Goal: Communication & Community: Answer question/provide support

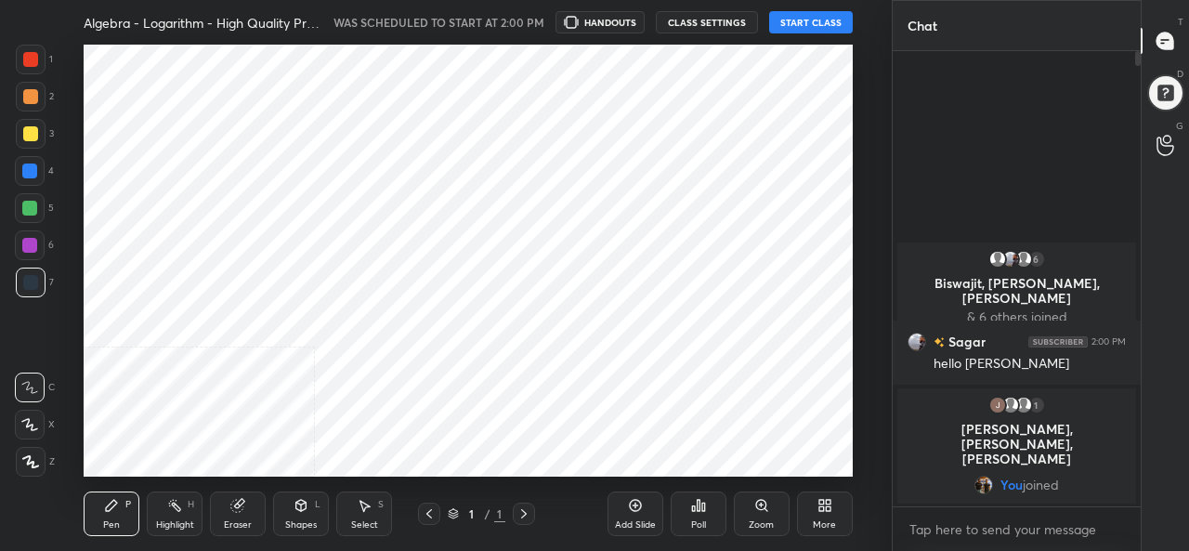
scroll to position [432, 818]
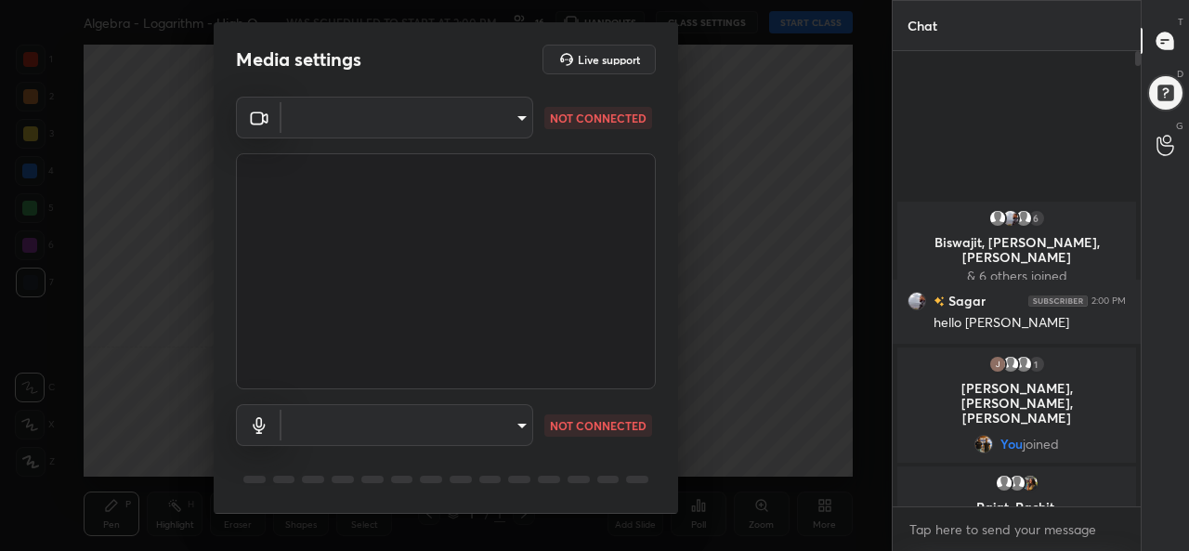
click at [405, 112] on body "1 2 3 4 5 6 7 C X Z C X Z E E Erase all H H Algebra - Logarithm - High Quality …" at bounding box center [594, 275] width 1189 height 551
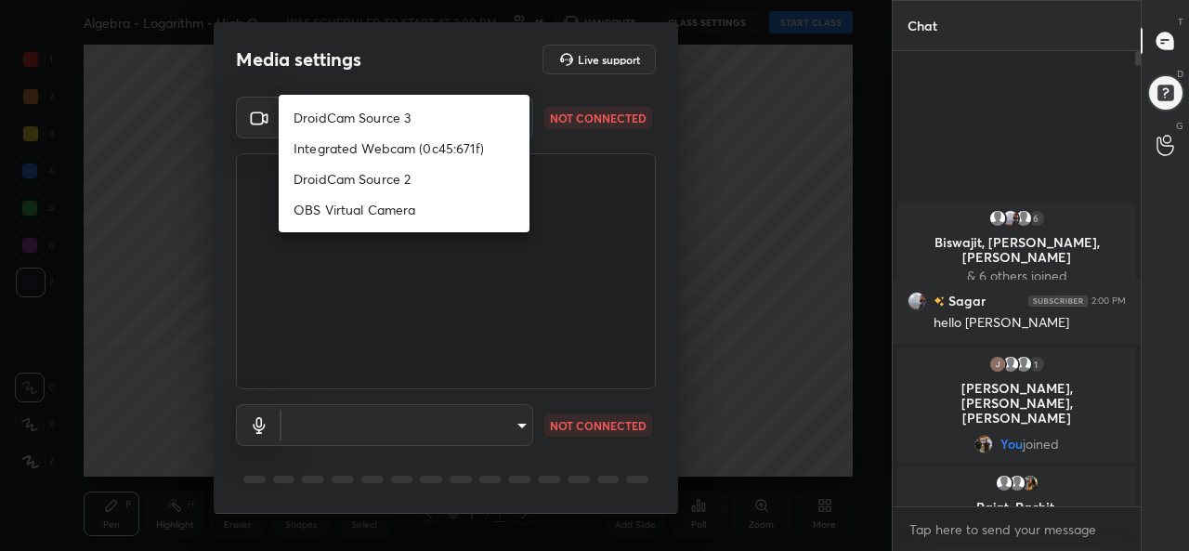
click at [389, 121] on li "DroidCam Source 3" at bounding box center [404, 117] width 251 height 31
type input "b54e5e23f21bff16931dec2dda9ad04d37fe12c14a57f20839b59ab4e27e4632"
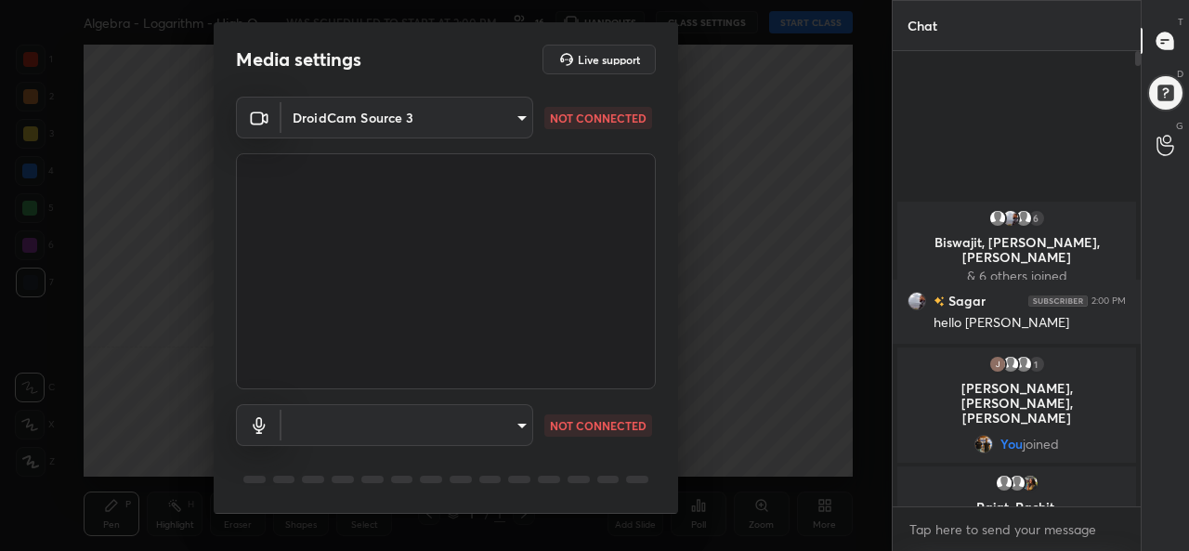
scroll to position [58, 0]
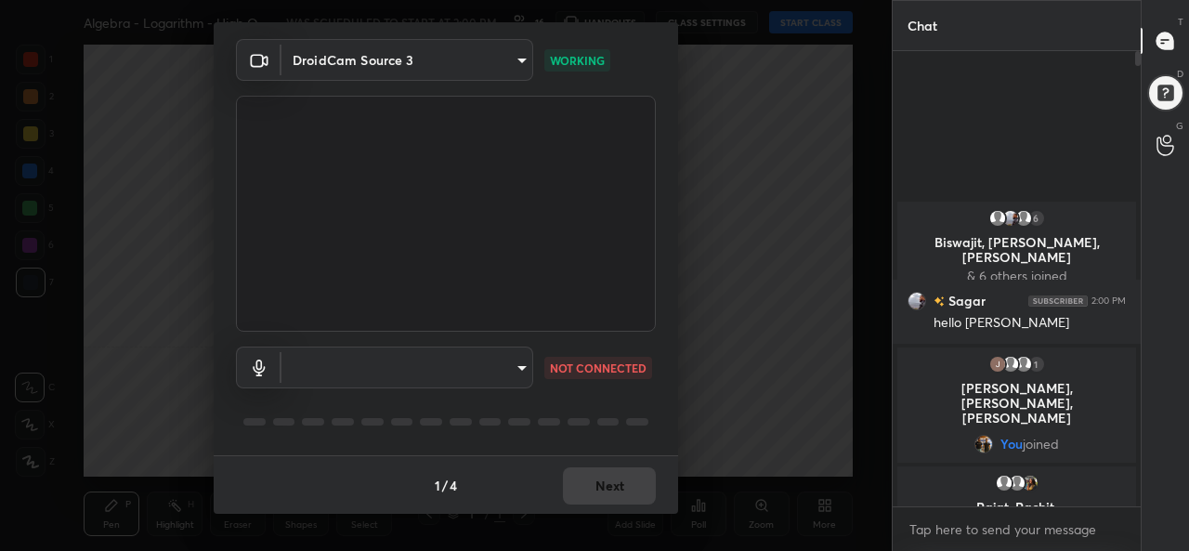
click at [413, 361] on body "1 2 3 4 5 6 7 C X Z C X Z E E Erase all H H Algebra - Logarithm - High Quality …" at bounding box center [594, 275] width 1189 height 551
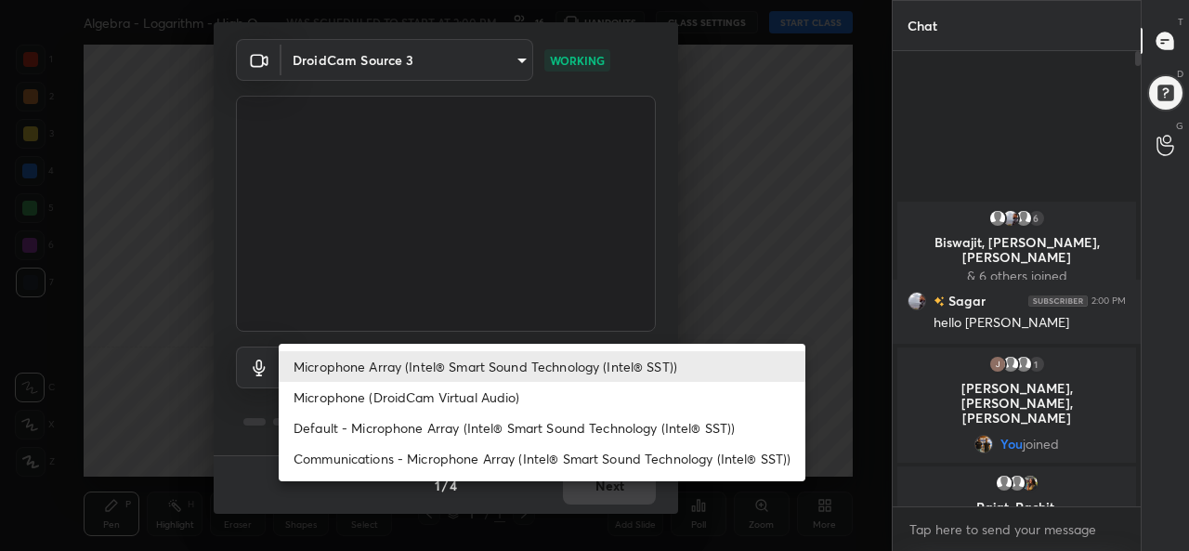
click at [383, 428] on li "Default - Microphone Array (Intel® Smart Sound Technology (Intel® SST))" at bounding box center [542, 428] width 527 height 31
type input "default"
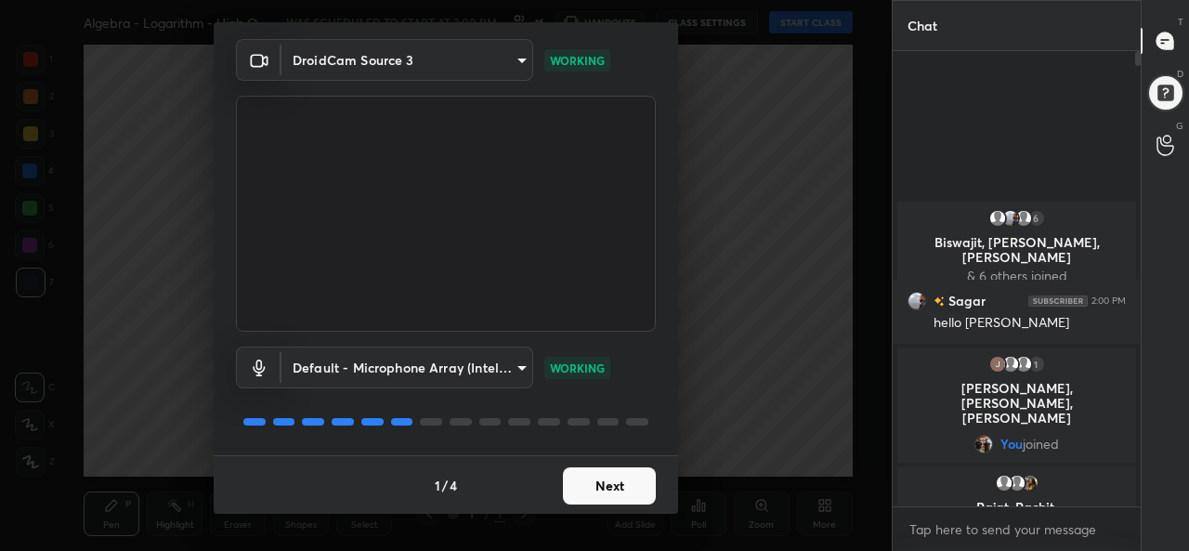
click at [600, 482] on button "Next" at bounding box center [609, 485] width 93 height 37
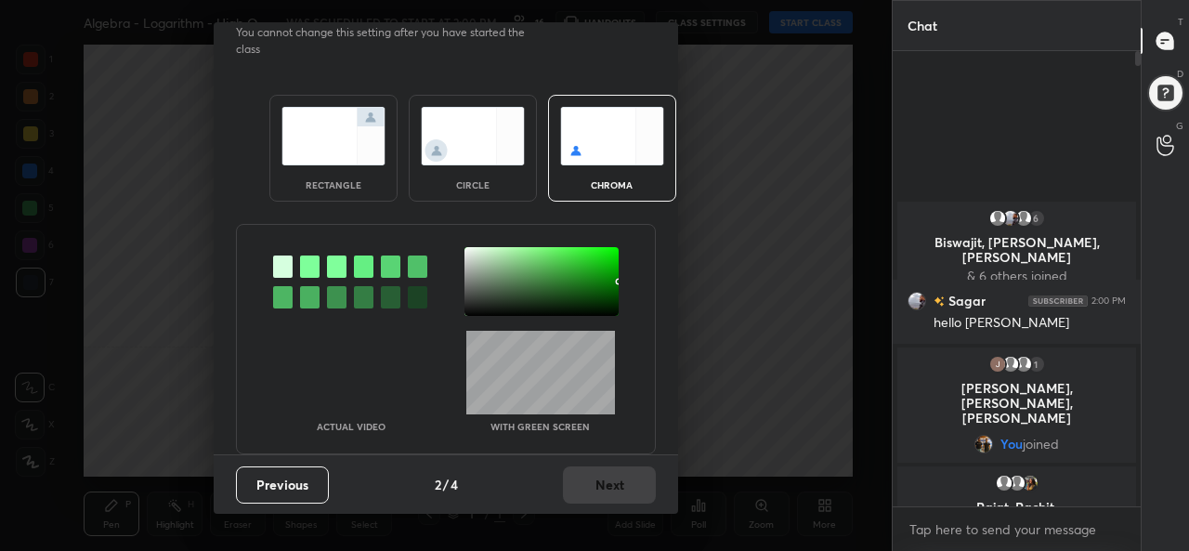
scroll to position [0, 0]
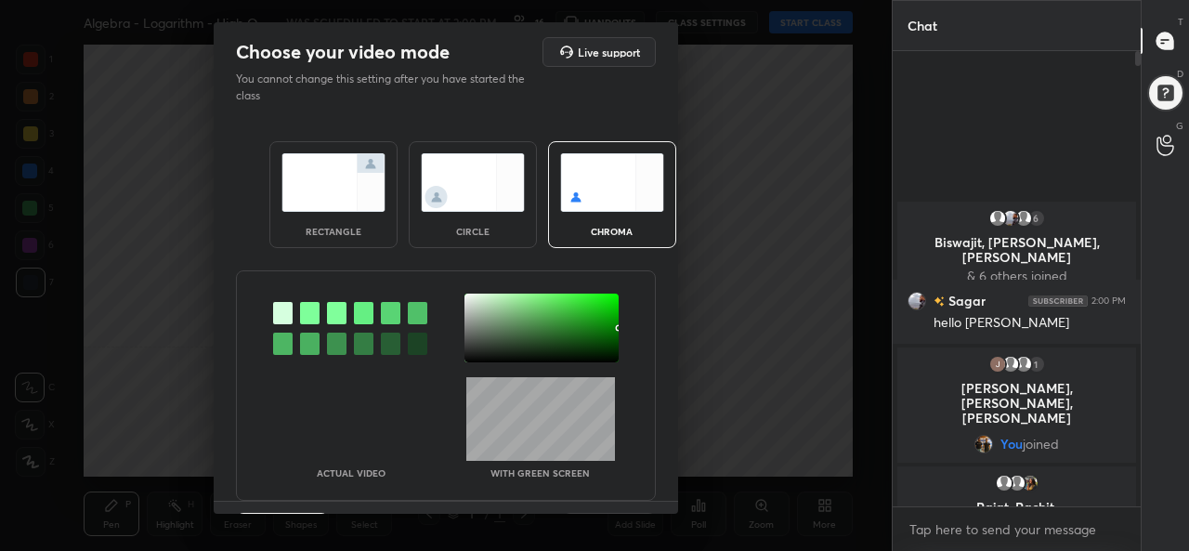
click at [357, 194] on img at bounding box center [334, 182] width 104 height 59
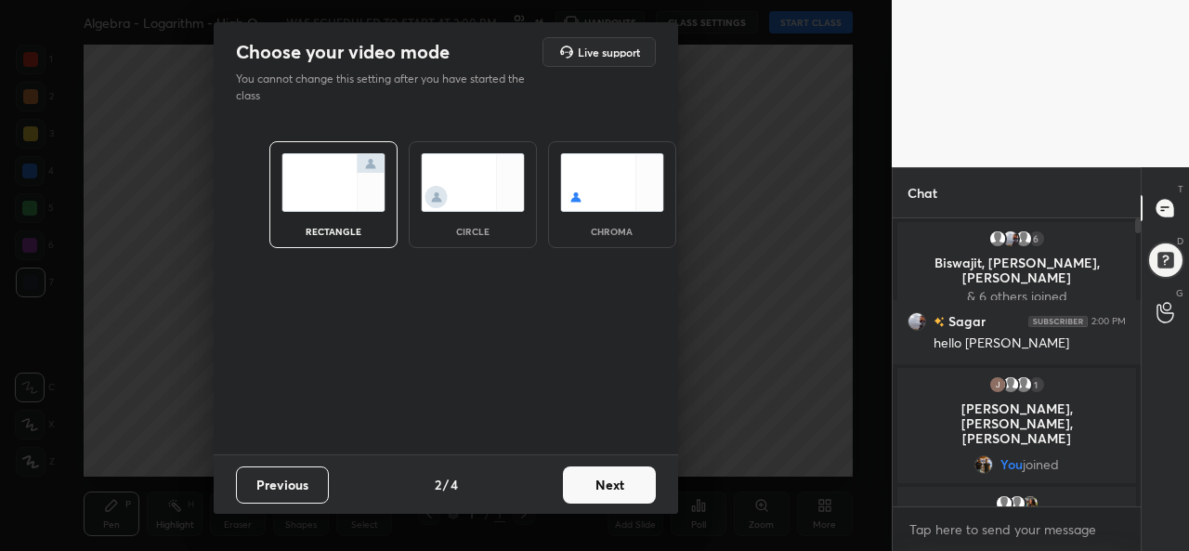
click at [617, 484] on button "Next" at bounding box center [609, 484] width 93 height 37
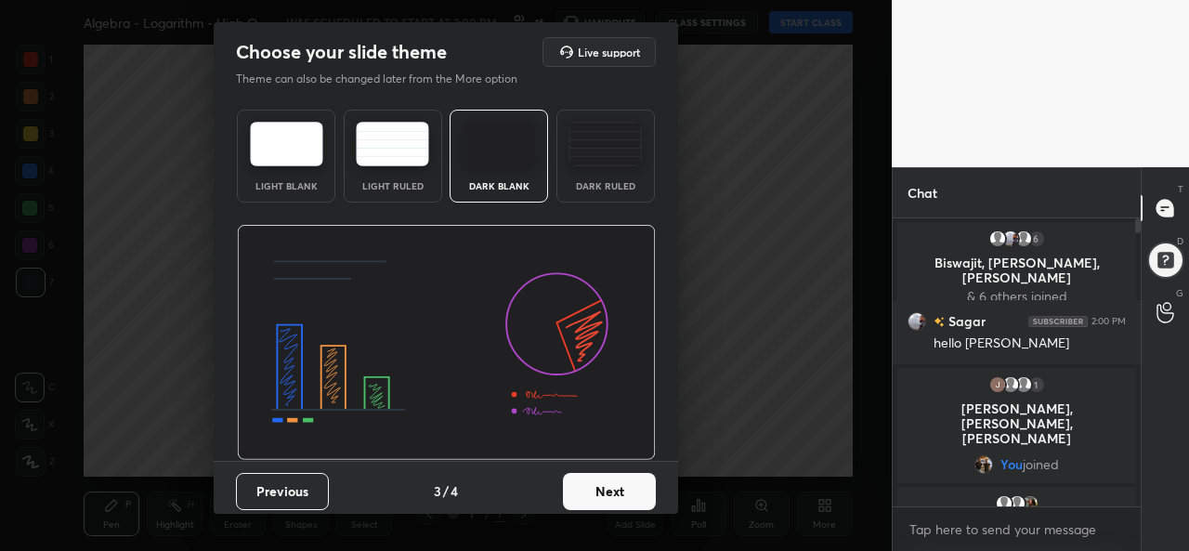
click at [621, 498] on button "Next" at bounding box center [609, 491] width 93 height 37
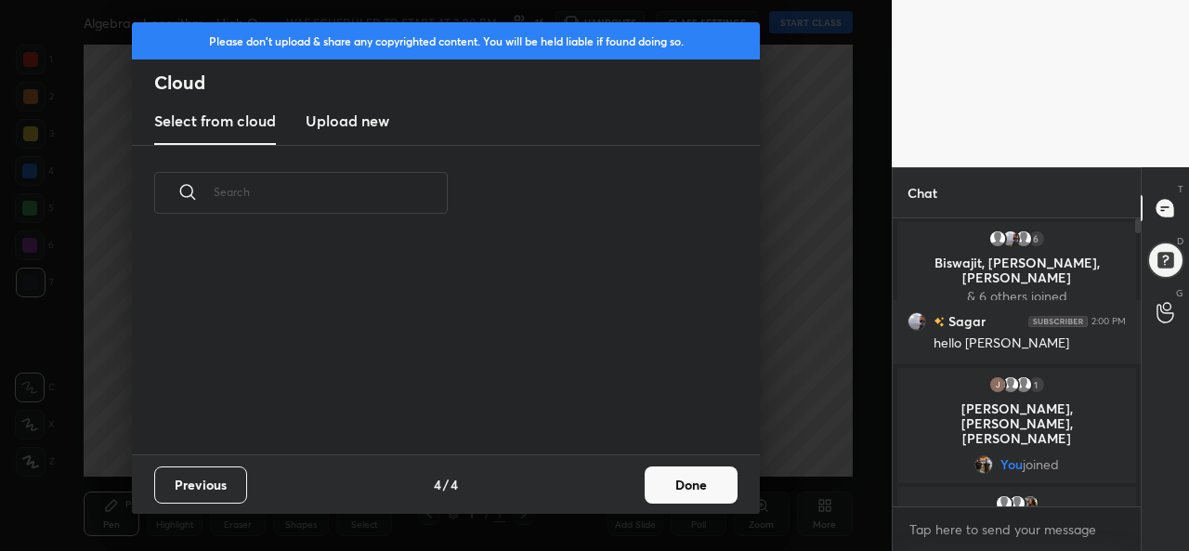
scroll to position [214, 597]
click at [724, 488] on button "Done" at bounding box center [691, 484] width 93 height 37
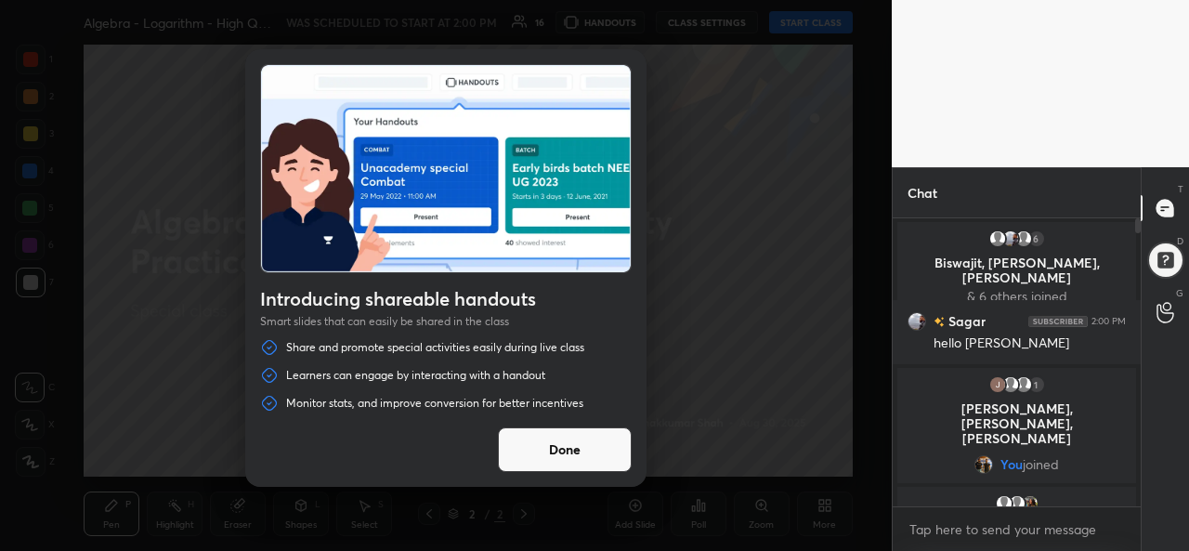
click at [594, 449] on button "Done" at bounding box center [565, 449] width 134 height 45
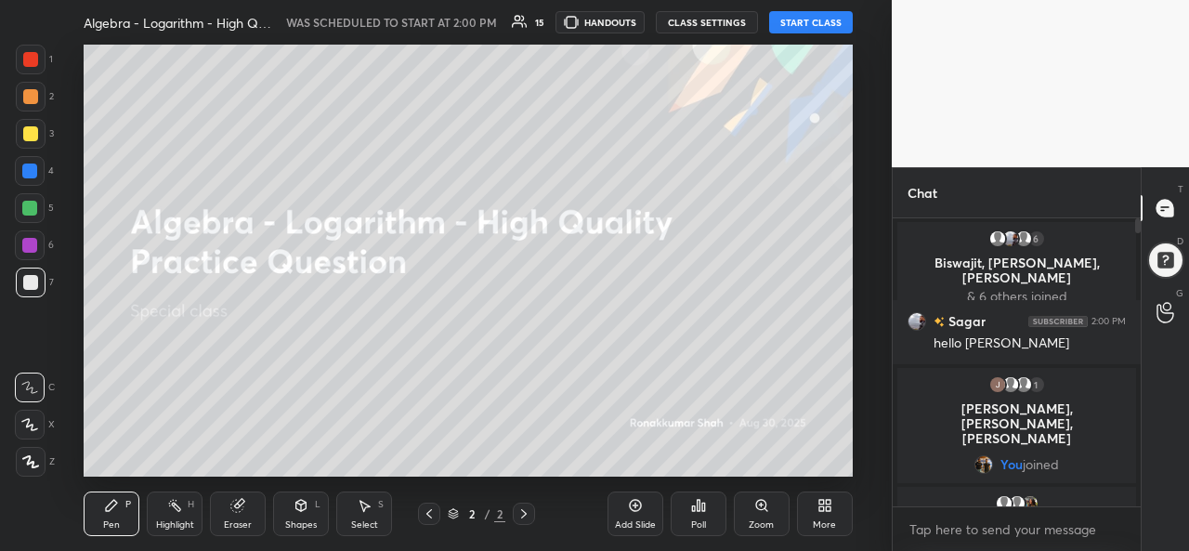
click at [816, 22] on button "START CLASS" at bounding box center [811, 22] width 84 height 22
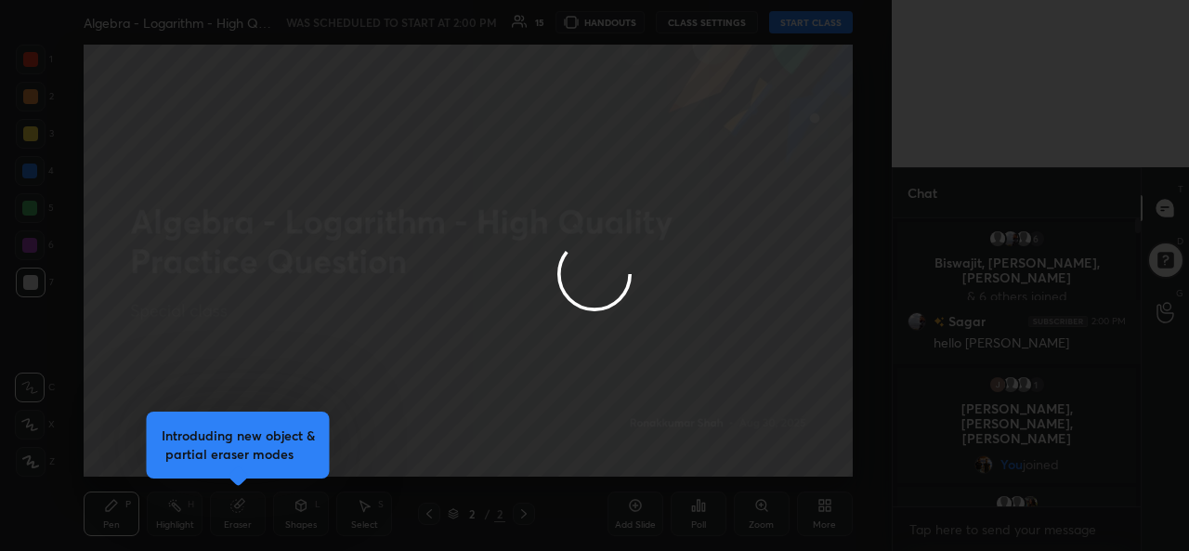
type textarea "x"
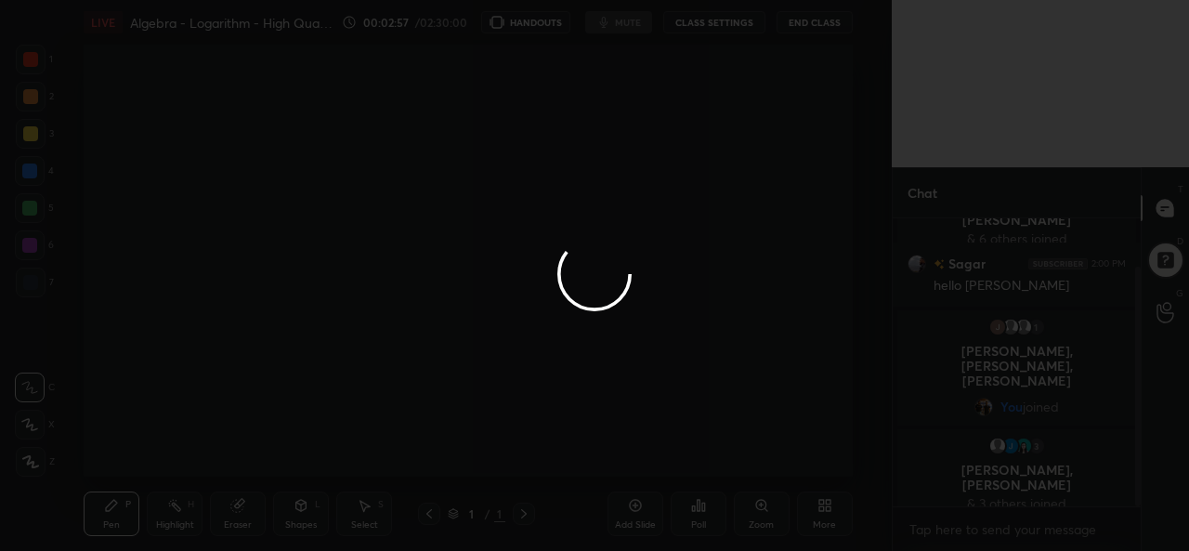
scroll to position [92489, 92104]
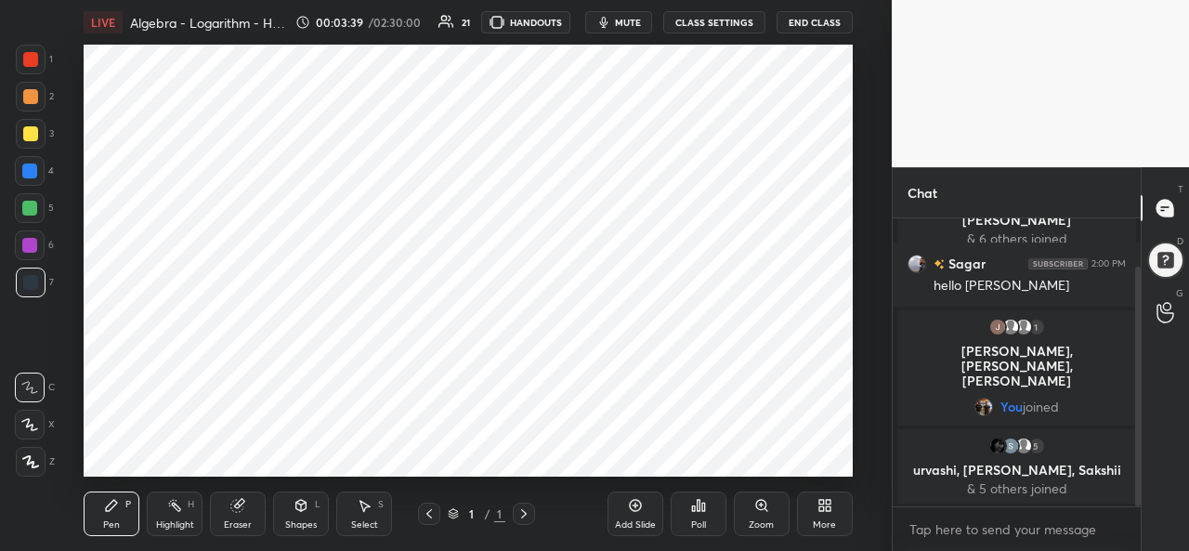
click at [731, 21] on button "CLASS SETTINGS" at bounding box center [714, 22] width 102 height 22
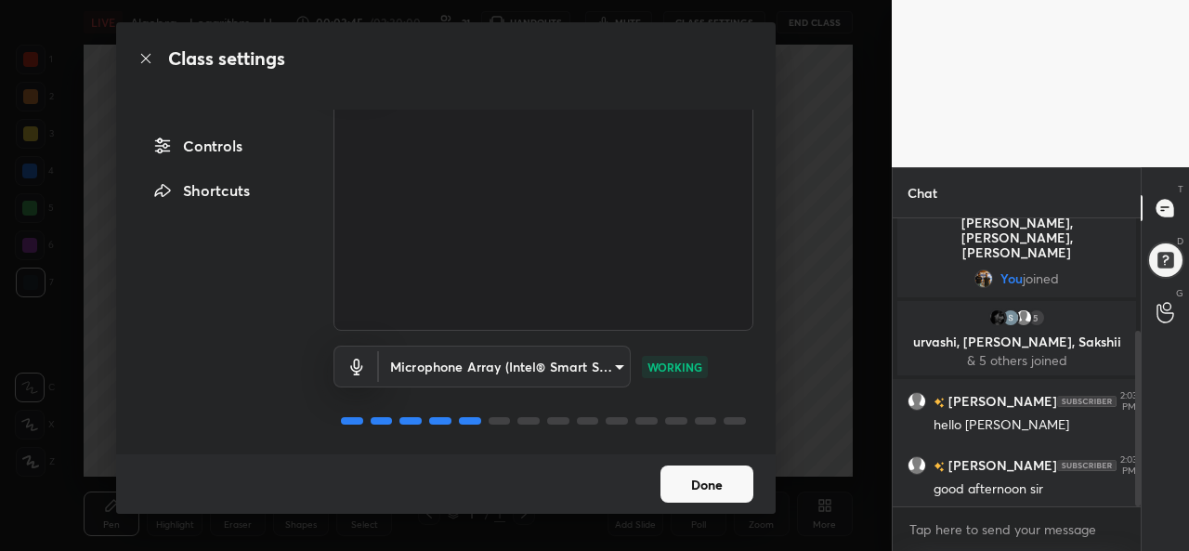
scroll to position [0, 0]
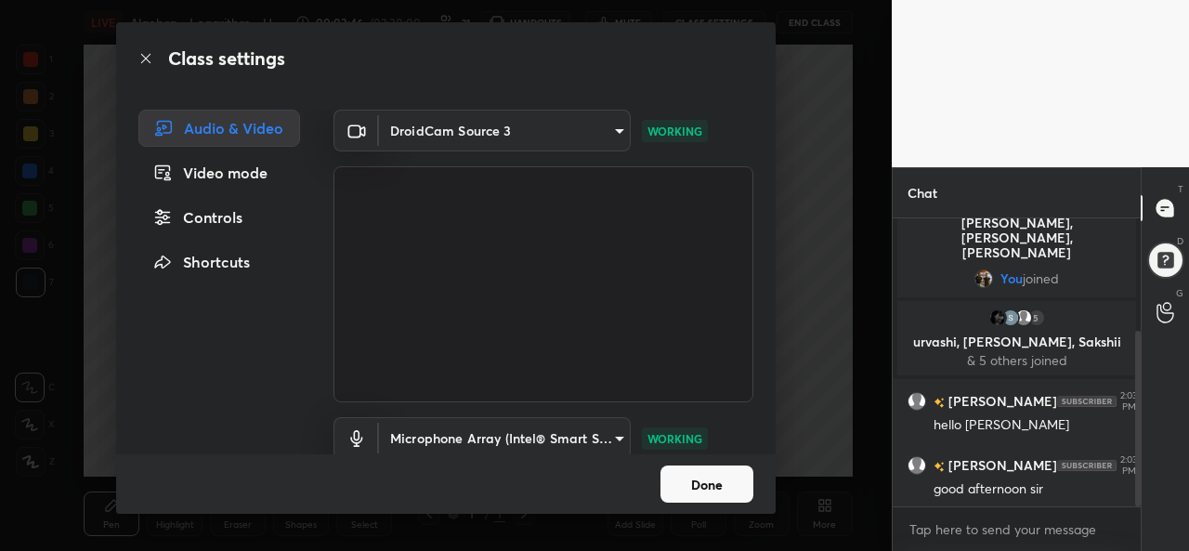
click at [212, 170] on div "Video mode" at bounding box center [219, 172] width 162 height 37
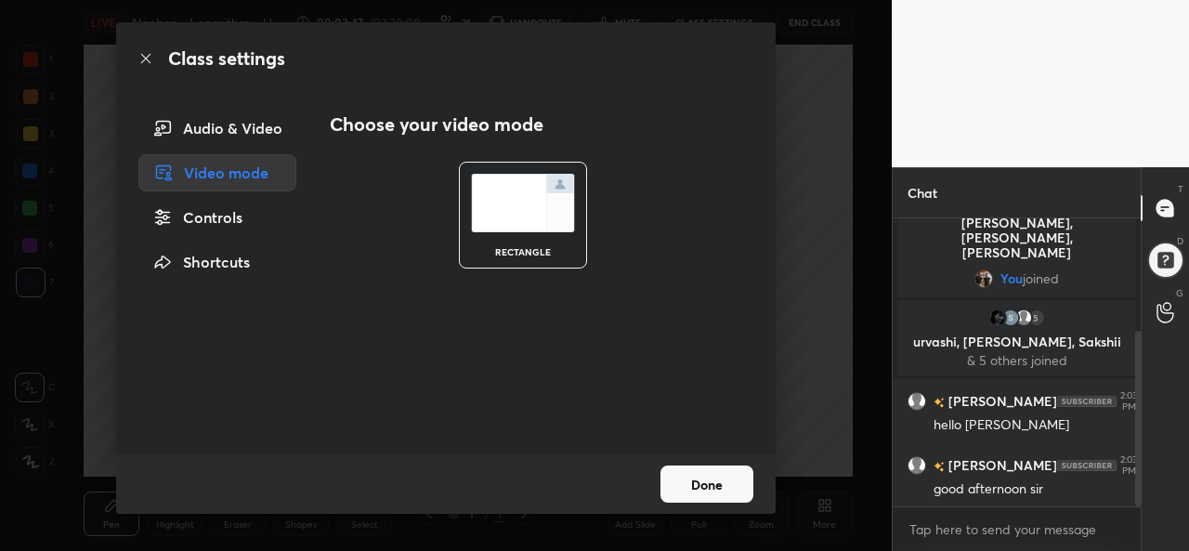
scroll to position [249, 0]
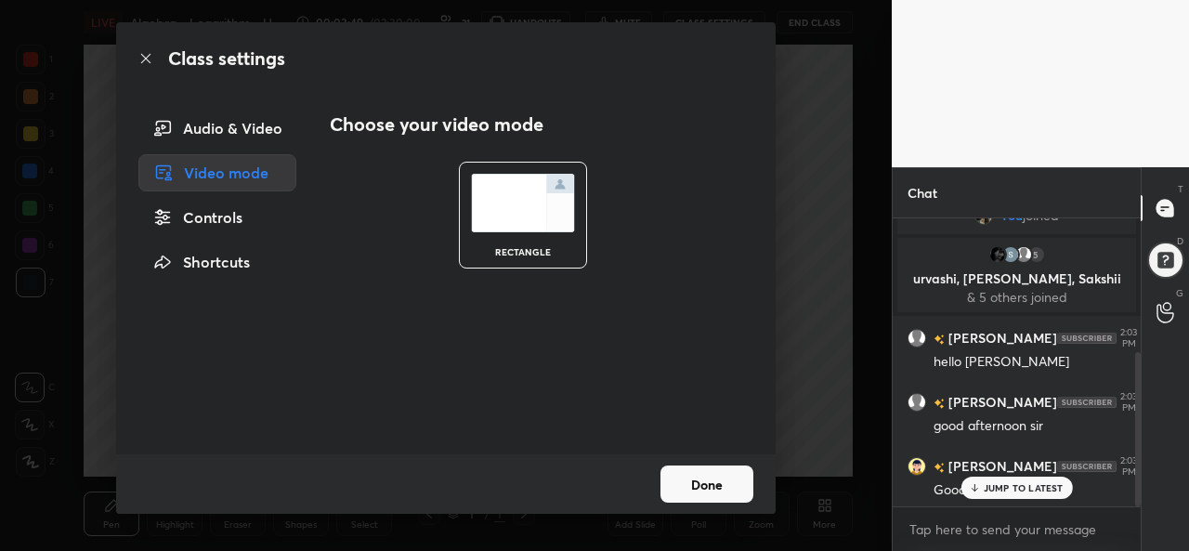
click at [719, 481] on button "Done" at bounding box center [707, 484] width 93 height 37
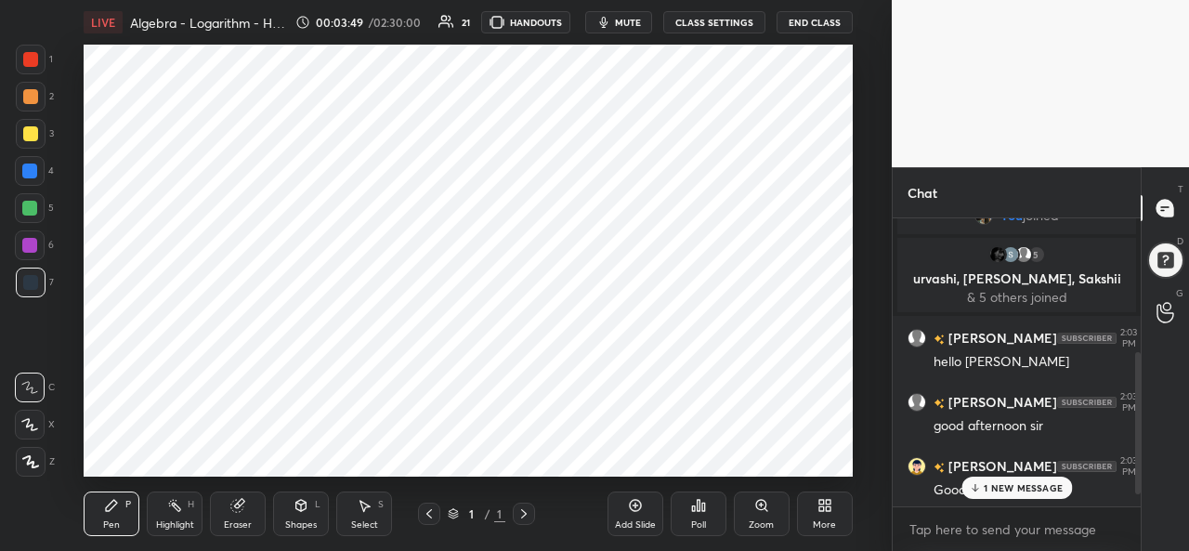
scroll to position [314, 0]
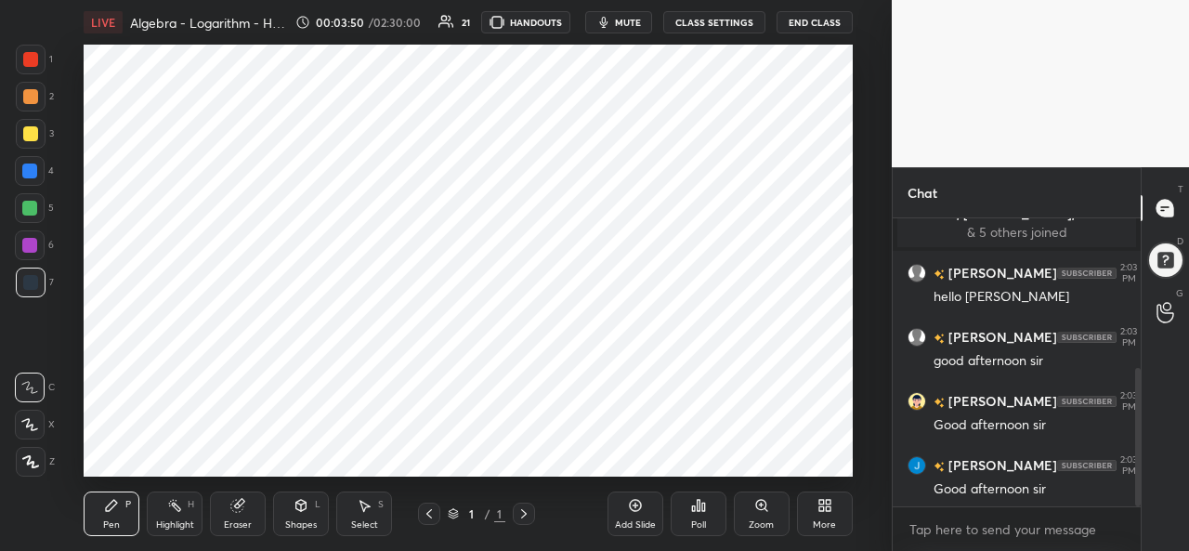
click at [835, 531] on div "More" at bounding box center [825, 514] width 56 height 45
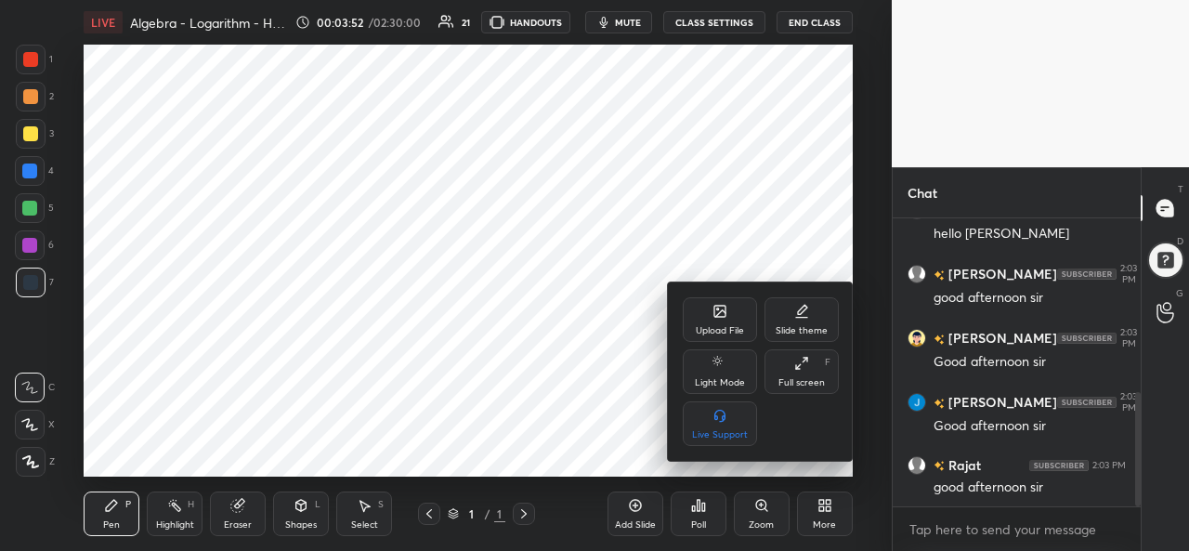
scroll to position [442, 0]
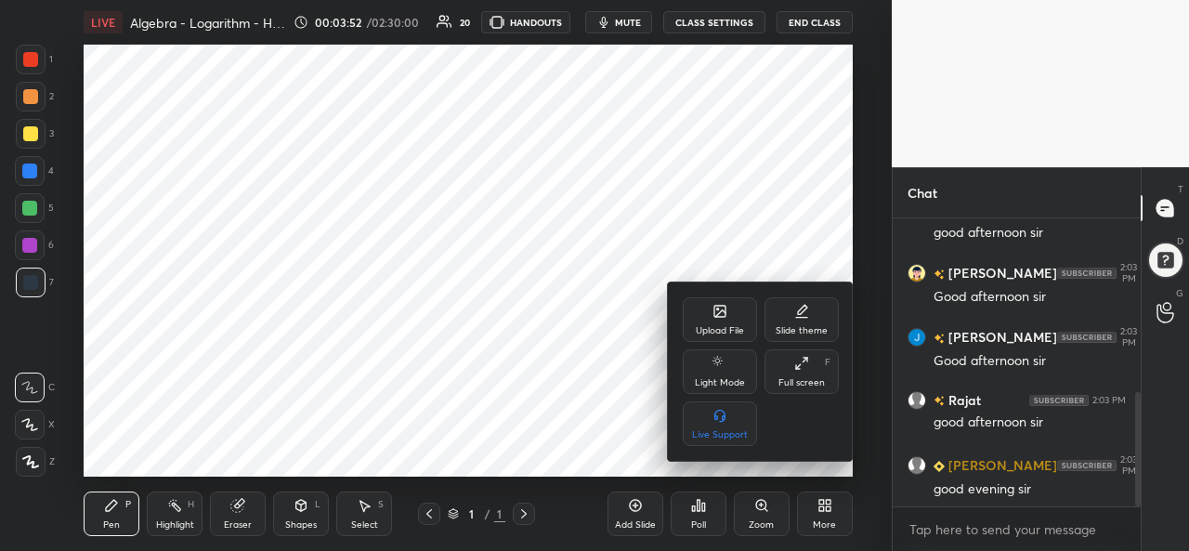
click at [727, 378] on div "Light Mode" at bounding box center [720, 382] width 50 height 9
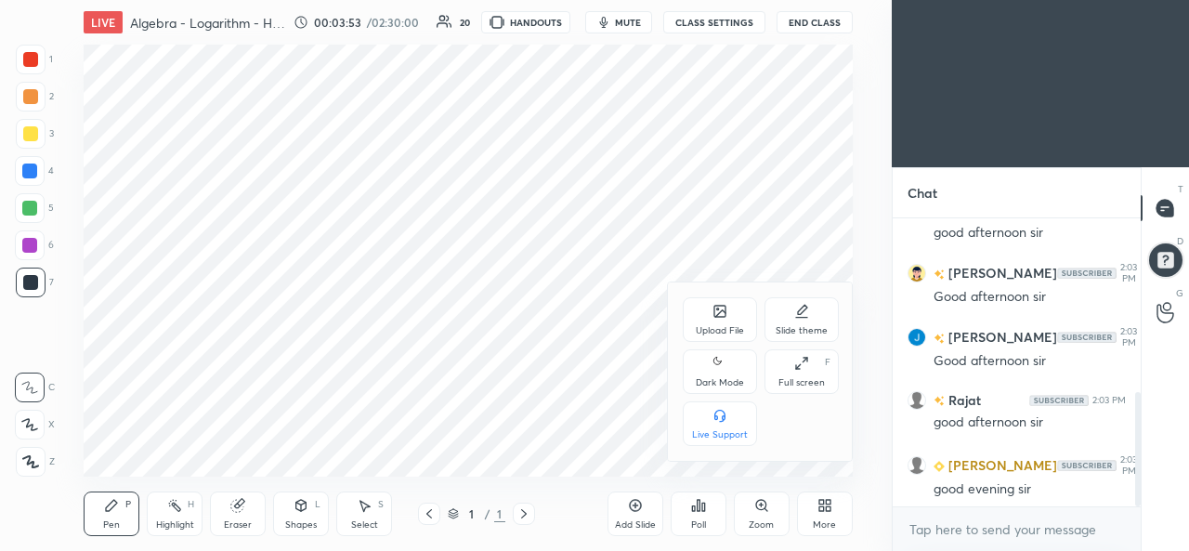
click at [727, 378] on div "Dark Mode" at bounding box center [720, 382] width 48 height 9
type textarea "x"
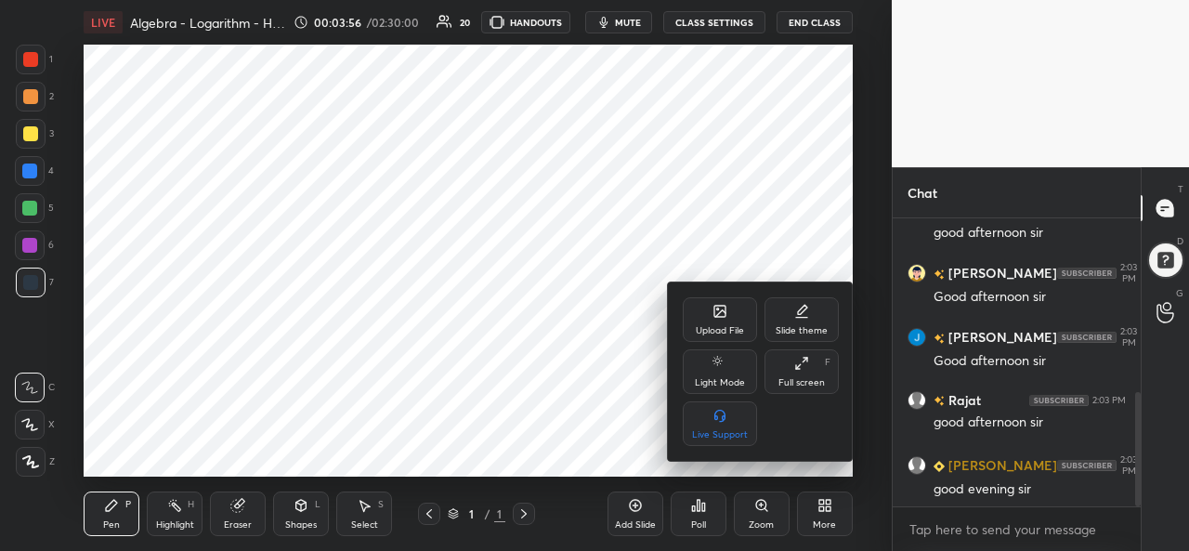
click at [791, 321] on div "Slide theme" at bounding box center [802, 319] width 74 height 45
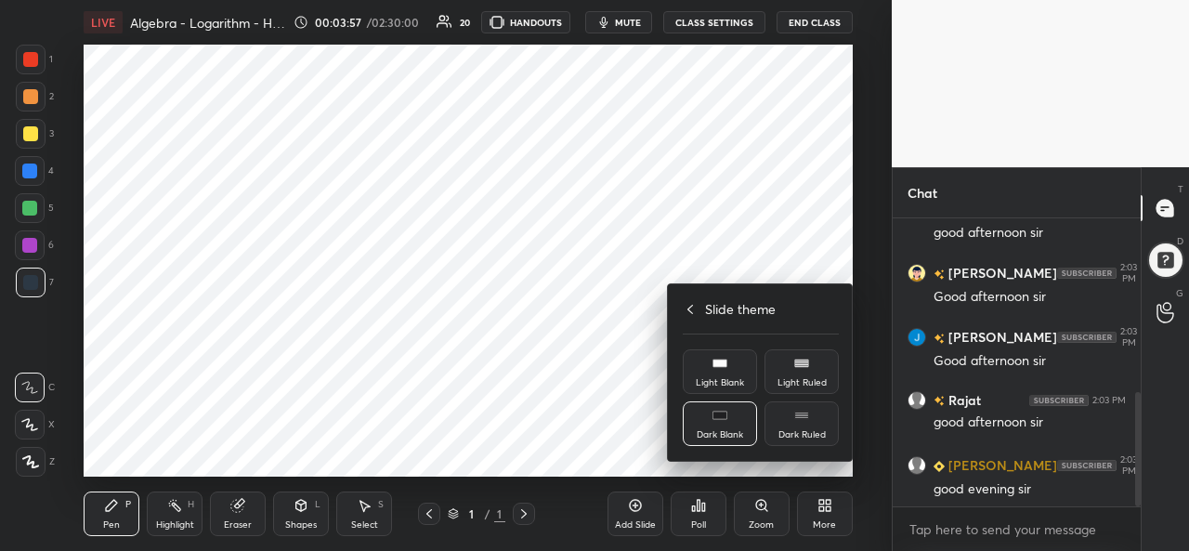
scroll to position [505, 0]
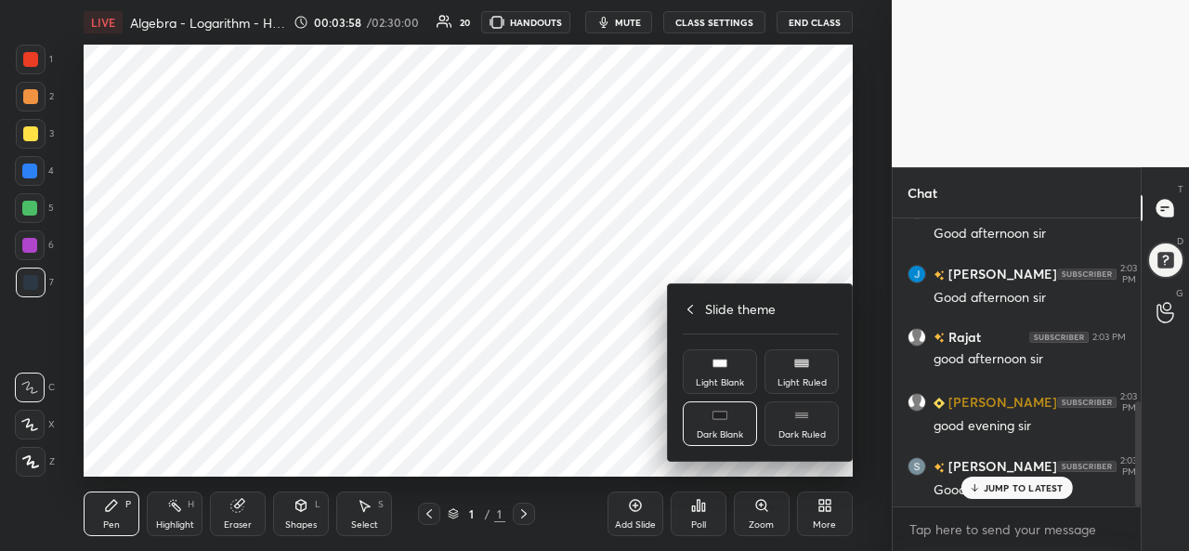
click at [717, 414] on rect at bounding box center [720, 415] width 14 height 7
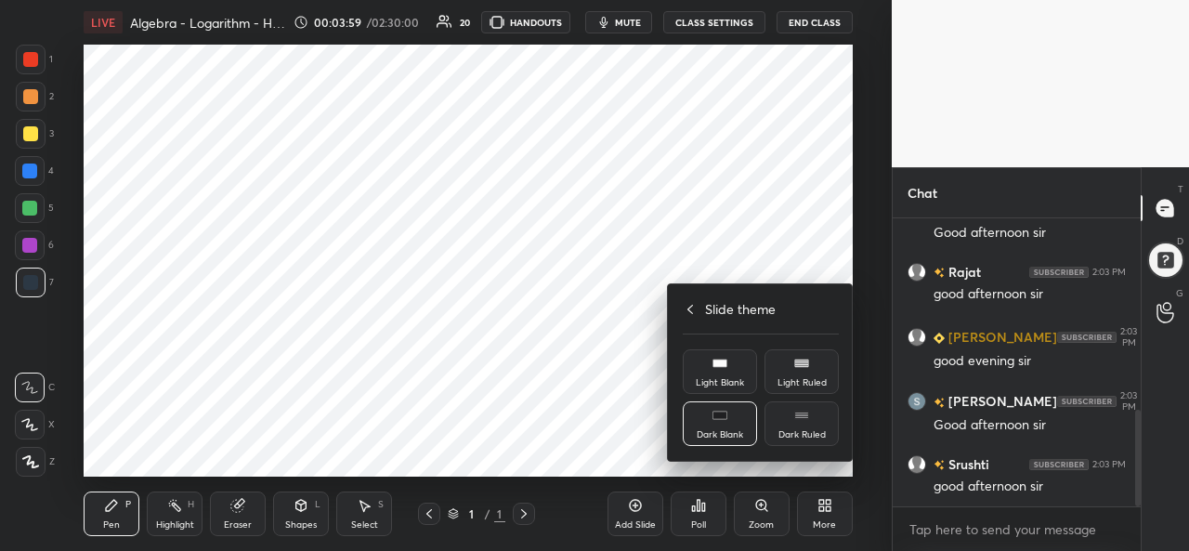
click at [543, 367] on div at bounding box center [594, 275] width 1189 height 551
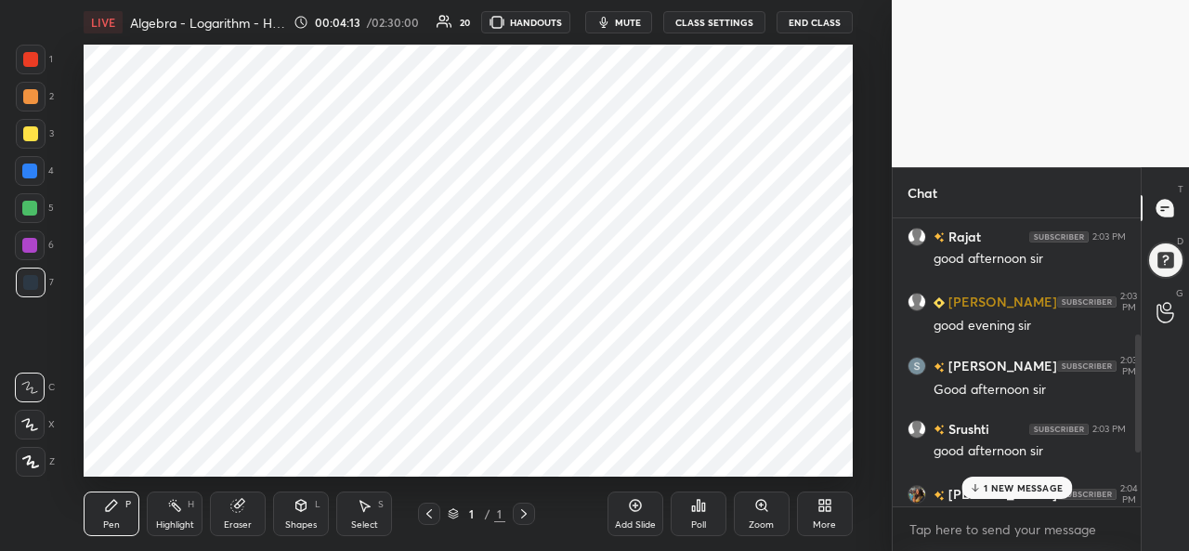
scroll to position [634, 0]
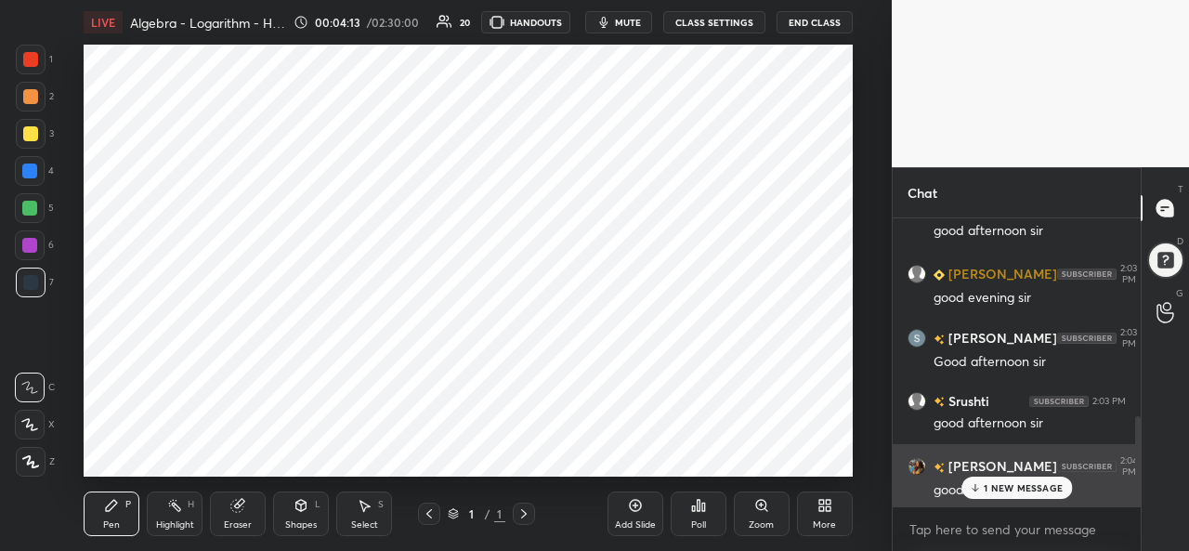
click at [1001, 487] on p "1 NEW MESSAGE" at bounding box center [1023, 487] width 79 height 11
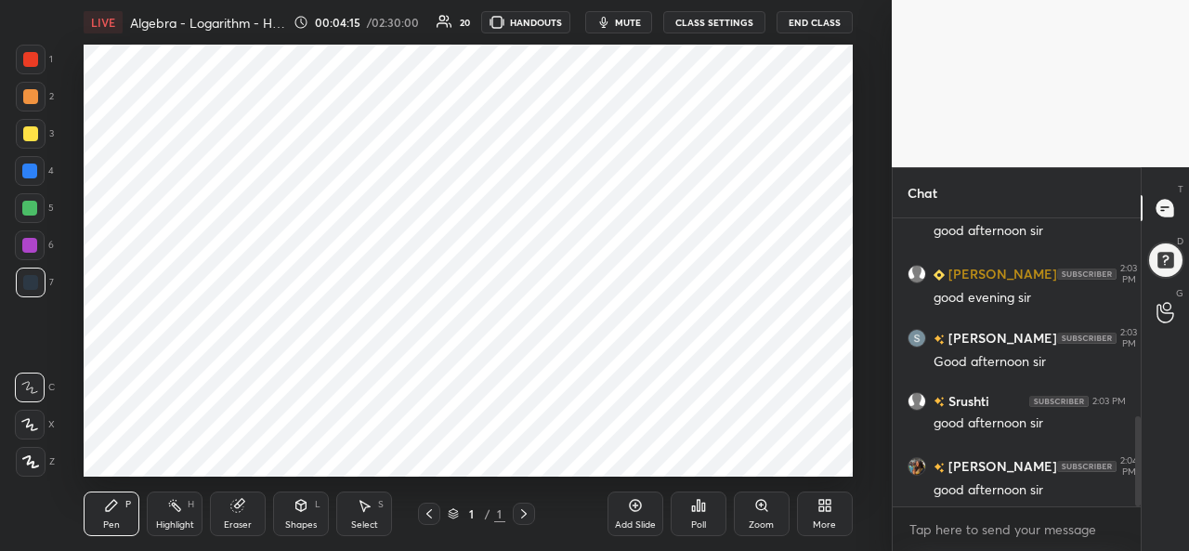
click at [36, 59] on div at bounding box center [30, 59] width 15 height 15
click at [34, 451] on div at bounding box center [31, 462] width 30 height 30
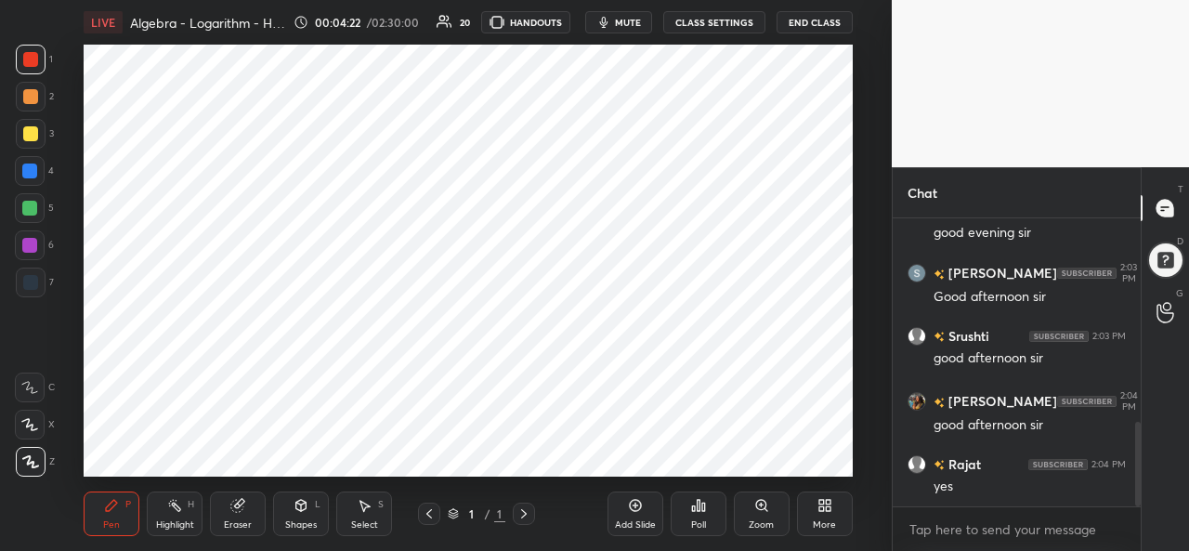
scroll to position [743, 0]
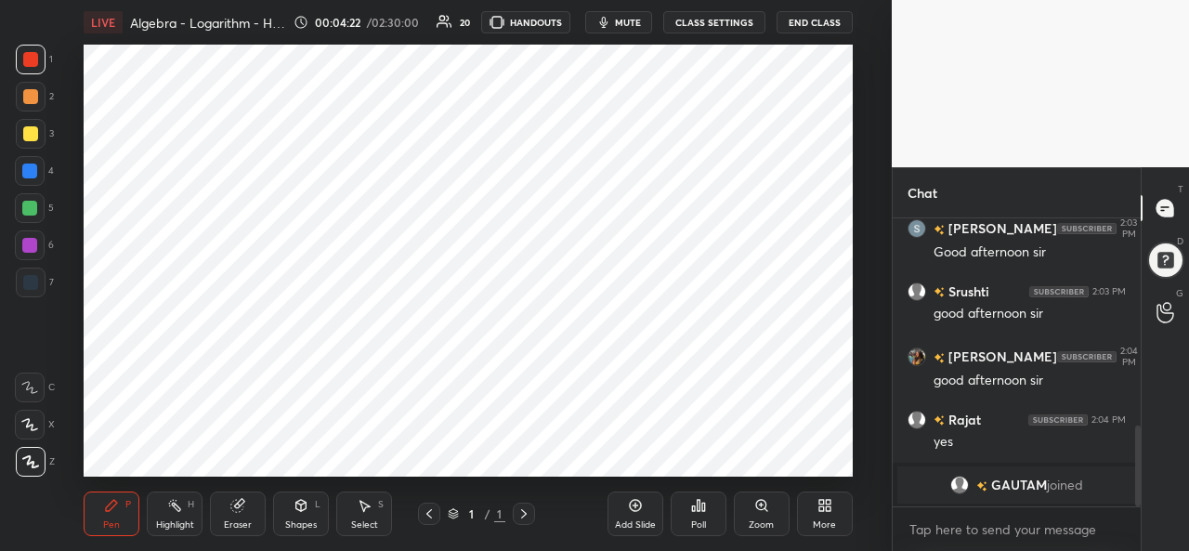
click at [426, 510] on icon at bounding box center [429, 513] width 15 height 15
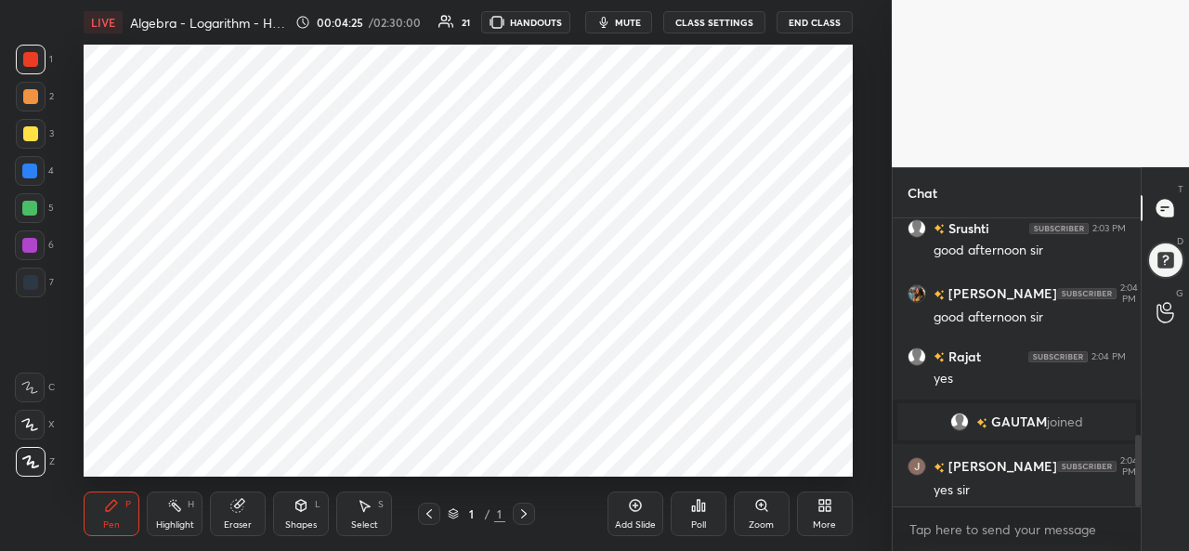
click at [825, 513] on icon at bounding box center [825, 505] width 15 height 15
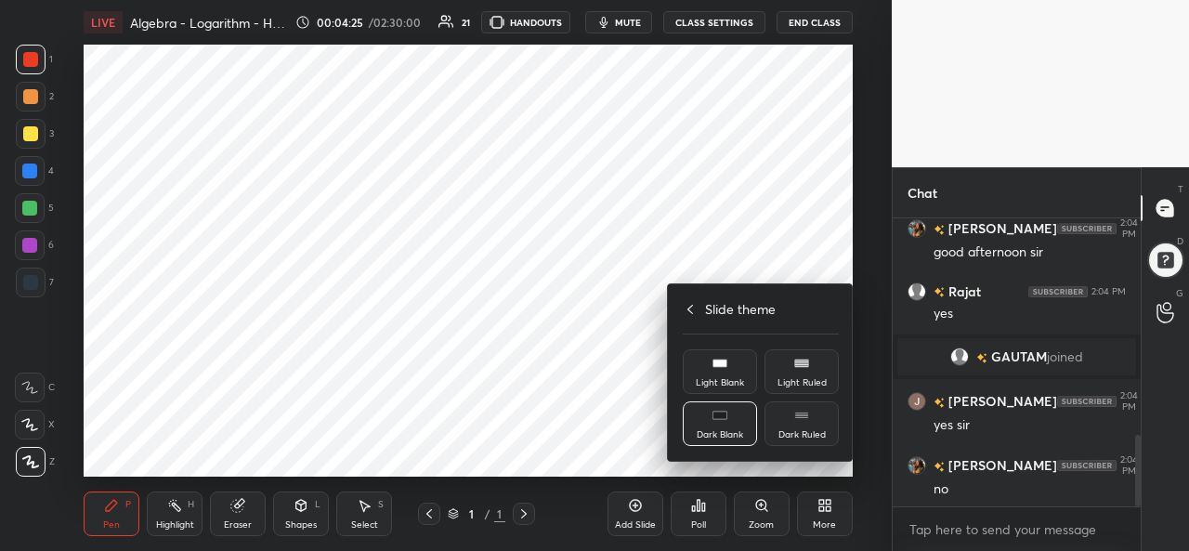
scroll to position [916, 0]
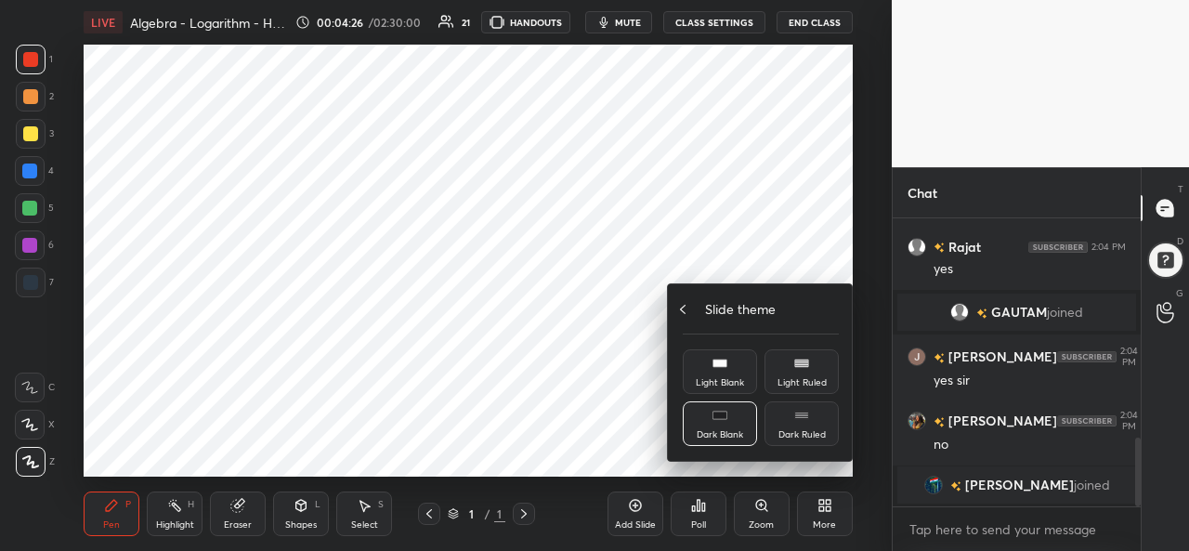
click at [689, 301] on div "Slide theme" at bounding box center [761, 309] width 156 height 20
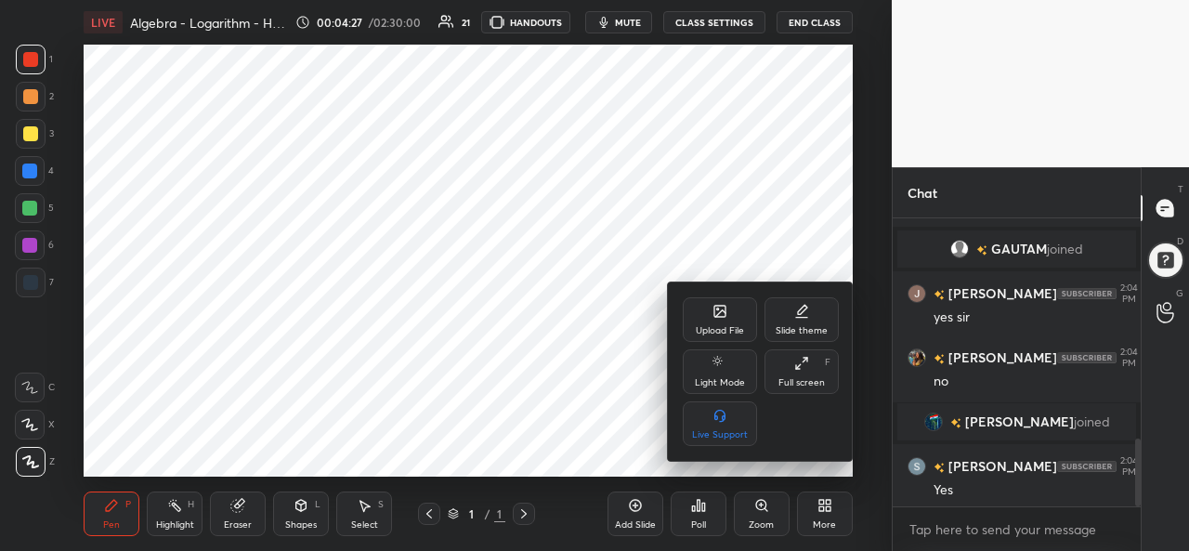
click at [722, 320] on div "Upload File" at bounding box center [720, 319] width 74 height 45
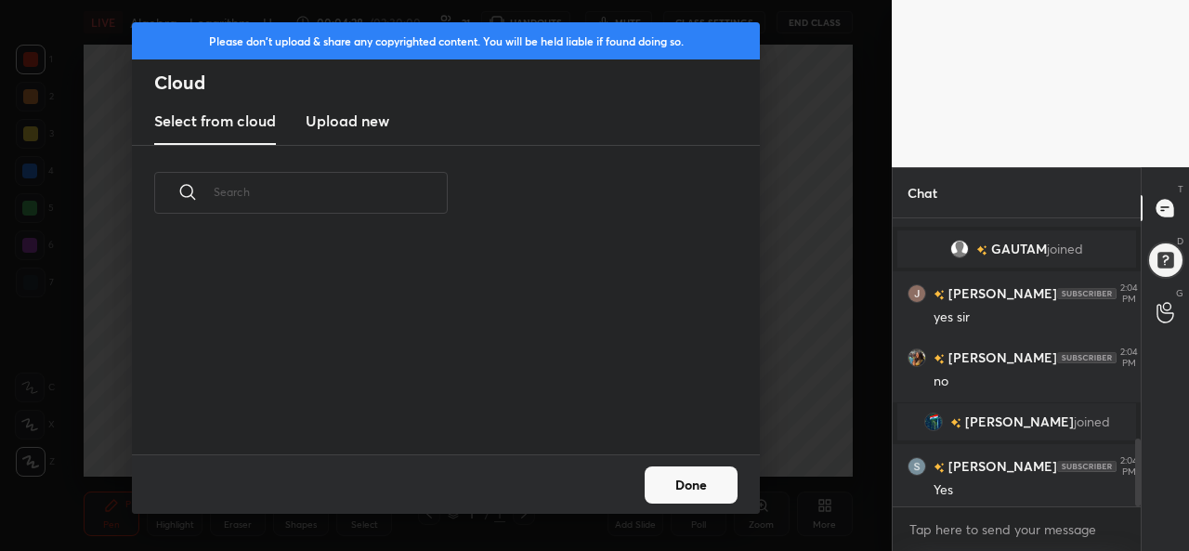
scroll to position [214, 597]
click at [363, 117] on h3 "Upload new" at bounding box center [348, 121] width 84 height 22
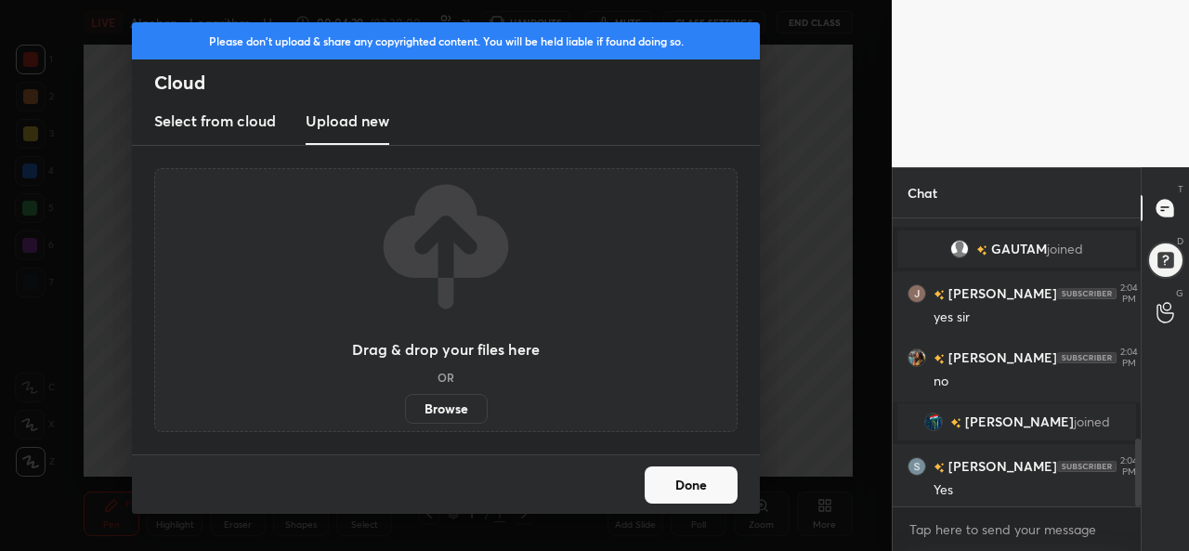
click at [453, 402] on label "Browse" at bounding box center [446, 409] width 83 height 30
click at [405, 402] on input "Browse" at bounding box center [405, 409] width 0 height 30
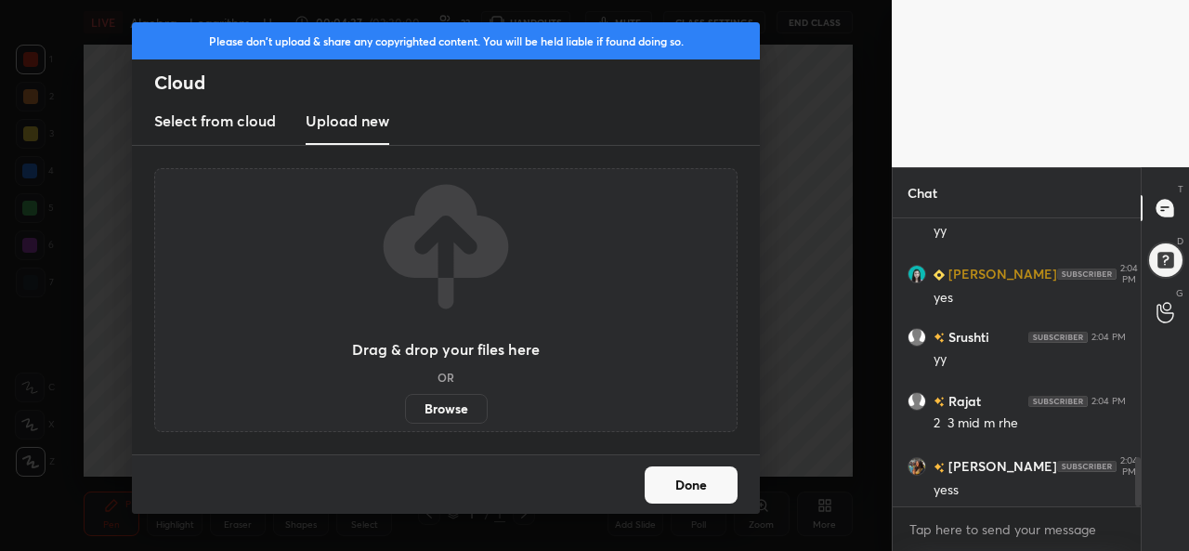
scroll to position [1411, 0]
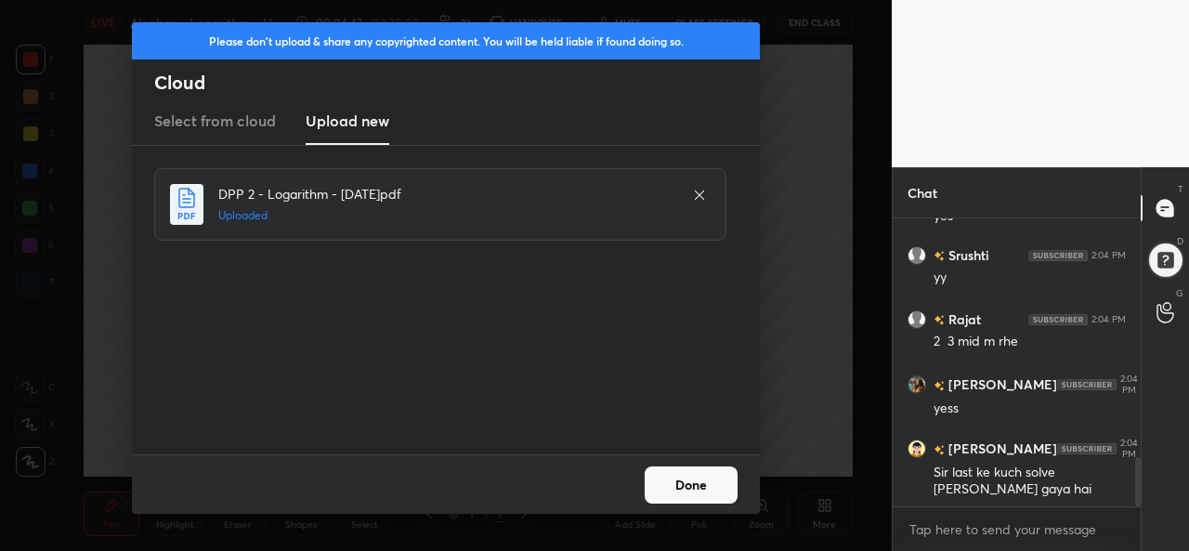
click at [702, 480] on button "Done" at bounding box center [691, 484] width 93 height 37
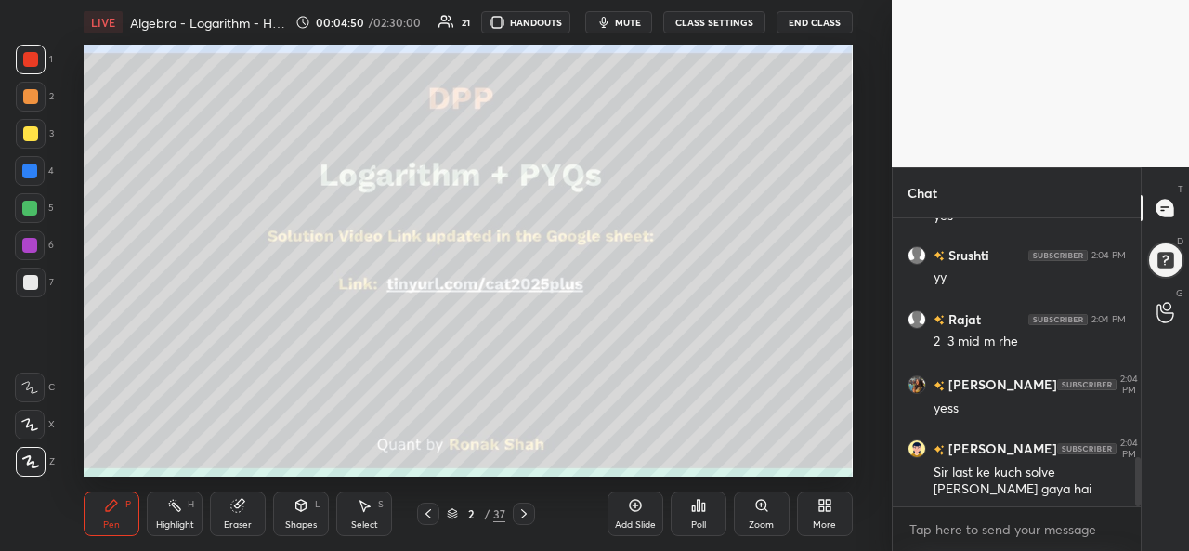
click at [26, 130] on div at bounding box center [30, 133] width 15 height 15
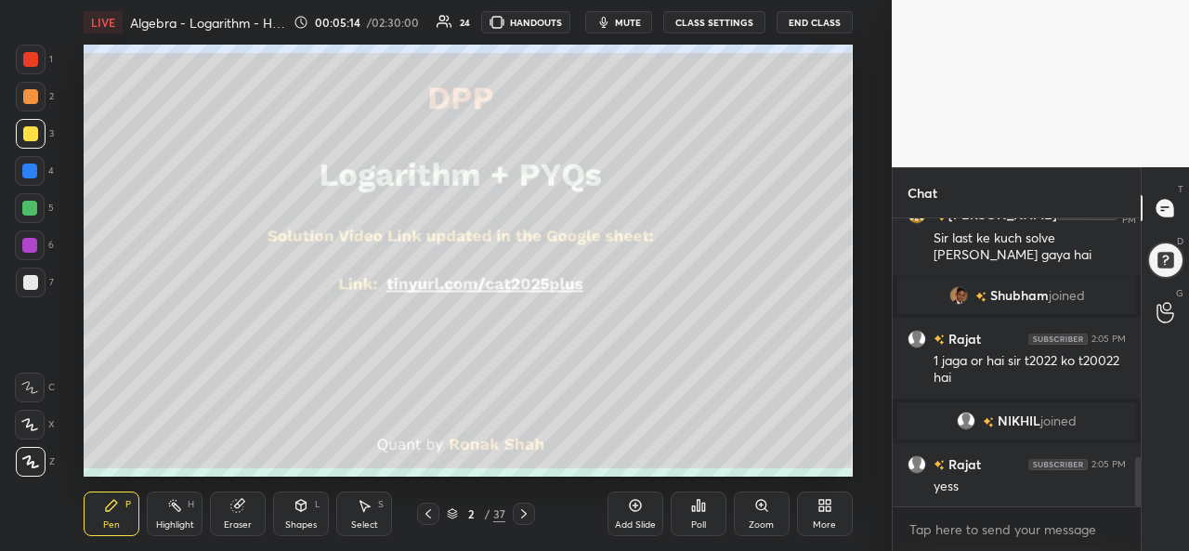
scroll to position [1470, 0]
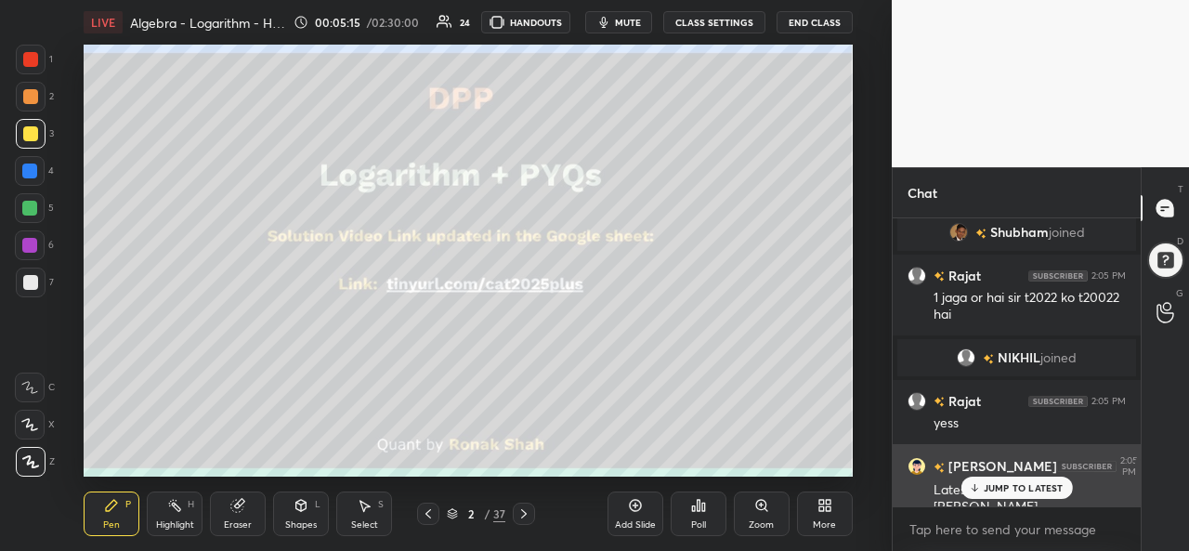
click at [1012, 484] on p "JUMP TO LATEST" at bounding box center [1024, 487] width 80 height 11
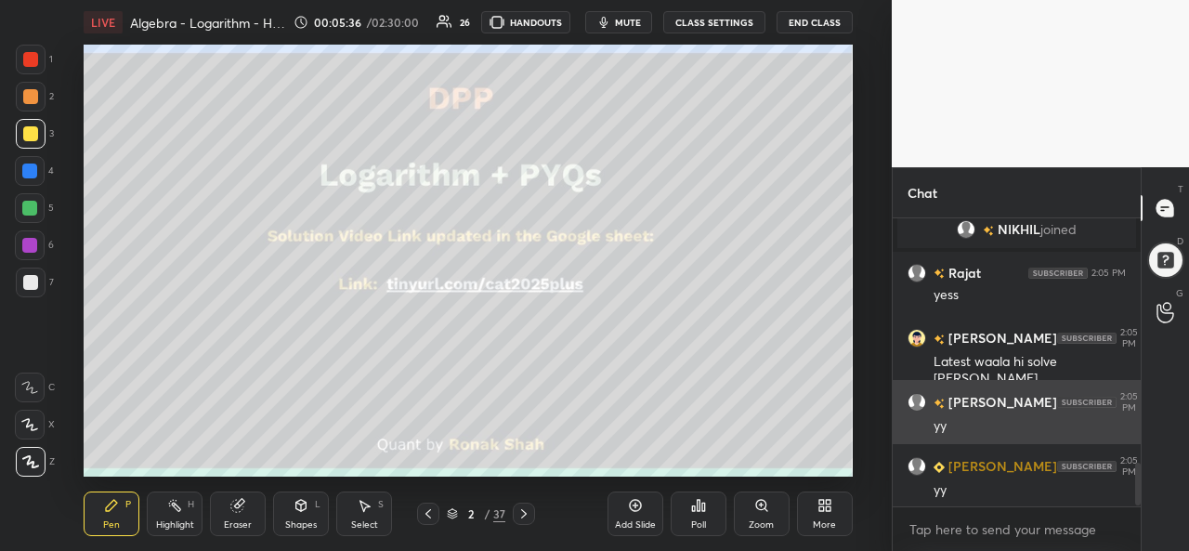
scroll to position [1643, 0]
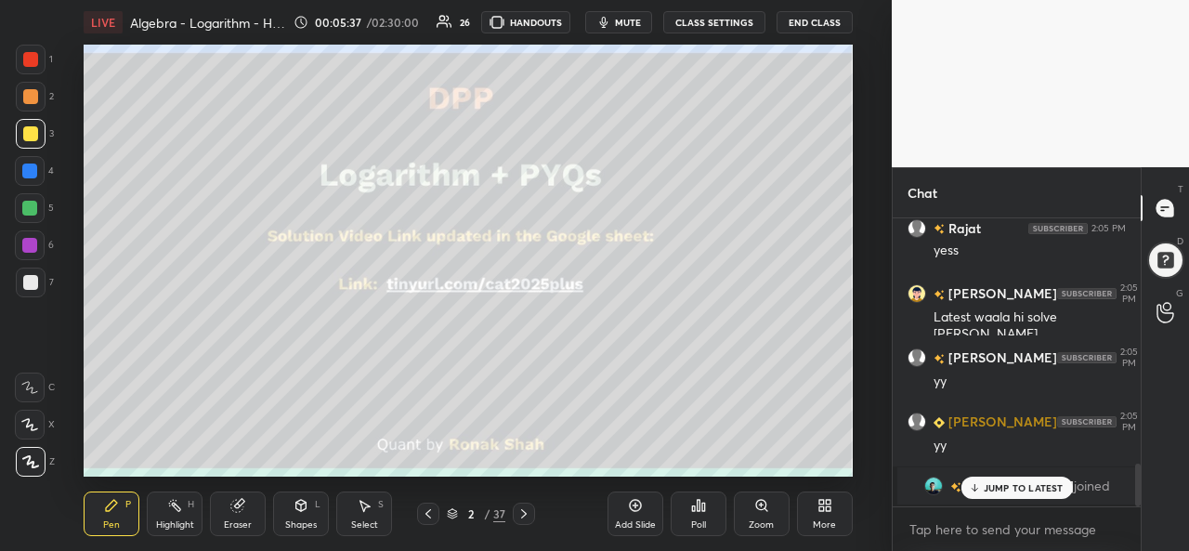
click at [860, 155] on div "Setting up your live class Poll for secs No correct answer Start poll" at bounding box center [468, 261] width 818 height 432
click at [374, 514] on div "Select S" at bounding box center [364, 514] width 56 height 45
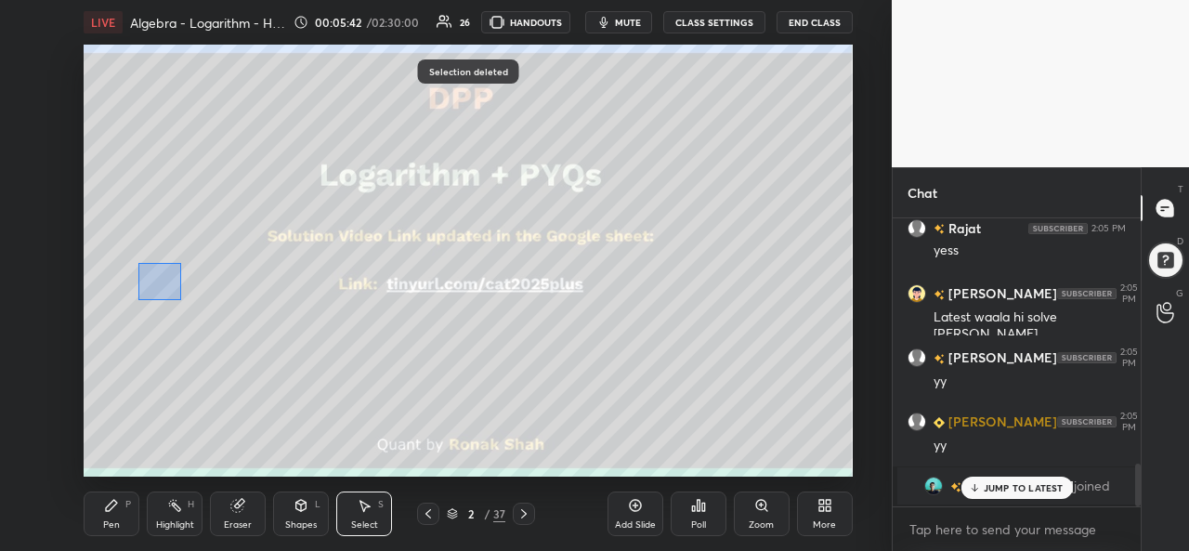
scroll to position [1708, 0]
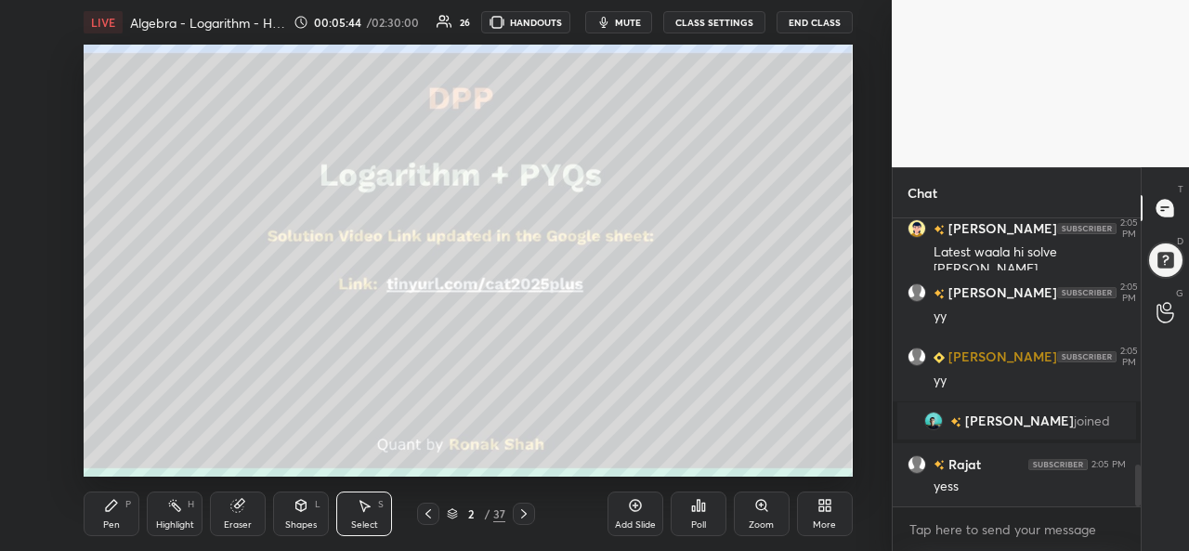
click at [105, 506] on icon at bounding box center [111, 505] width 15 height 15
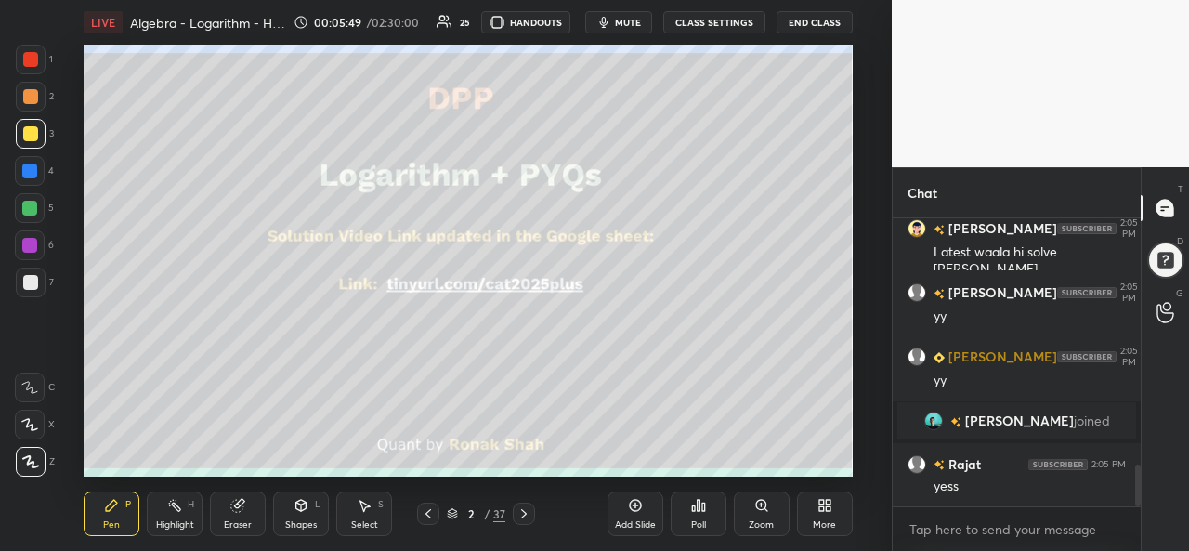
scroll to position [1771, 0]
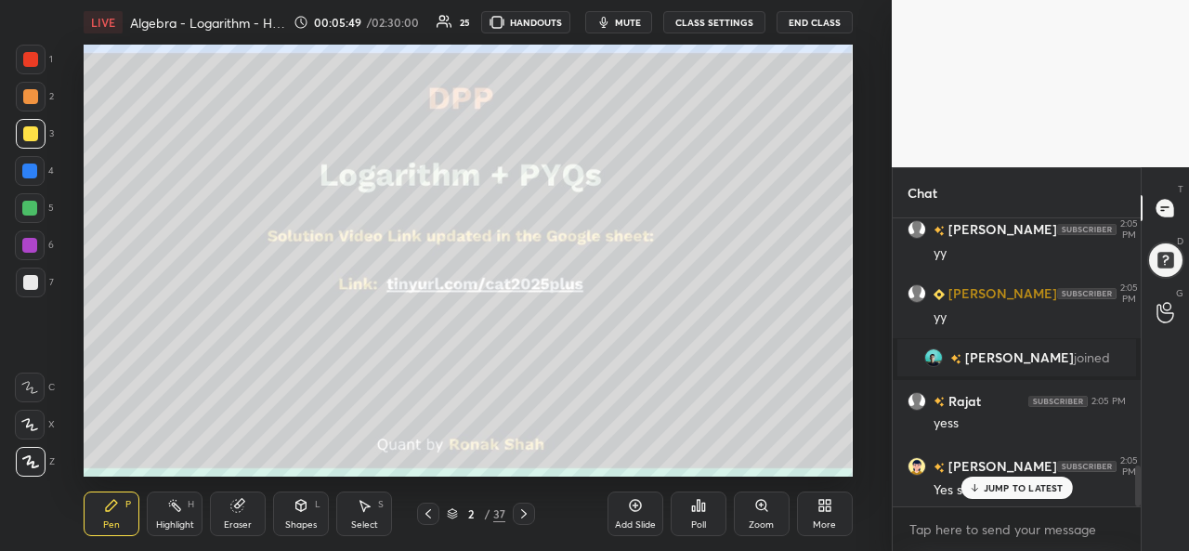
click at [33, 225] on div "5" at bounding box center [34, 211] width 39 height 37
click at [37, 252] on div at bounding box center [30, 245] width 30 height 30
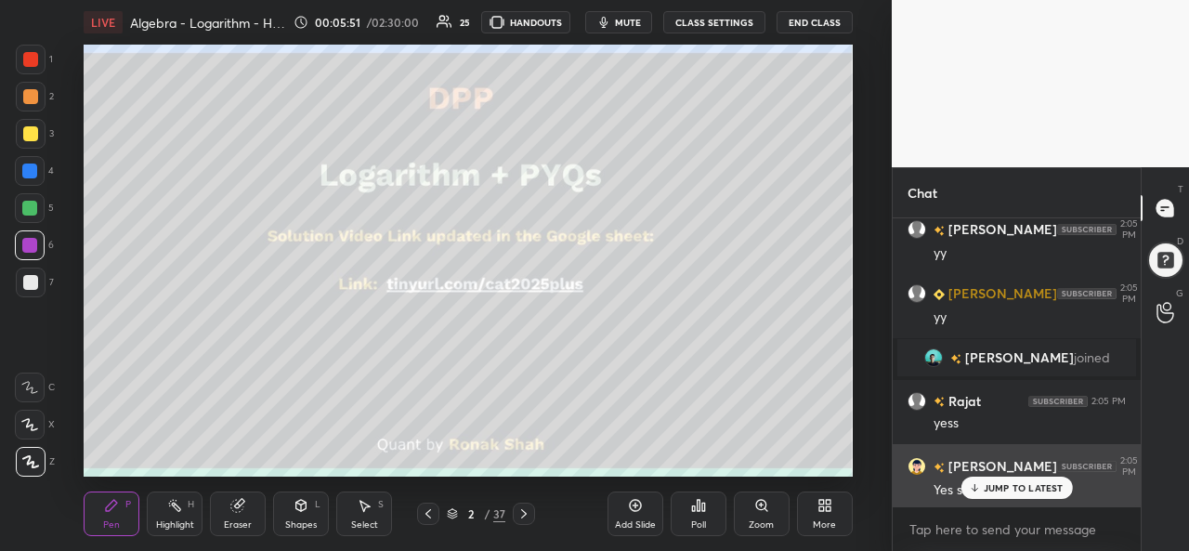
click at [1004, 480] on div "JUMP TO LATEST" at bounding box center [1017, 488] width 112 height 22
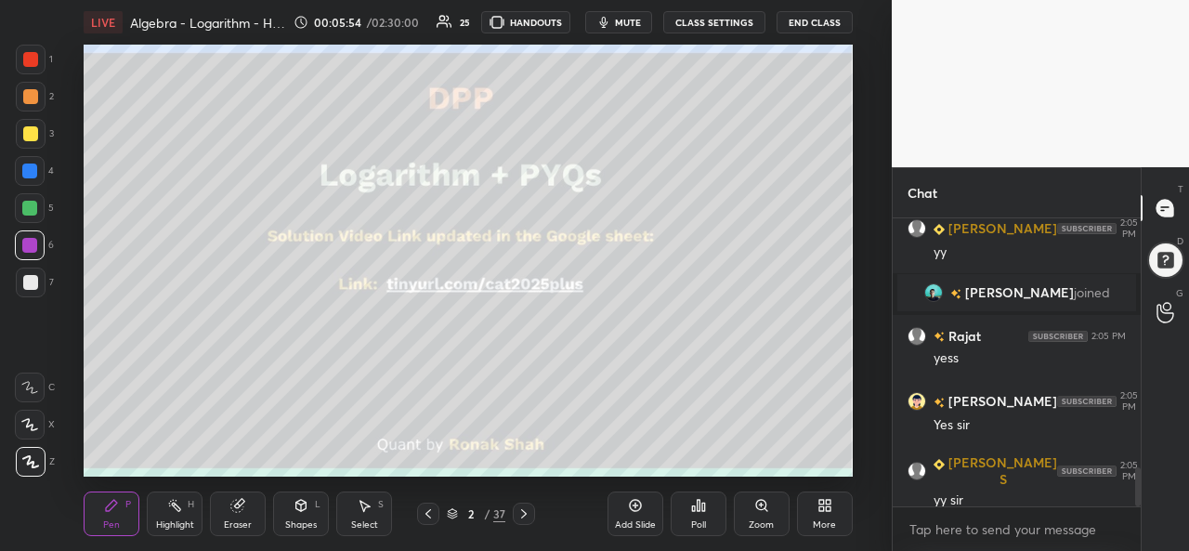
scroll to position [1899, 0]
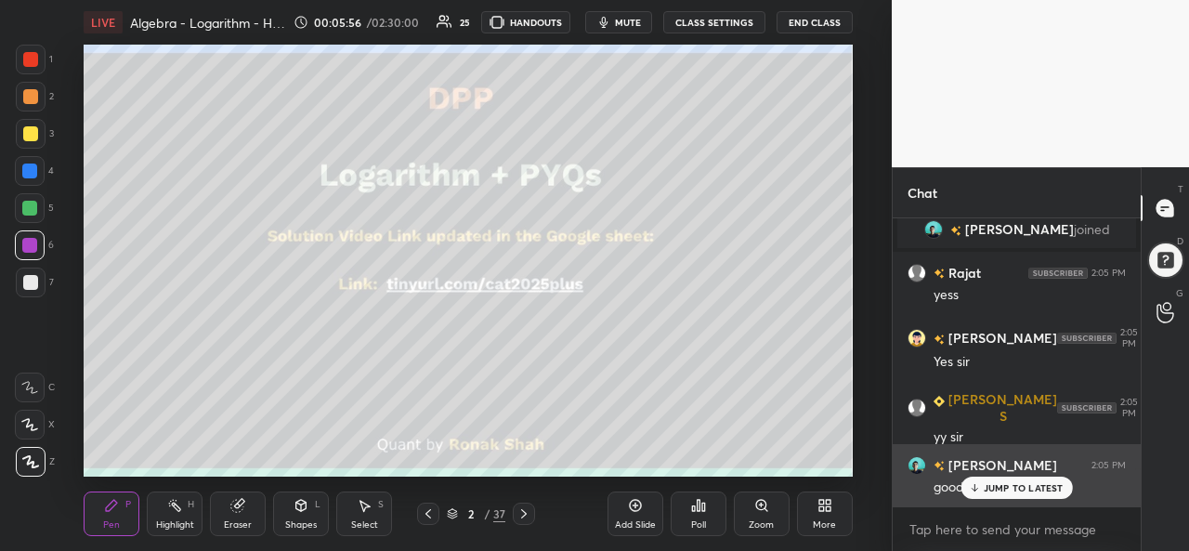
click at [1005, 490] on p "JUMP TO LATEST" at bounding box center [1024, 487] width 80 height 11
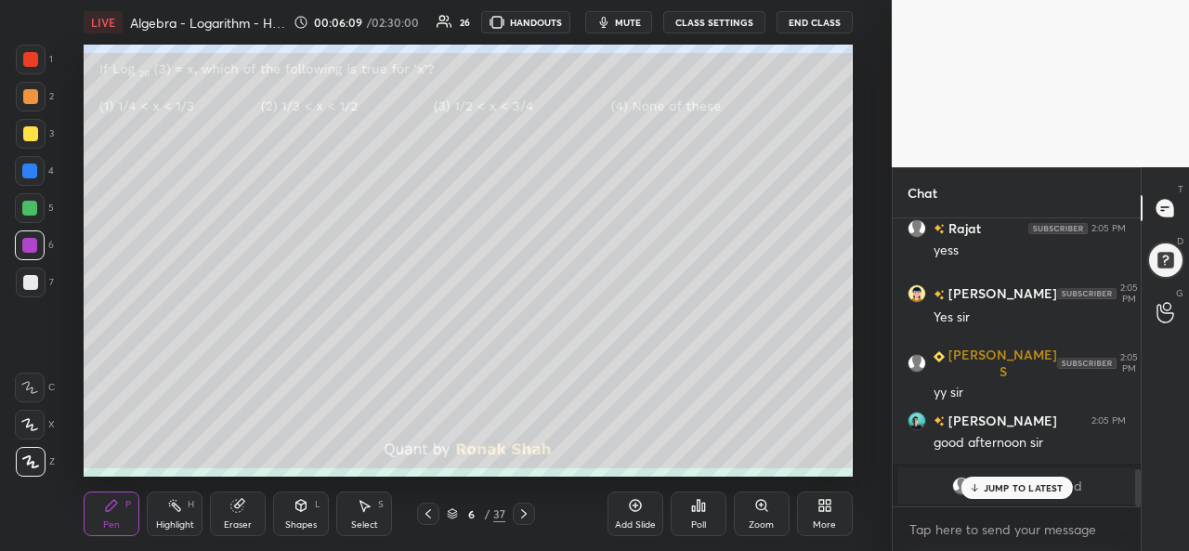
click at [1005, 488] on p "JUMP TO LATEST" at bounding box center [1024, 487] width 80 height 11
click at [701, 516] on div "Poll" at bounding box center [699, 514] width 56 height 45
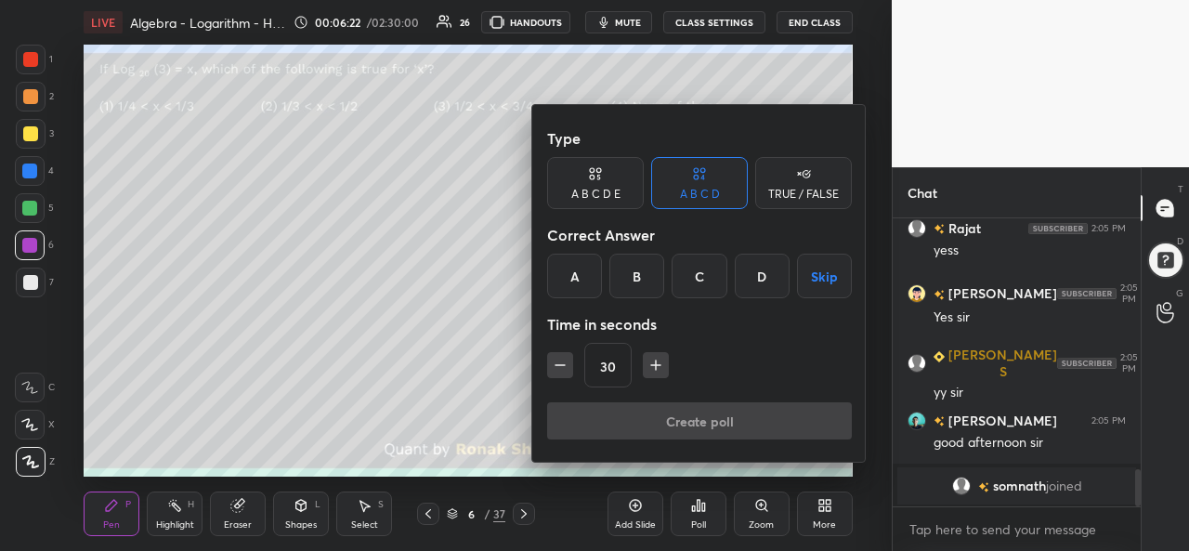
click at [637, 279] on div "B" at bounding box center [637, 276] width 55 height 45
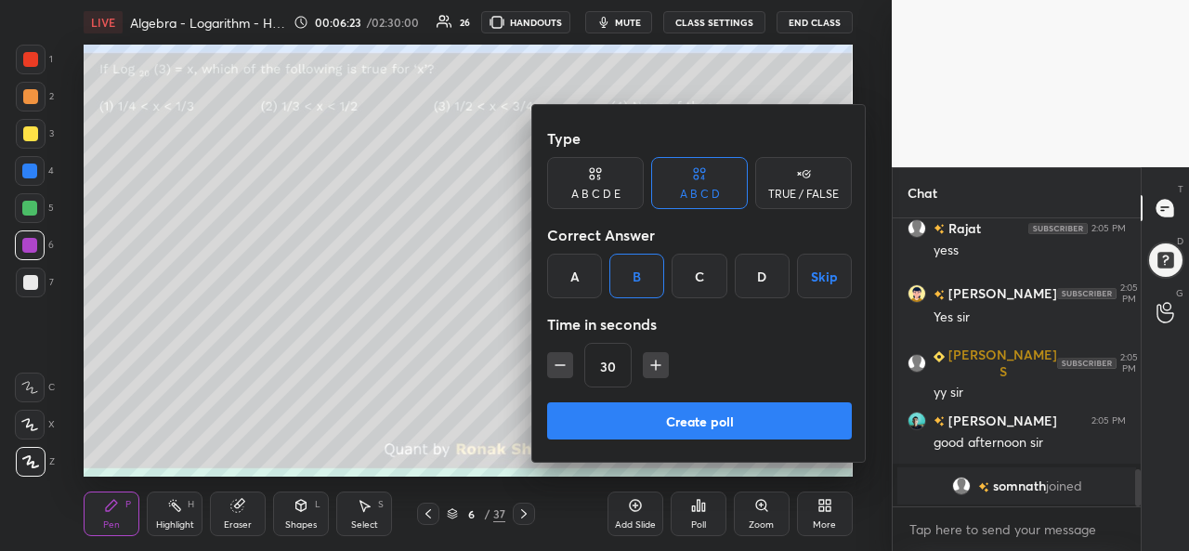
click at [652, 365] on icon "button" at bounding box center [655, 365] width 9 height 0
click at [657, 363] on icon "button" at bounding box center [656, 365] width 19 height 19
type input "60"
click at [697, 420] on button "Create poll" at bounding box center [699, 420] width 305 height 37
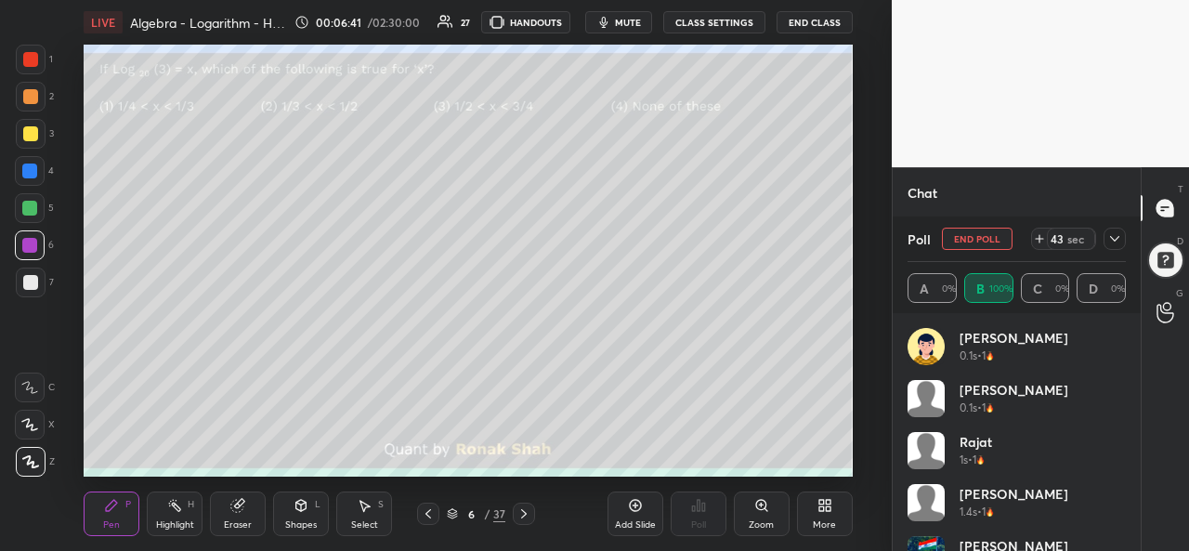
scroll to position [2041, 0]
click at [1120, 233] on icon at bounding box center [1115, 238] width 15 height 15
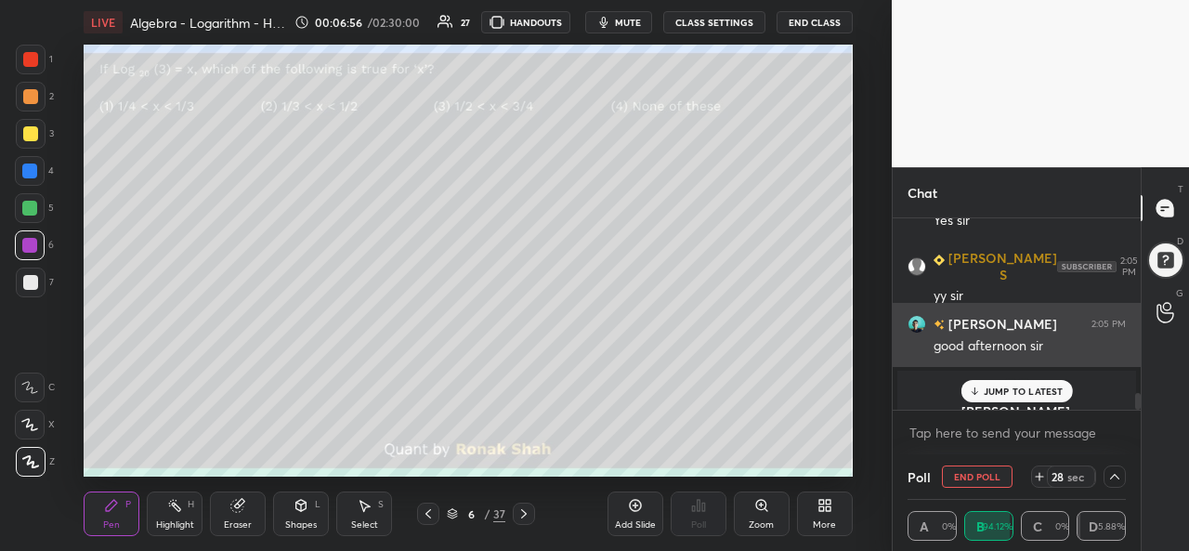
scroll to position [1, 6]
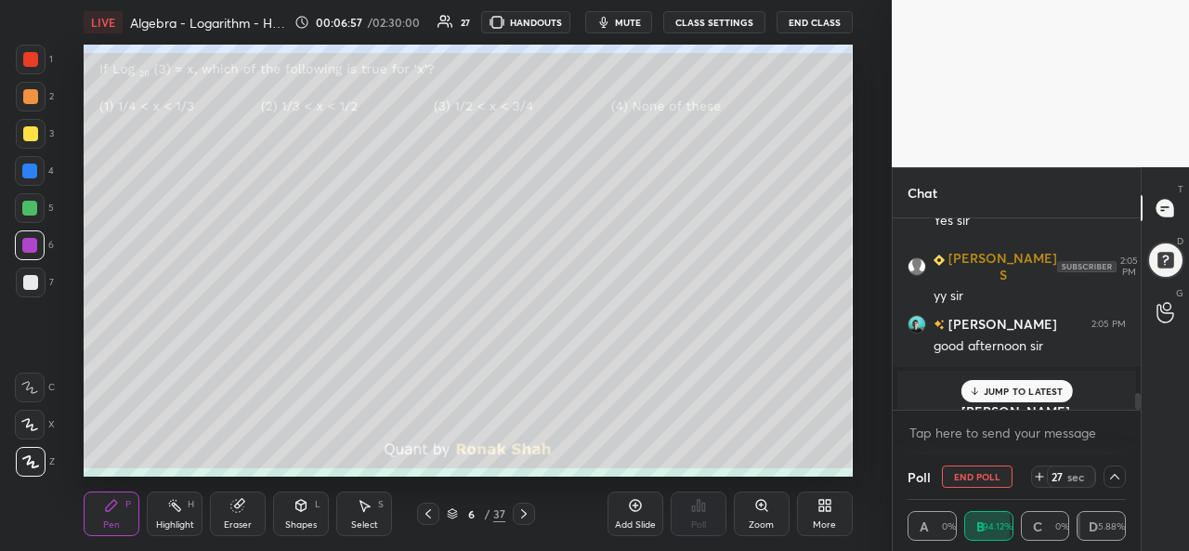
click at [993, 389] on p "JUMP TO LATEST" at bounding box center [1024, 391] width 80 height 11
click at [380, 507] on div "S" at bounding box center [381, 504] width 6 height 9
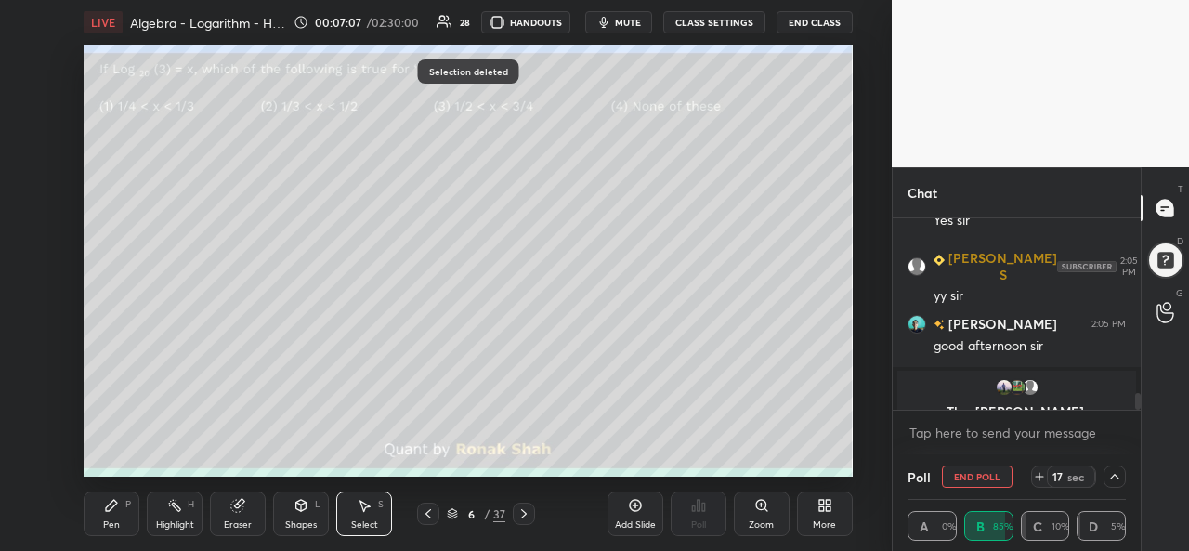
click at [108, 514] on div "Pen P" at bounding box center [112, 514] width 56 height 45
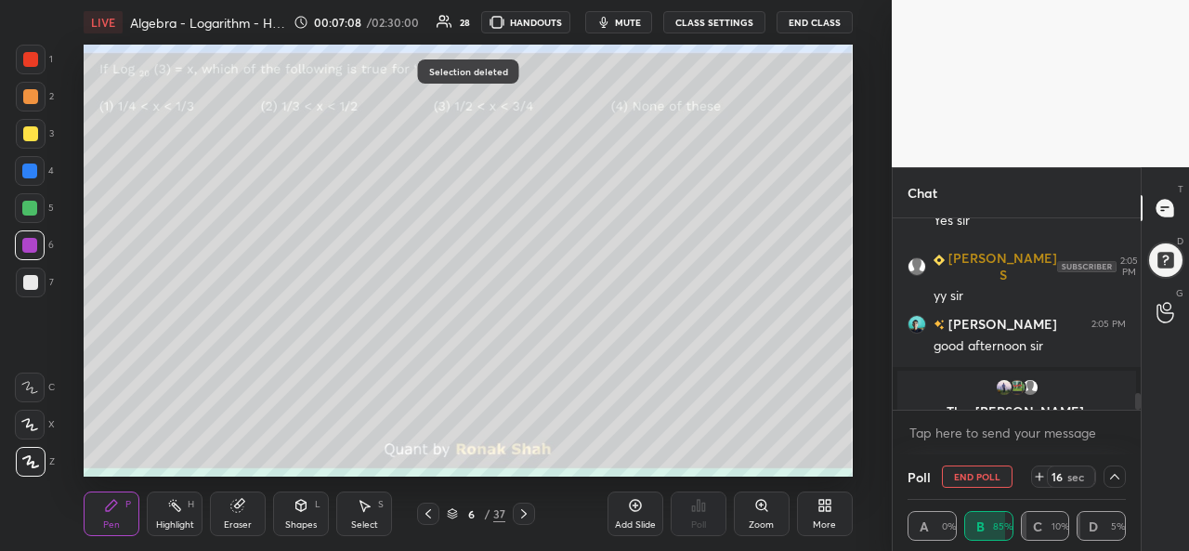
click at [1114, 473] on icon at bounding box center [1115, 476] width 15 height 15
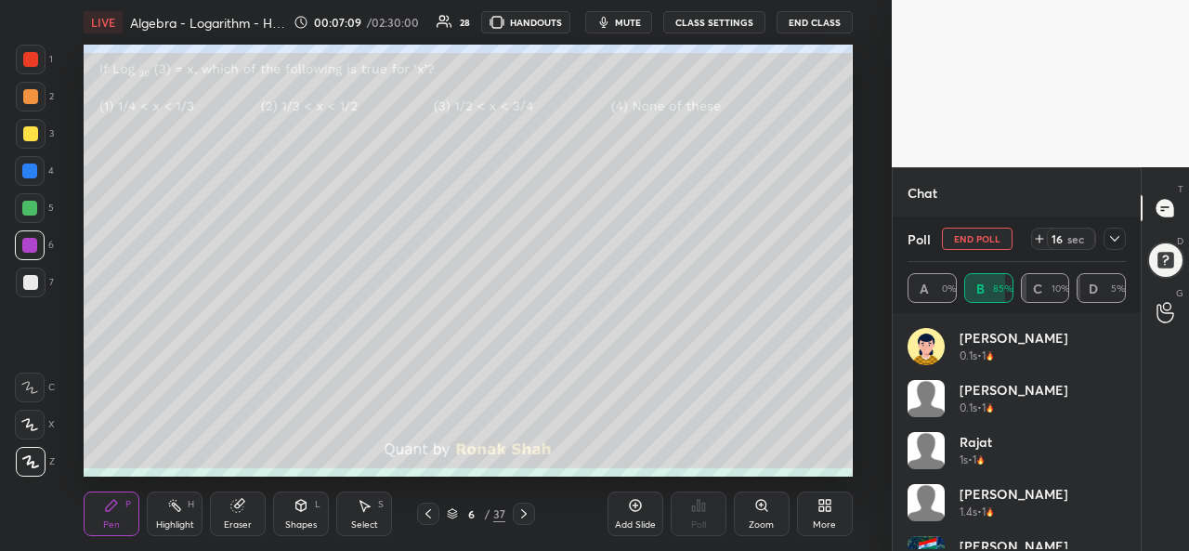
scroll to position [217, 213]
click at [1124, 242] on div at bounding box center [1115, 239] width 22 height 22
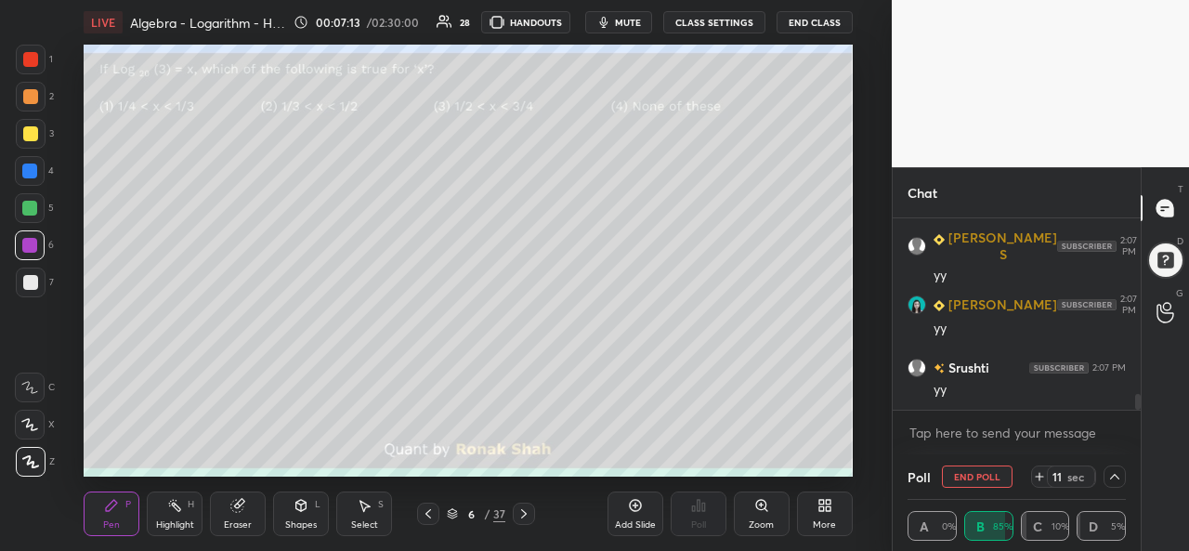
scroll to position [2206, 0]
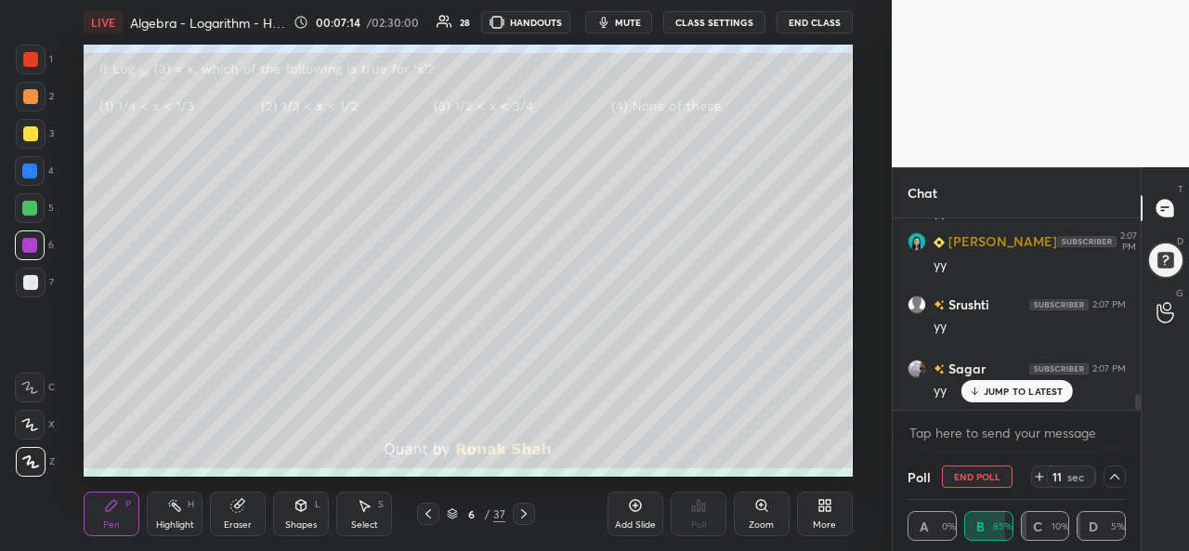
click at [1031, 392] on p "JUMP TO LATEST" at bounding box center [1024, 391] width 80 height 11
click at [24, 125] on div at bounding box center [31, 134] width 30 height 30
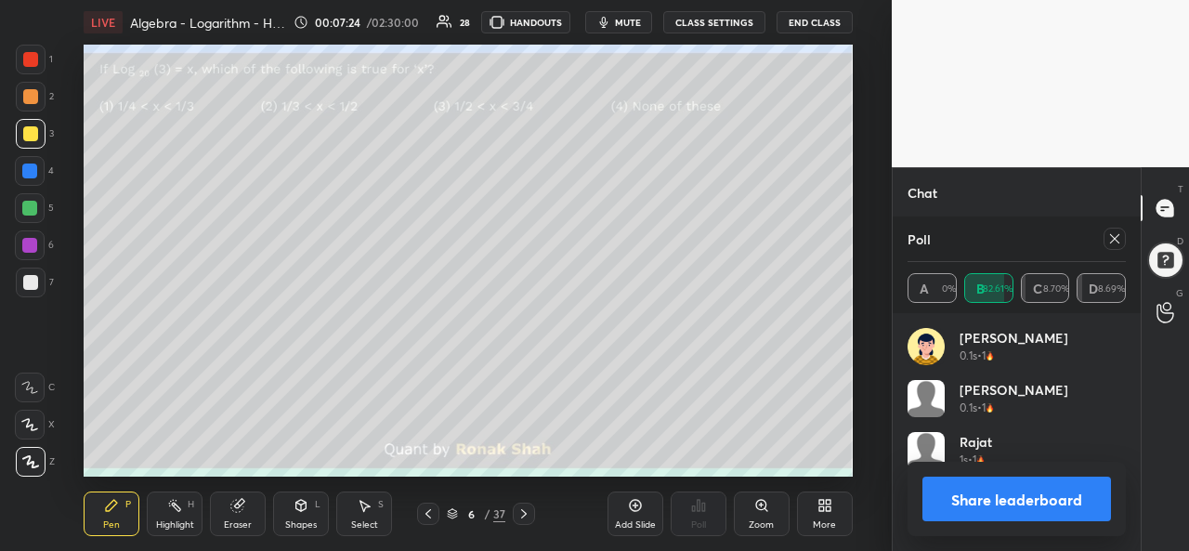
scroll to position [7, 6]
click at [1121, 237] on icon at bounding box center [1115, 238] width 15 height 15
type textarea "x"
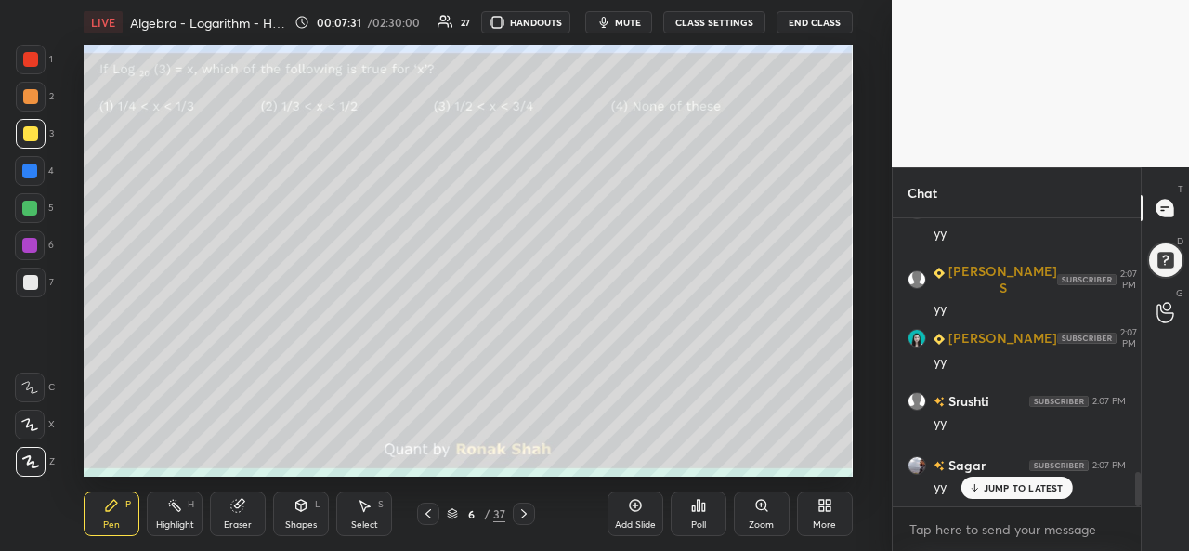
click at [29, 244] on div at bounding box center [29, 245] width 15 height 15
click at [31, 280] on div at bounding box center [30, 282] width 15 height 15
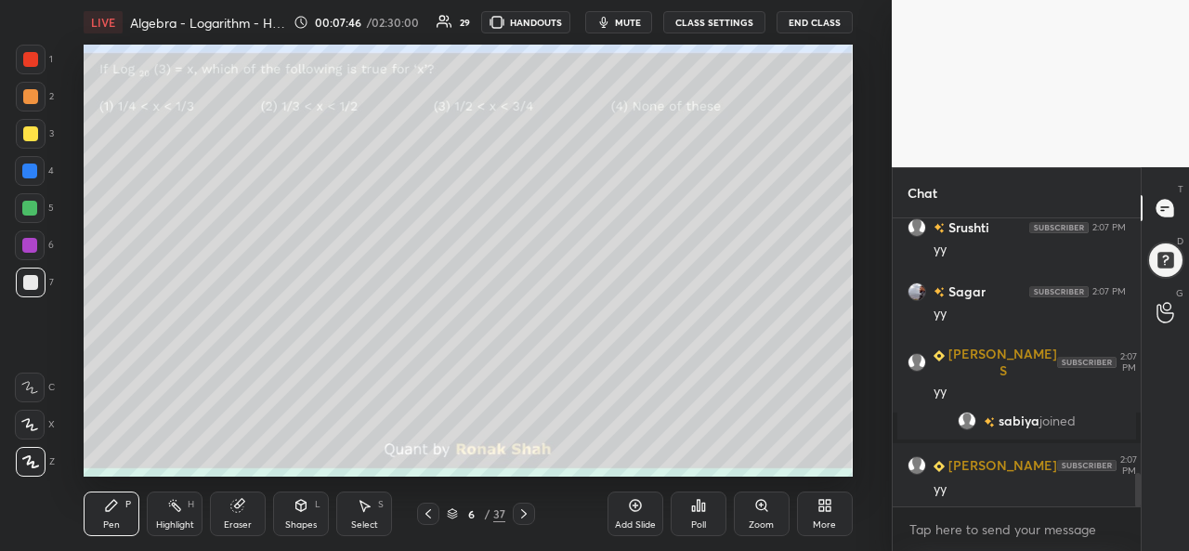
click at [33, 168] on div at bounding box center [29, 171] width 15 height 15
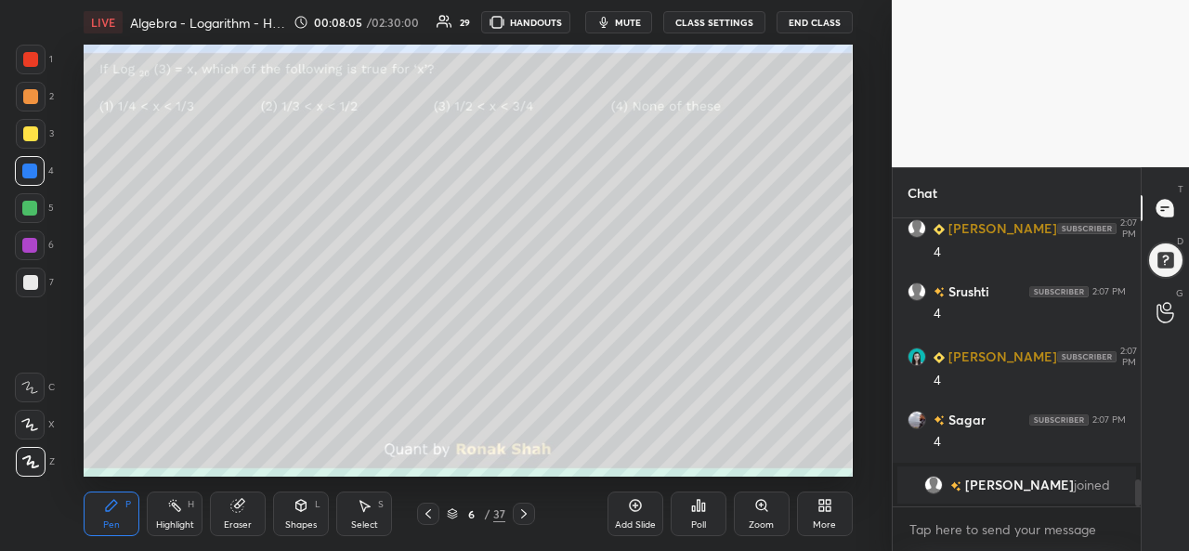
click at [33, 241] on div at bounding box center [29, 245] width 15 height 15
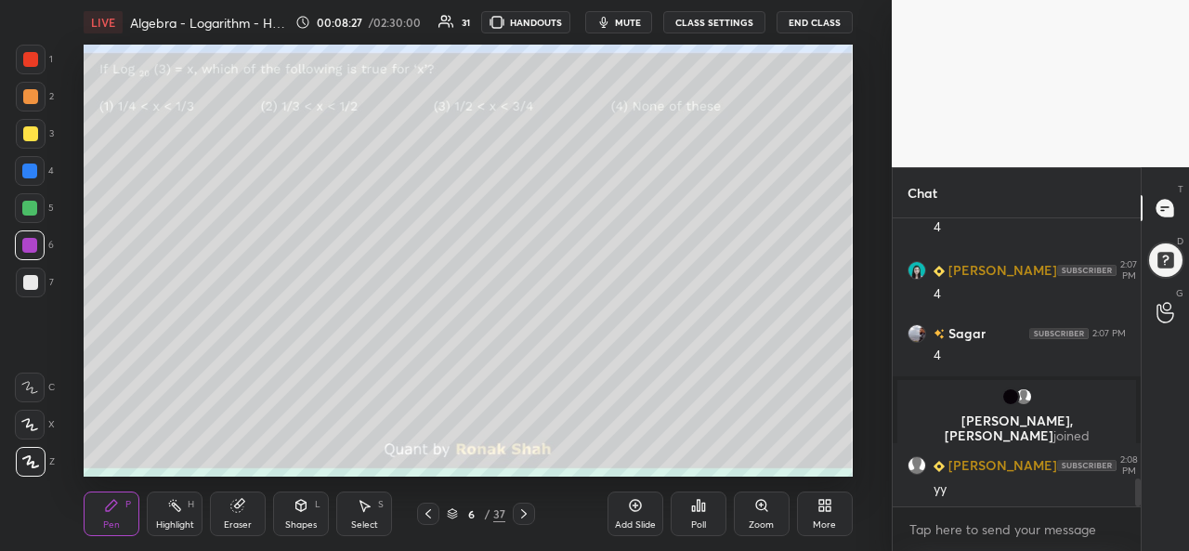
scroll to position [2752, 0]
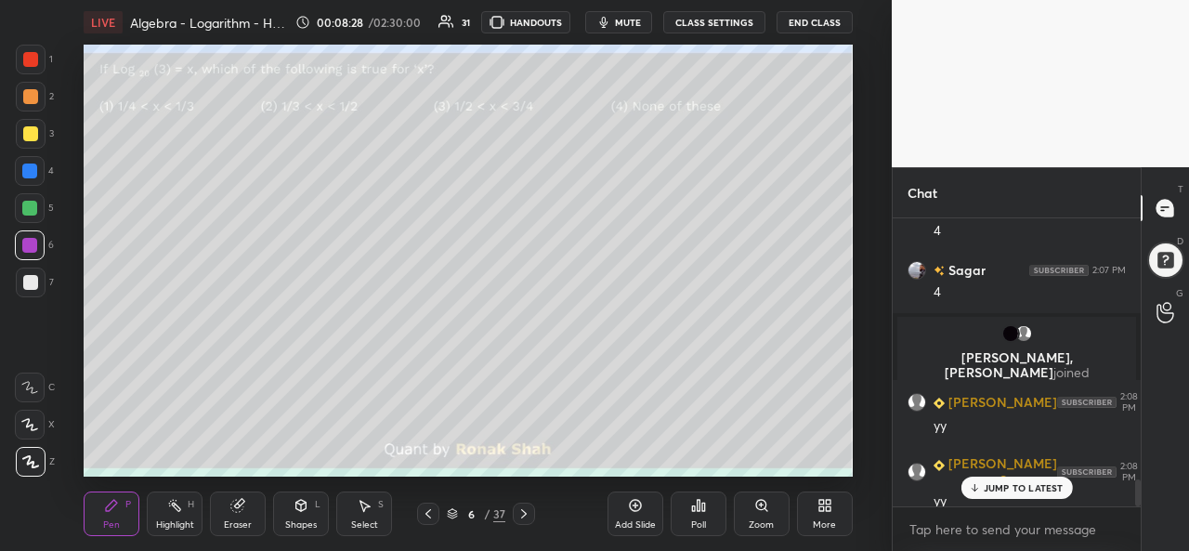
click at [33, 53] on div at bounding box center [30, 59] width 15 height 15
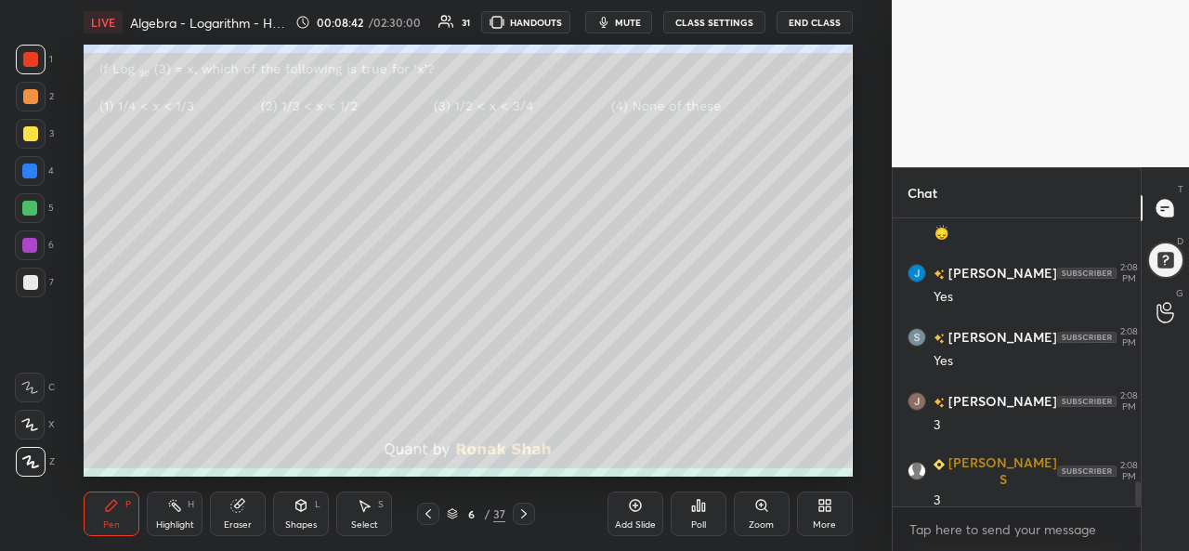
scroll to position [3202, 0]
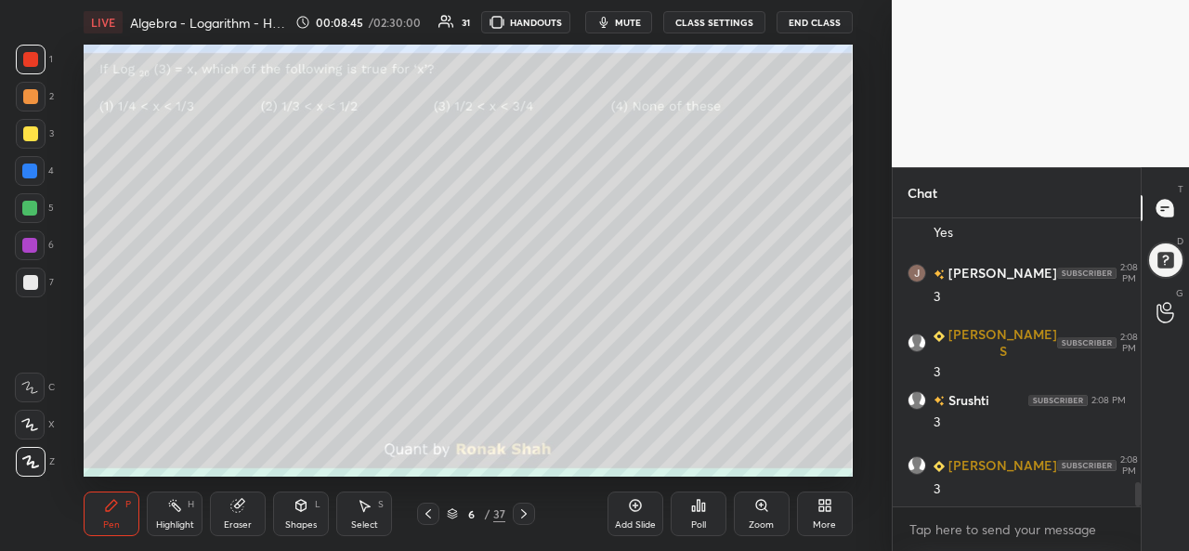
click at [31, 172] on div at bounding box center [29, 171] width 15 height 15
click at [368, 511] on icon at bounding box center [364, 505] width 15 height 15
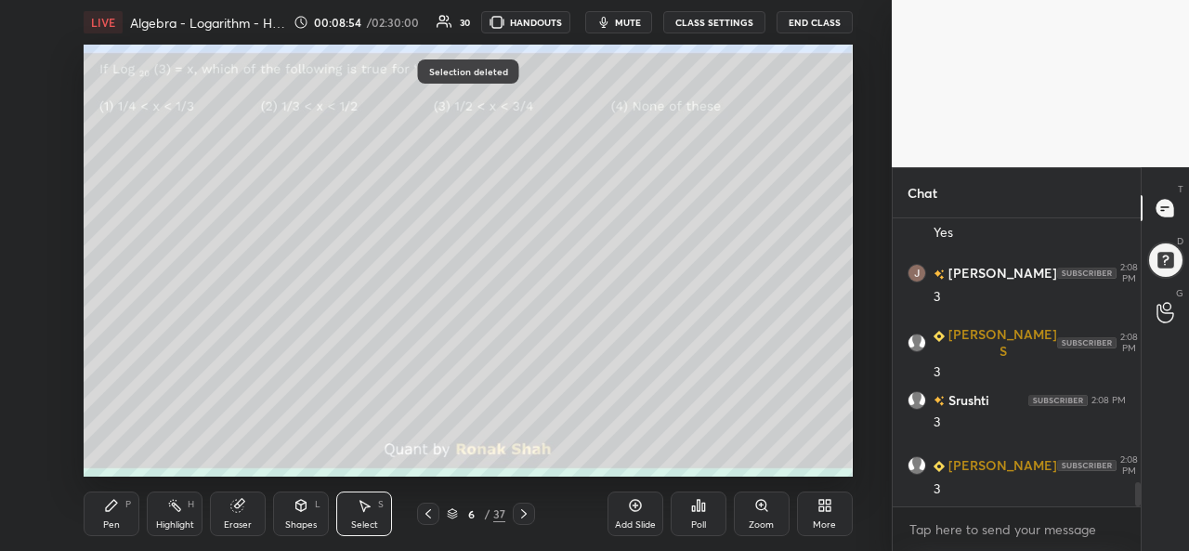
click at [110, 511] on icon at bounding box center [111, 505] width 11 height 11
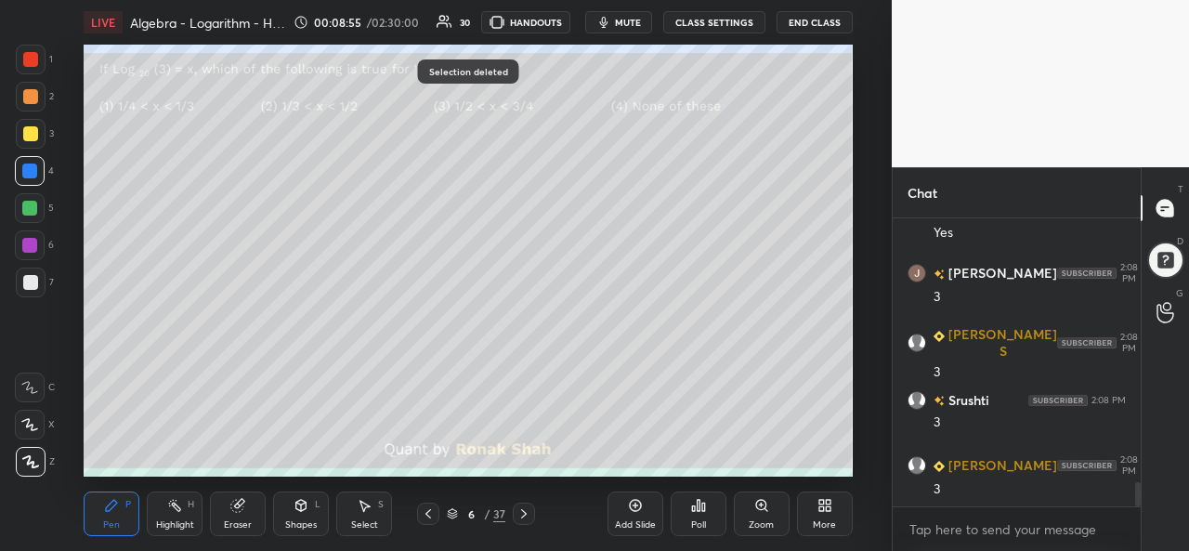
click at [29, 55] on div at bounding box center [30, 59] width 15 height 15
click at [35, 165] on div at bounding box center [29, 171] width 15 height 15
click at [24, 283] on div at bounding box center [30, 282] width 15 height 15
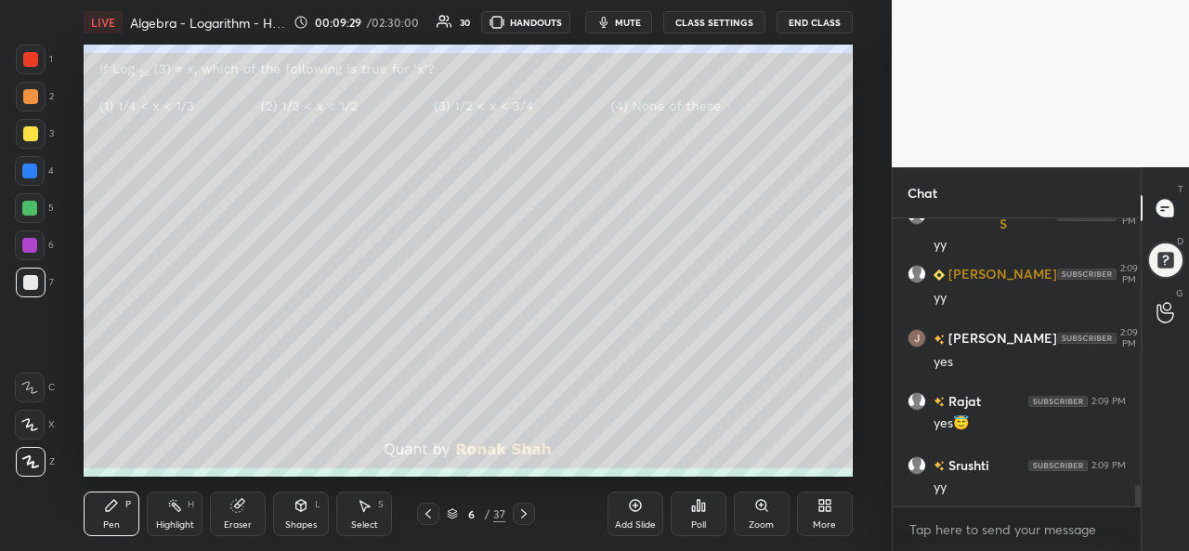
scroll to position [3587, 0]
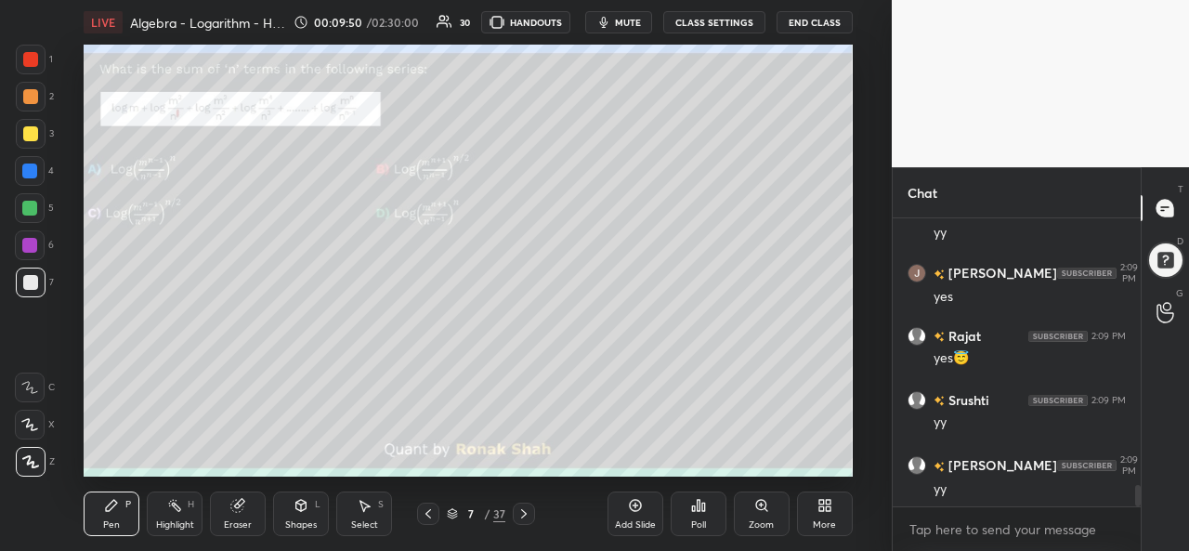
click at [27, 57] on div at bounding box center [30, 59] width 15 height 15
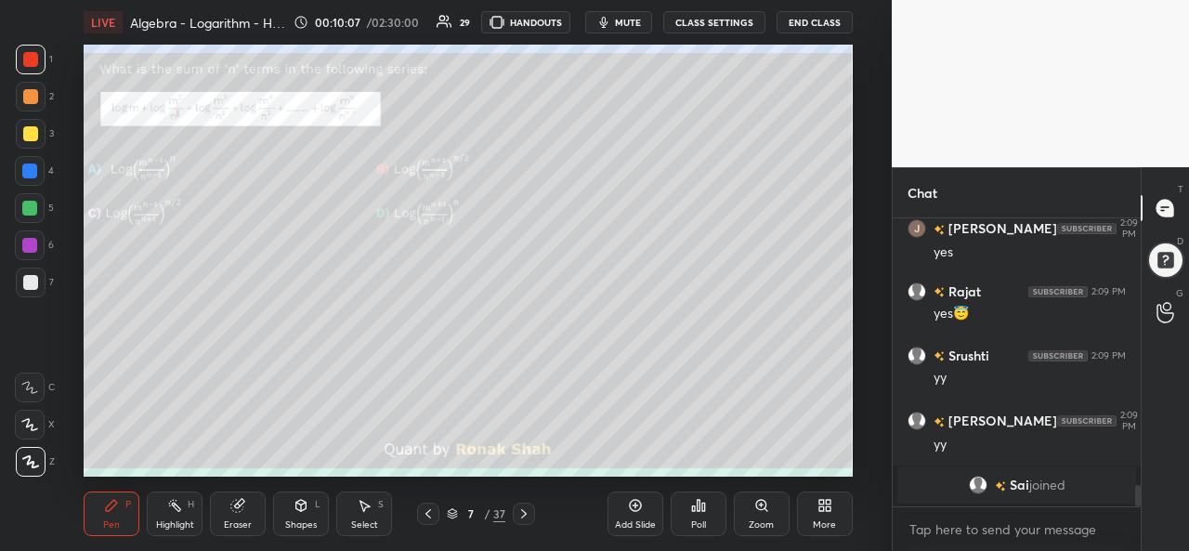
click at [702, 518] on div "Poll" at bounding box center [699, 514] width 56 height 45
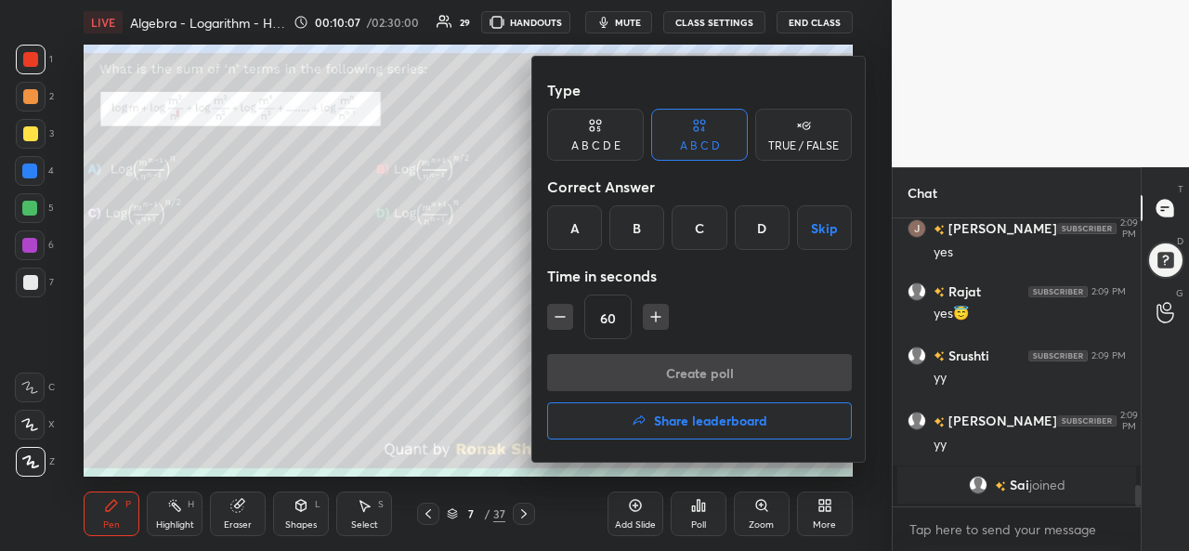
click at [642, 232] on div "B" at bounding box center [637, 227] width 55 height 45
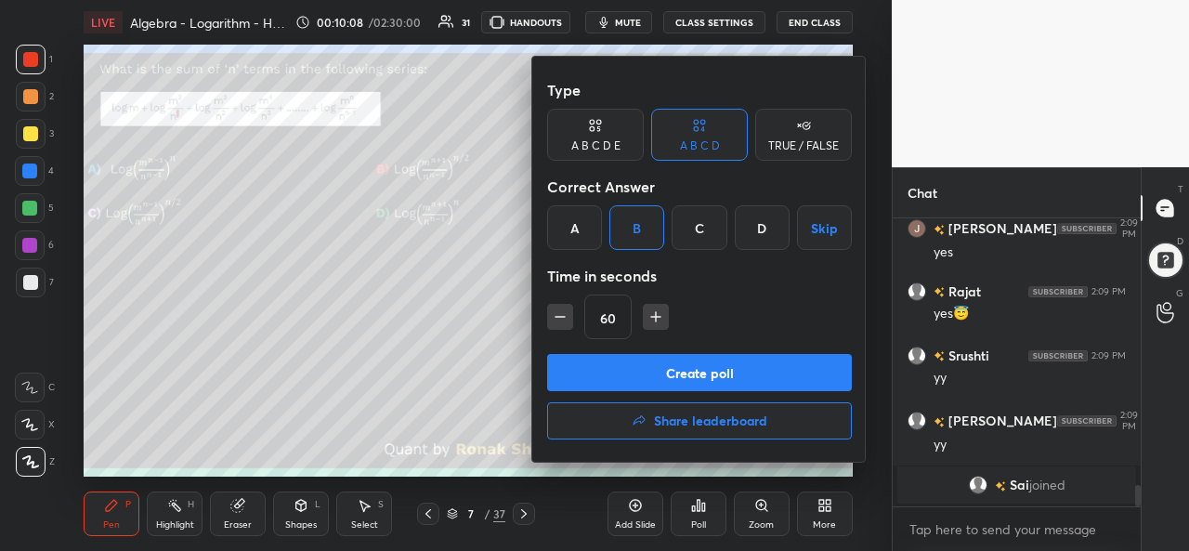
click at [560, 313] on icon "button" at bounding box center [560, 317] width 19 height 19
type input "45"
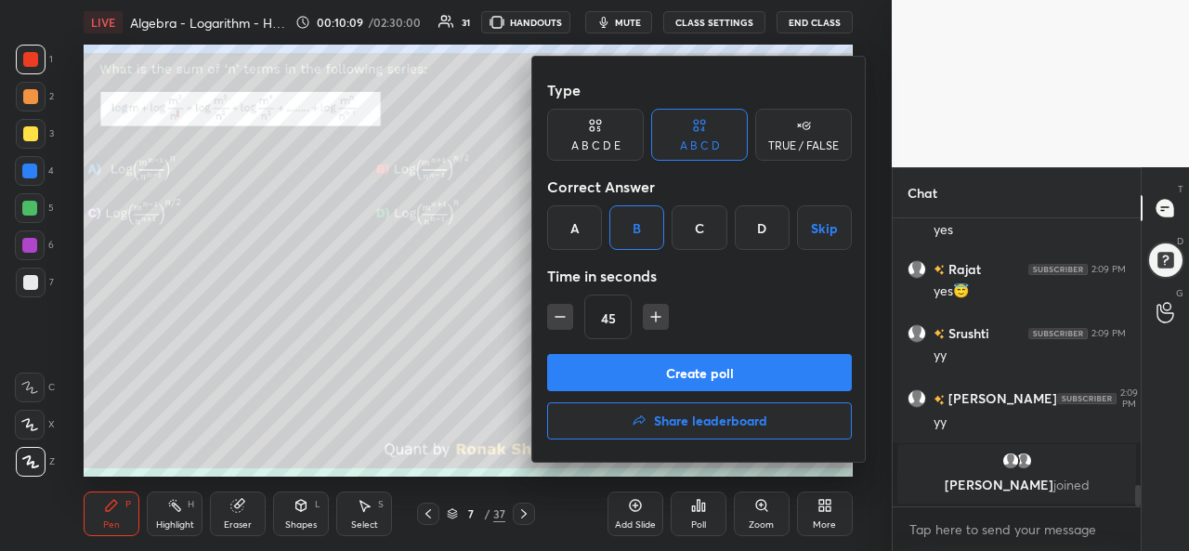
click at [666, 367] on button "Create poll" at bounding box center [699, 372] width 305 height 37
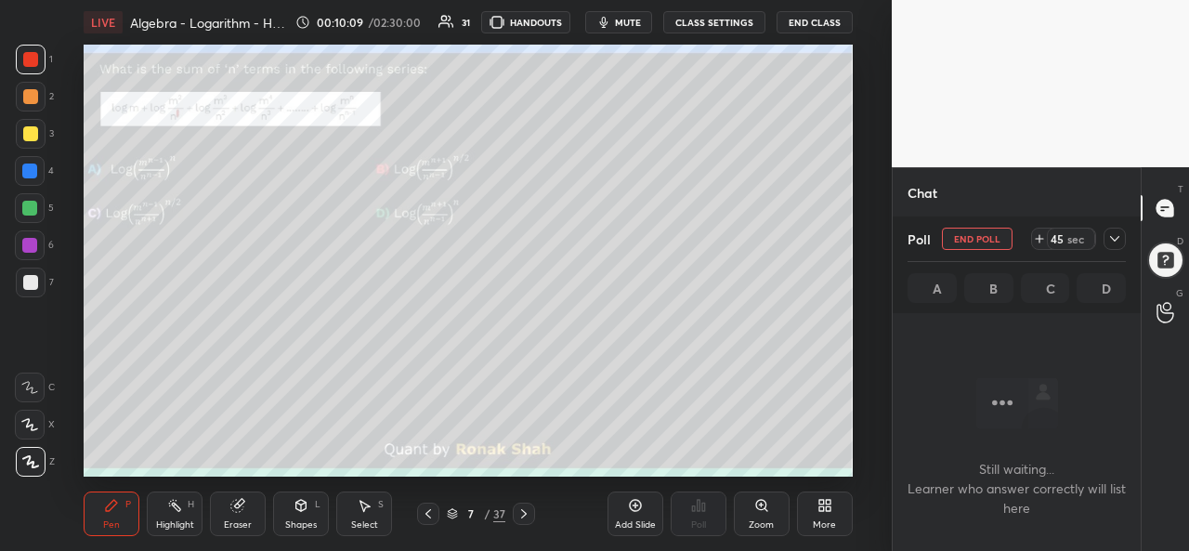
scroll to position [32, 243]
click at [1109, 233] on icon at bounding box center [1115, 238] width 15 height 15
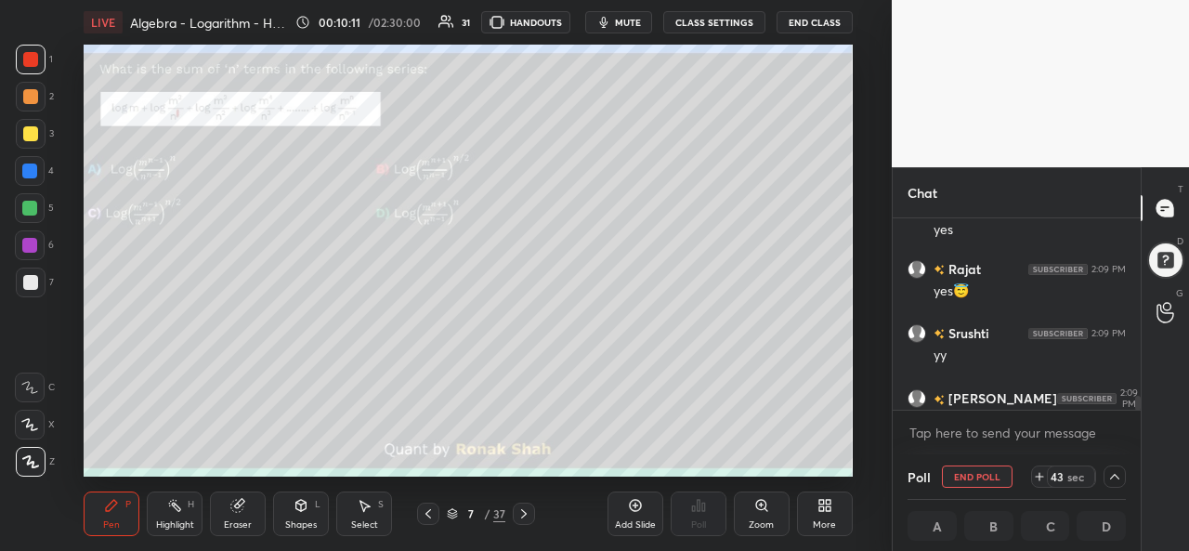
scroll to position [1, 6]
click at [1113, 477] on icon at bounding box center [1115, 476] width 15 height 15
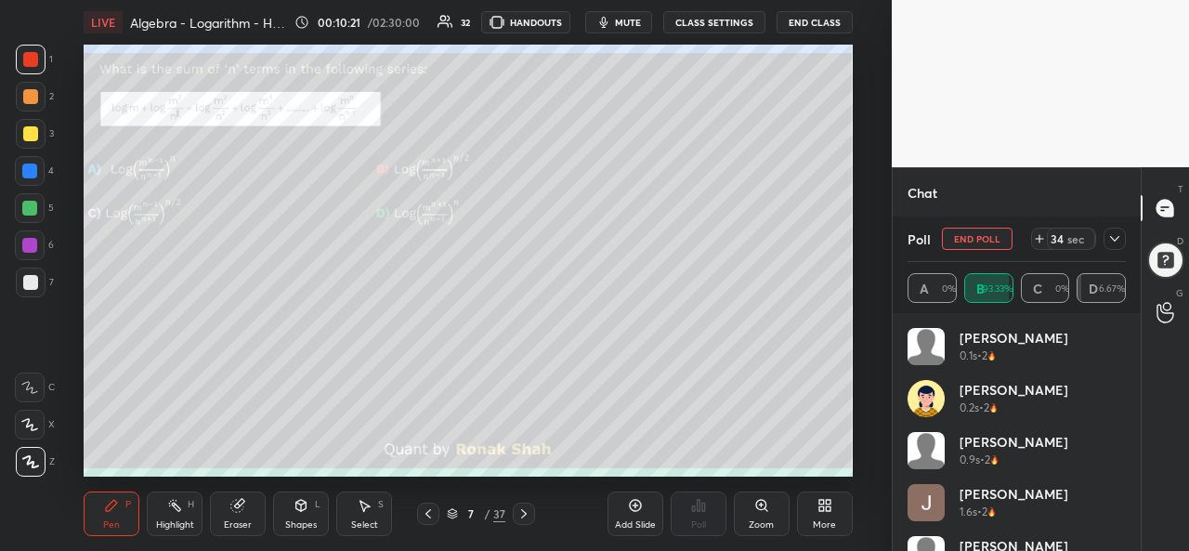
scroll to position [3765, 0]
click at [1121, 239] on icon at bounding box center [1115, 238] width 15 height 15
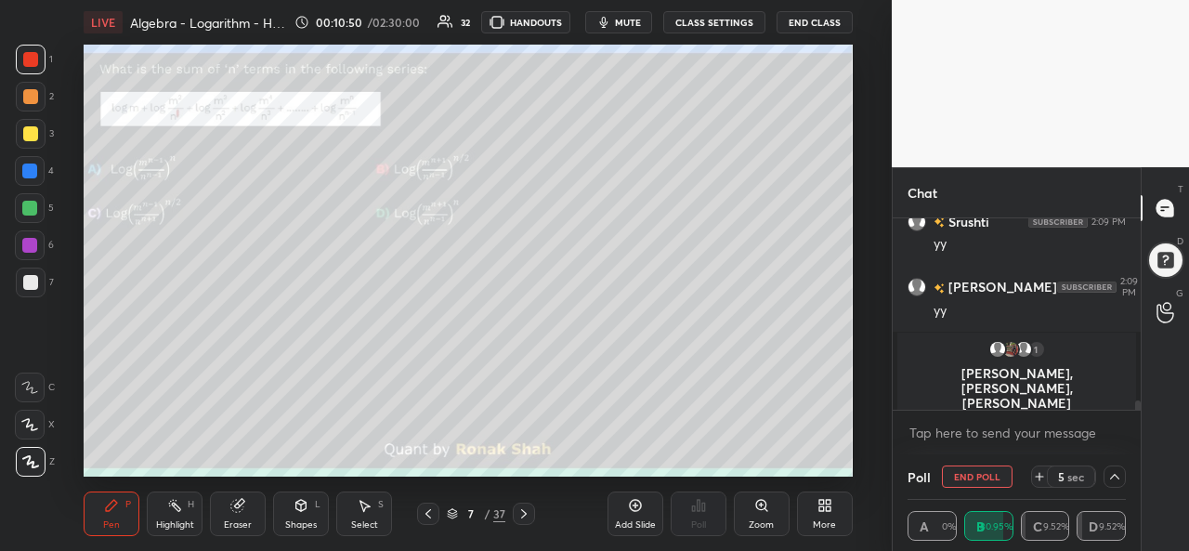
scroll to position [0, 0]
click at [33, 164] on div at bounding box center [29, 171] width 15 height 15
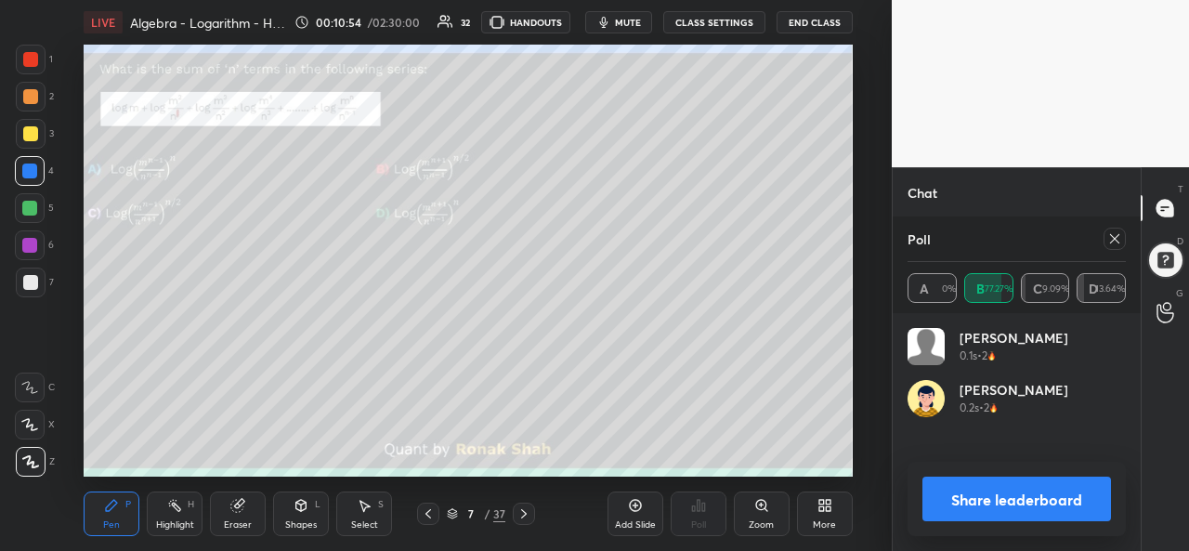
scroll to position [217, 213]
click at [1117, 240] on icon at bounding box center [1115, 238] width 15 height 15
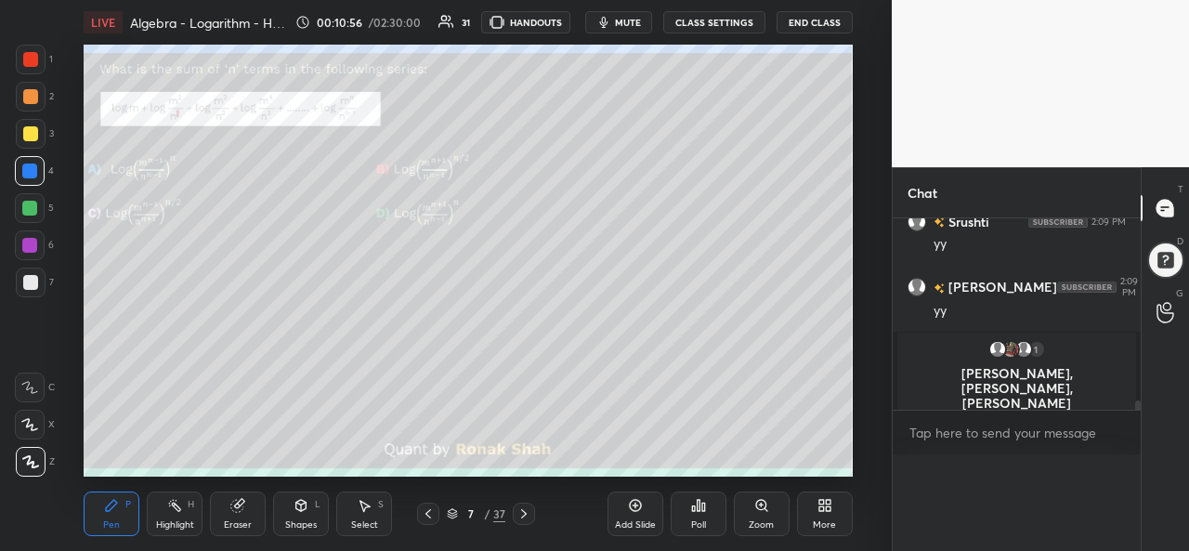
scroll to position [6, 6]
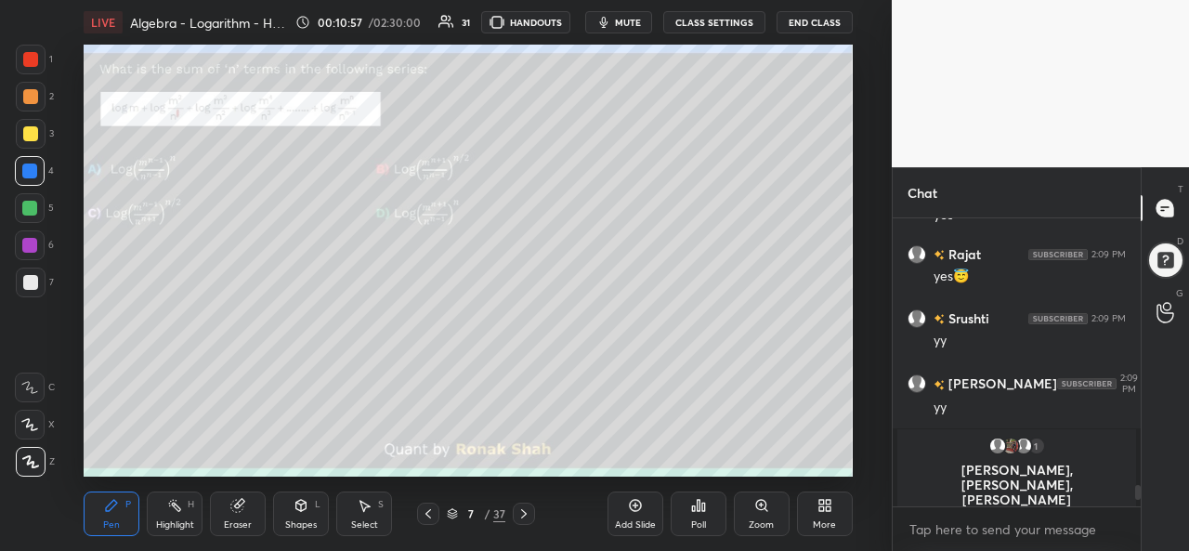
click at [630, 510] on icon at bounding box center [635, 506] width 12 height 12
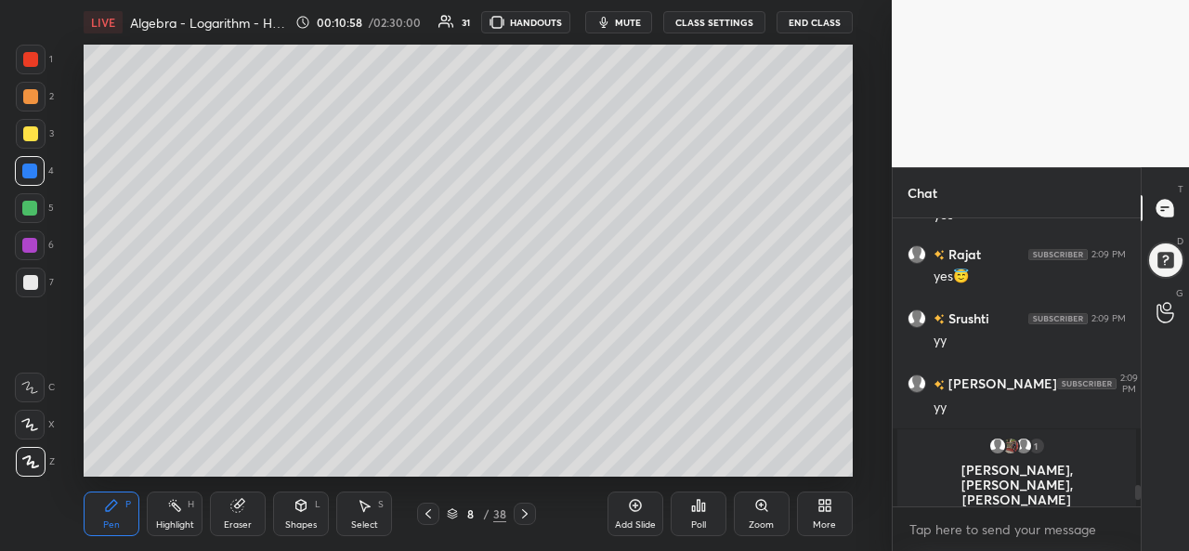
click at [33, 132] on div at bounding box center [30, 133] width 15 height 15
click at [28, 203] on div at bounding box center [29, 208] width 15 height 15
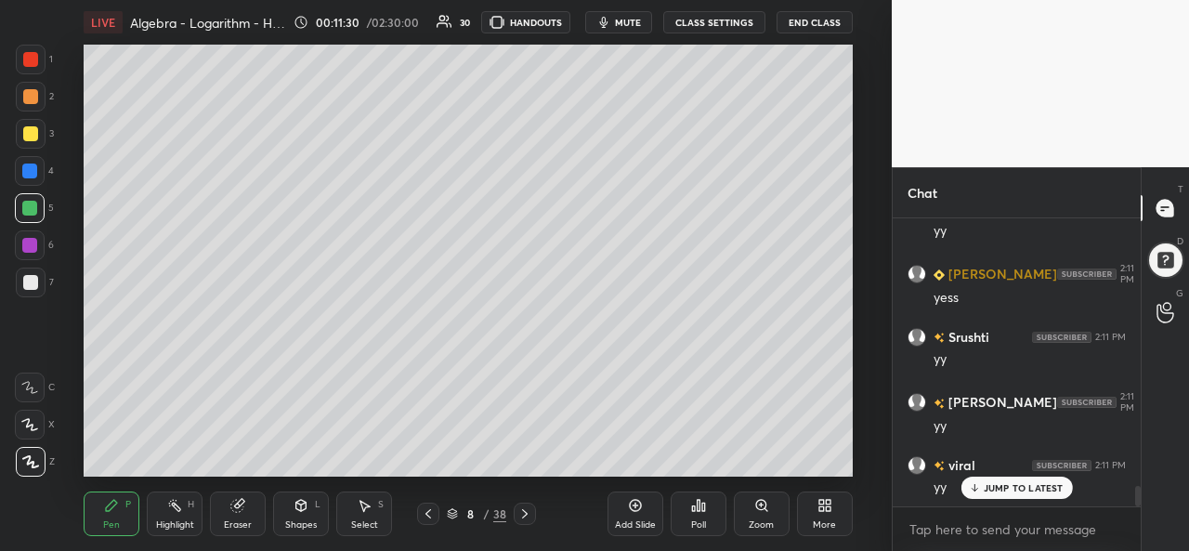
scroll to position [3834, 0]
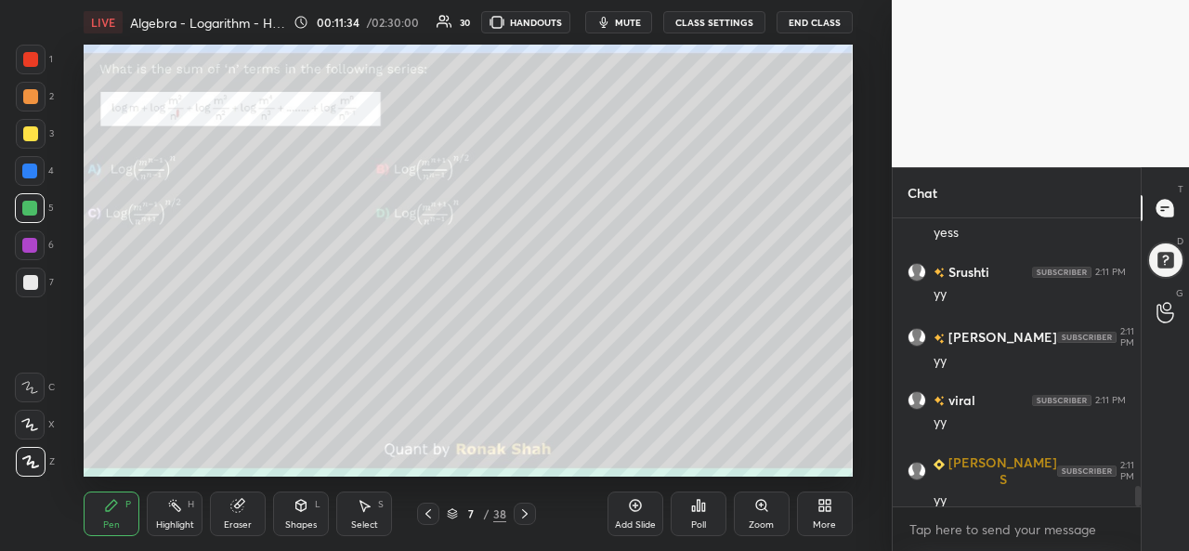
click at [30, 56] on div at bounding box center [30, 59] width 15 height 15
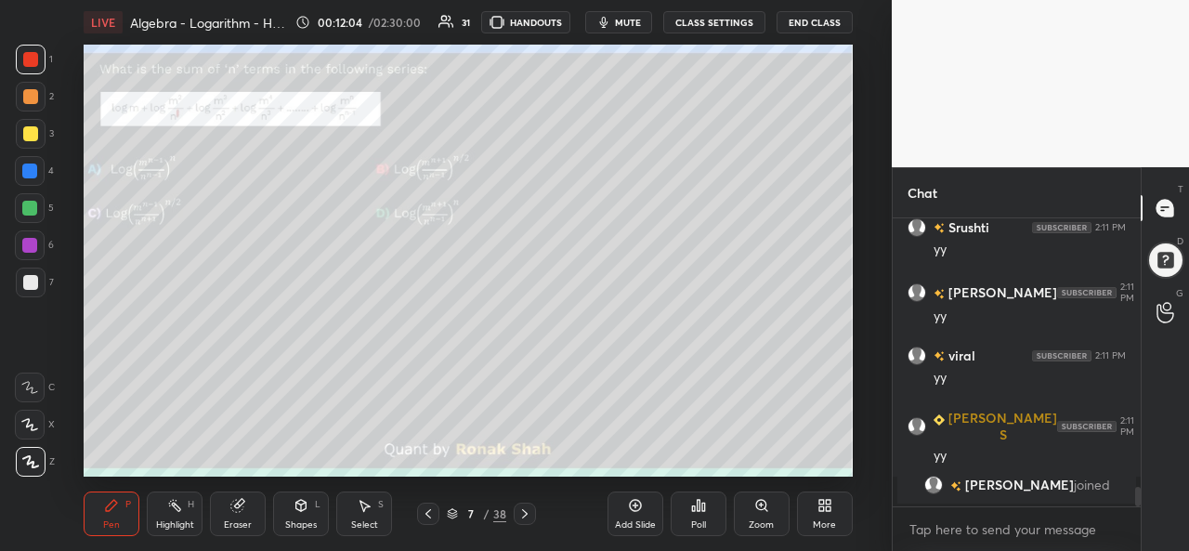
click at [853, 287] on div "Setting up your live class Poll for secs No correct answer Start poll" at bounding box center [468, 261] width 818 height 432
click at [25, 169] on div at bounding box center [29, 171] width 15 height 15
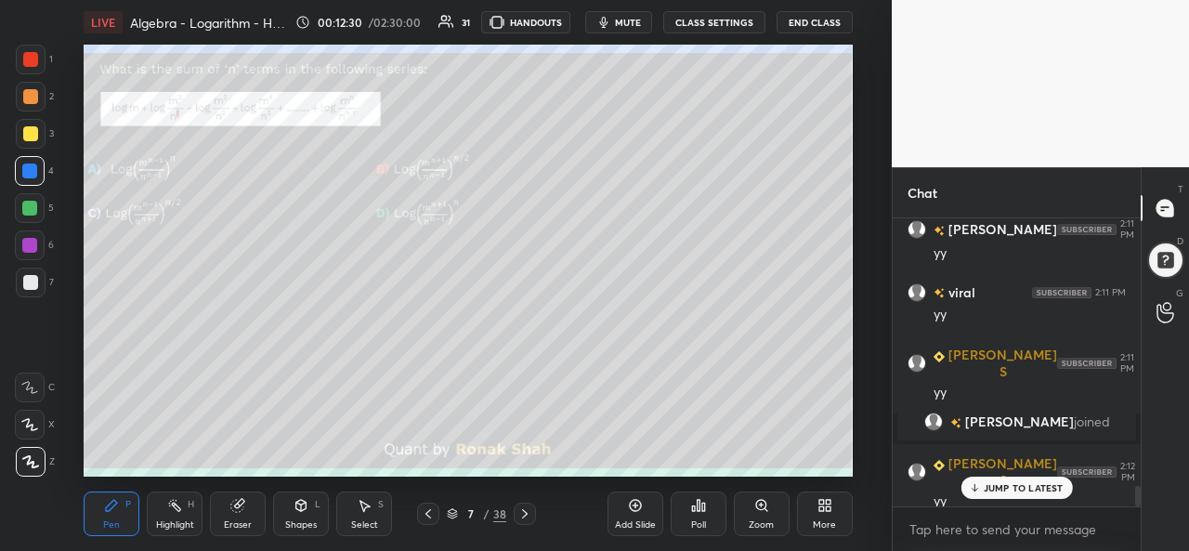
click at [26, 207] on div at bounding box center [29, 208] width 15 height 15
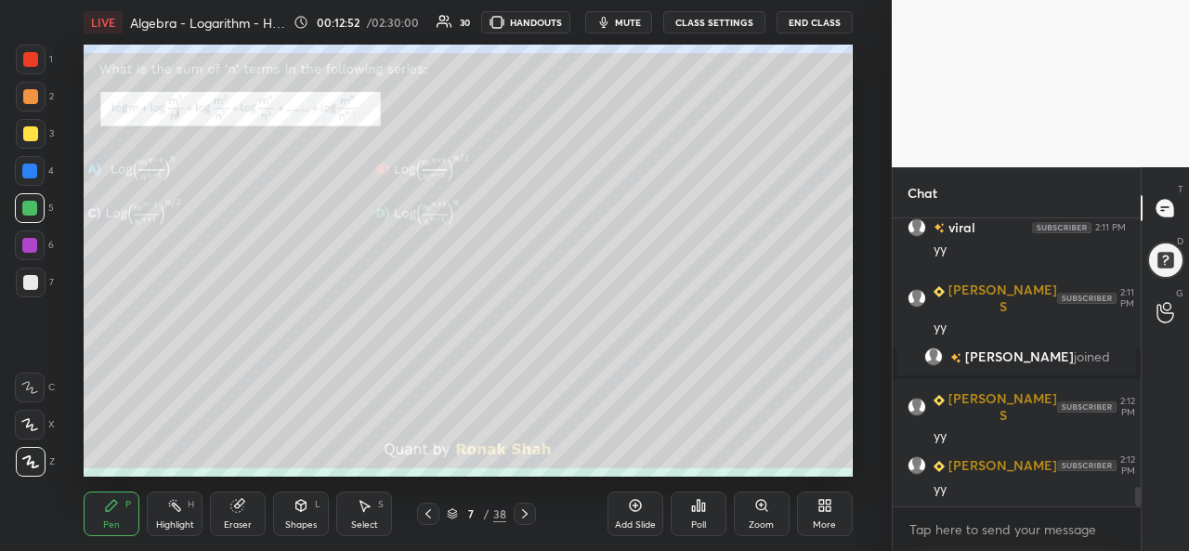
click at [363, 517] on div "Select S" at bounding box center [364, 514] width 56 height 45
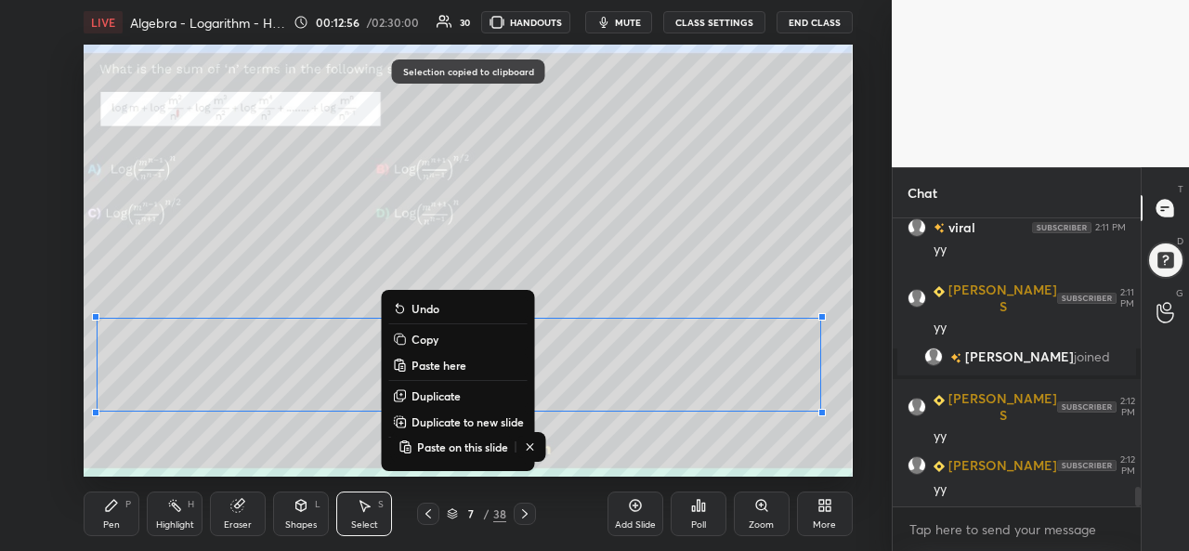
click at [638, 508] on icon at bounding box center [635, 505] width 15 height 15
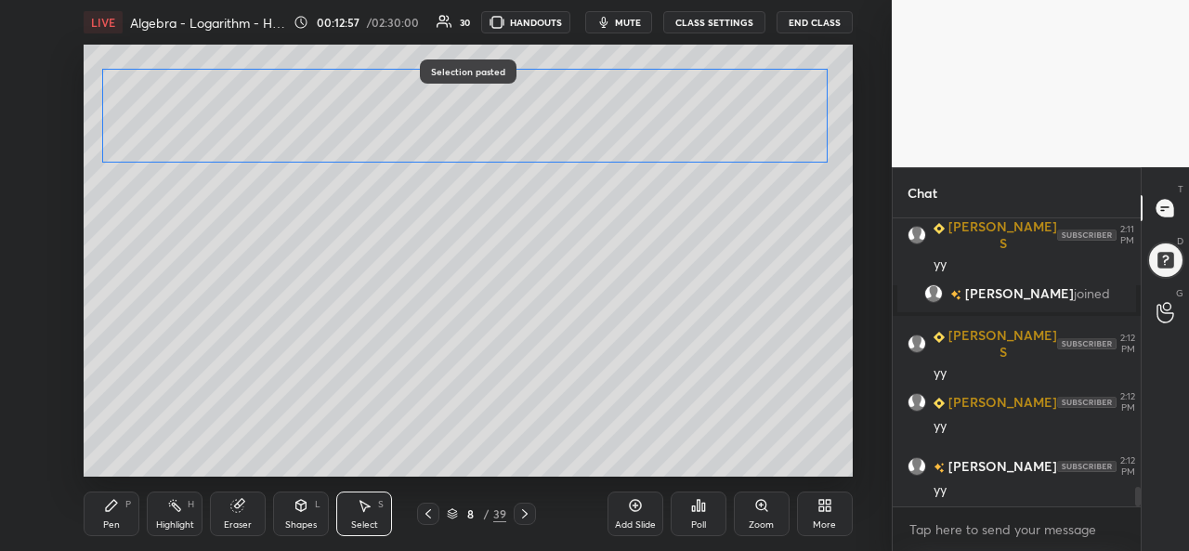
scroll to position [4029, 0]
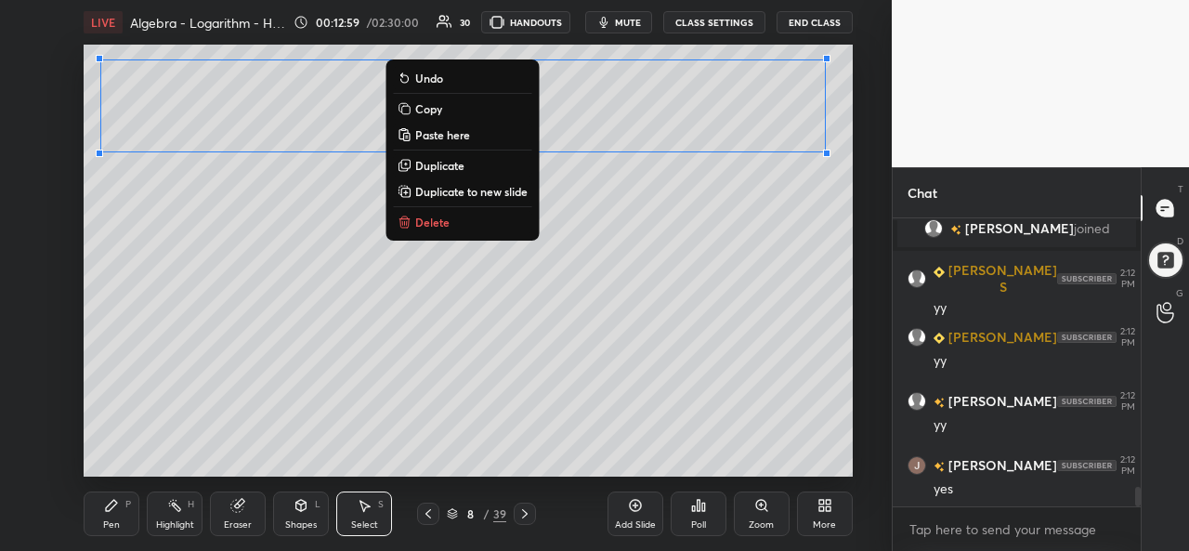
click at [115, 505] on icon at bounding box center [111, 505] width 11 height 11
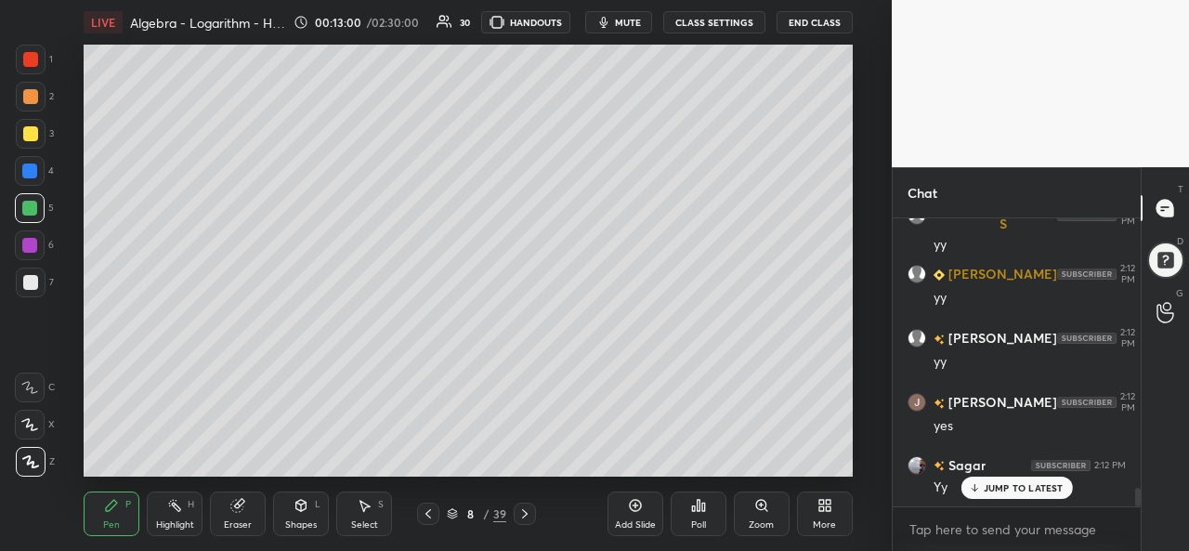
scroll to position [4157, 0]
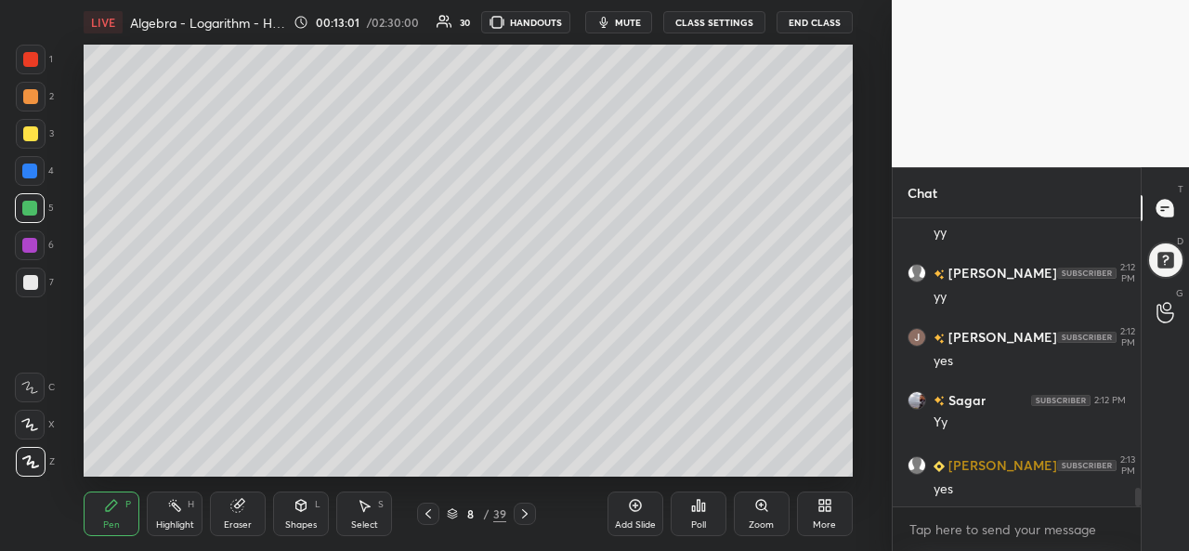
click at [30, 172] on div at bounding box center [29, 171] width 15 height 15
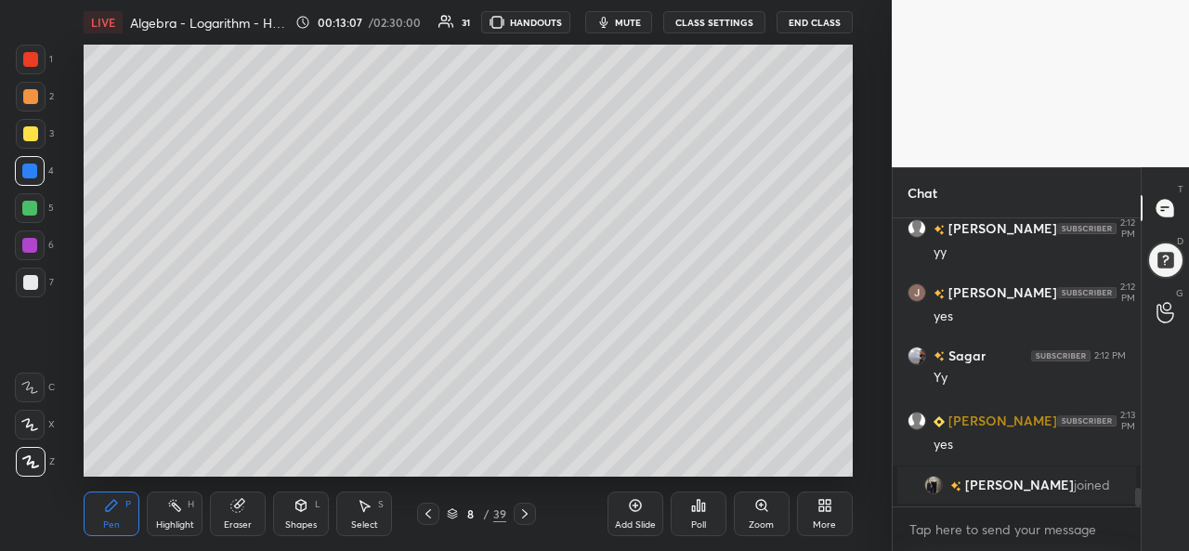
click at [23, 130] on div at bounding box center [30, 133] width 15 height 15
click at [32, 276] on div at bounding box center [30, 282] width 15 height 15
click at [31, 136] on div at bounding box center [30, 133] width 15 height 15
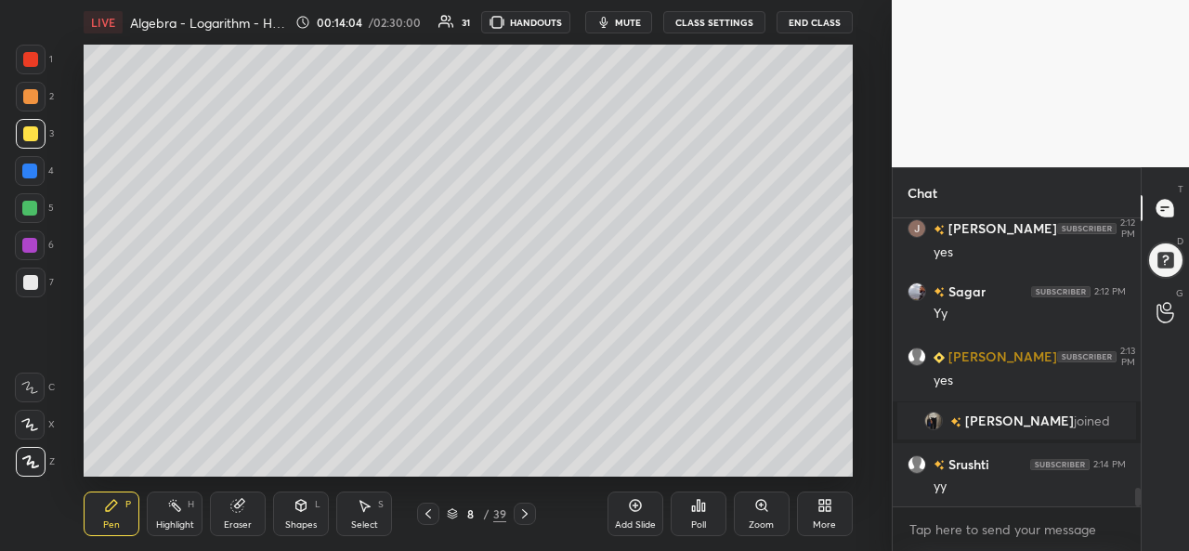
scroll to position [4142, 0]
click at [368, 516] on div "Select S" at bounding box center [364, 514] width 56 height 45
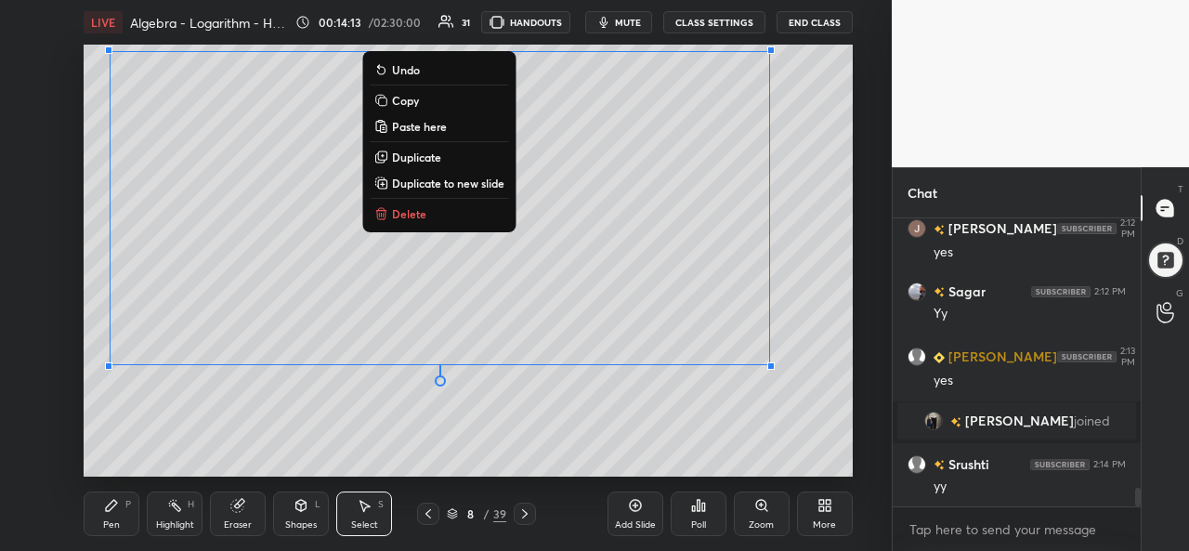
click at [103, 516] on div "Pen P" at bounding box center [112, 514] width 56 height 45
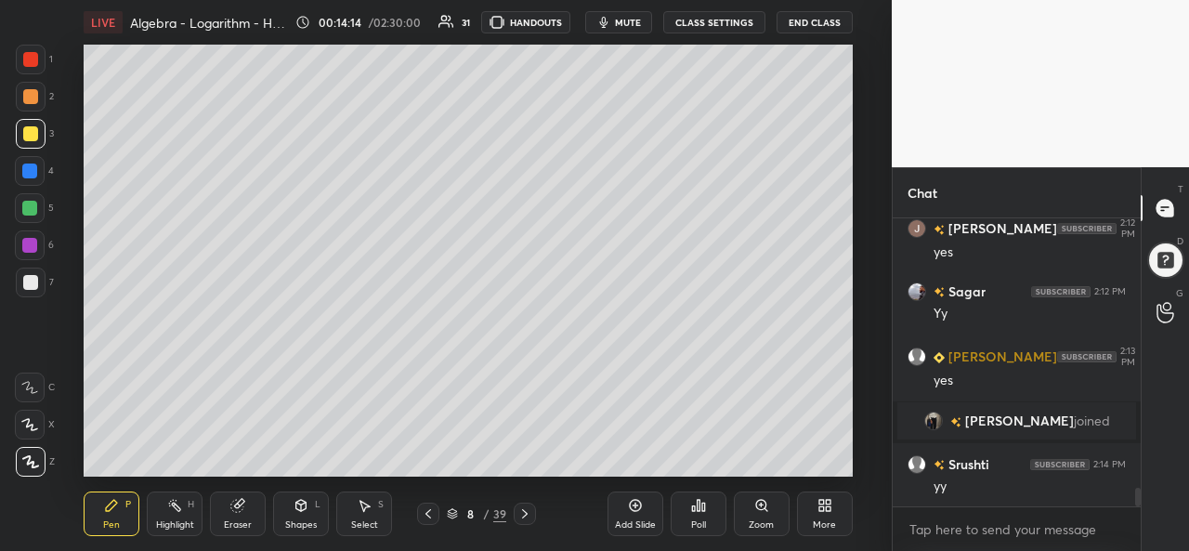
click at [25, 206] on div at bounding box center [29, 208] width 15 height 15
click at [367, 518] on div "Select S" at bounding box center [364, 514] width 56 height 45
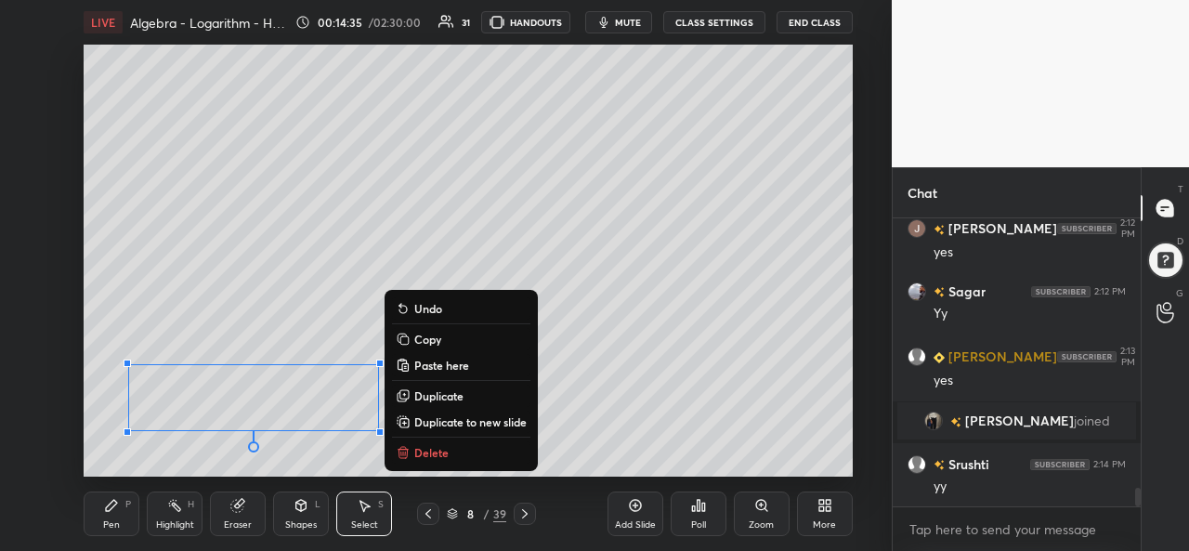
click at [119, 511] on div "Pen P" at bounding box center [112, 514] width 56 height 45
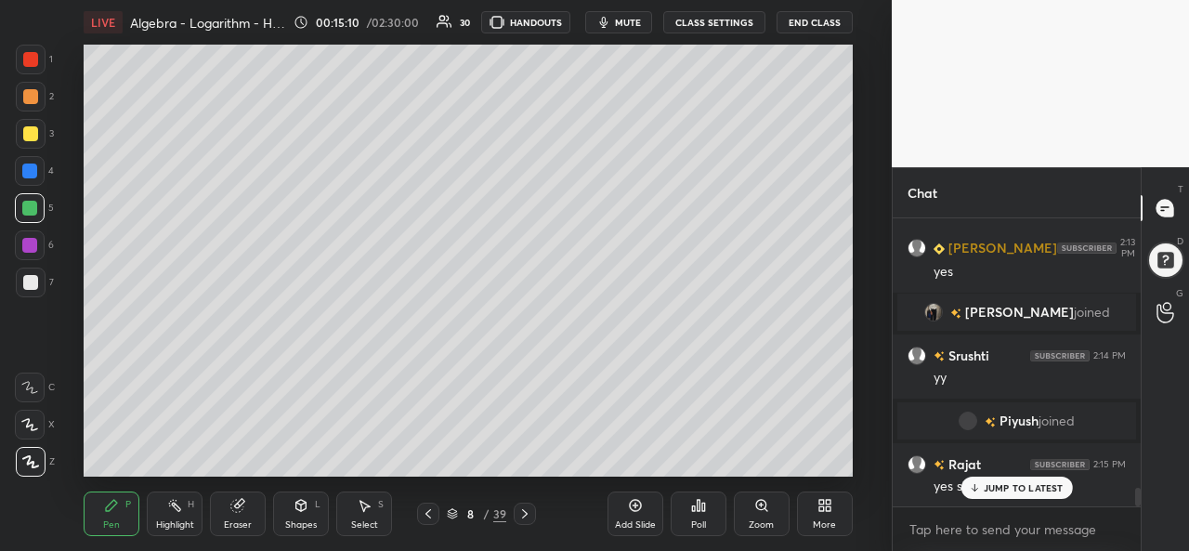
scroll to position [4261, 0]
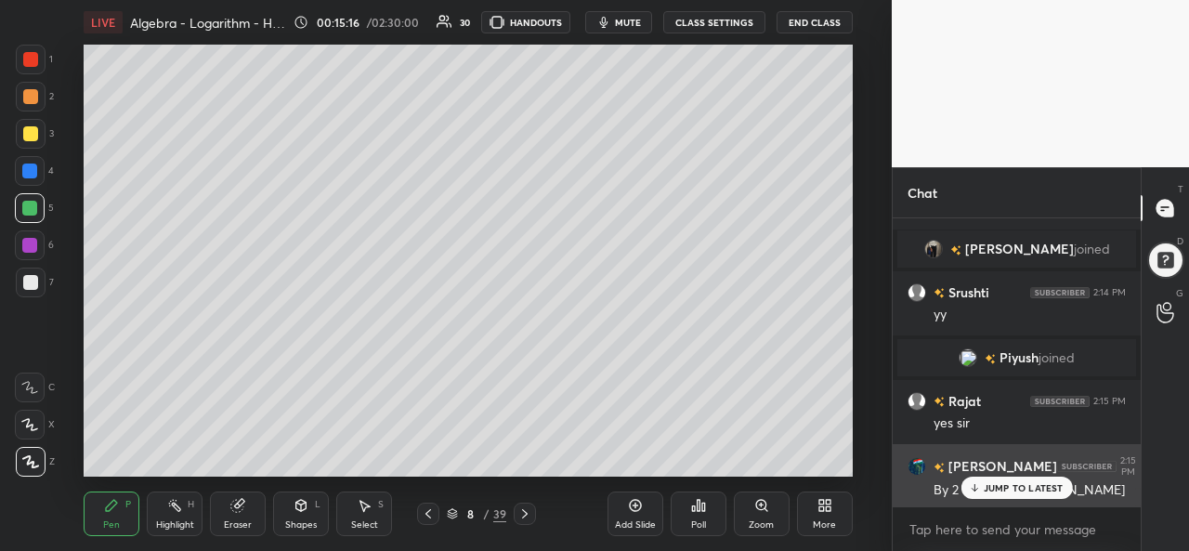
click at [1010, 484] on p "JUMP TO LATEST" at bounding box center [1024, 487] width 80 height 11
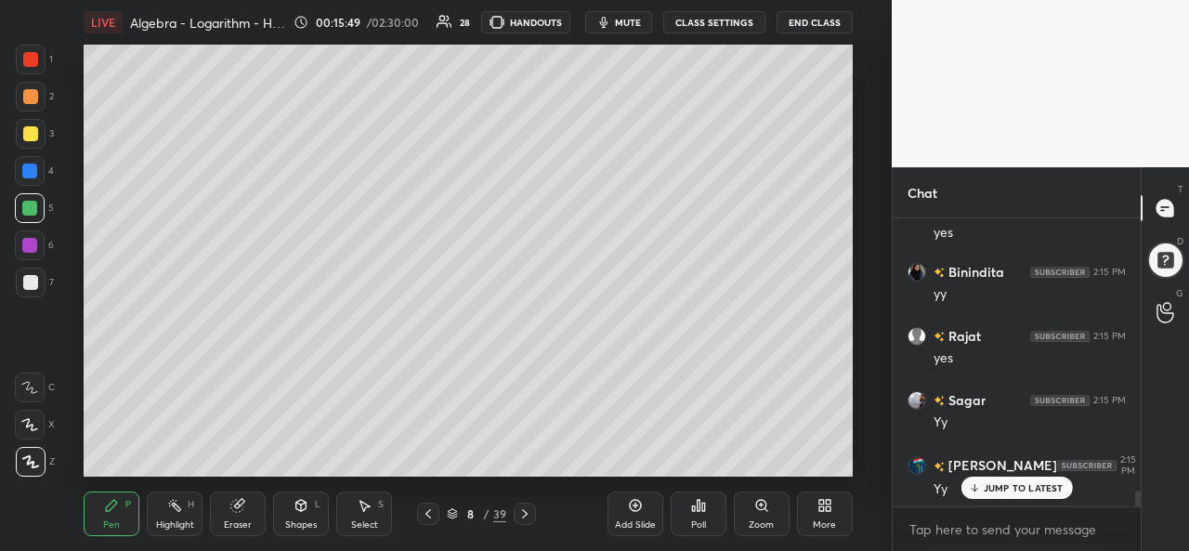
scroll to position [4903, 0]
click at [1018, 486] on p "JUMP TO LATEST" at bounding box center [1024, 487] width 80 height 11
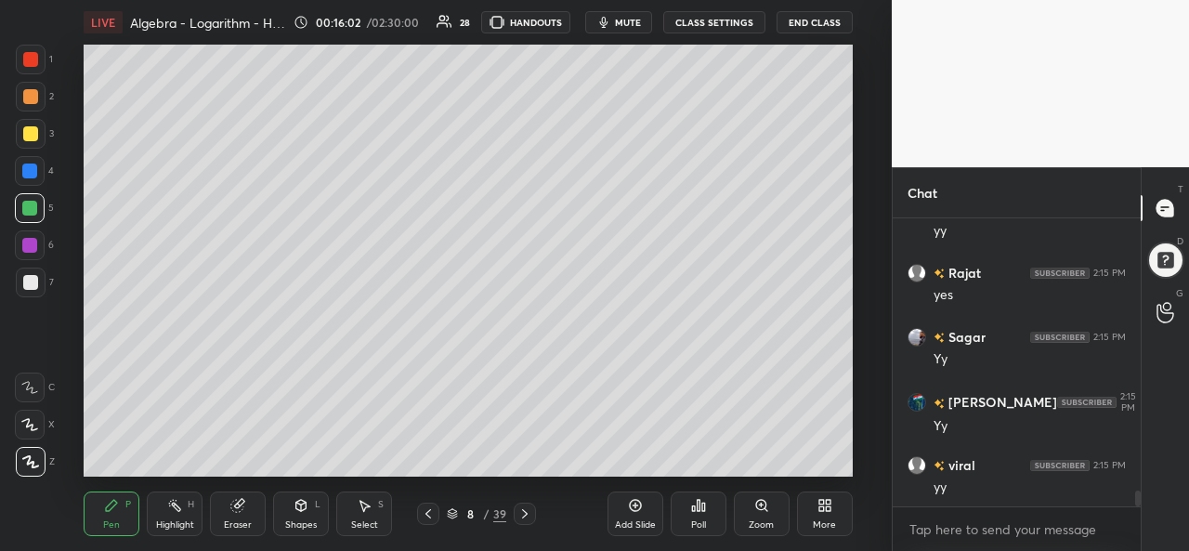
click at [26, 95] on div at bounding box center [30, 96] width 15 height 15
click at [30, 54] on div at bounding box center [30, 59] width 15 height 15
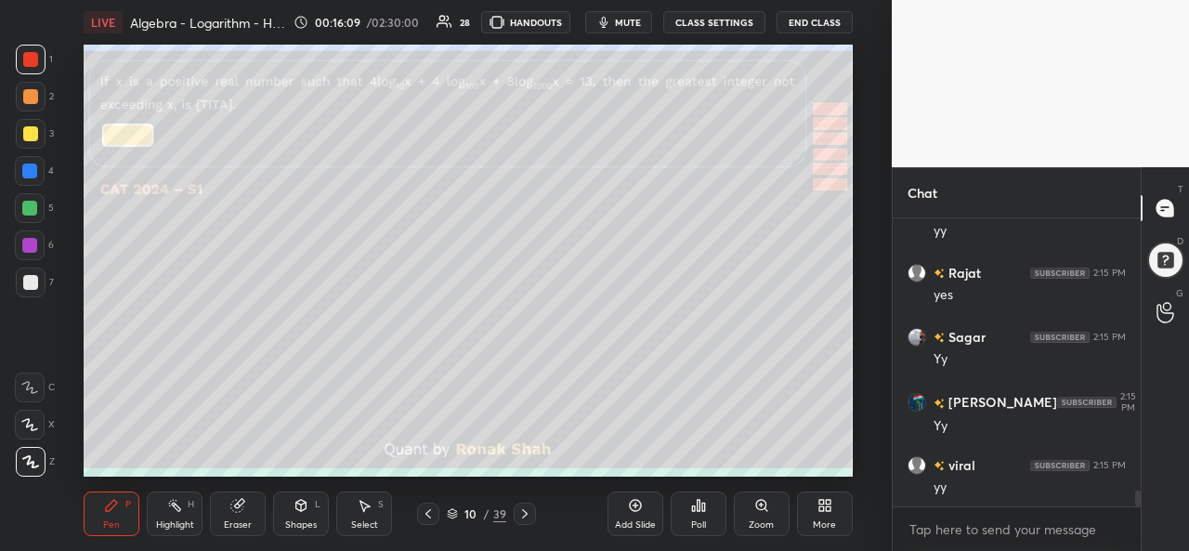
click at [30, 59] on div at bounding box center [30, 59] width 15 height 15
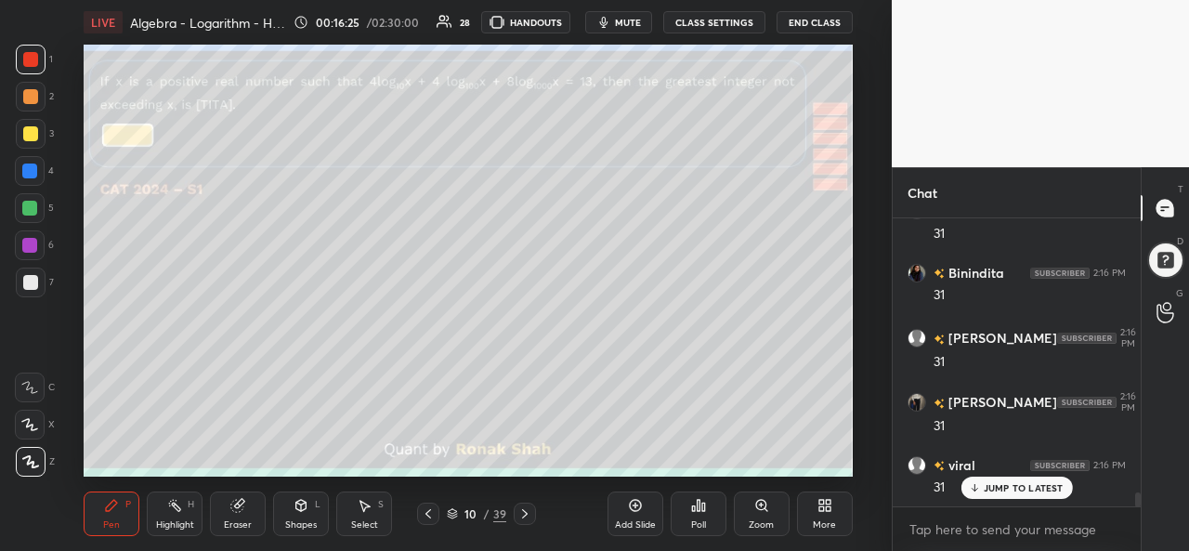
scroll to position [5737, 0]
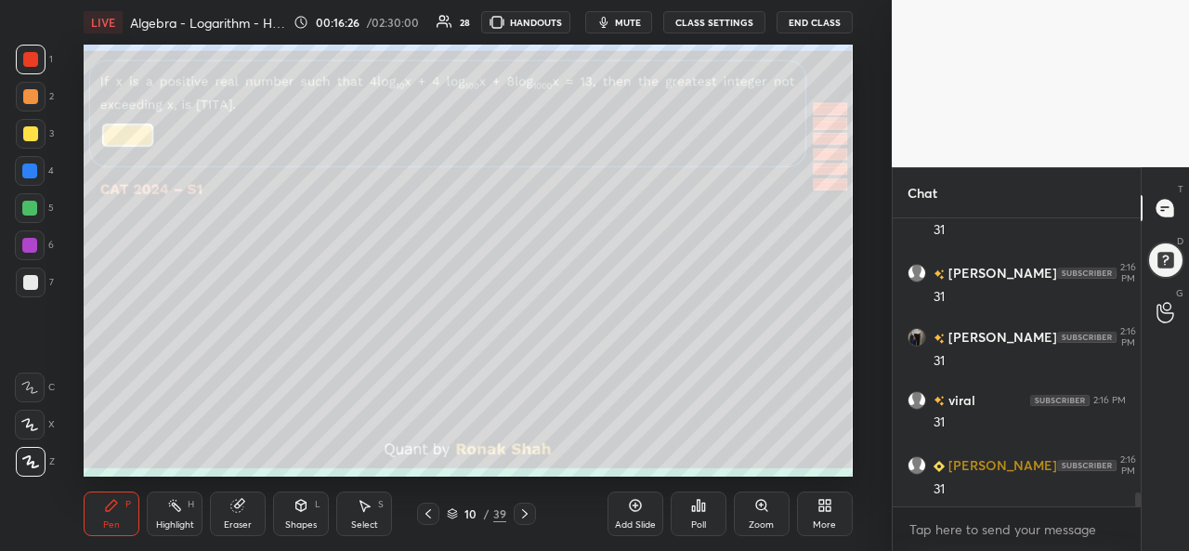
click at [26, 174] on div at bounding box center [29, 171] width 15 height 15
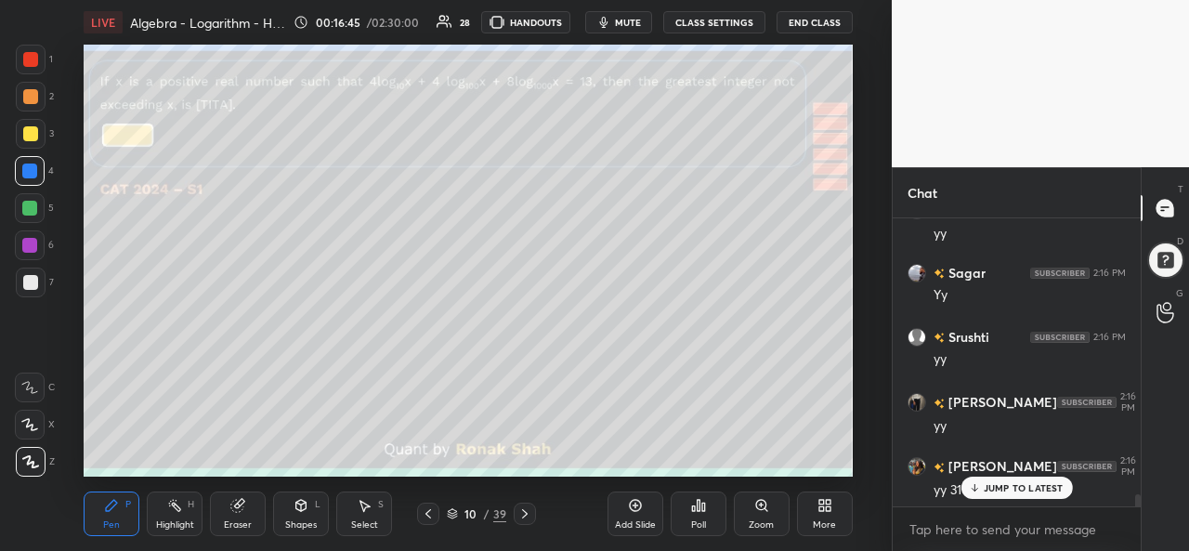
scroll to position [6486, 0]
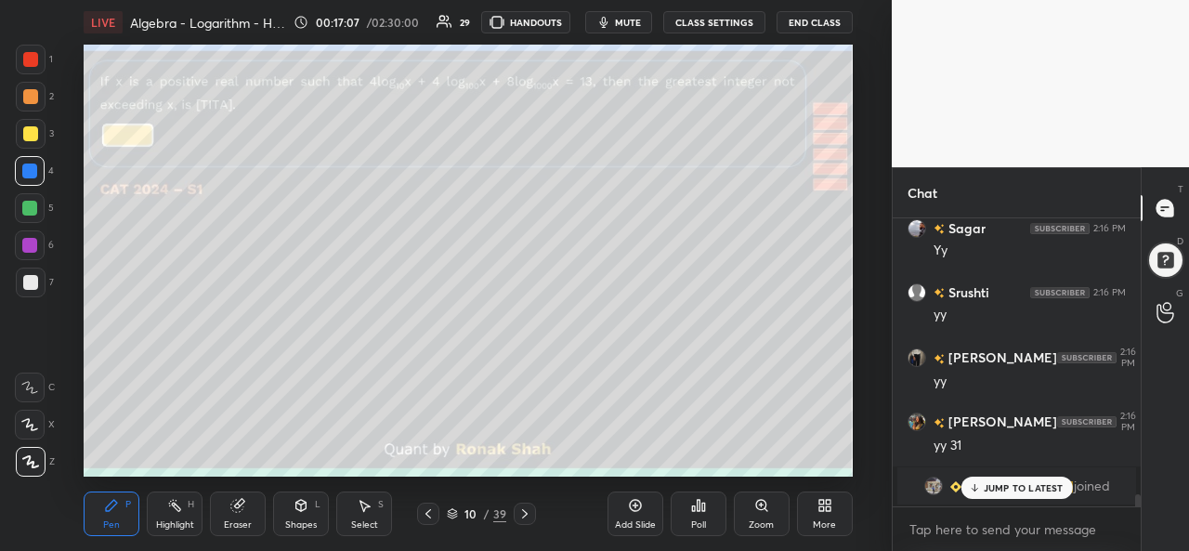
click at [375, 514] on div "Select S" at bounding box center [364, 514] width 56 height 45
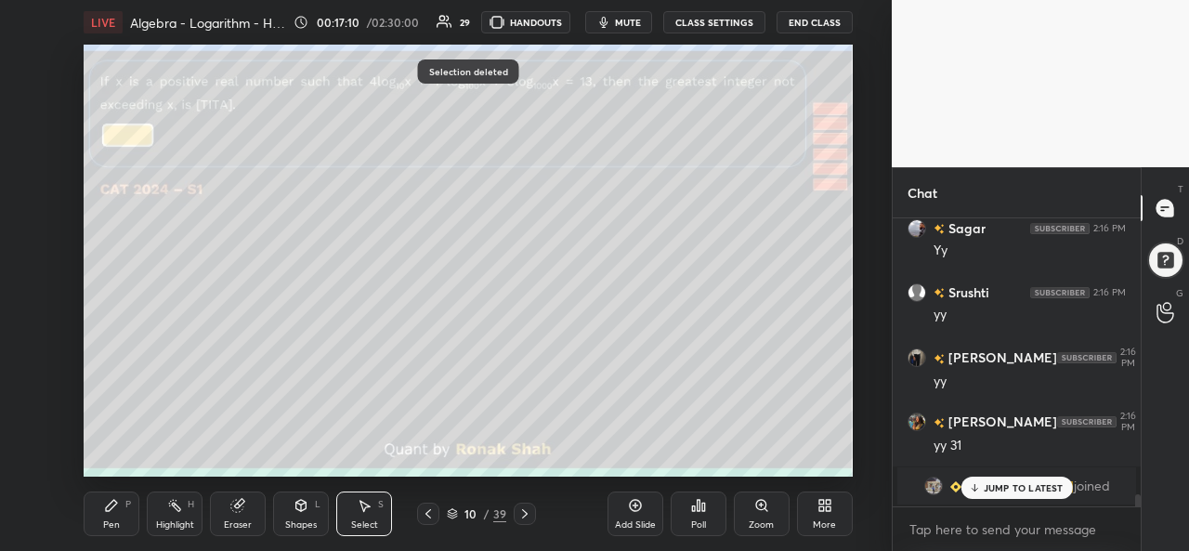
click at [115, 516] on div "Pen P" at bounding box center [112, 514] width 56 height 45
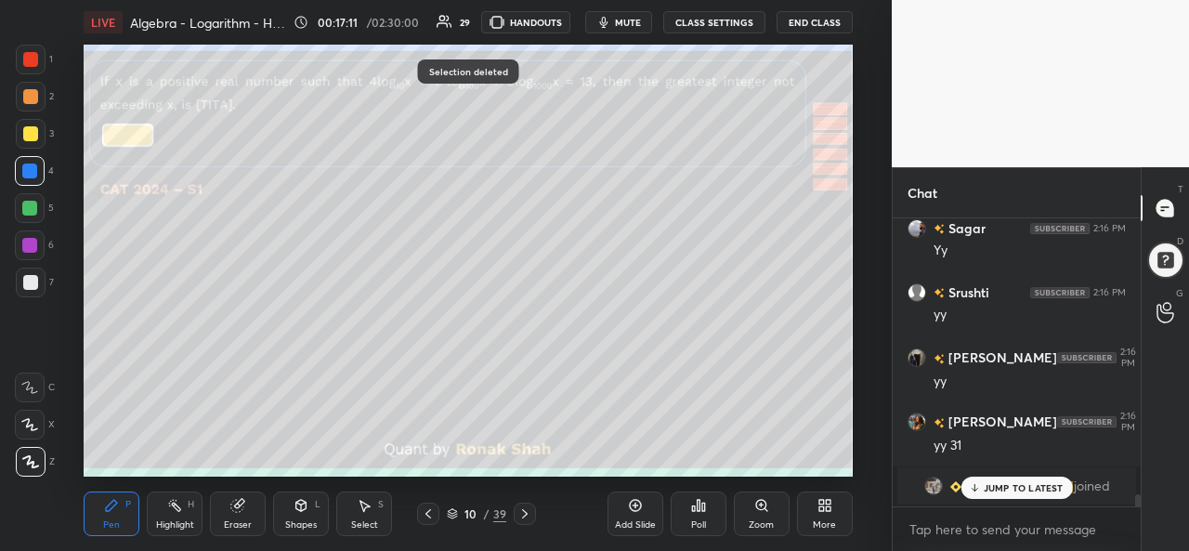
click at [26, 136] on div at bounding box center [30, 133] width 15 height 15
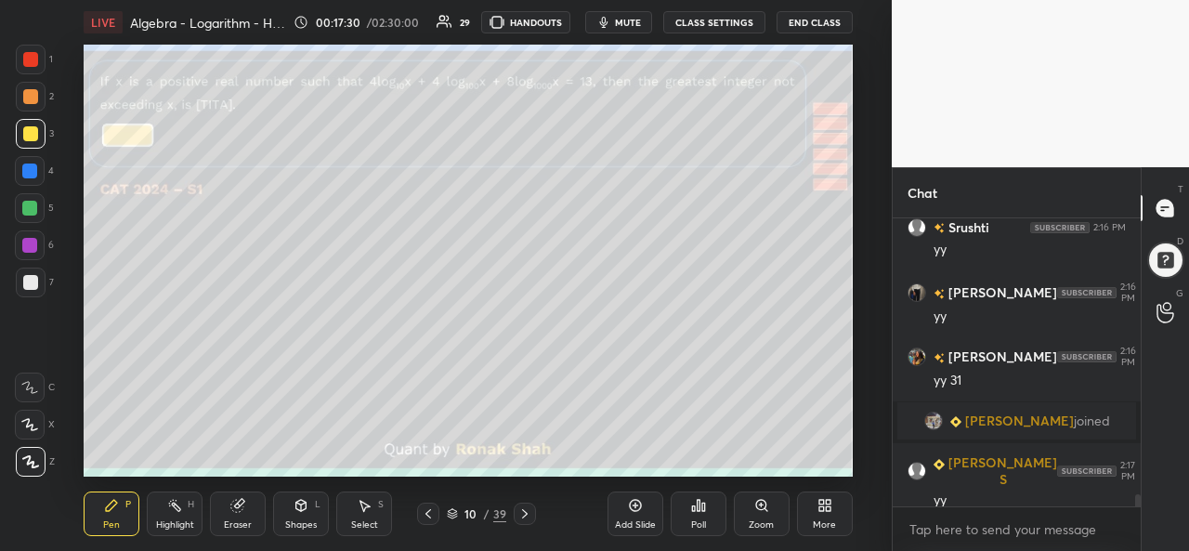
click at [361, 509] on icon at bounding box center [364, 505] width 15 height 15
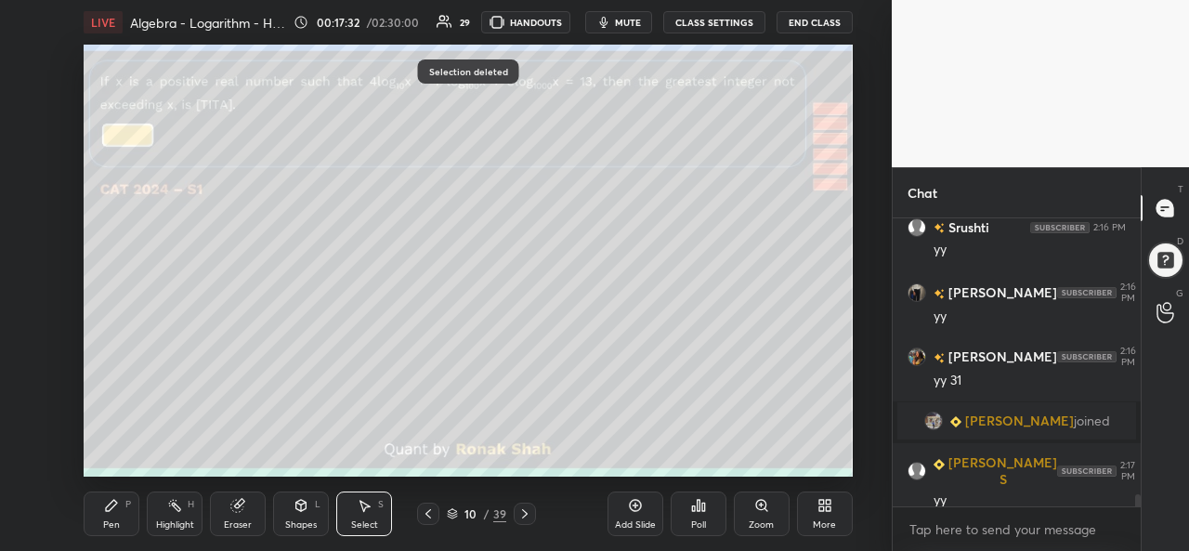
click at [111, 514] on div "Pen P" at bounding box center [112, 514] width 56 height 45
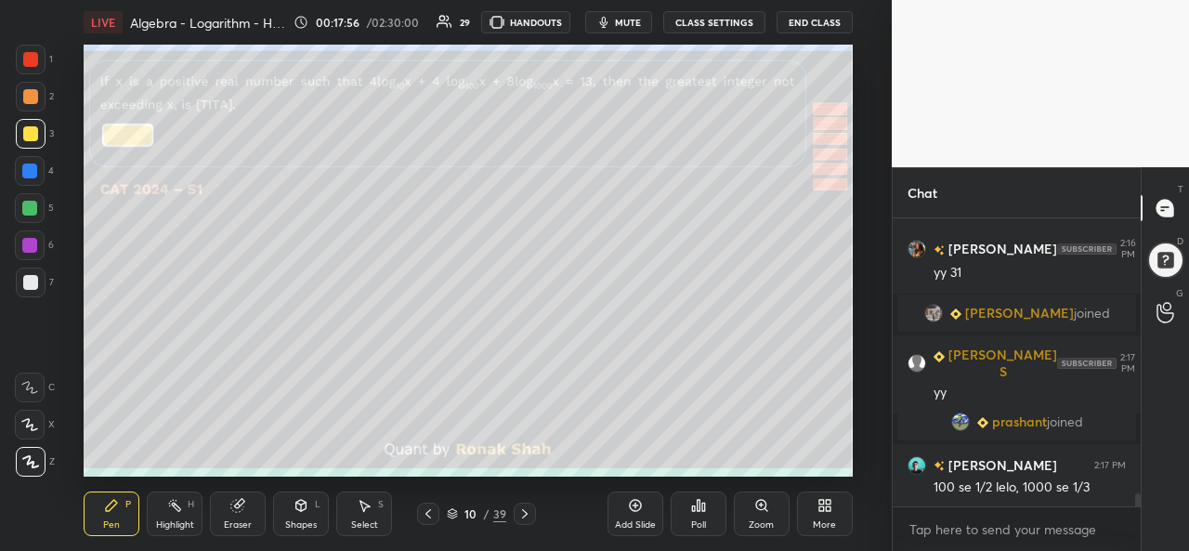
scroll to position [6094, 0]
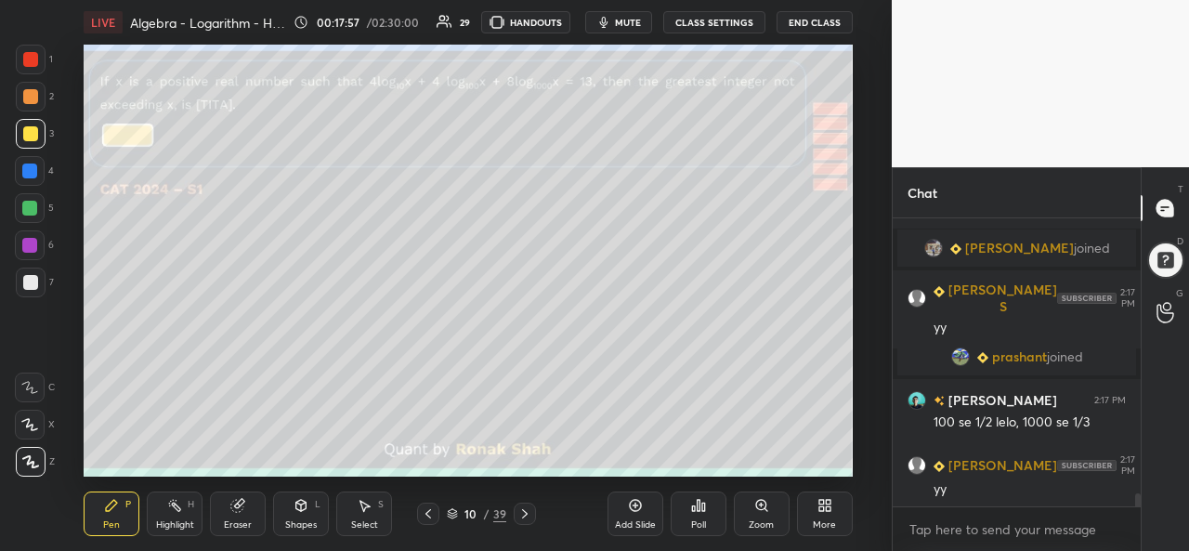
click at [28, 202] on div at bounding box center [29, 208] width 15 height 15
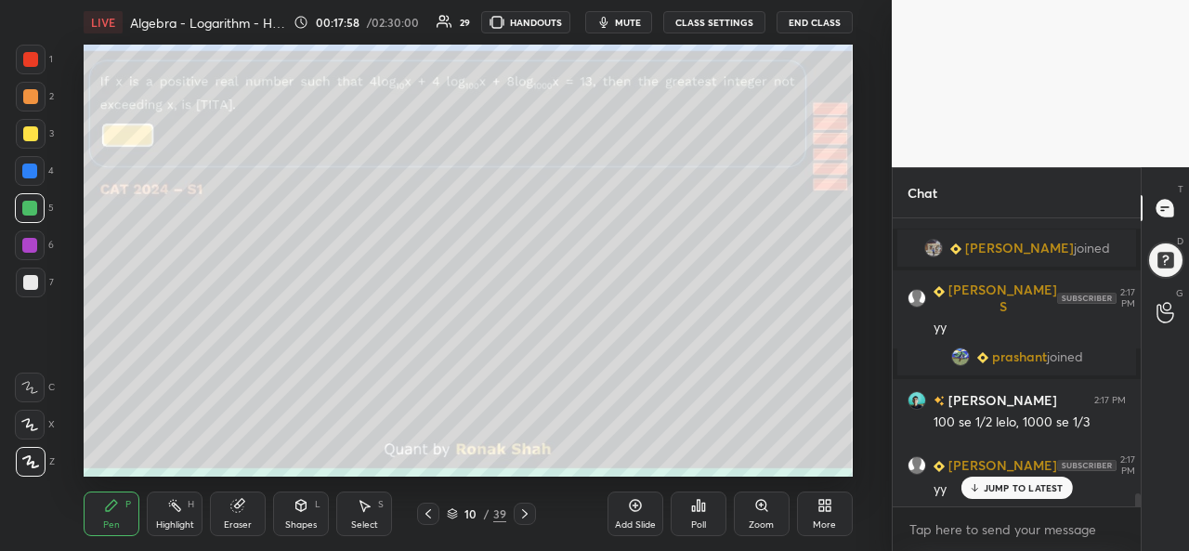
scroll to position [6157, 0]
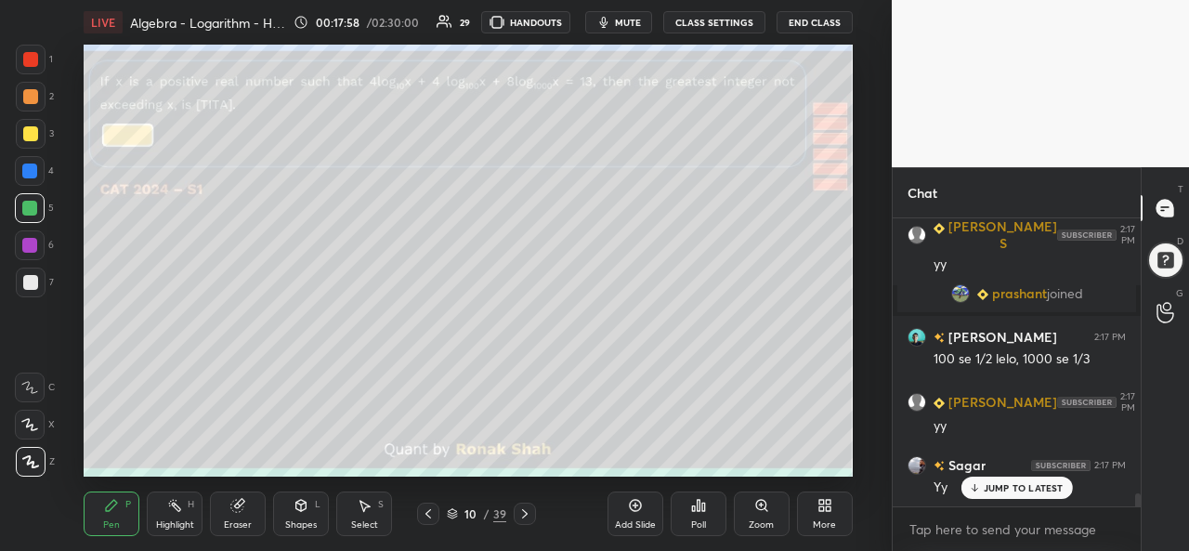
click at [37, 421] on icon at bounding box center [29, 424] width 17 height 13
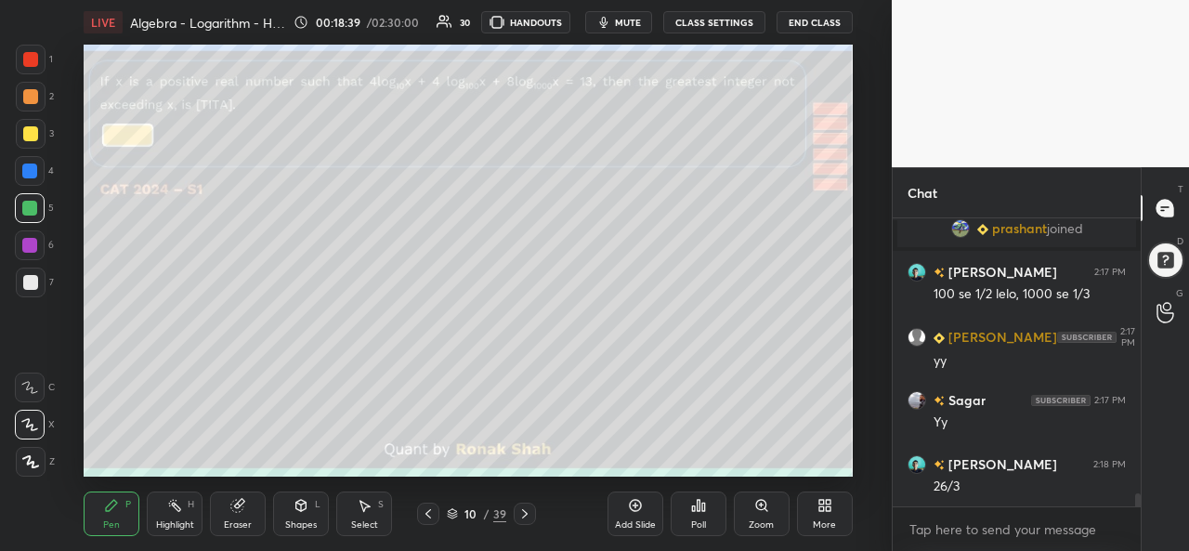
scroll to position [6285, 0]
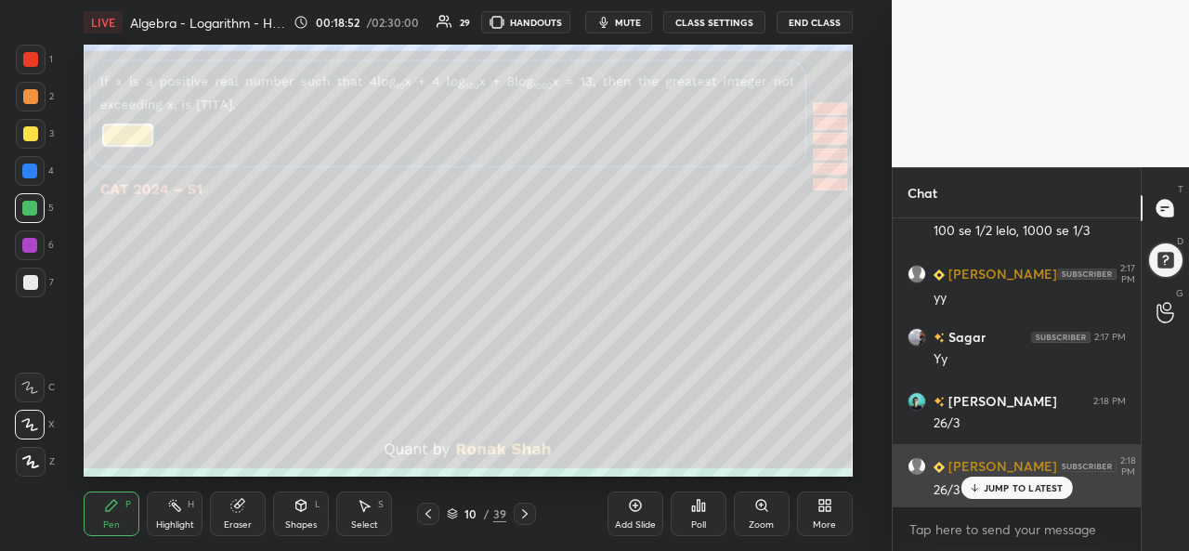
click at [1009, 487] on p "JUMP TO LATEST" at bounding box center [1024, 487] width 80 height 11
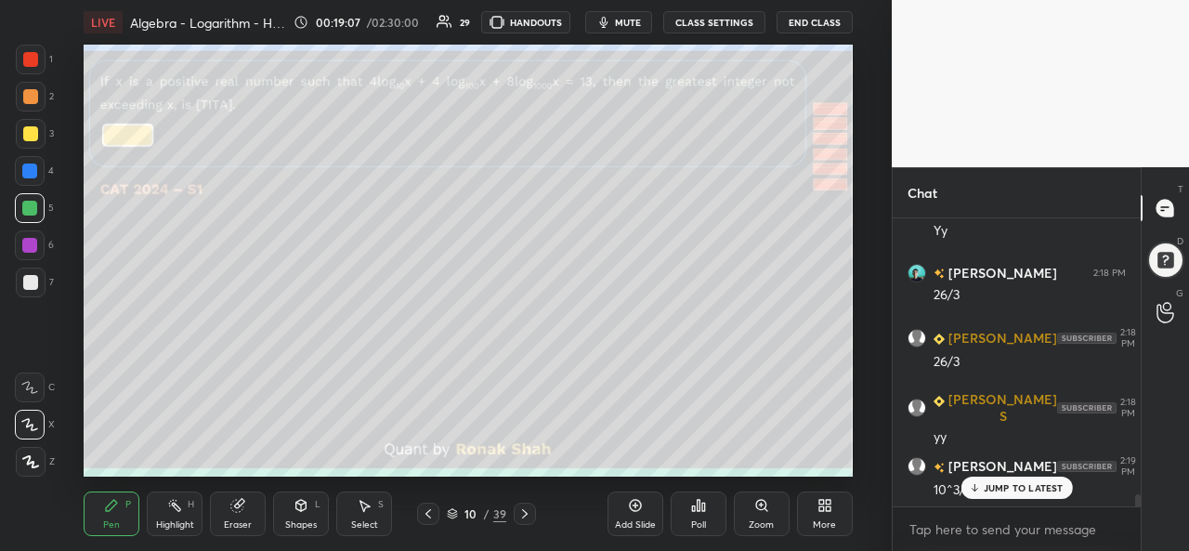
scroll to position [6478, 0]
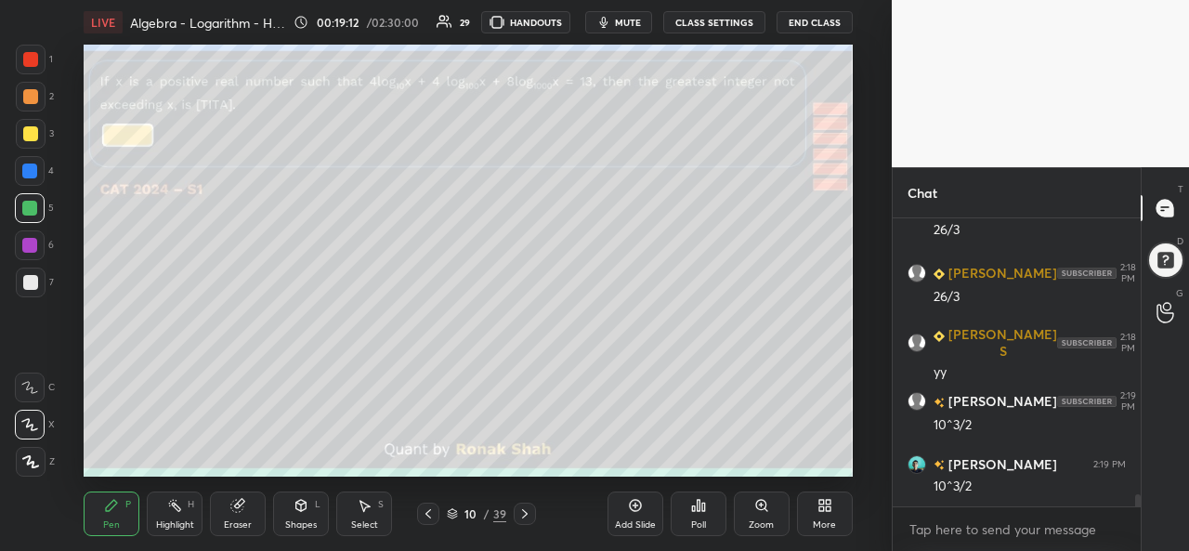
click at [526, 510] on icon at bounding box center [525, 513] width 15 height 15
click at [434, 511] on icon at bounding box center [428, 513] width 15 height 15
click at [630, 516] on div "Add Slide" at bounding box center [636, 514] width 56 height 45
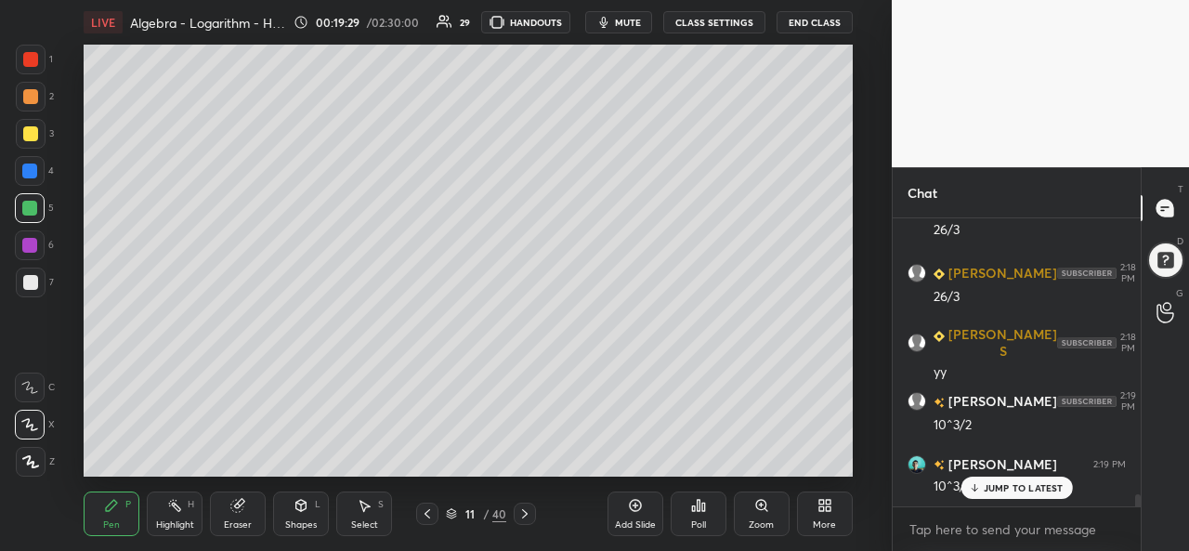
scroll to position [6542, 0]
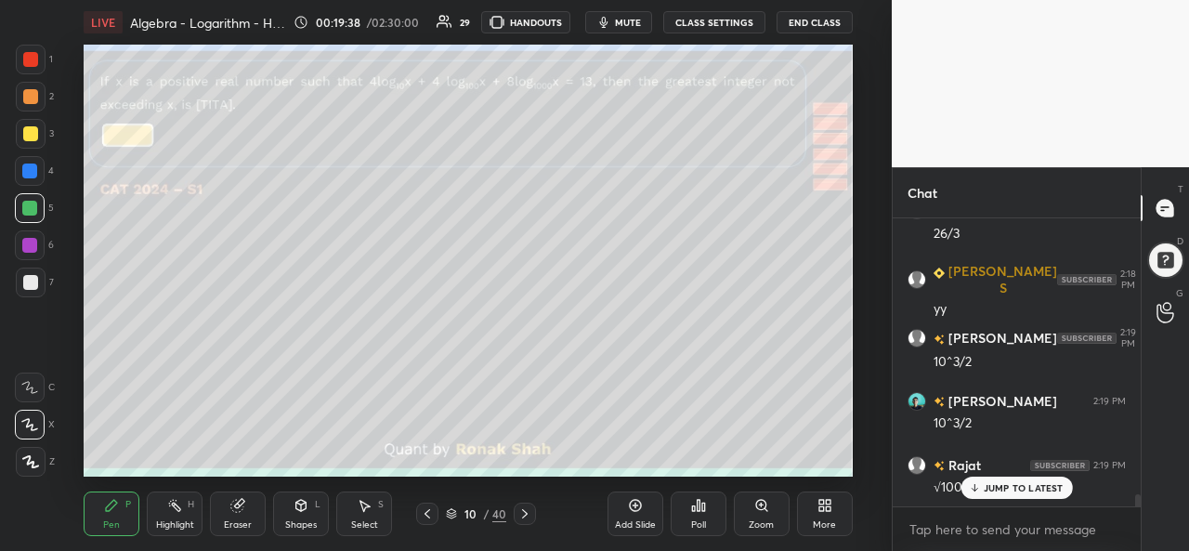
click at [374, 517] on div "Select S" at bounding box center [364, 514] width 56 height 45
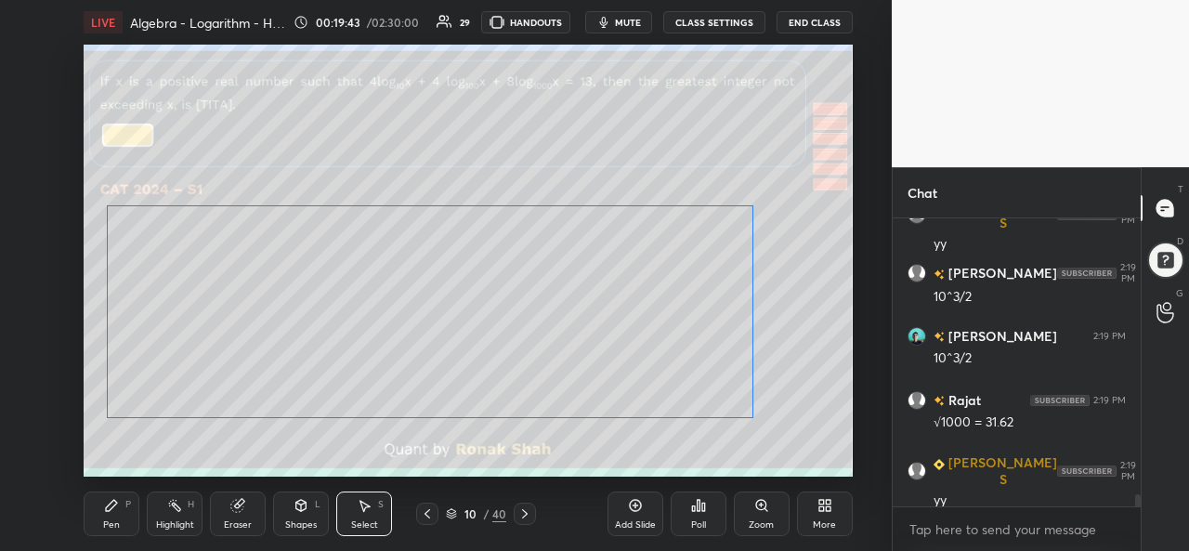
scroll to position [6670, 0]
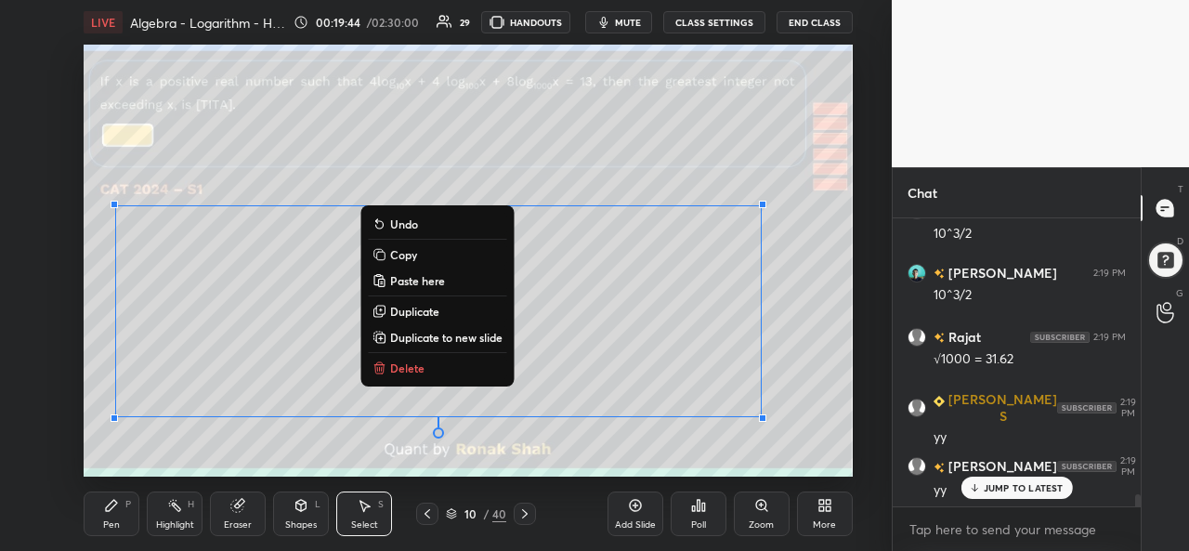
click at [98, 510] on div "Pen P" at bounding box center [112, 514] width 56 height 45
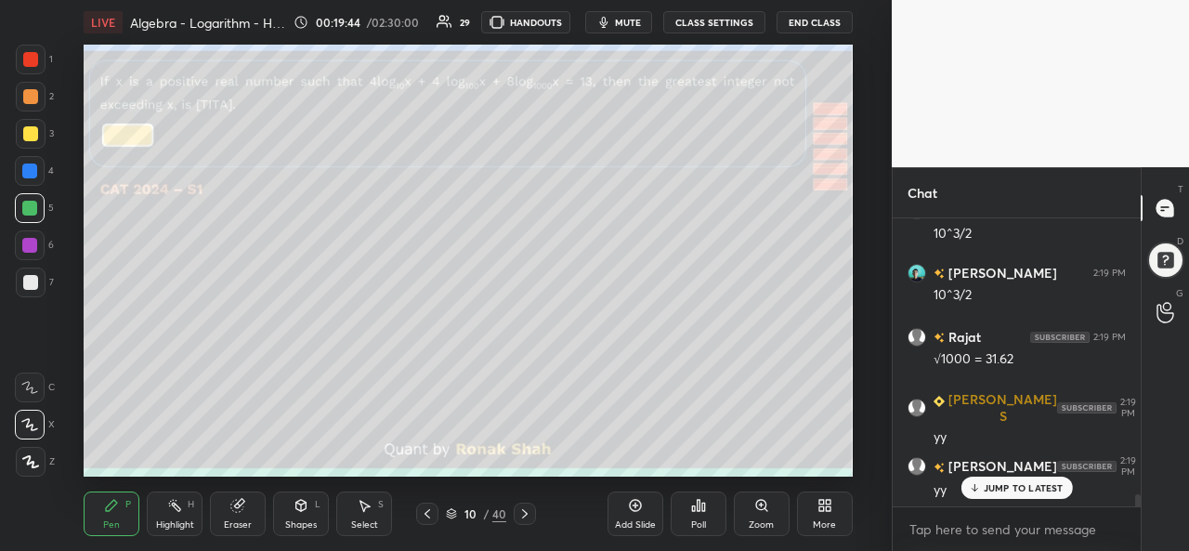
click at [28, 280] on div at bounding box center [30, 282] width 15 height 15
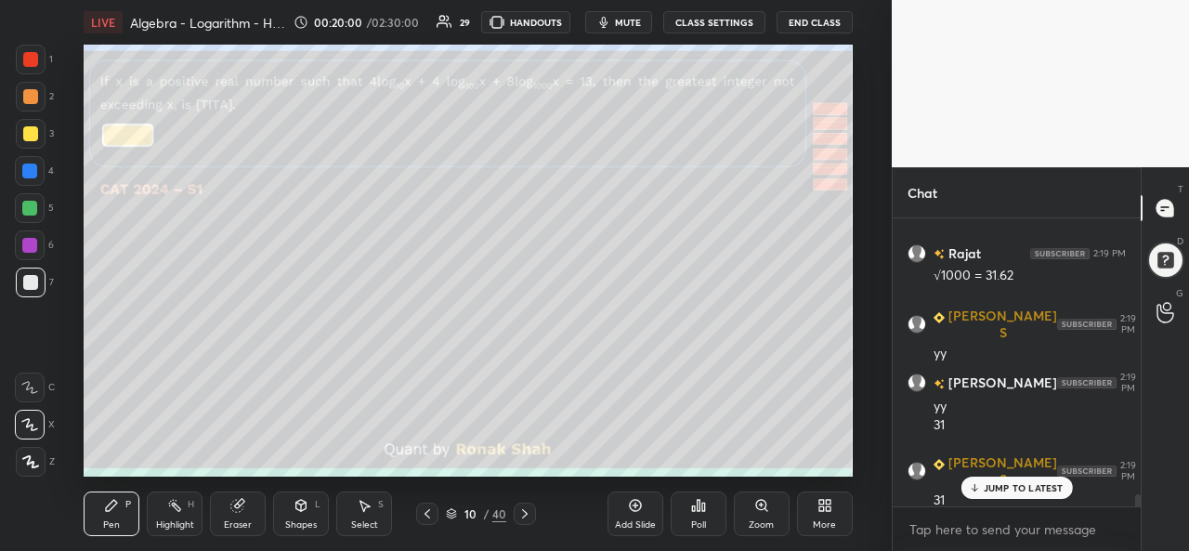
scroll to position [6817, 0]
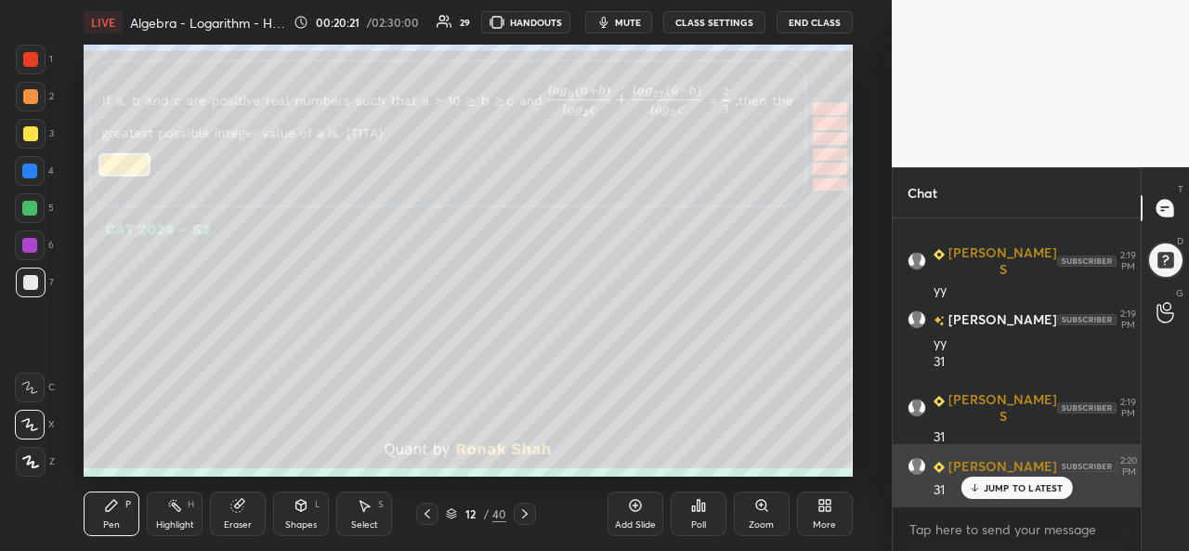
click at [1015, 481] on div "JUMP TO LATEST" at bounding box center [1017, 488] width 112 height 22
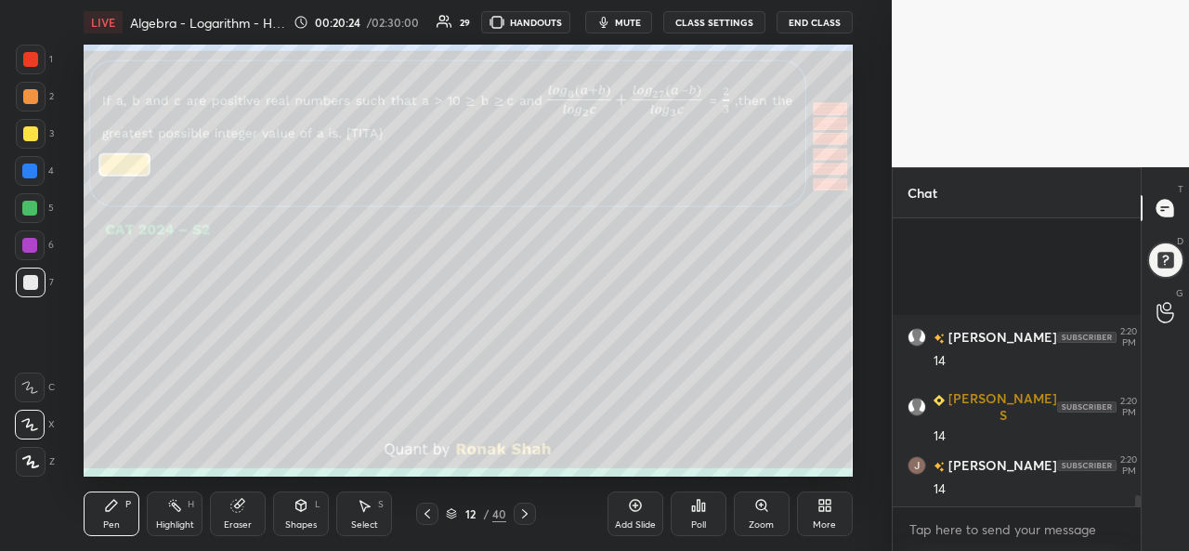
scroll to position [7201, 0]
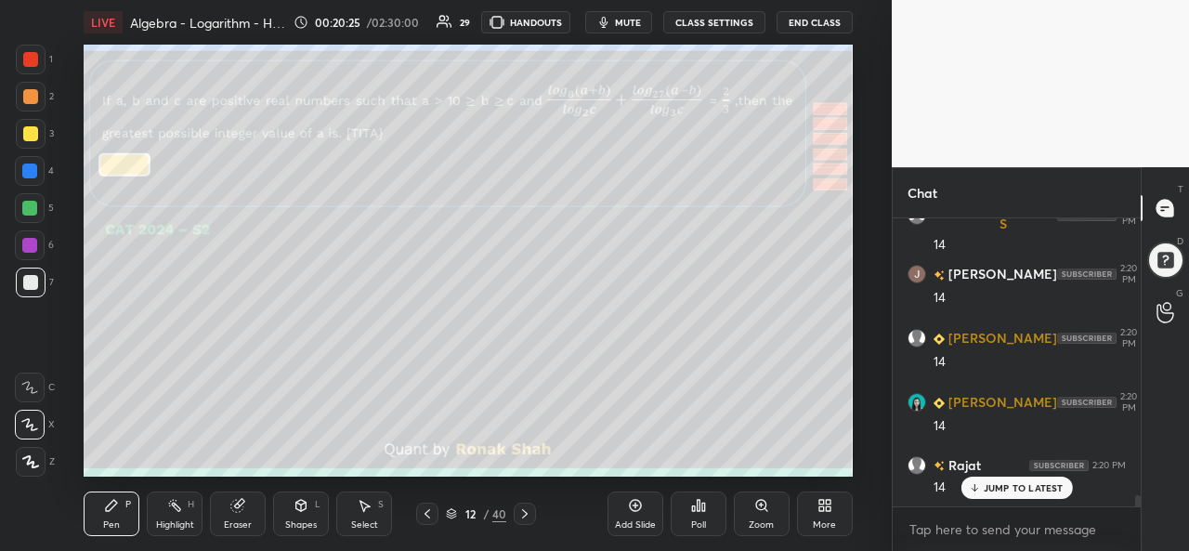
click at [30, 175] on div at bounding box center [29, 171] width 15 height 15
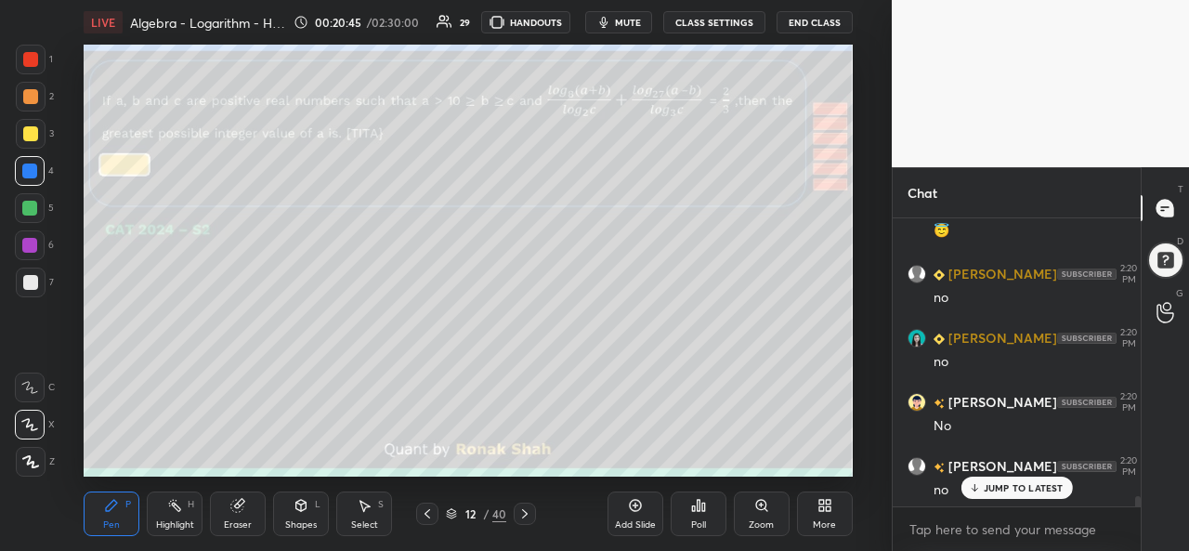
scroll to position [8099, 0]
click at [998, 490] on p "JUMP TO LATEST" at bounding box center [1024, 487] width 80 height 11
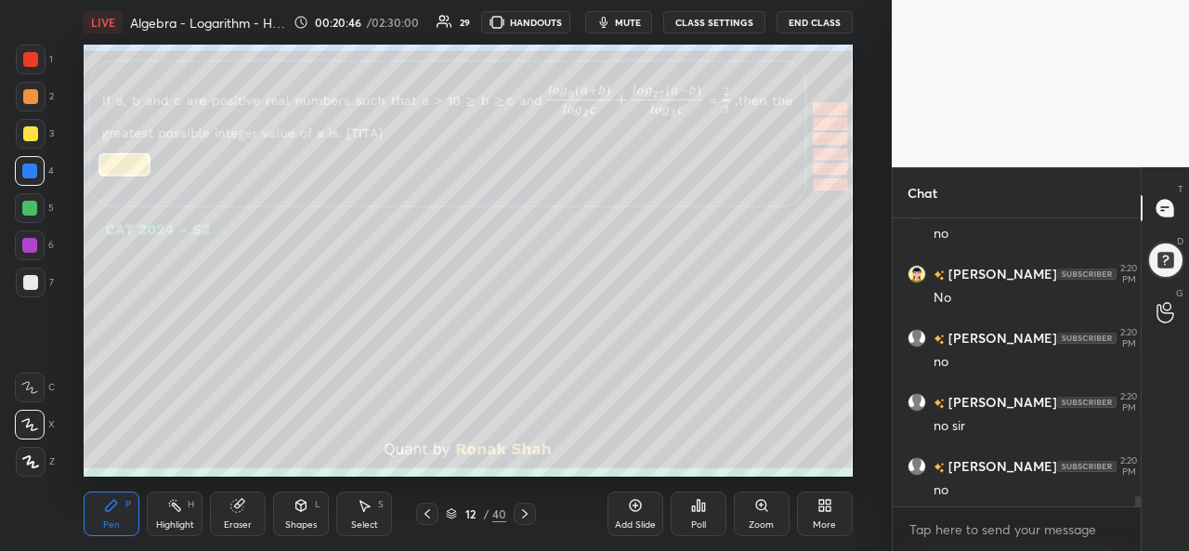
scroll to position [8164, 0]
click at [24, 86] on div at bounding box center [31, 97] width 30 height 30
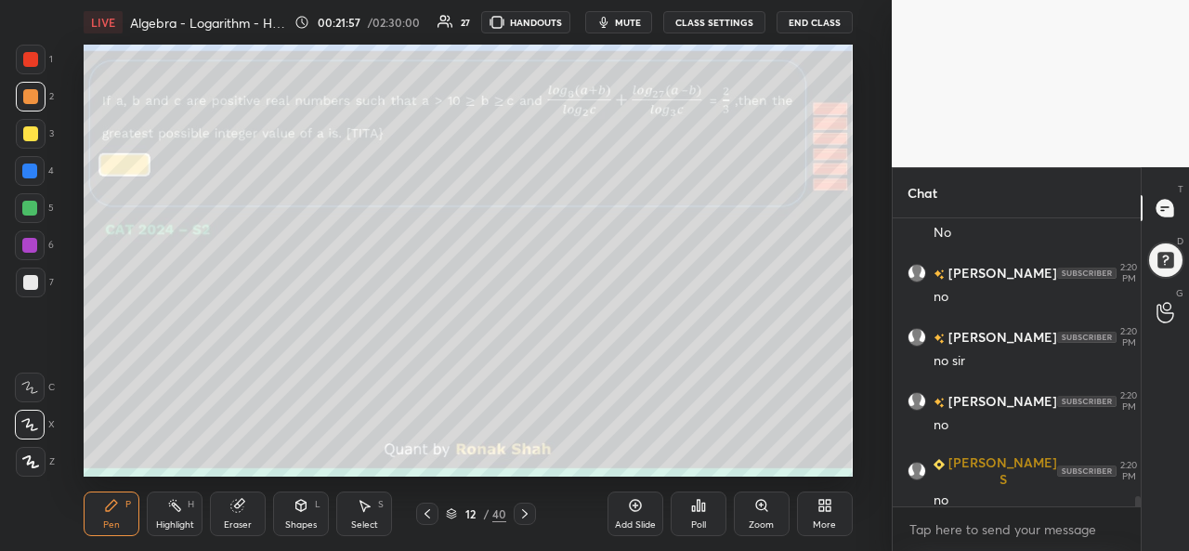
click at [366, 507] on icon at bounding box center [366, 506] width 10 height 11
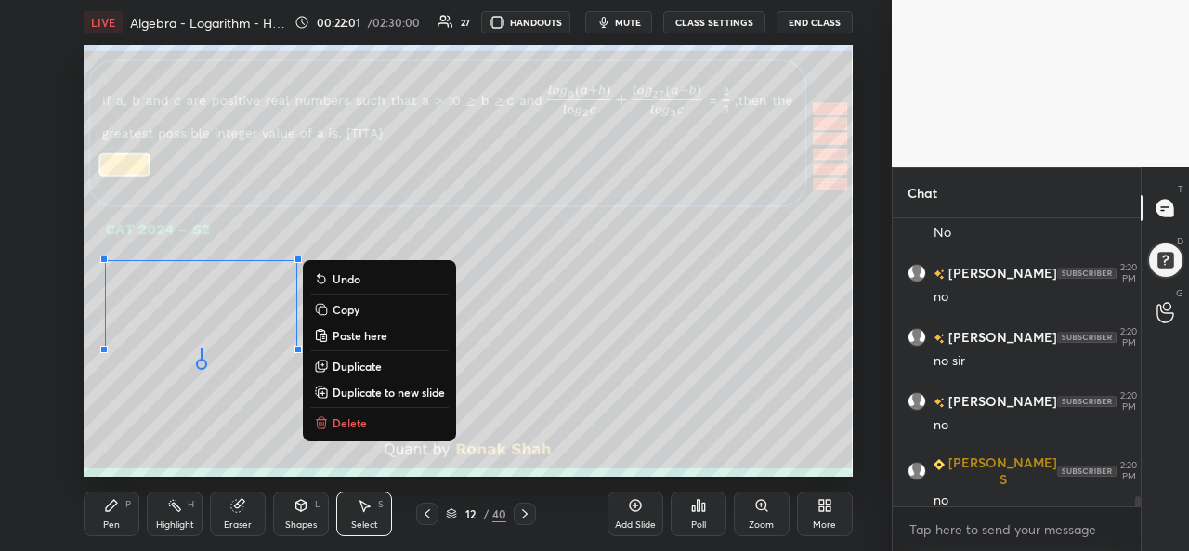
click at [104, 512] on icon at bounding box center [111, 505] width 15 height 15
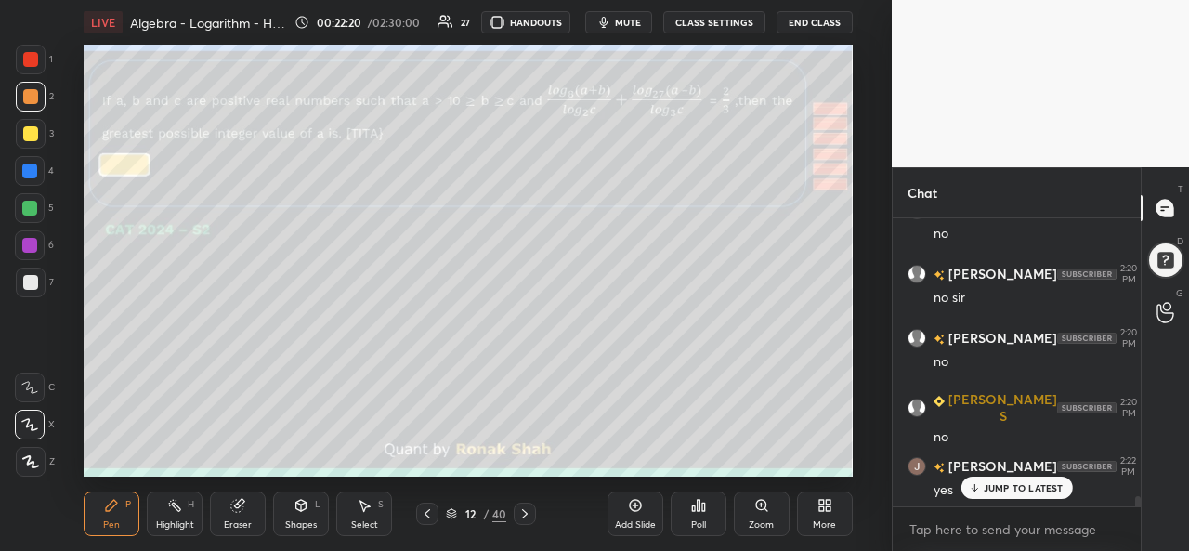
scroll to position [8292, 0]
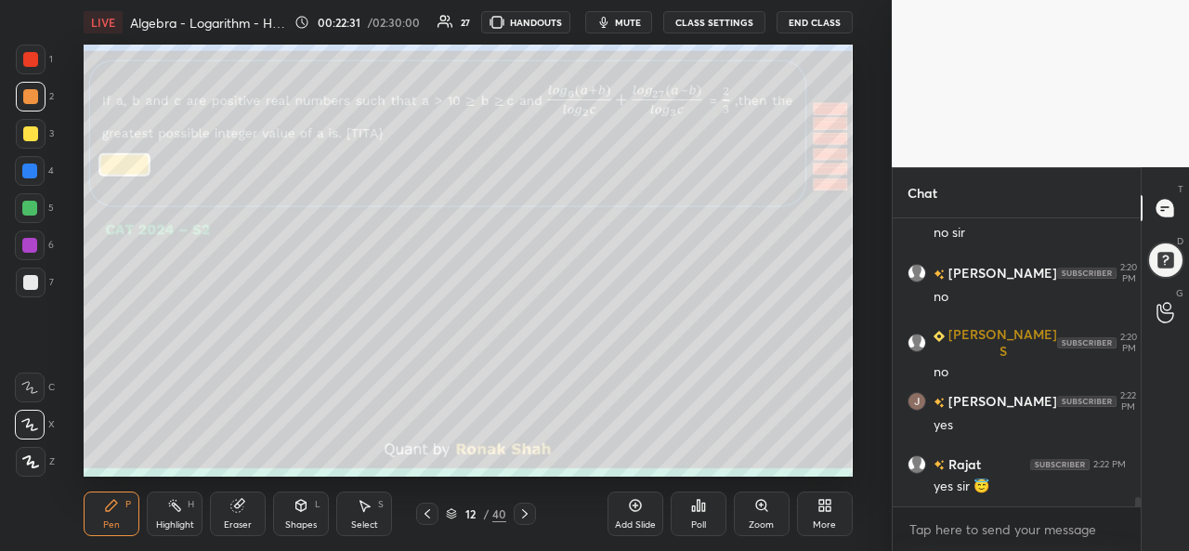
click at [31, 207] on div at bounding box center [29, 208] width 15 height 15
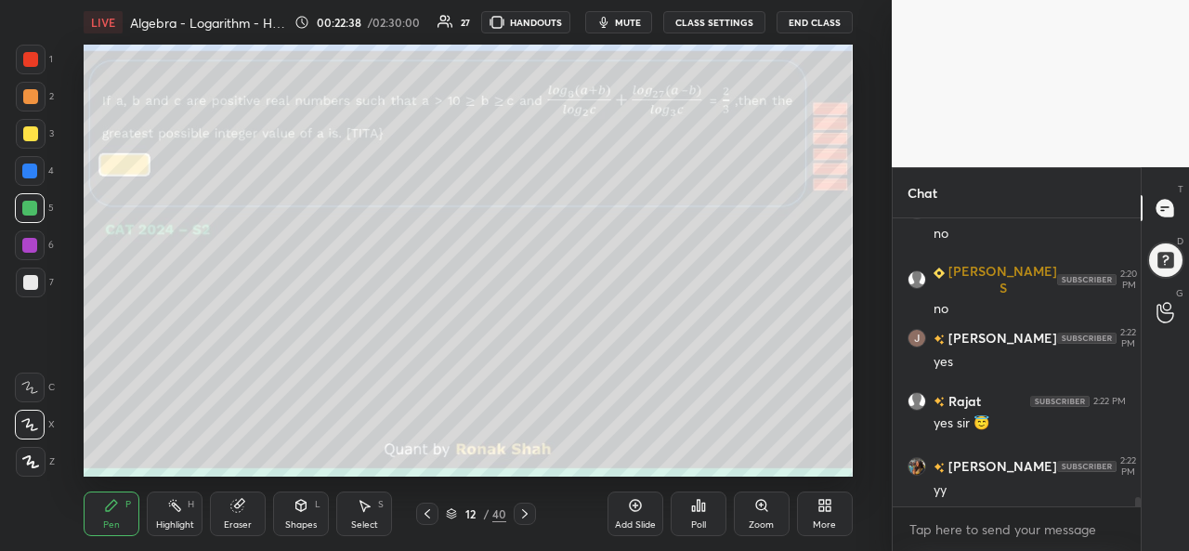
scroll to position [8421, 0]
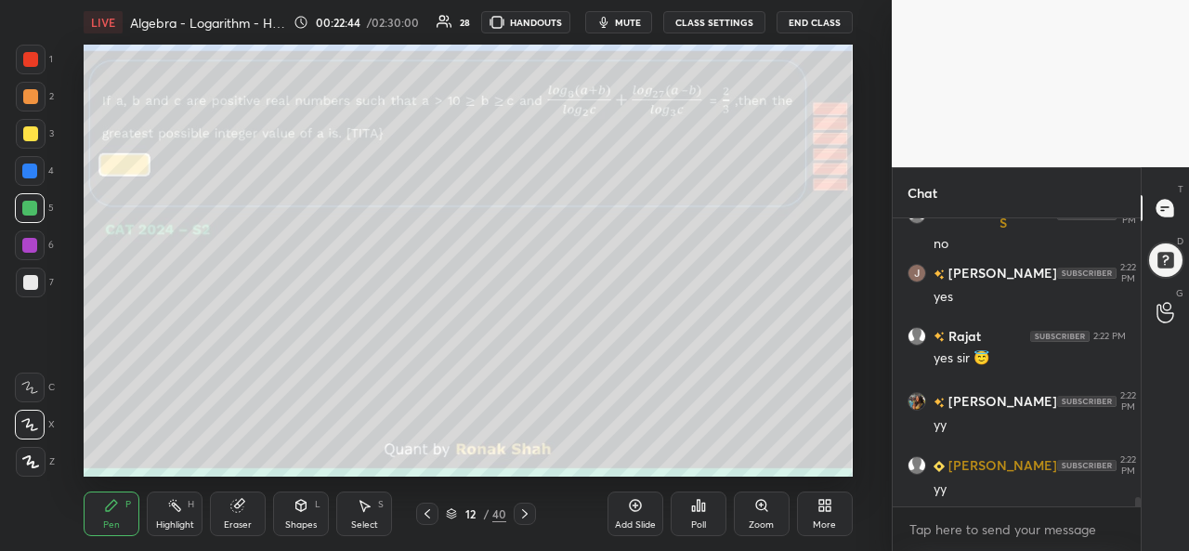
click at [363, 510] on icon at bounding box center [366, 506] width 10 height 11
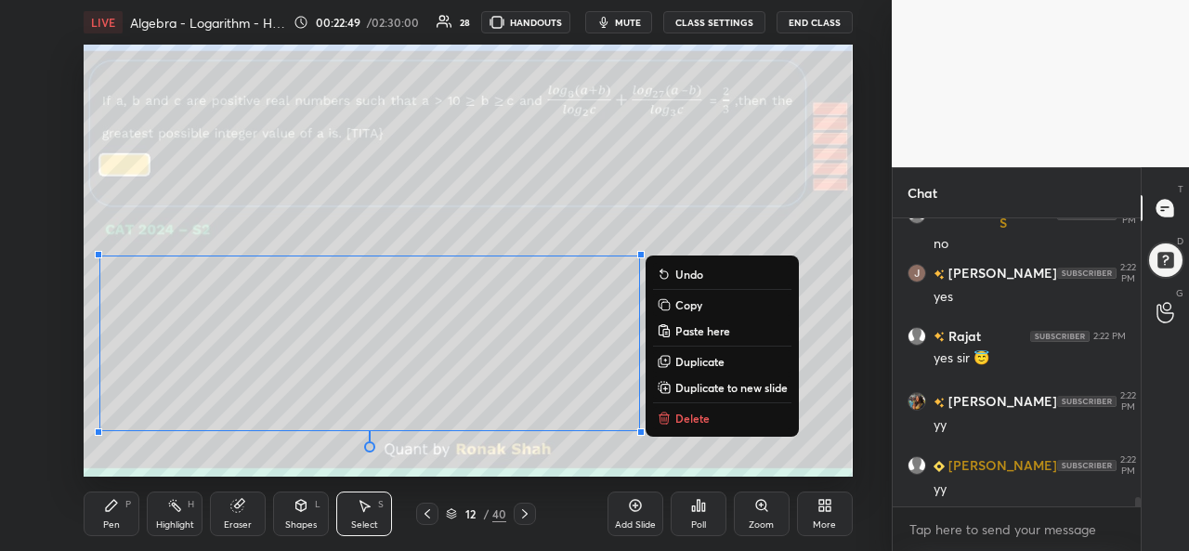
click at [105, 516] on div "Pen P" at bounding box center [112, 514] width 56 height 45
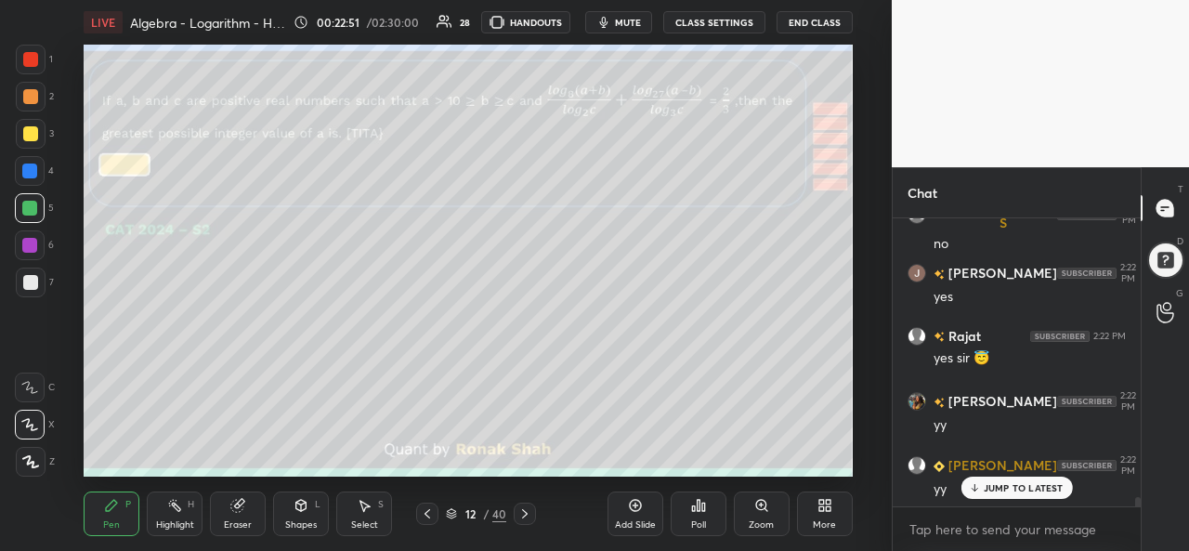
scroll to position [8484, 0]
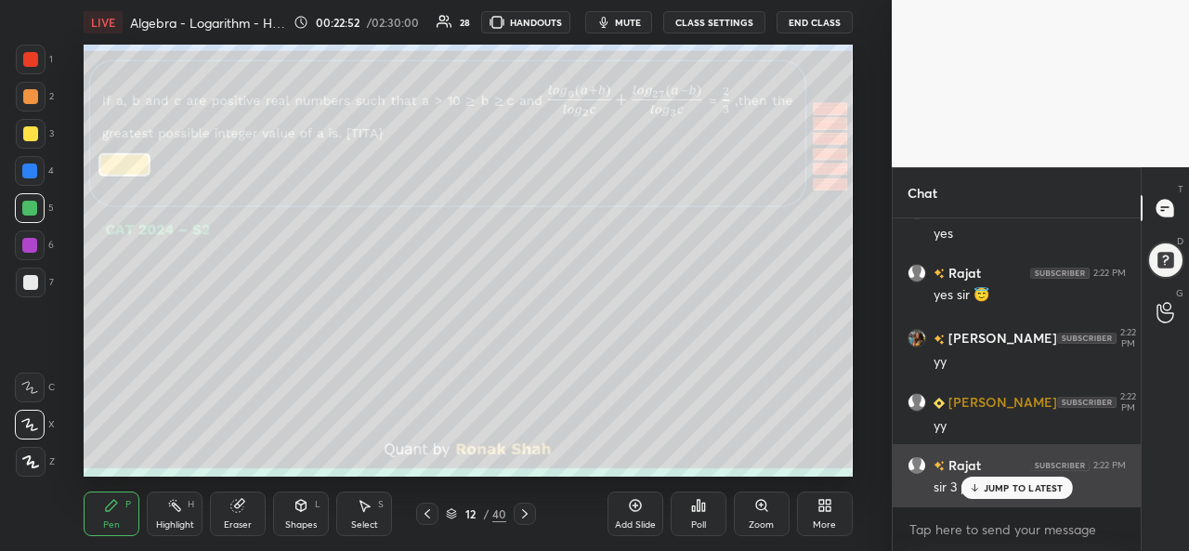
click at [989, 488] on p "JUMP TO LATEST" at bounding box center [1024, 487] width 80 height 11
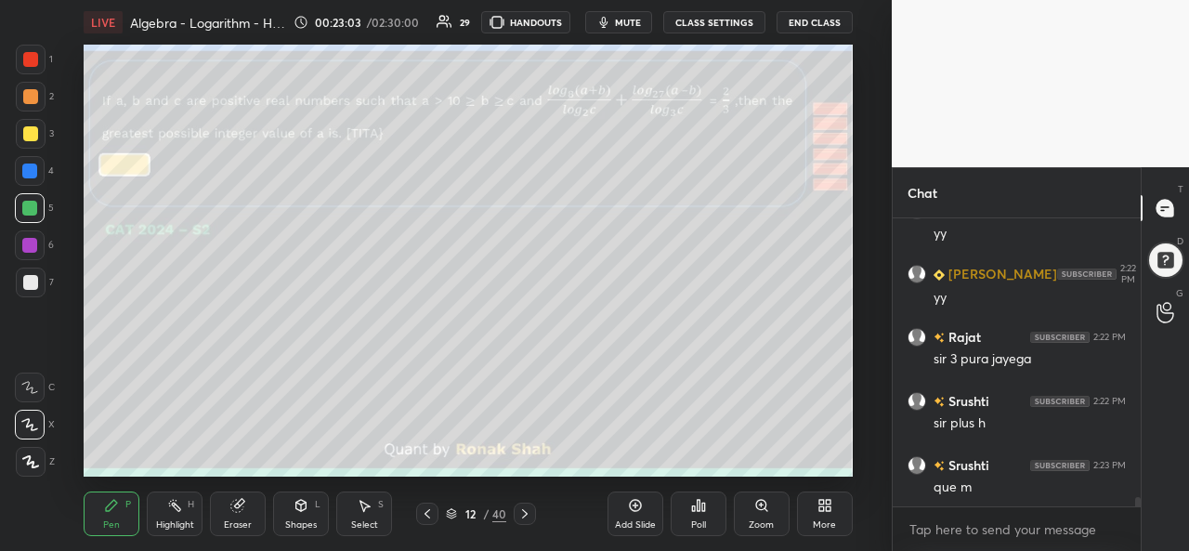
scroll to position [8677, 0]
click at [239, 514] on div "Eraser" at bounding box center [238, 514] width 56 height 45
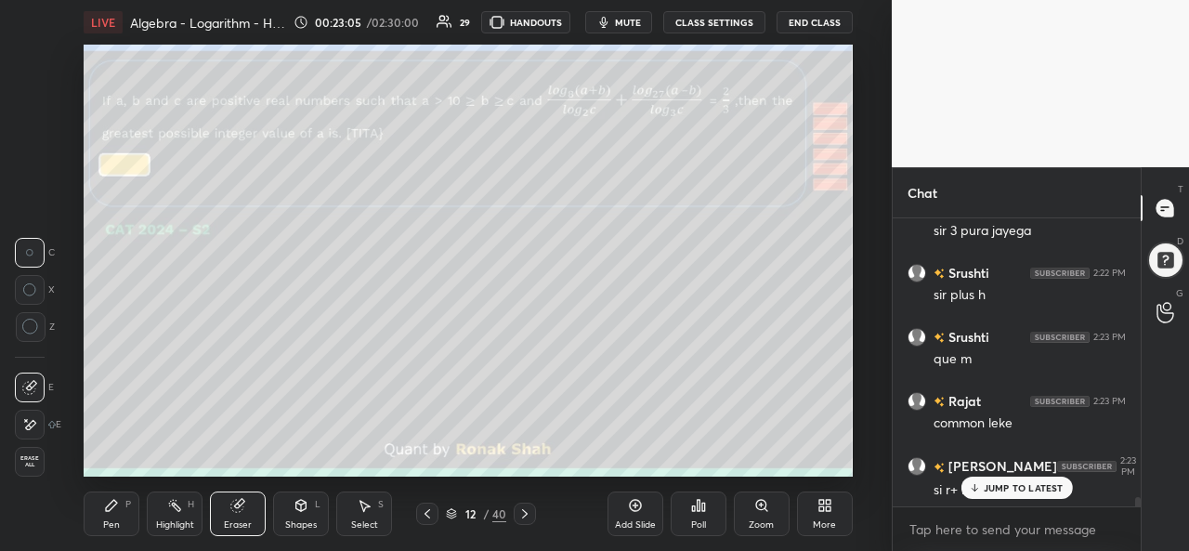
click at [110, 519] on div "Pen P" at bounding box center [112, 514] width 56 height 45
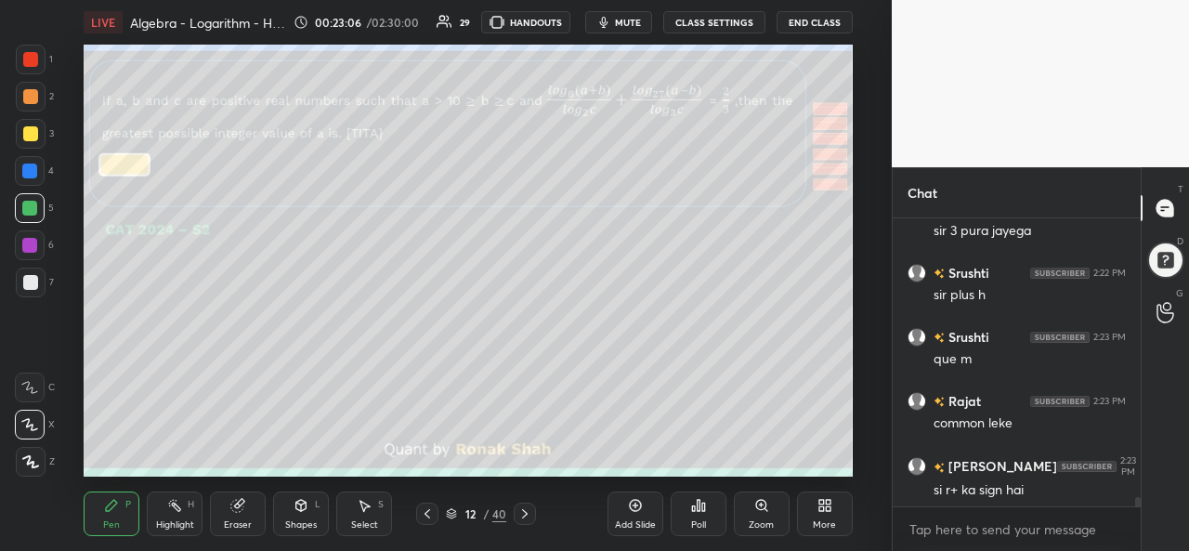
scroll to position [8805, 0]
click at [233, 518] on div "Eraser" at bounding box center [238, 514] width 56 height 45
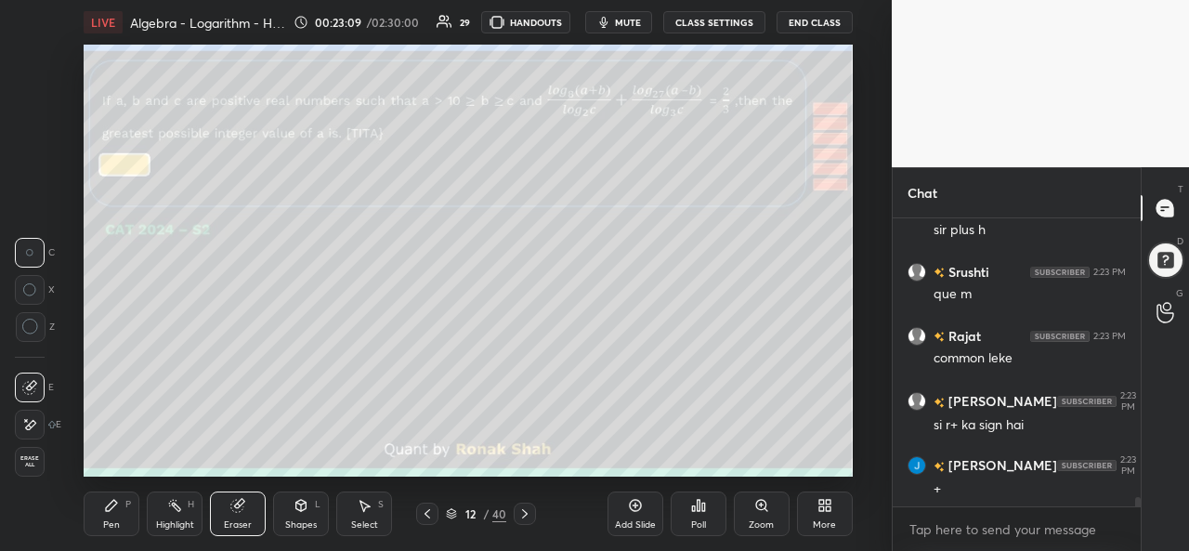
click at [100, 514] on div "Pen P" at bounding box center [112, 514] width 56 height 45
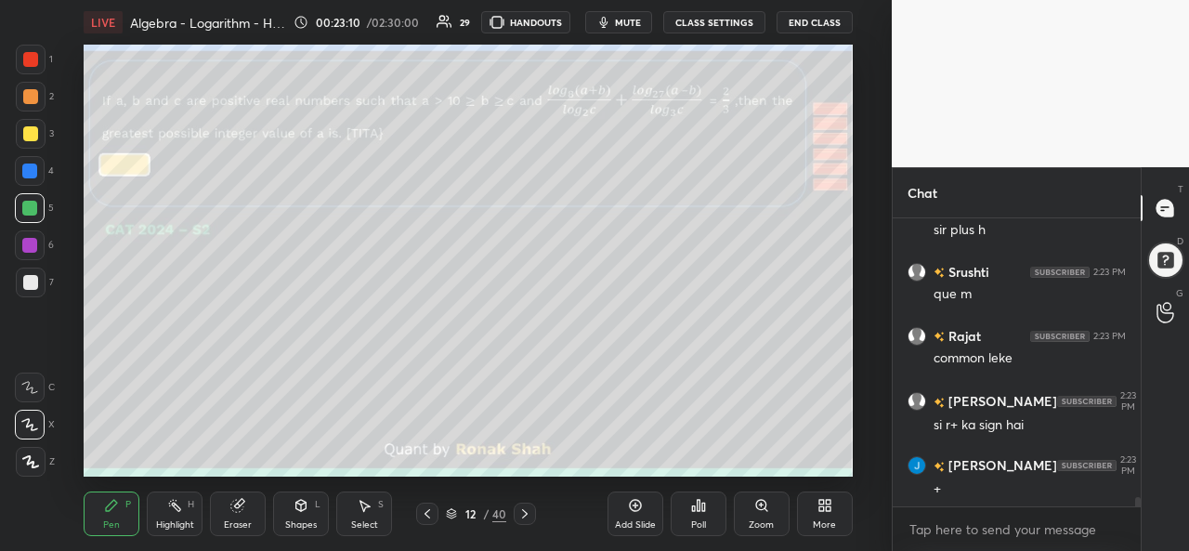
click at [364, 520] on div "Select" at bounding box center [364, 524] width 27 height 9
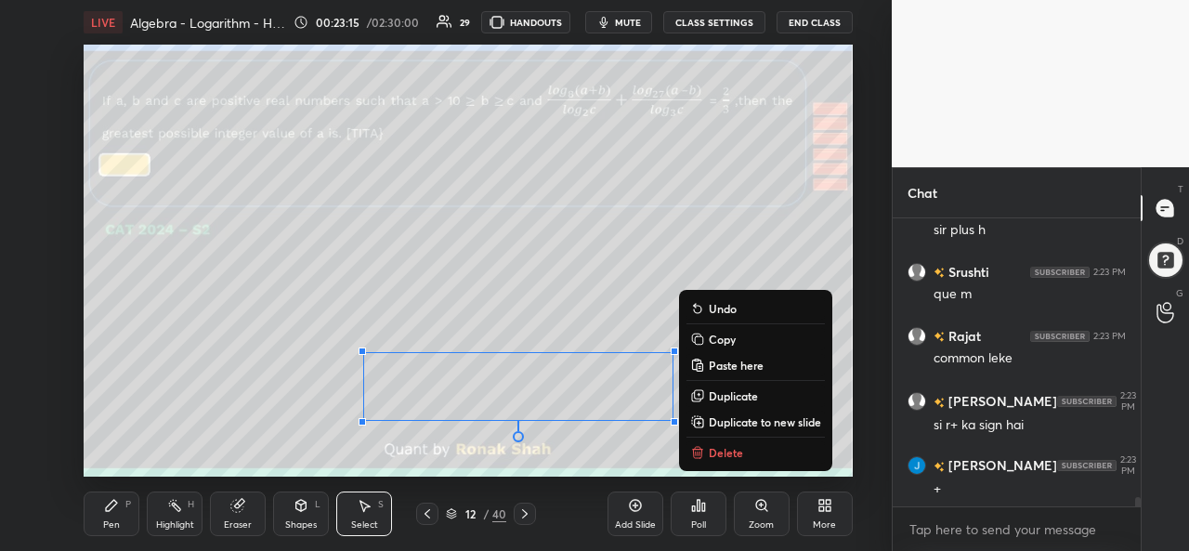
click at [91, 516] on div "Pen P" at bounding box center [112, 514] width 56 height 45
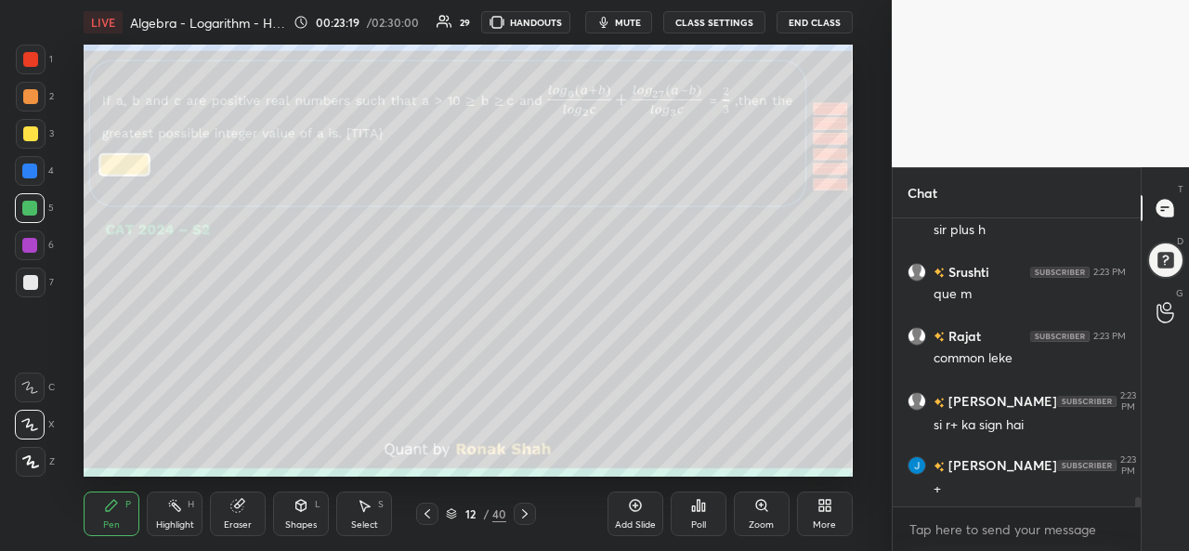
click at [378, 514] on div "Select S" at bounding box center [364, 514] width 56 height 45
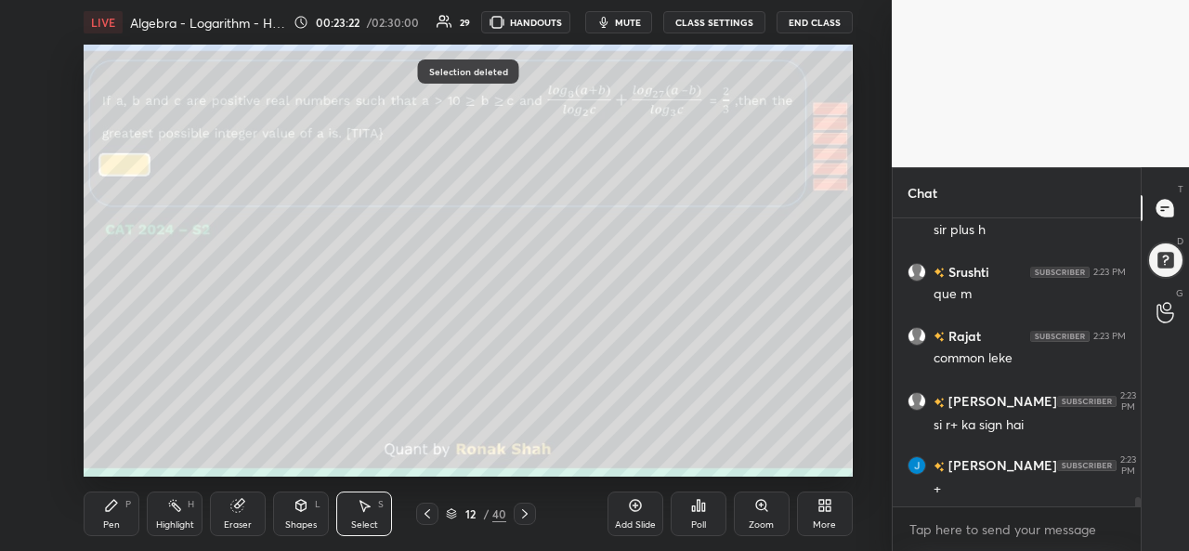
click at [106, 509] on icon at bounding box center [111, 505] width 11 height 11
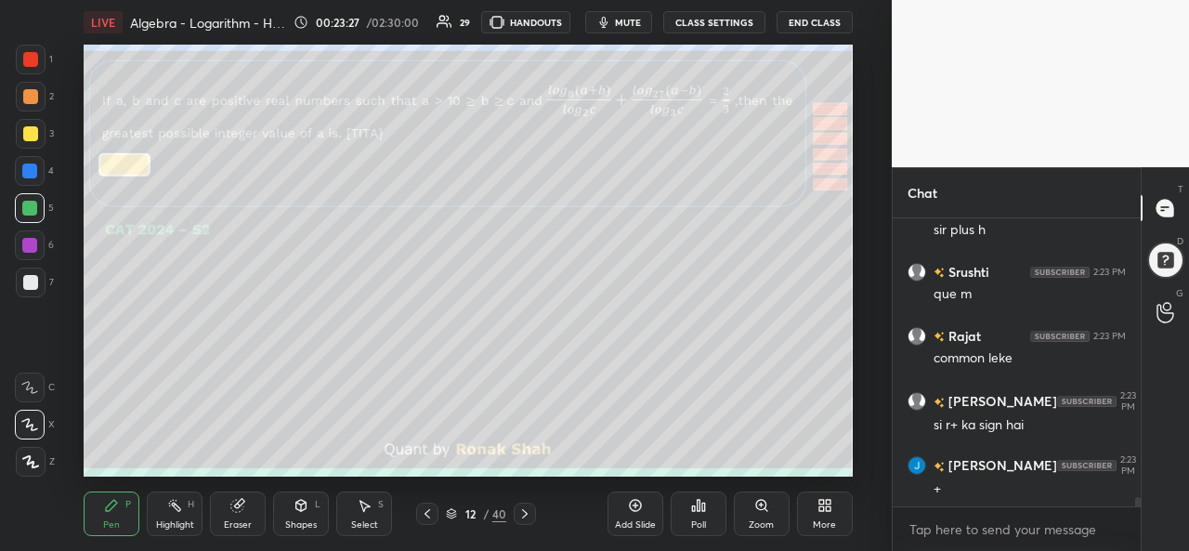
click at [33, 59] on div at bounding box center [30, 59] width 15 height 15
click at [634, 510] on icon at bounding box center [635, 505] width 15 height 15
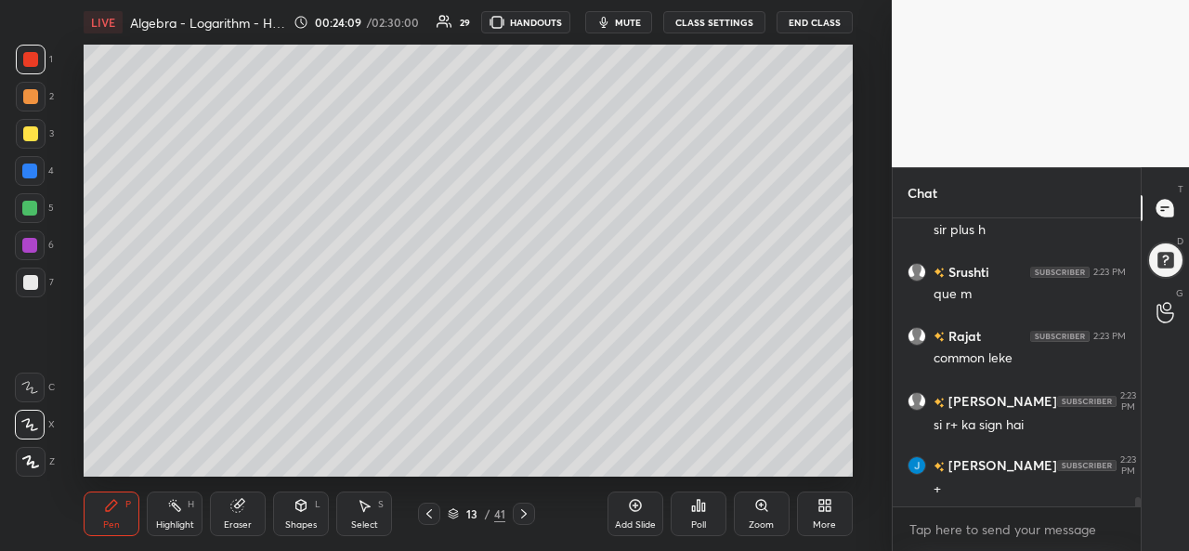
click at [32, 205] on div at bounding box center [29, 208] width 15 height 15
click at [31, 278] on div at bounding box center [30, 282] width 15 height 15
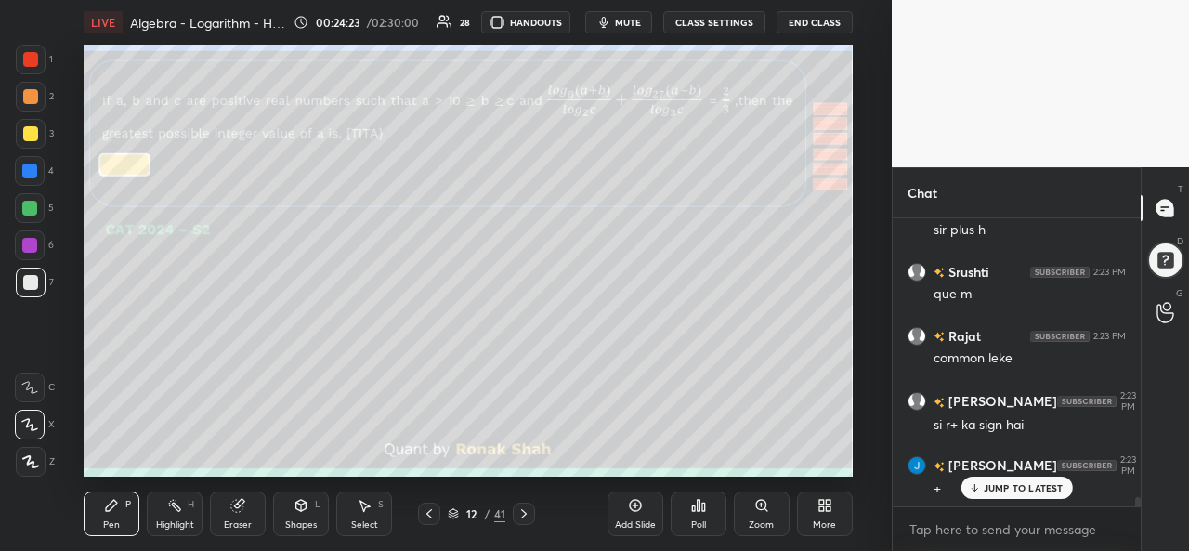
scroll to position [8868, 0]
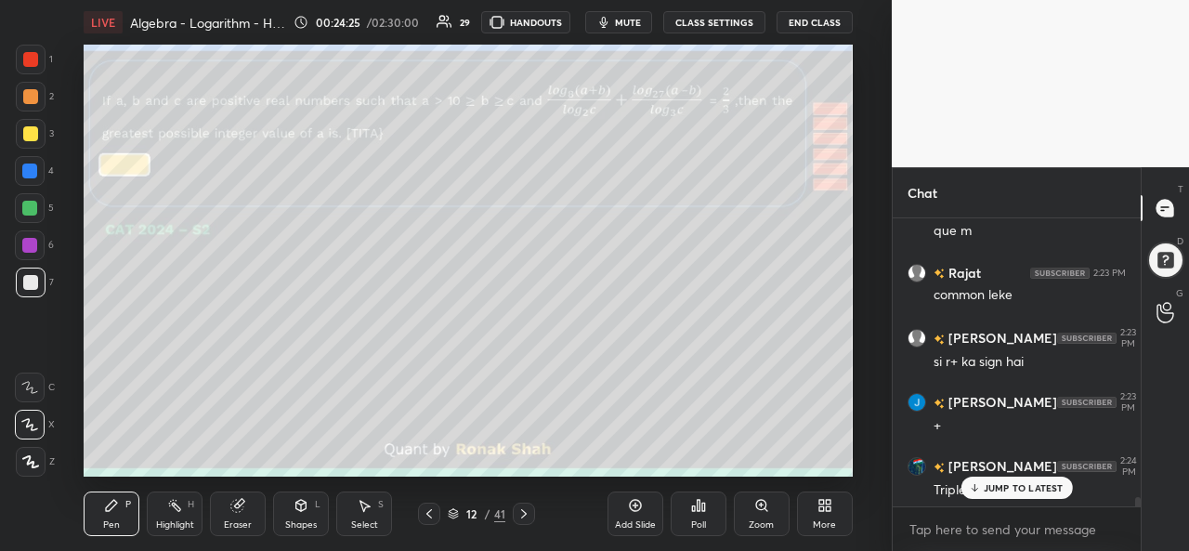
click at [995, 483] on p "JUMP TO LATEST" at bounding box center [1024, 487] width 80 height 11
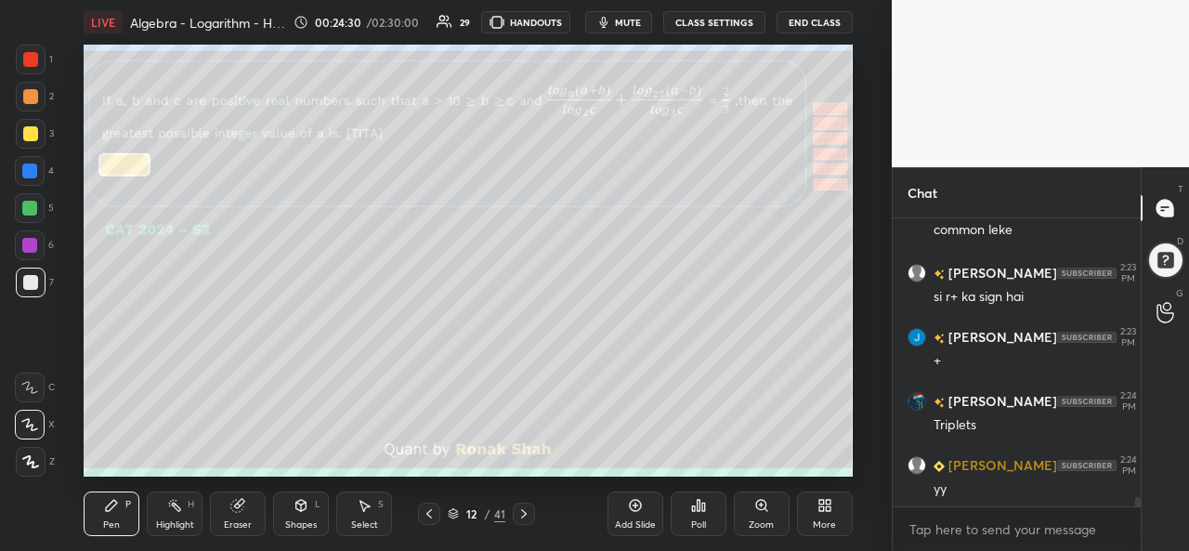
scroll to position [8997, 0]
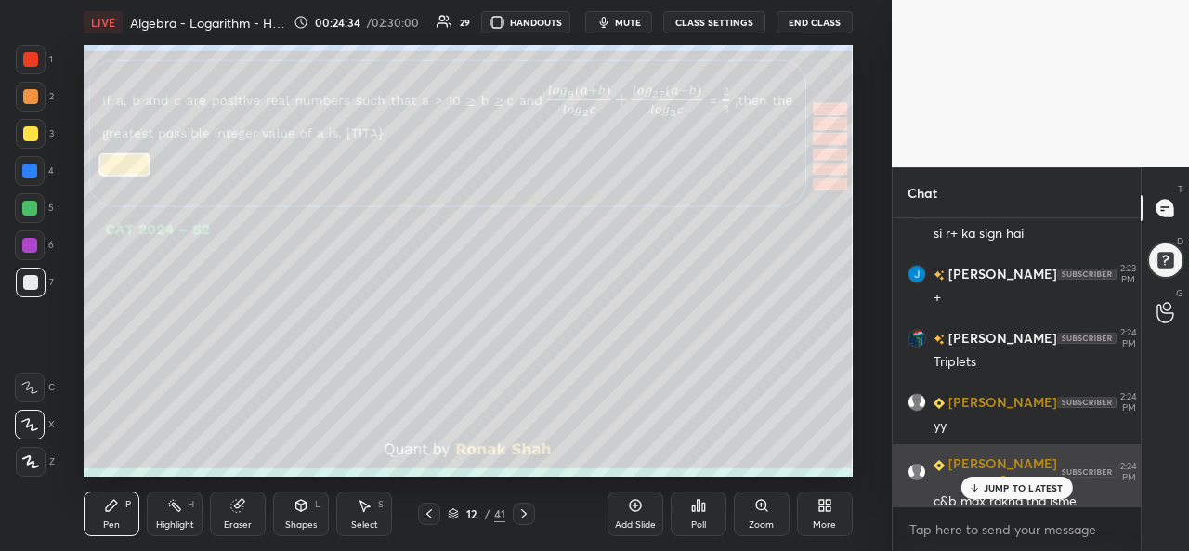
click at [983, 492] on div "JUMP TO LATEST" at bounding box center [1017, 488] width 112 height 22
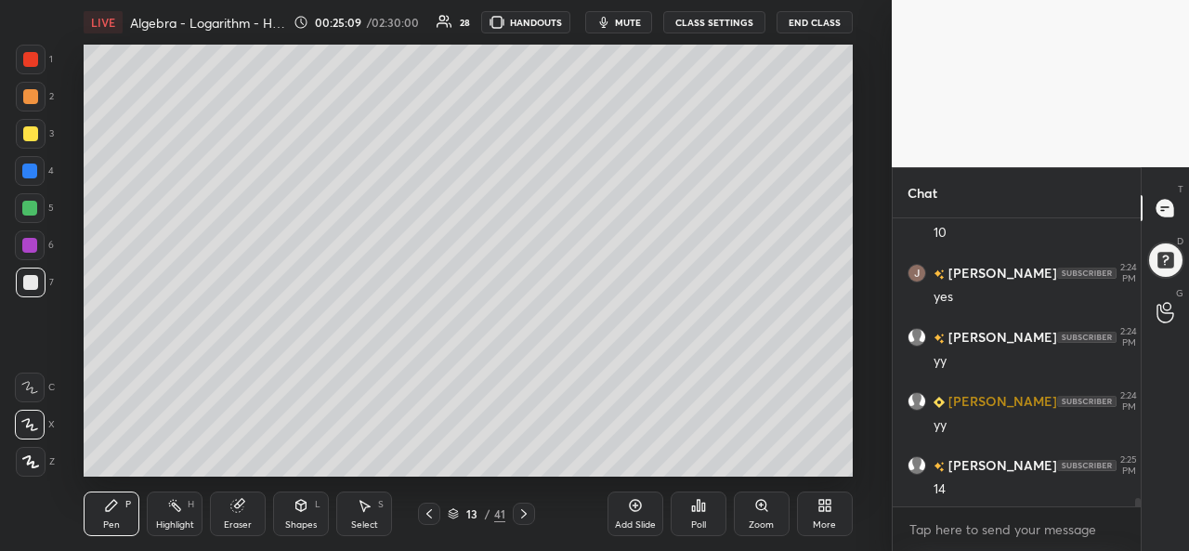
scroll to position [9510, 0]
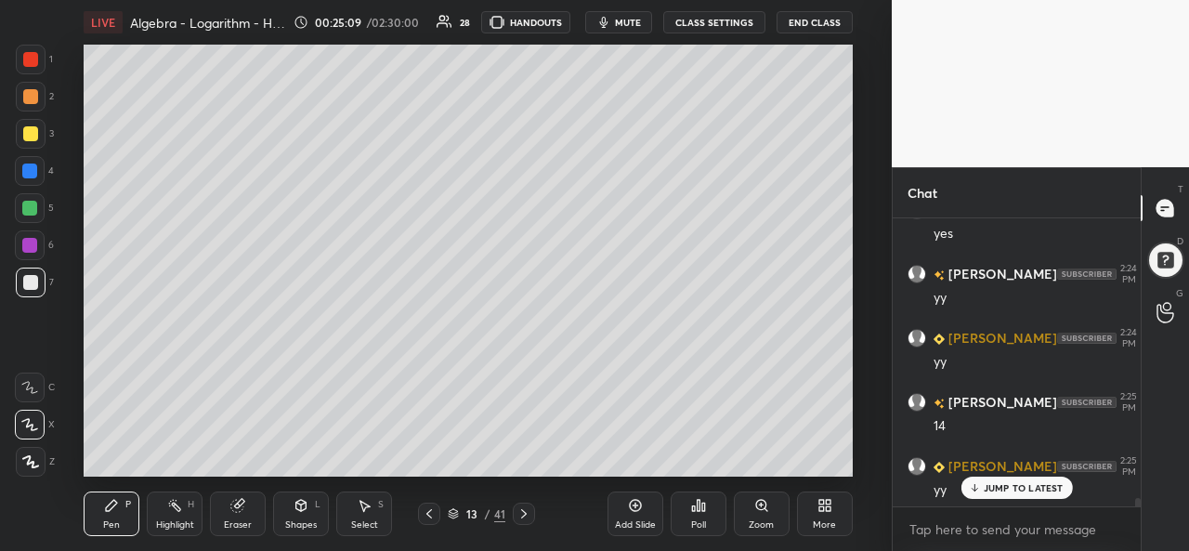
click at [771, 462] on div "Add Slide Poll Zoom More" at bounding box center [730, 514] width 245 height 104
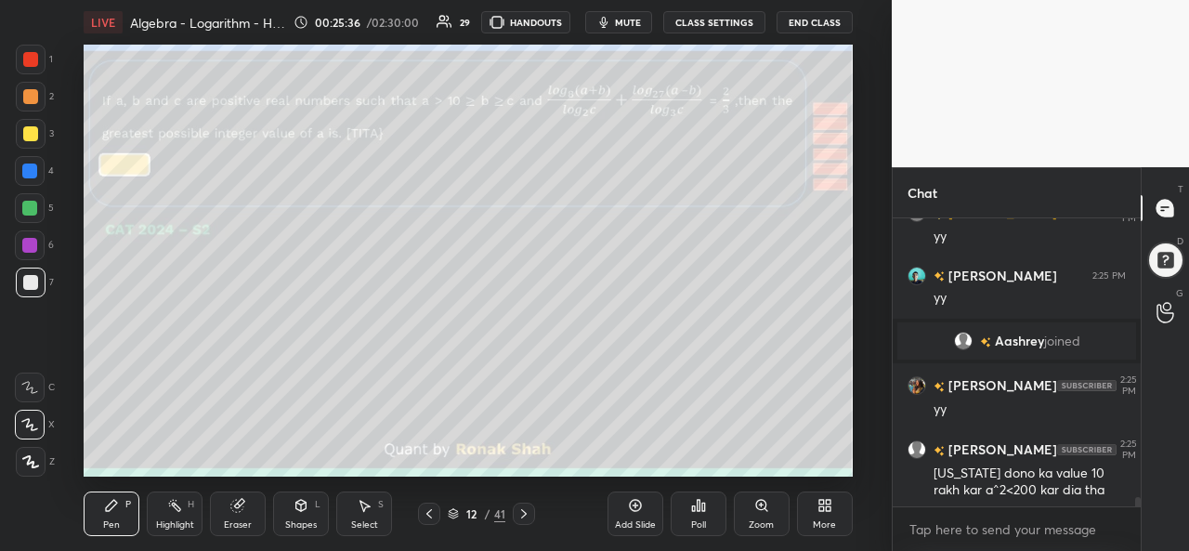
scroll to position [8842, 0]
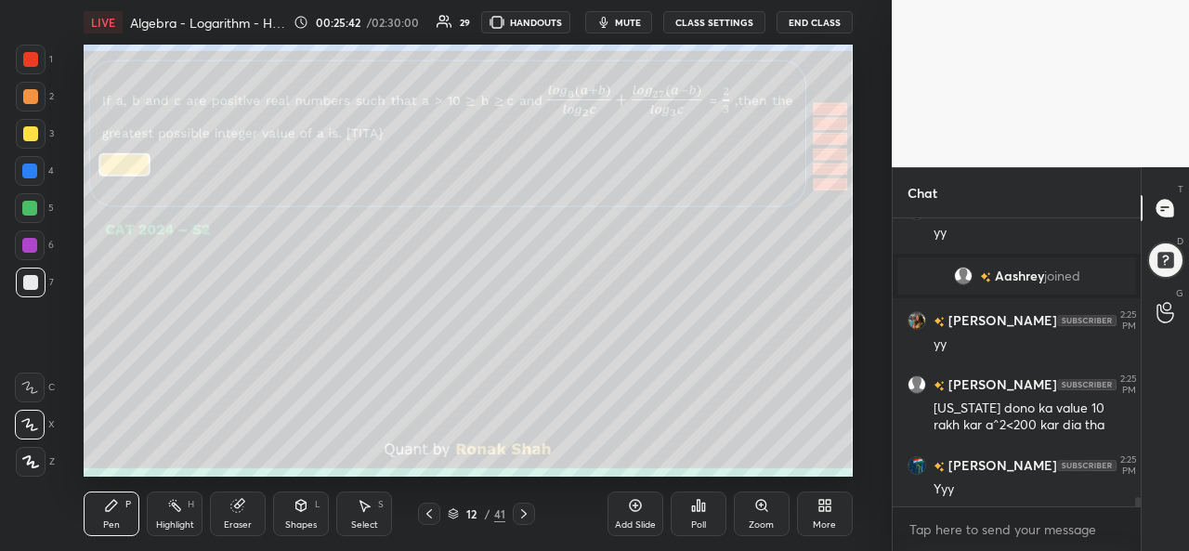
click at [528, 518] on icon at bounding box center [524, 513] width 15 height 15
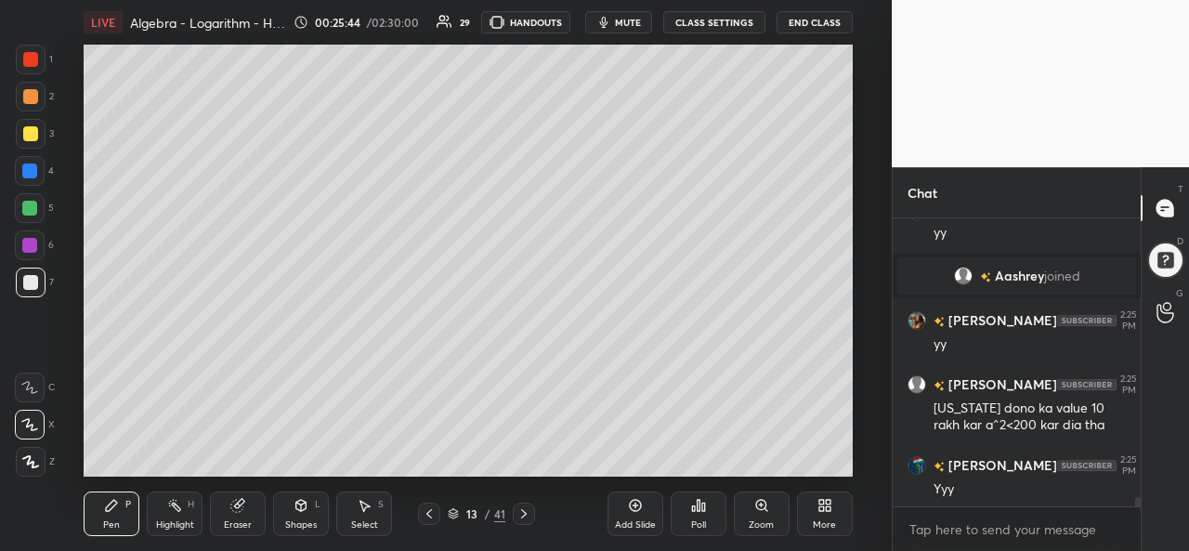
scroll to position [8906, 0]
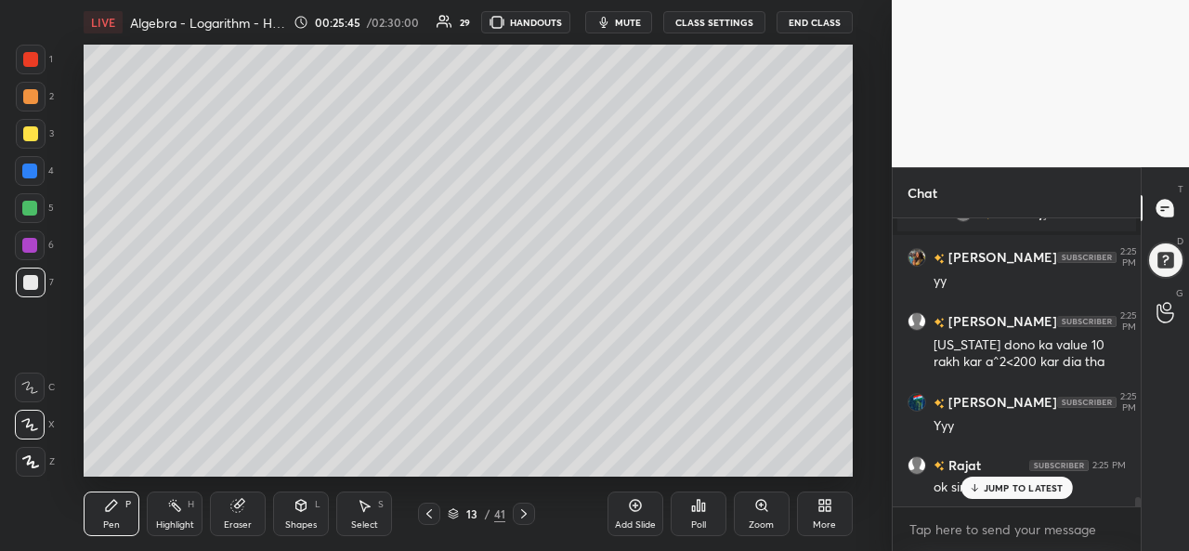
click at [366, 525] on div "Select" at bounding box center [364, 524] width 27 height 9
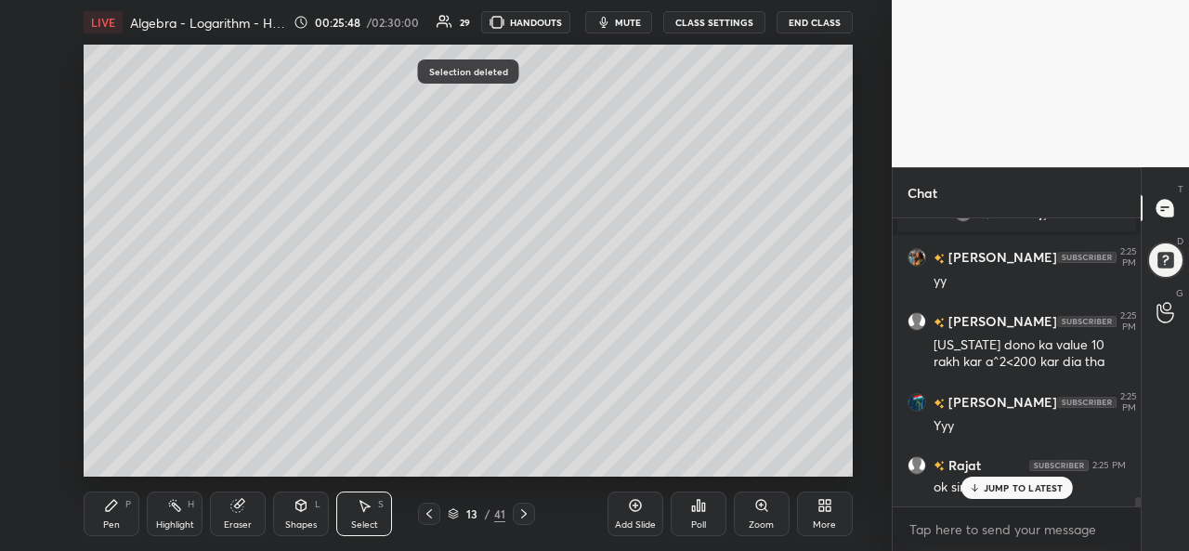
click at [122, 510] on div "Pen P" at bounding box center [112, 514] width 56 height 45
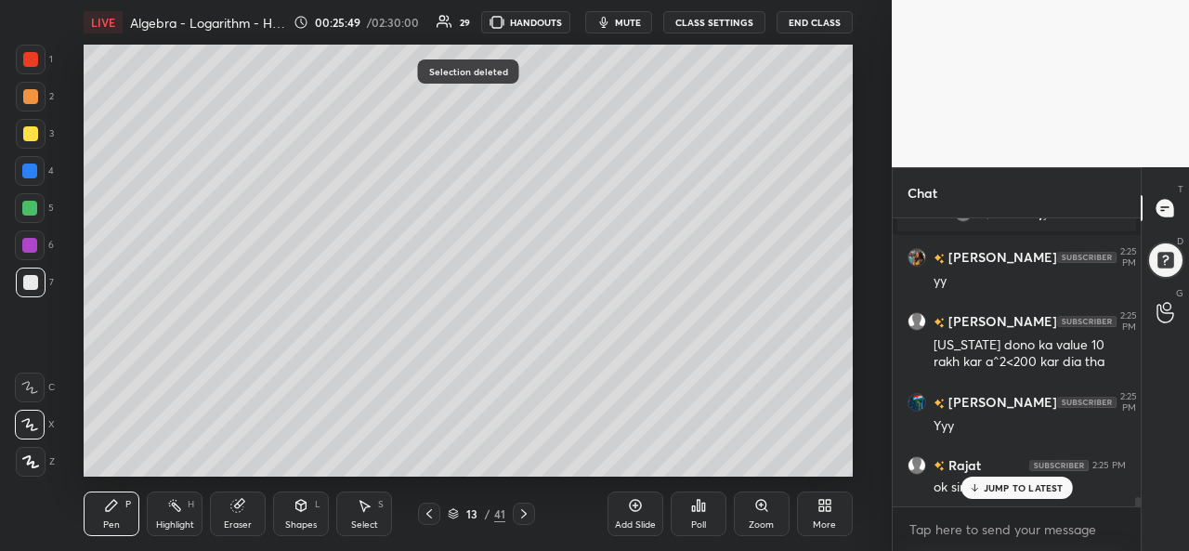
click at [30, 204] on div at bounding box center [29, 208] width 15 height 15
click at [32, 281] on div at bounding box center [30, 282] width 15 height 15
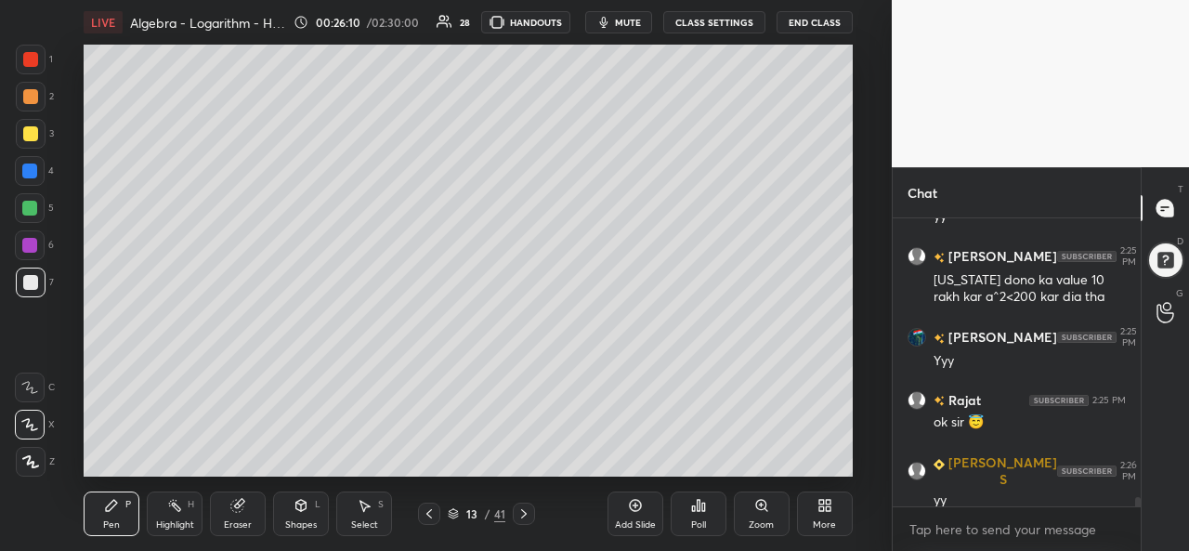
click at [738, 462] on div "Add Slide Poll Zoom More" at bounding box center [730, 514] width 245 height 104
click at [756, 463] on div "Add Slide Poll Zoom More" at bounding box center [730, 514] width 245 height 104
click at [764, 464] on div "Add Slide Poll Zoom More" at bounding box center [730, 514] width 245 height 104
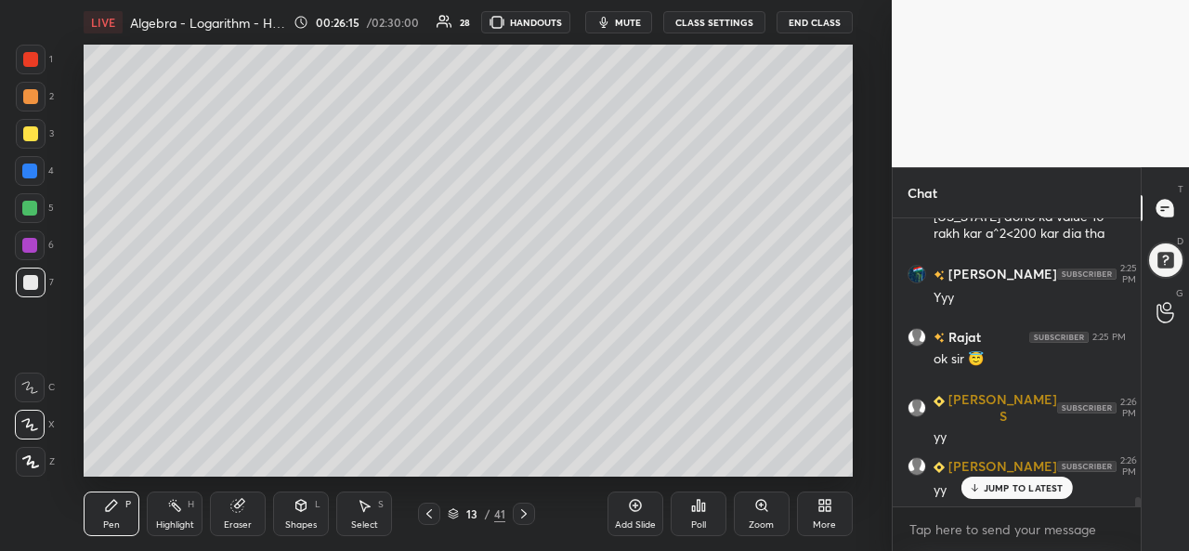
click at [361, 509] on icon at bounding box center [364, 505] width 15 height 15
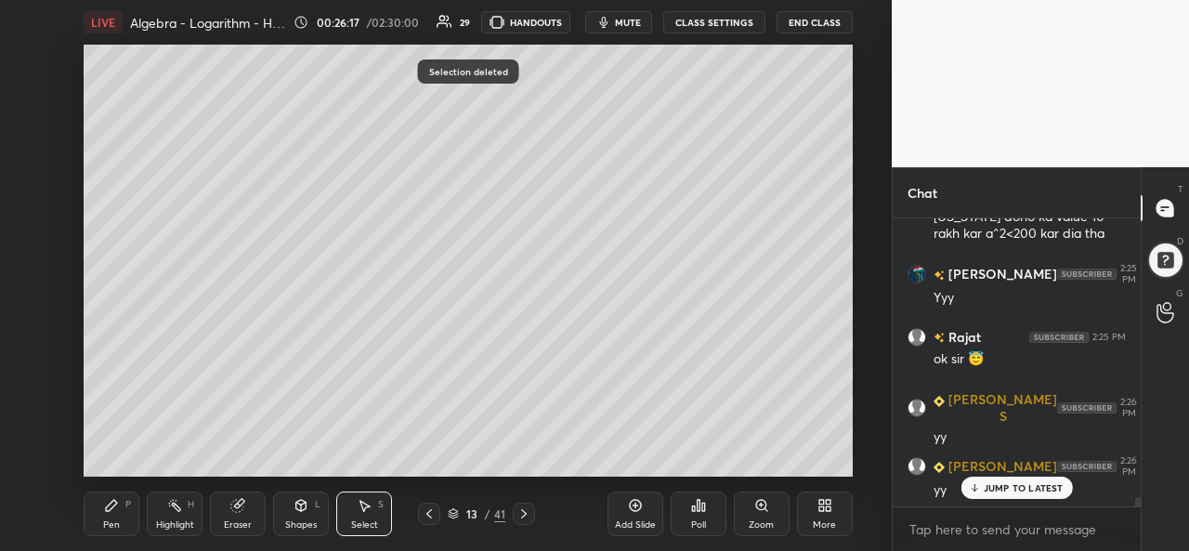
click at [116, 516] on div "Pen P" at bounding box center [112, 514] width 56 height 45
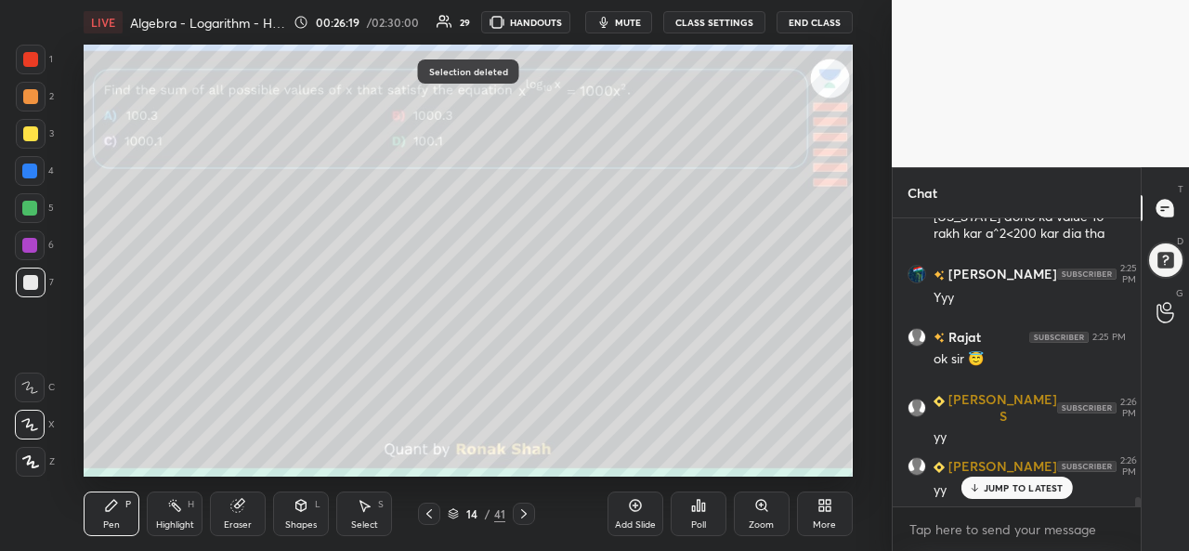
scroll to position [9078, 0]
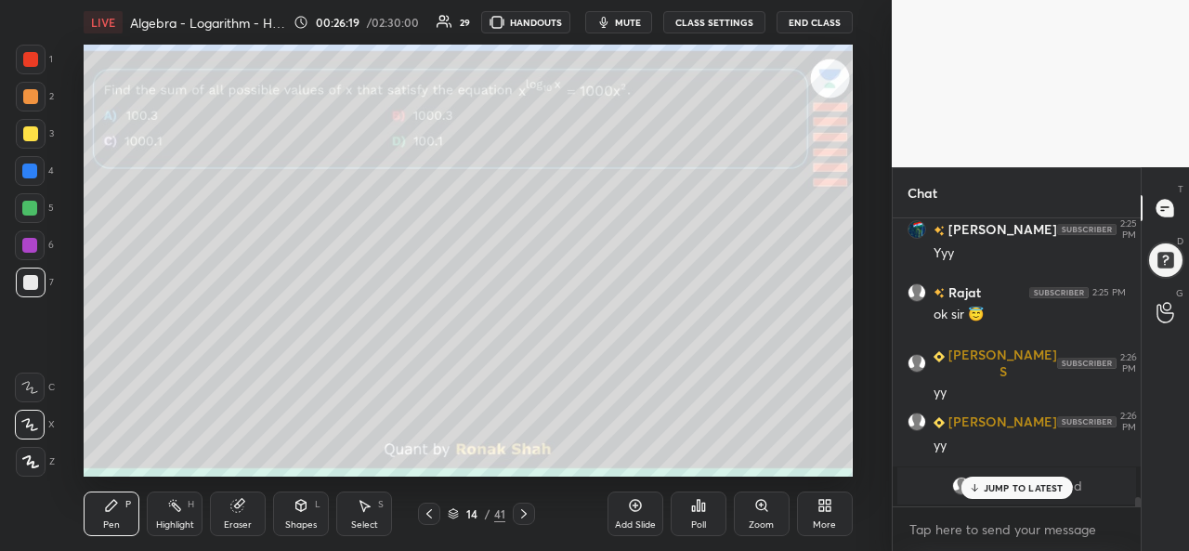
click at [39, 58] on div at bounding box center [31, 60] width 30 height 30
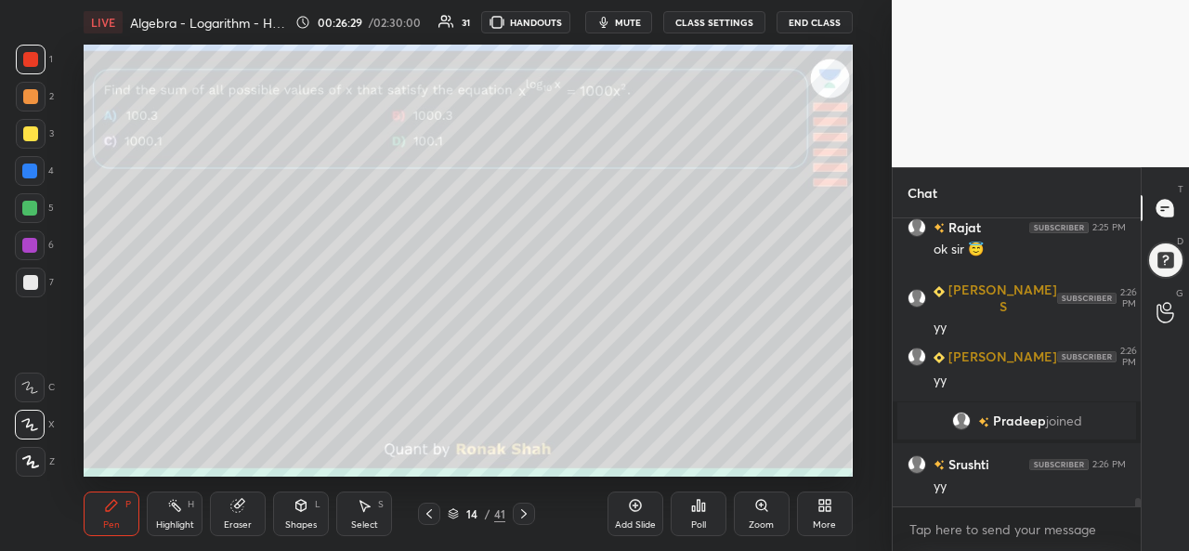
click at [697, 526] on div "Poll" at bounding box center [698, 524] width 15 height 9
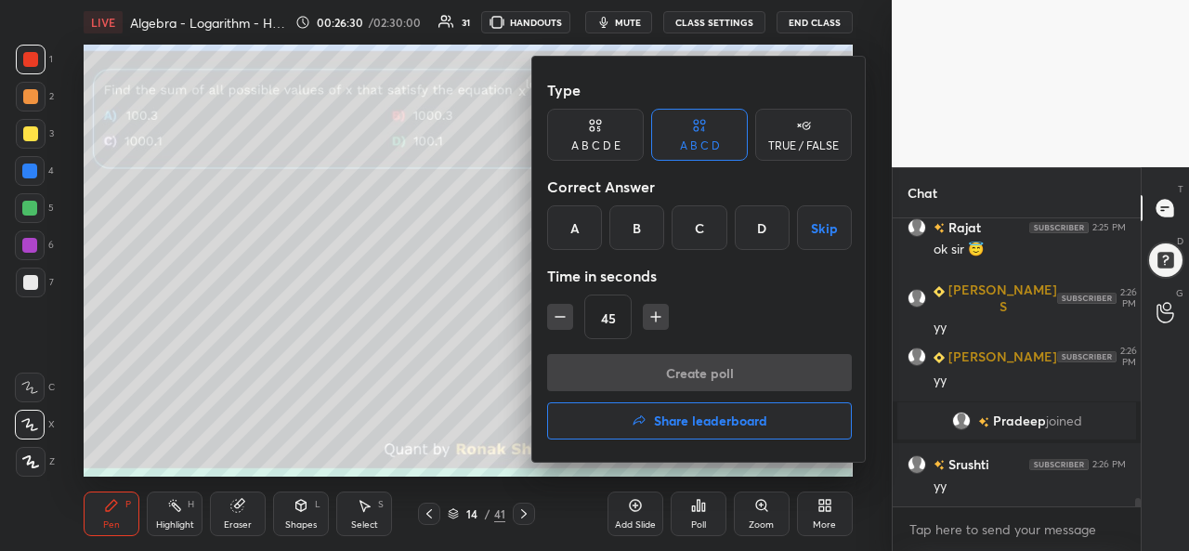
click at [702, 230] on div "C" at bounding box center [699, 227] width 55 height 45
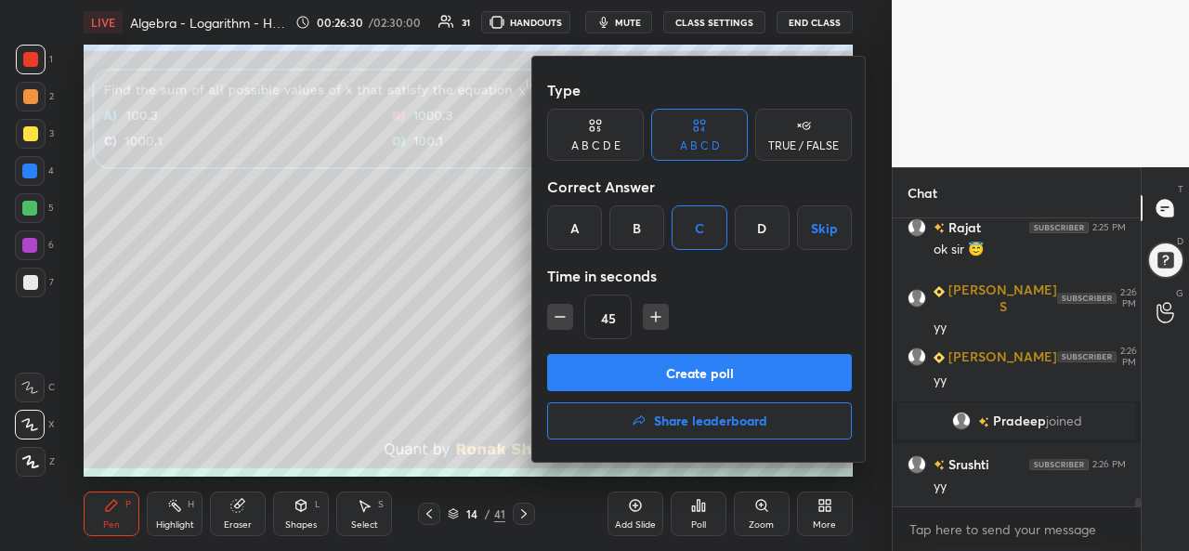
click at [689, 370] on button "Create poll" at bounding box center [699, 372] width 305 height 37
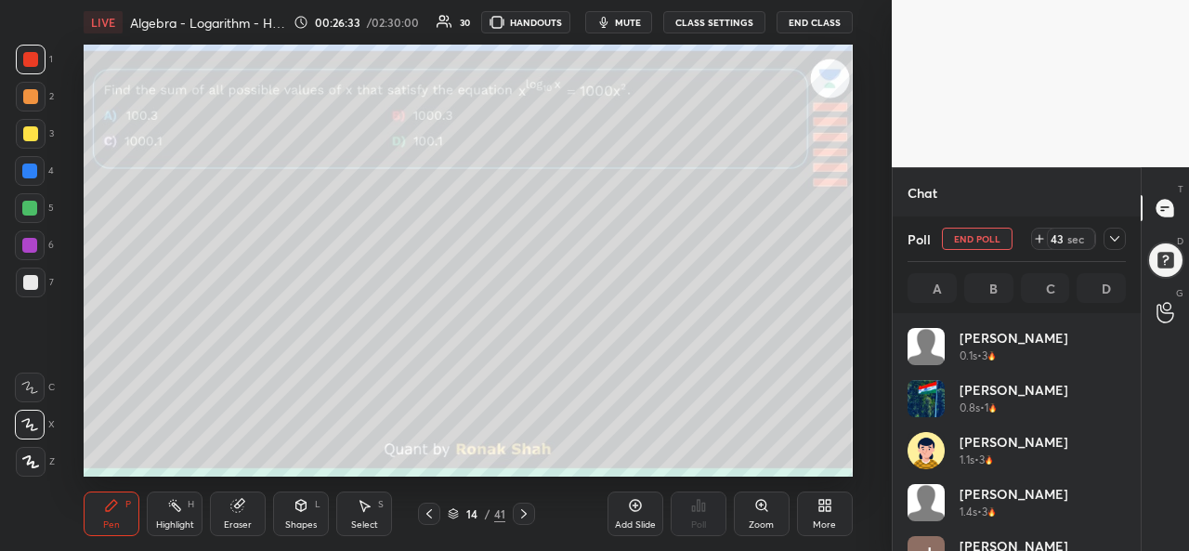
scroll to position [217, 213]
click at [1124, 228] on div "27 sec" at bounding box center [1078, 239] width 95 height 22
click at [1108, 235] on icon at bounding box center [1115, 238] width 15 height 15
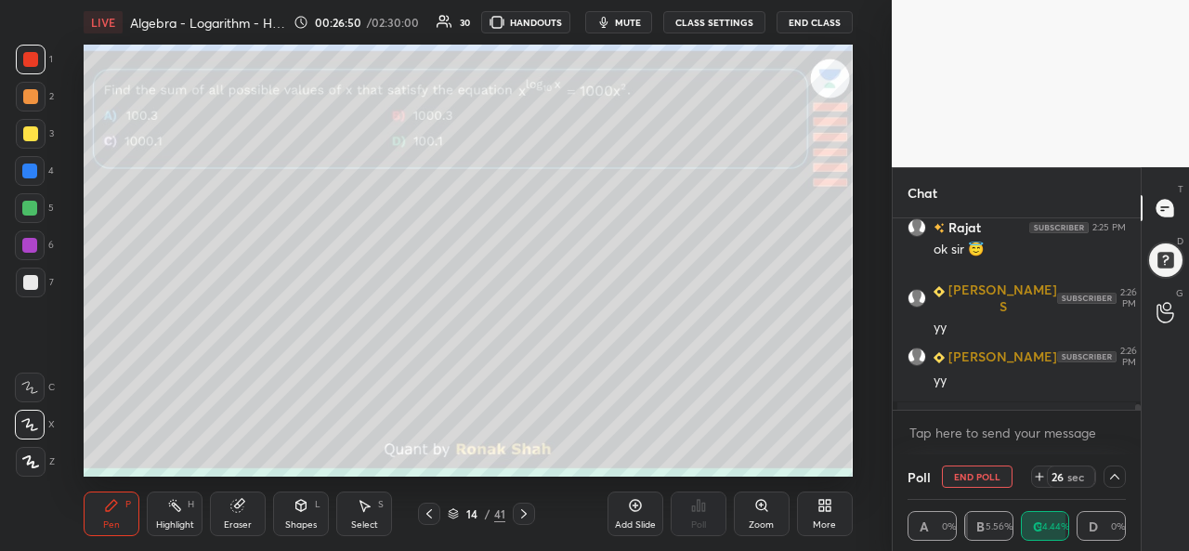
scroll to position [9240, 0]
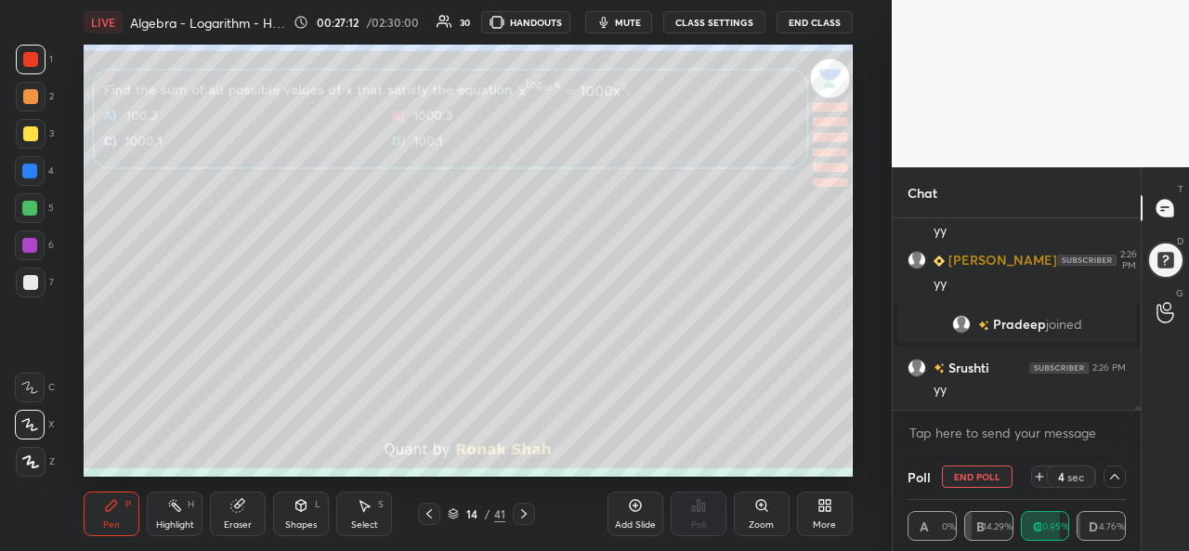
click at [1121, 479] on icon at bounding box center [1115, 476] width 15 height 15
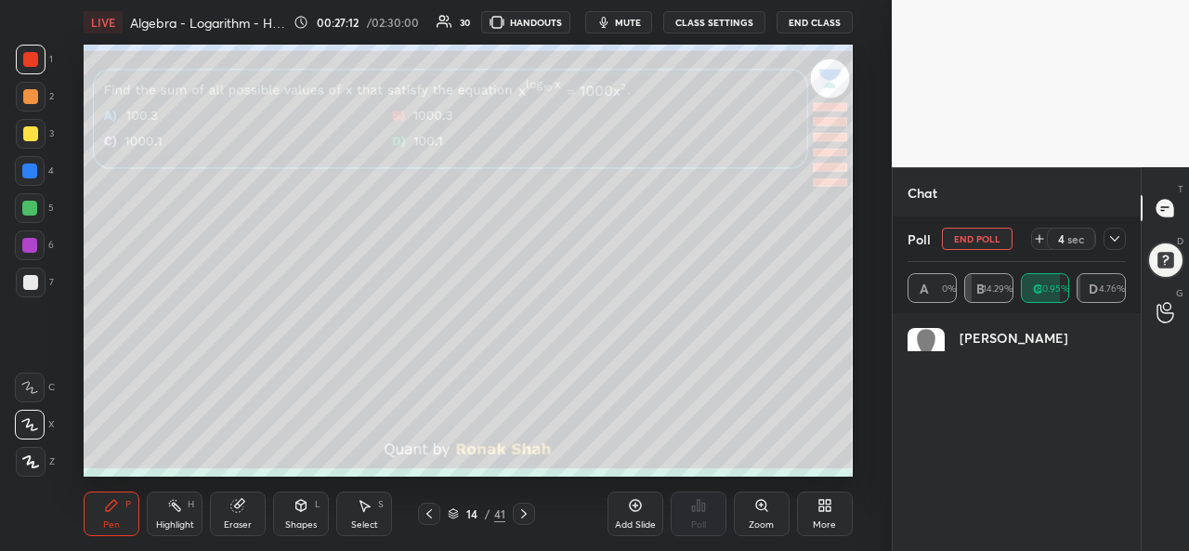
scroll to position [217, 213]
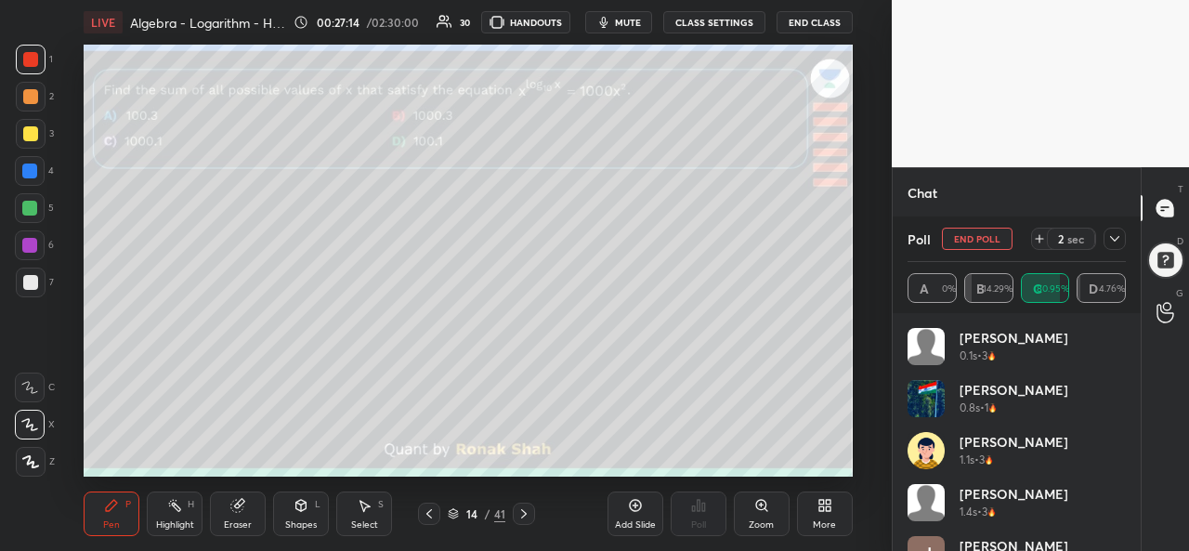
click at [1118, 235] on icon at bounding box center [1115, 238] width 15 height 15
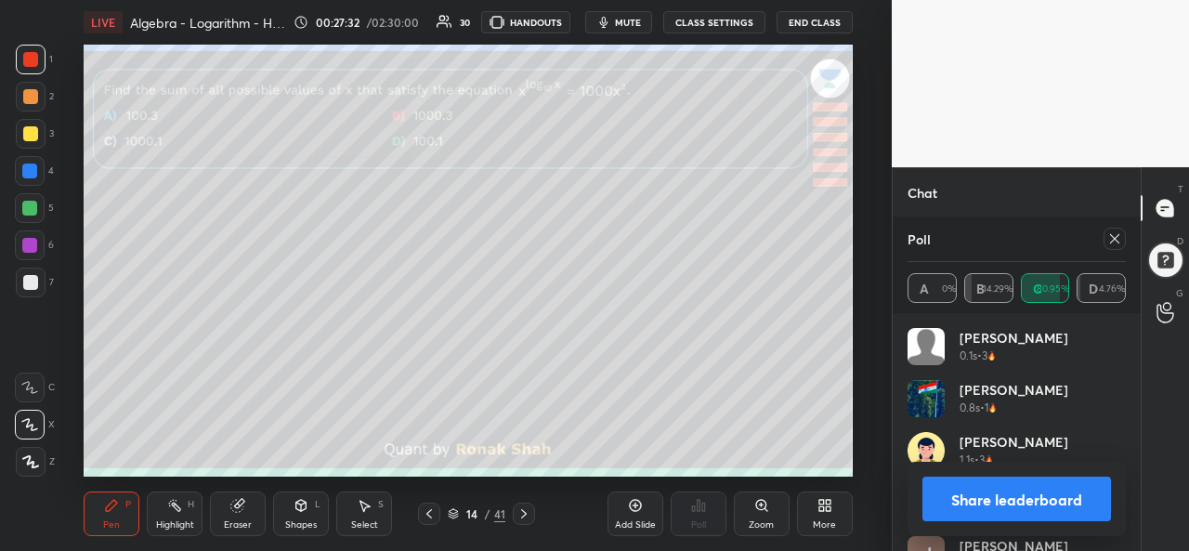
scroll to position [9303, 0]
click at [1115, 241] on icon at bounding box center [1115, 238] width 15 height 15
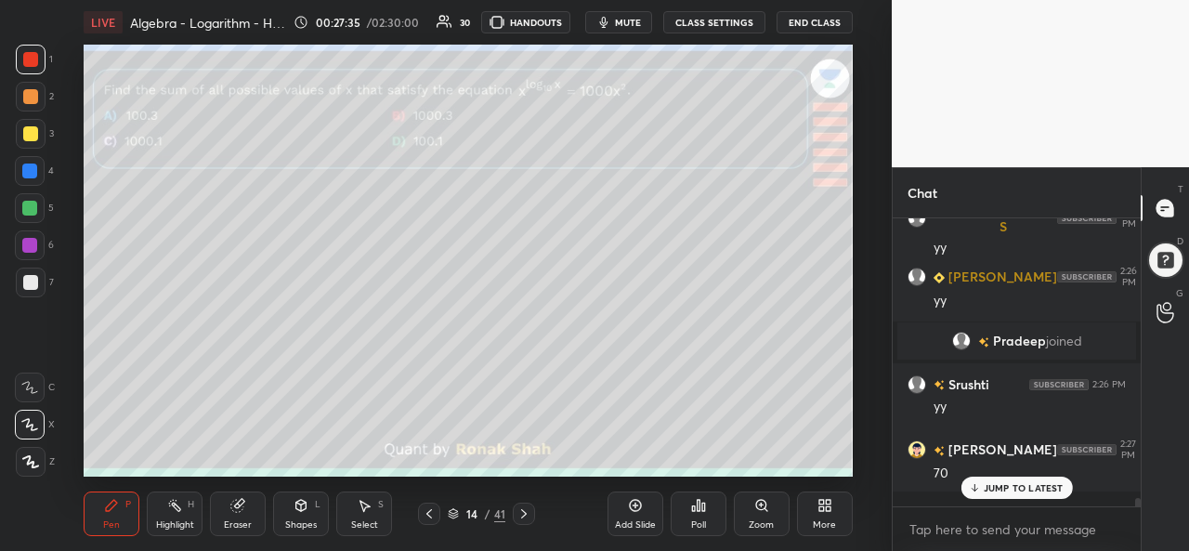
scroll to position [9212, 0]
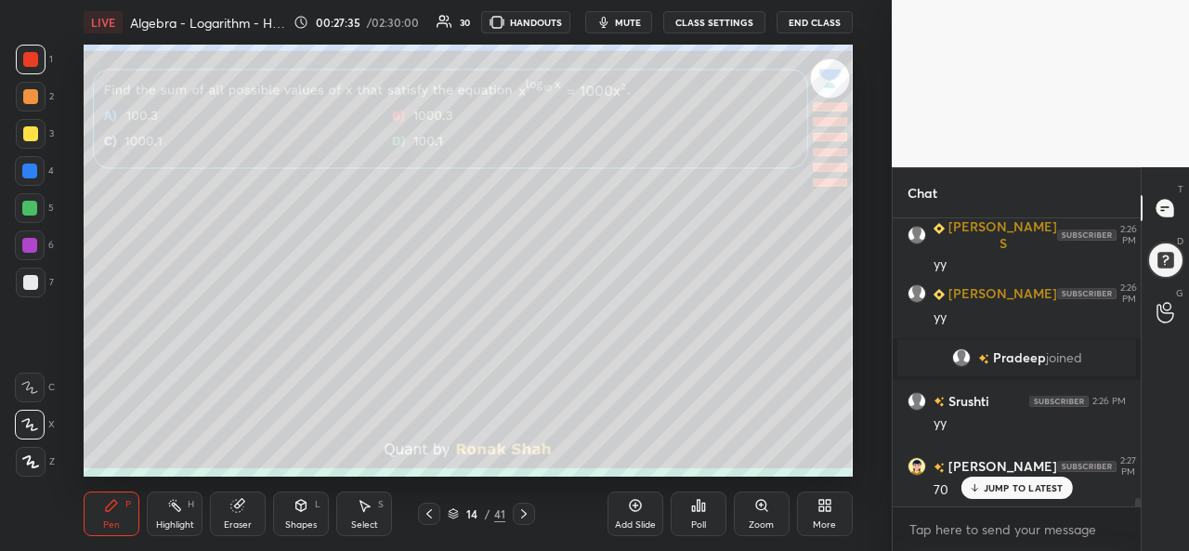
click at [1002, 482] on p "JUMP TO LATEST" at bounding box center [1024, 487] width 80 height 11
click at [380, 515] on div "Select S" at bounding box center [364, 514] width 56 height 45
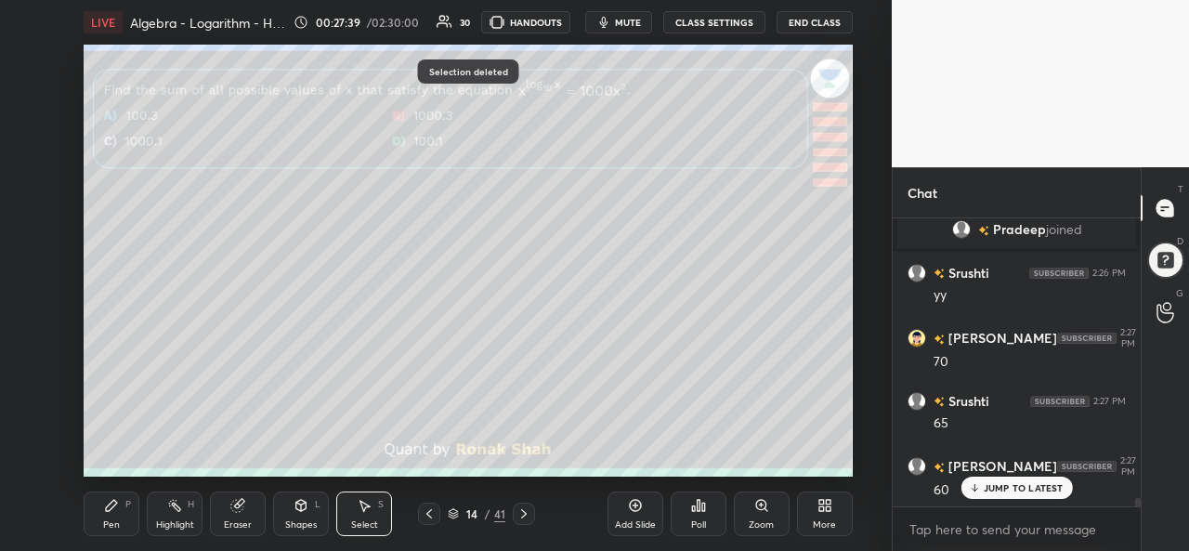
click at [106, 505] on icon at bounding box center [111, 505] width 15 height 15
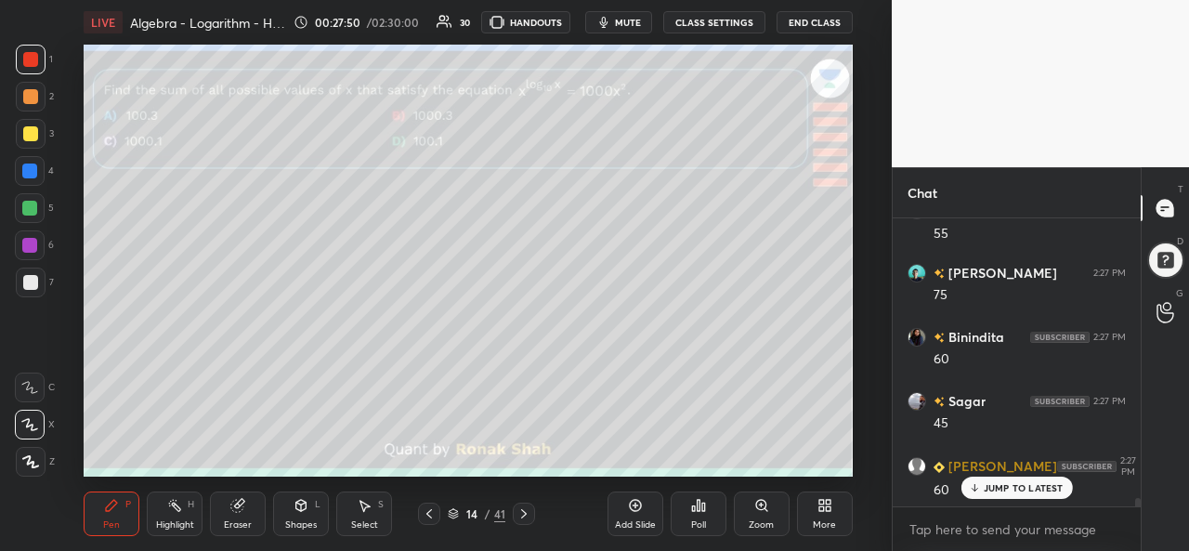
click at [995, 490] on p "JUMP TO LATEST" at bounding box center [1024, 487] width 80 height 11
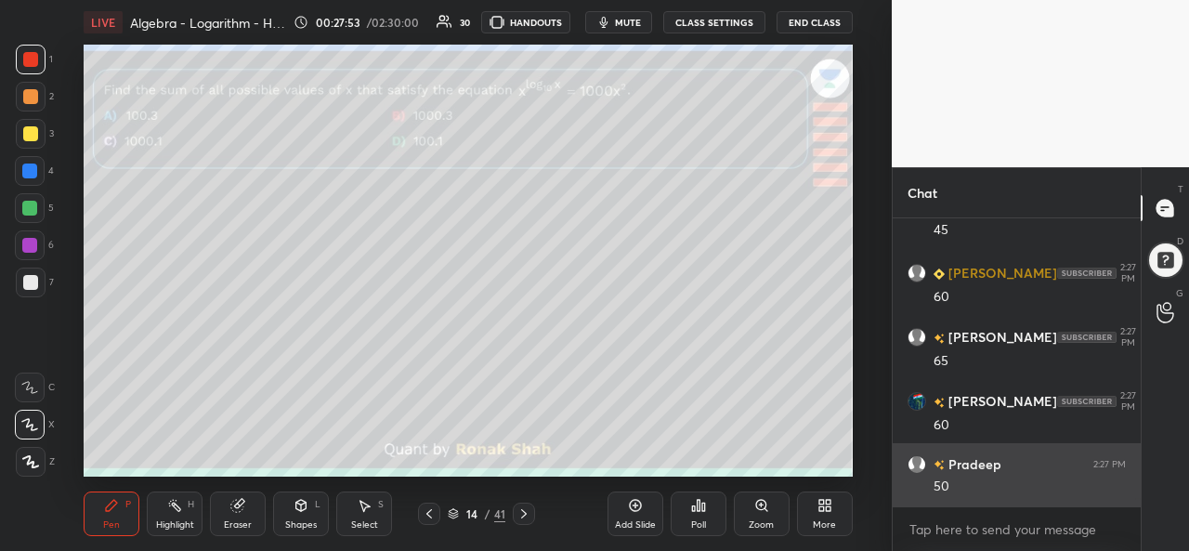
click at [1001, 487] on div "50" at bounding box center [1030, 487] width 192 height 19
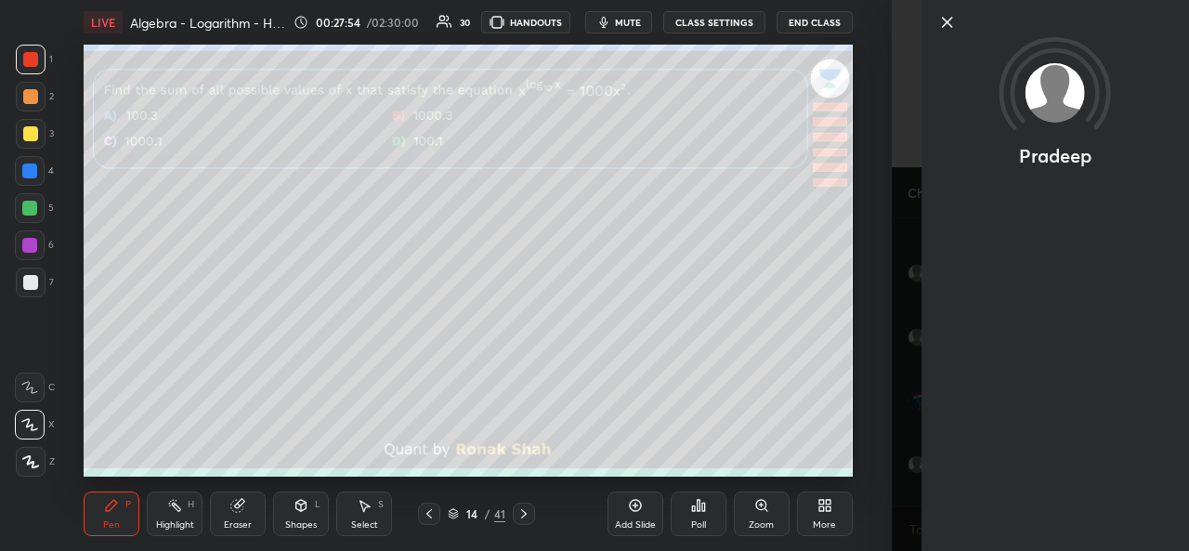
click at [947, 16] on icon at bounding box center [948, 22] width 22 height 22
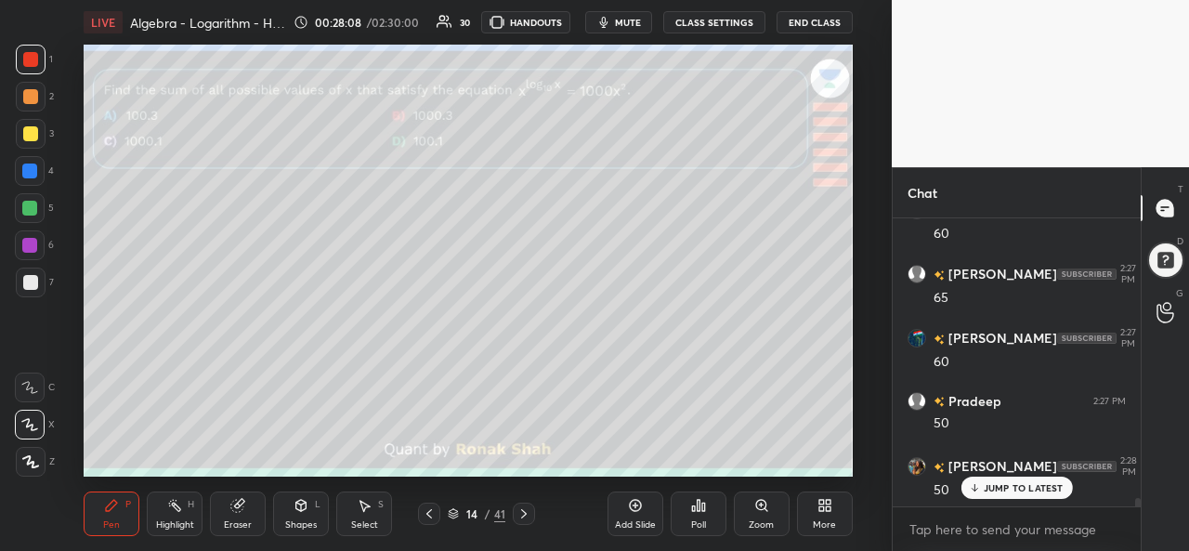
click at [28, 236] on div at bounding box center [30, 245] width 30 height 30
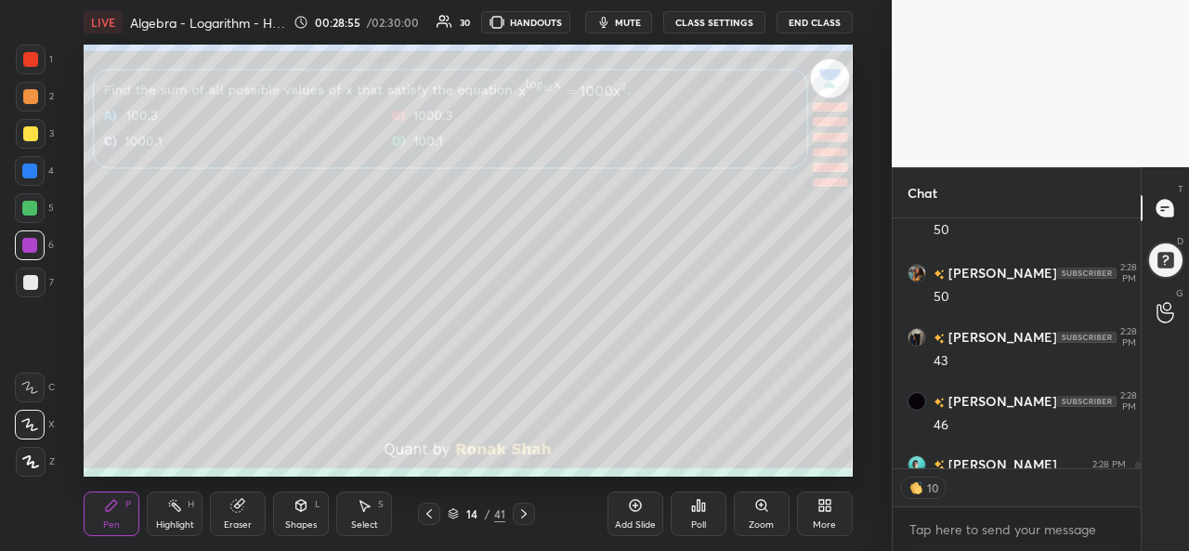
scroll to position [10322, 0]
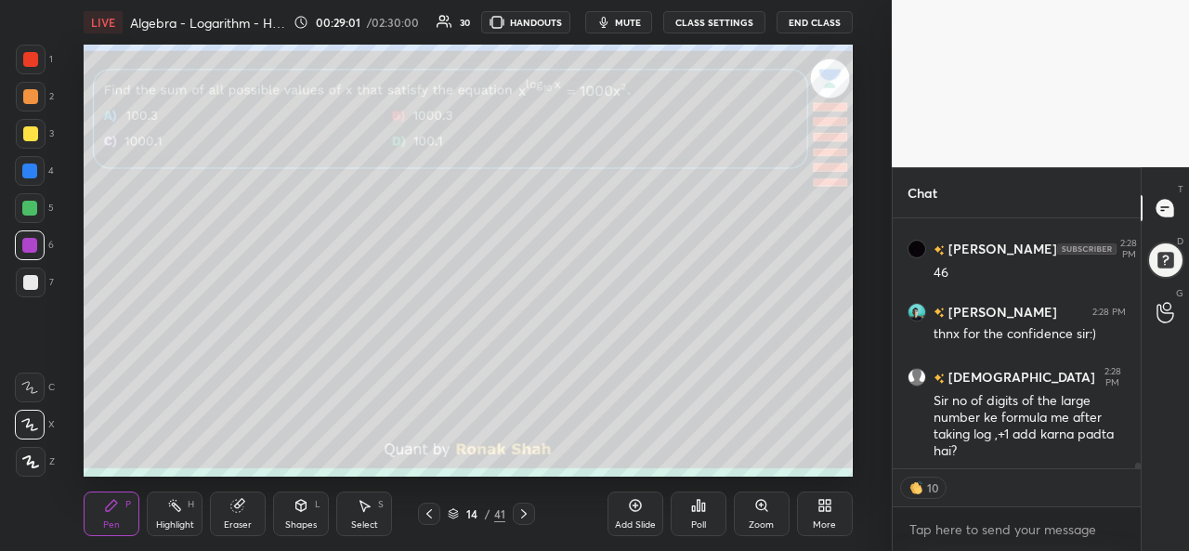
type textarea "x"
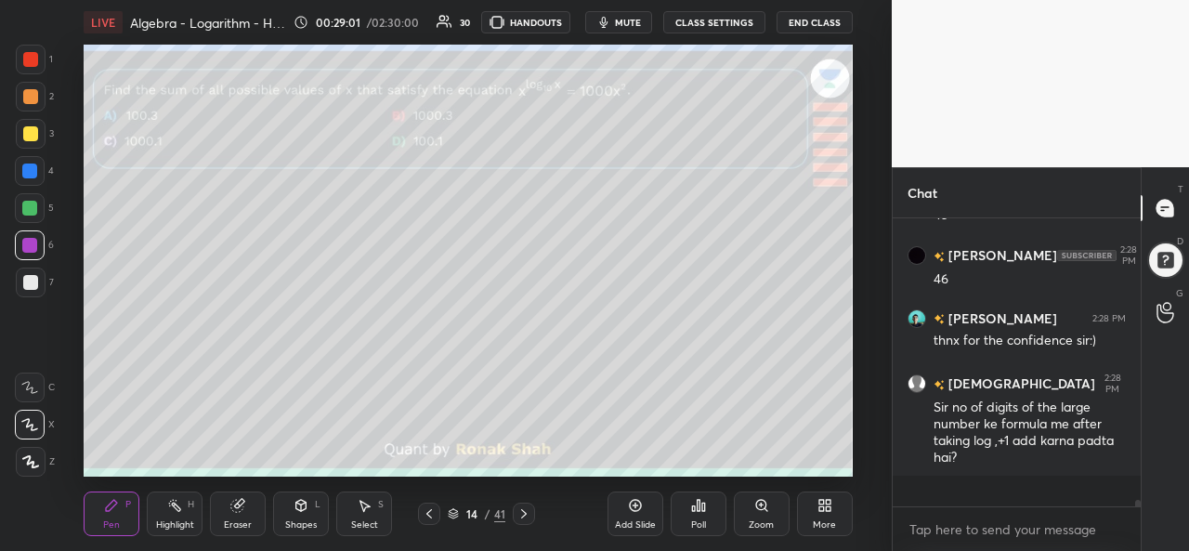
scroll to position [10283, 0]
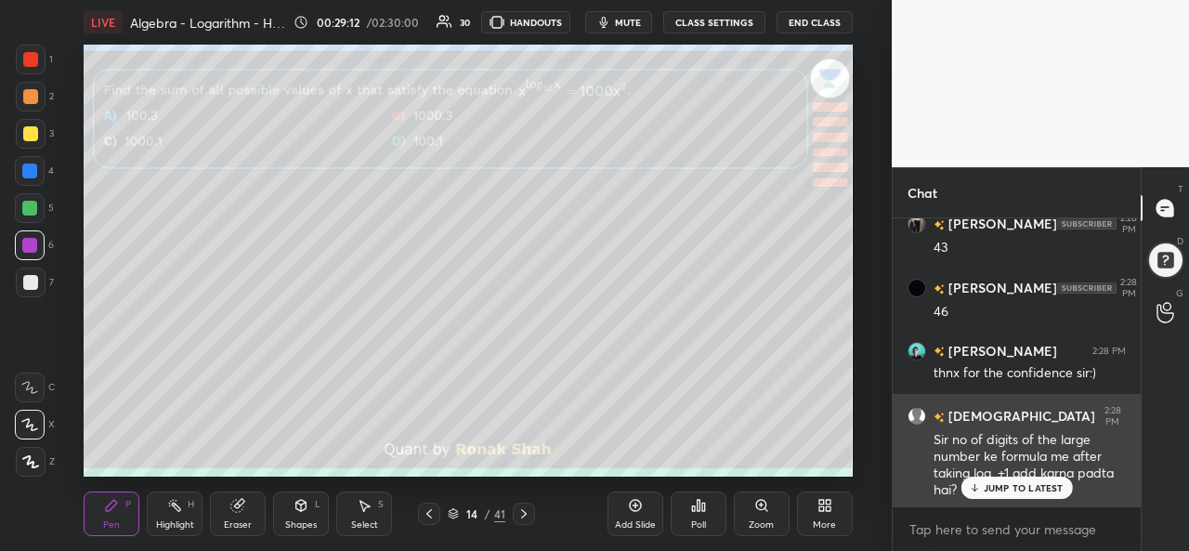
click at [1023, 488] on p "JUMP TO LATEST" at bounding box center [1024, 487] width 80 height 11
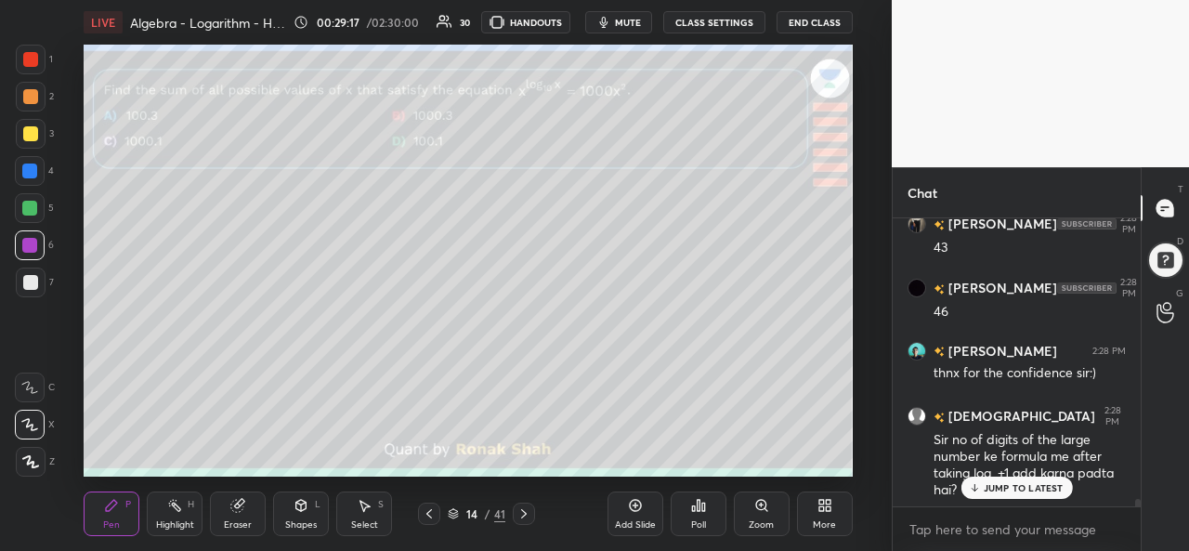
scroll to position [10327, 0]
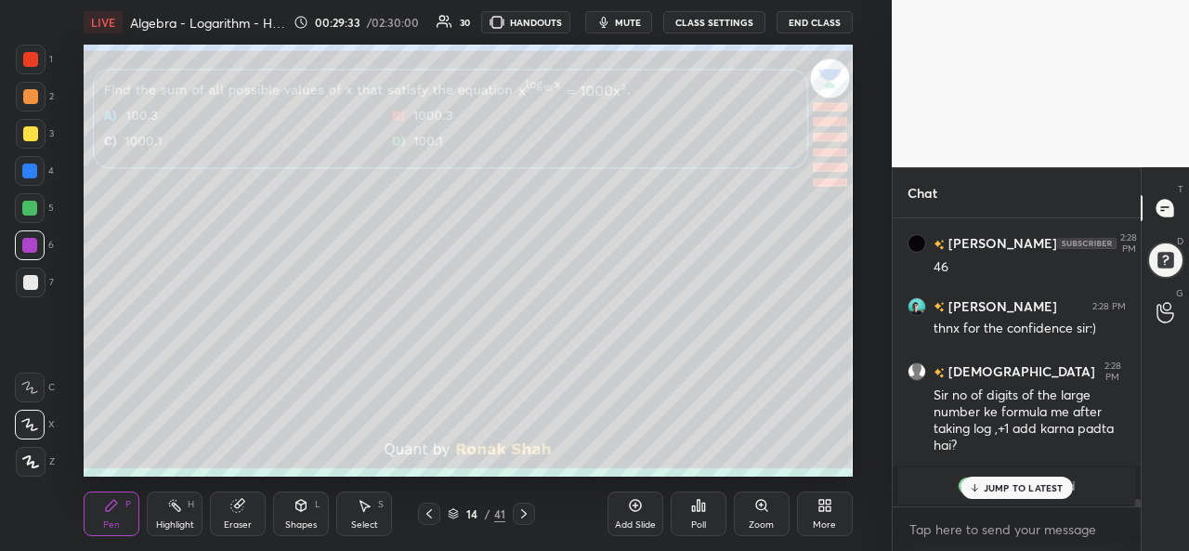
click at [1019, 484] on p "JUMP TO LATEST" at bounding box center [1024, 487] width 80 height 11
click at [365, 523] on div "Select" at bounding box center [364, 524] width 27 height 9
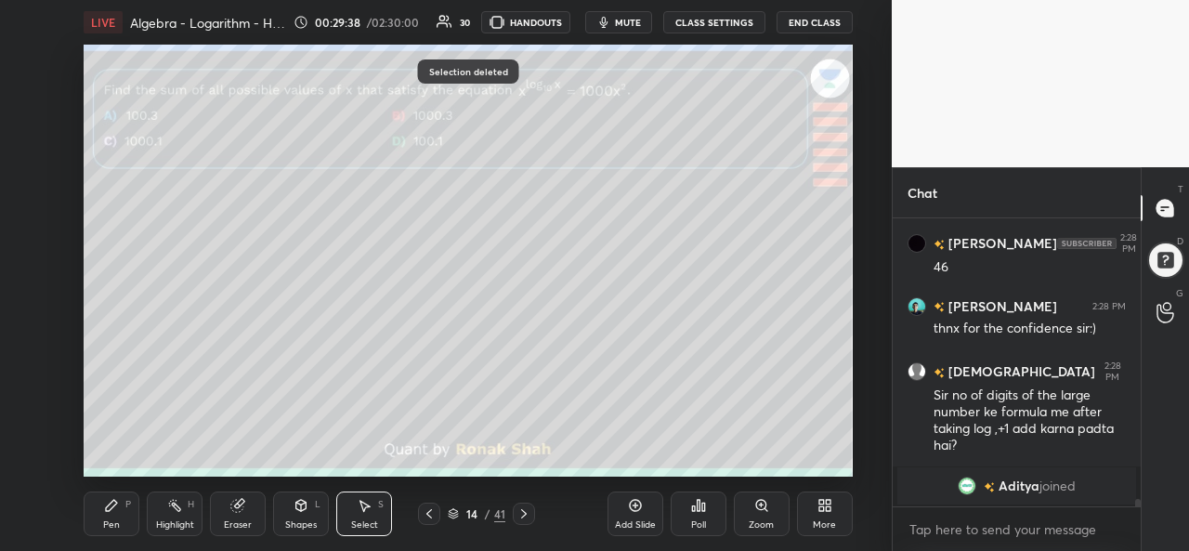
click at [110, 523] on div "Pen" at bounding box center [111, 524] width 17 height 9
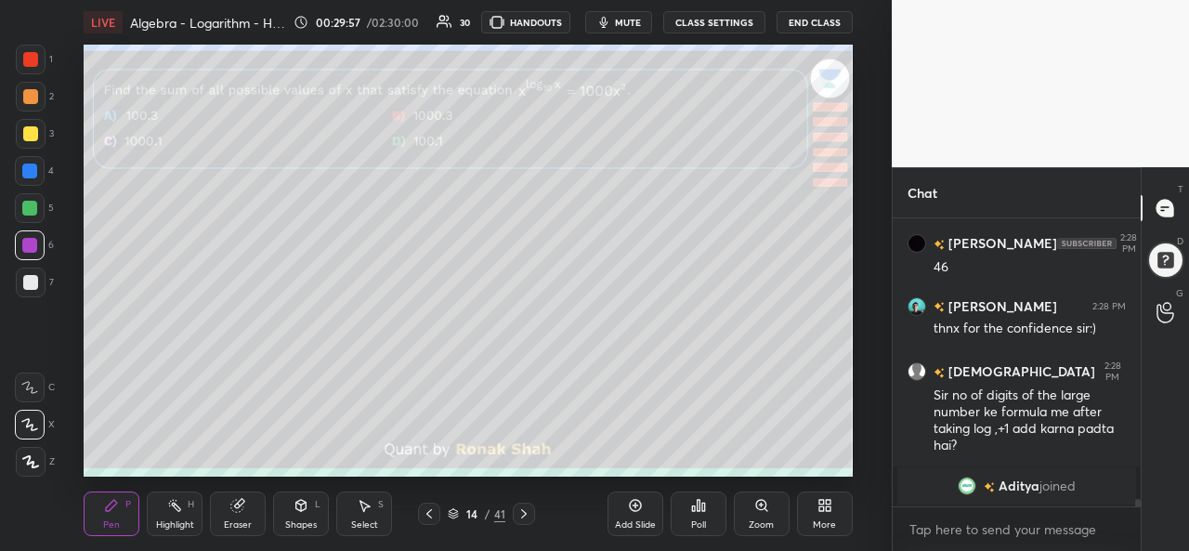
click at [28, 165] on div at bounding box center [29, 171] width 15 height 15
click at [638, 514] on div "Add Slide" at bounding box center [636, 514] width 56 height 45
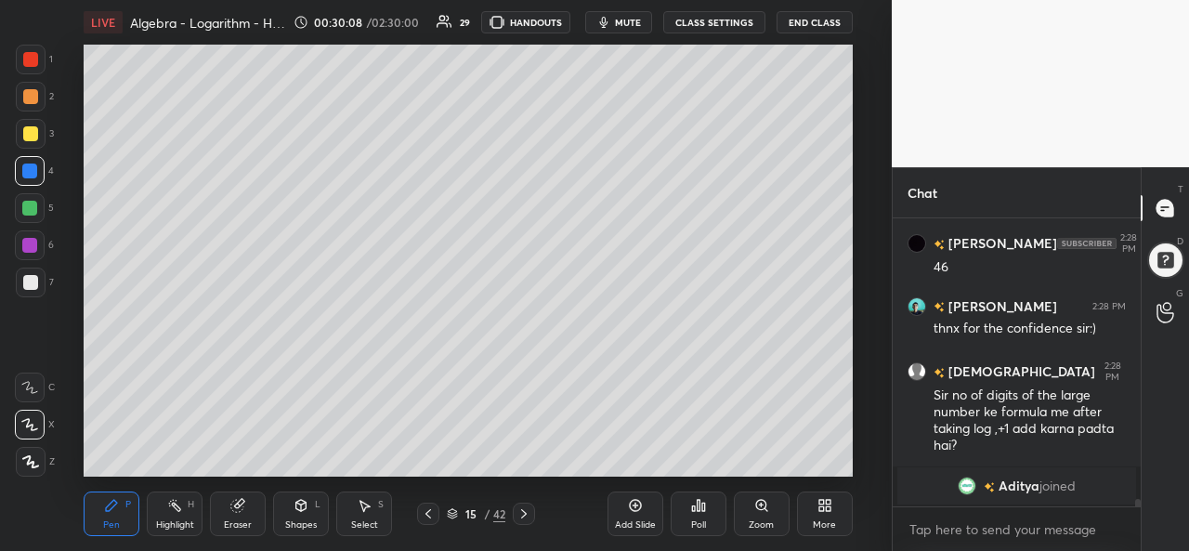
click at [25, 206] on div at bounding box center [29, 208] width 15 height 15
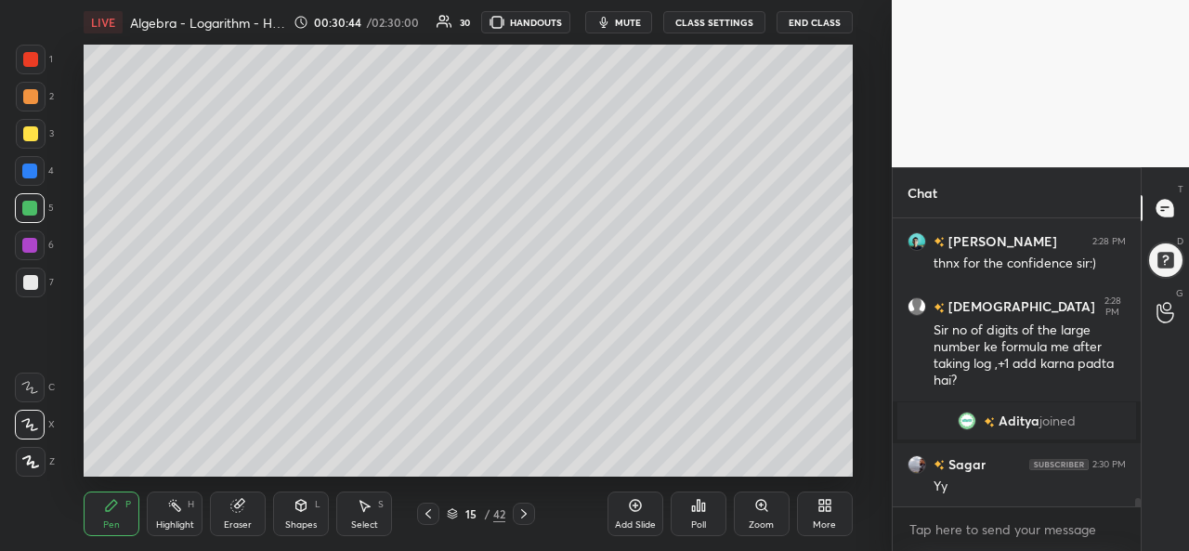
scroll to position [10112, 0]
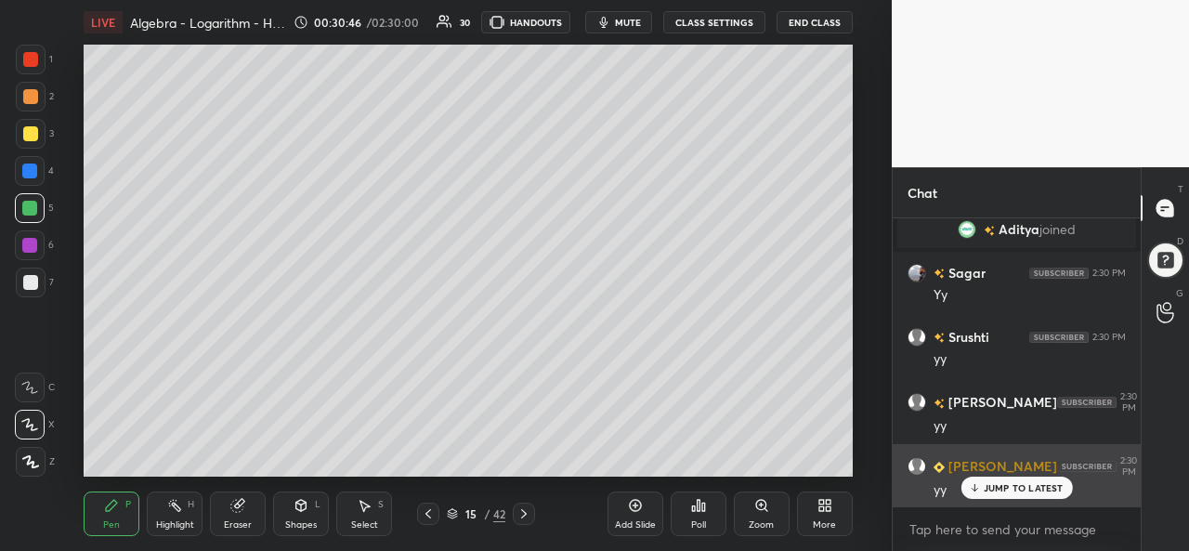
click at [1004, 484] on p "JUMP TO LATEST" at bounding box center [1024, 487] width 80 height 11
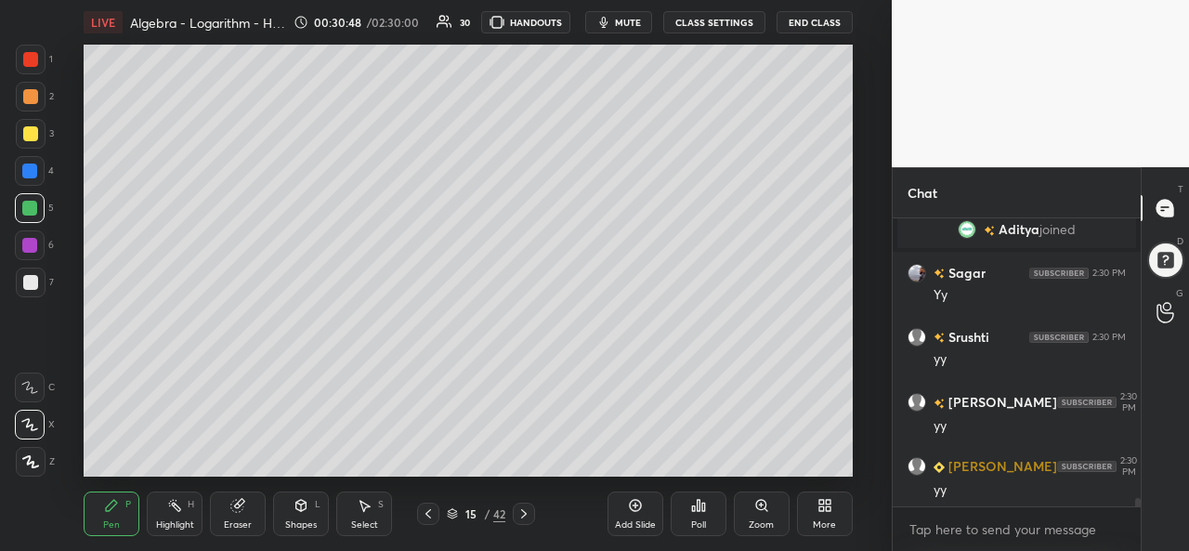
click at [342, 519] on div "Select S" at bounding box center [364, 514] width 56 height 45
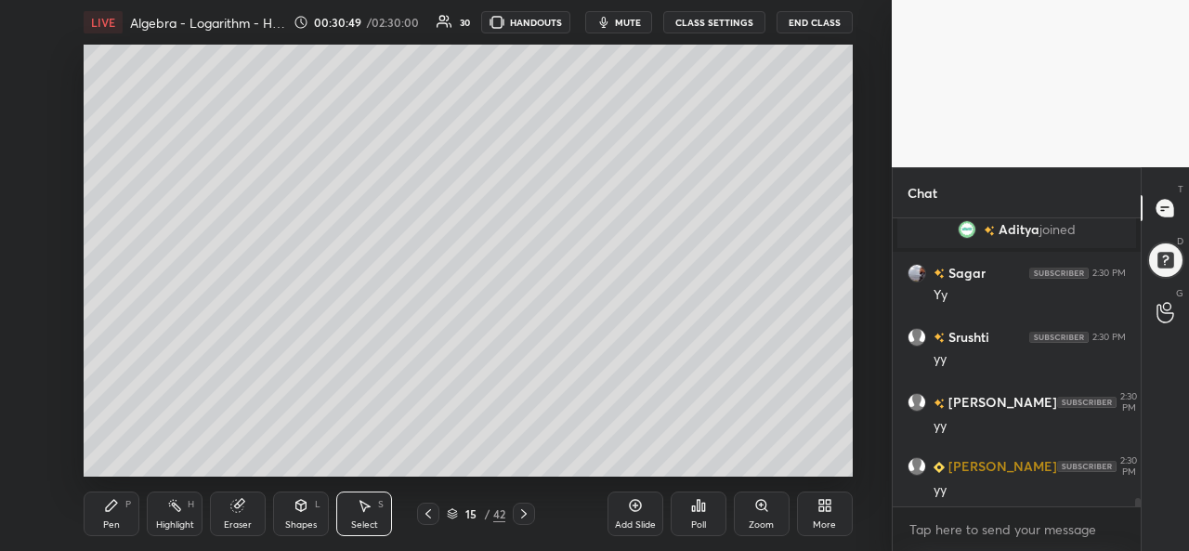
scroll to position [10177, 0]
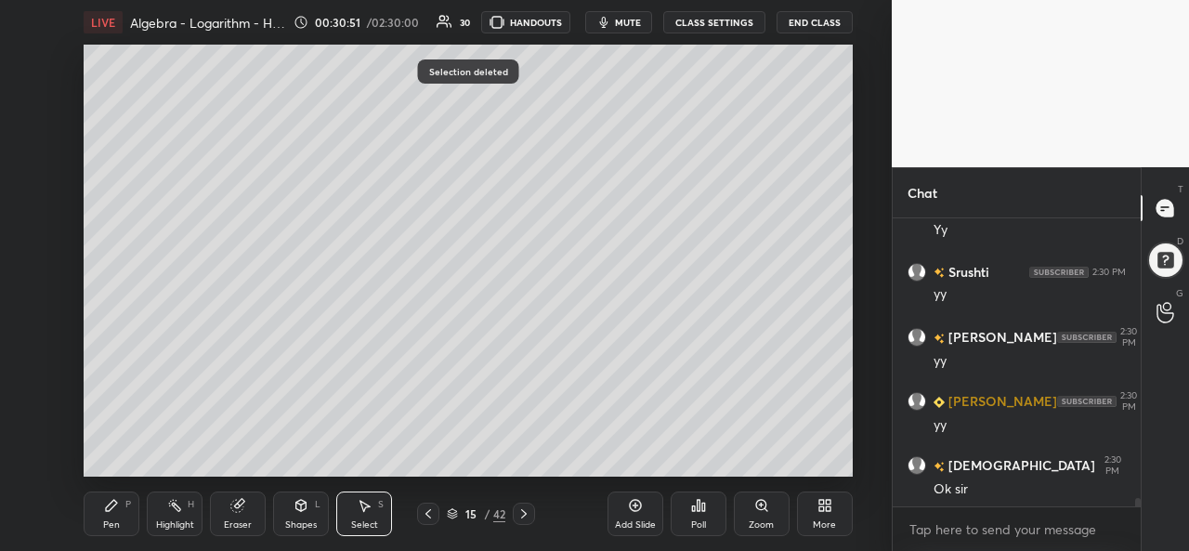
click at [111, 509] on icon at bounding box center [111, 505] width 11 height 11
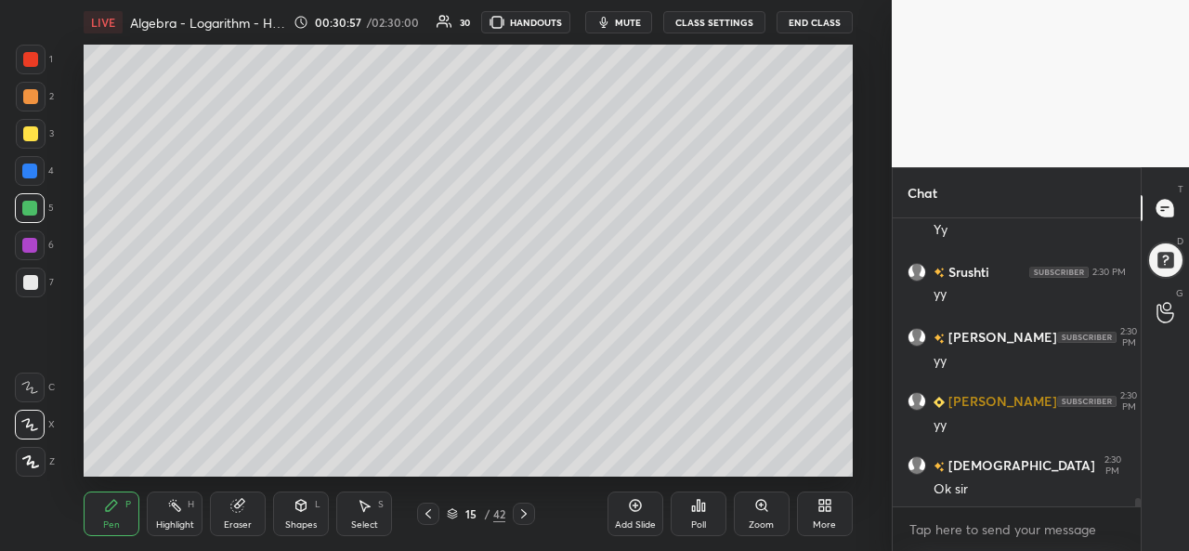
click at [26, 58] on div at bounding box center [30, 59] width 15 height 15
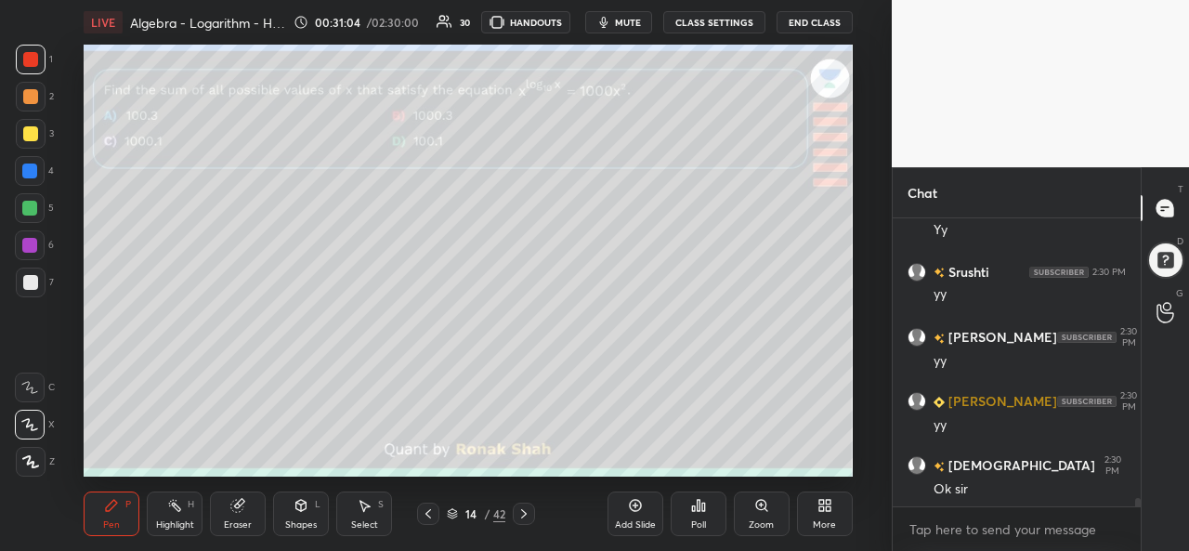
click at [25, 55] on div at bounding box center [30, 59] width 15 height 15
click at [362, 506] on icon at bounding box center [366, 506] width 10 height 11
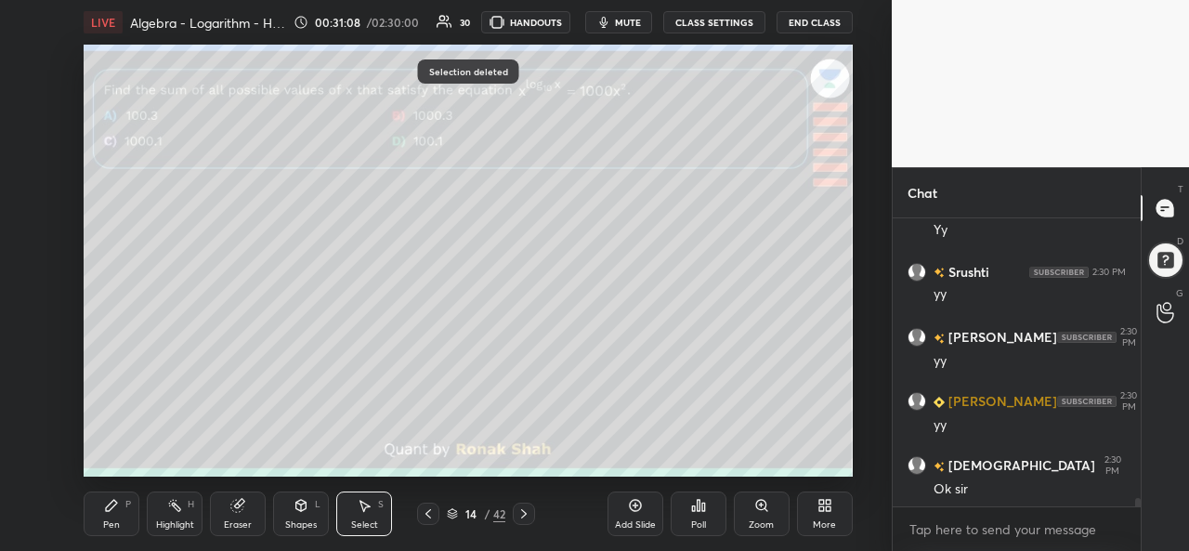
click at [121, 508] on div "Pen P" at bounding box center [112, 514] width 56 height 45
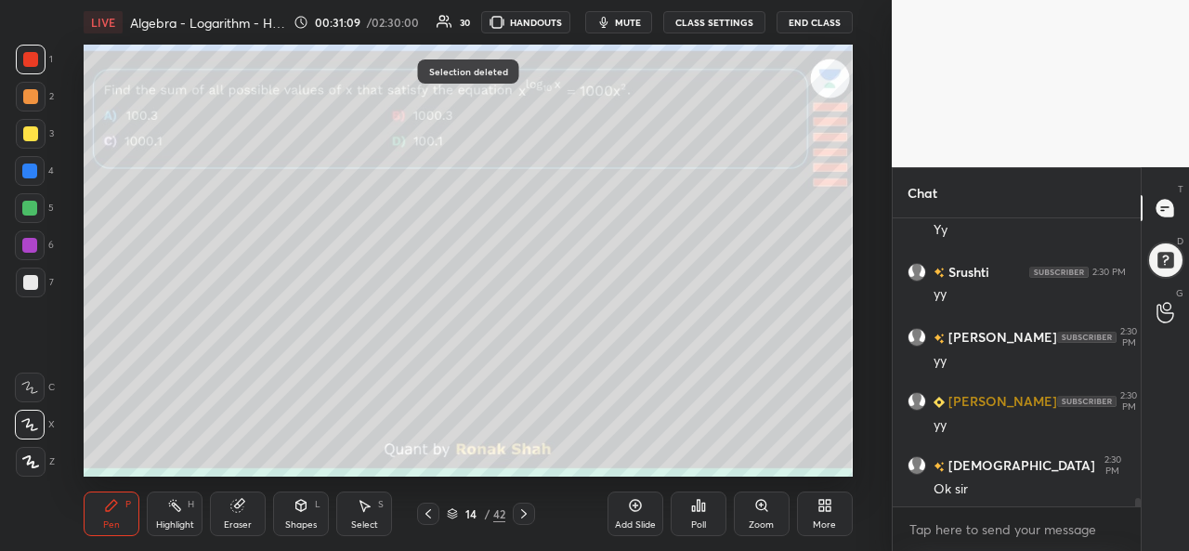
click at [20, 167] on div at bounding box center [30, 171] width 30 height 30
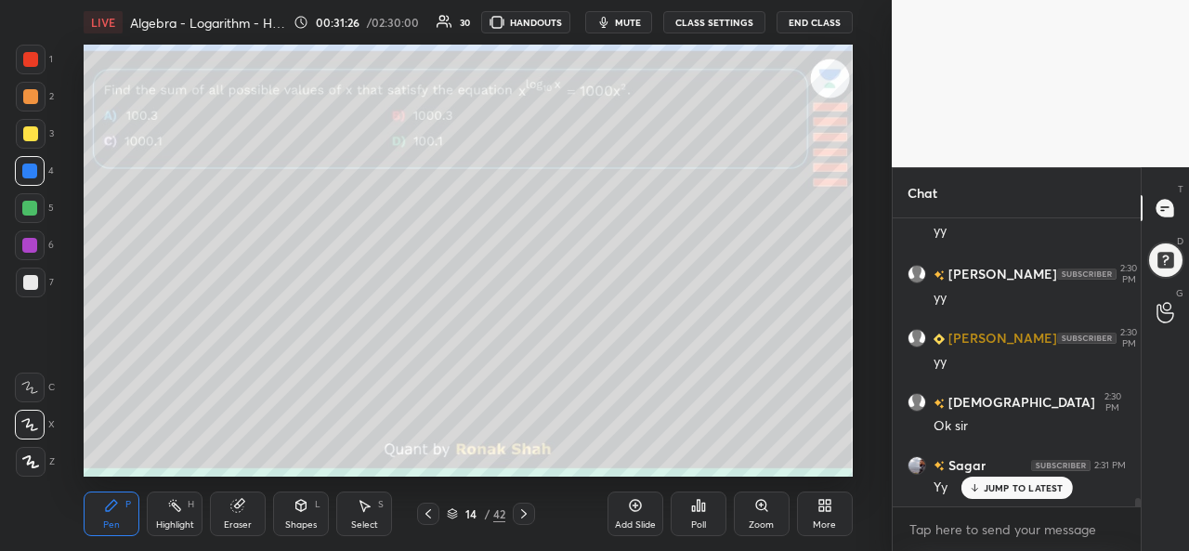
click at [24, 209] on div at bounding box center [29, 208] width 15 height 15
click at [34, 132] on div at bounding box center [30, 133] width 15 height 15
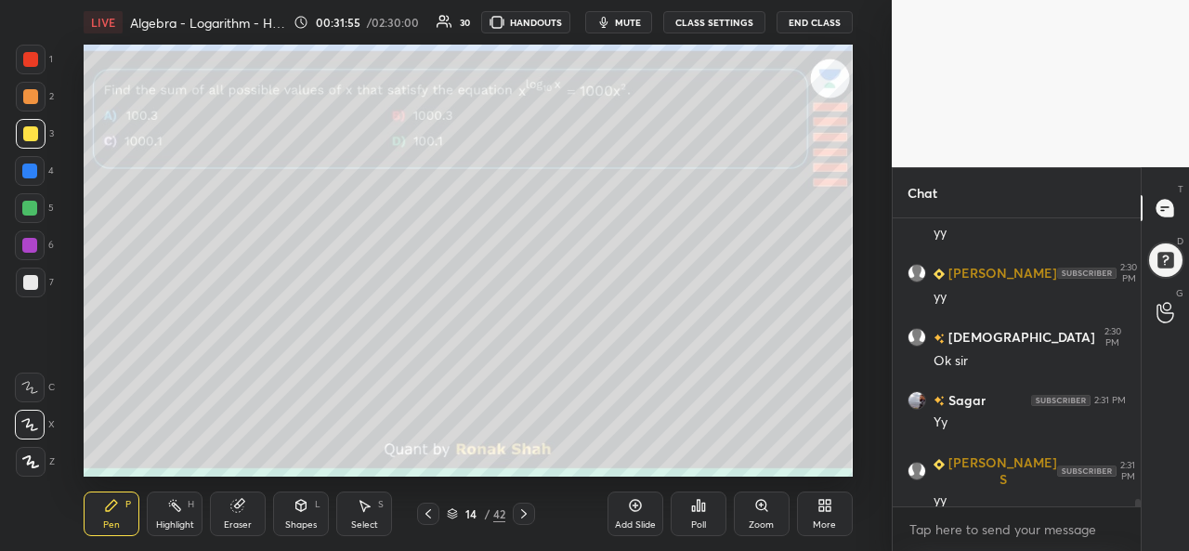
click at [33, 168] on div at bounding box center [29, 171] width 15 height 15
click at [31, 203] on div at bounding box center [29, 208] width 15 height 15
click at [29, 244] on div at bounding box center [29, 245] width 15 height 15
click at [30, 165] on div at bounding box center [29, 171] width 15 height 15
click at [30, 282] on div at bounding box center [30, 282] width 15 height 15
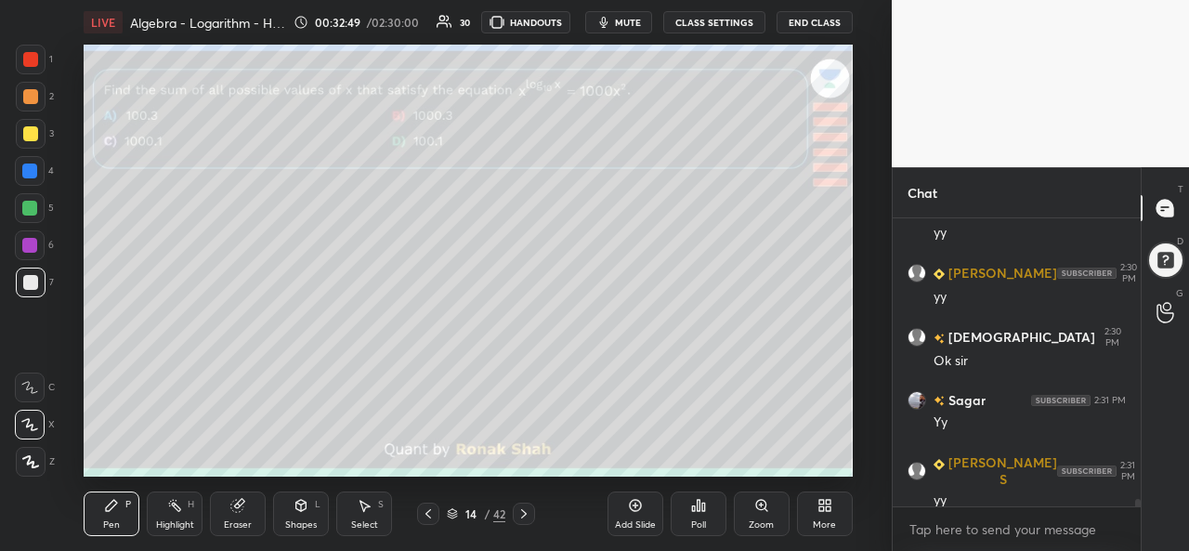
click at [692, 462] on div "Poll" at bounding box center [699, 514] width 56 height 104
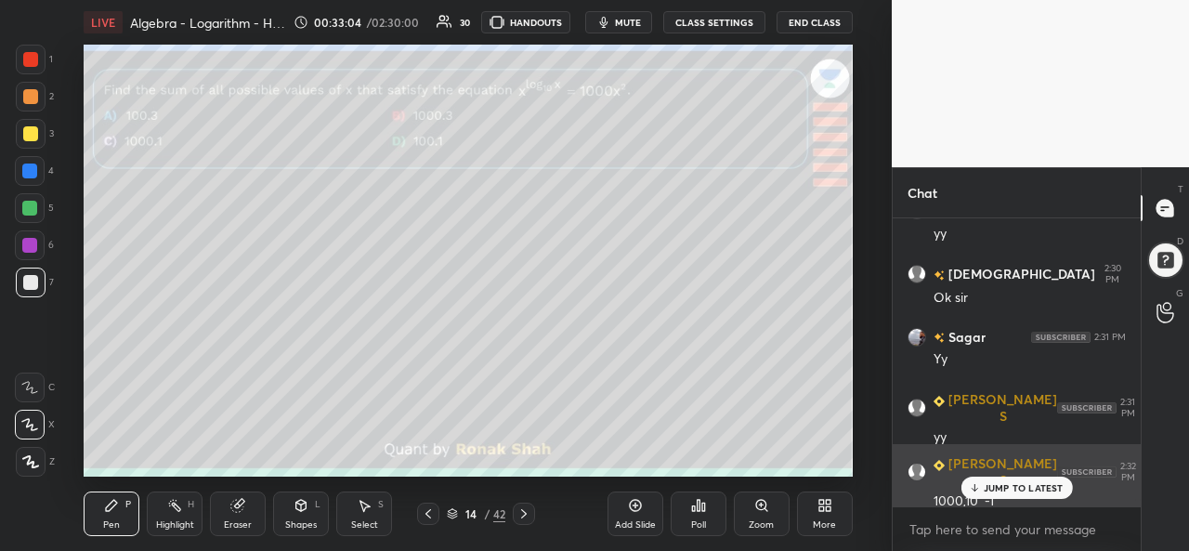
click at [1002, 492] on p "JUMP TO LATEST" at bounding box center [1024, 487] width 80 height 11
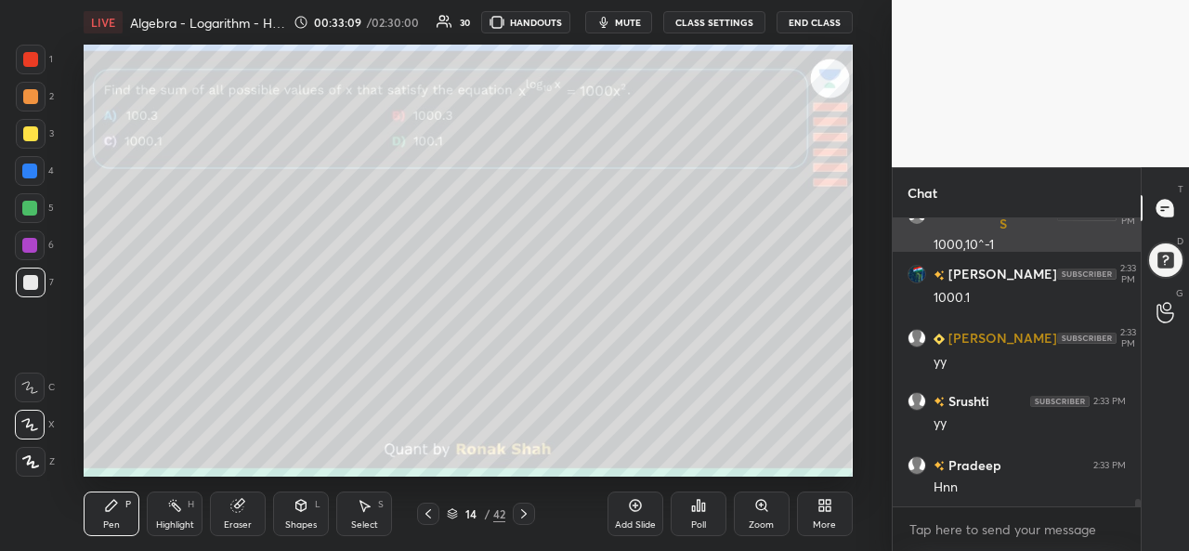
scroll to position [10690, 0]
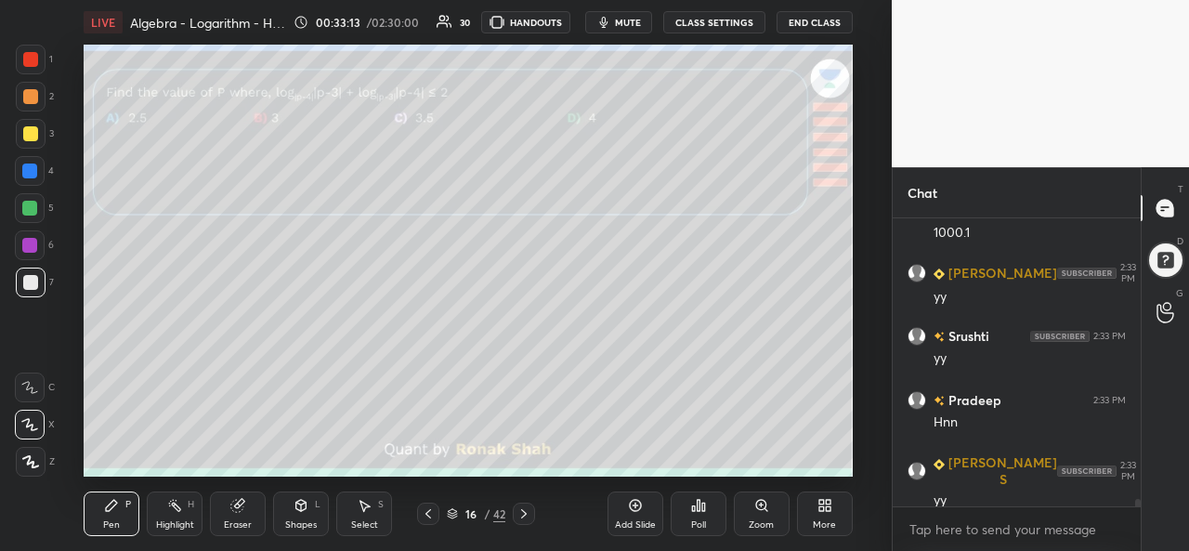
click at [692, 518] on div "Poll" at bounding box center [699, 514] width 56 height 45
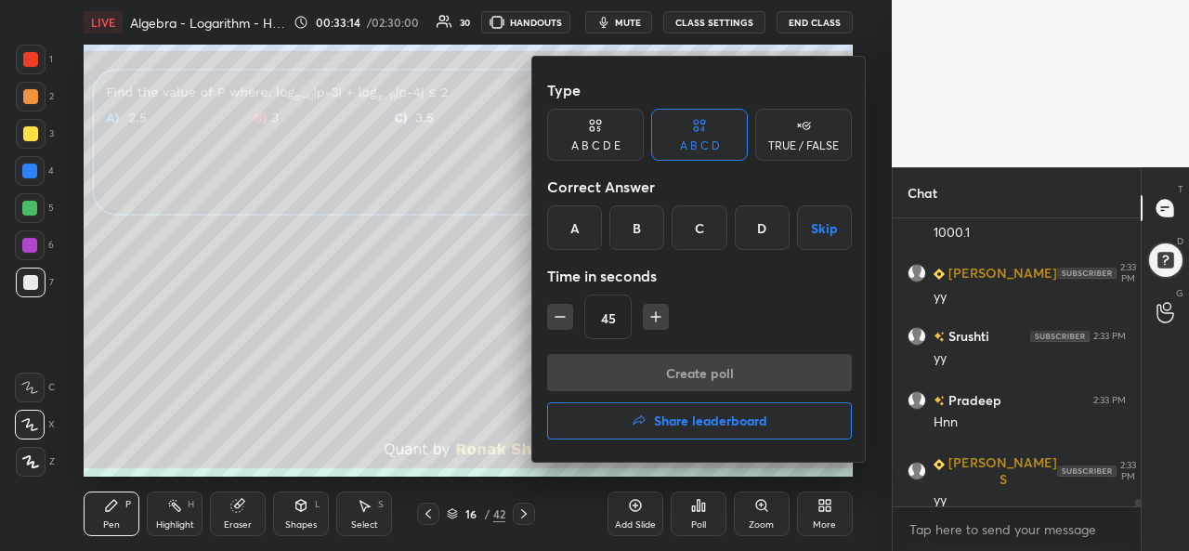
click at [695, 233] on div "C" at bounding box center [699, 227] width 55 height 45
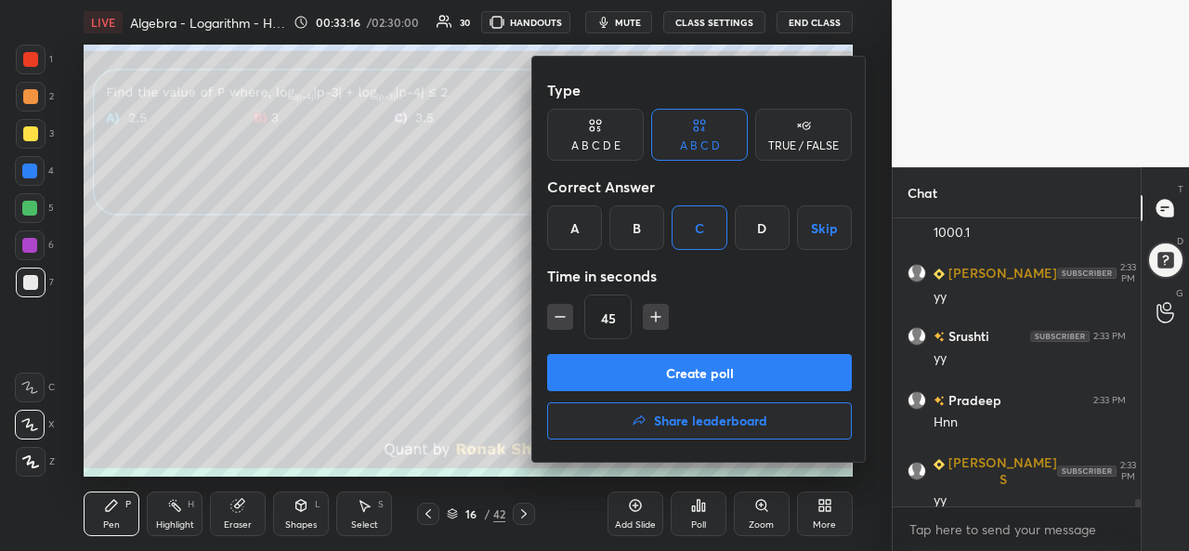
click at [662, 314] on icon "button" at bounding box center [656, 317] width 19 height 19
type input "60"
click at [729, 365] on button "Create poll" at bounding box center [699, 372] width 305 height 37
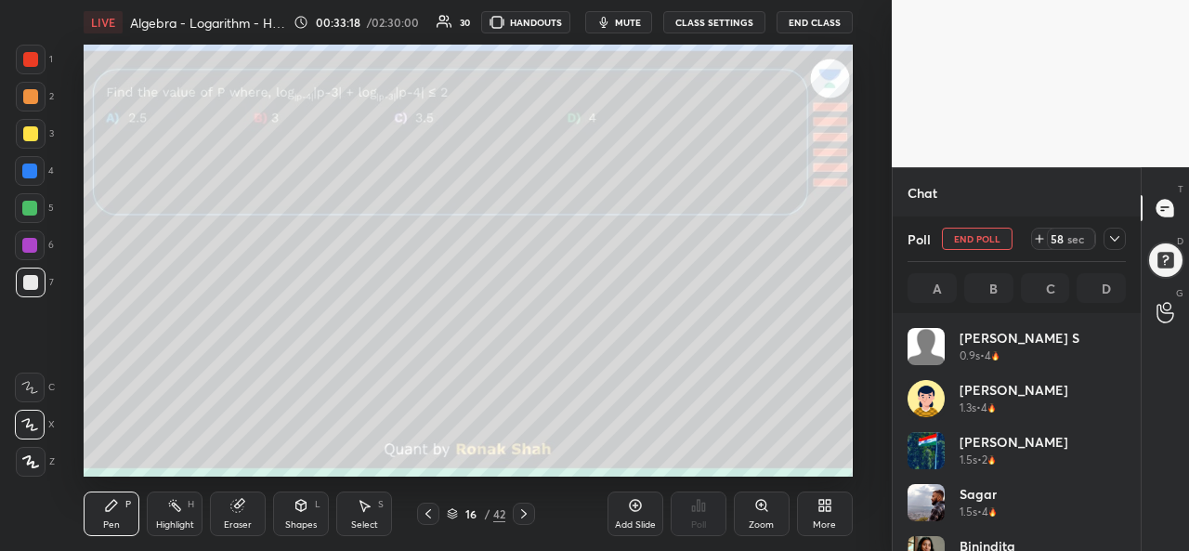
scroll to position [217, 213]
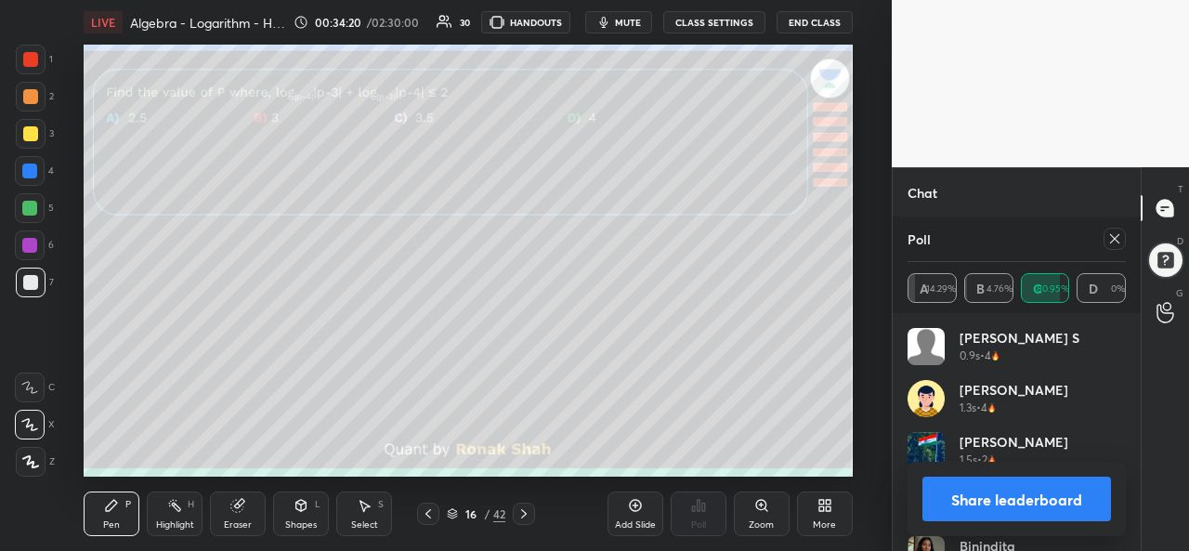
click at [1113, 235] on icon at bounding box center [1115, 238] width 15 height 15
type textarea "x"
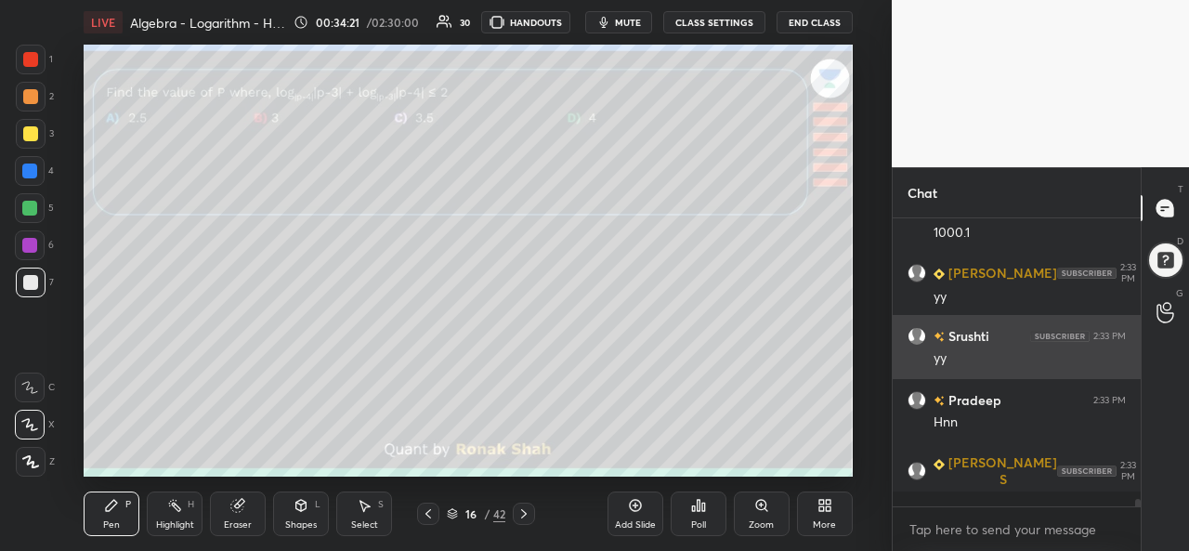
scroll to position [7, 6]
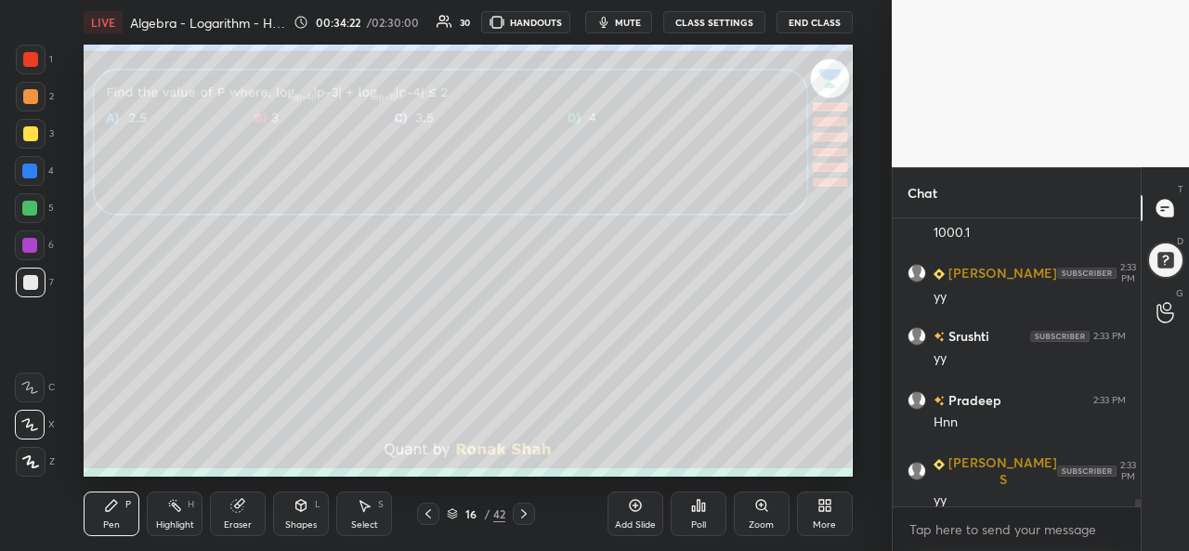
click at [28, 97] on div at bounding box center [30, 96] width 15 height 15
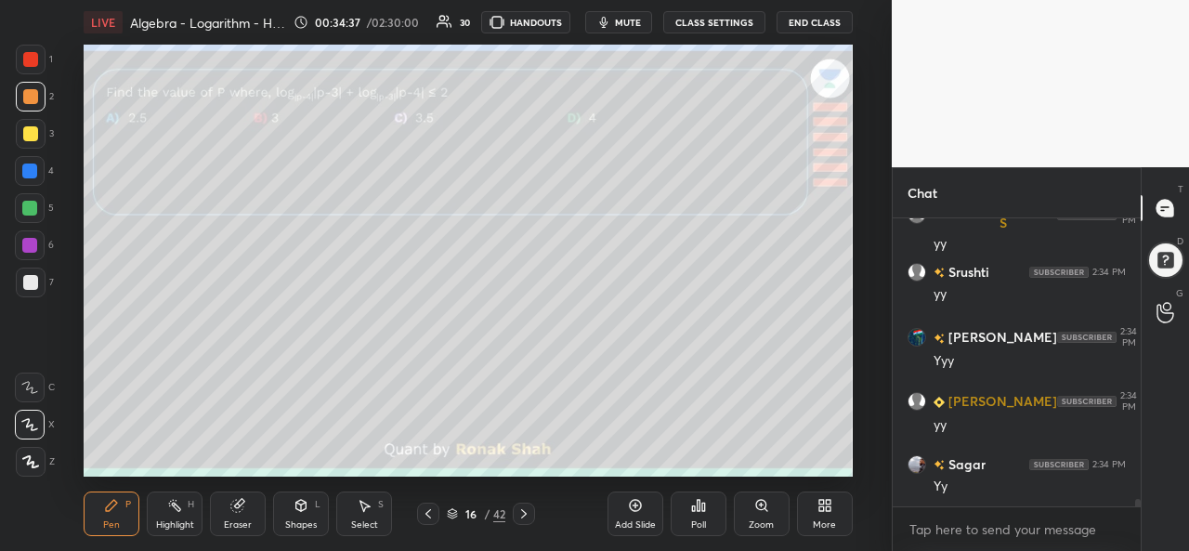
scroll to position [11138, 0]
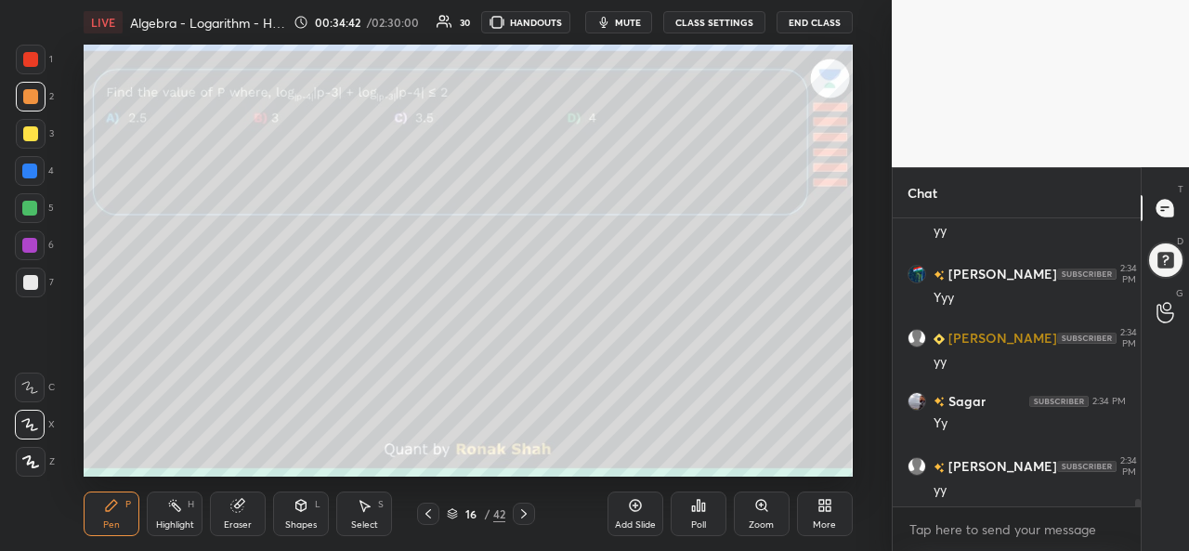
click at [366, 512] on icon at bounding box center [364, 505] width 15 height 15
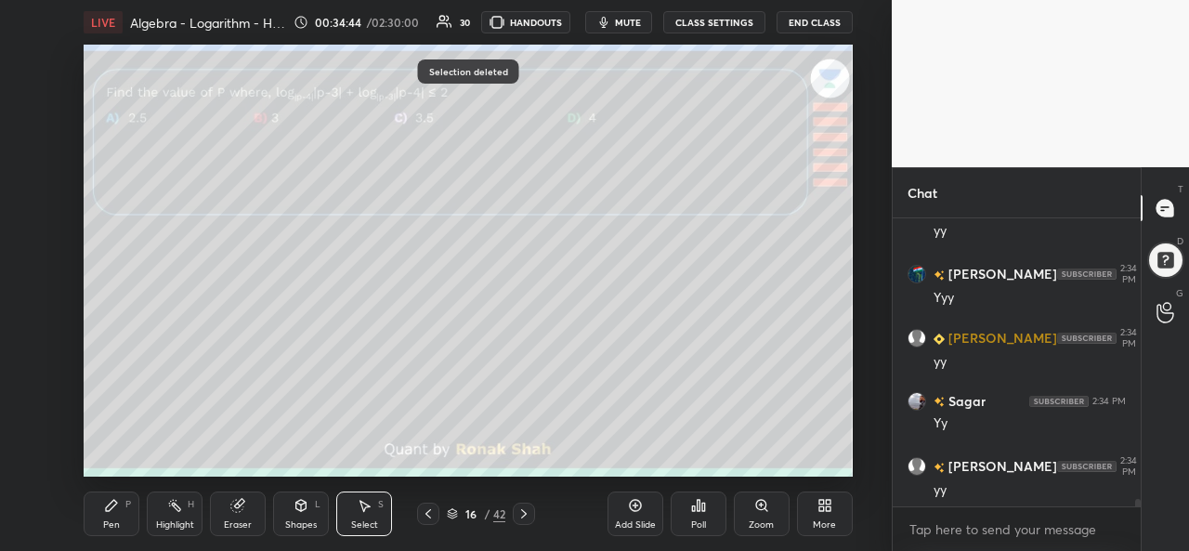
click at [116, 512] on icon at bounding box center [111, 505] width 15 height 15
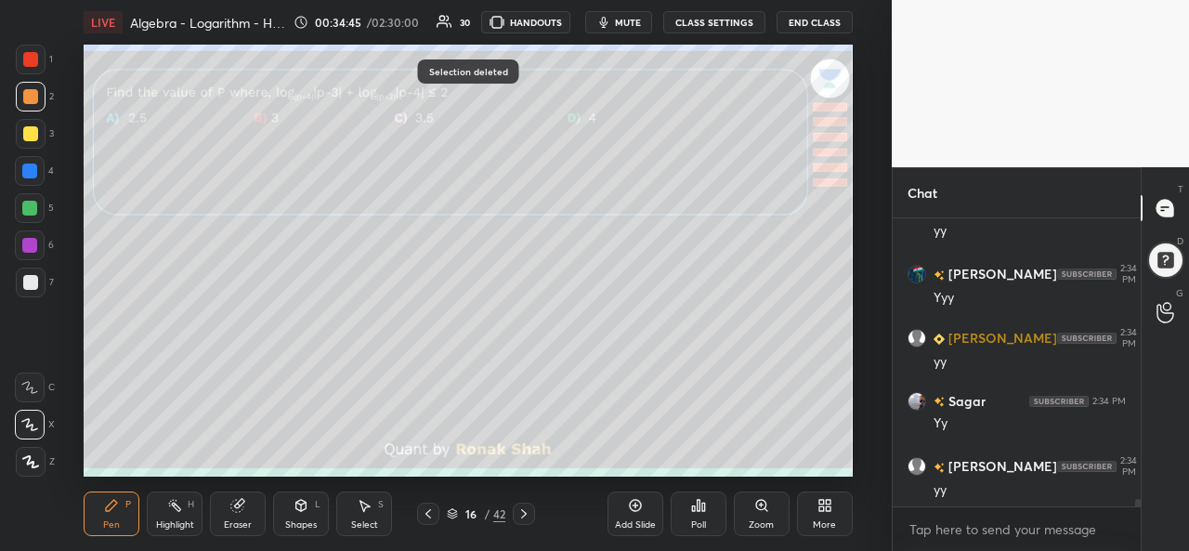
click at [28, 166] on div at bounding box center [29, 171] width 15 height 15
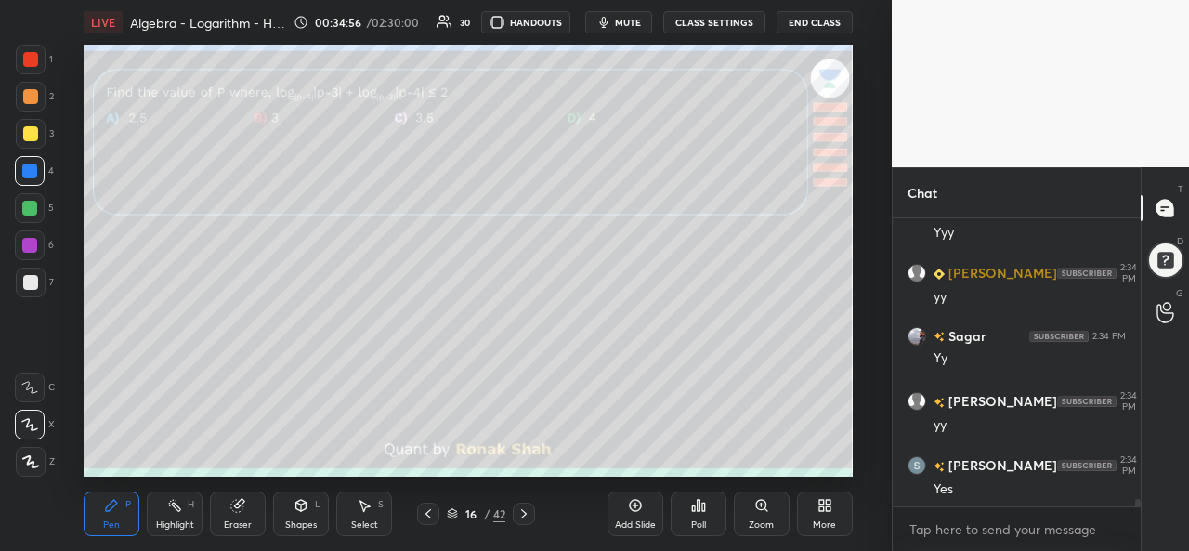
scroll to position [11266, 0]
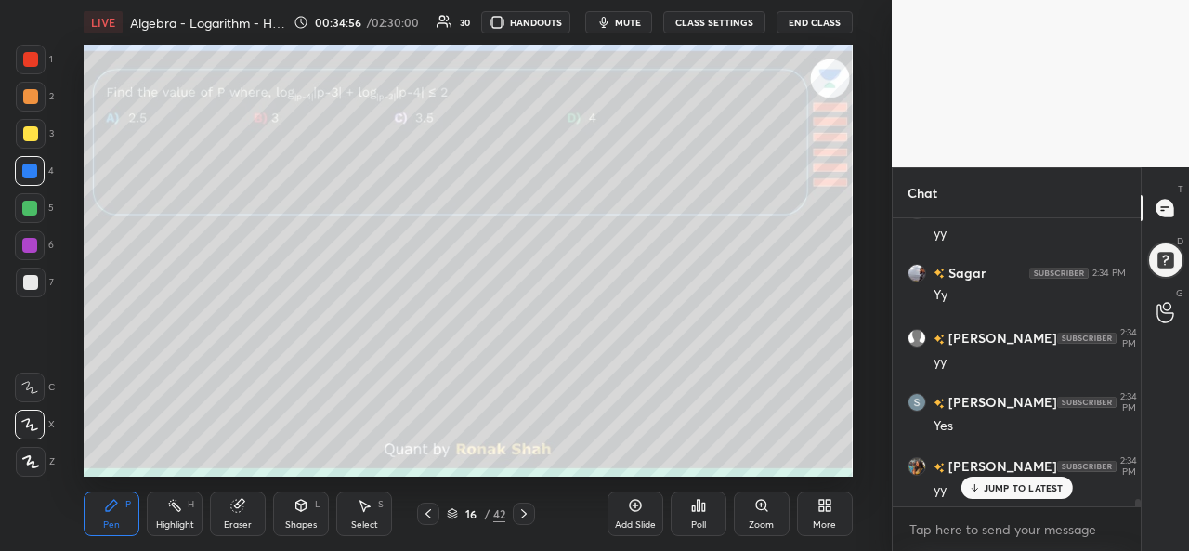
click at [35, 215] on div at bounding box center [29, 208] width 15 height 15
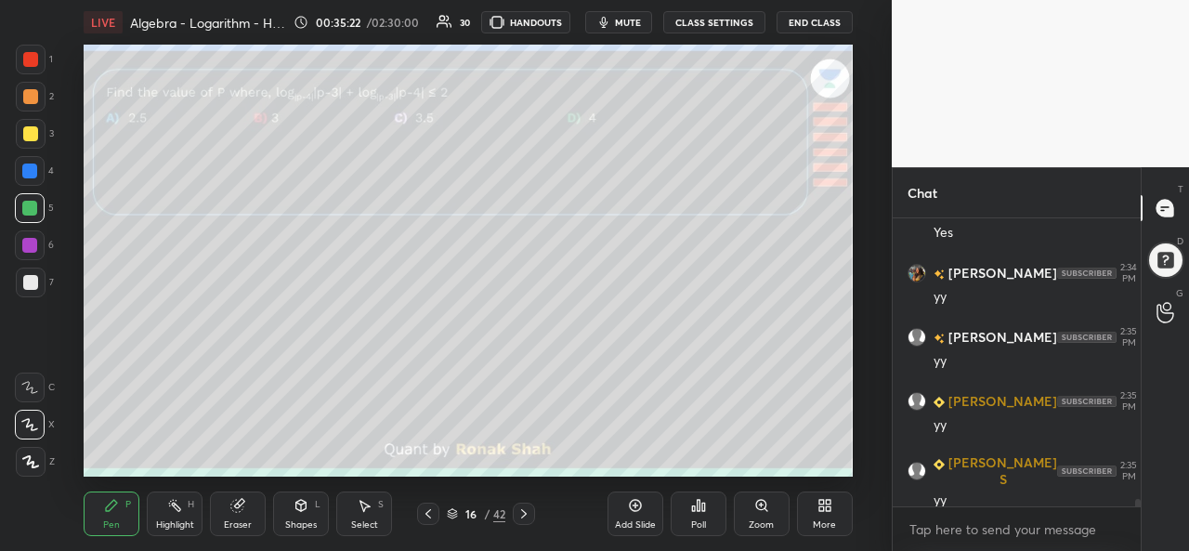
scroll to position [11522, 0]
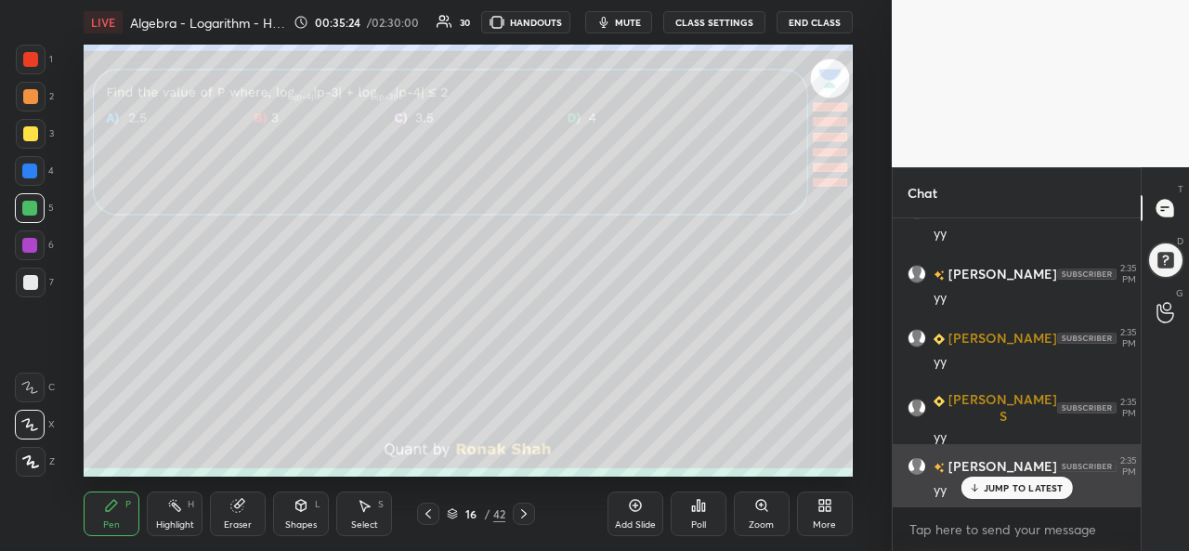
click at [992, 485] on p "JUMP TO LATEST" at bounding box center [1024, 487] width 80 height 11
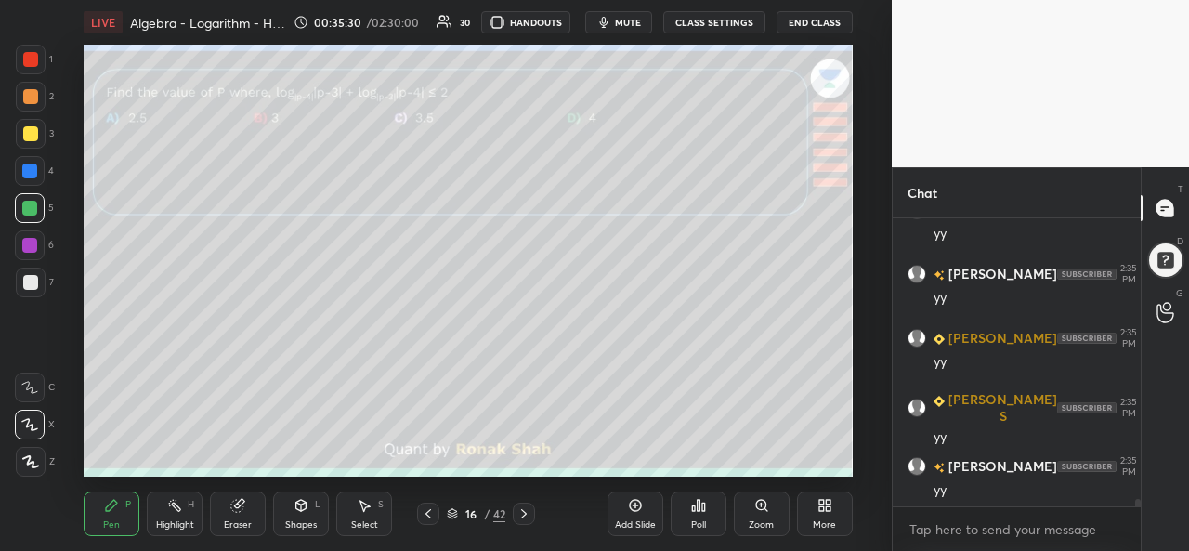
click at [25, 125] on div at bounding box center [31, 134] width 30 height 30
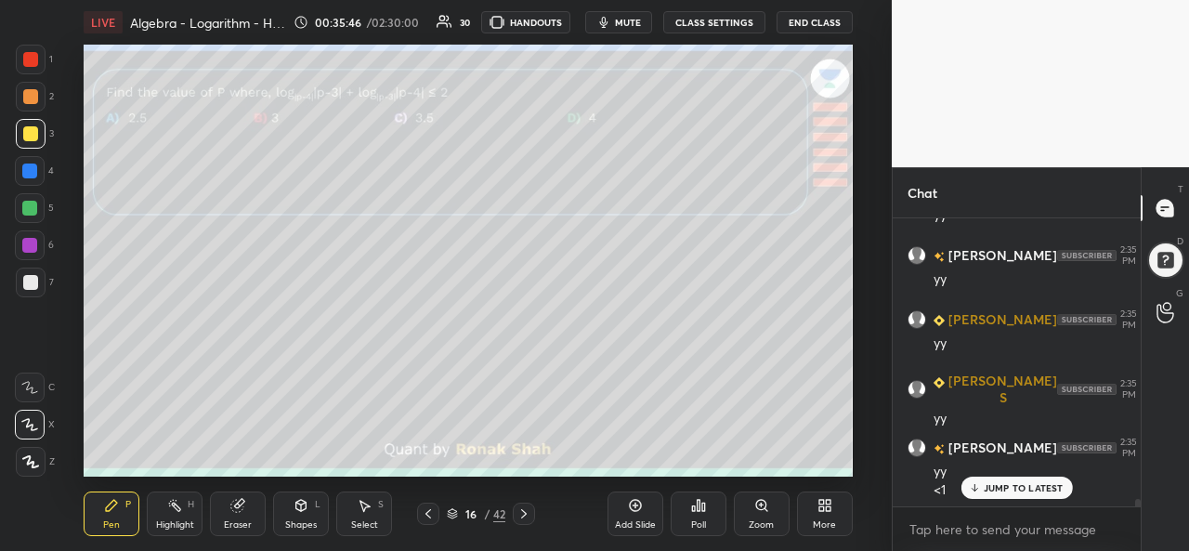
click at [362, 506] on icon at bounding box center [366, 506] width 10 height 11
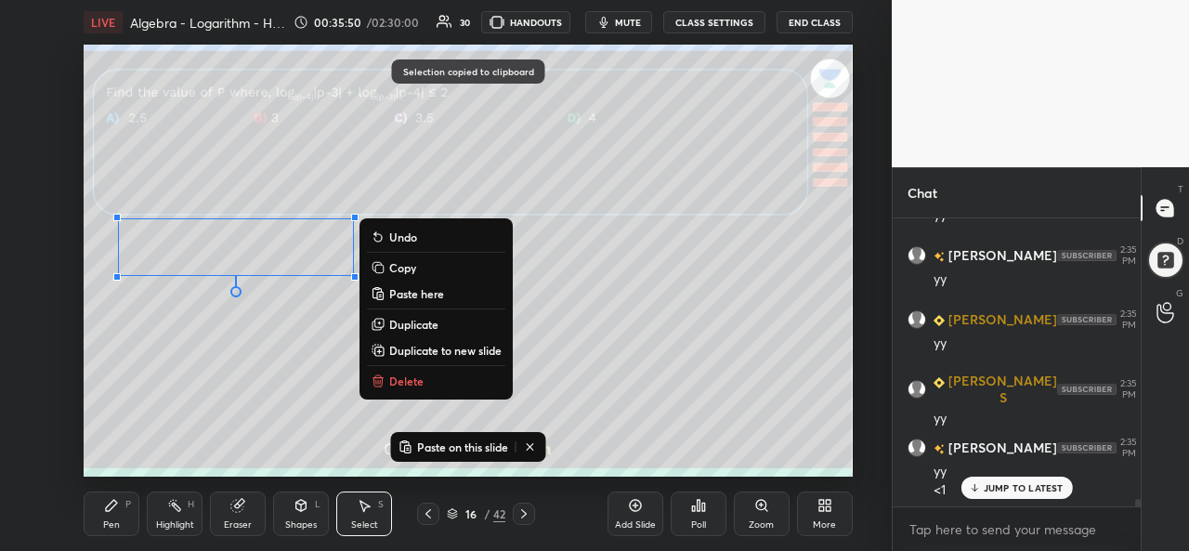
click at [526, 512] on icon at bounding box center [524, 513] width 15 height 15
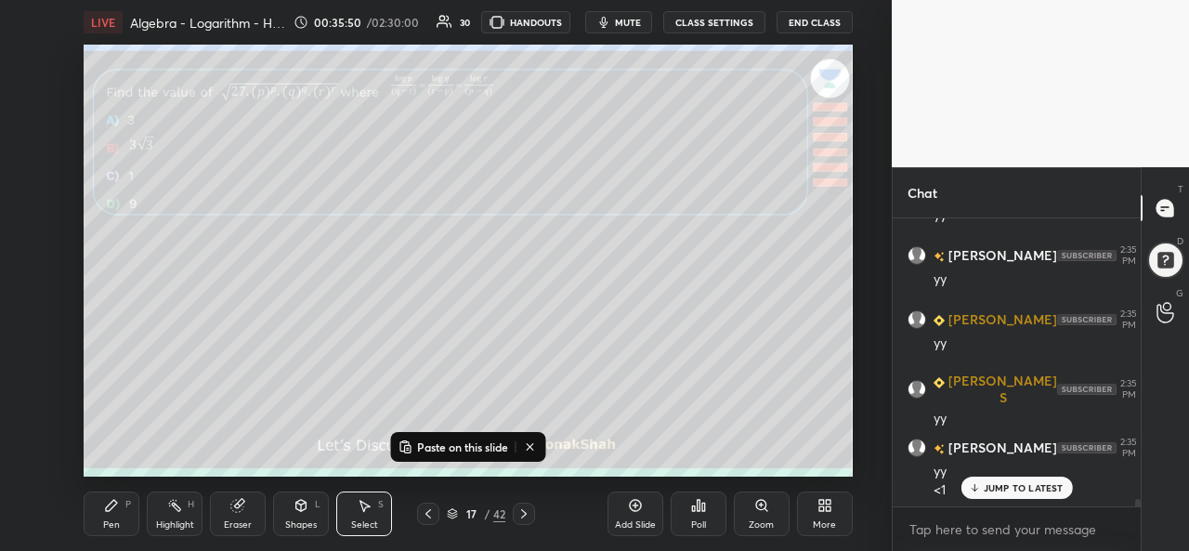
click at [426, 510] on icon at bounding box center [428, 513] width 15 height 15
click at [645, 510] on div "Add Slide" at bounding box center [636, 514] width 56 height 45
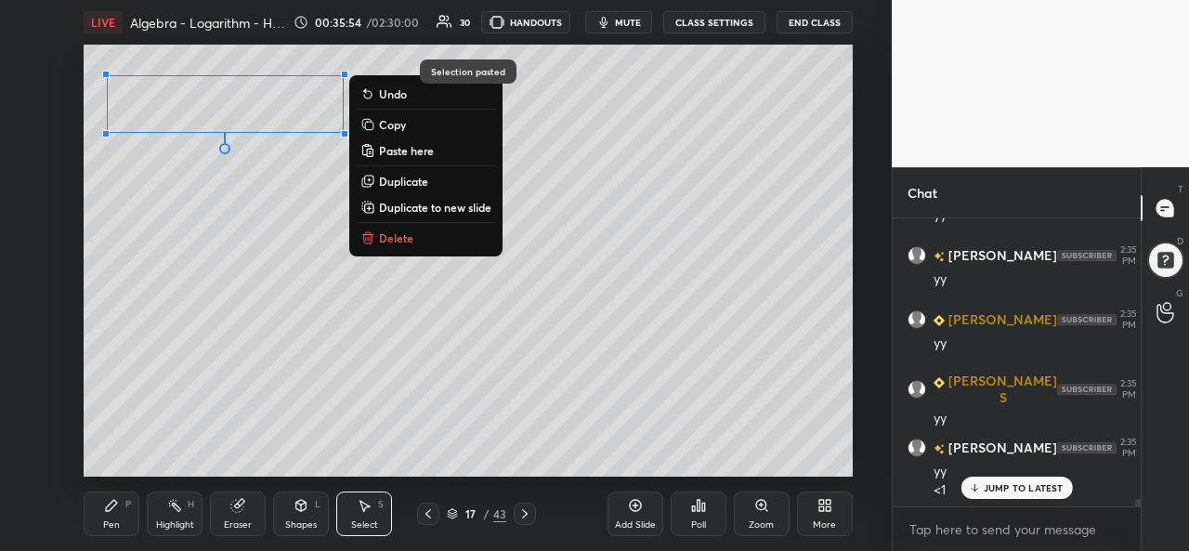
click at [105, 508] on icon at bounding box center [111, 505] width 15 height 15
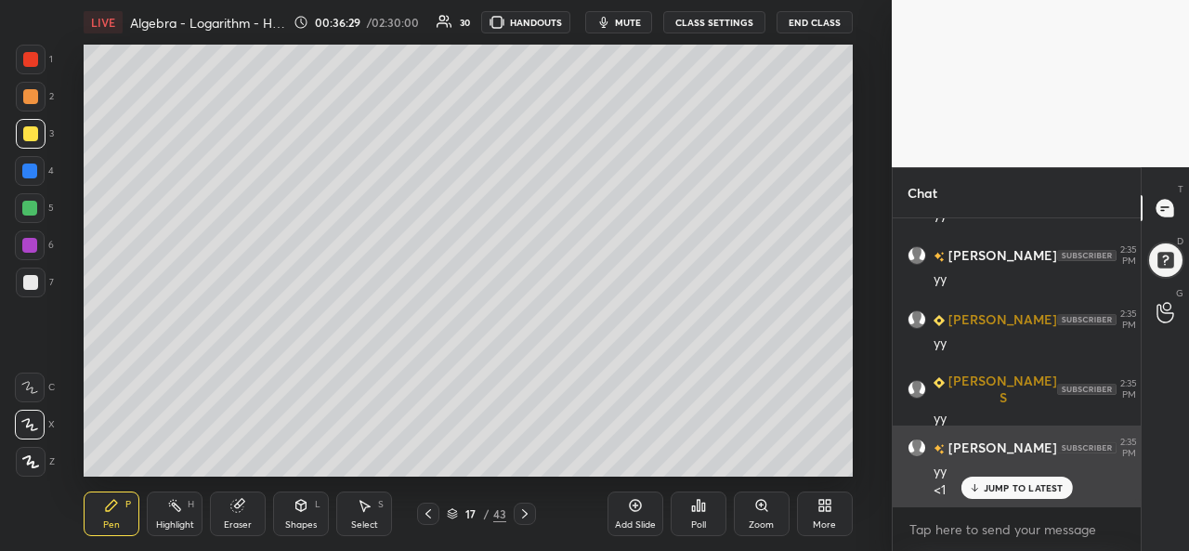
click at [991, 488] on p "JUMP TO LATEST" at bounding box center [1024, 487] width 80 height 11
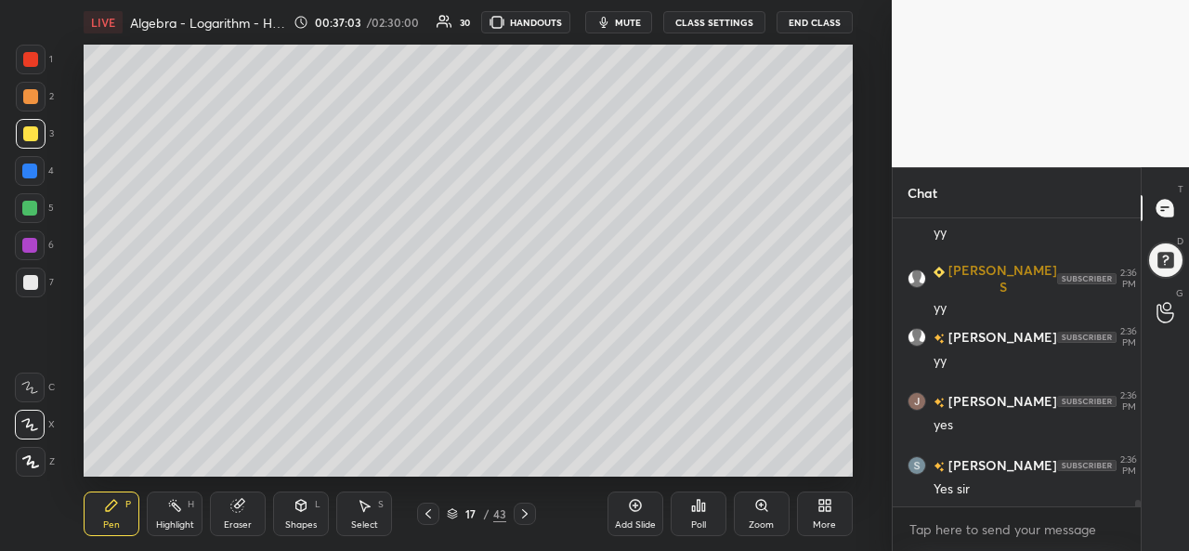
scroll to position [11907, 0]
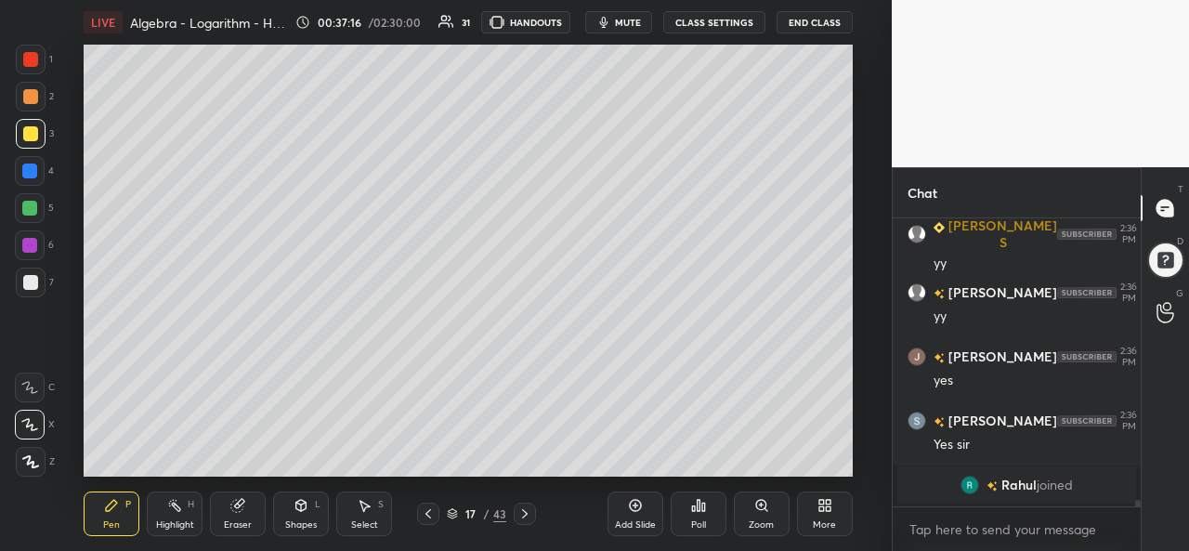
click at [30, 199] on div at bounding box center [30, 208] width 30 height 30
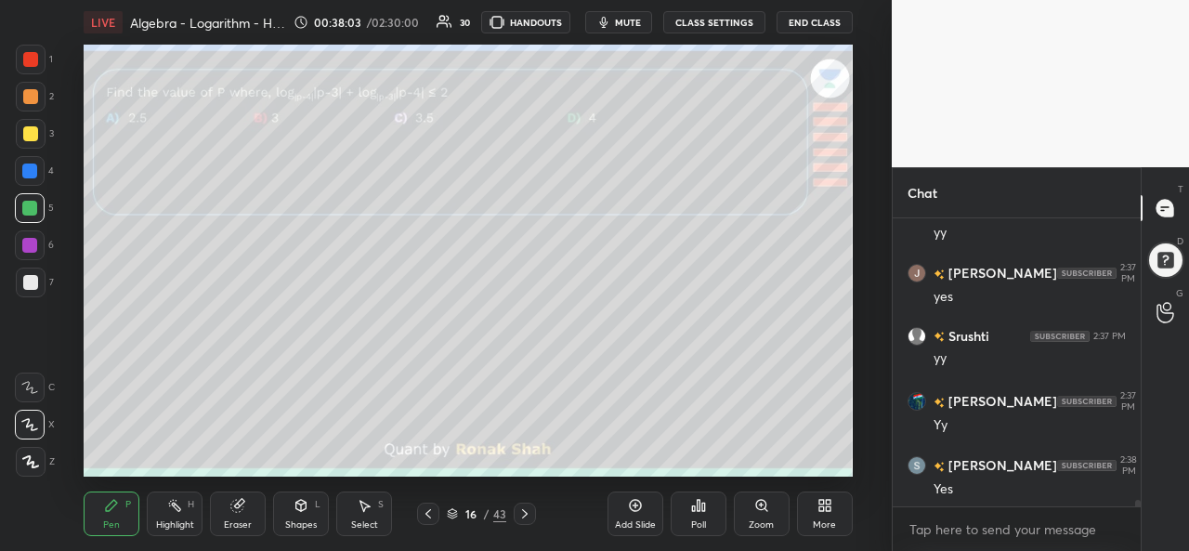
scroll to position [11730, 0]
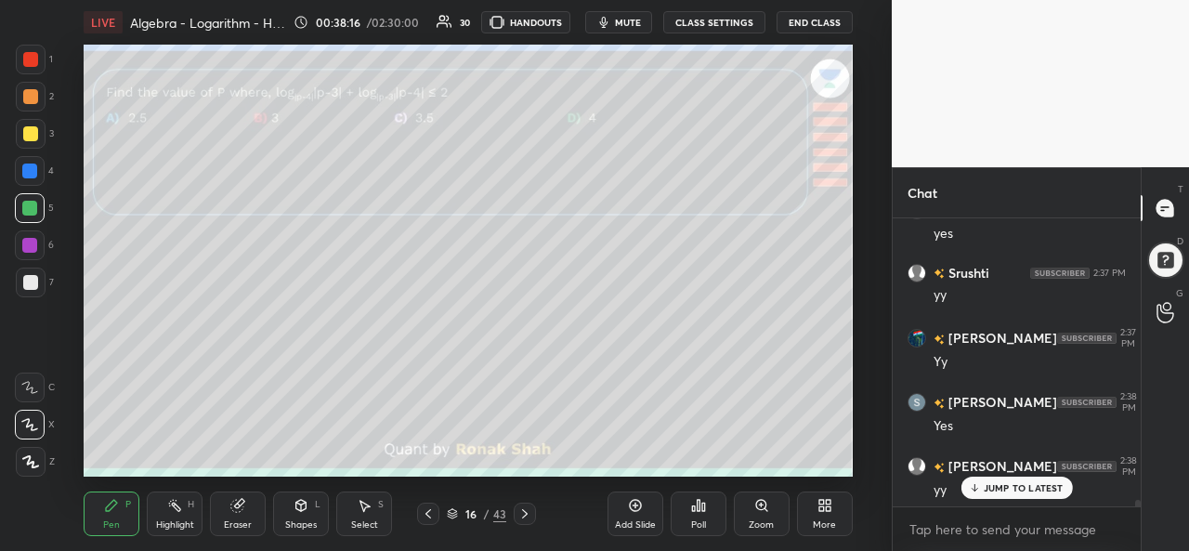
click at [23, 283] on div at bounding box center [30, 282] width 15 height 15
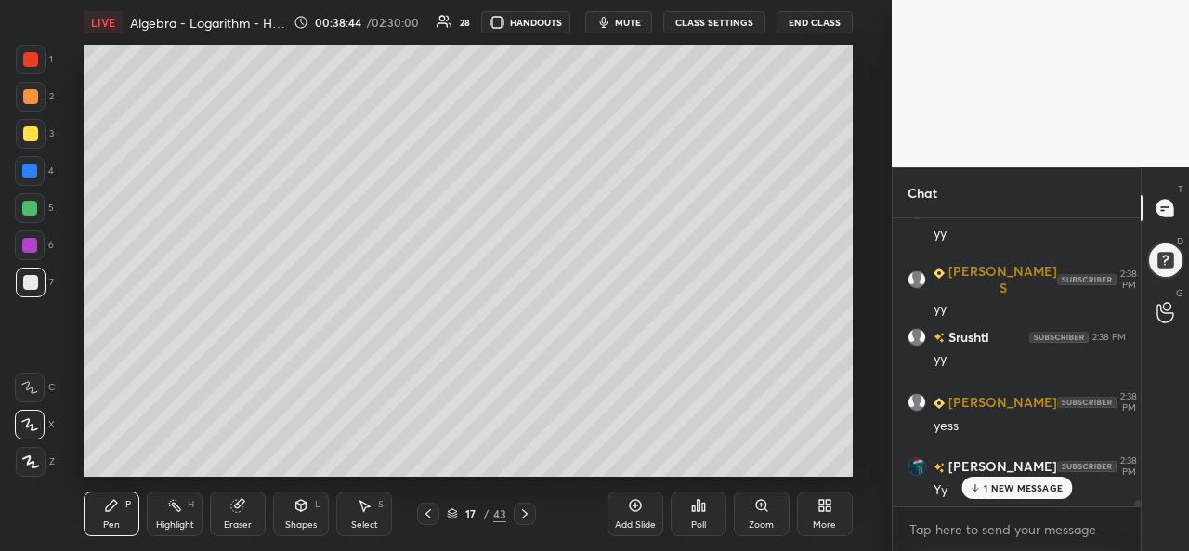
scroll to position [12052, 0]
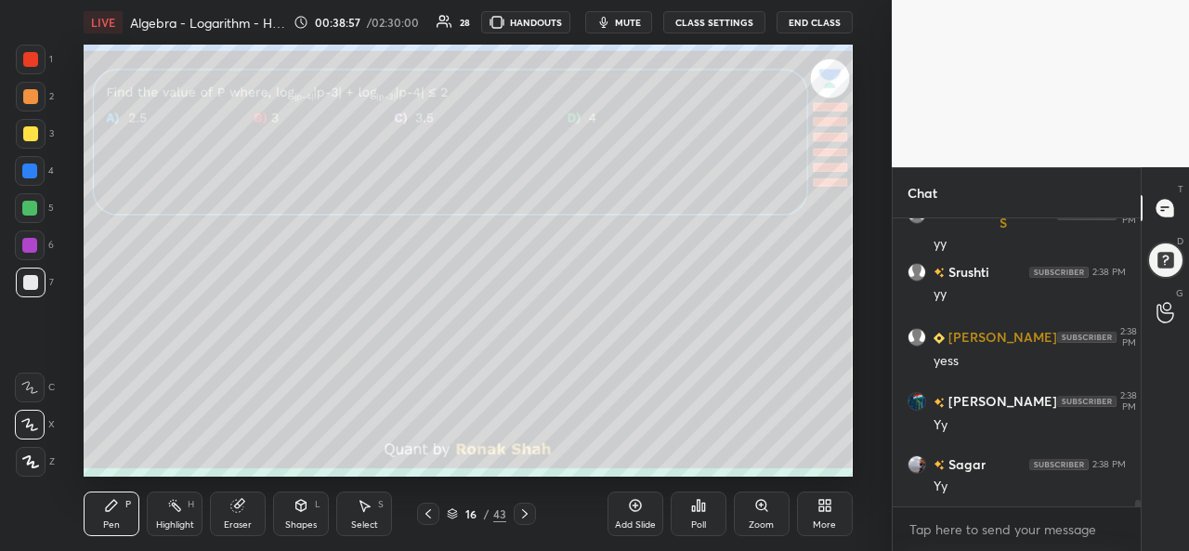
click at [28, 198] on div at bounding box center [30, 208] width 30 height 30
click at [31, 278] on div at bounding box center [30, 282] width 15 height 15
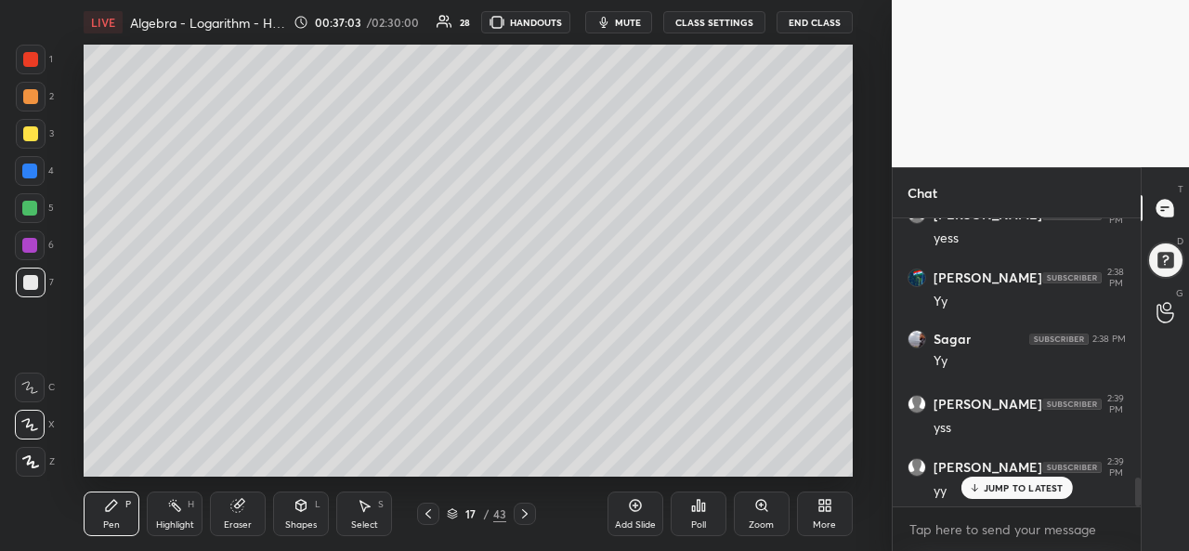
scroll to position [2652, 0]
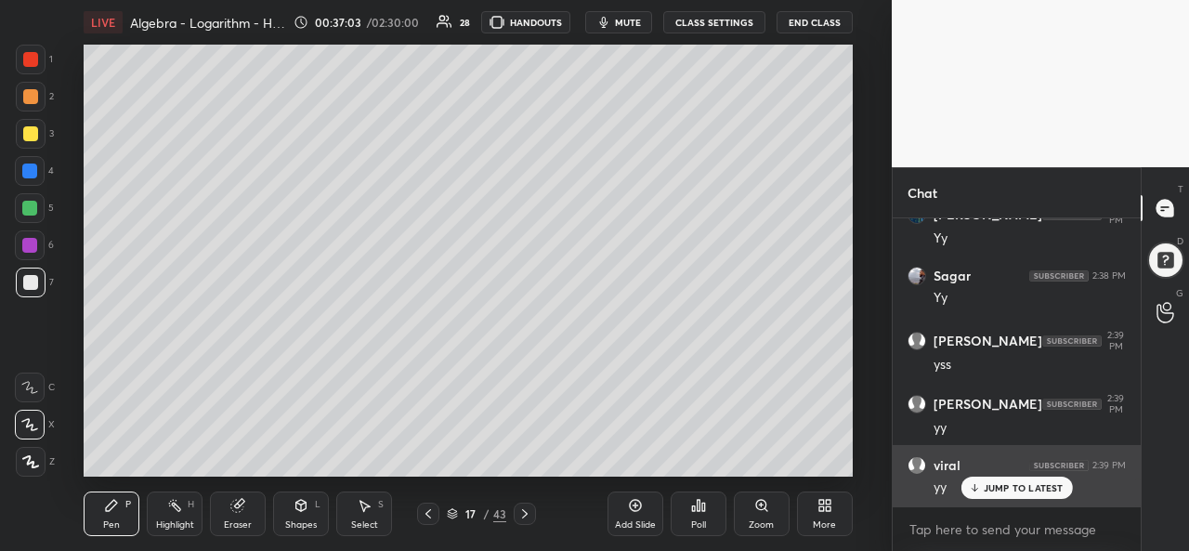
click at [1002, 483] on p "JUMP TO LATEST" at bounding box center [1024, 487] width 80 height 11
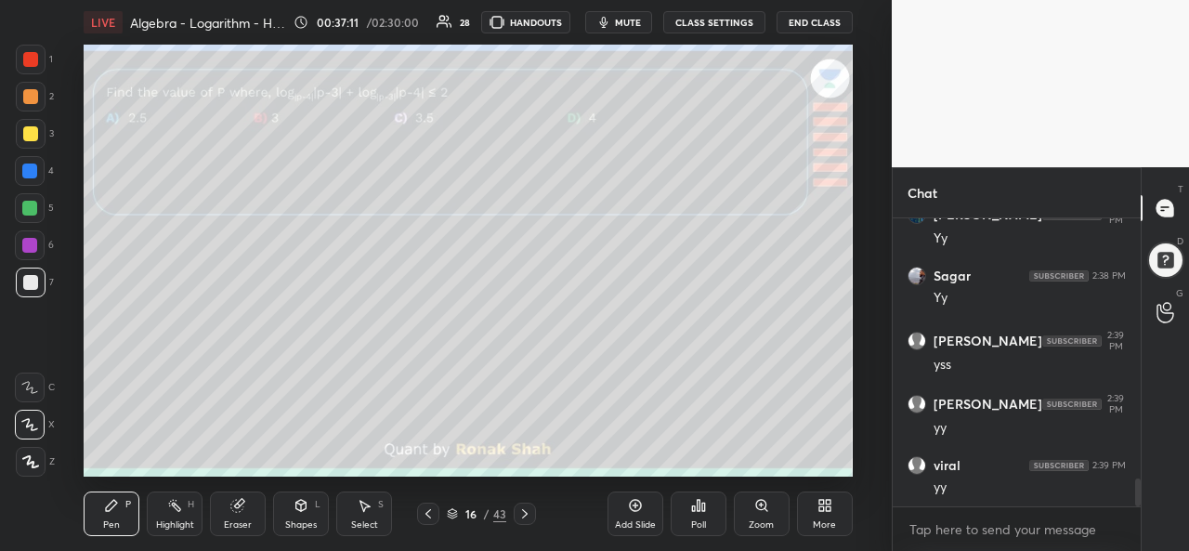
click at [32, 129] on div at bounding box center [30, 133] width 15 height 15
click at [30, 274] on div at bounding box center [31, 283] width 30 height 30
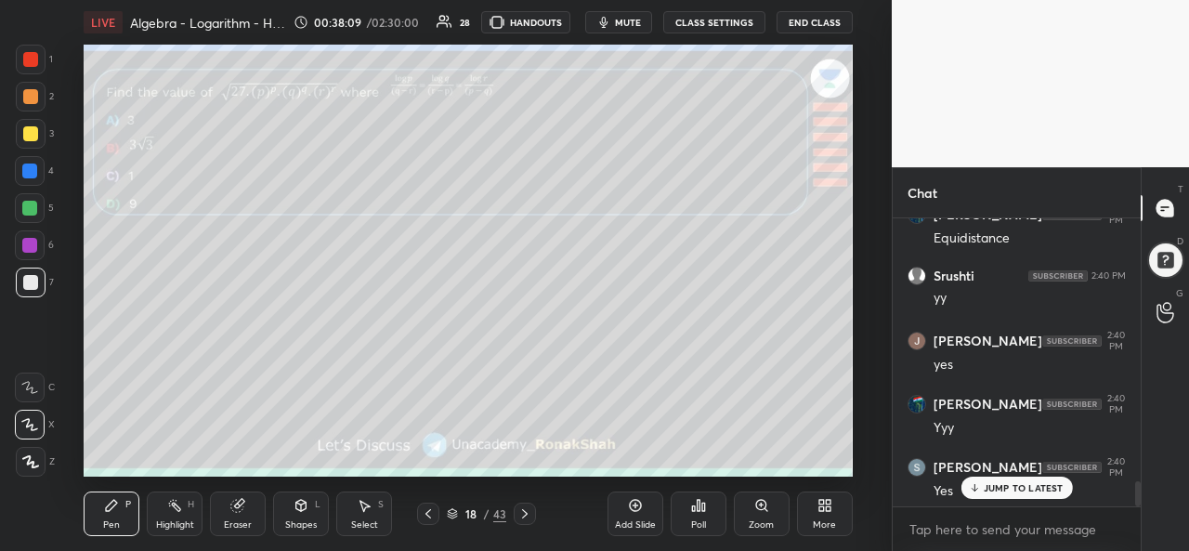
scroll to position [3031, 0]
click at [22, 51] on div at bounding box center [31, 60] width 30 height 30
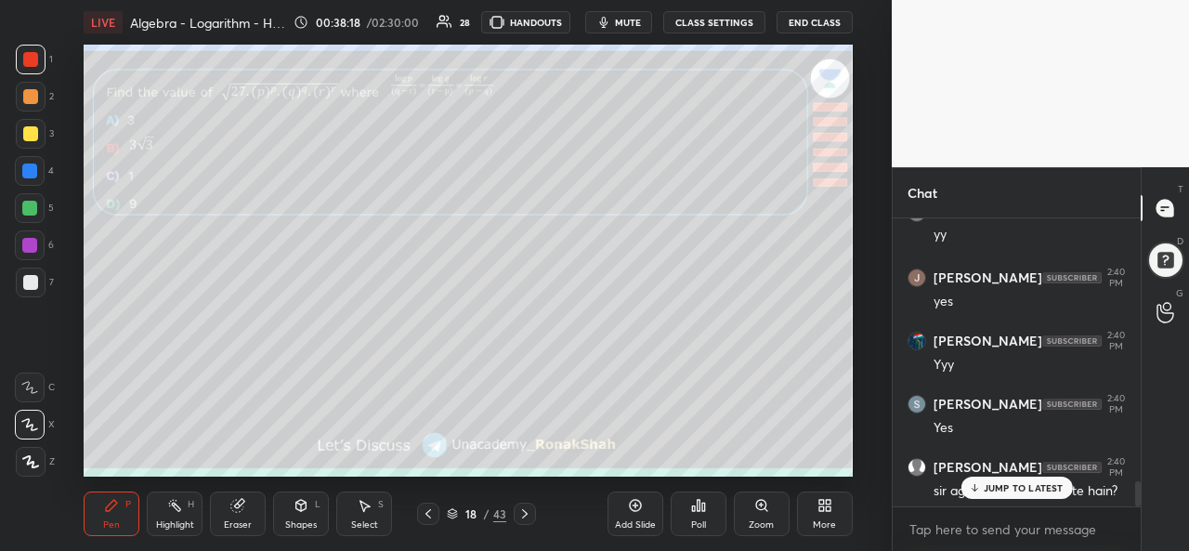
click at [695, 518] on div "Poll" at bounding box center [699, 514] width 56 height 45
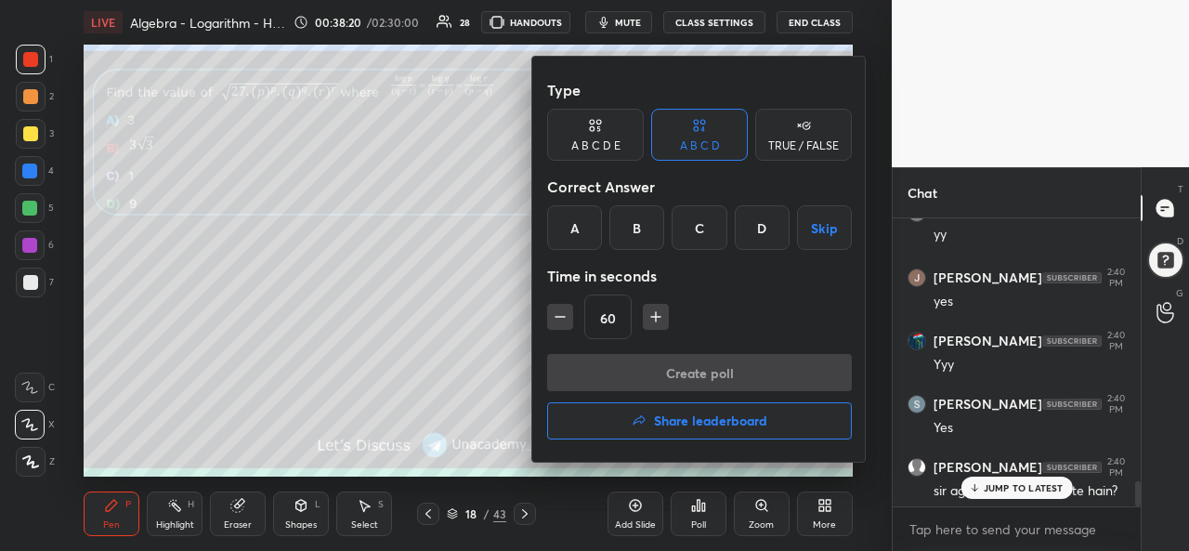
click at [635, 226] on div "B" at bounding box center [637, 227] width 55 height 45
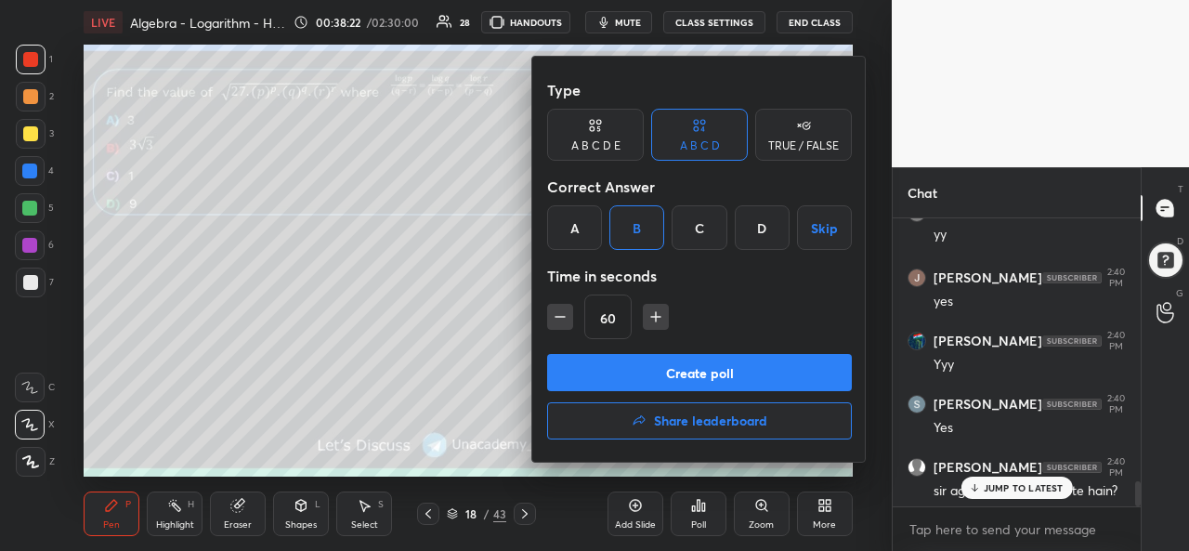
click at [559, 312] on icon "button" at bounding box center [560, 317] width 19 height 19
type input "45"
click at [679, 368] on button "Create poll" at bounding box center [699, 372] width 305 height 37
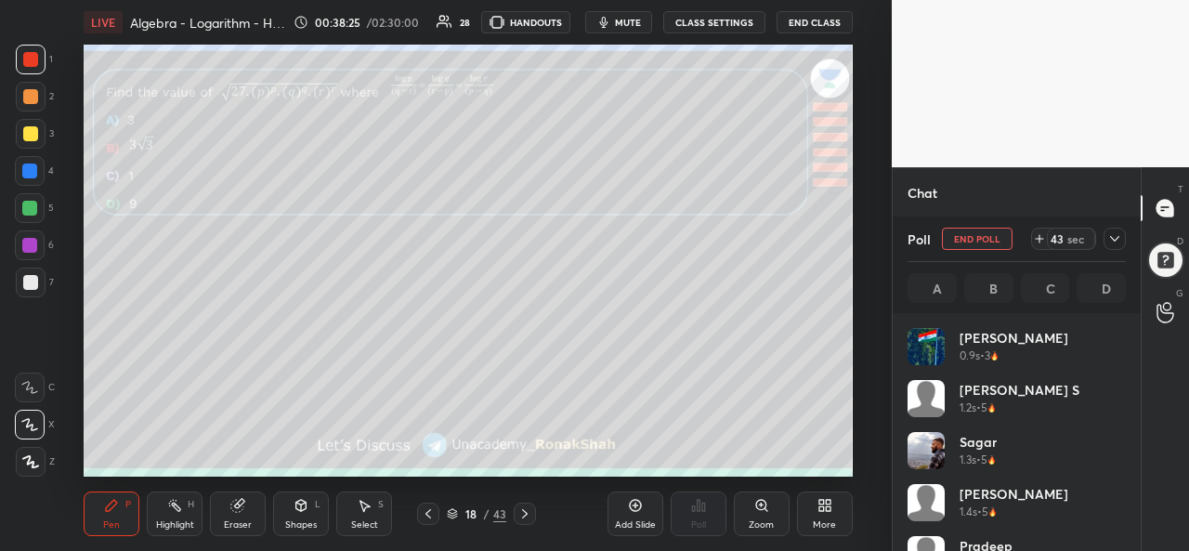
scroll to position [217, 213]
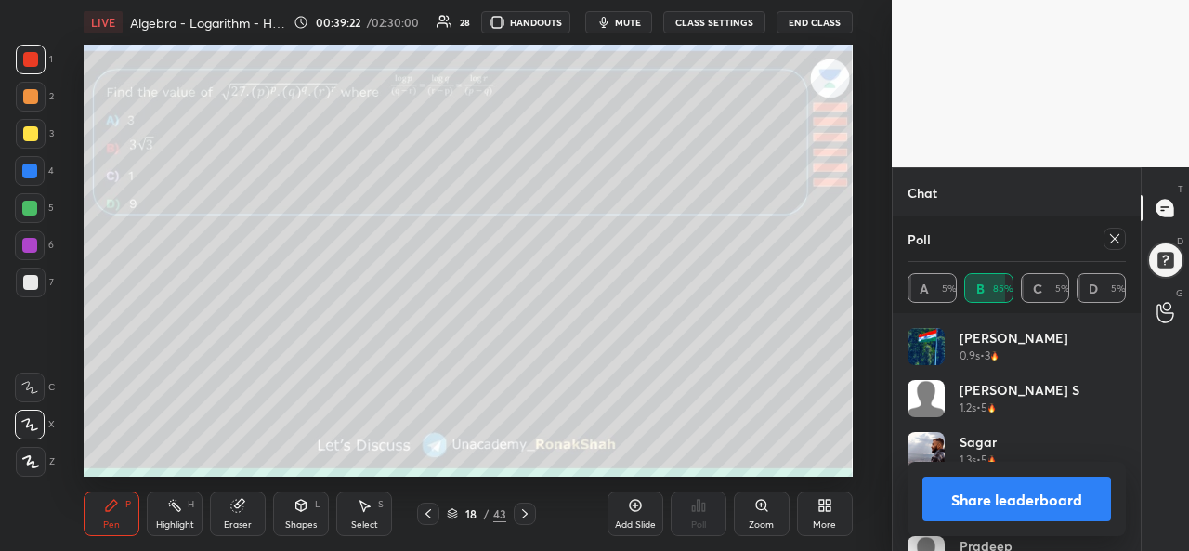
click at [1113, 243] on icon at bounding box center [1115, 238] width 15 height 15
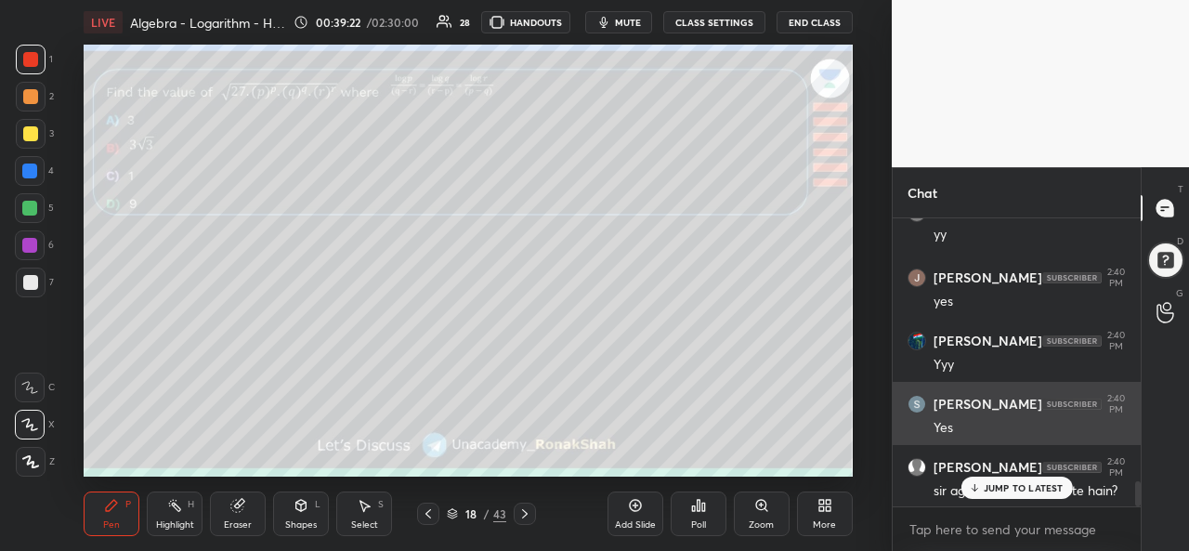
scroll to position [0, 0]
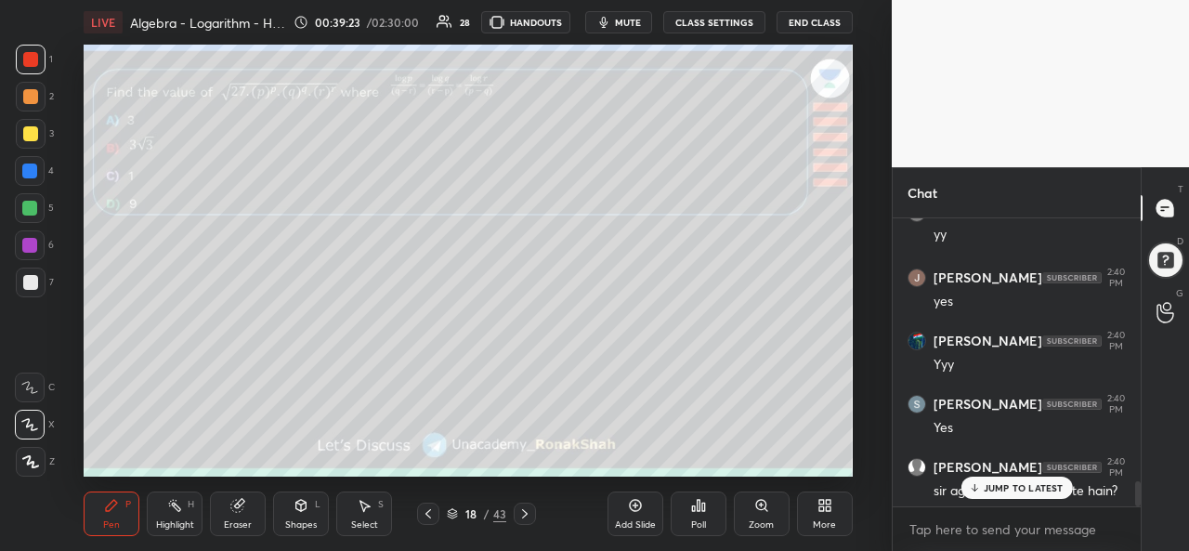
click at [1000, 480] on div "JUMP TO LATEST" at bounding box center [1017, 488] width 112 height 22
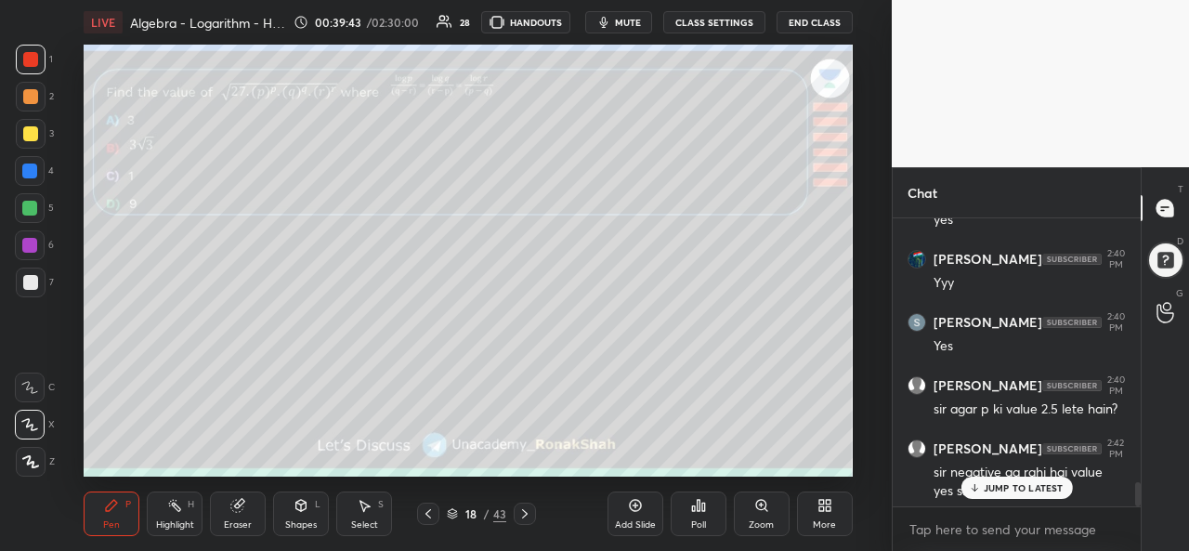
click at [1017, 492] on p "JUMP TO LATEST" at bounding box center [1024, 487] width 80 height 11
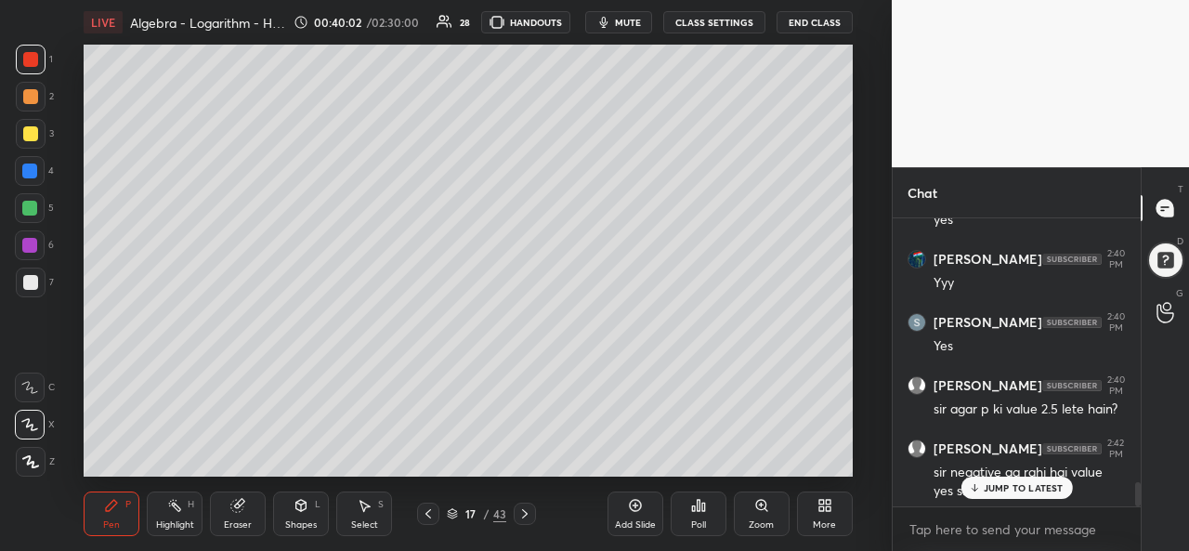
scroll to position [3180, 0]
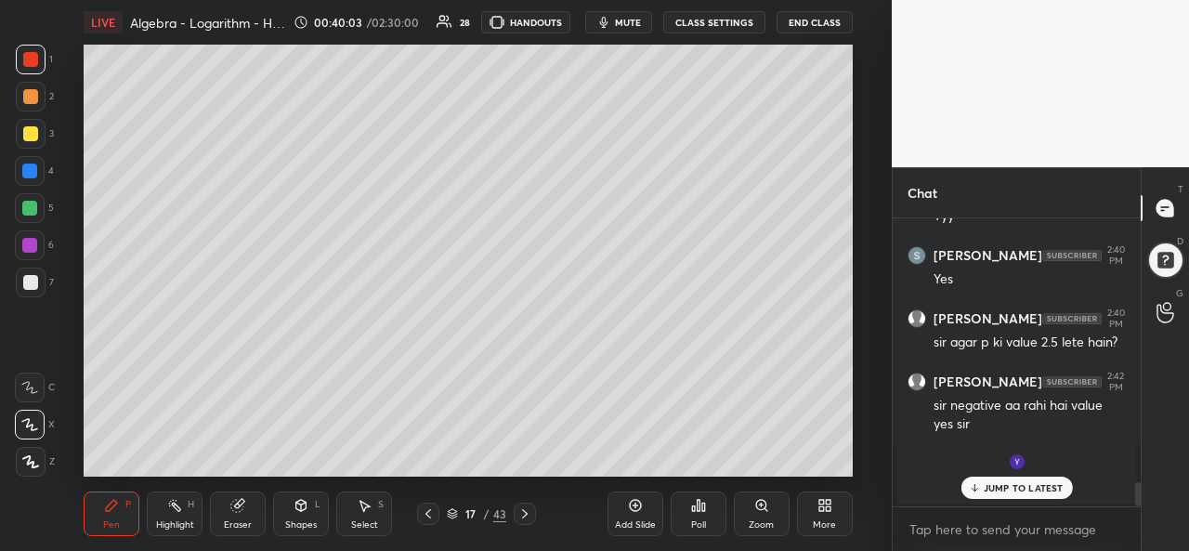
click at [1004, 481] on div "JUMP TO LATEST" at bounding box center [1017, 488] width 112 height 22
click at [636, 523] on div "Add Slide" at bounding box center [635, 524] width 41 height 9
click at [25, 126] on div at bounding box center [30, 133] width 15 height 15
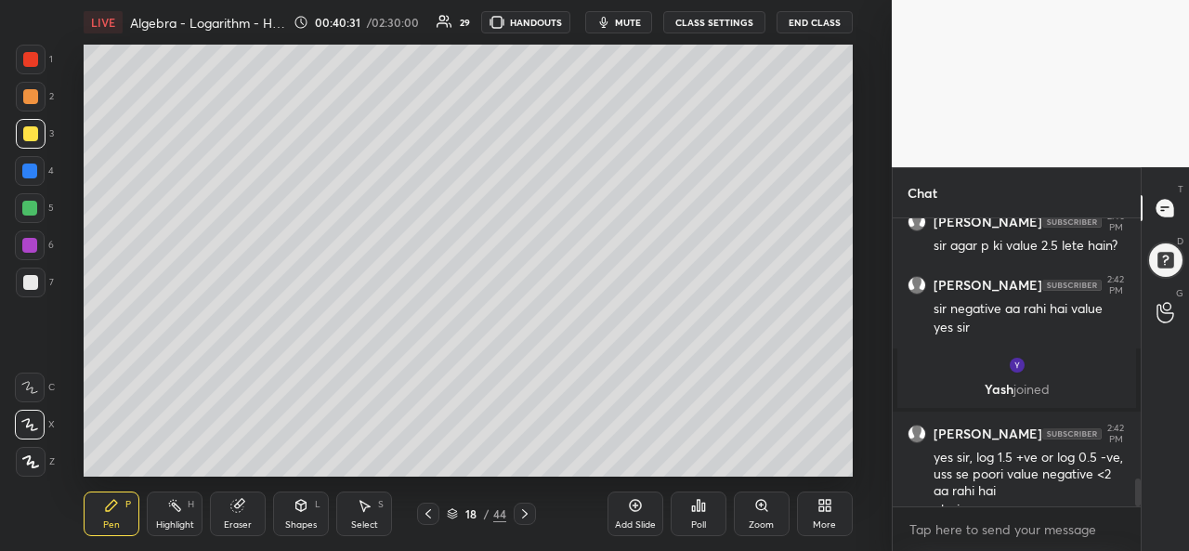
scroll to position [2700, 0]
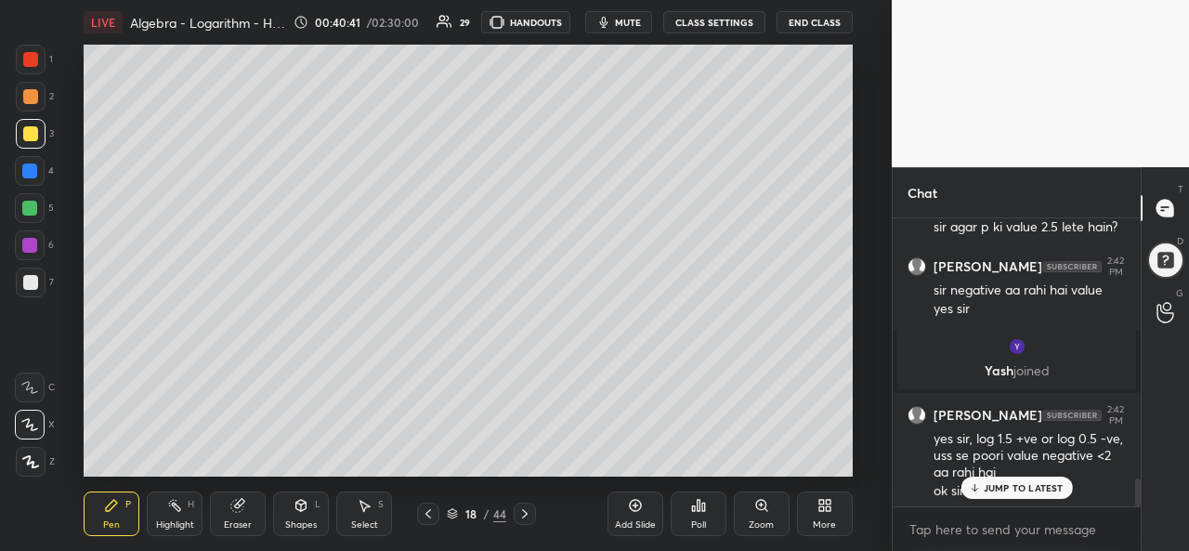
click at [26, 170] on div at bounding box center [29, 171] width 15 height 15
click at [29, 60] on div at bounding box center [30, 59] width 15 height 15
click at [998, 480] on div "JUMP TO LATEST" at bounding box center [1017, 488] width 112 height 22
click at [28, 204] on div at bounding box center [29, 208] width 15 height 15
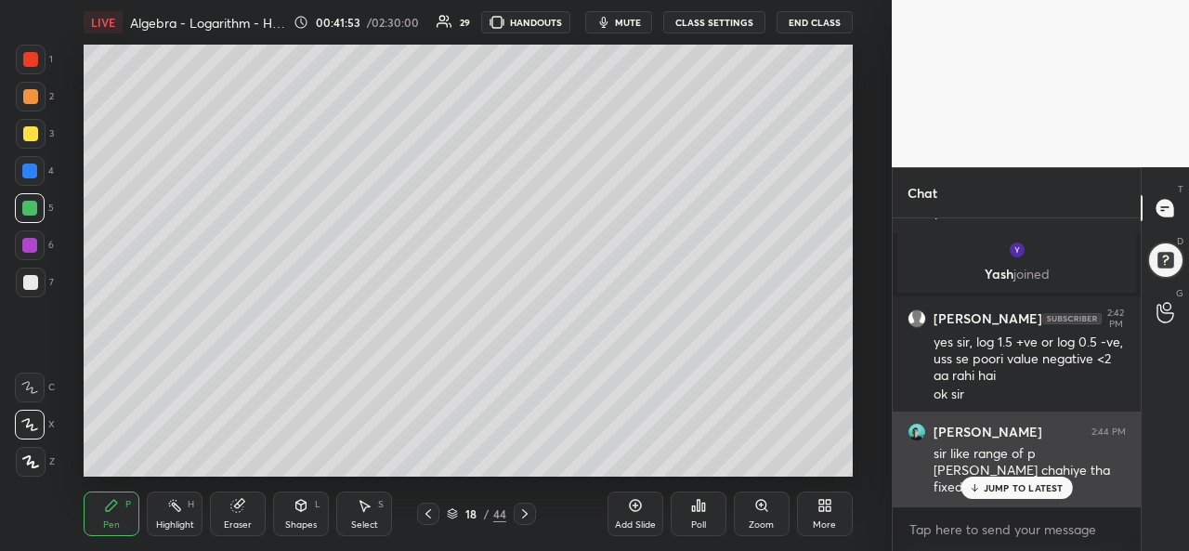
click at [991, 486] on p "JUMP TO LATEST" at bounding box center [1024, 487] width 80 height 11
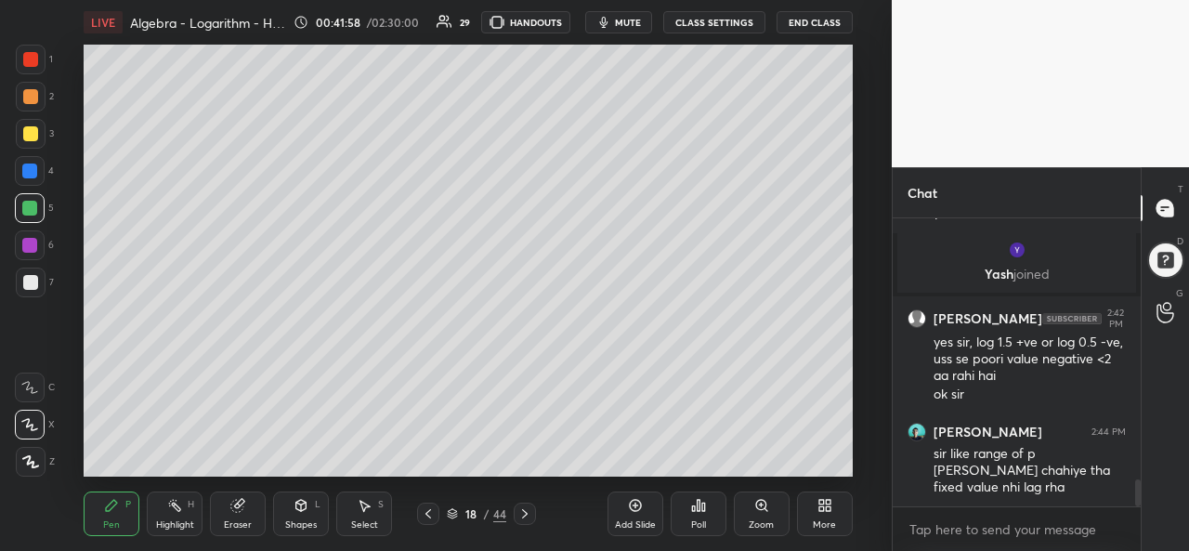
click at [23, 235] on div at bounding box center [30, 245] width 30 height 30
click at [346, 505] on div "Select S" at bounding box center [364, 514] width 56 height 45
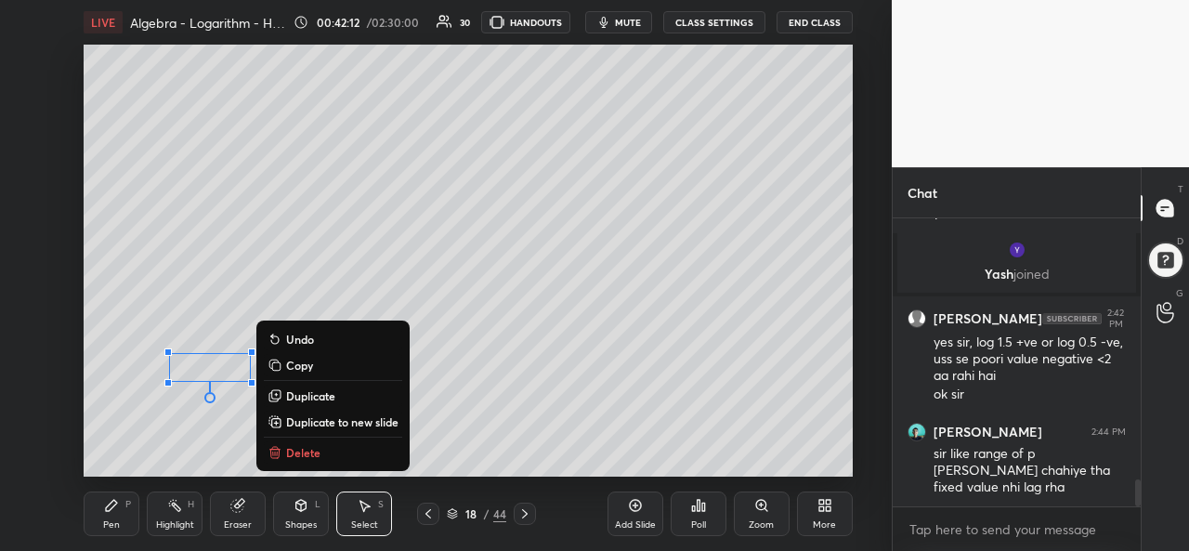
click at [113, 506] on icon at bounding box center [111, 505] width 11 height 11
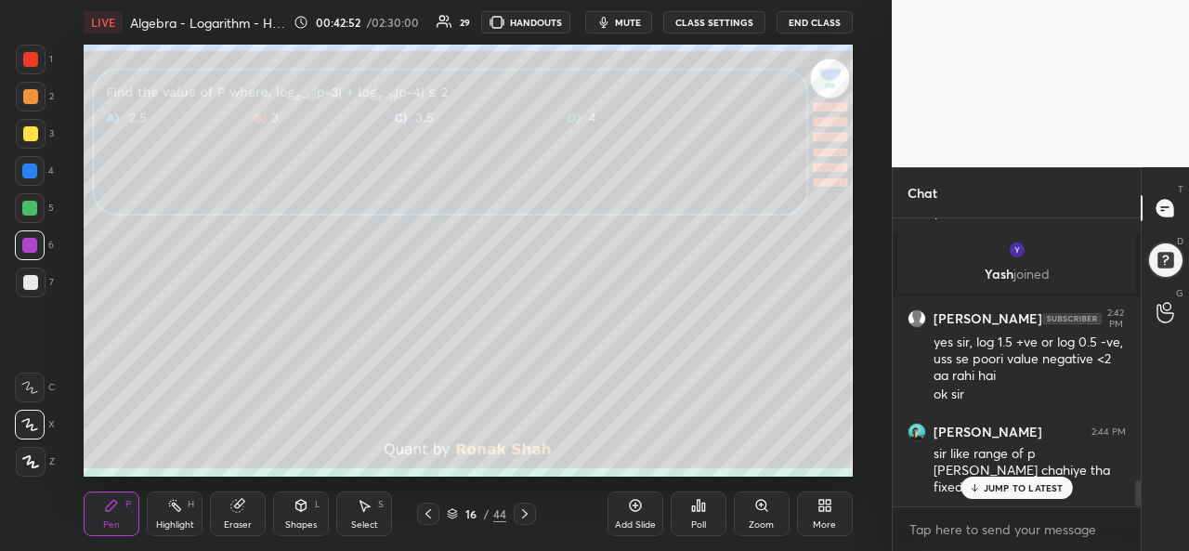
scroll to position [2860, 0]
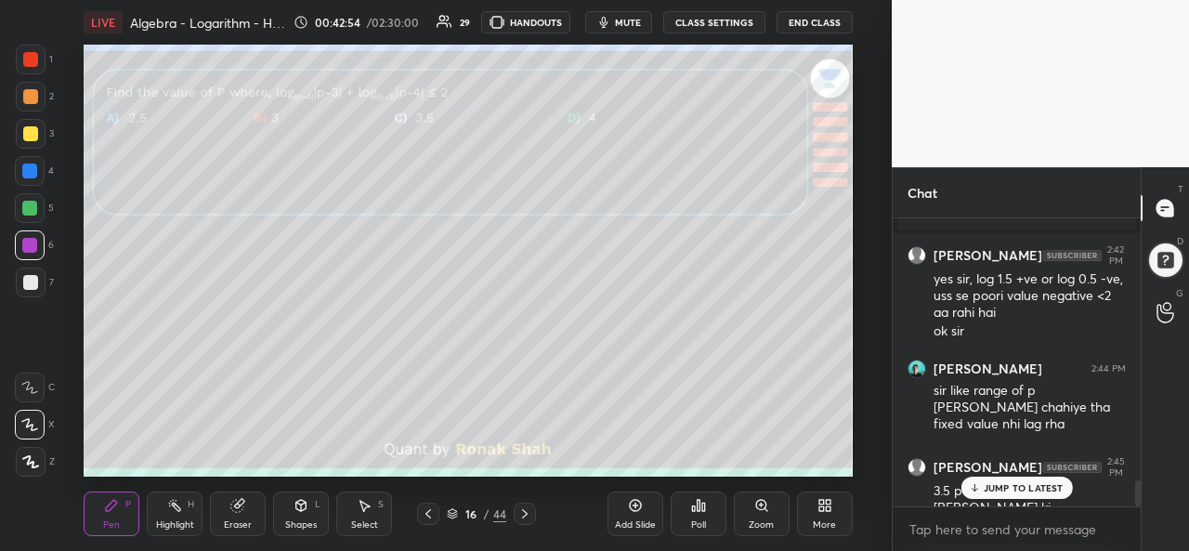
click at [988, 490] on p "JUMP TO LATEST" at bounding box center [1024, 487] width 80 height 11
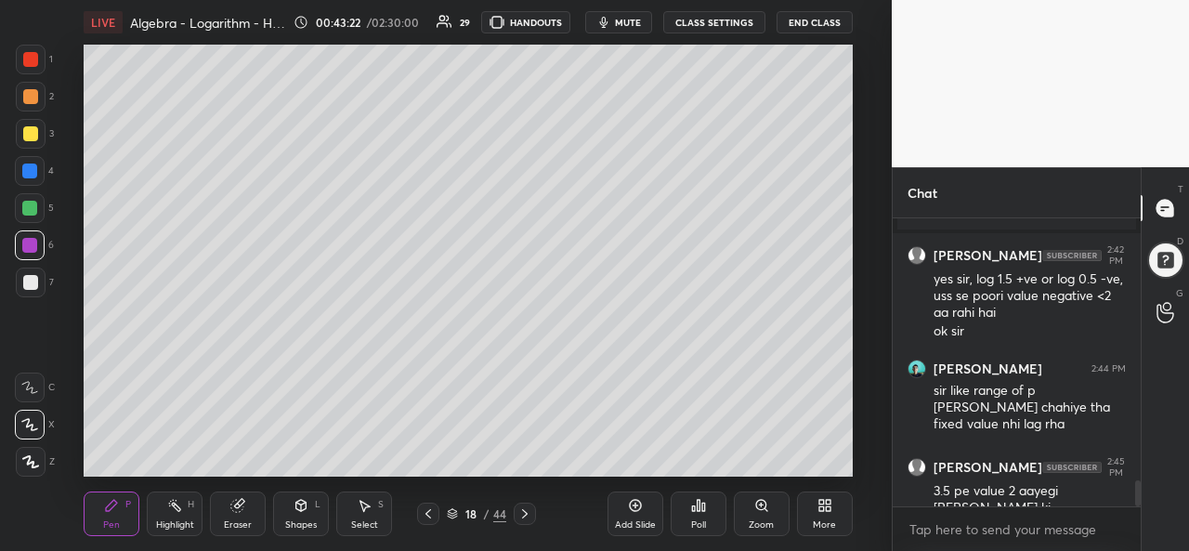
click at [371, 520] on div "Select" at bounding box center [364, 524] width 27 height 9
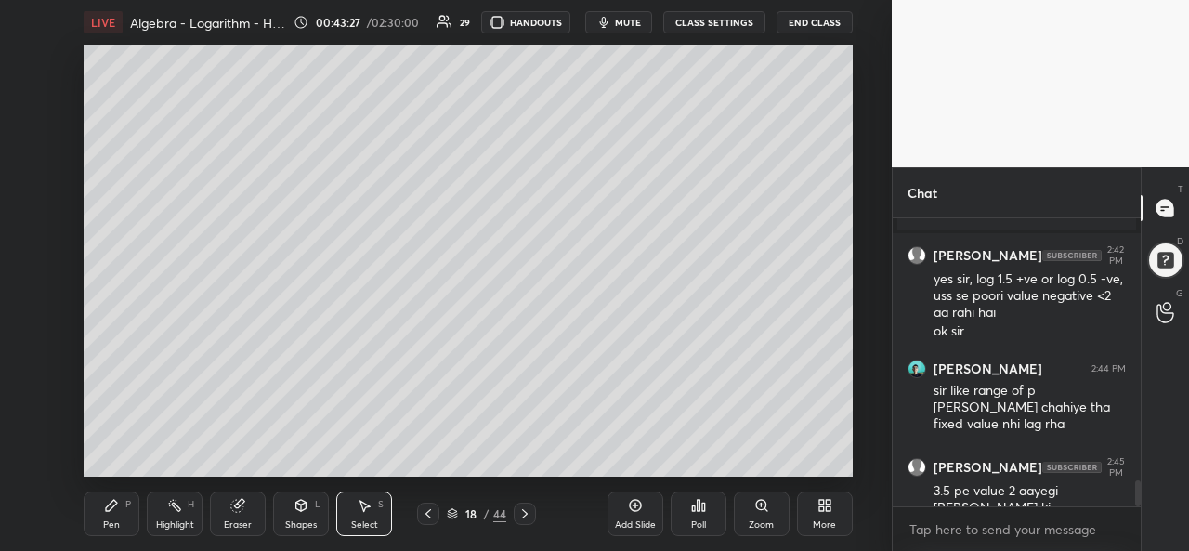
click at [119, 512] on icon at bounding box center [111, 505] width 15 height 15
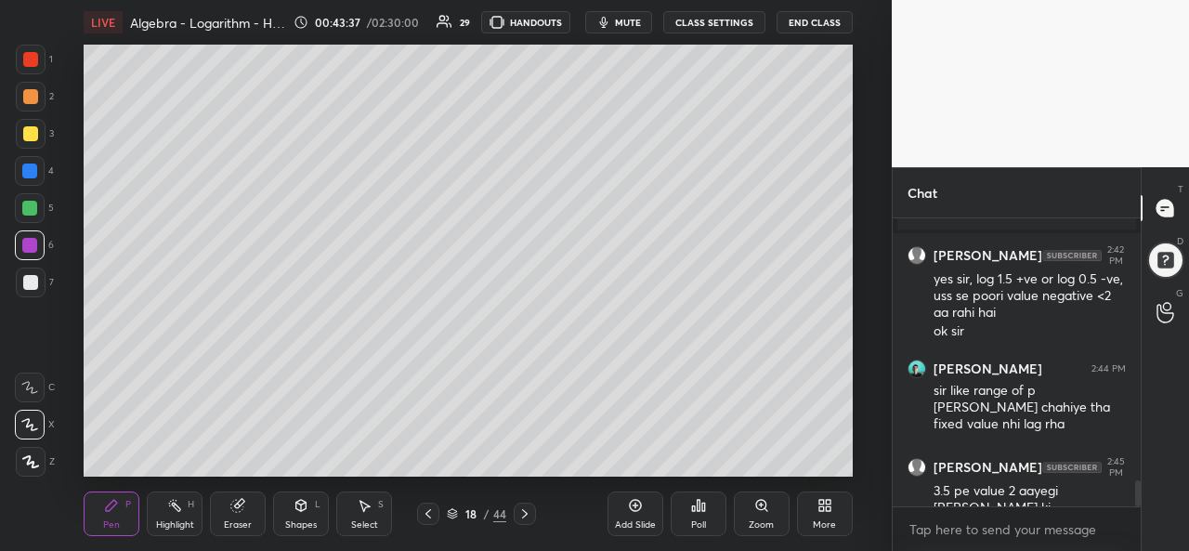
click at [33, 274] on div at bounding box center [31, 283] width 30 height 30
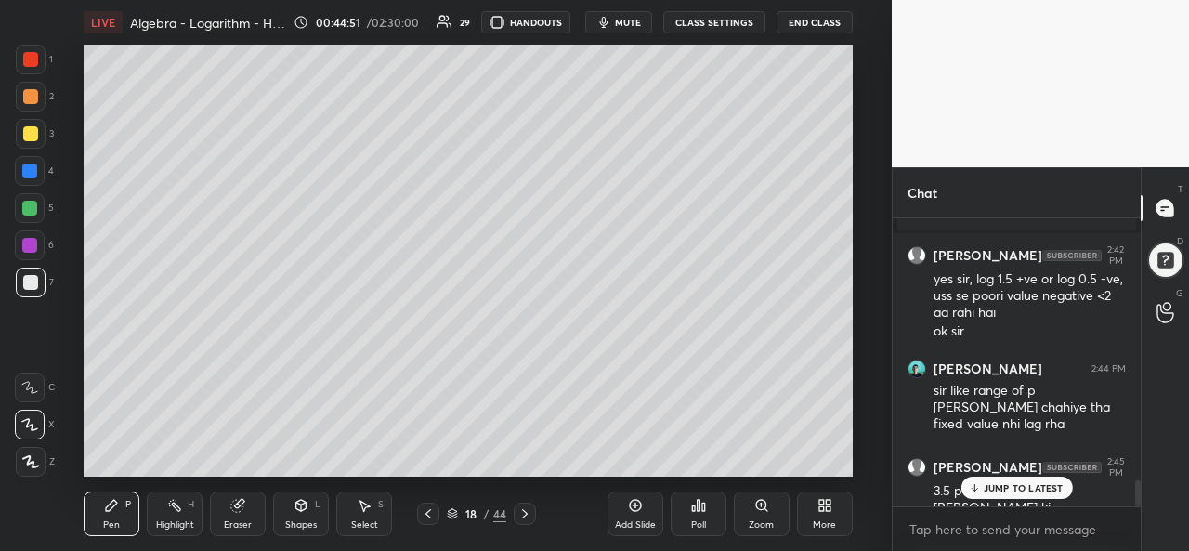
scroll to position [2927, 0]
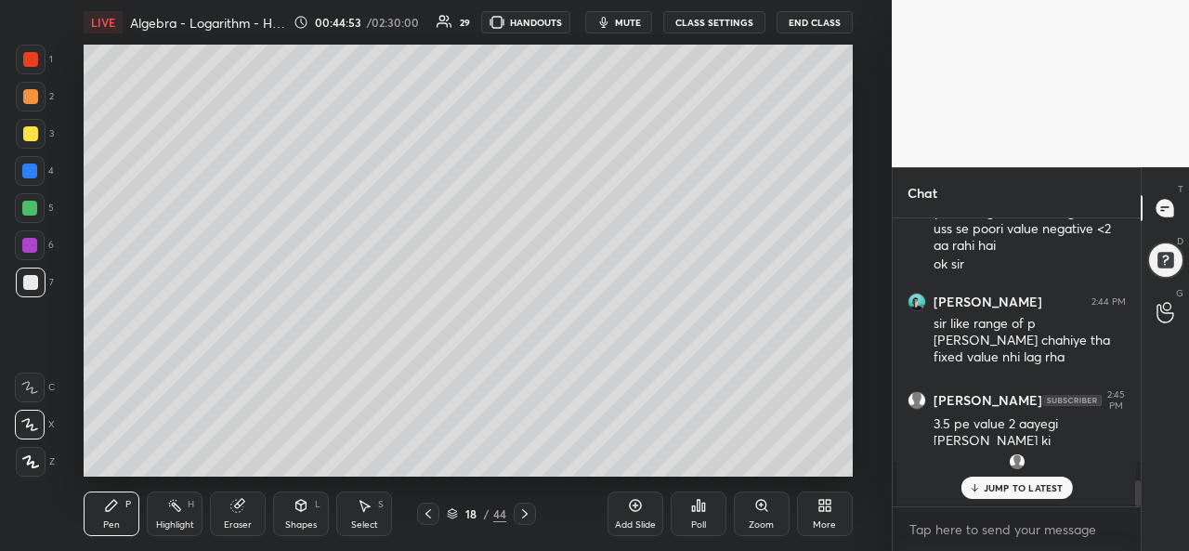
click at [1003, 484] on p "JUMP TO LATEST" at bounding box center [1024, 487] width 80 height 11
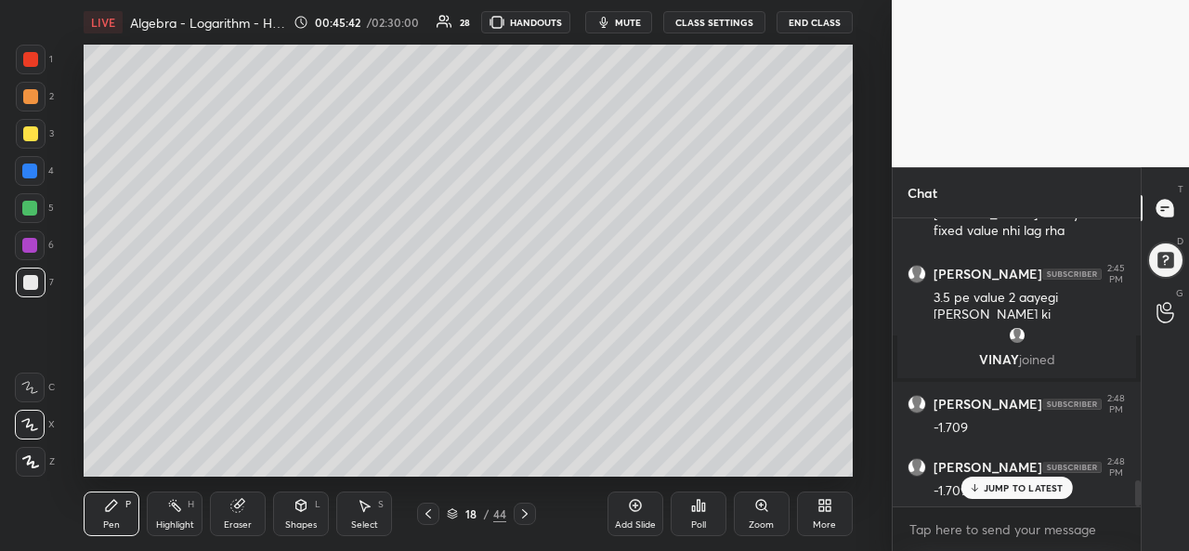
scroll to position [3033, 0]
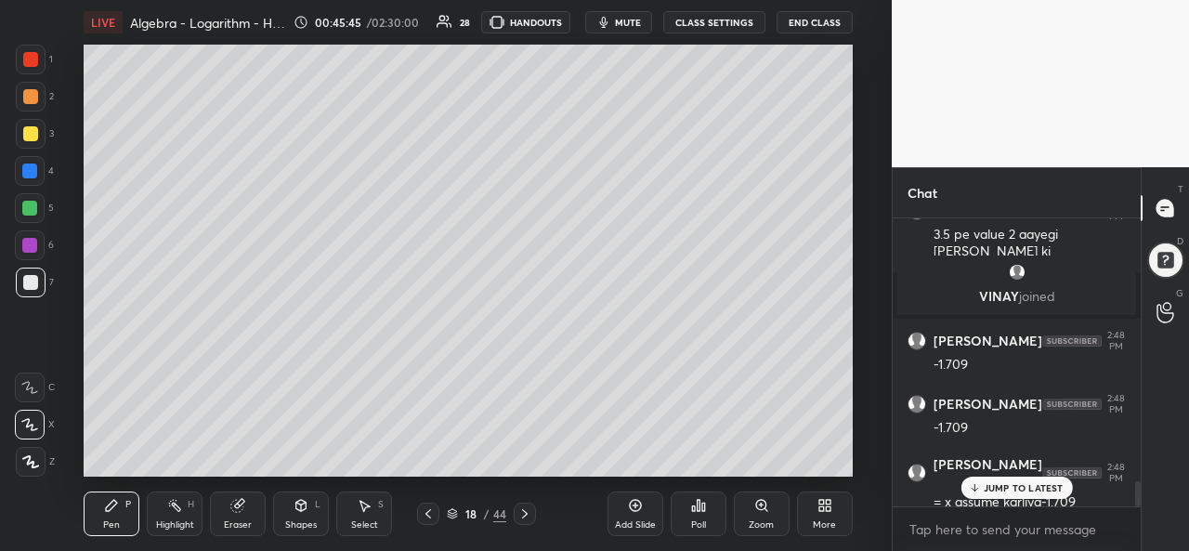
click at [1000, 484] on p "JUMP TO LATEST" at bounding box center [1024, 487] width 80 height 11
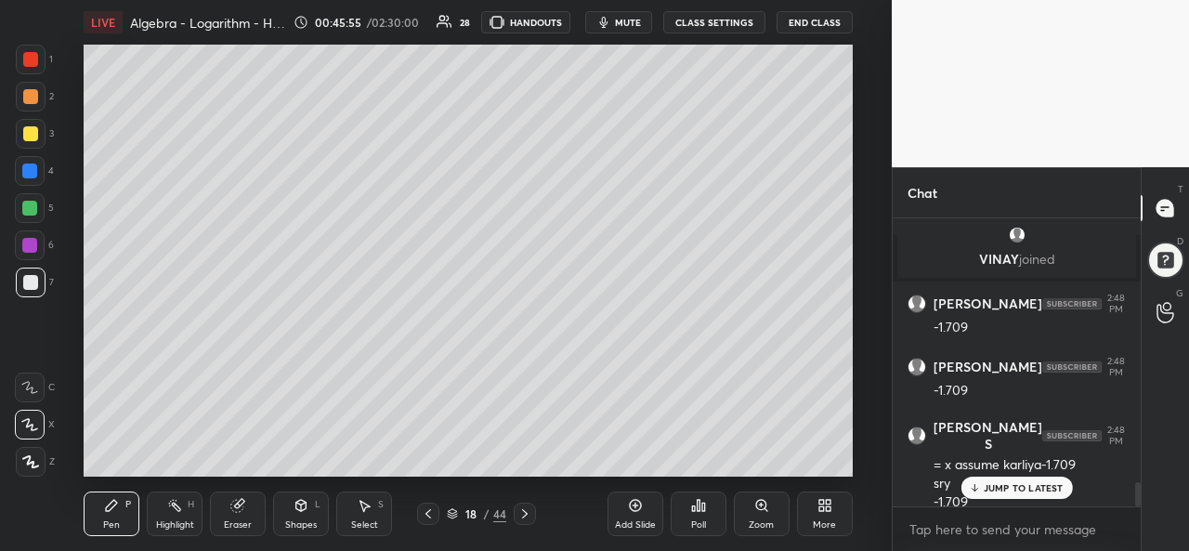
scroll to position [3133, 0]
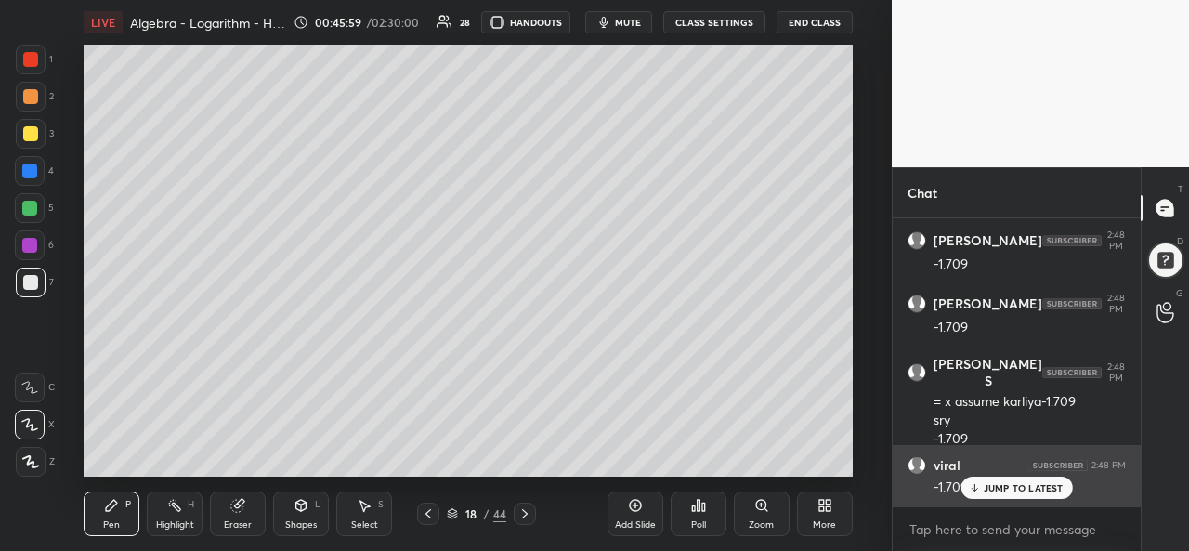
click at [1010, 480] on div "JUMP TO LATEST" at bounding box center [1017, 488] width 112 height 22
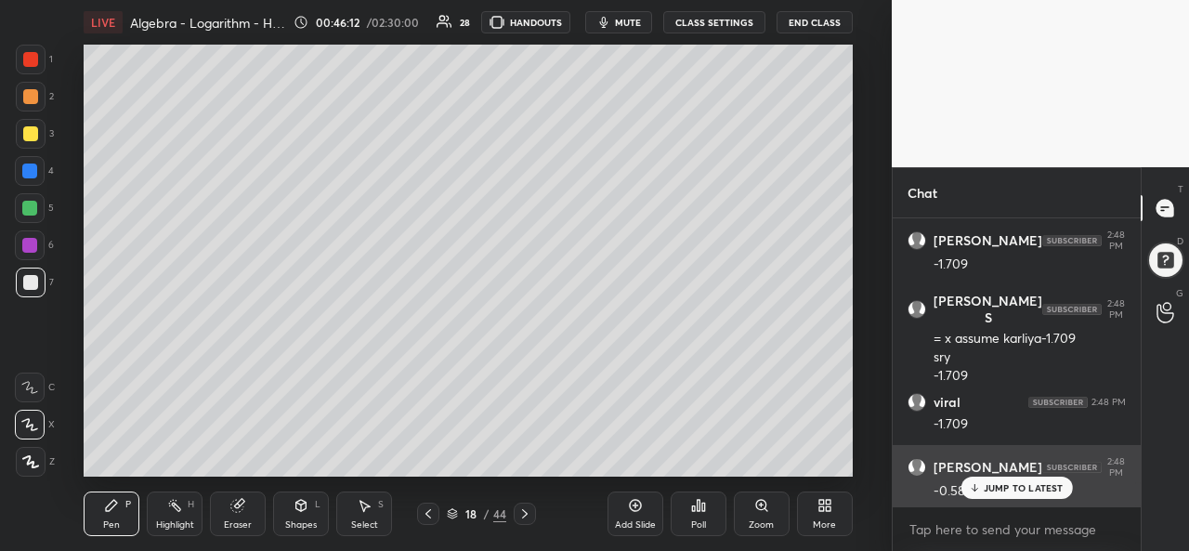
click at [1000, 485] on p "JUMP TO LATEST" at bounding box center [1024, 487] width 80 height 11
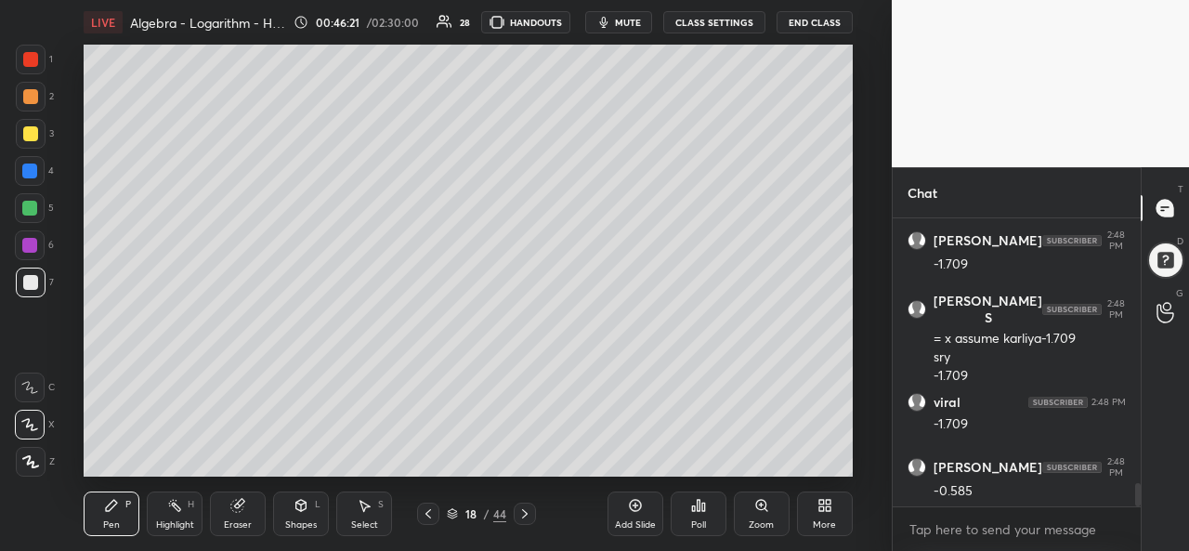
scroll to position [3260, 0]
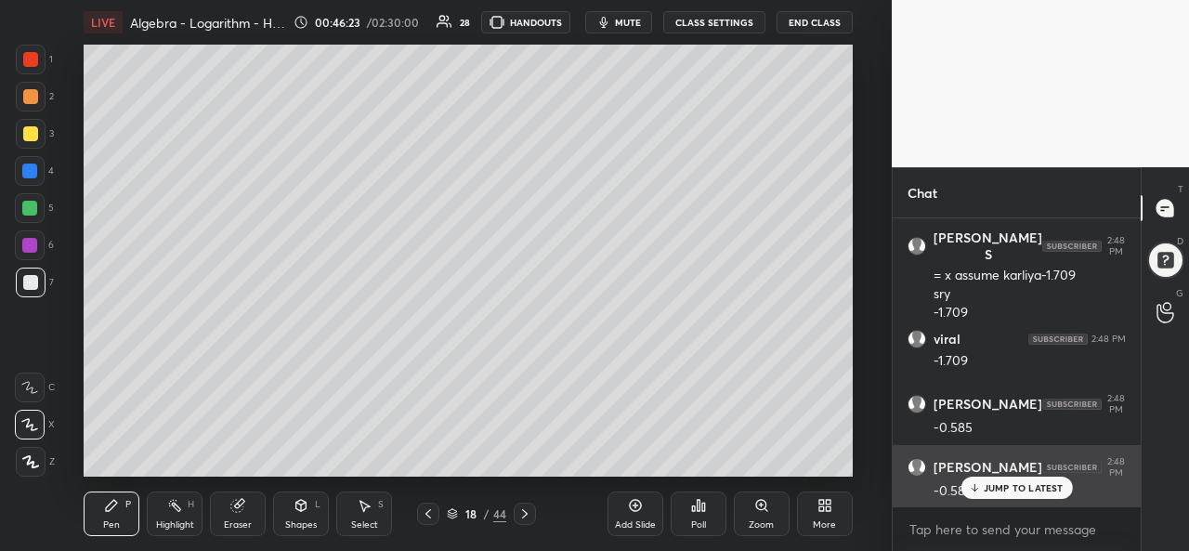
click at [1004, 490] on p "JUMP TO LATEST" at bounding box center [1024, 487] width 80 height 11
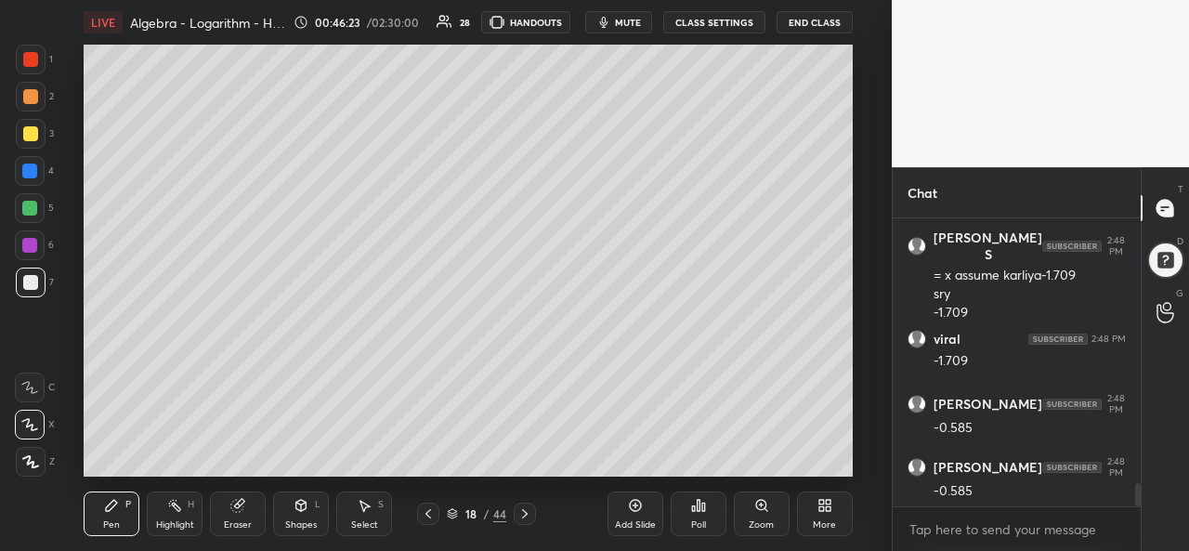
scroll to position [3323, 0]
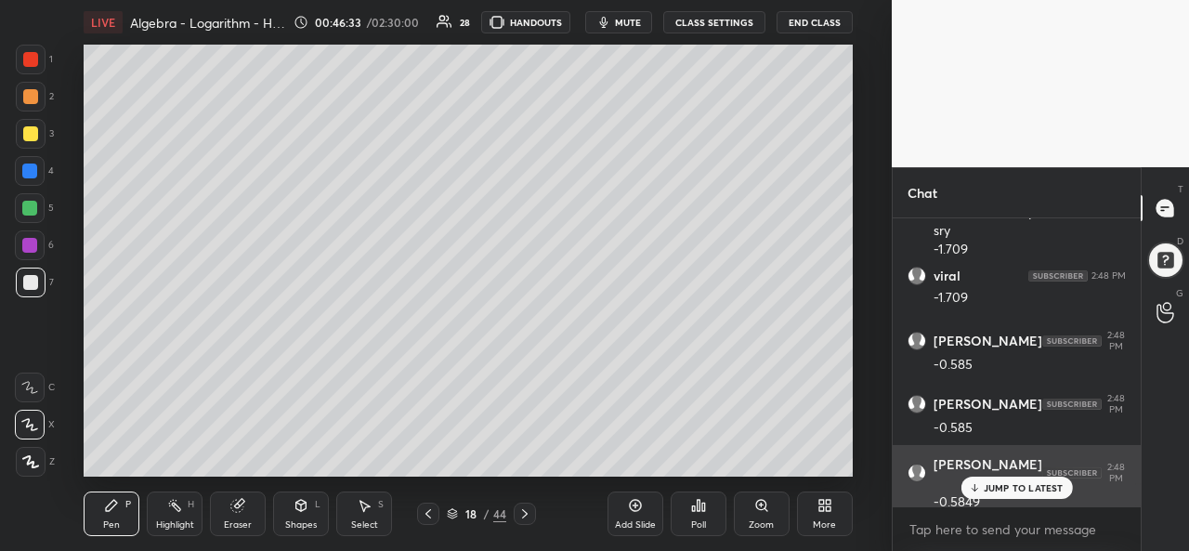
click at [992, 479] on div "JUMP TO LATEST" at bounding box center [1017, 488] width 112 height 22
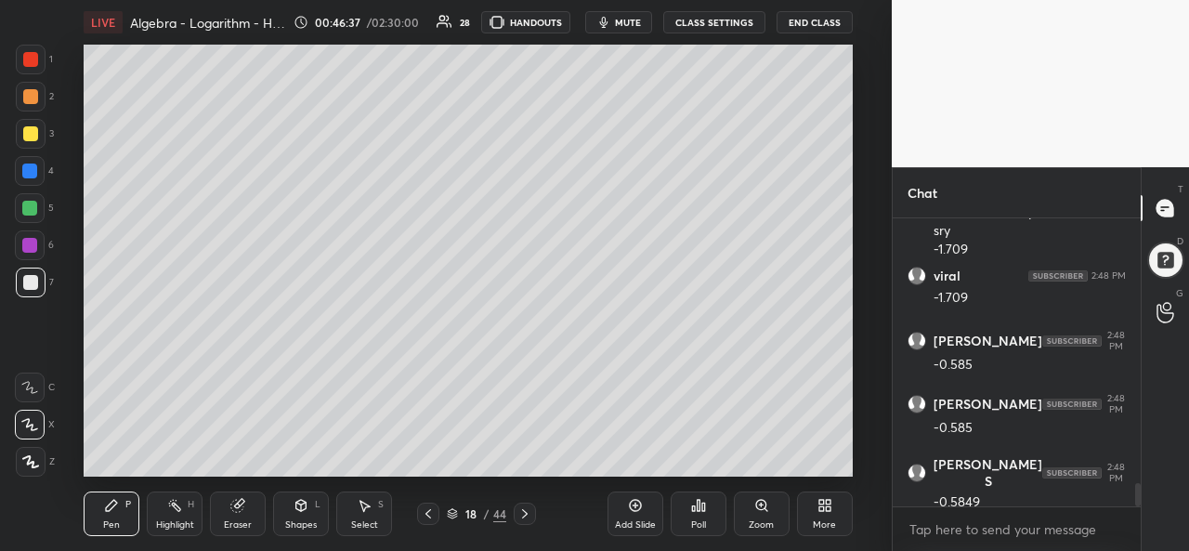
click at [859, 202] on div "Setting up your live class Poll for secs No correct answer Start poll" at bounding box center [468, 261] width 818 height 432
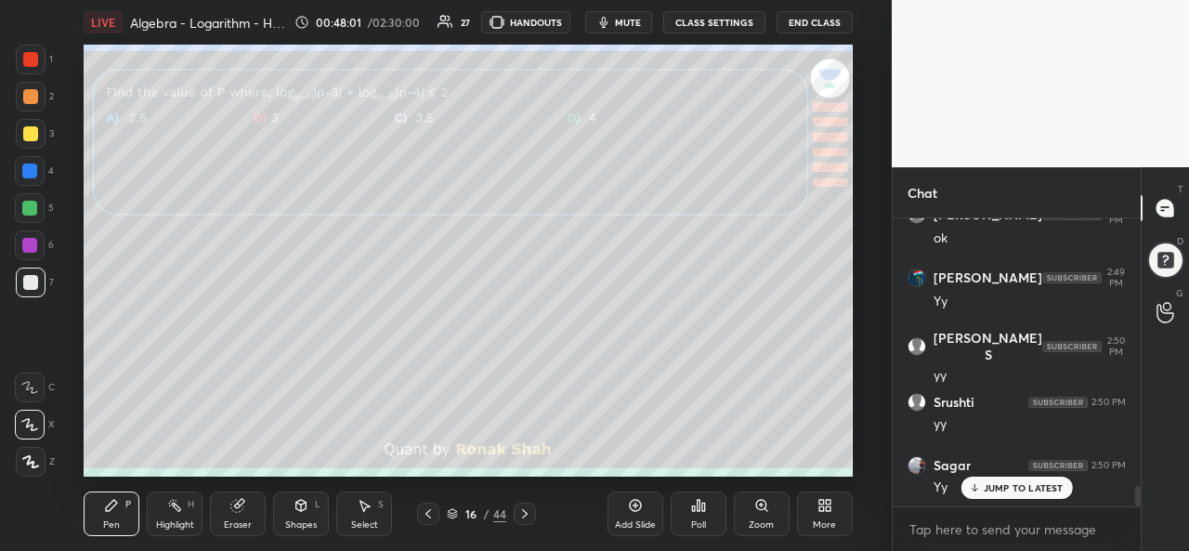
scroll to position [3828, 0]
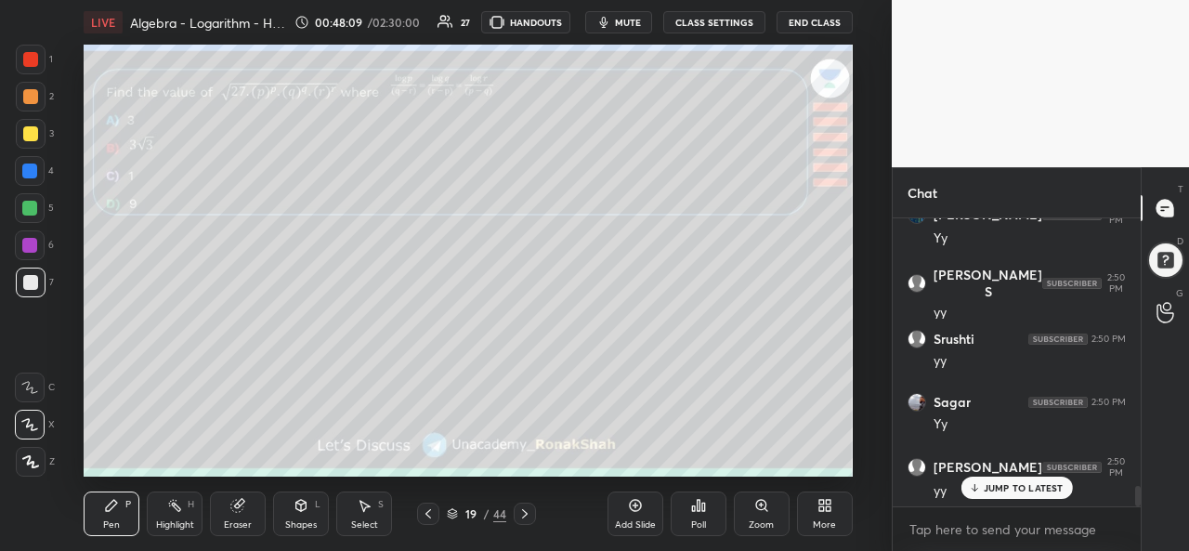
click at [22, 60] on div at bounding box center [31, 60] width 30 height 30
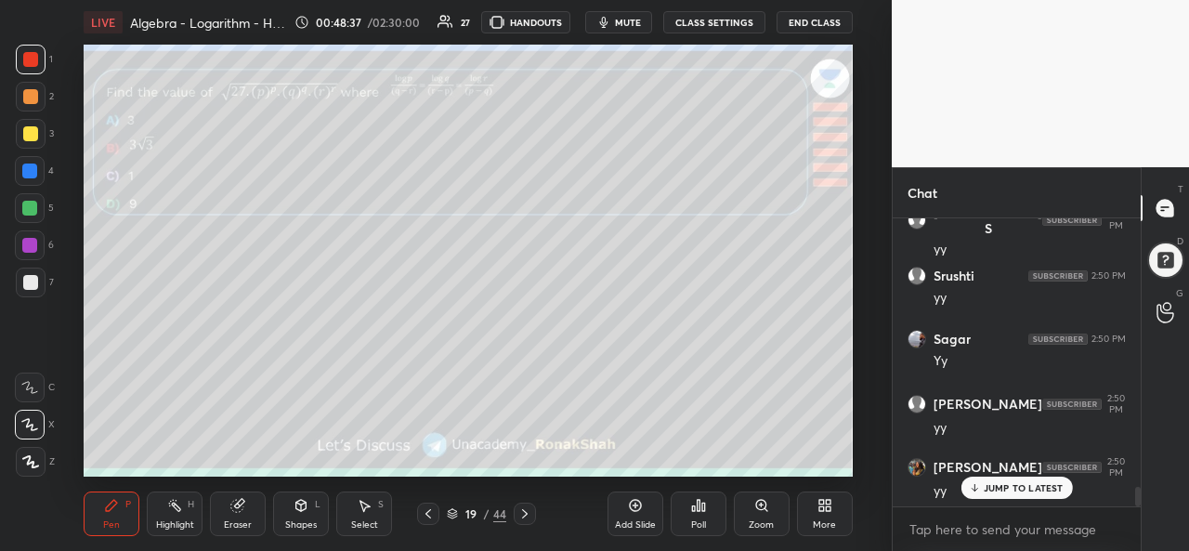
click at [361, 518] on div "Select S" at bounding box center [364, 514] width 56 height 45
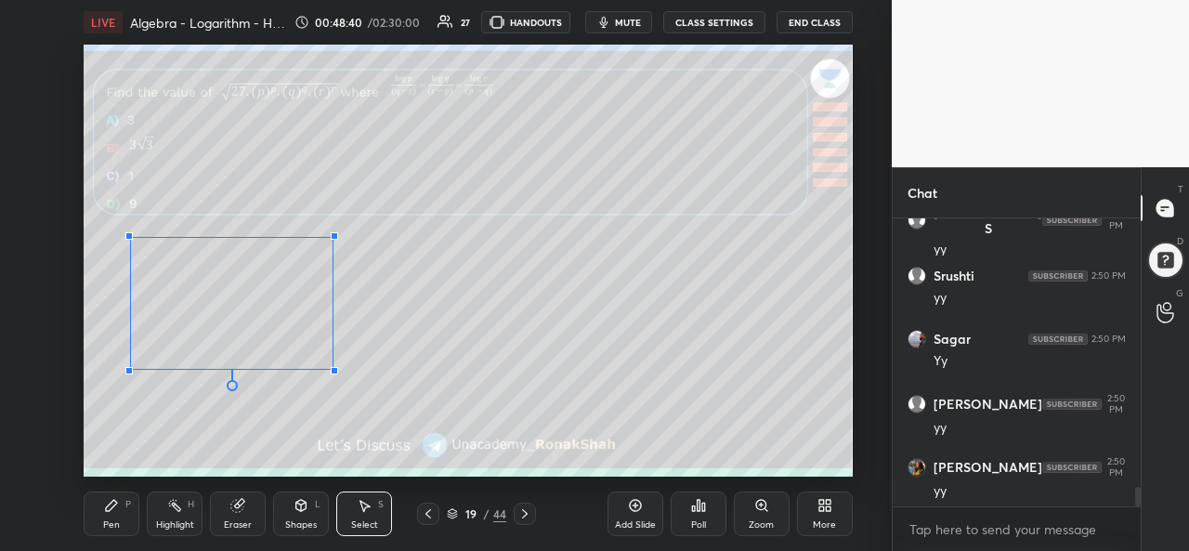
scroll to position [3955, 0]
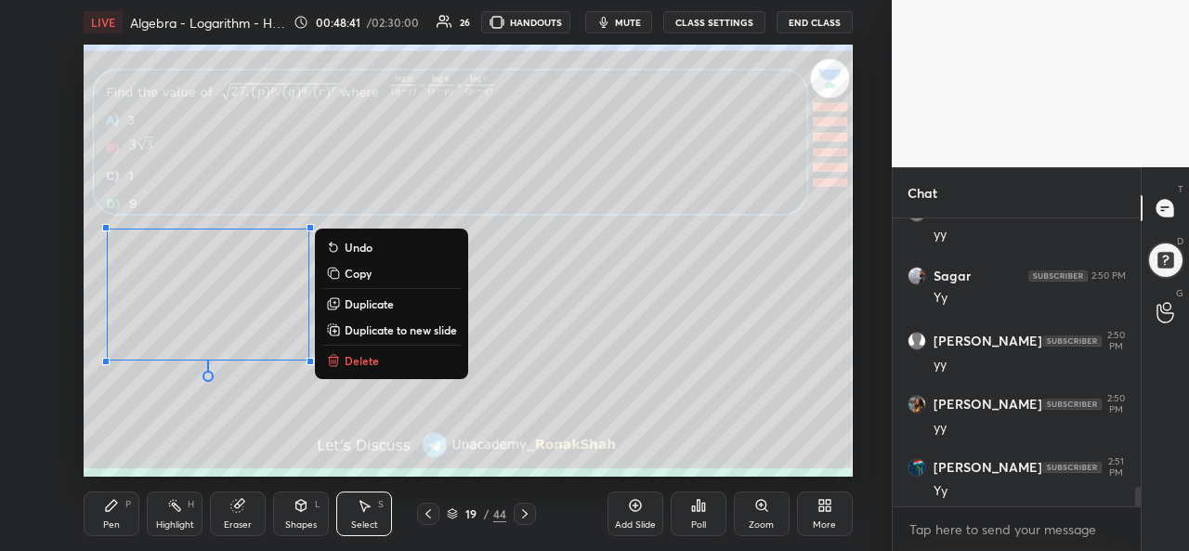
click at [106, 512] on icon at bounding box center [111, 505] width 15 height 15
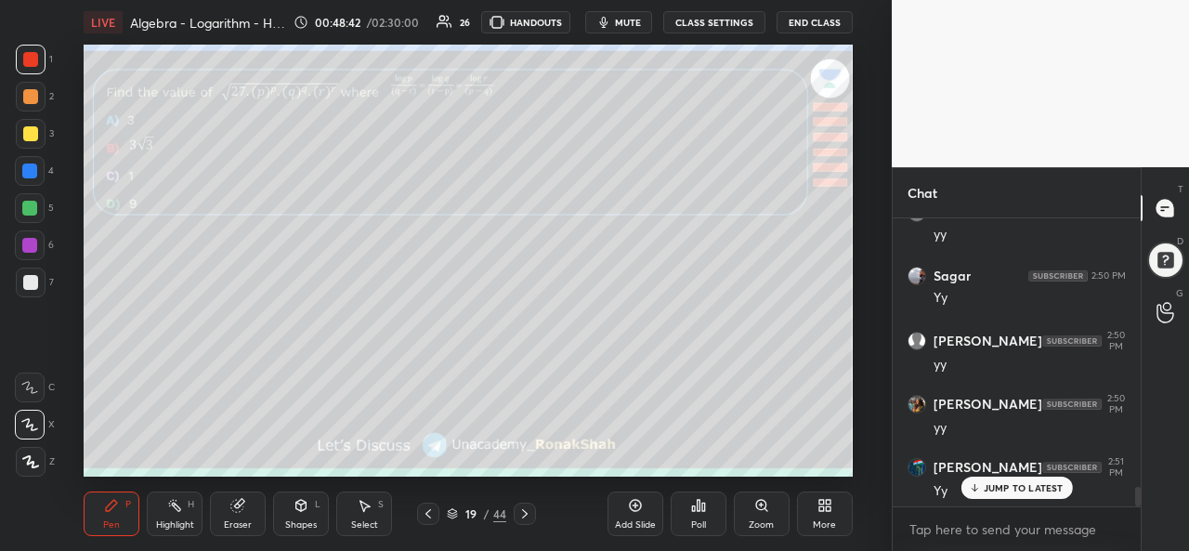
scroll to position [4018, 0]
click at [25, 203] on div at bounding box center [29, 208] width 15 height 15
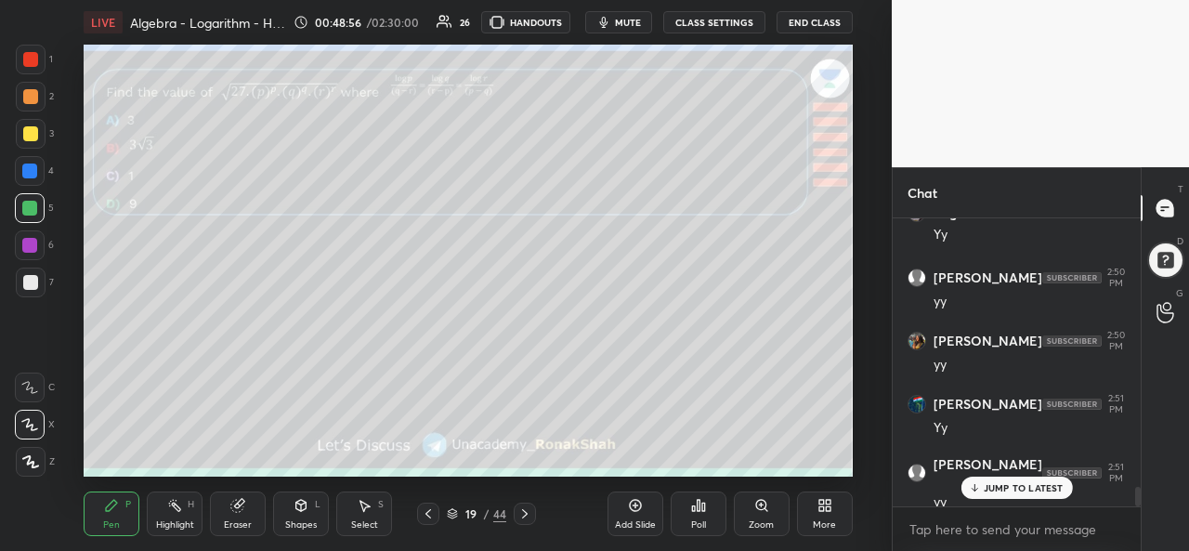
click at [36, 167] on div at bounding box center [29, 171] width 15 height 15
click at [28, 274] on div at bounding box center [31, 283] width 30 height 30
click at [380, 505] on div "S" at bounding box center [381, 504] width 6 height 9
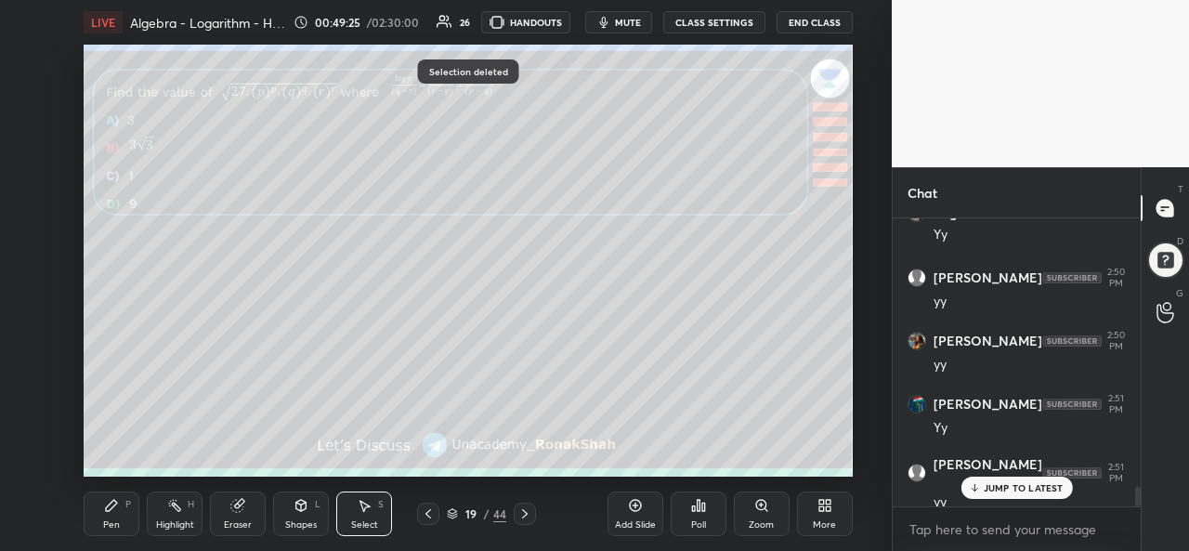
click at [112, 517] on div "Pen P" at bounding box center [112, 514] width 56 height 45
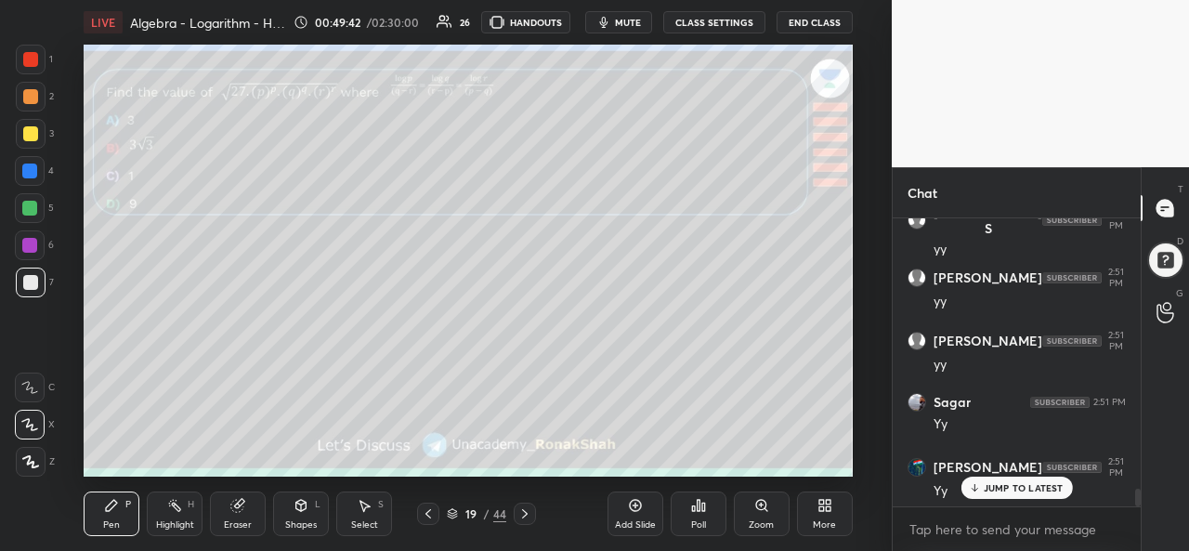
scroll to position [4334, 0]
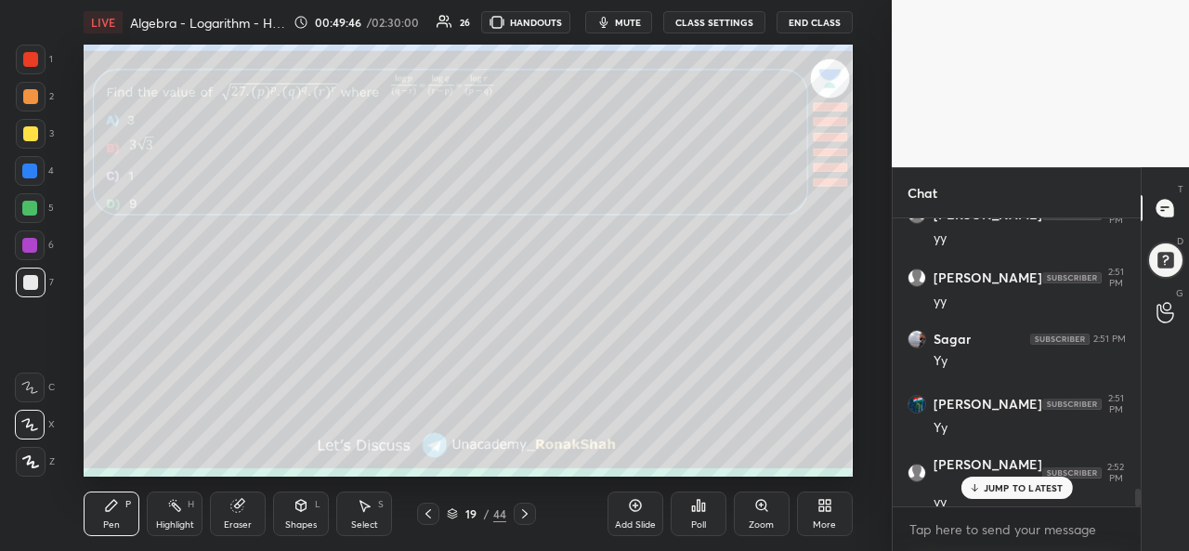
click at [853, 224] on div "Setting up your live class Poll for secs No correct answer Start poll" at bounding box center [468, 261] width 818 height 432
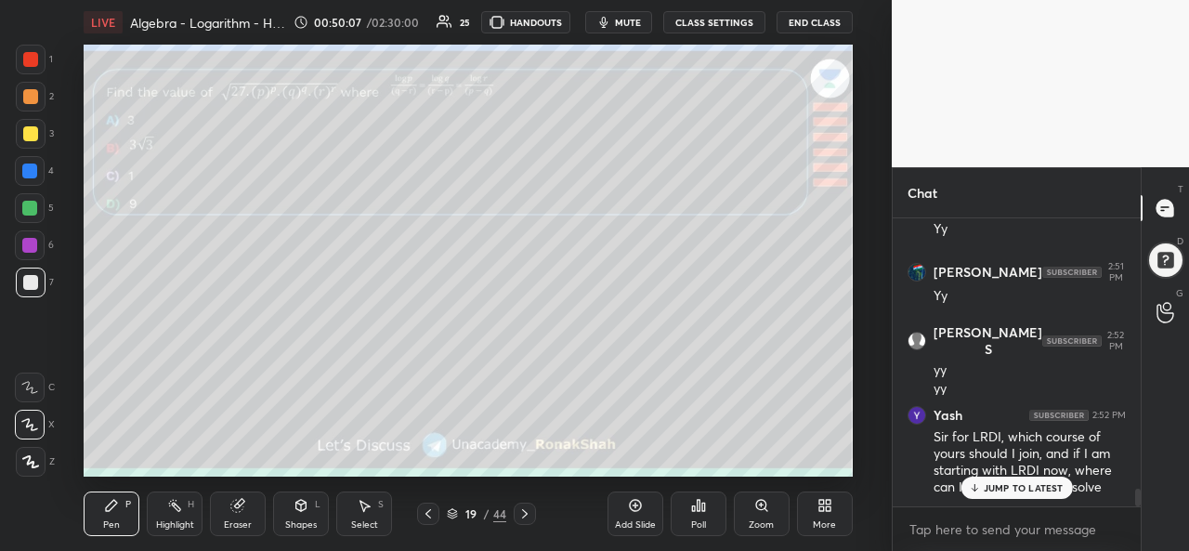
scroll to position [4529, 0]
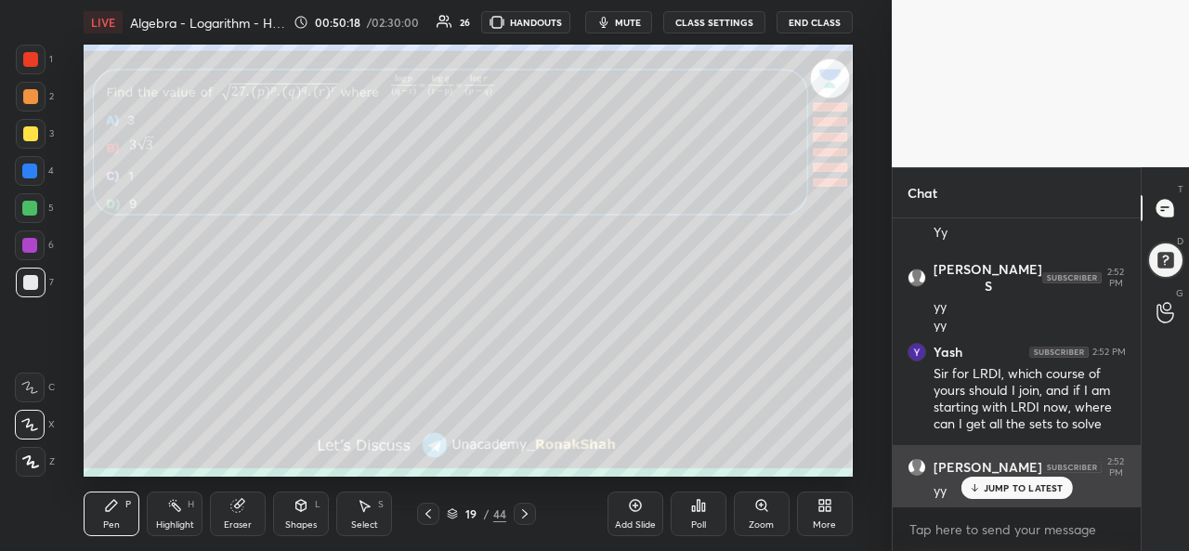
click at [1023, 481] on div "JUMP TO LATEST" at bounding box center [1017, 488] width 112 height 22
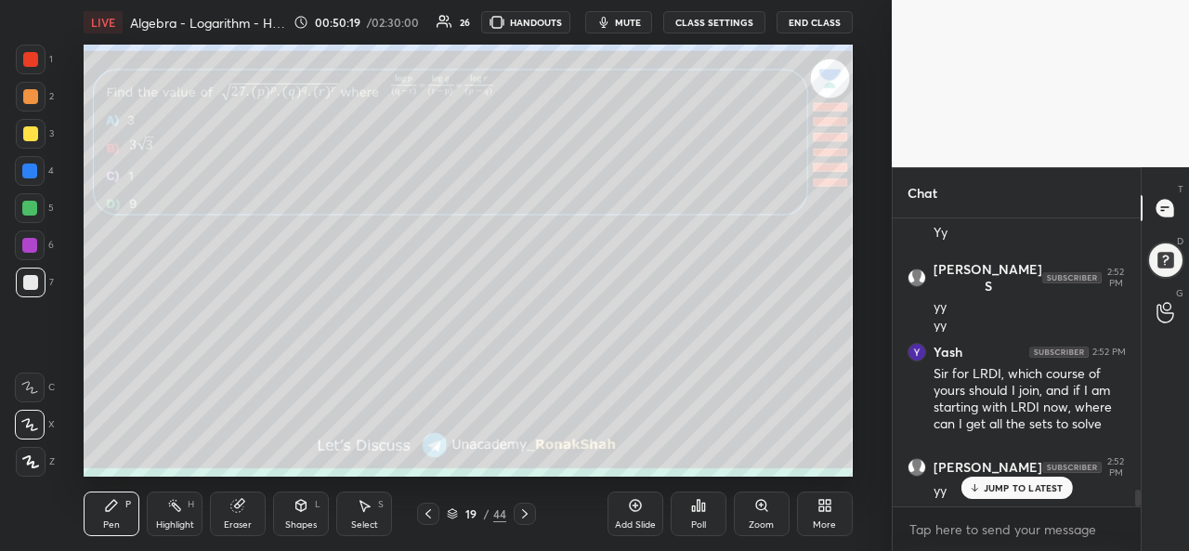
scroll to position [4592, 0]
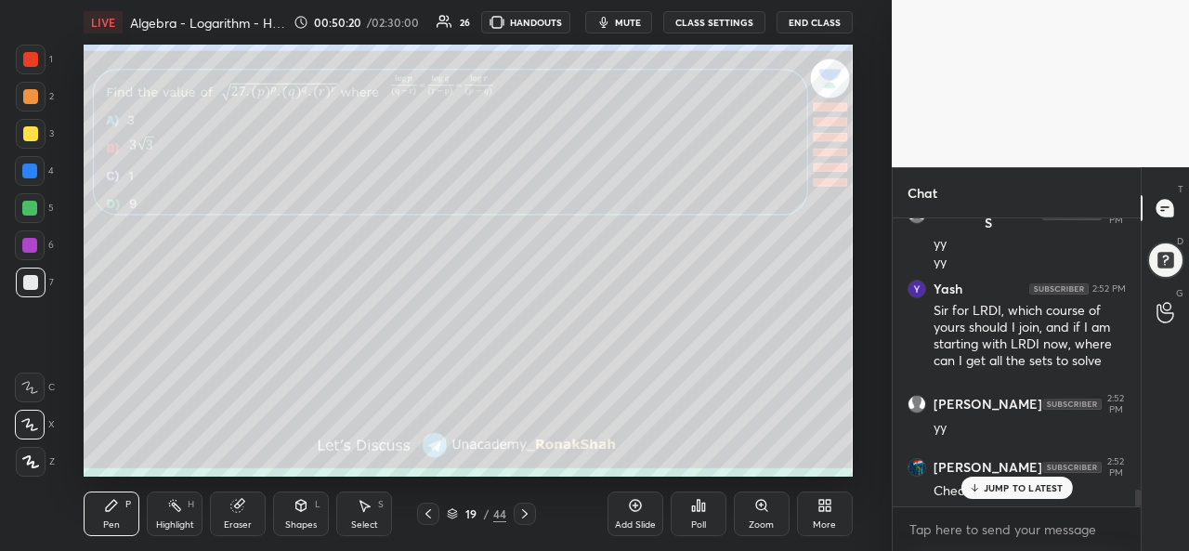
click at [1009, 482] on p "JUMP TO LATEST" at bounding box center [1024, 487] width 80 height 11
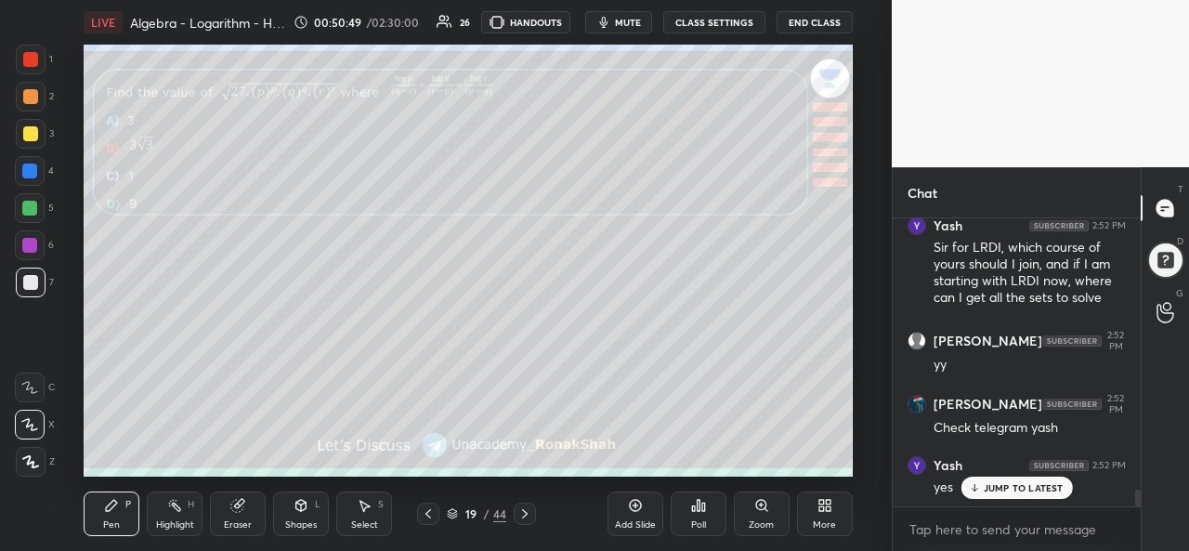
click at [369, 511] on icon at bounding box center [364, 505] width 15 height 15
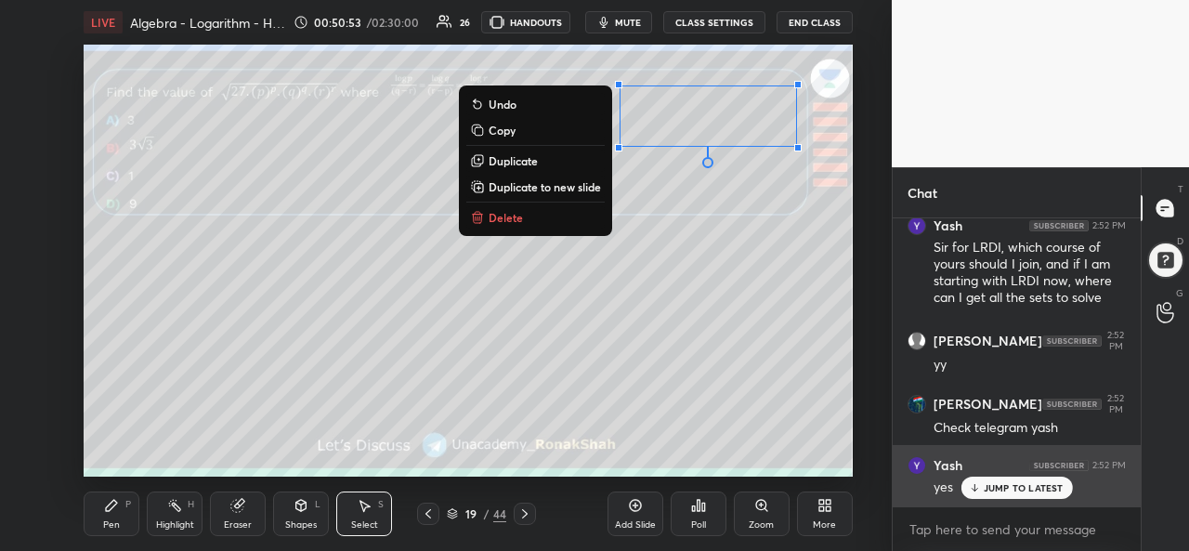
click at [1011, 482] on p "JUMP TO LATEST" at bounding box center [1024, 487] width 80 height 11
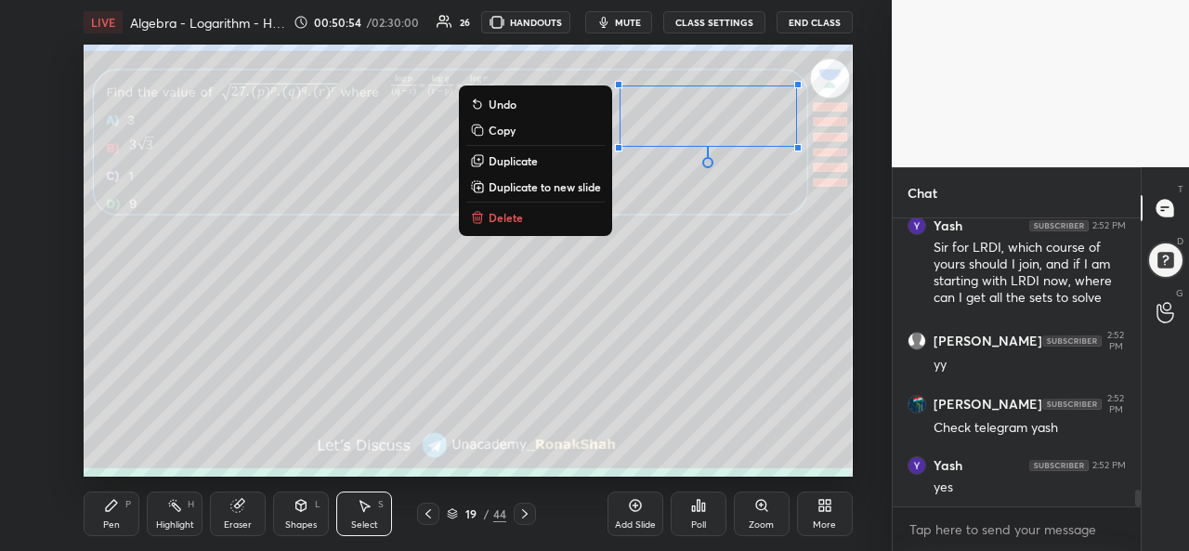
click at [98, 510] on div "Pen P" at bounding box center [112, 514] width 56 height 45
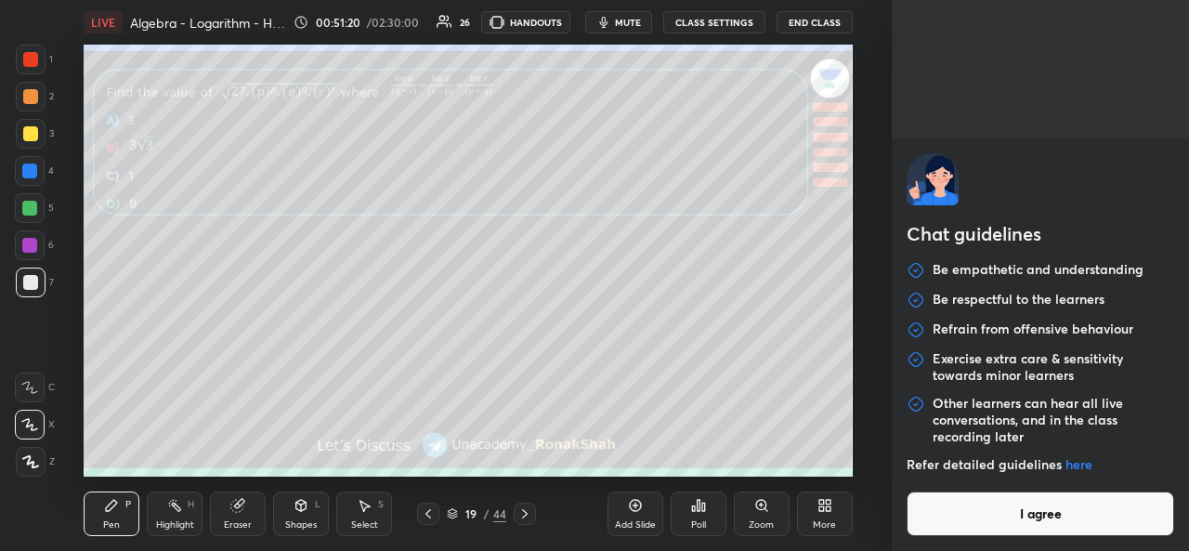
click at [963, 522] on body "1 2 3 4 5 6 7 C X Z C X Z E E Erase all H H LIVE Algebra - Logarithm - High Qua…" at bounding box center [594, 275] width 1189 height 551
click at [985, 531] on button "I agree" at bounding box center [1041, 514] width 268 height 45
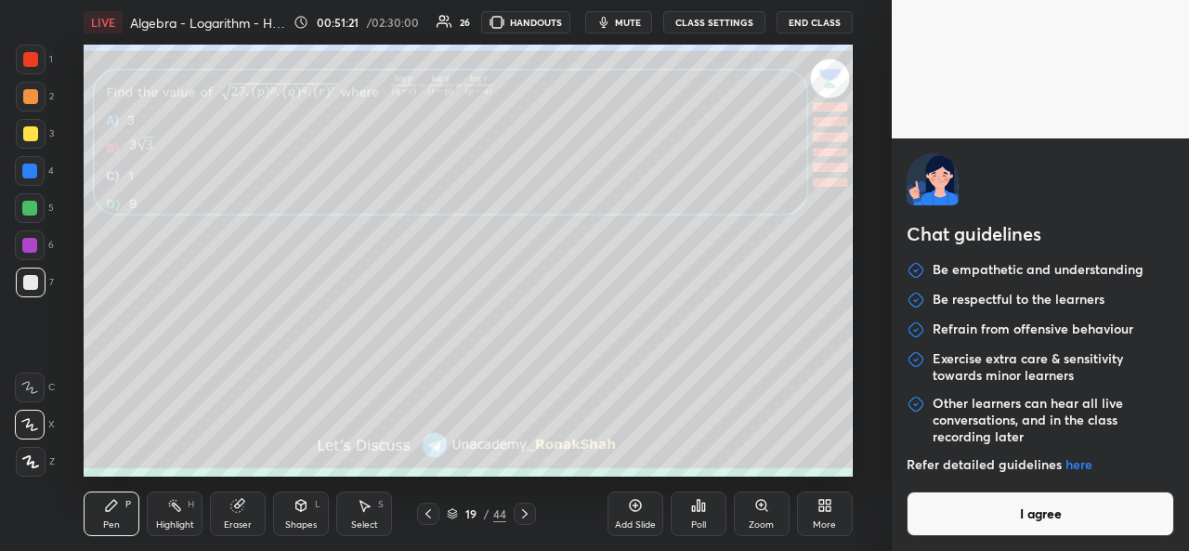
type textarea "x"
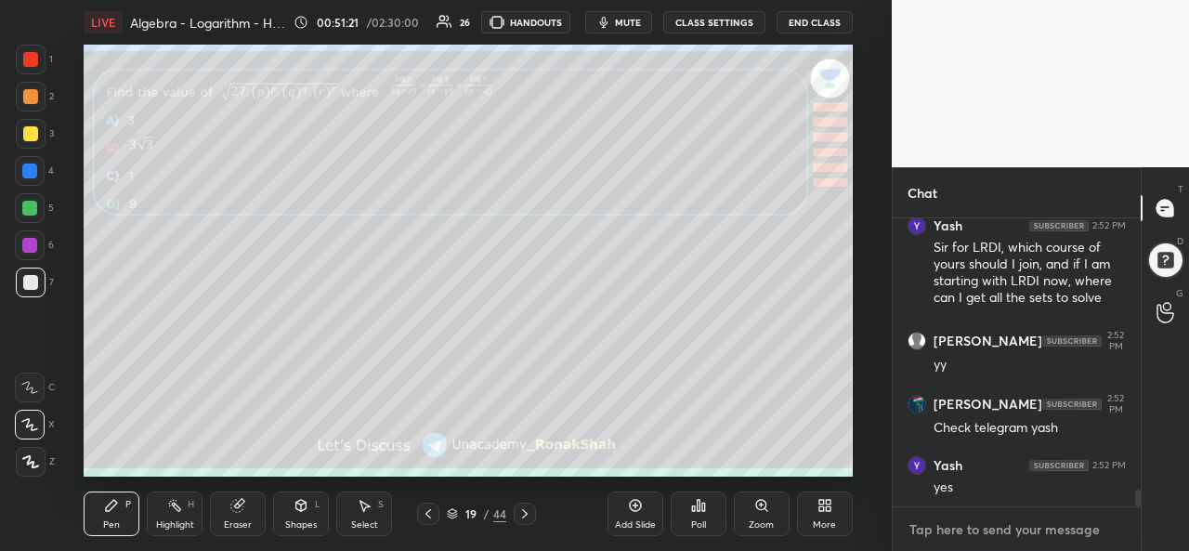
paste textarea "[URL][DOMAIN_NAME]"
type textarea "[URL][DOMAIN_NAME]"
type textarea "x"
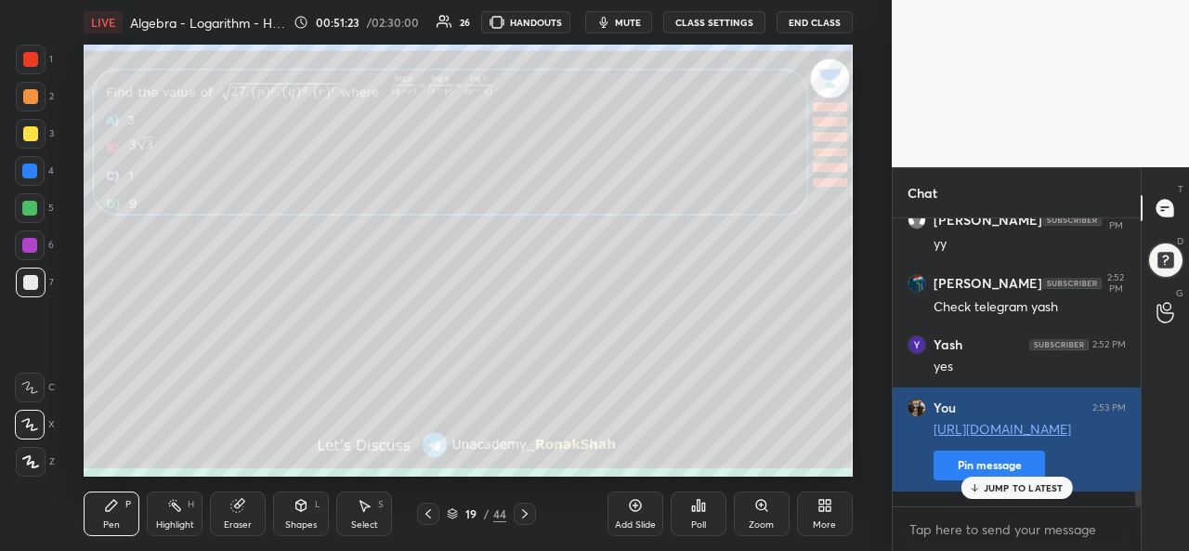
click at [948, 477] on button "Pin message" at bounding box center [990, 466] width 112 height 30
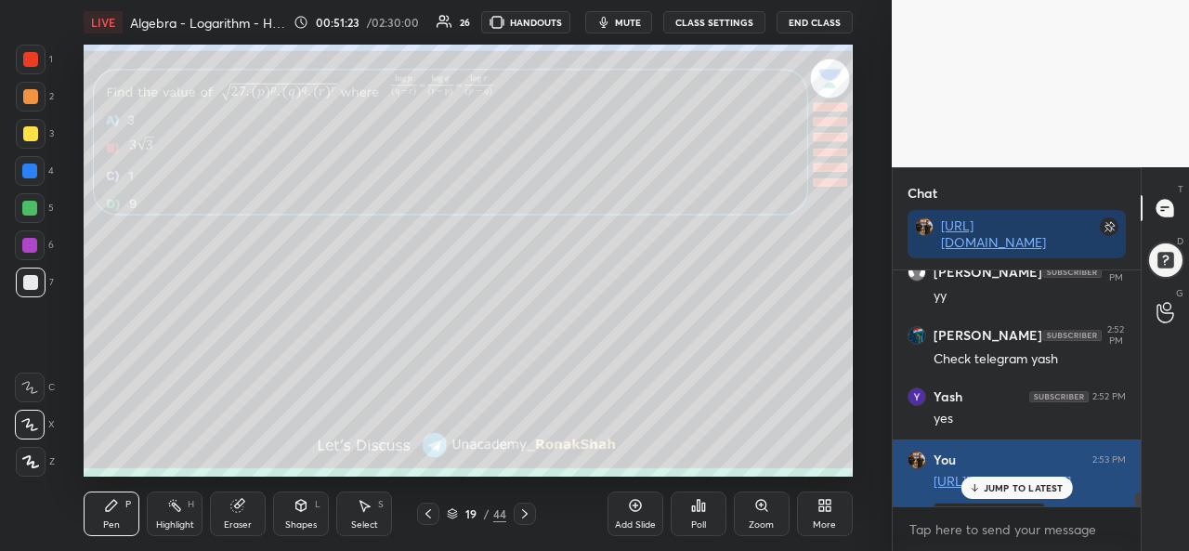
scroll to position [76, 243]
click at [1004, 490] on p "JUMP TO LATEST" at bounding box center [1024, 487] width 80 height 11
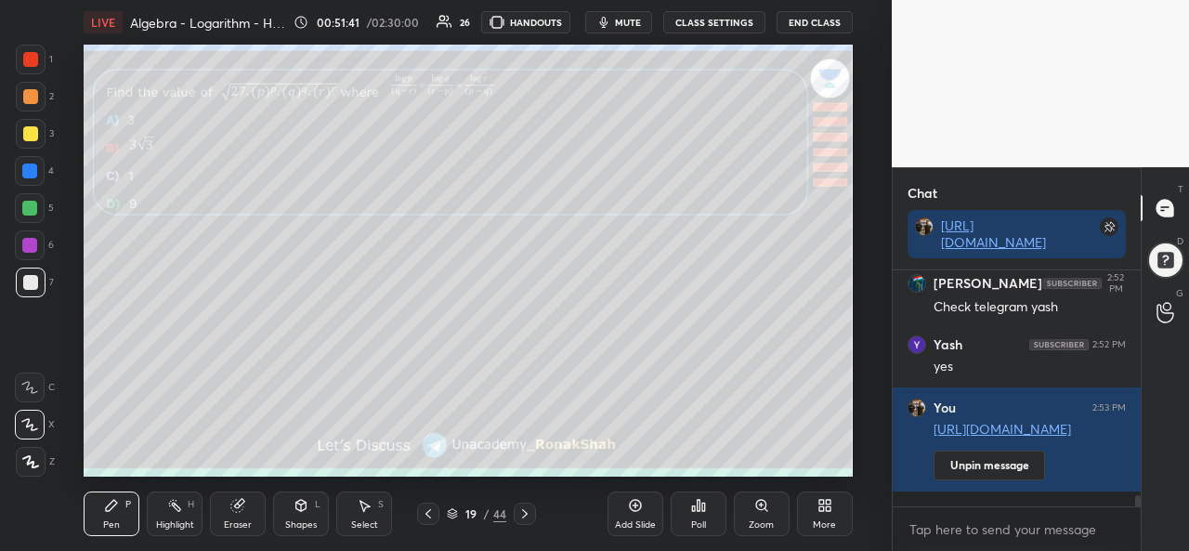
type textarea "x"
click at [857, 371] on div "Setting up your live class Poll for secs No correct answer Start poll" at bounding box center [468, 261] width 818 height 432
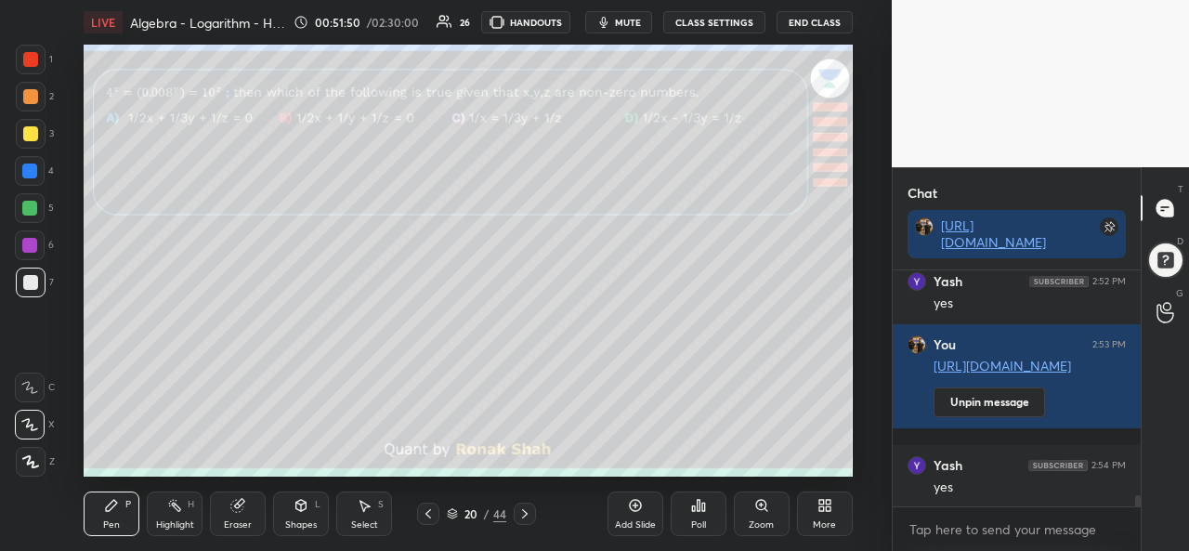
scroll to position [4958, 0]
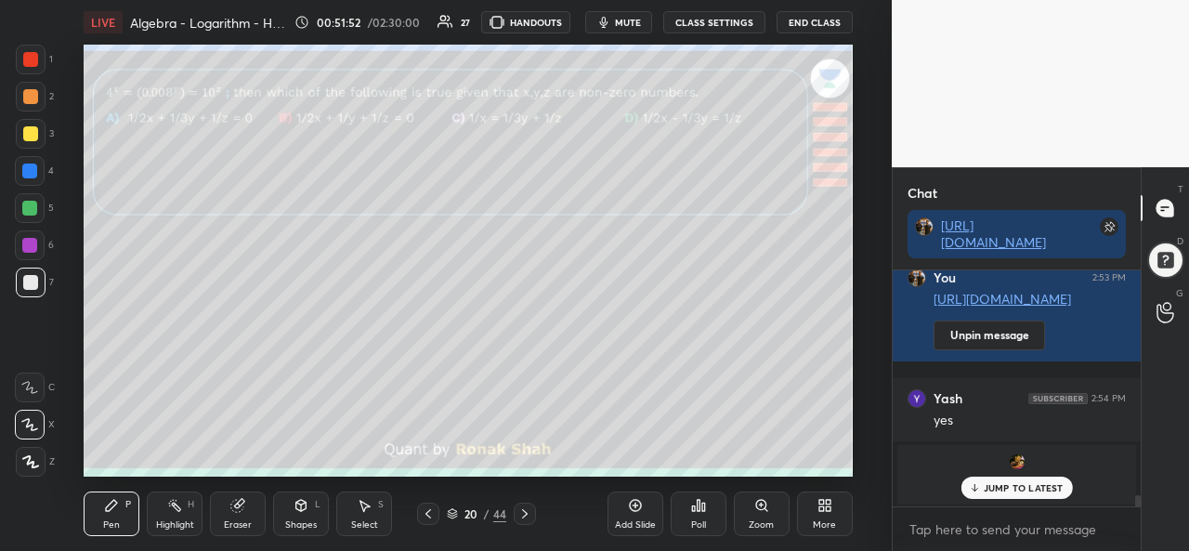
click at [706, 512] on div "Poll" at bounding box center [699, 514] width 56 height 45
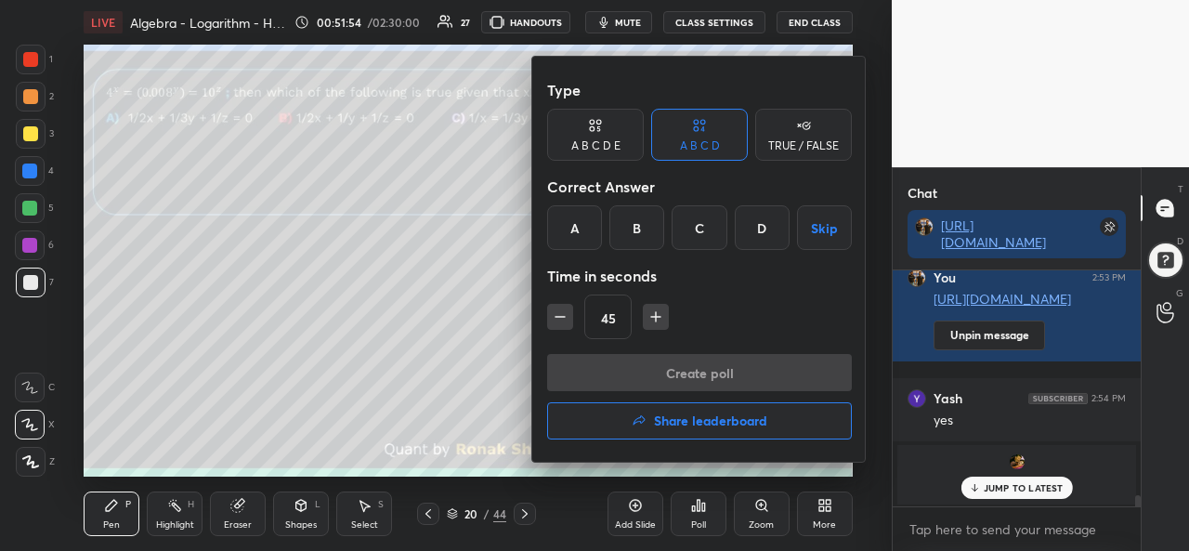
click at [479, 313] on div at bounding box center [594, 275] width 1189 height 551
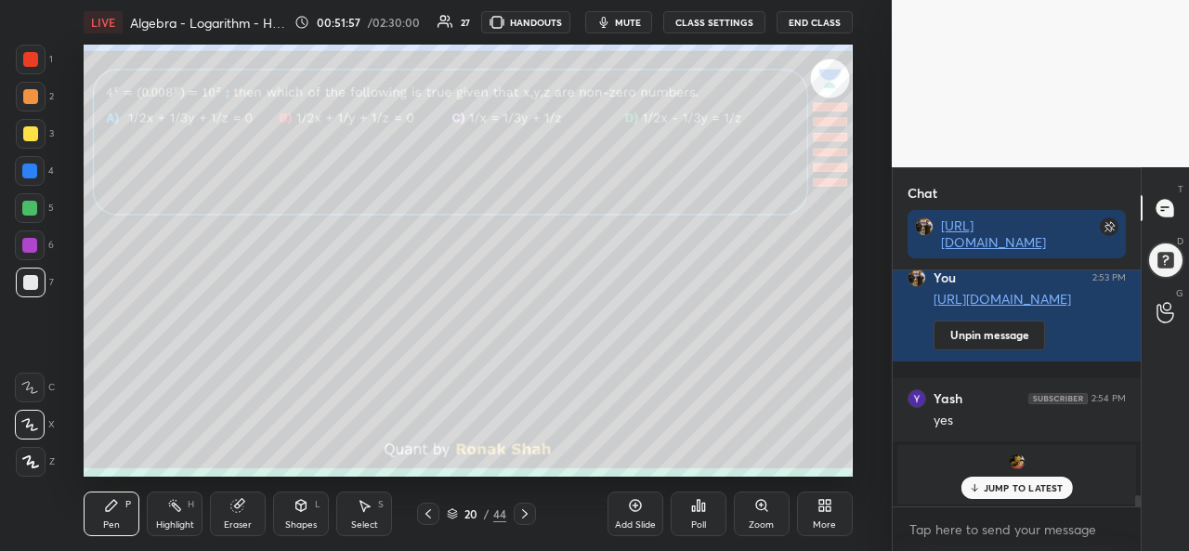
click at [699, 516] on div "Poll" at bounding box center [699, 514] width 56 height 45
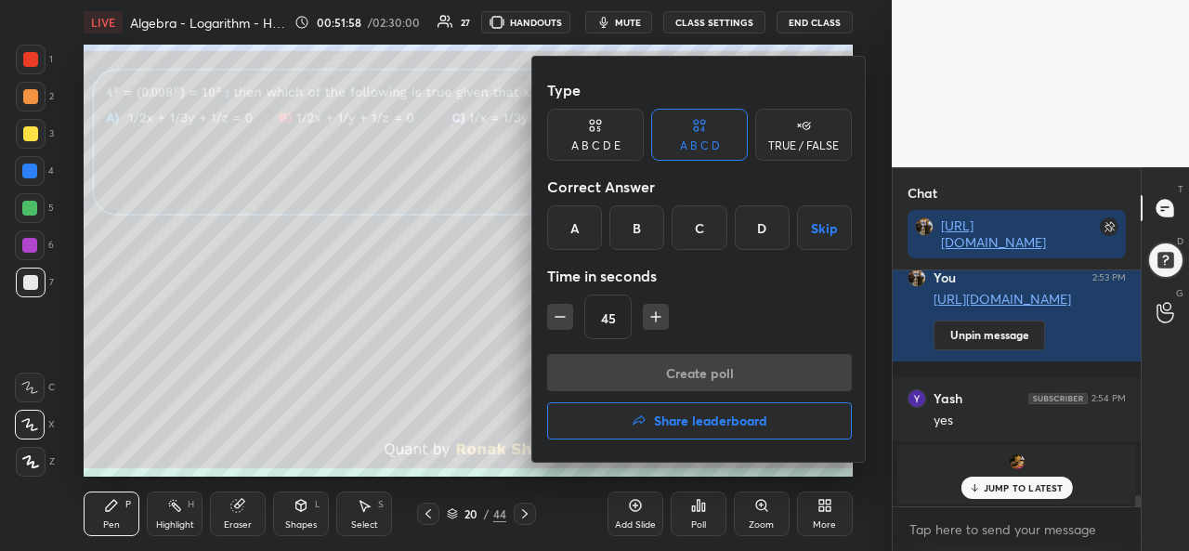
click at [768, 227] on div "D" at bounding box center [762, 227] width 55 height 45
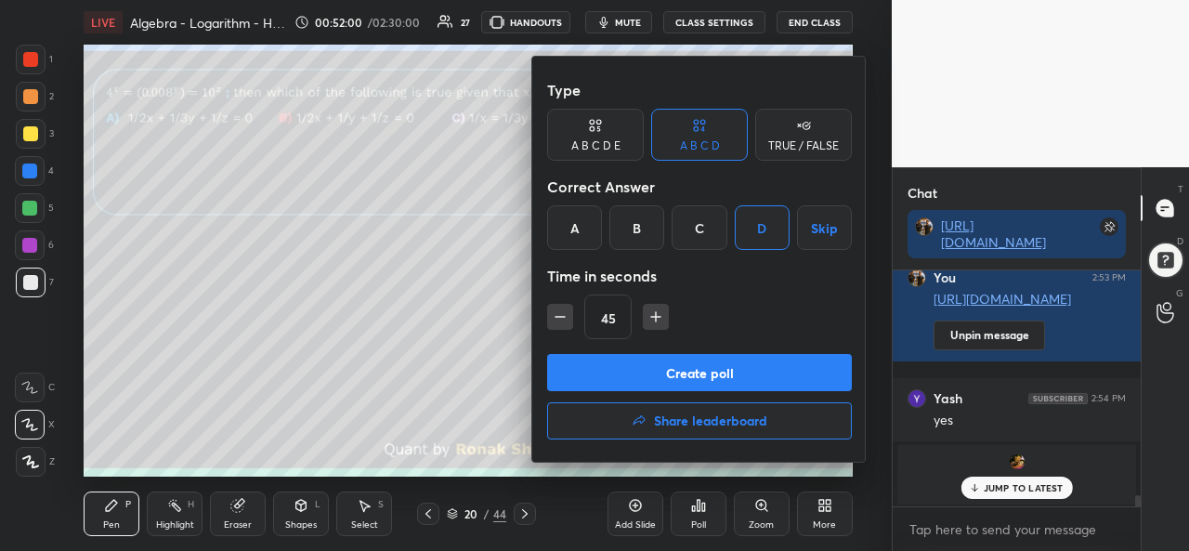
click at [659, 314] on icon "button" at bounding box center [656, 317] width 19 height 19
type input "60"
click at [729, 367] on button "Create poll" at bounding box center [699, 372] width 305 height 37
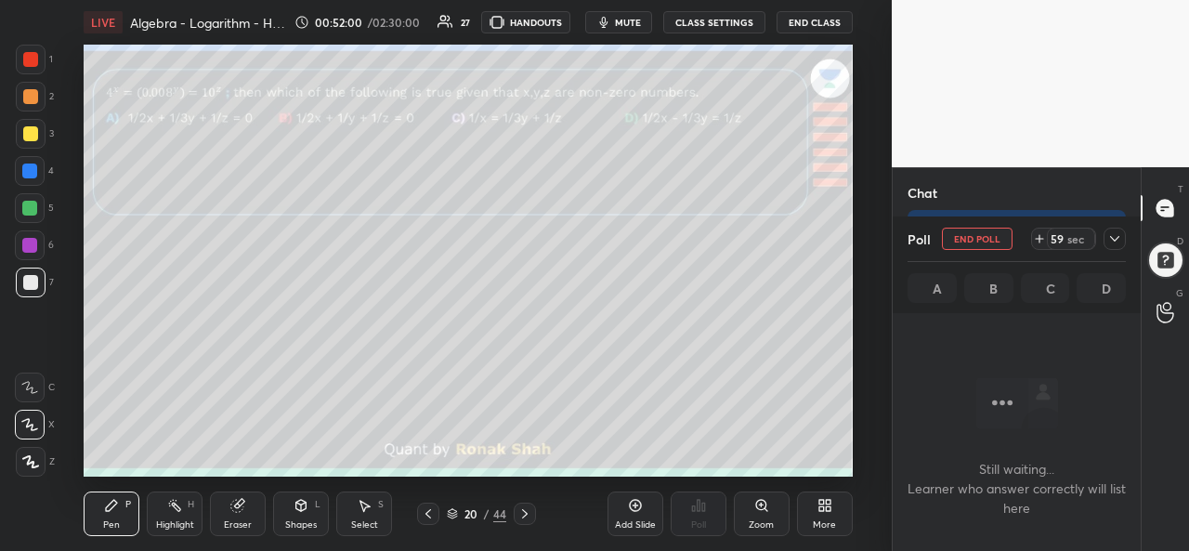
scroll to position [134, 243]
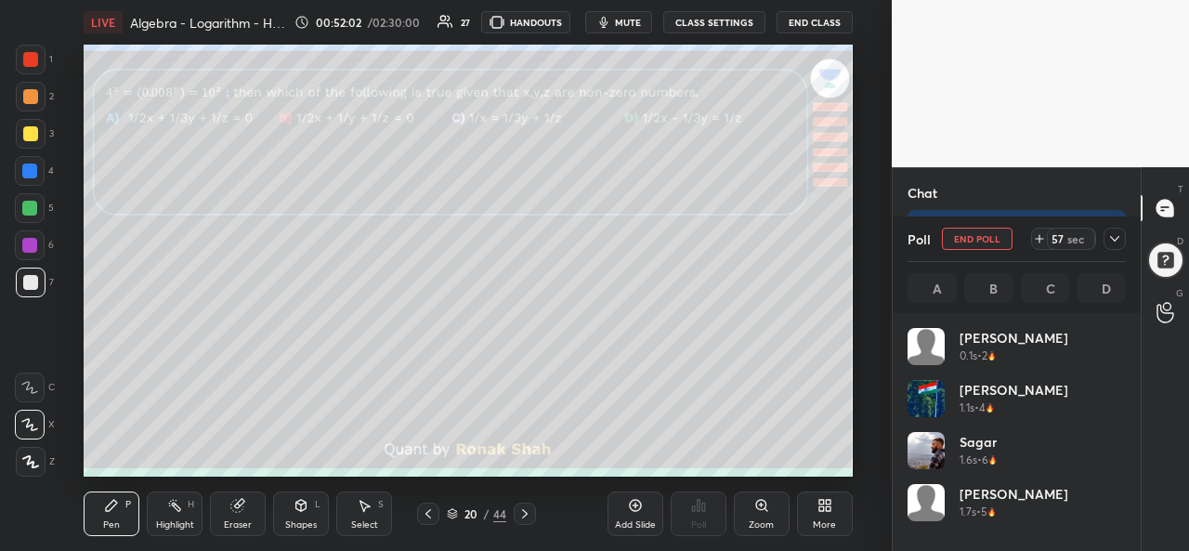
click at [362, 515] on div "Select S" at bounding box center [364, 514] width 56 height 45
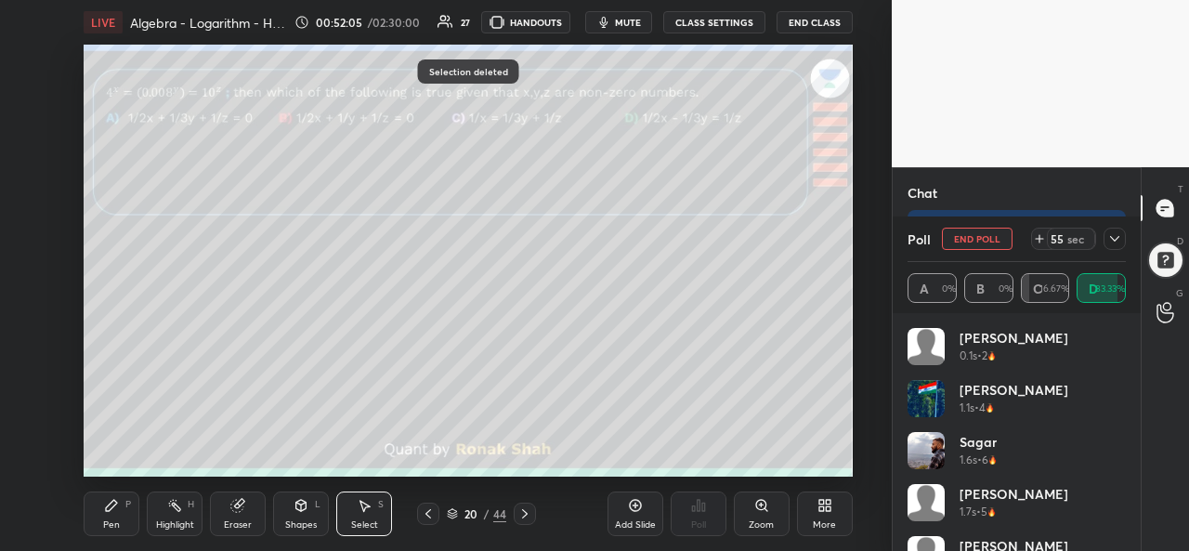
click at [123, 508] on div "Pen P" at bounding box center [112, 514] width 56 height 45
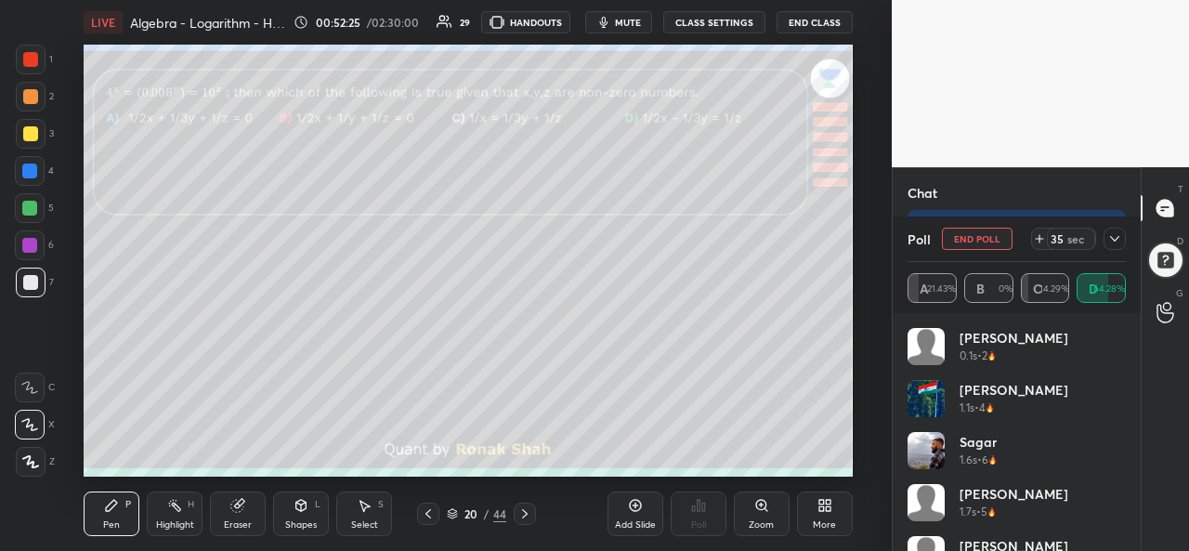
click at [1113, 244] on icon at bounding box center [1115, 238] width 15 height 15
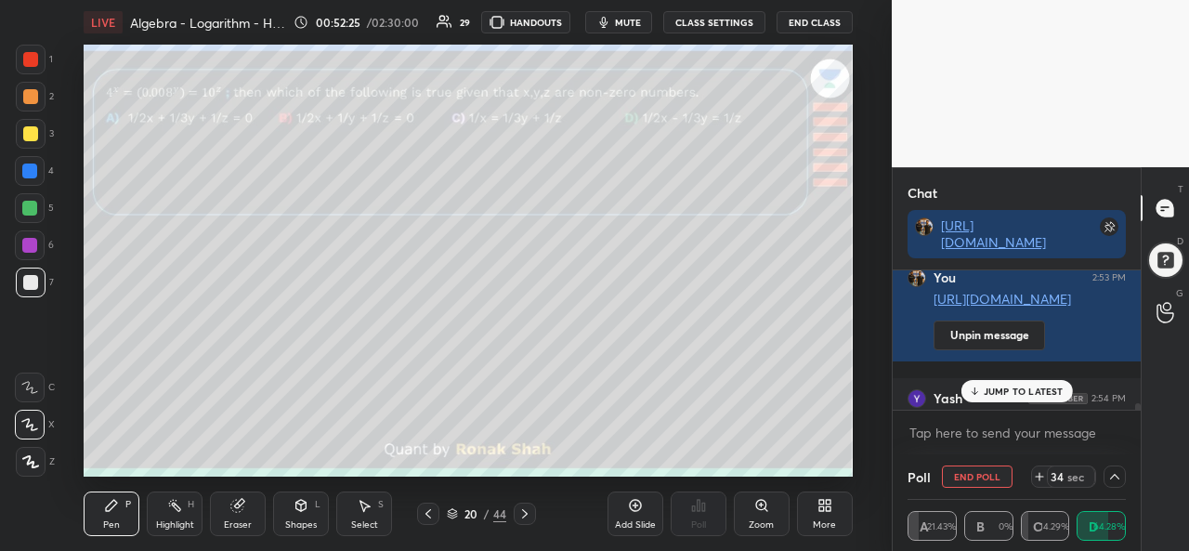
scroll to position [5055, 0]
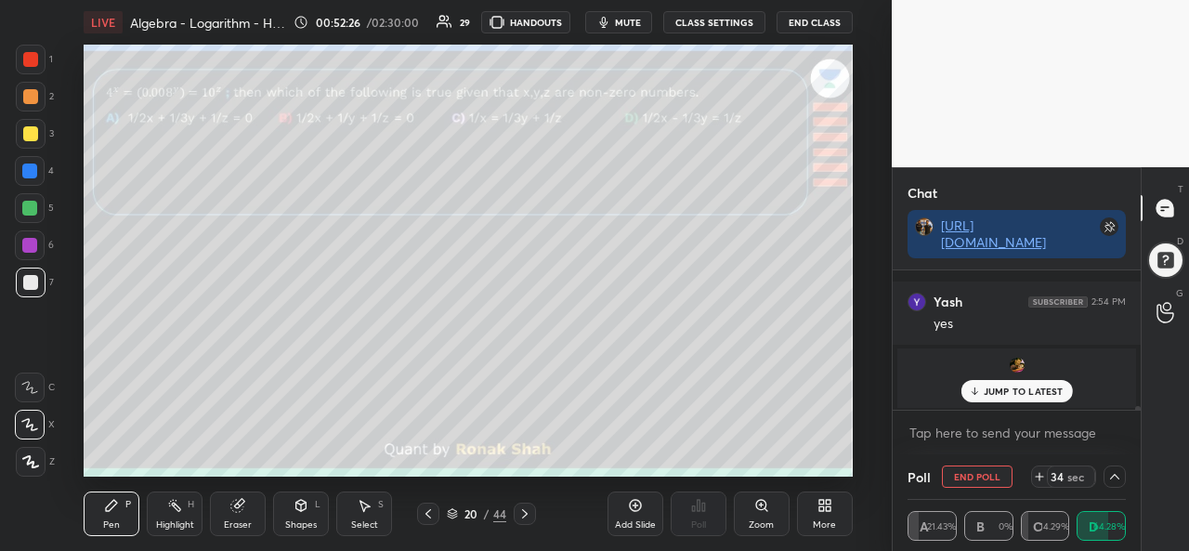
click at [1021, 386] on p "JUMP TO LATEST" at bounding box center [1024, 391] width 80 height 11
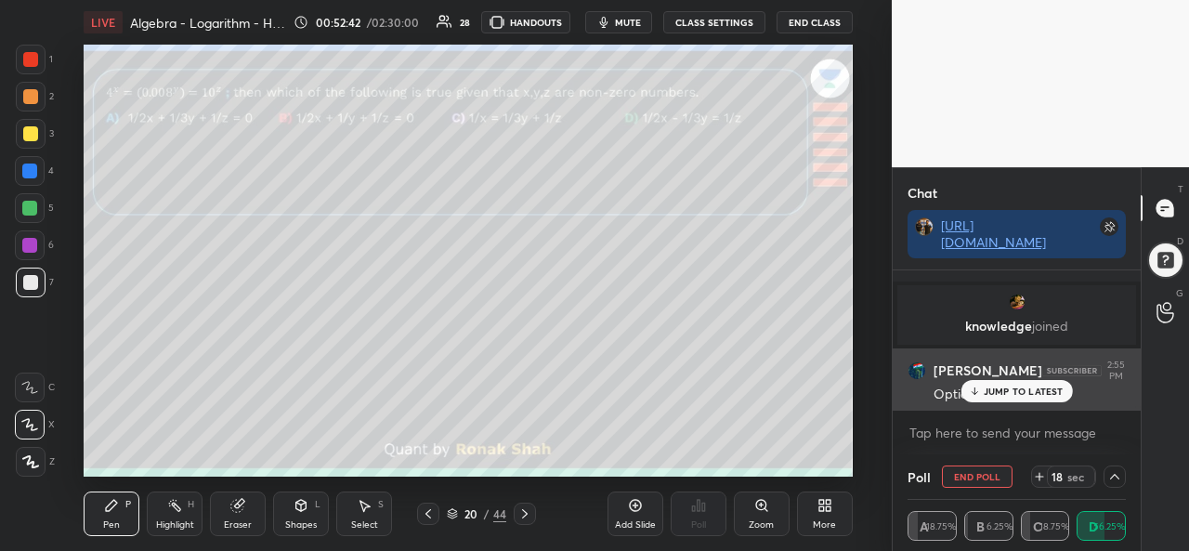
click at [1010, 387] on p "JUMP TO LATEST" at bounding box center [1024, 391] width 80 height 11
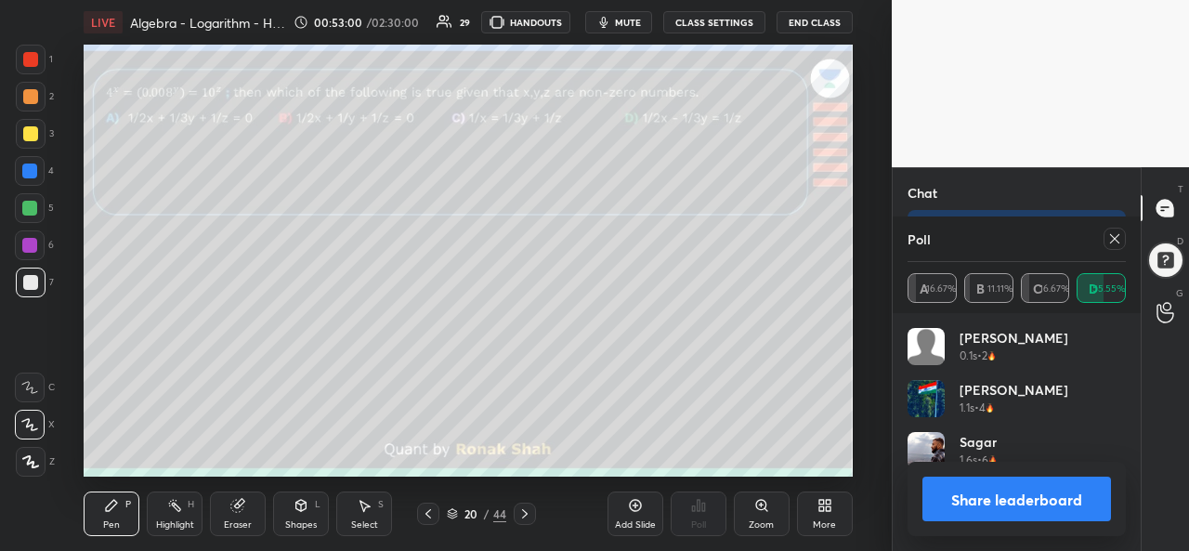
scroll to position [217, 213]
click at [1121, 246] on div at bounding box center [1115, 239] width 22 height 22
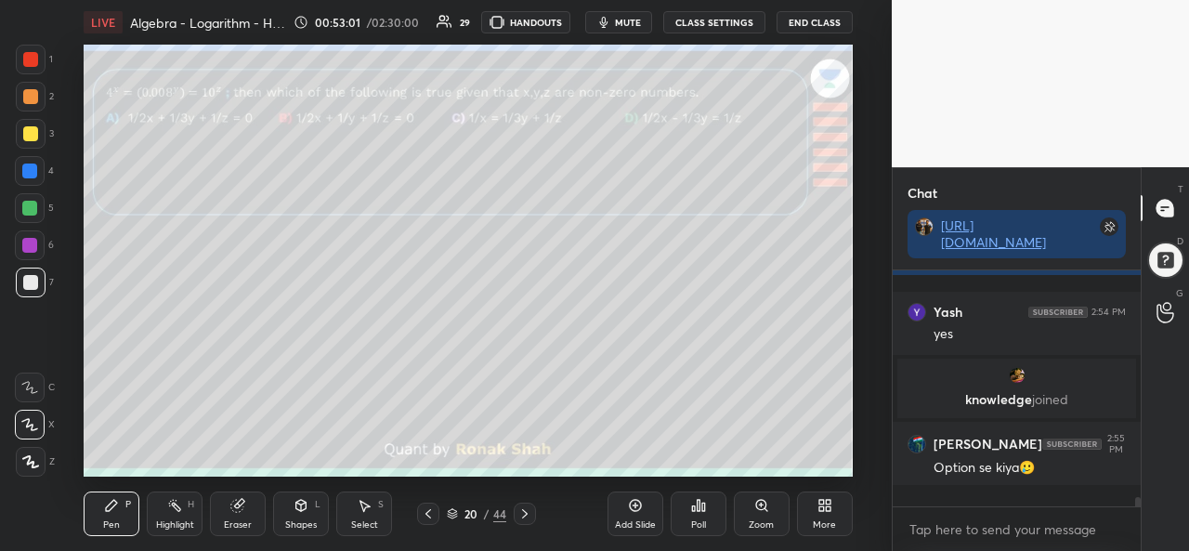
scroll to position [5023, 0]
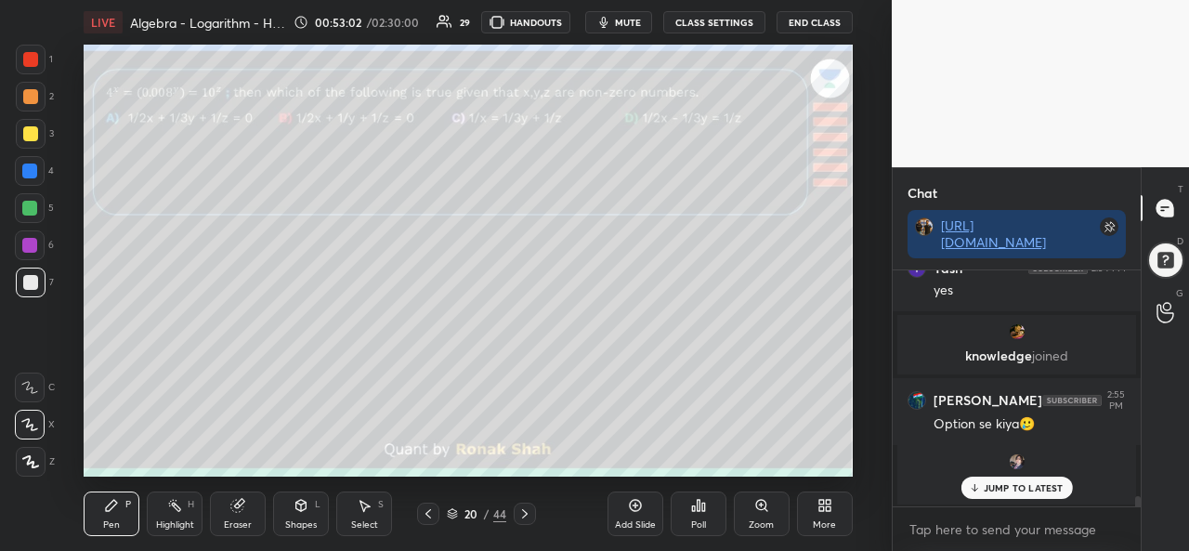
click at [1011, 484] on p "JUMP TO LATEST" at bounding box center [1024, 487] width 80 height 11
click at [37, 126] on div at bounding box center [31, 134] width 30 height 30
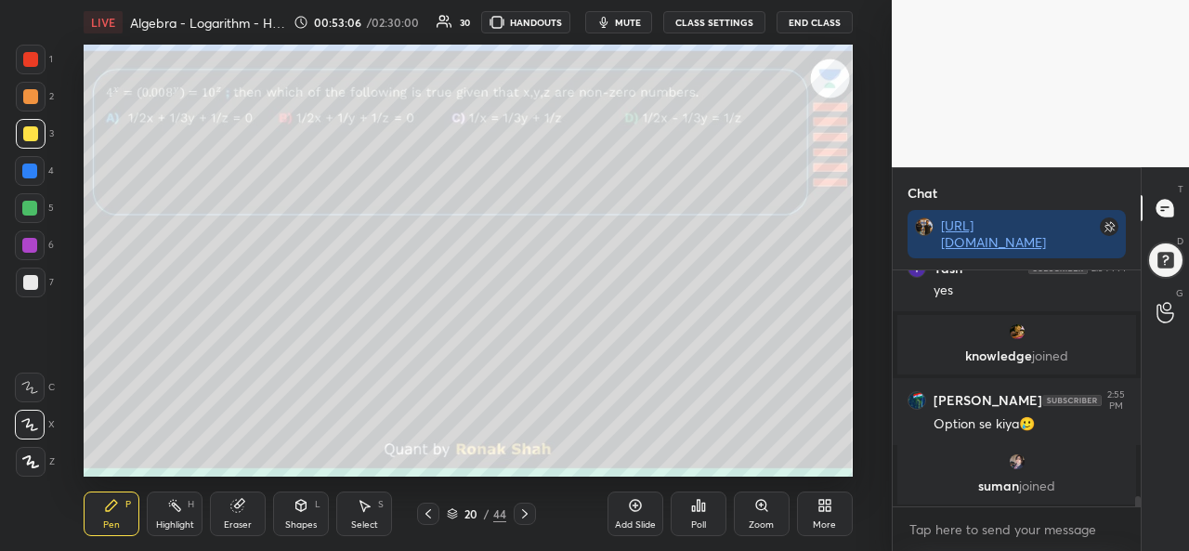
scroll to position [5168, 0]
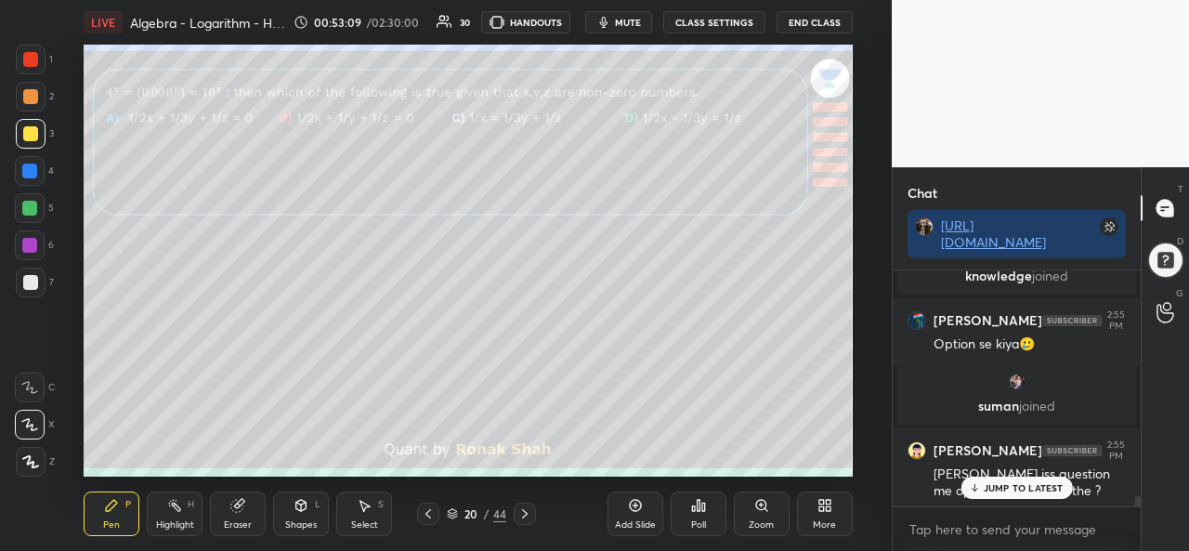
click at [1000, 484] on p "JUMP TO LATEST" at bounding box center [1024, 487] width 80 height 11
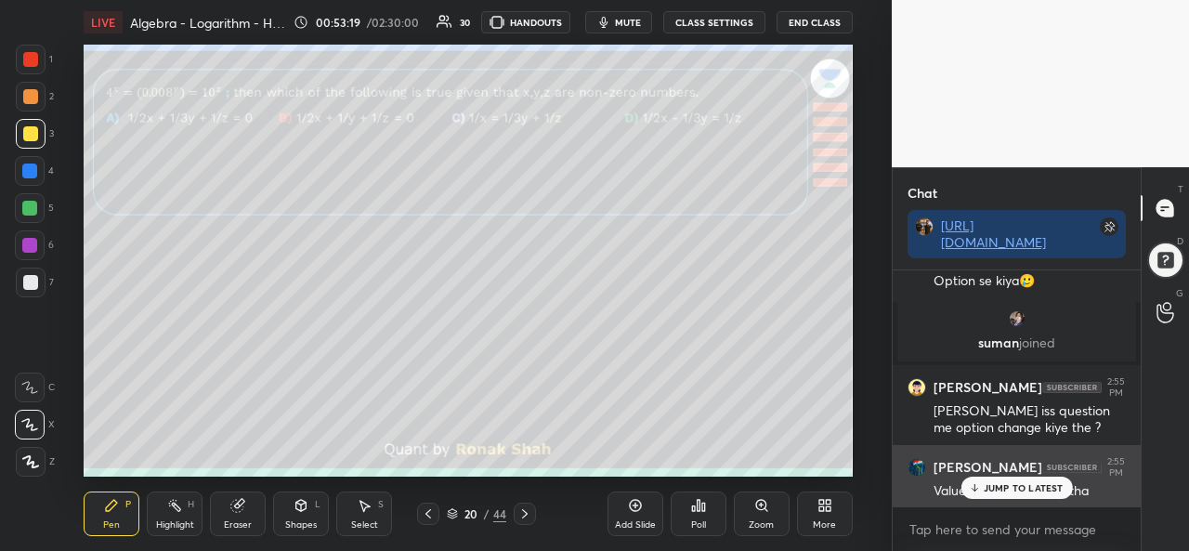
click at [1002, 486] on p "JUMP TO LATEST" at bounding box center [1024, 487] width 80 height 11
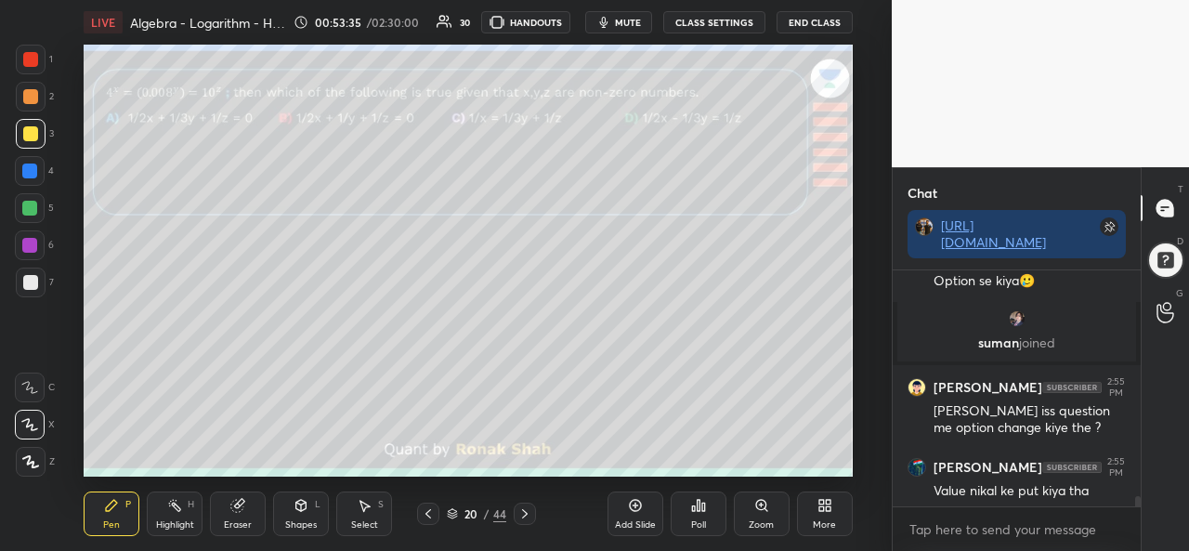
click at [369, 505] on icon at bounding box center [364, 505] width 15 height 15
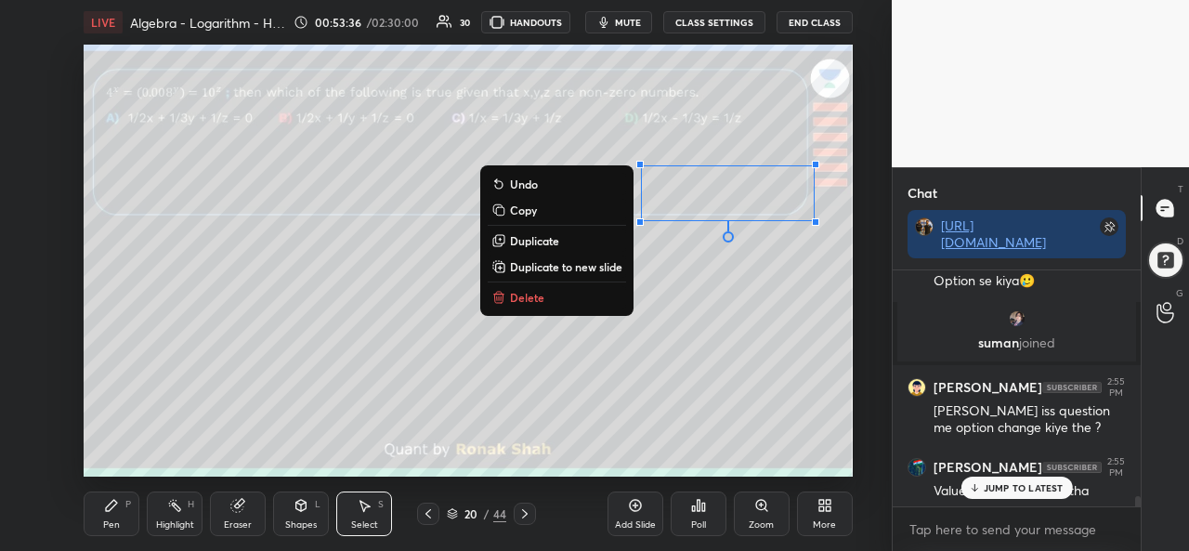
scroll to position [5295, 0]
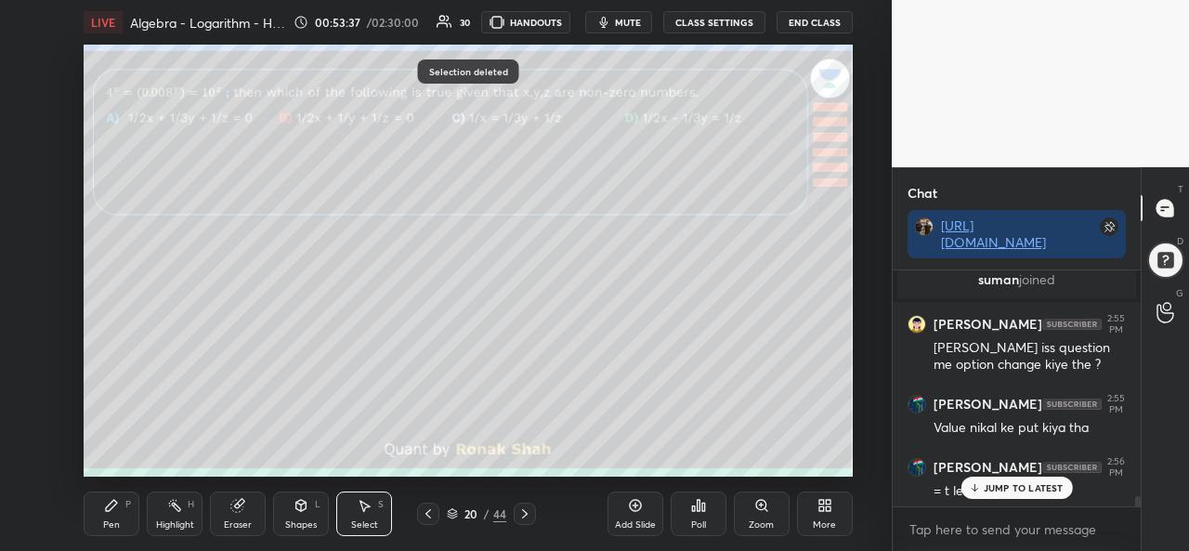
click at [1015, 487] on p "JUMP TO LATEST" at bounding box center [1024, 487] width 80 height 11
click at [71, 519] on div "LIVE Algebra - Logarithm - High Quality Practice Question 00:53:38 / 02:30:00 3…" at bounding box center [468, 275] width 818 height 551
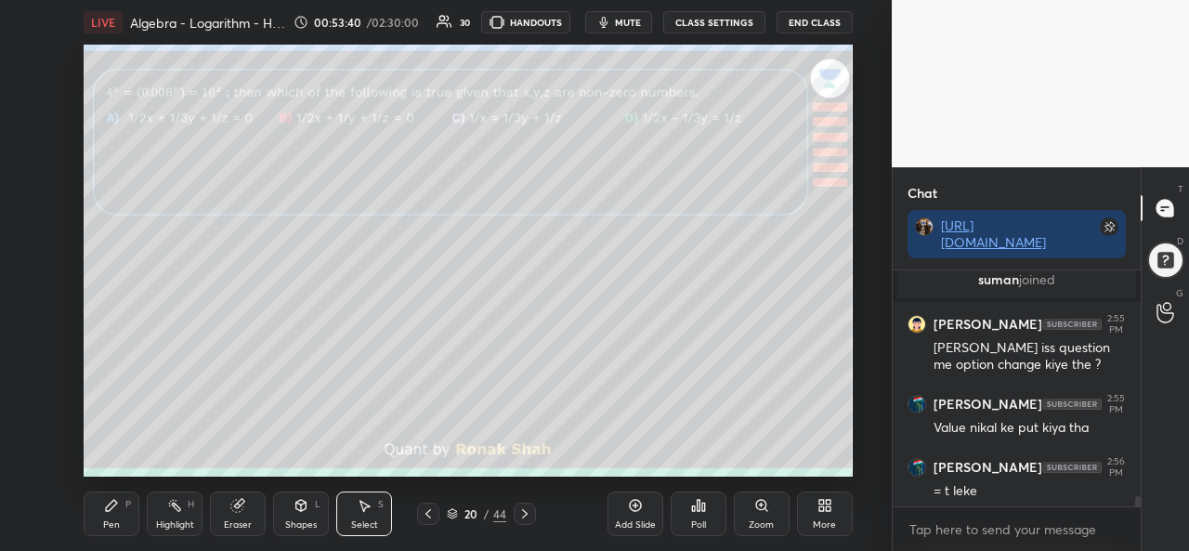
click at [99, 505] on div "Pen P" at bounding box center [112, 514] width 56 height 45
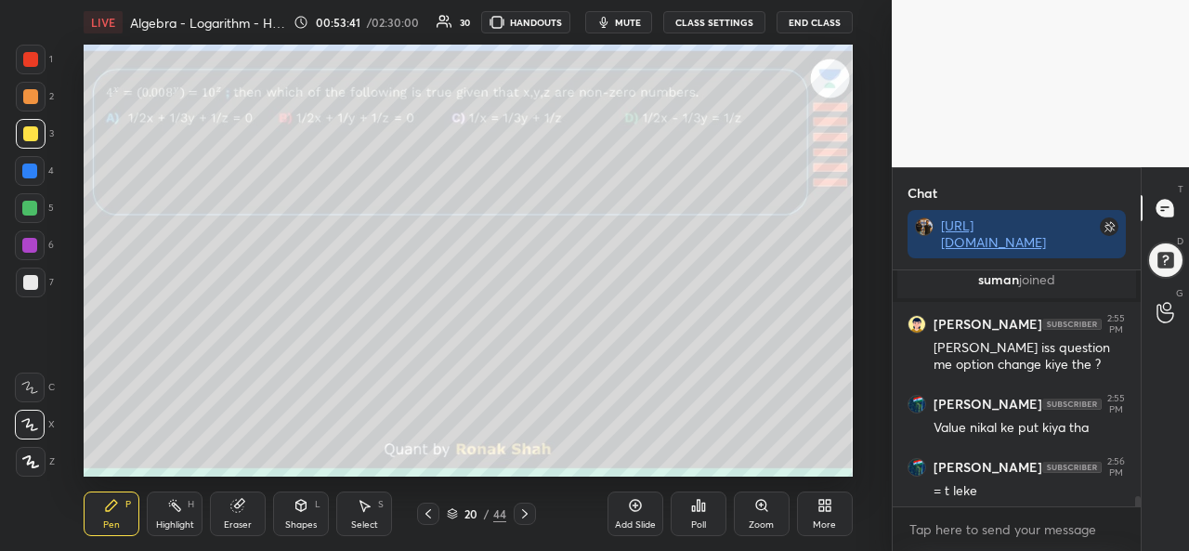
click at [24, 61] on div at bounding box center [30, 59] width 15 height 15
click at [31, 168] on div at bounding box center [29, 171] width 15 height 15
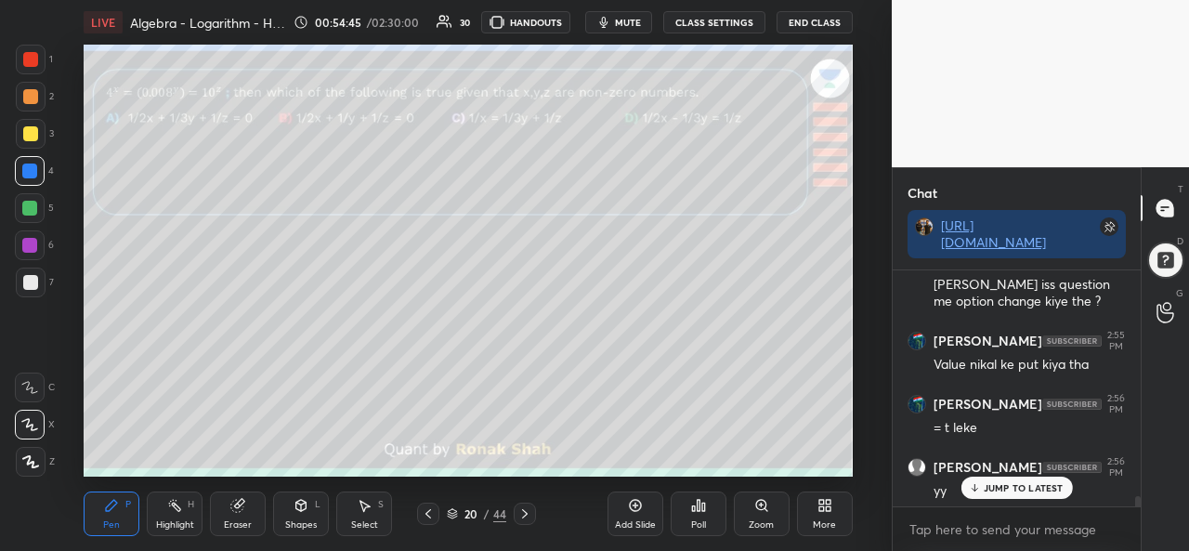
click at [36, 203] on div at bounding box center [29, 208] width 15 height 15
click at [35, 246] on div at bounding box center [29, 245] width 15 height 15
click at [32, 279] on div at bounding box center [30, 282] width 15 height 15
click at [697, 466] on div "Poll" at bounding box center [699, 514] width 56 height 104
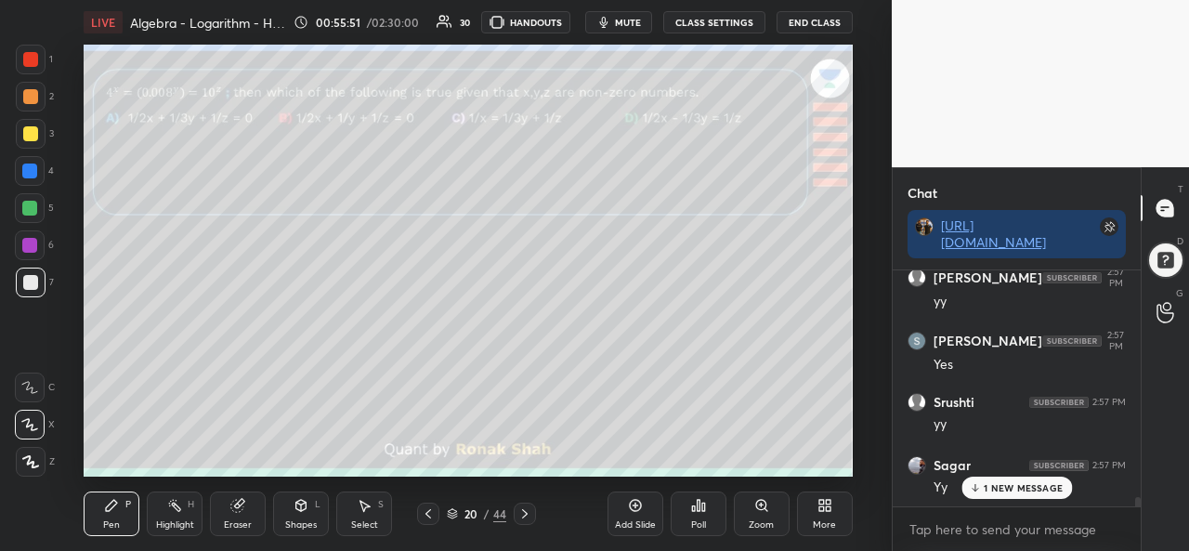
scroll to position [5737, 0]
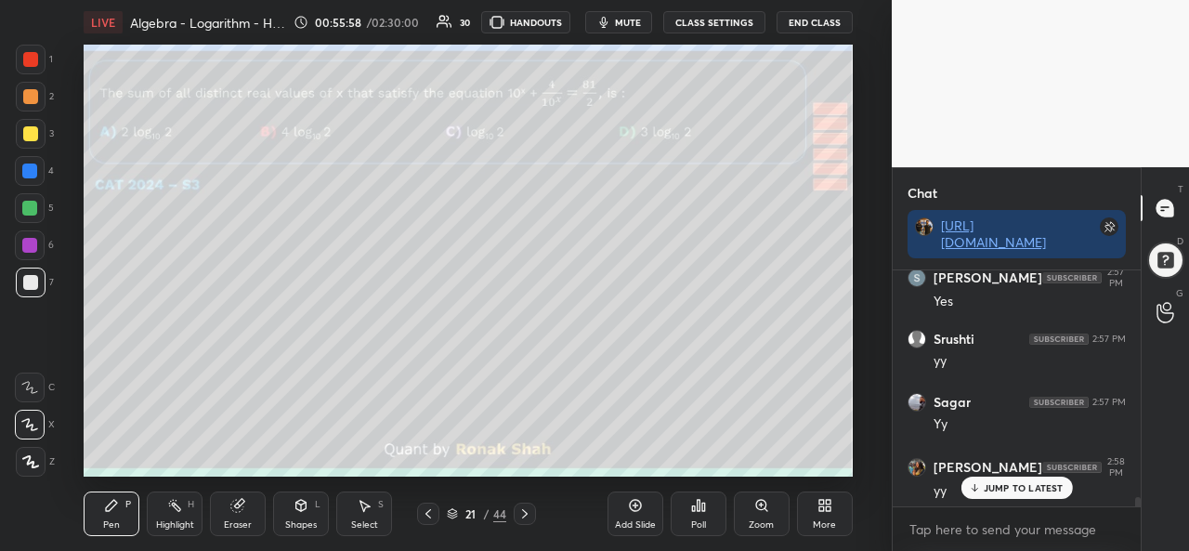
click at [37, 59] on div at bounding box center [30, 59] width 15 height 15
click at [706, 516] on div "Poll" at bounding box center [699, 514] width 56 height 45
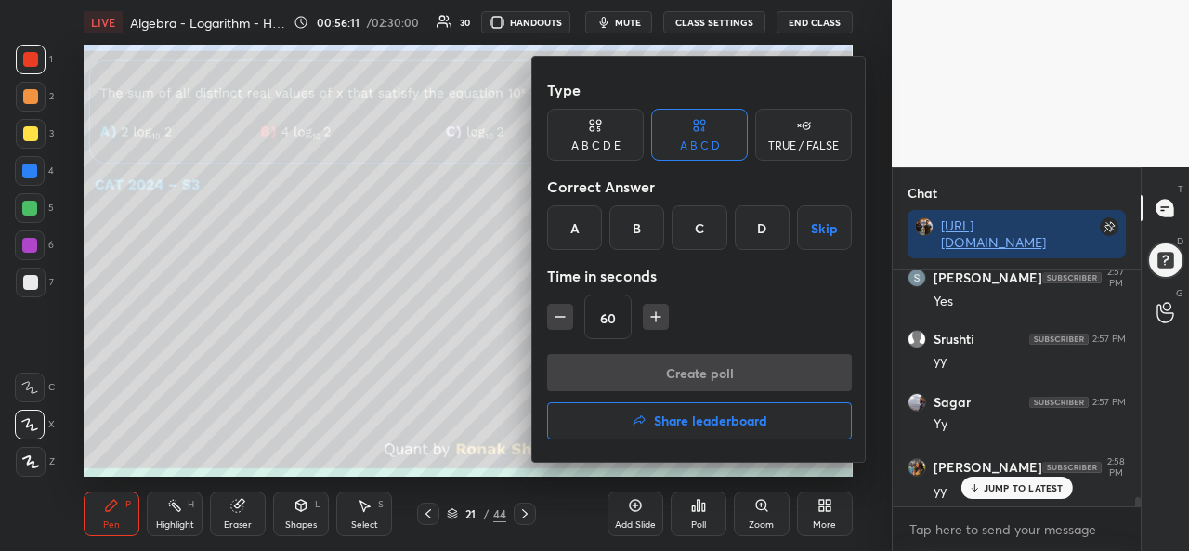
click at [573, 230] on div "A" at bounding box center [574, 227] width 55 height 45
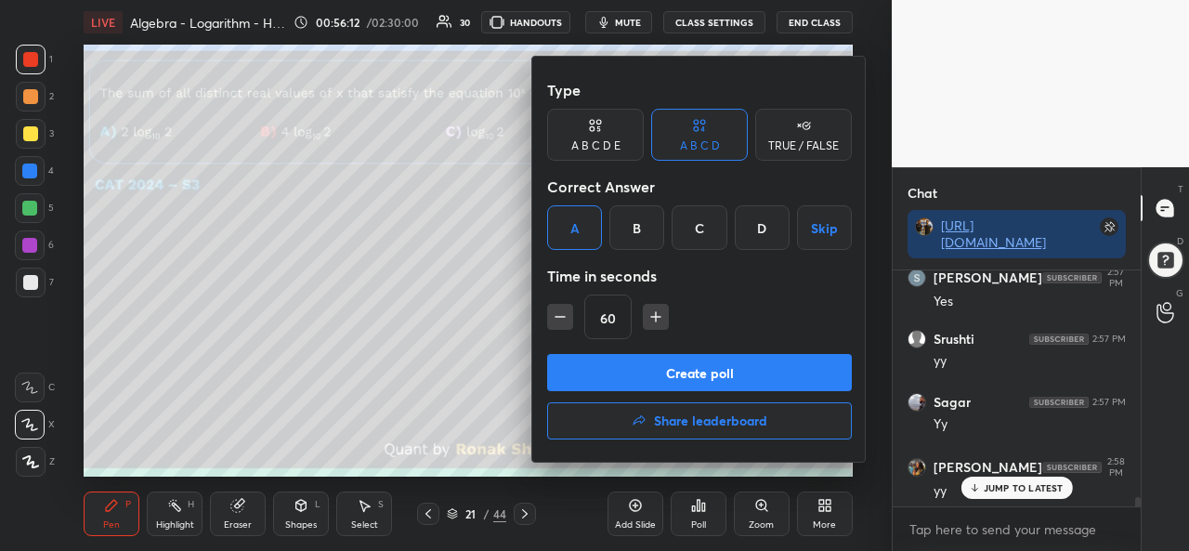
click at [685, 371] on button "Create poll" at bounding box center [699, 372] width 305 height 37
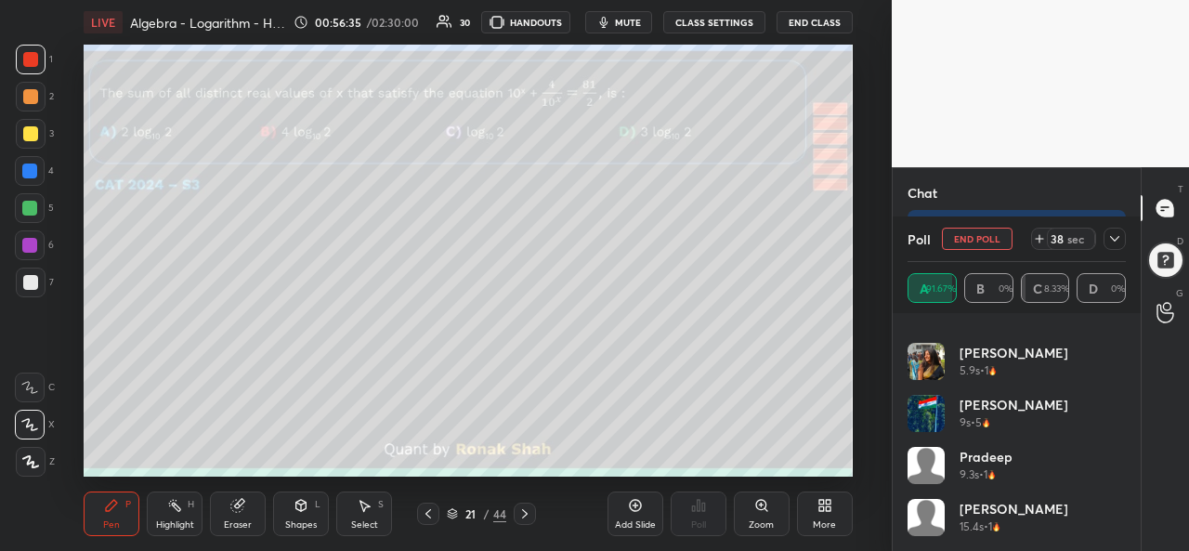
scroll to position [5901, 0]
click at [1109, 233] on icon at bounding box center [1115, 238] width 15 height 15
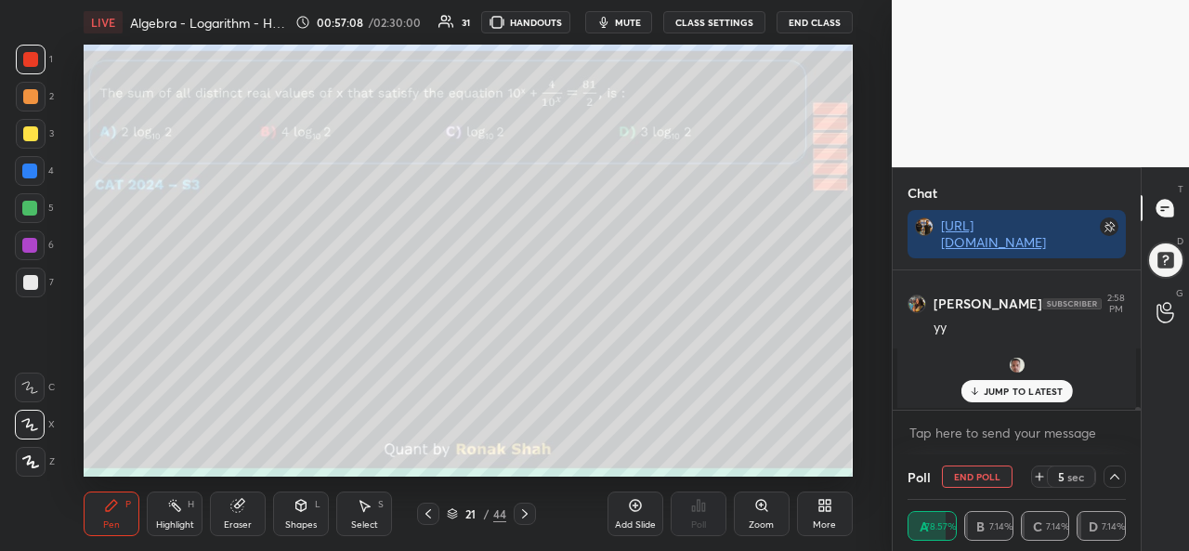
scroll to position [0, 0]
click at [1021, 389] on p "JUMP TO LATEST" at bounding box center [1024, 391] width 80 height 11
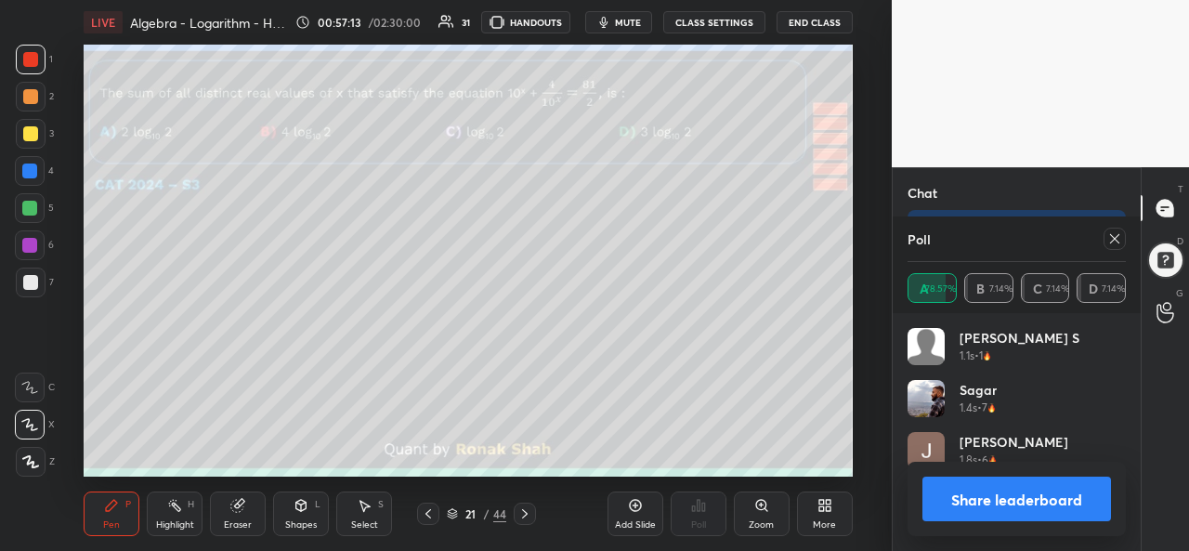
scroll to position [217, 213]
click at [1113, 237] on icon at bounding box center [1114, 238] width 9 height 9
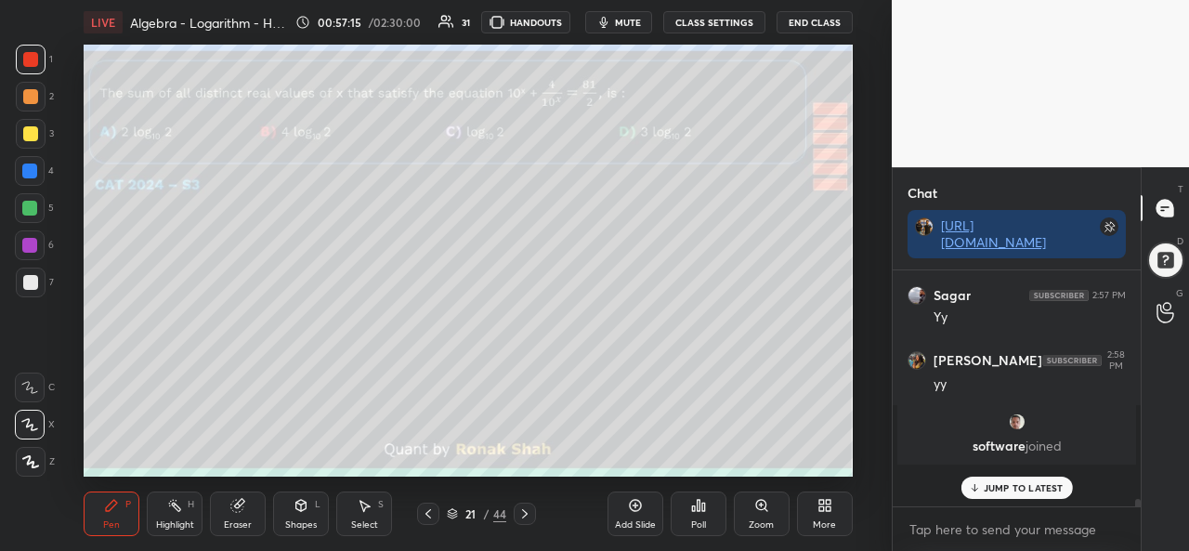
scroll to position [60, 243]
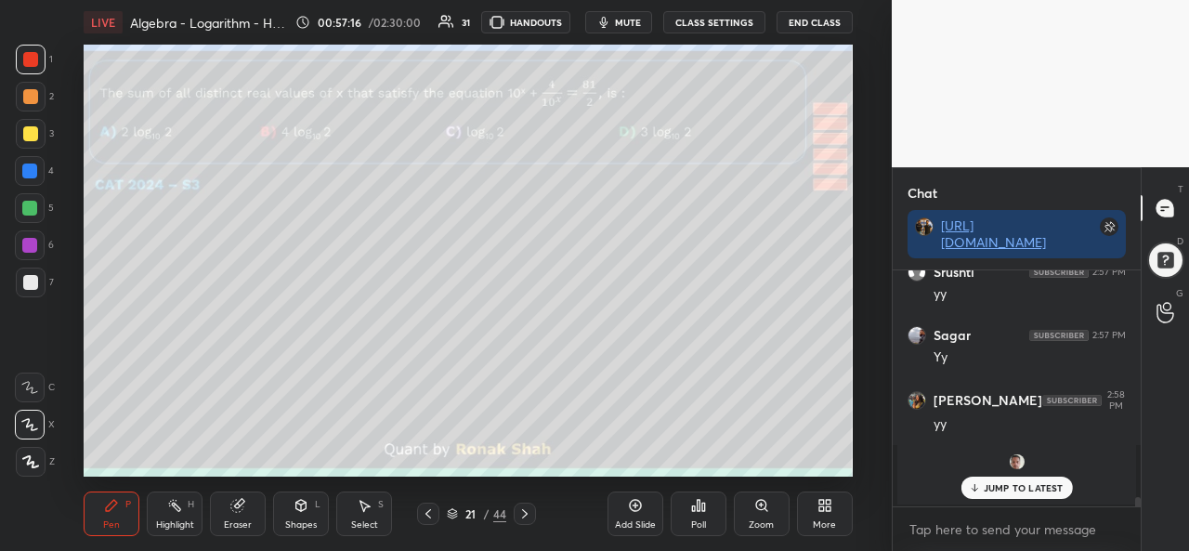
click at [359, 512] on icon at bounding box center [364, 505] width 15 height 15
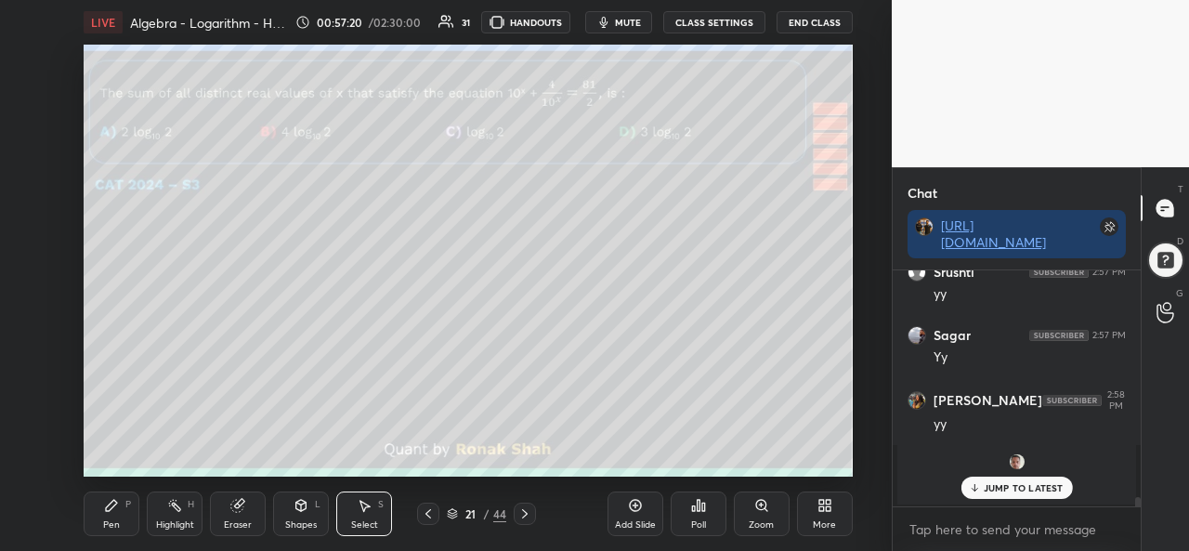
click at [98, 502] on div "Pen P" at bounding box center [112, 514] width 56 height 45
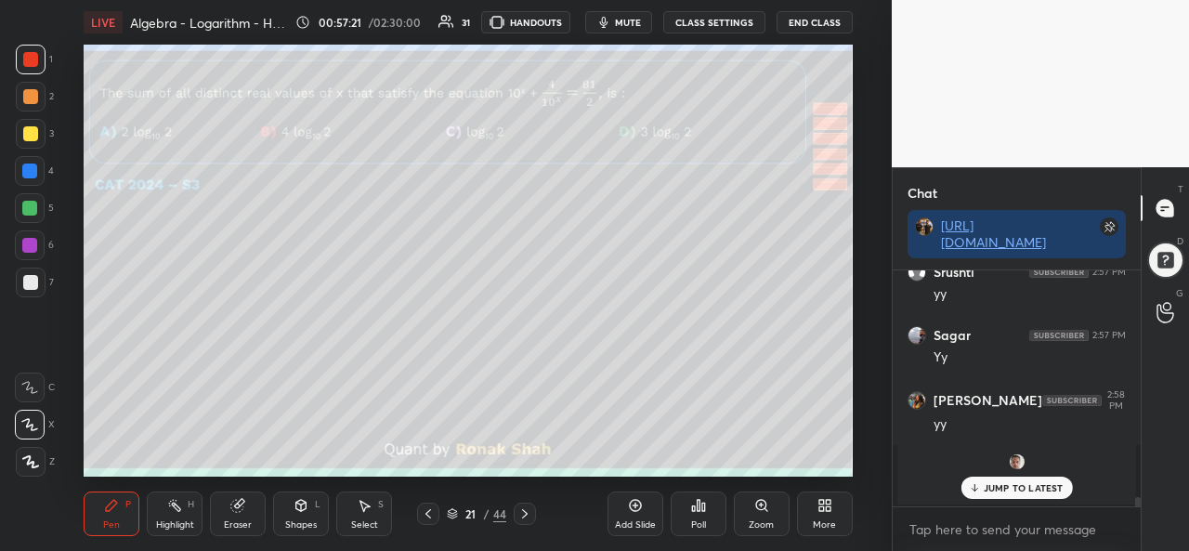
click at [1012, 480] on div "JUMP TO LATEST" at bounding box center [1017, 488] width 112 height 22
click at [362, 510] on icon at bounding box center [364, 505] width 15 height 15
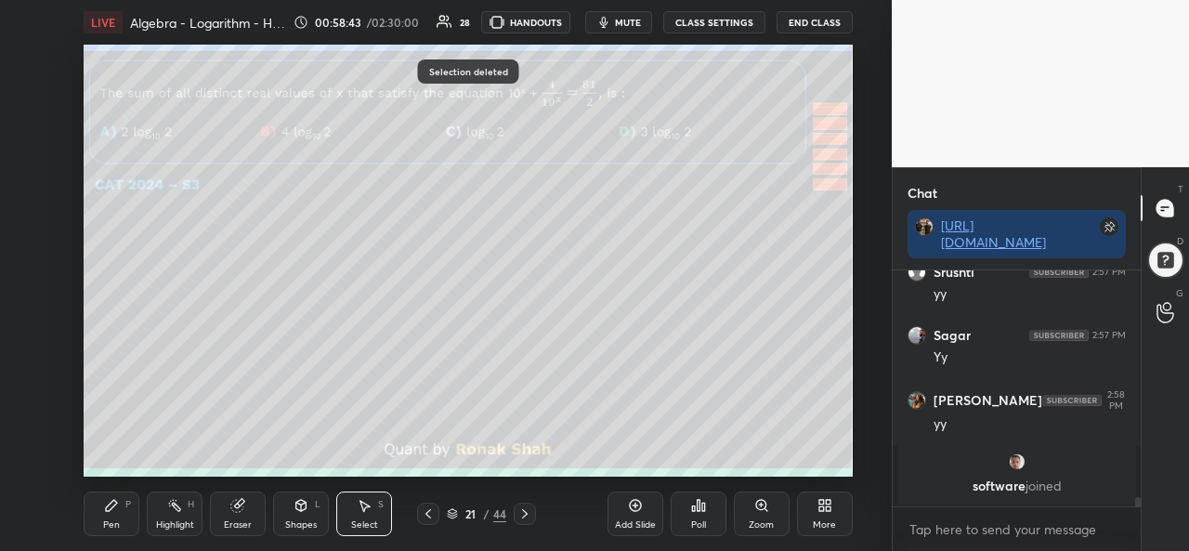
click at [126, 519] on div "Pen P" at bounding box center [112, 514] width 56 height 45
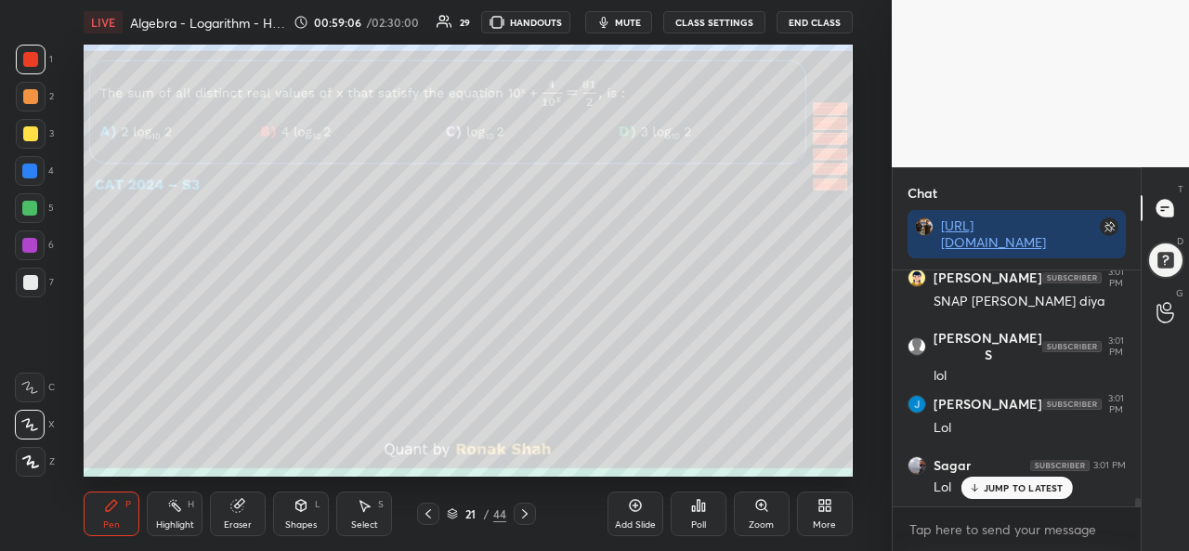
scroll to position [6436, 0]
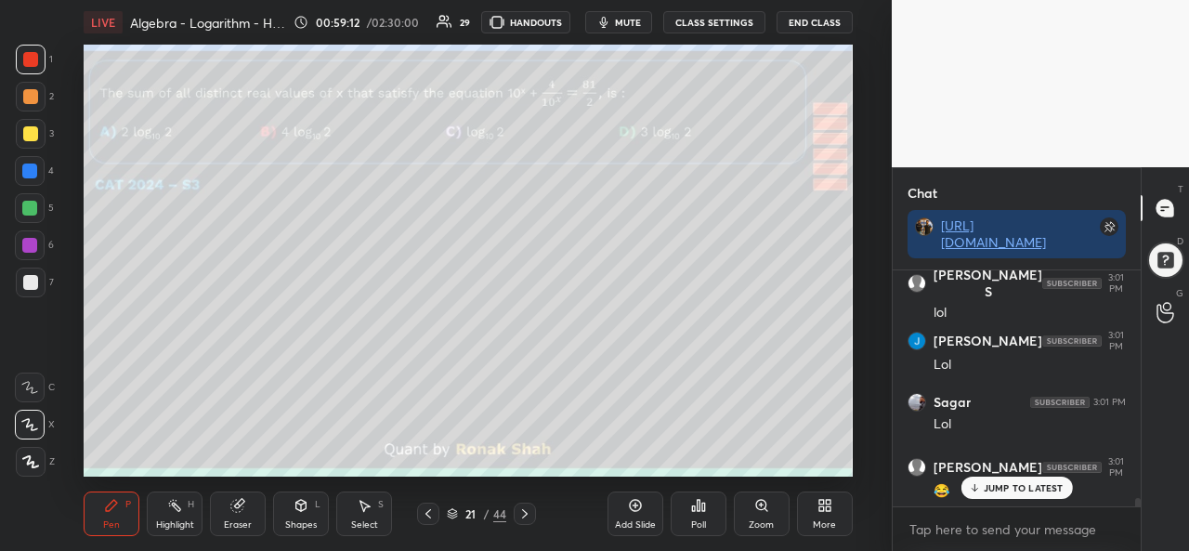
click at [1022, 479] on div "JUMP TO LATEST" at bounding box center [1017, 488] width 112 height 22
click at [29, 130] on div at bounding box center [30, 133] width 15 height 15
click at [32, 203] on div at bounding box center [29, 208] width 15 height 15
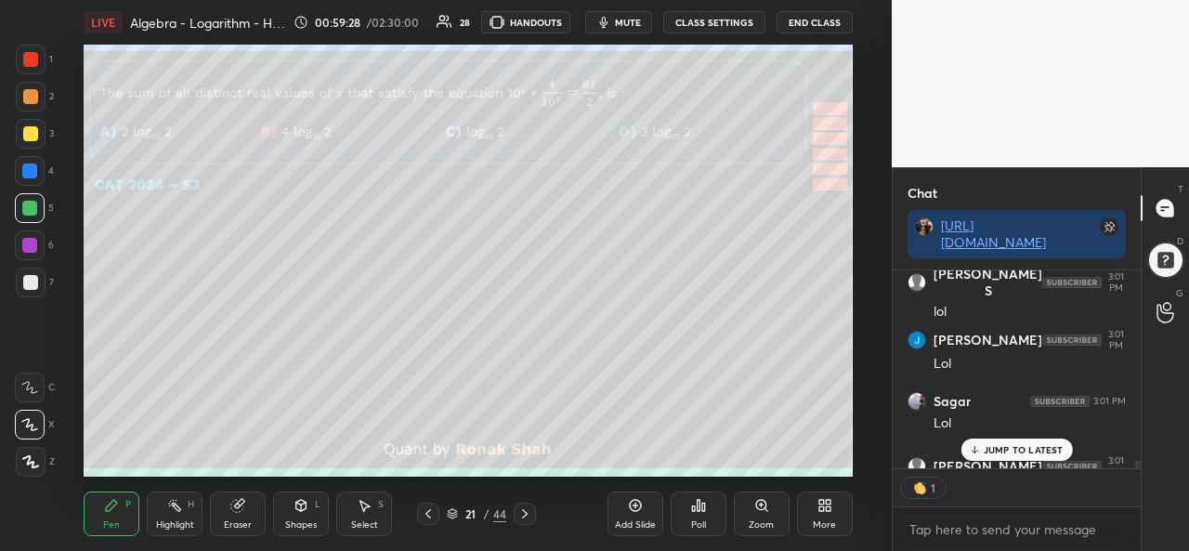
scroll to position [192, 243]
click at [32, 170] on div at bounding box center [29, 171] width 15 height 15
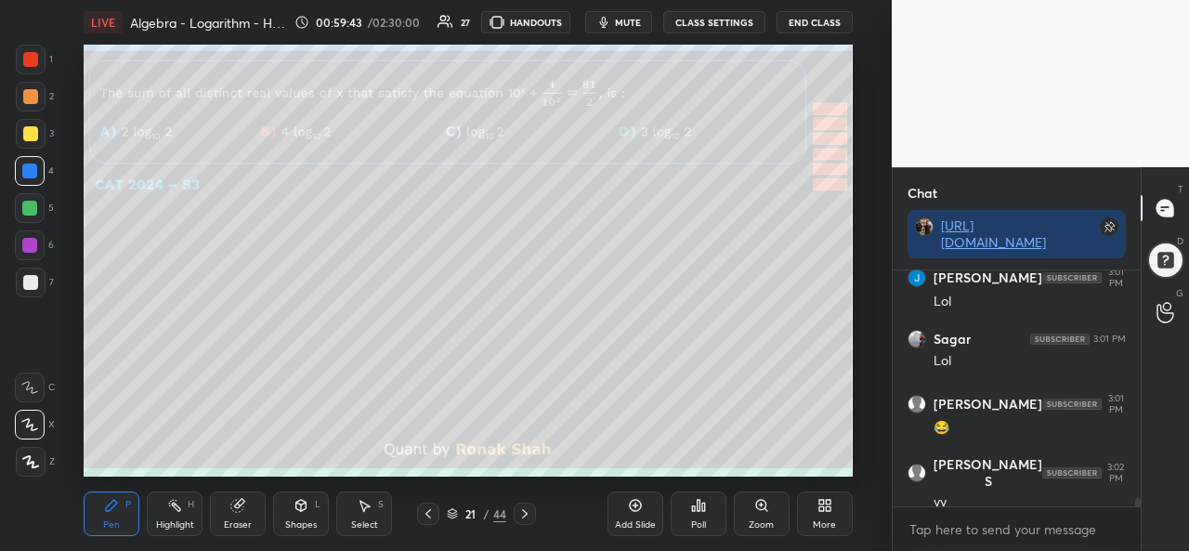
scroll to position [6562, 0]
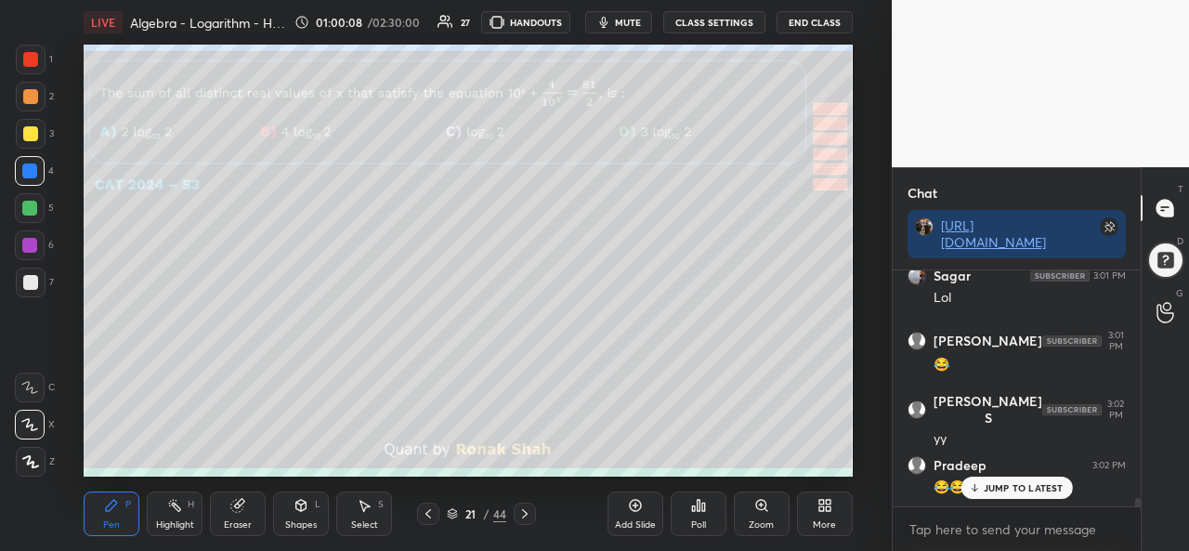
click at [28, 239] on div at bounding box center [29, 245] width 15 height 15
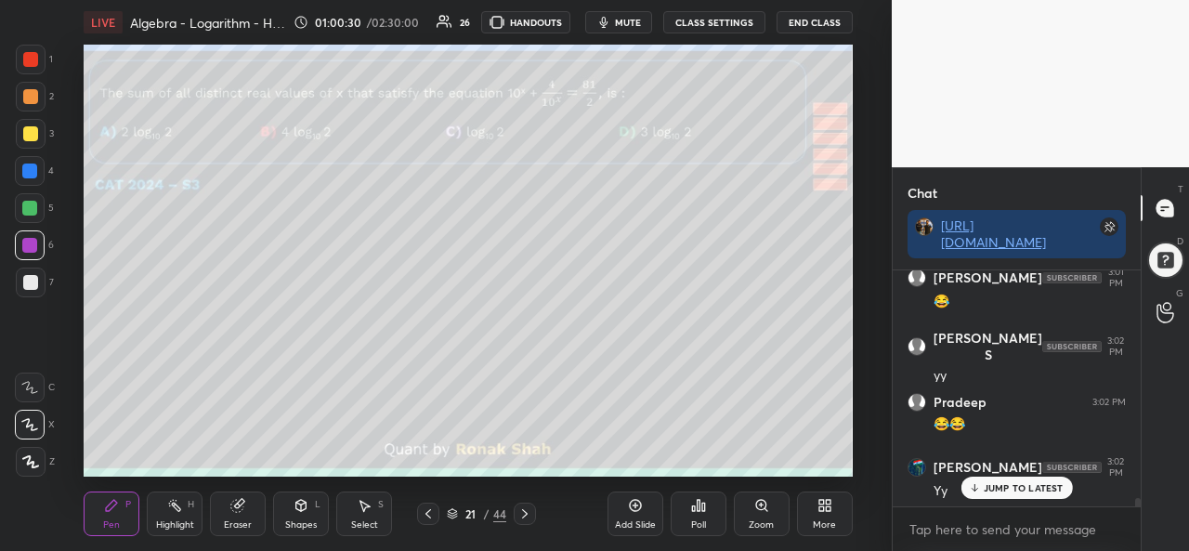
scroll to position [6644, 0]
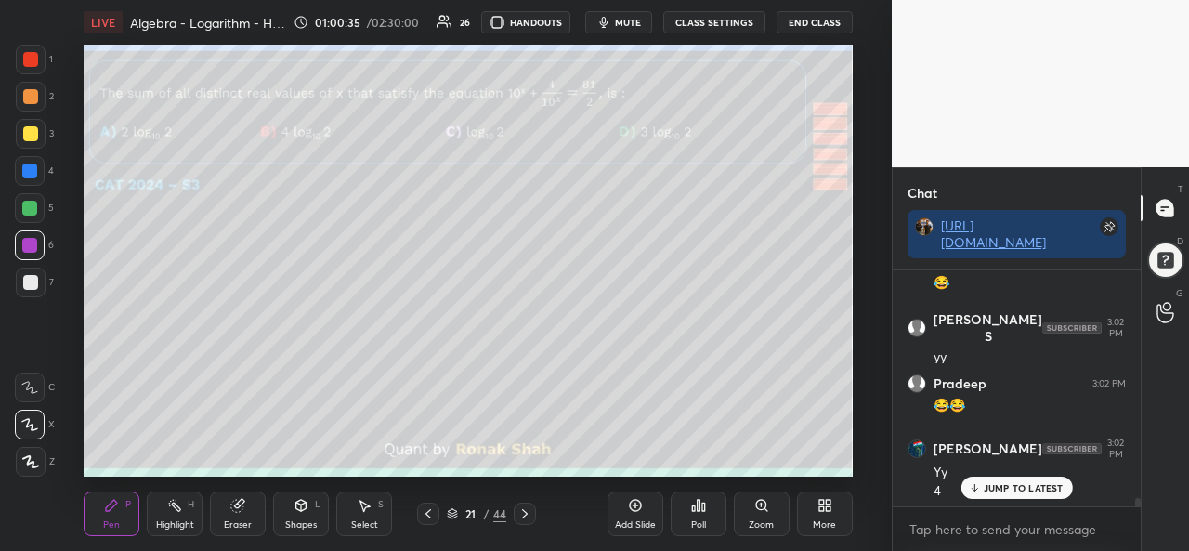
click at [28, 205] on div at bounding box center [29, 208] width 15 height 15
click at [30, 90] on div at bounding box center [30, 96] width 15 height 15
click at [356, 518] on div "Select S" at bounding box center [364, 514] width 56 height 45
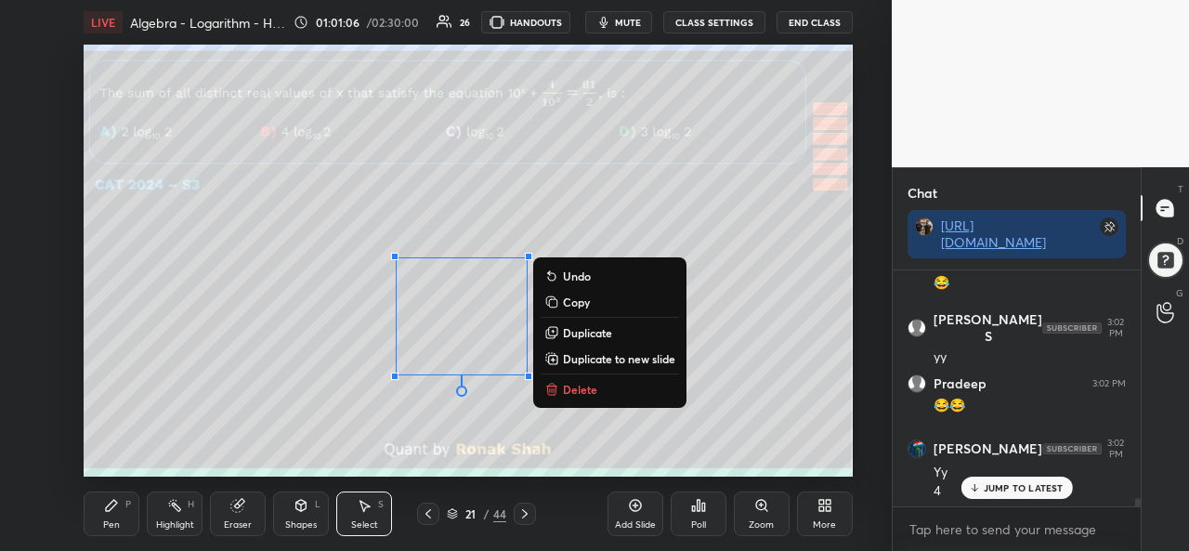
click at [120, 521] on div "Pen P" at bounding box center [112, 514] width 56 height 45
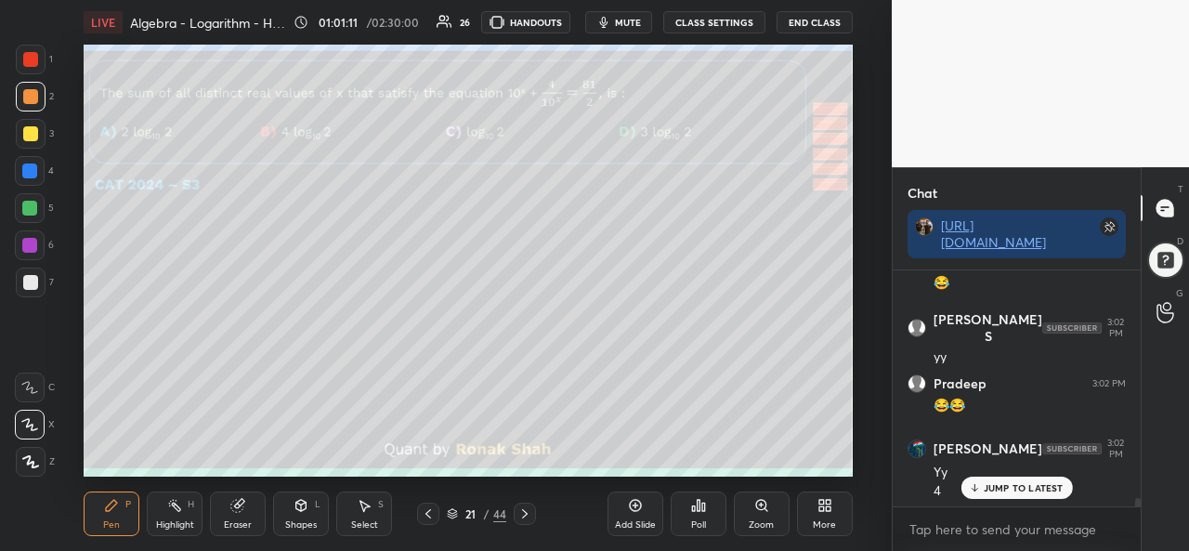
click at [31, 207] on div at bounding box center [29, 208] width 15 height 15
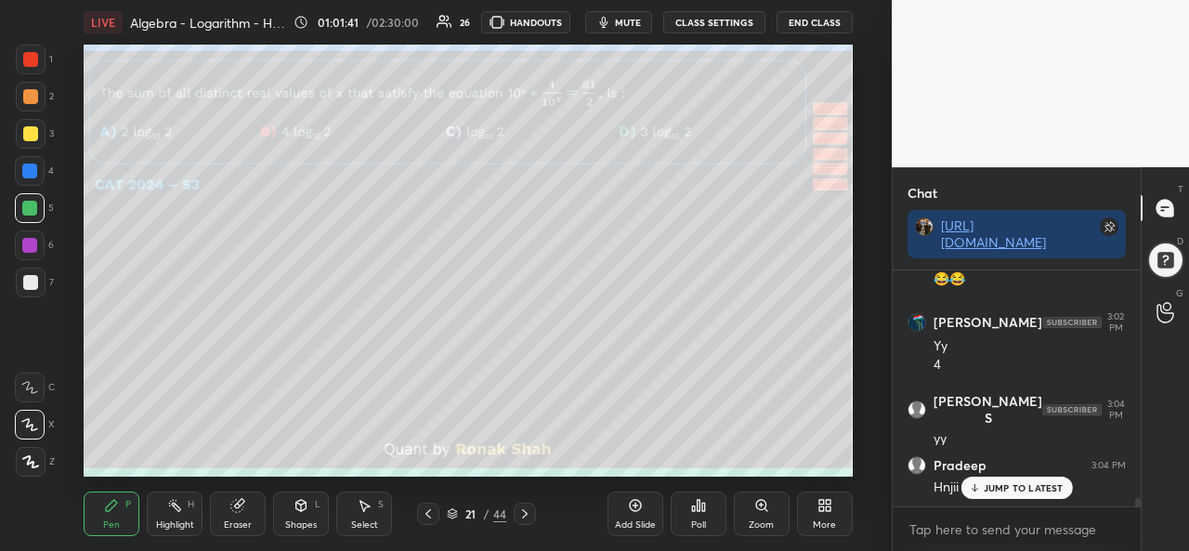
scroll to position [6833, 0]
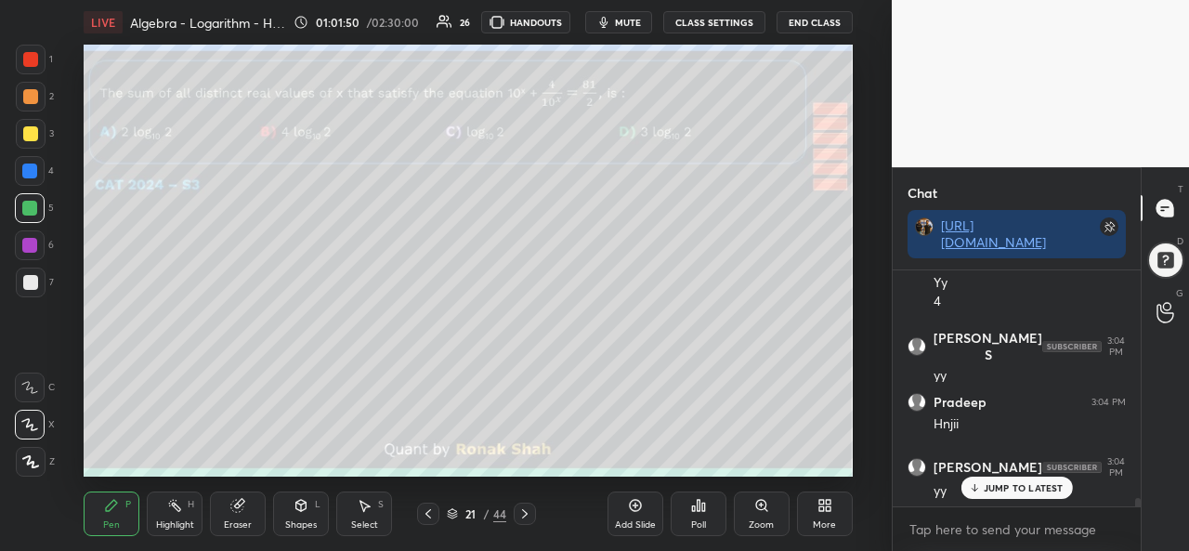
click at [624, 517] on div "Add Slide" at bounding box center [636, 514] width 56 height 45
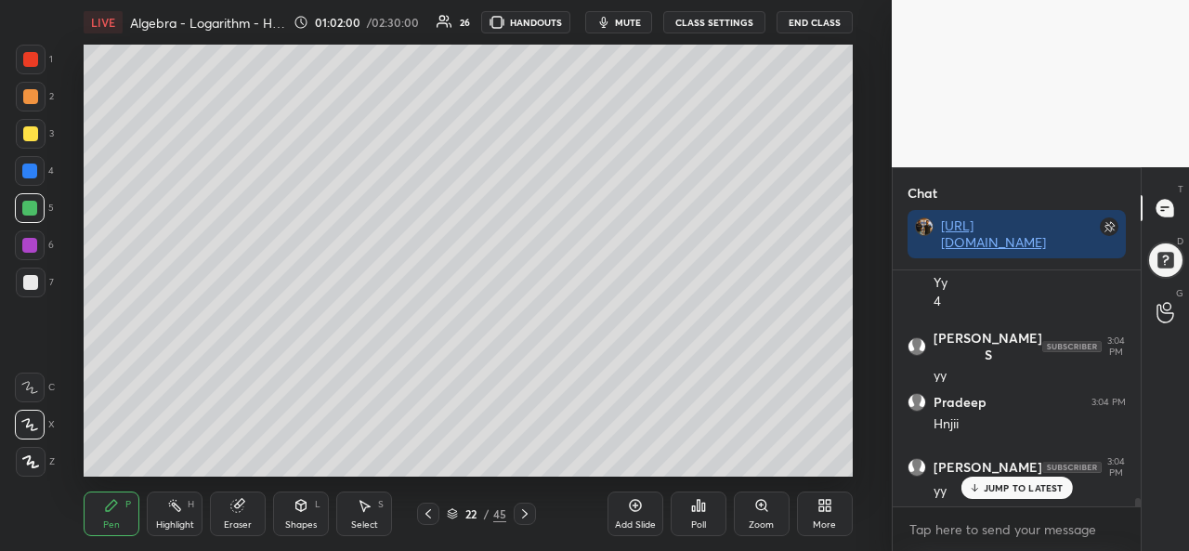
click at [33, 141] on div at bounding box center [31, 134] width 30 height 30
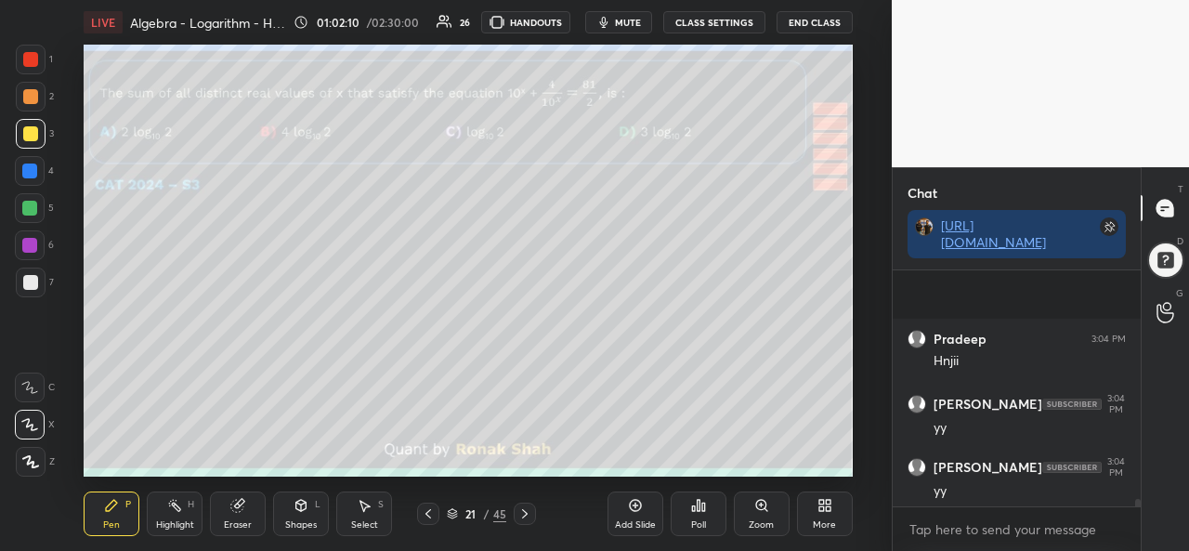
scroll to position [7023, 0]
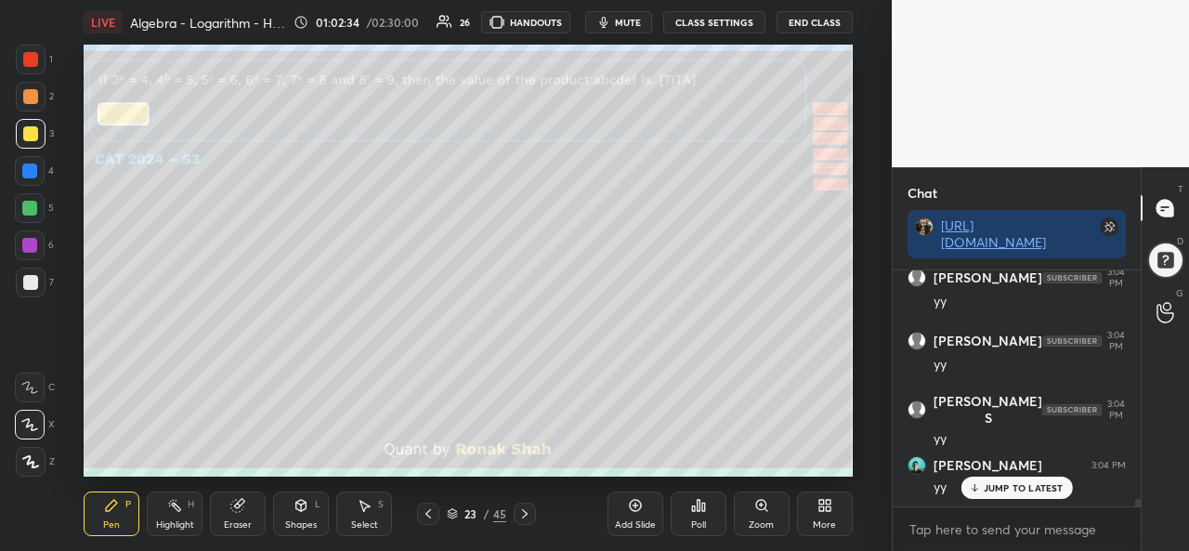
click at [30, 58] on div at bounding box center [30, 59] width 15 height 15
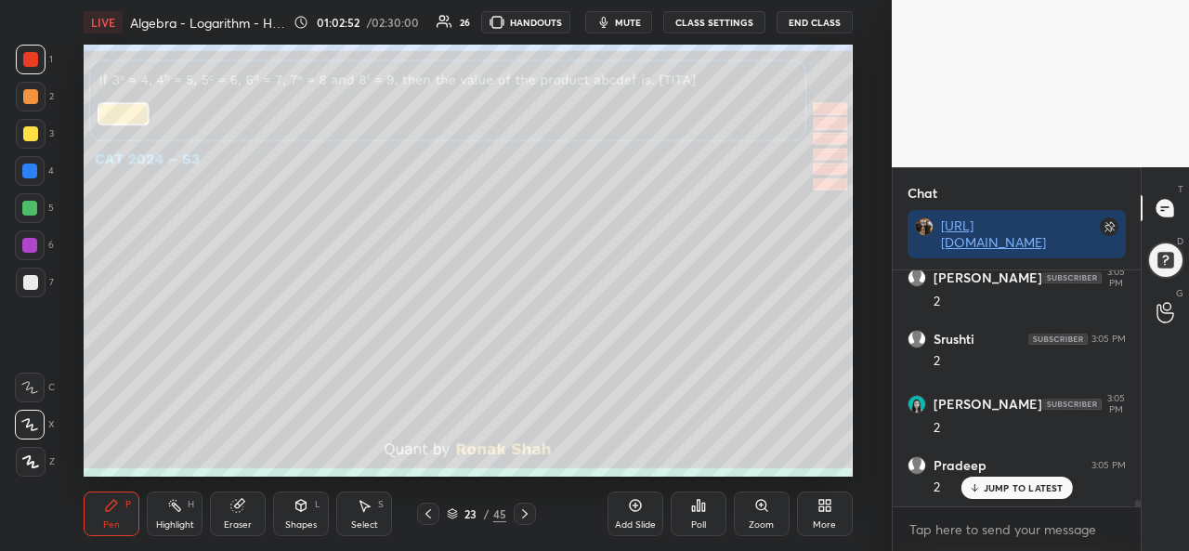
scroll to position [7844, 0]
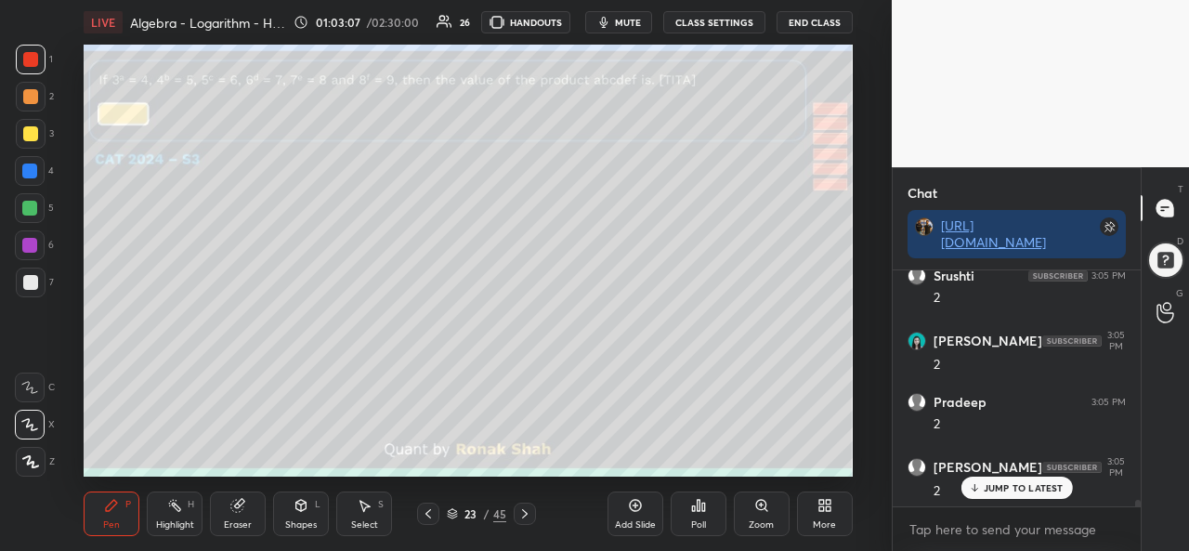
click at [361, 512] on icon at bounding box center [364, 505] width 15 height 15
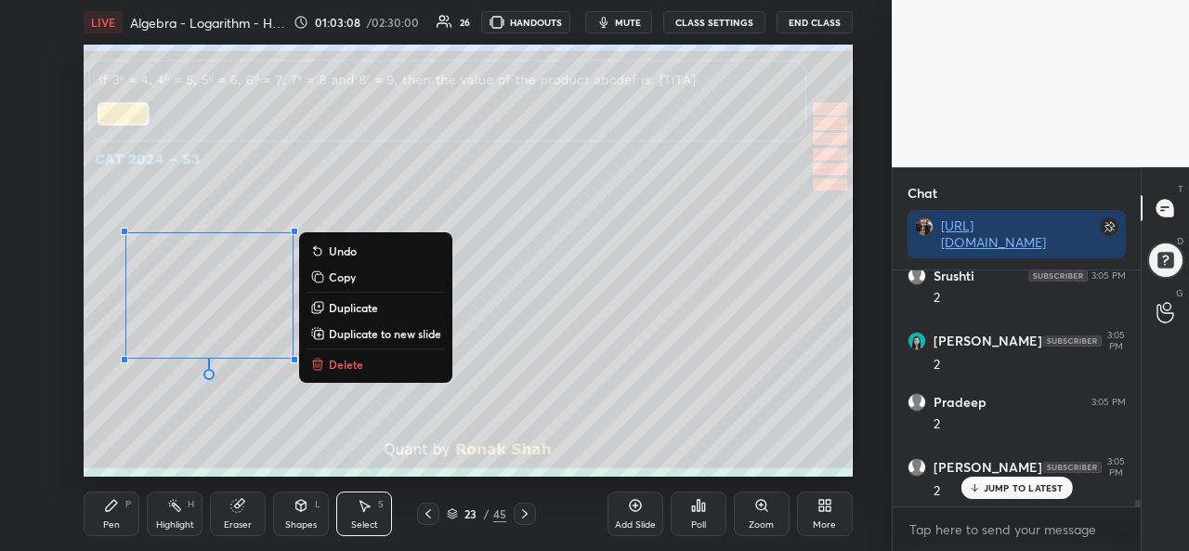
scroll to position [7908, 0]
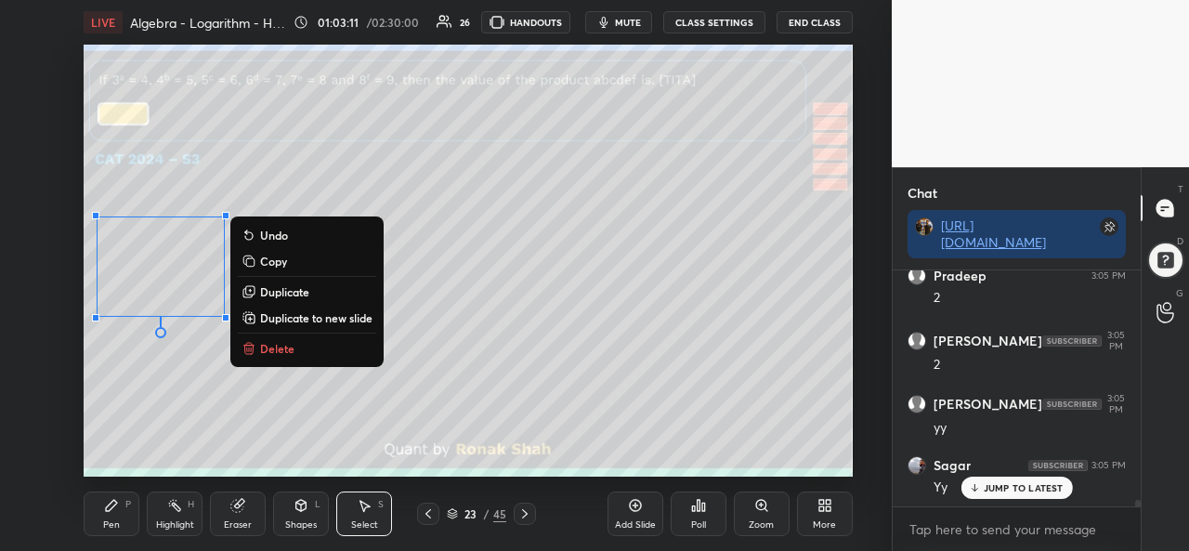
click at [112, 512] on icon at bounding box center [111, 505] width 15 height 15
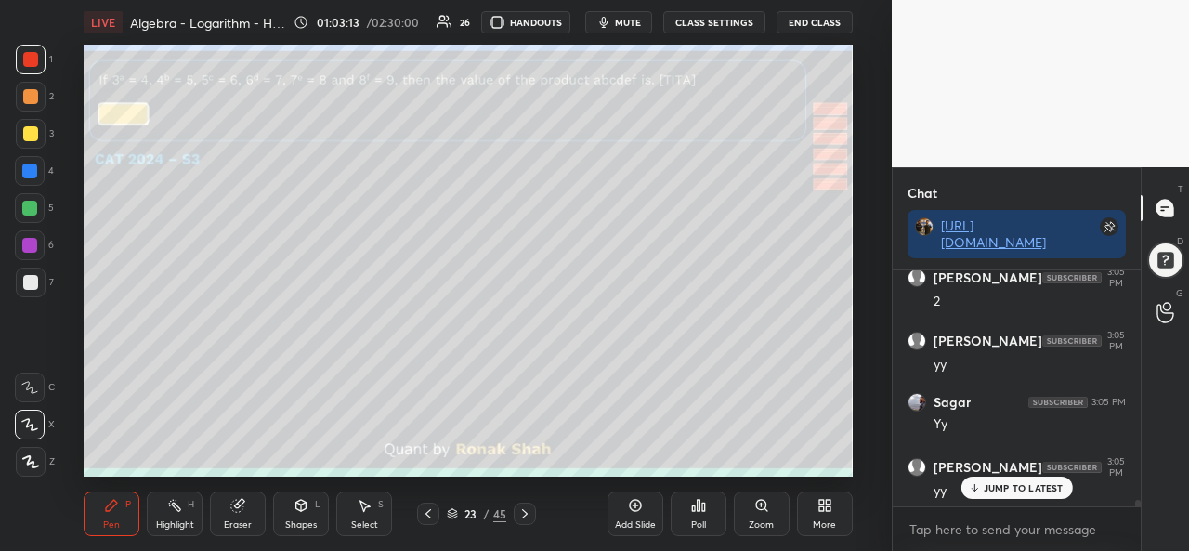
scroll to position [8097, 0]
click at [24, 203] on div at bounding box center [29, 208] width 15 height 15
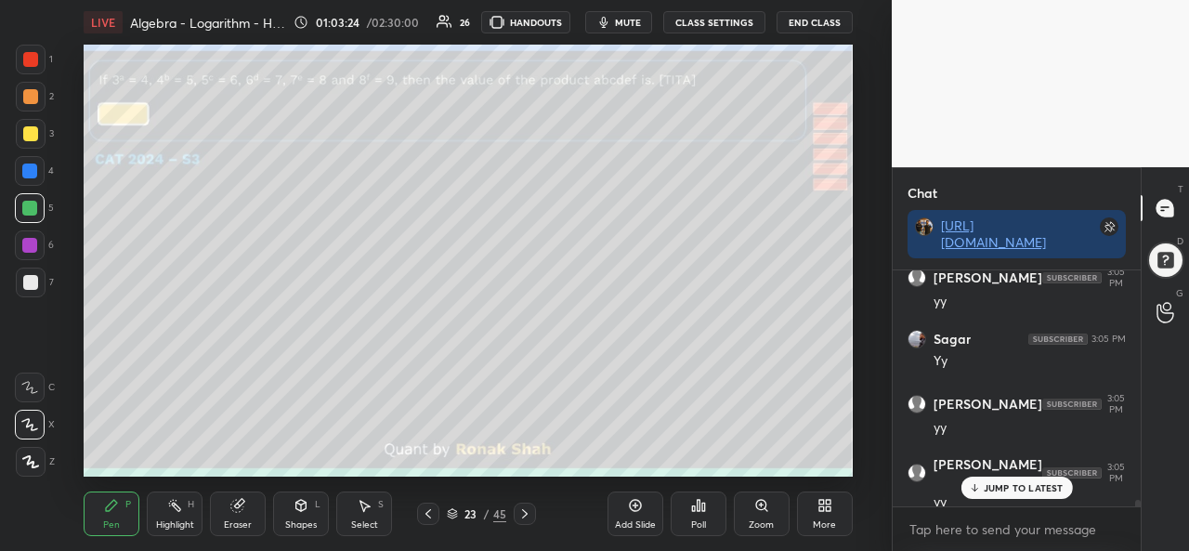
click at [26, 166] on div at bounding box center [29, 171] width 15 height 15
click at [29, 245] on div at bounding box center [29, 245] width 15 height 15
click at [33, 203] on div at bounding box center [29, 208] width 15 height 15
click at [366, 510] on icon at bounding box center [364, 505] width 15 height 15
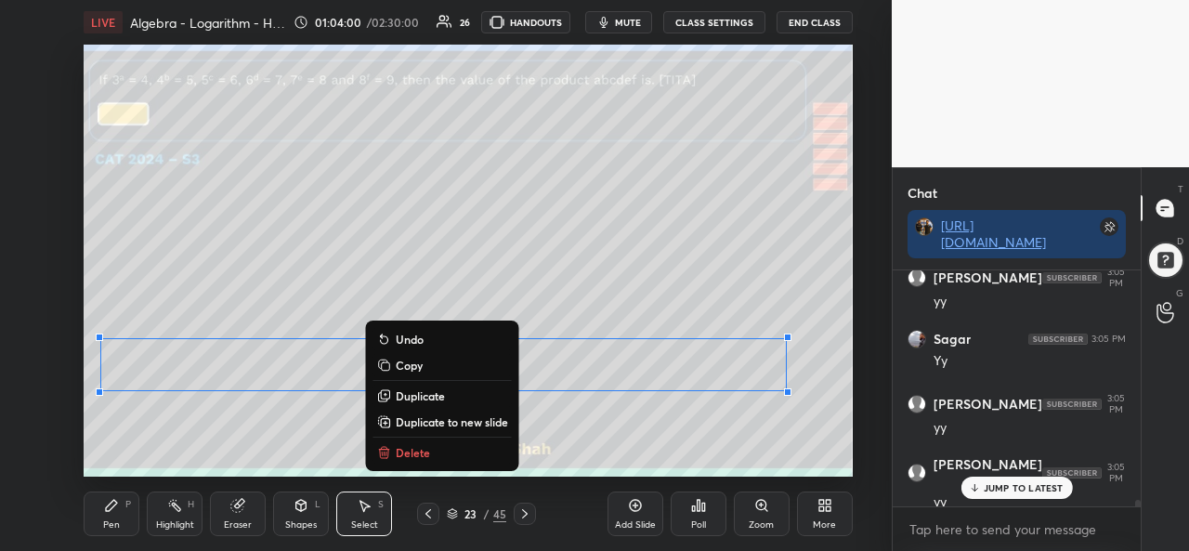
click at [119, 503] on icon at bounding box center [111, 505] width 15 height 15
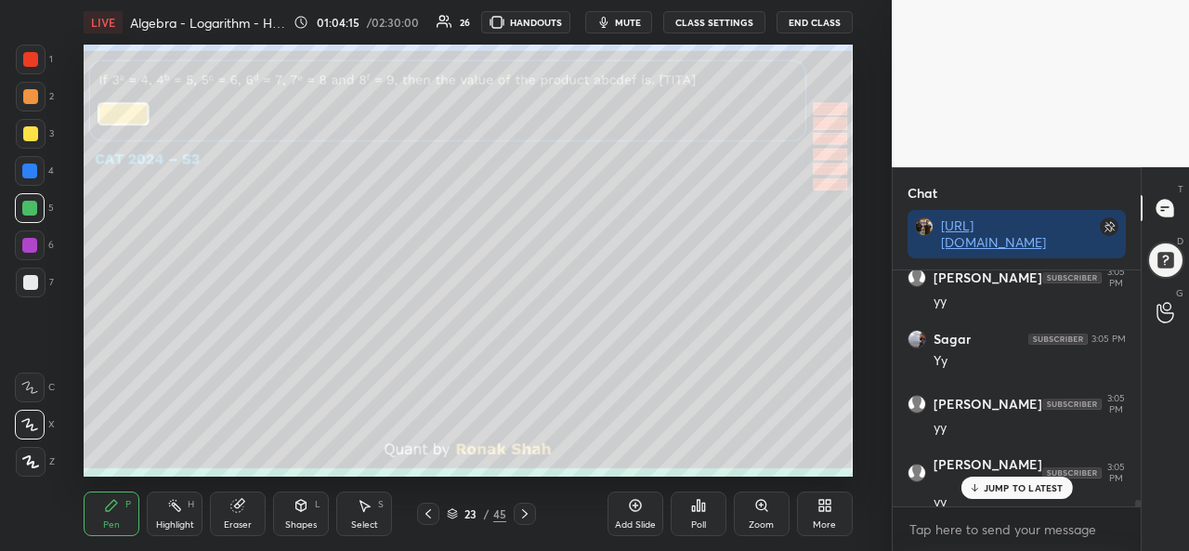
click at [775, 465] on div "Add Slide Poll Zoom More" at bounding box center [730, 514] width 245 height 104
click at [994, 482] on p "JUMP TO LATEST" at bounding box center [1024, 487] width 80 height 11
click at [32, 124] on div at bounding box center [31, 134] width 30 height 30
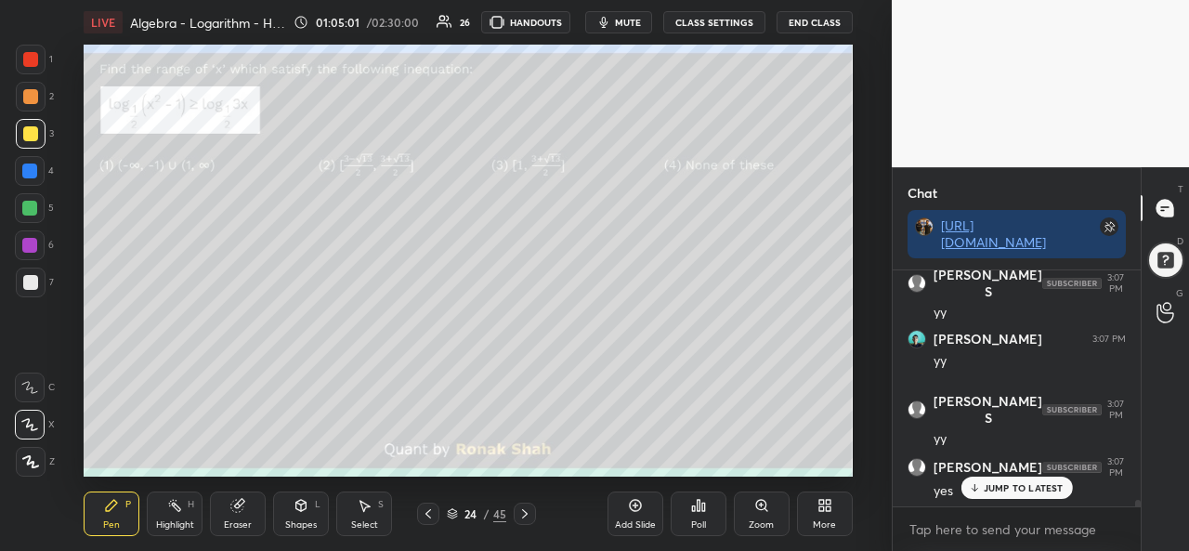
scroll to position [8539, 0]
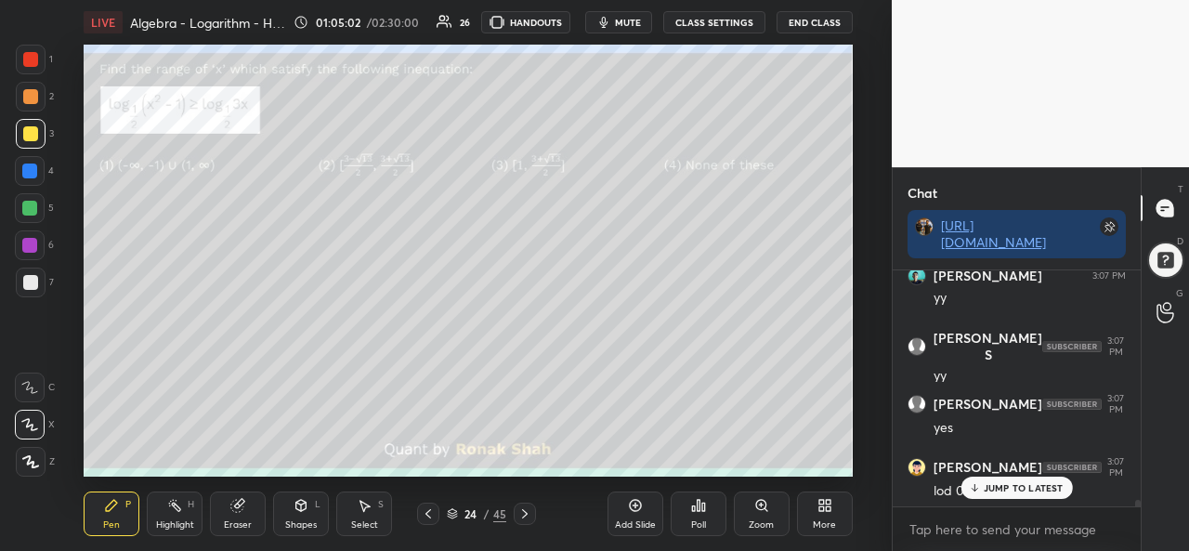
click at [32, 57] on div at bounding box center [30, 59] width 15 height 15
click at [688, 519] on div "Poll" at bounding box center [699, 514] width 56 height 45
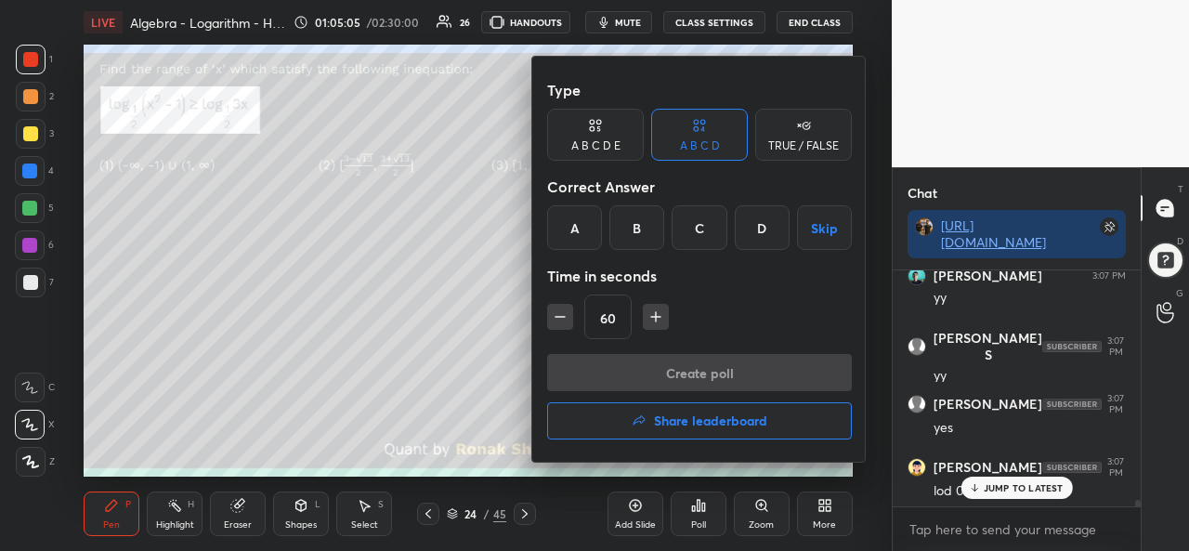
click at [759, 227] on div "D" at bounding box center [762, 227] width 55 height 45
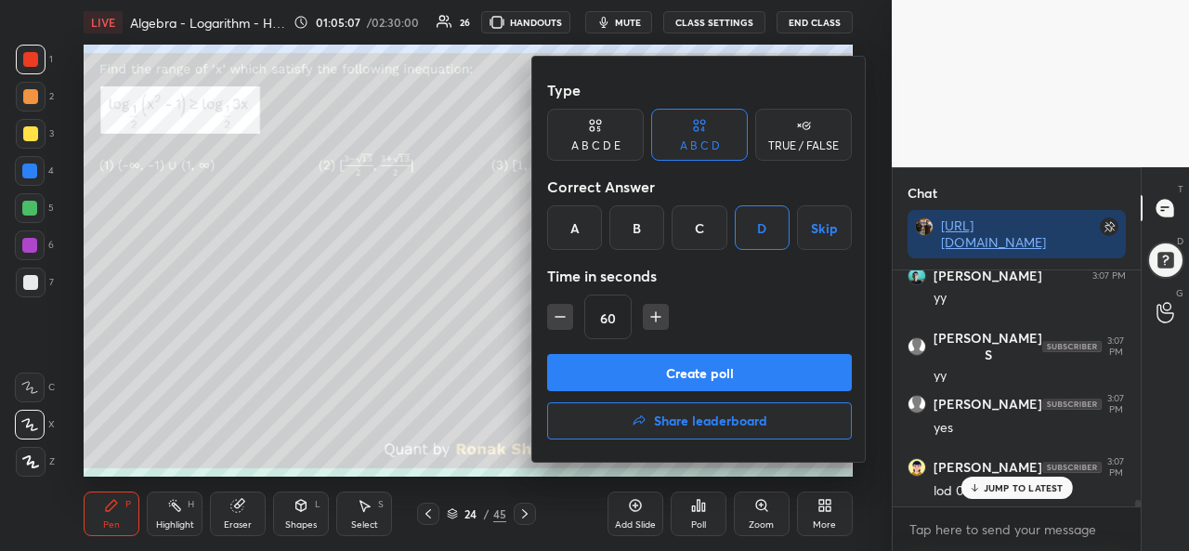
click at [713, 375] on button "Create poll" at bounding box center [699, 372] width 305 height 37
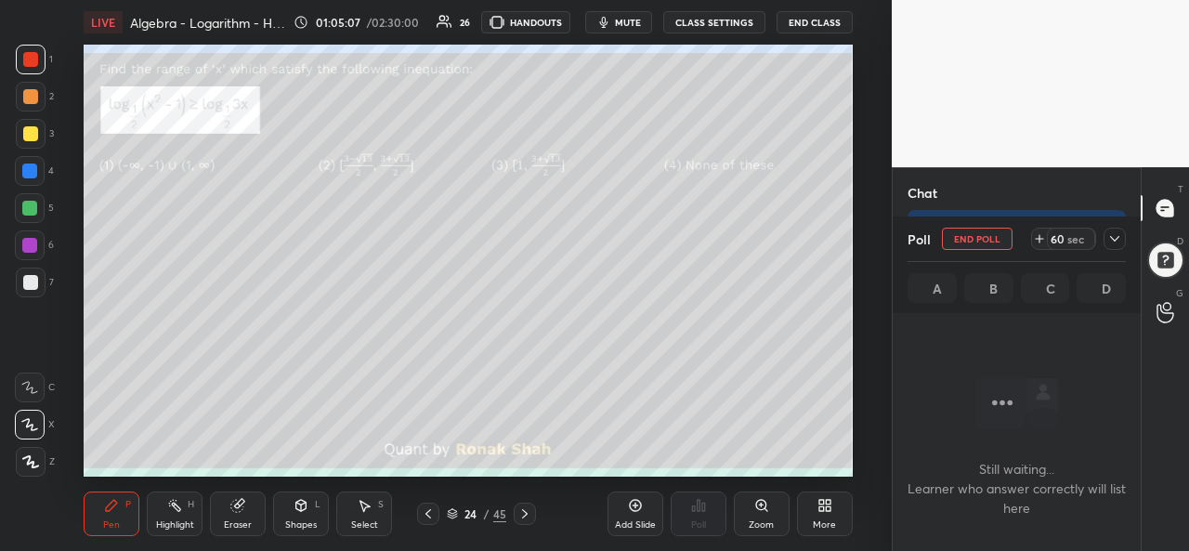
scroll to position [7, 6]
click at [1111, 243] on icon at bounding box center [1115, 238] width 15 height 15
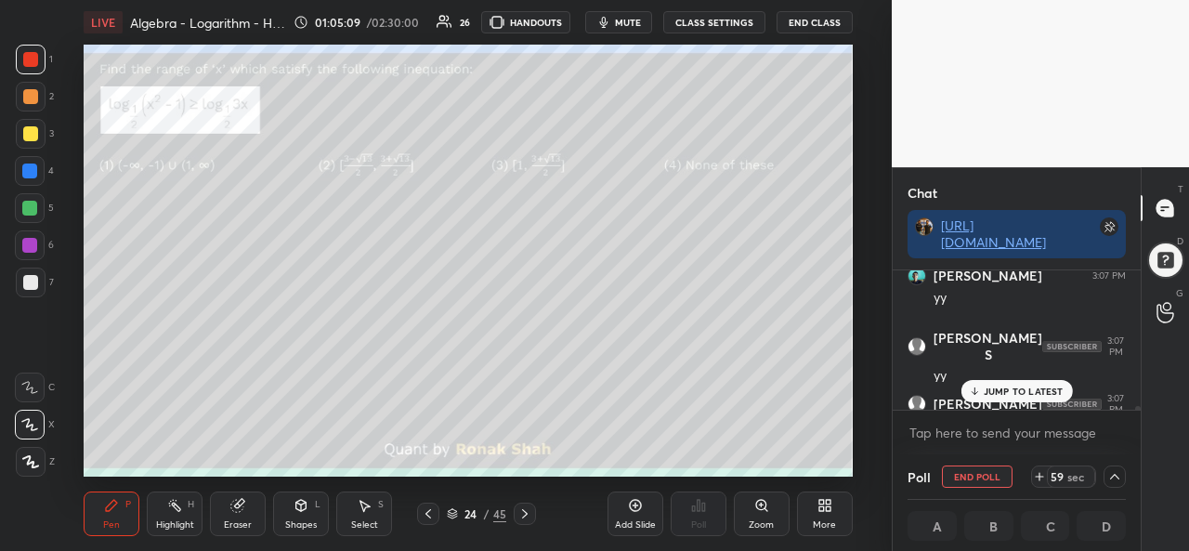
click at [1004, 391] on p "JUMP TO LATEST" at bounding box center [1024, 391] width 80 height 11
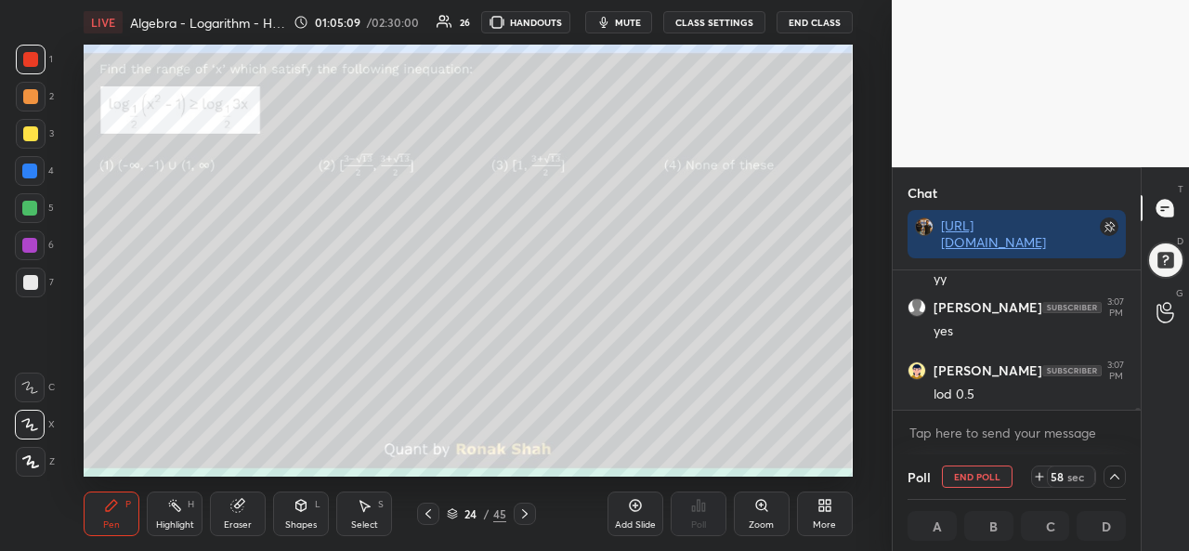
scroll to position [1, 6]
click at [1110, 473] on icon at bounding box center [1115, 476] width 15 height 15
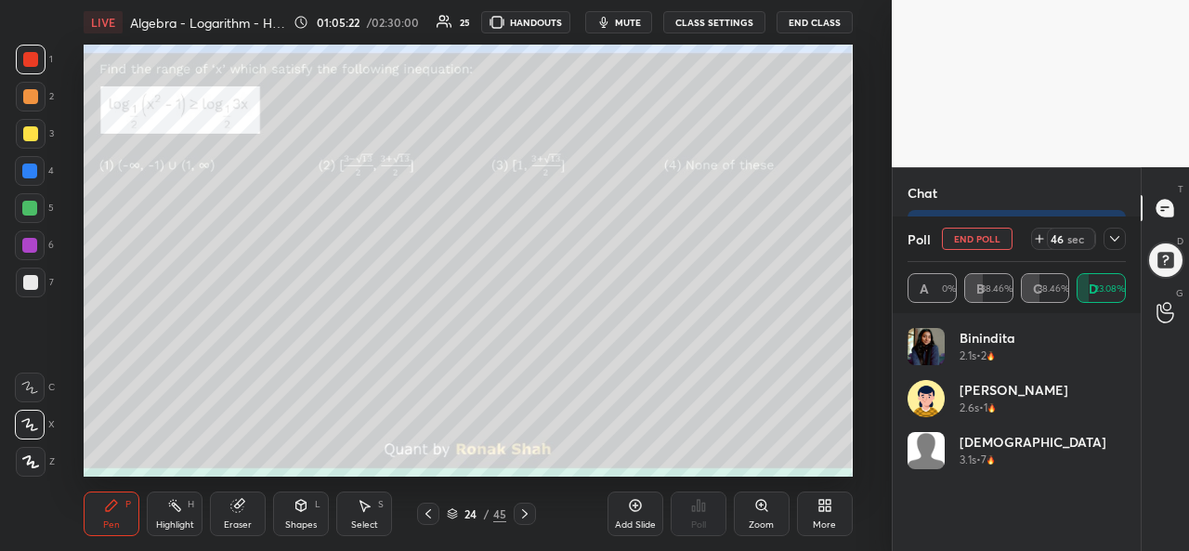
scroll to position [217, 213]
click at [1114, 240] on icon at bounding box center [1114, 239] width 9 height 6
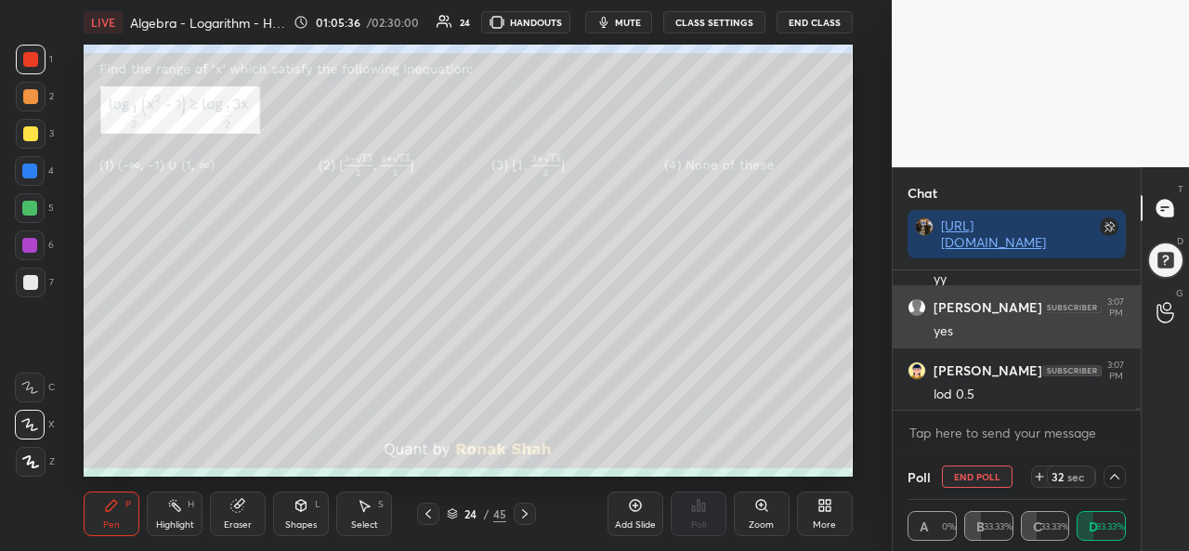
scroll to position [0, 0]
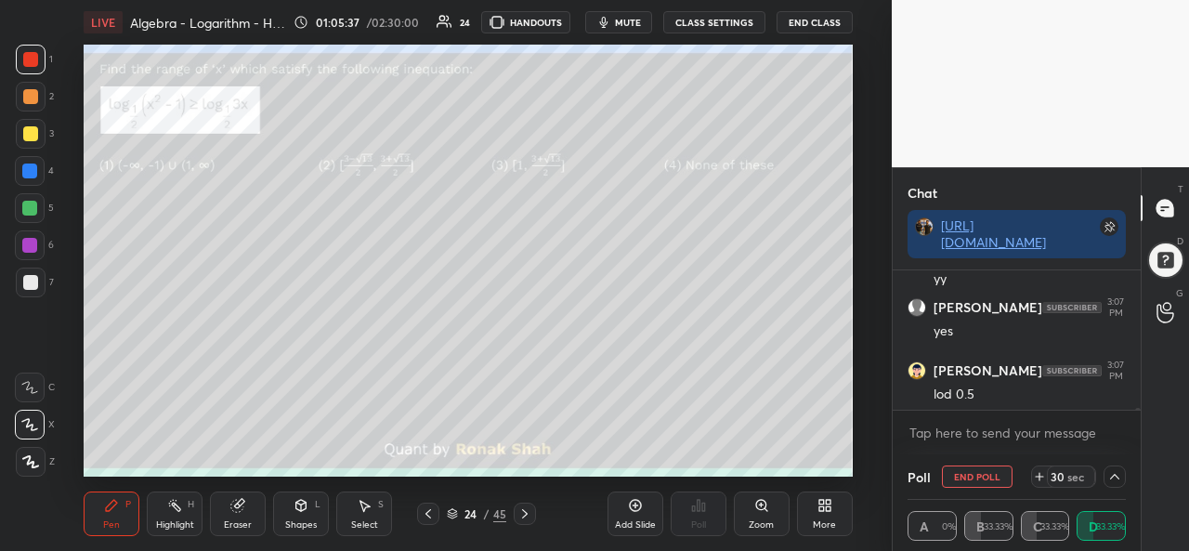
click at [1109, 481] on icon at bounding box center [1115, 476] width 15 height 15
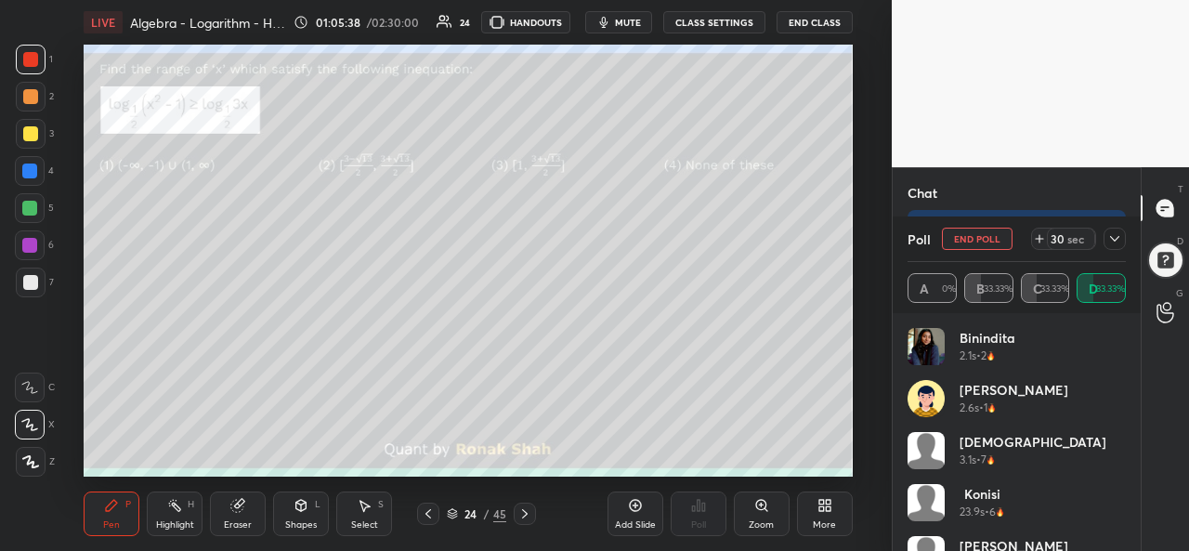
scroll to position [7, 6]
click at [1110, 231] on icon at bounding box center [1115, 238] width 15 height 15
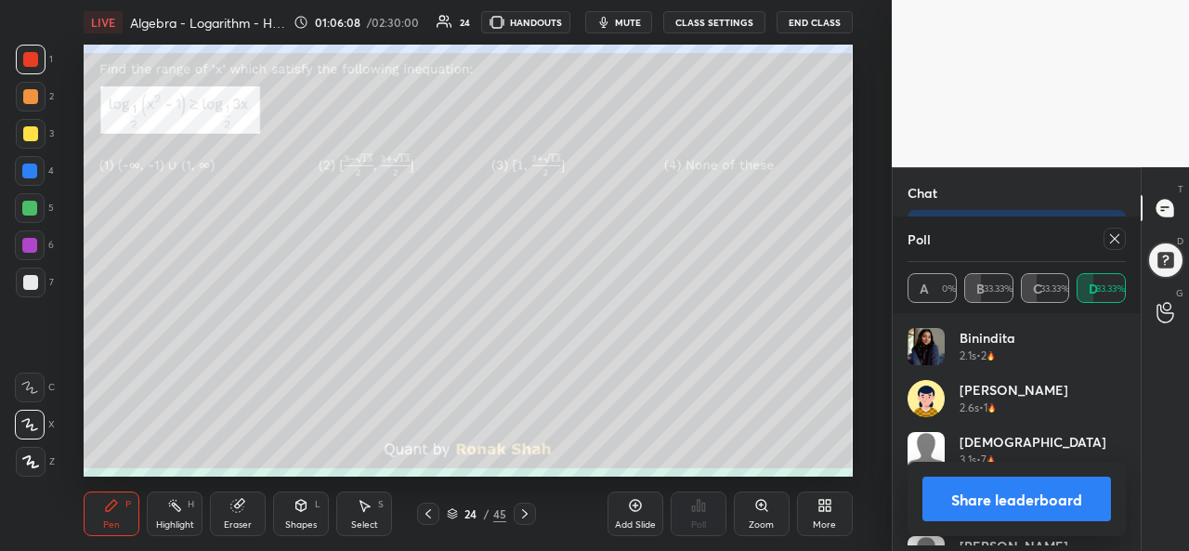
scroll to position [217, 213]
click at [1121, 243] on icon at bounding box center [1115, 238] width 15 height 15
type textarea "x"
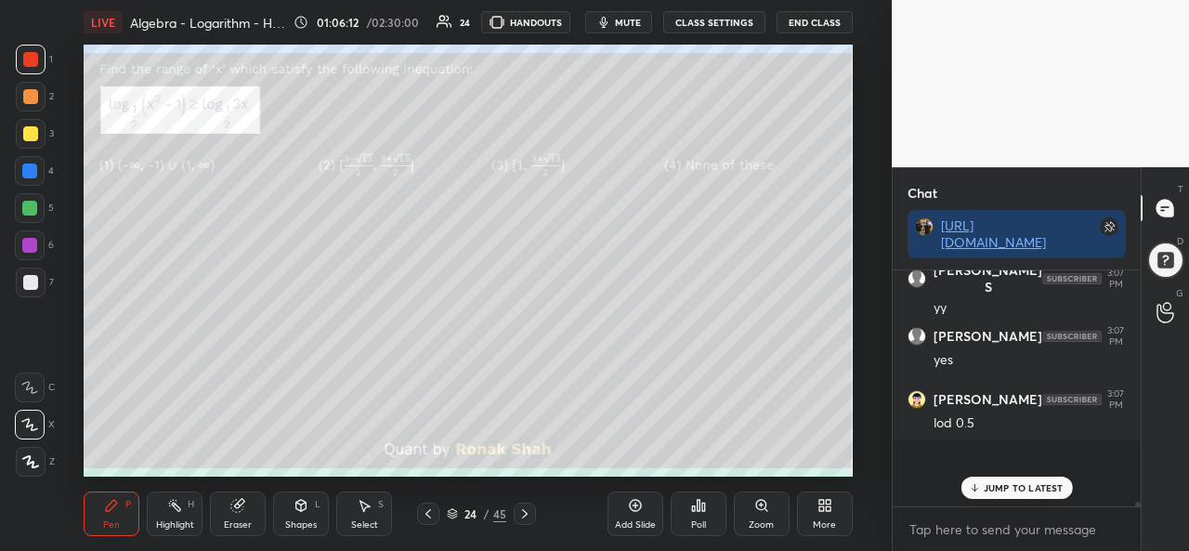
scroll to position [216, 243]
click at [369, 512] on icon at bounding box center [364, 505] width 15 height 15
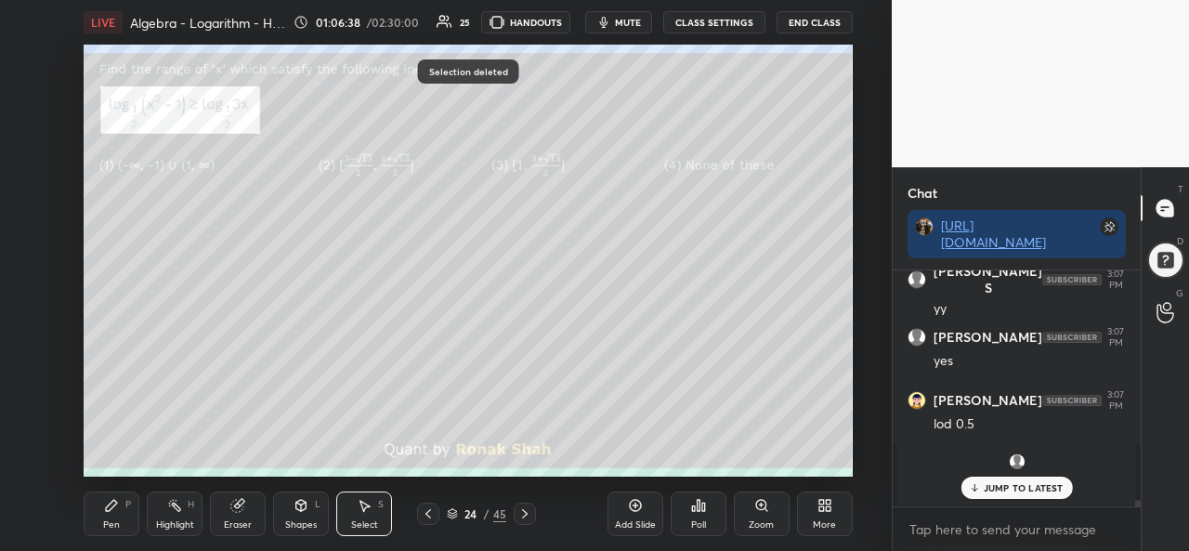
click at [121, 510] on div "Pen P" at bounding box center [112, 514] width 56 height 45
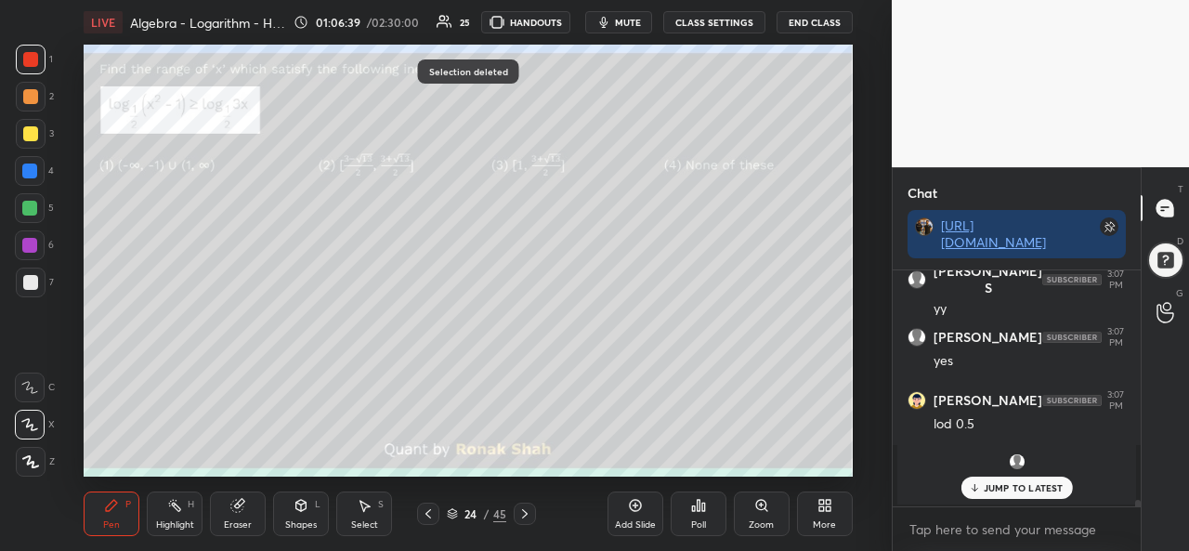
scroll to position [8670, 0]
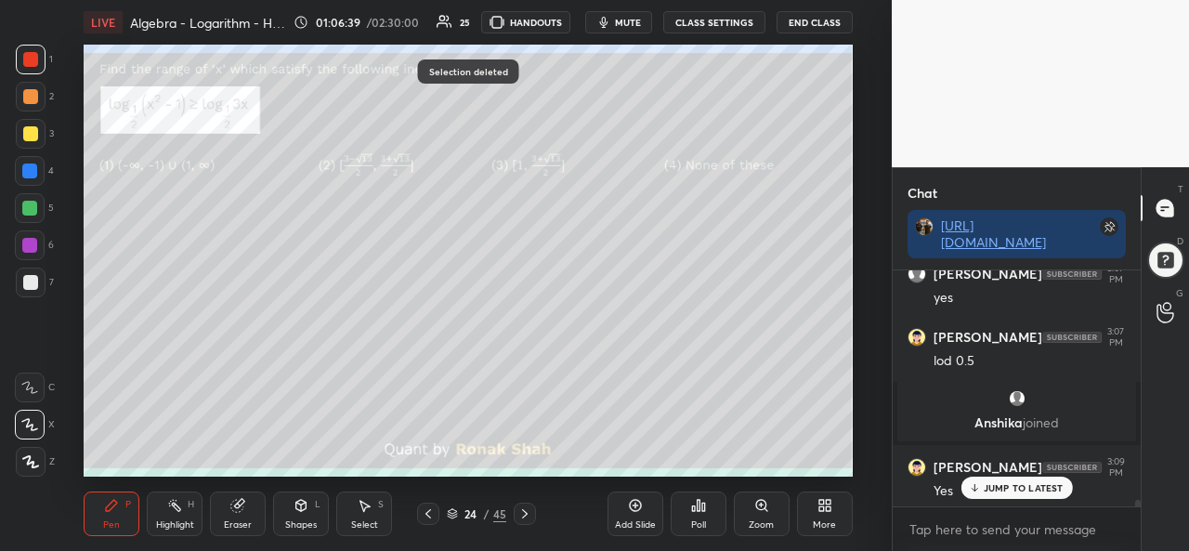
click at [33, 129] on div at bounding box center [30, 133] width 15 height 15
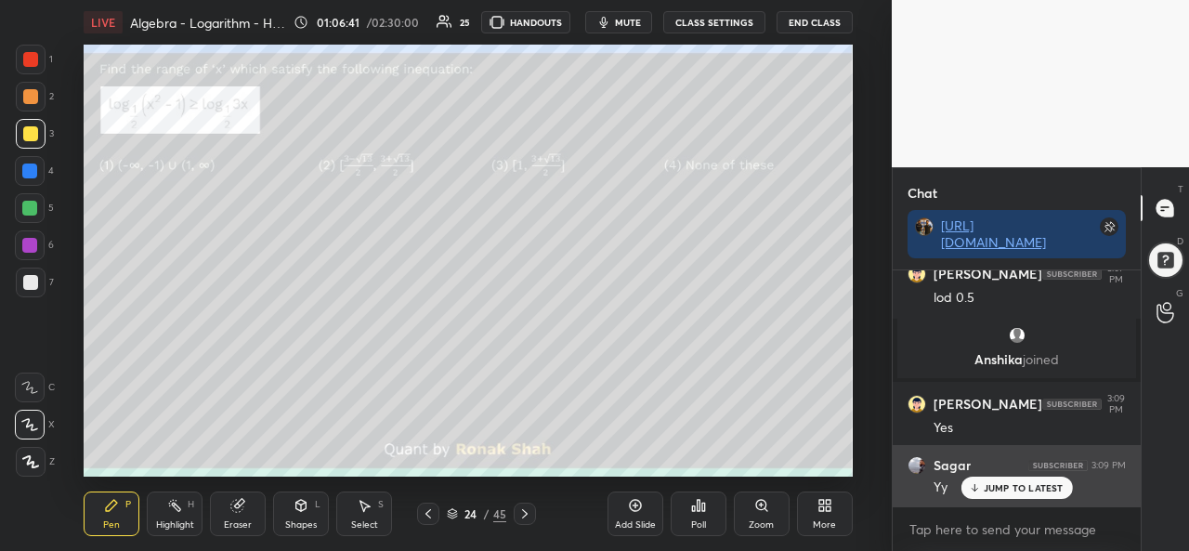
click at [992, 482] on p "JUMP TO LATEST" at bounding box center [1024, 487] width 80 height 11
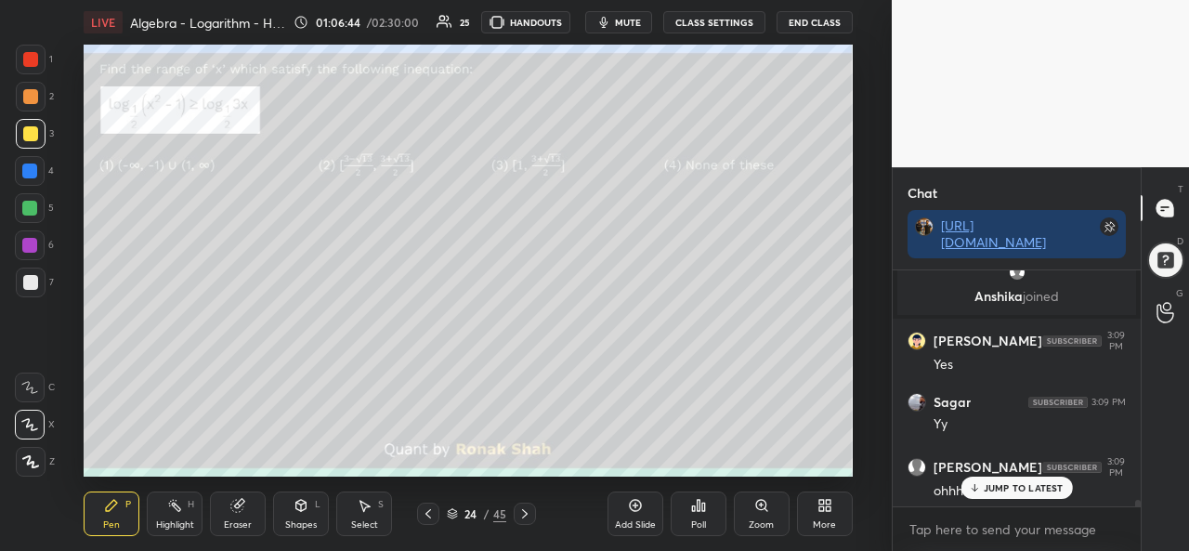
click at [33, 59] on div at bounding box center [30, 59] width 15 height 15
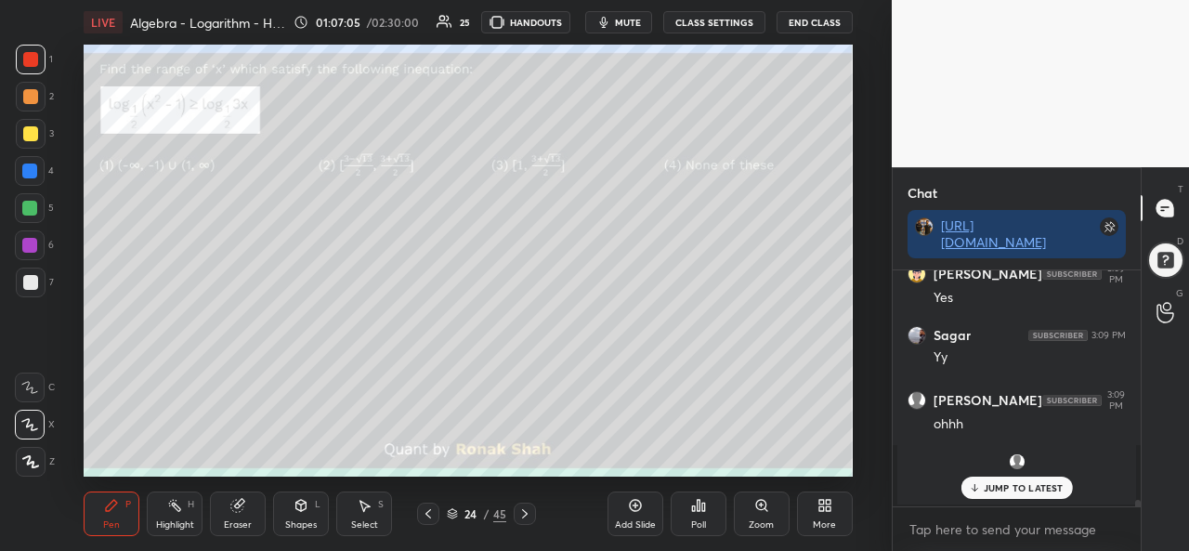
click at [33, 170] on div at bounding box center [29, 171] width 15 height 15
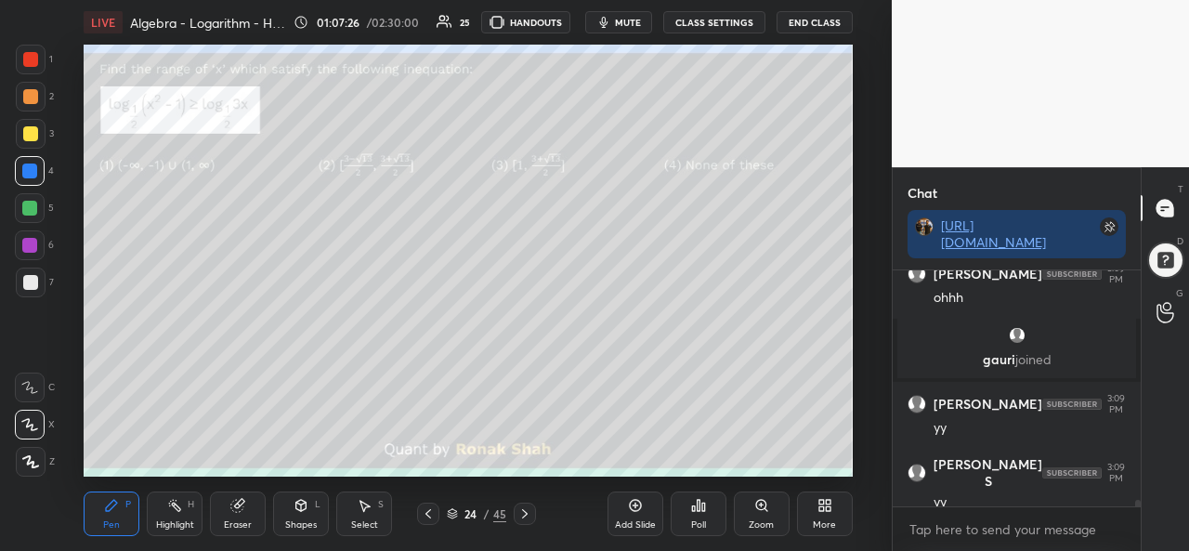
scroll to position [9008, 0]
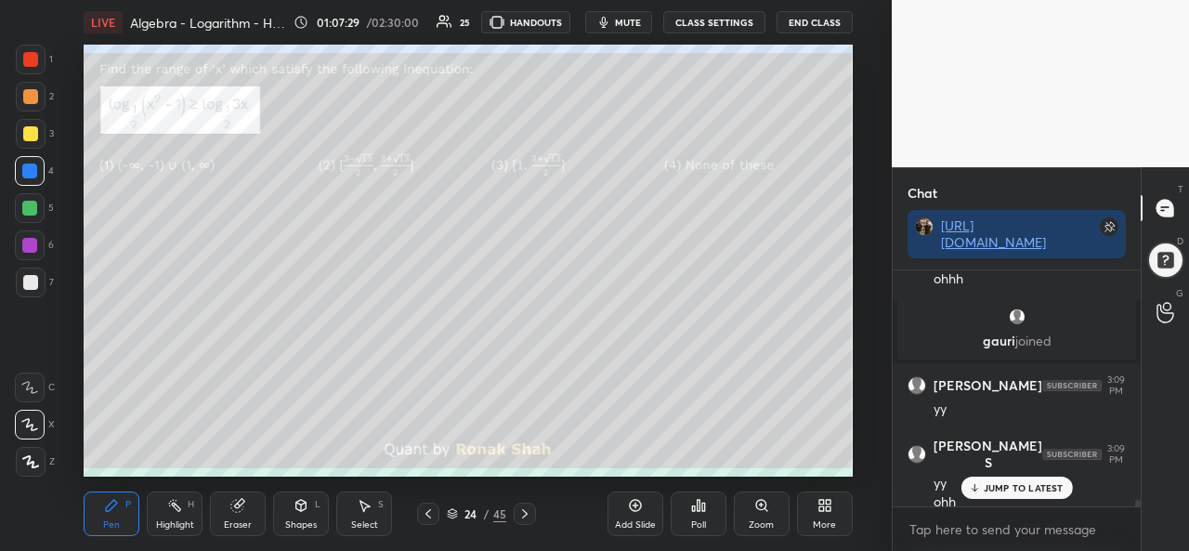
click at [35, 203] on div at bounding box center [29, 208] width 15 height 15
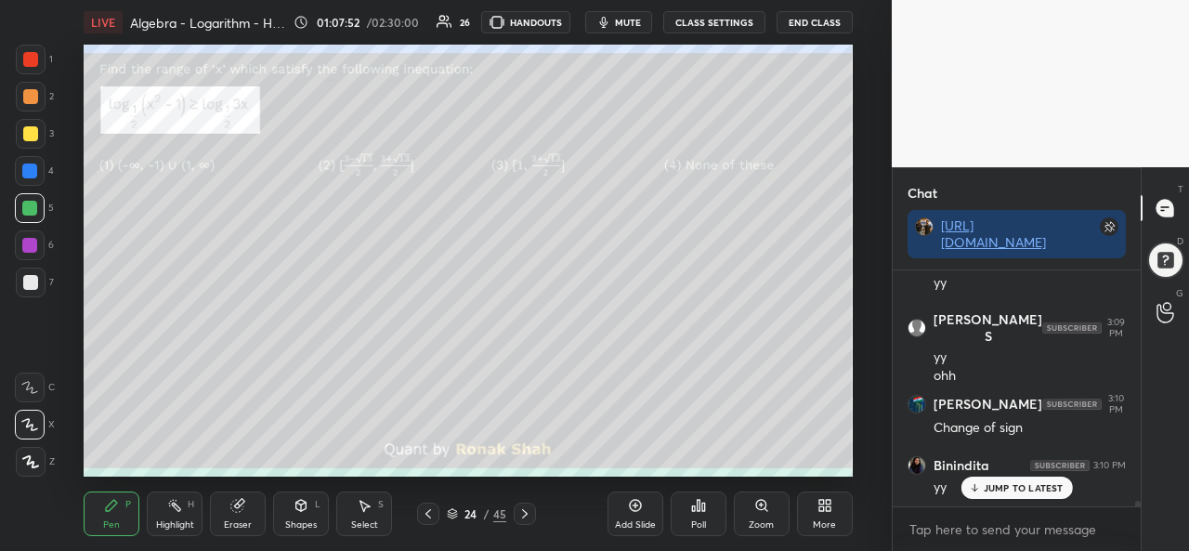
scroll to position [9197, 0]
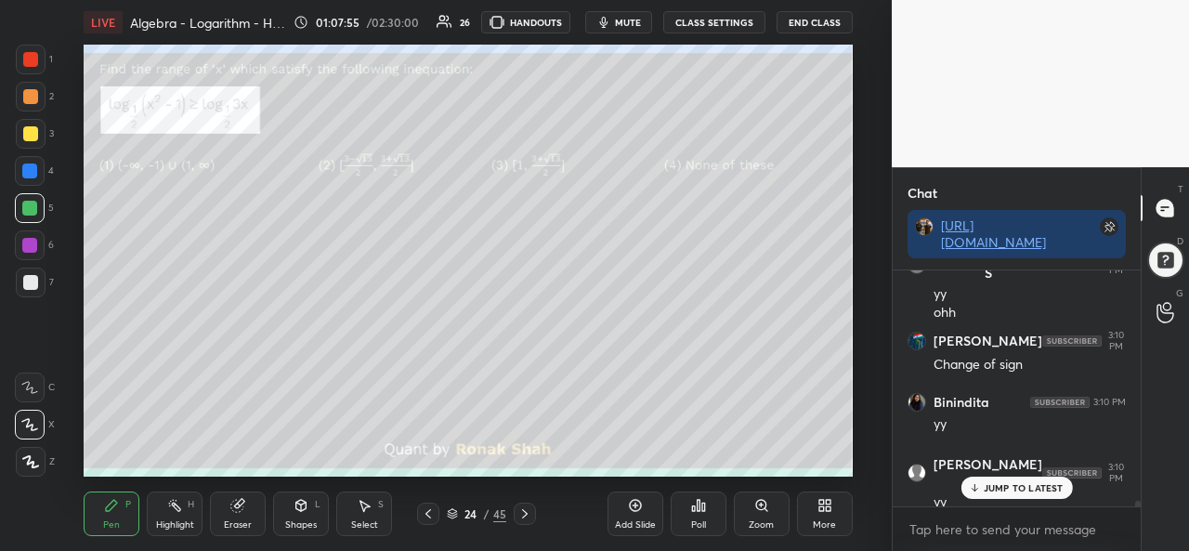
click at [30, 168] on div at bounding box center [29, 171] width 15 height 15
click at [639, 462] on div "Add Slide Poll Zoom More" at bounding box center [730, 514] width 245 height 104
click at [25, 202] on div at bounding box center [29, 208] width 15 height 15
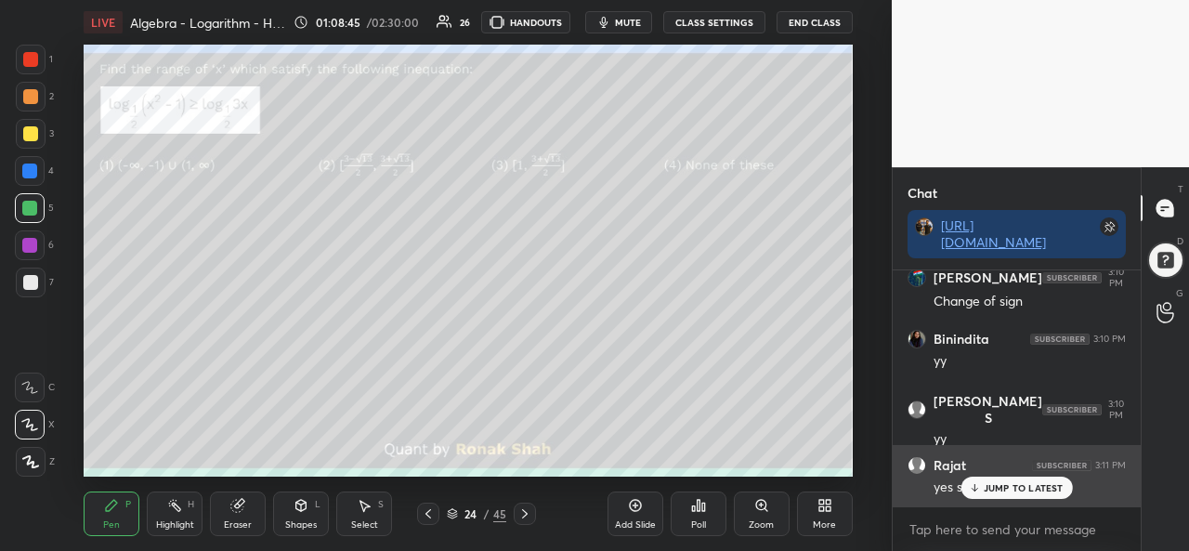
click at [1002, 479] on div "JUMP TO LATEST" at bounding box center [1017, 488] width 112 height 22
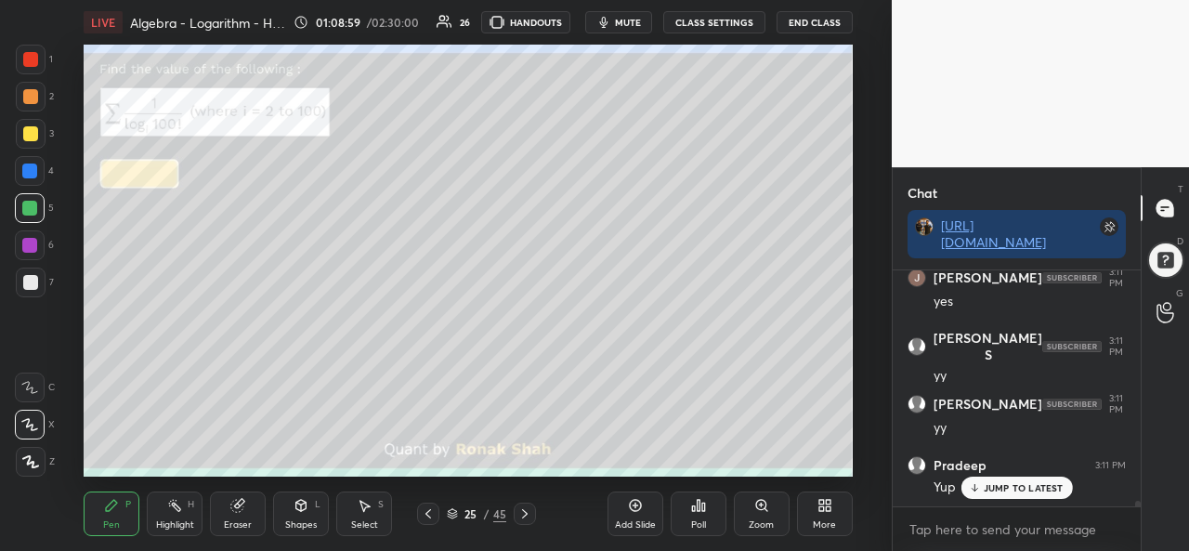
scroll to position [9640, 0]
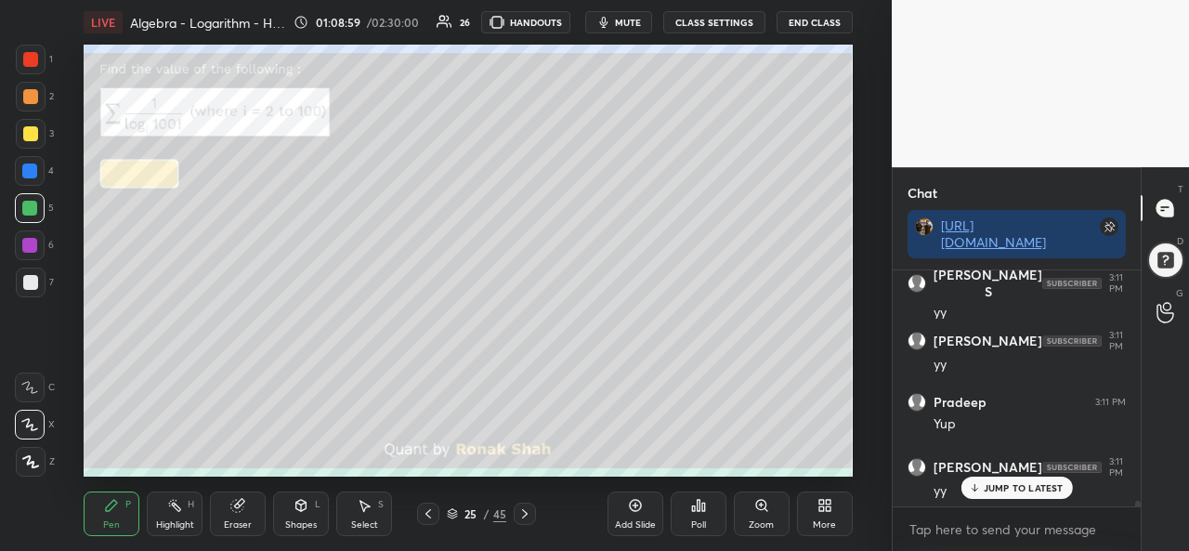
click at [41, 62] on div at bounding box center [31, 60] width 30 height 30
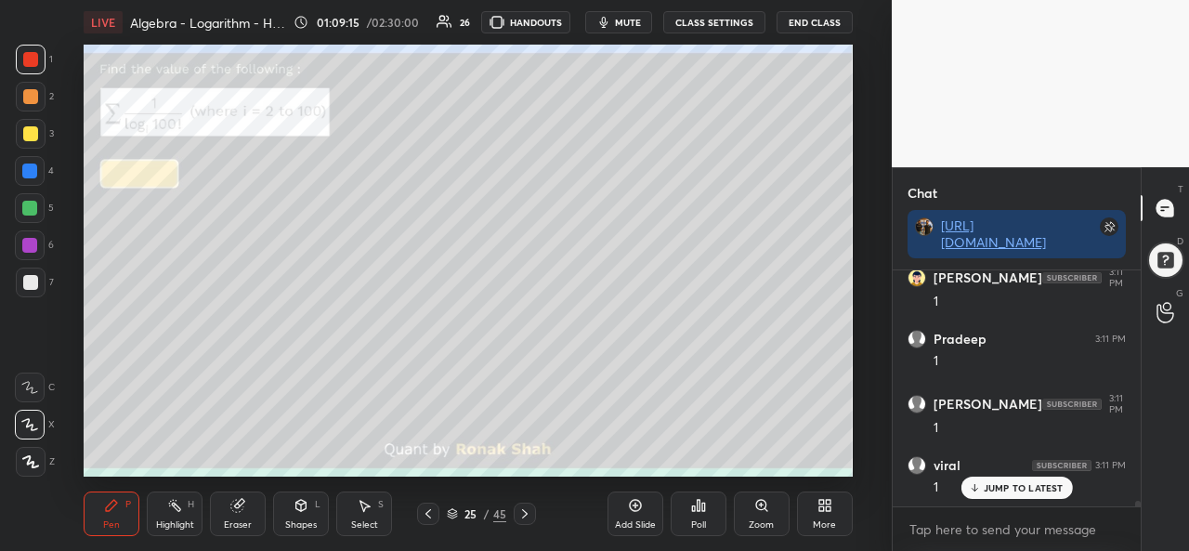
click at [30, 243] on div at bounding box center [29, 245] width 15 height 15
click at [25, 126] on div at bounding box center [30, 133] width 15 height 15
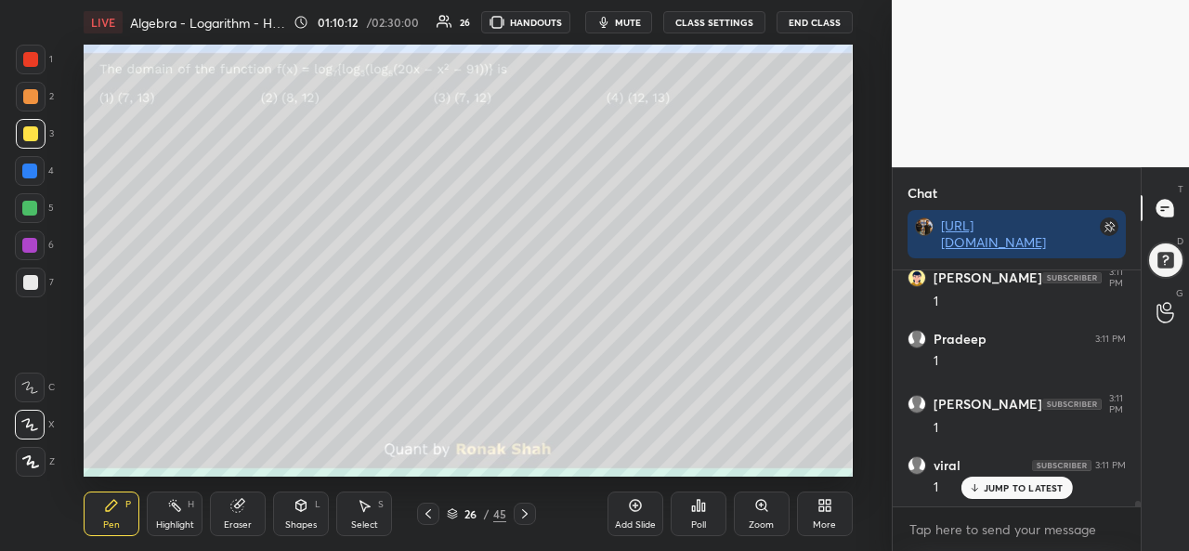
click at [697, 514] on div "Poll" at bounding box center [699, 514] width 56 height 45
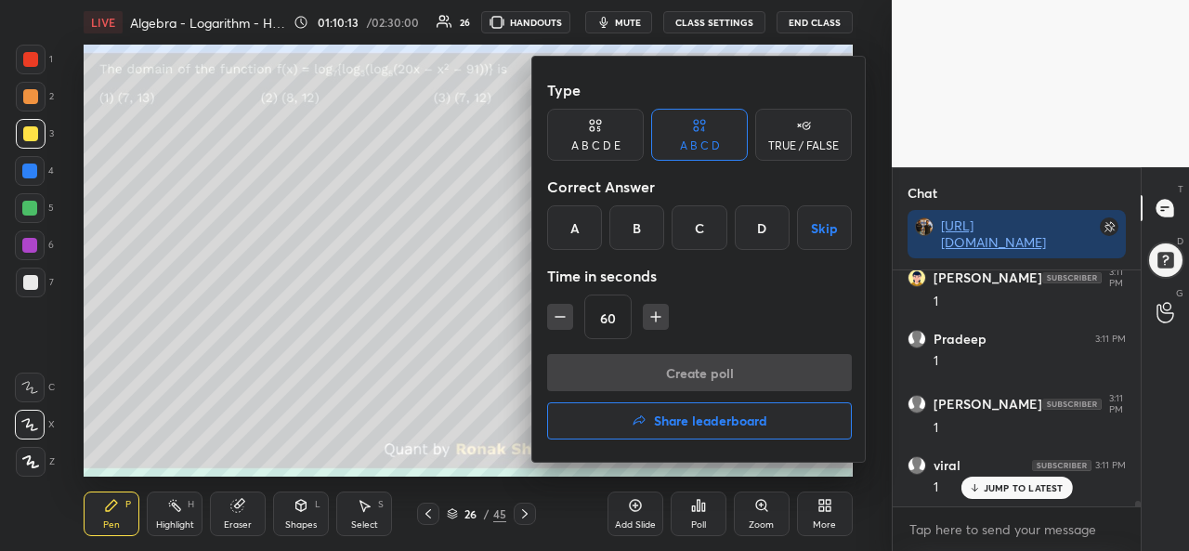
click at [642, 235] on div "B" at bounding box center [637, 227] width 55 height 45
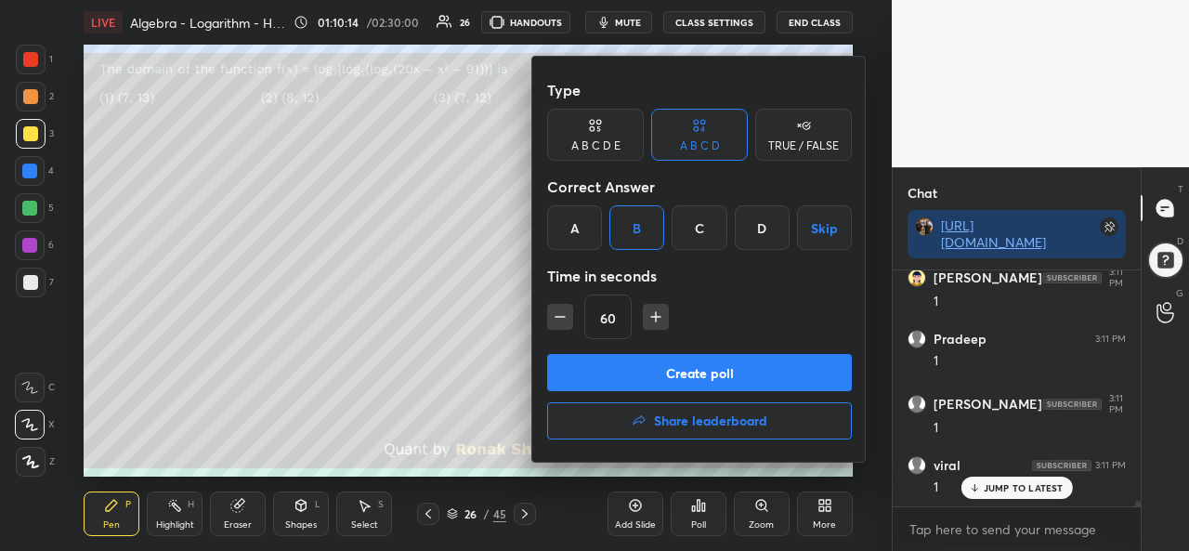
click at [658, 313] on icon "button" at bounding box center [656, 317] width 19 height 19
click at [656, 317] on icon "button" at bounding box center [655, 317] width 9 height 0
click at [659, 317] on icon "button" at bounding box center [655, 317] width 9 height 0
click at [661, 317] on icon "button" at bounding box center [664, 317] width 9 height 0
click at [662, 315] on icon "button" at bounding box center [664, 317] width 19 height 19
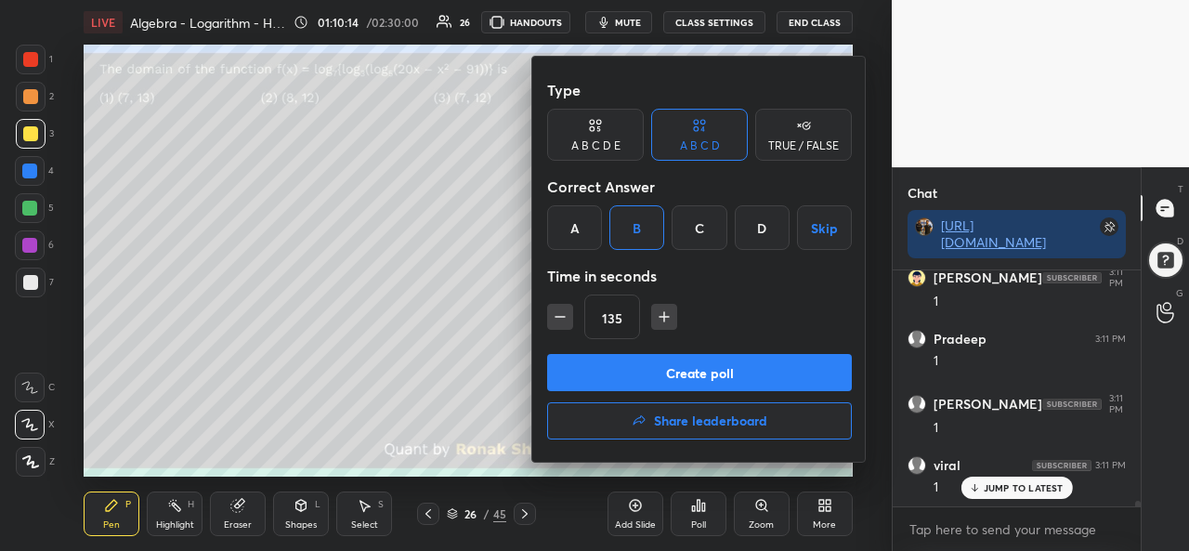
click at [663, 315] on icon "button" at bounding box center [664, 317] width 19 height 19
click at [664, 315] on icon "button" at bounding box center [664, 316] width 0 height 9
click at [660, 315] on icon "button" at bounding box center [664, 317] width 19 height 19
click at [666, 314] on icon "button" at bounding box center [664, 317] width 19 height 19
click at [664, 315] on icon "button" at bounding box center [664, 317] width 19 height 19
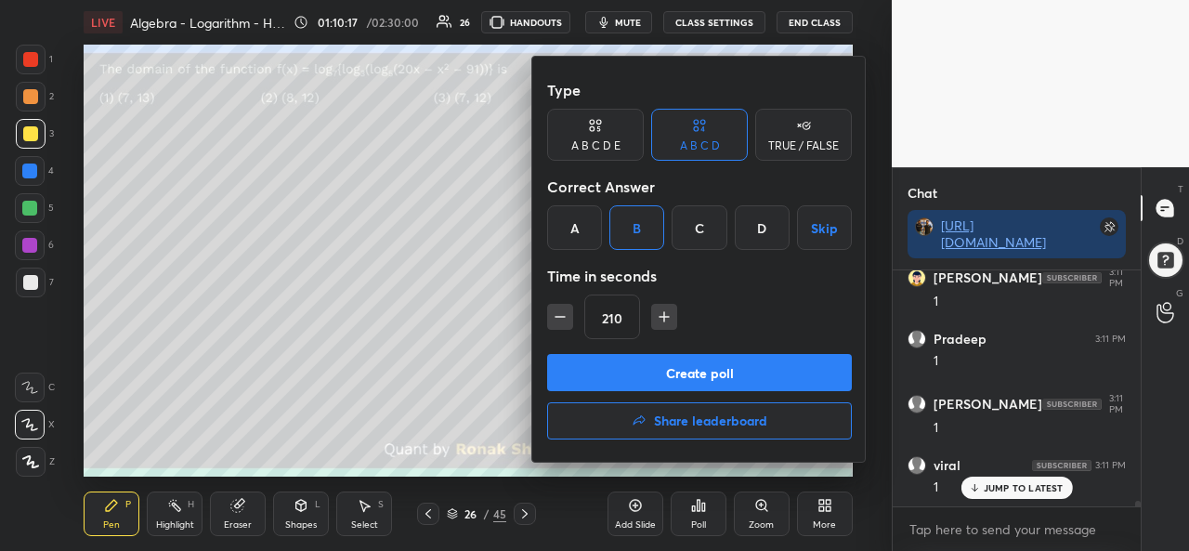
click at [669, 317] on icon "button" at bounding box center [664, 317] width 19 height 19
type input "225"
click at [718, 369] on button "Create poll" at bounding box center [699, 372] width 305 height 37
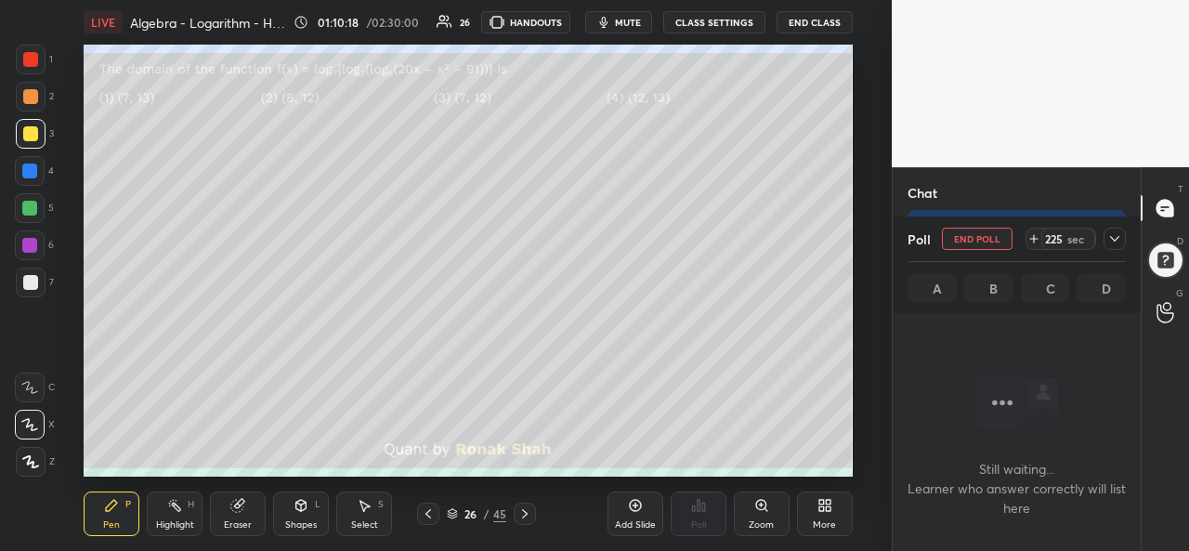
scroll to position [134, 243]
click at [623, 20] on span "mute" at bounding box center [628, 22] width 26 height 13
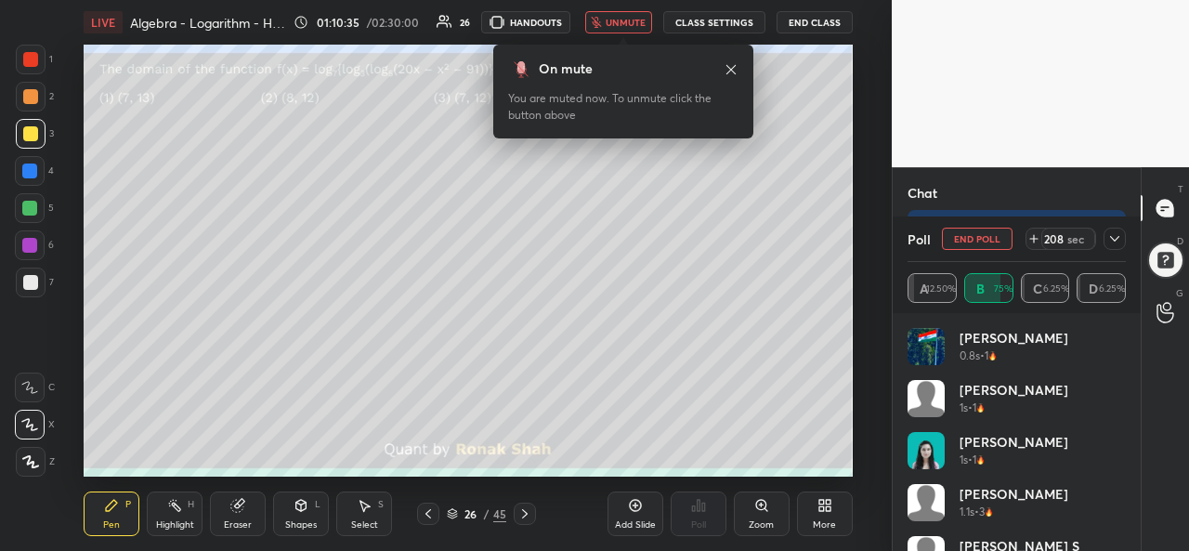
scroll to position [10625, 0]
click at [625, 18] on span "unmute" at bounding box center [626, 22] width 40 height 13
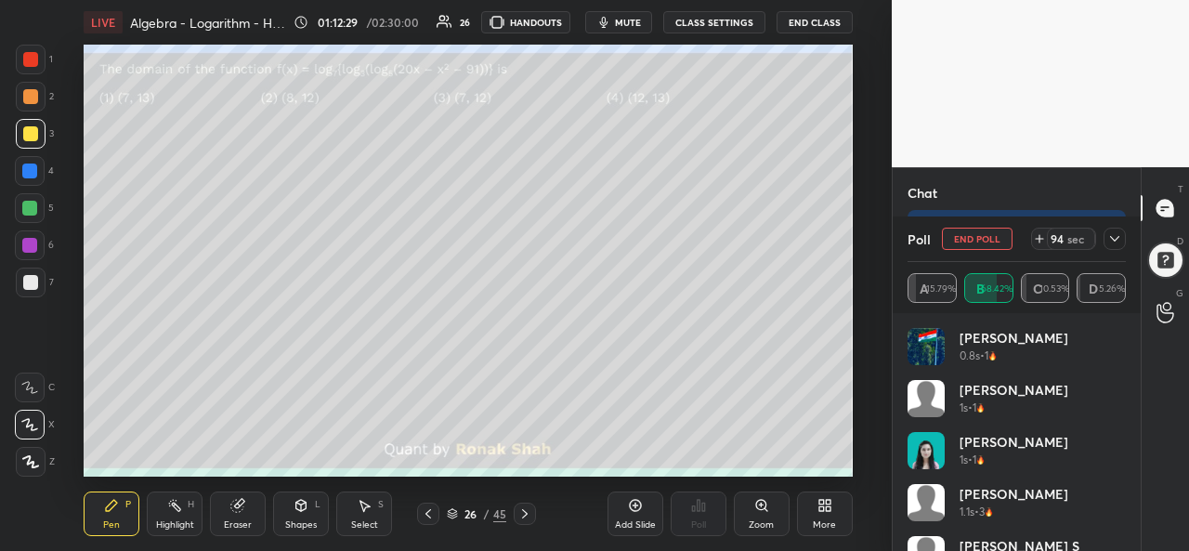
click at [985, 237] on button "End Poll" at bounding box center [977, 239] width 71 height 22
type textarea "x"
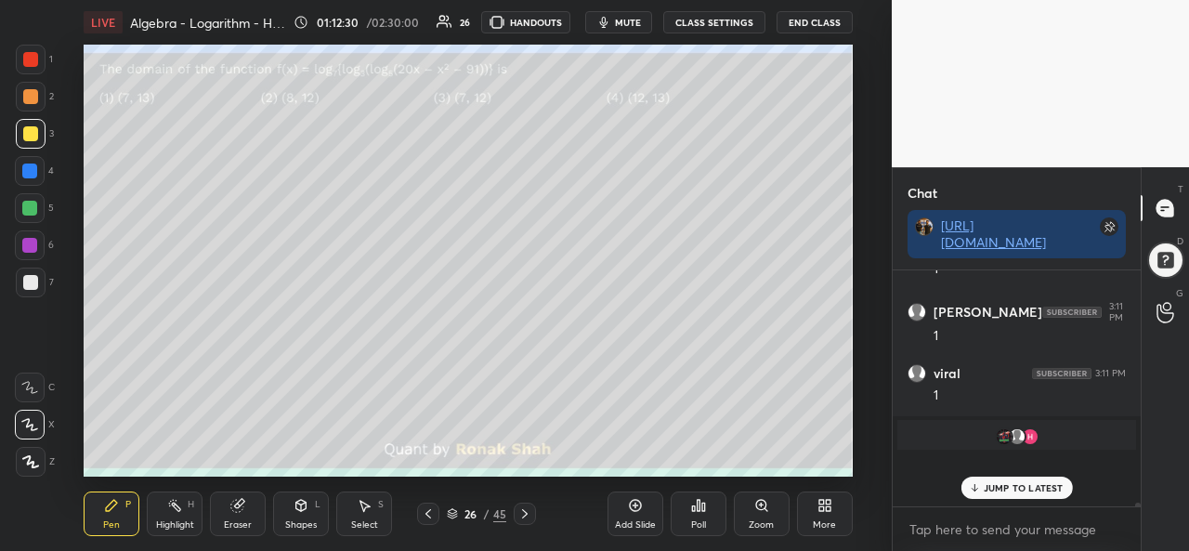
scroll to position [216, 243]
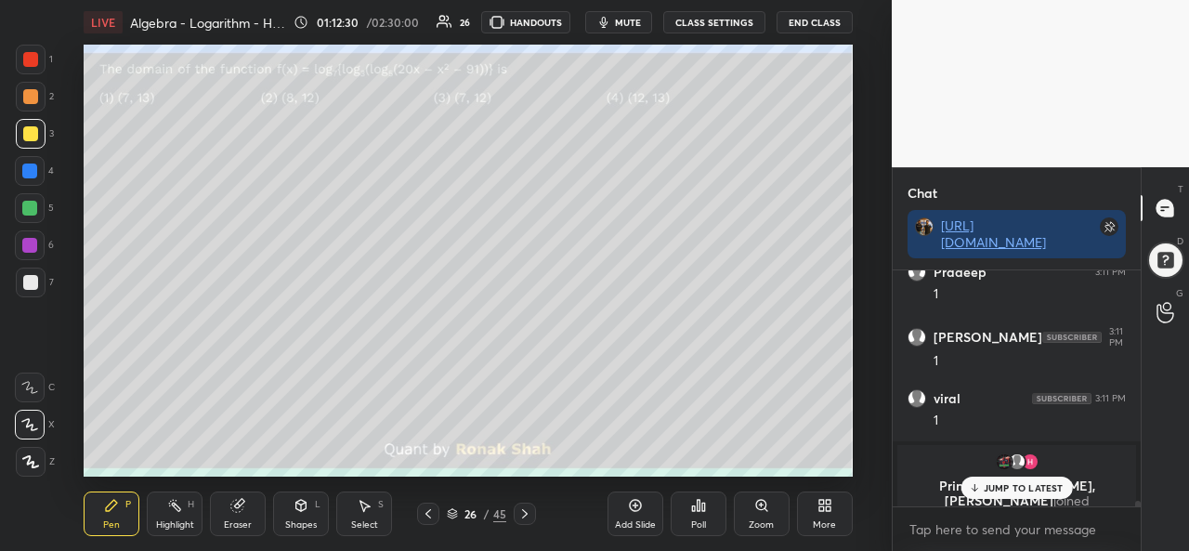
click at [1014, 478] on div "JUMP TO LATEST" at bounding box center [1017, 488] width 112 height 22
click at [364, 504] on icon at bounding box center [366, 506] width 10 height 11
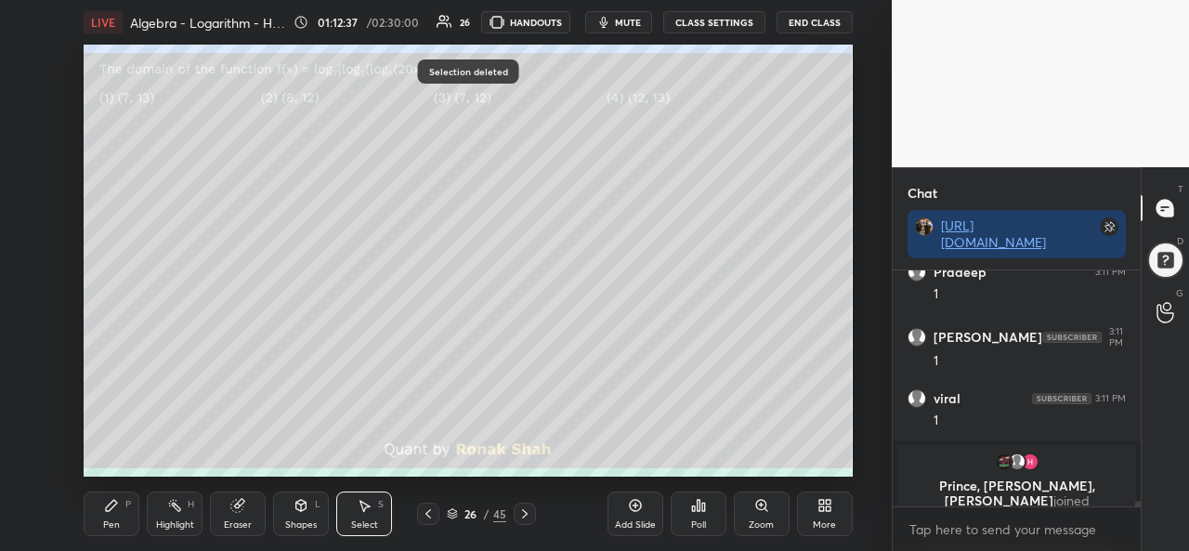
click at [101, 523] on div "Pen P" at bounding box center [112, 514] width 56 height 45
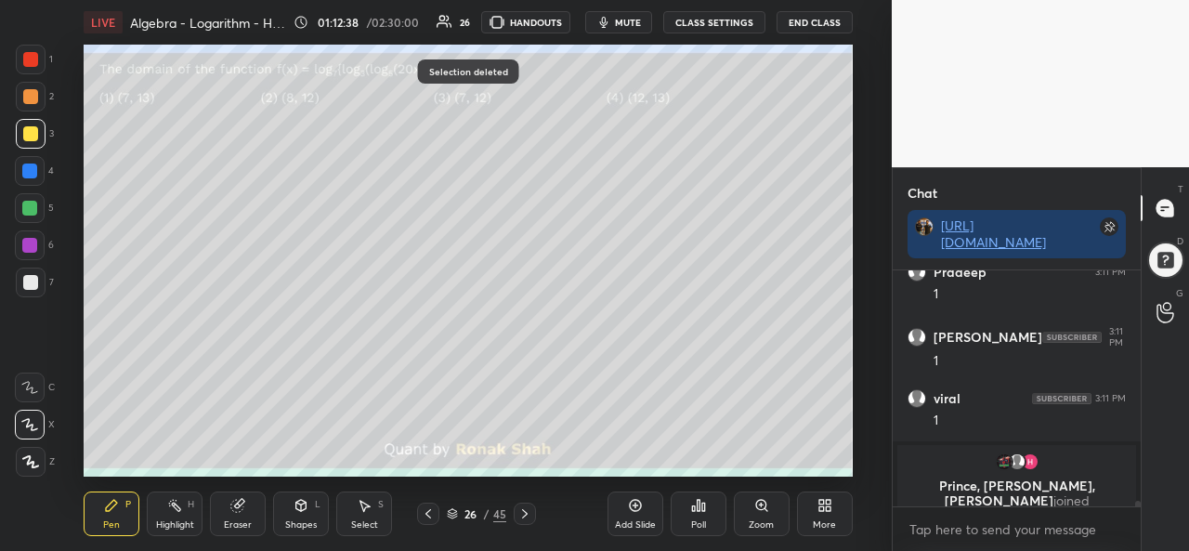
click at [28, 60] on div at bounding box center [30, 59] width 15 height 15
click at [760, 517] on div "Zoom" at bounding box center [762, 514] width 56 height 45
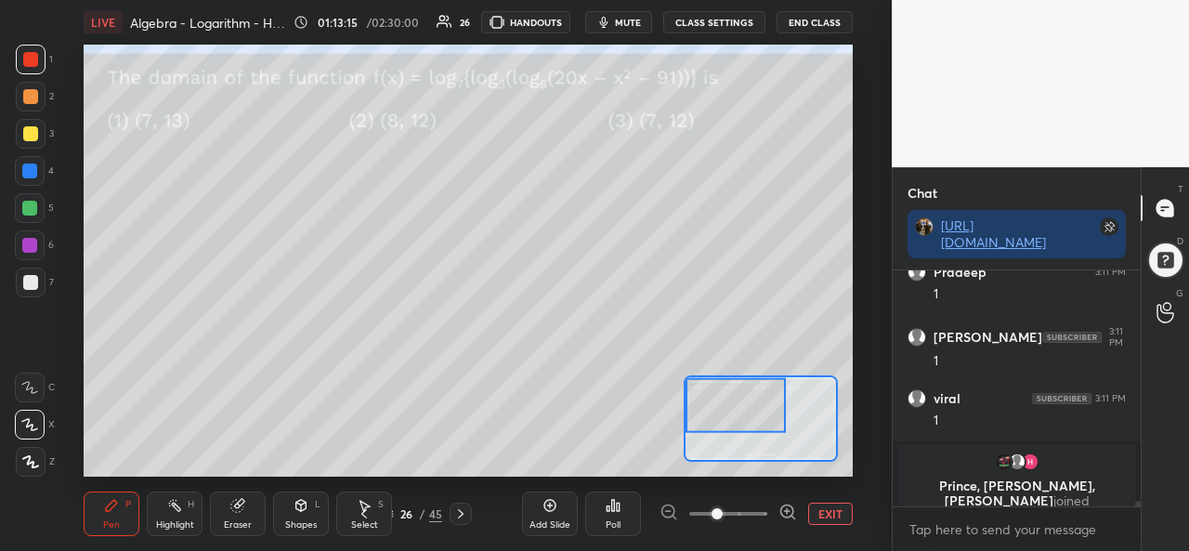
click at [821, 510] on button "EXIT" at bounding box center [830, 514] width 45 height 22
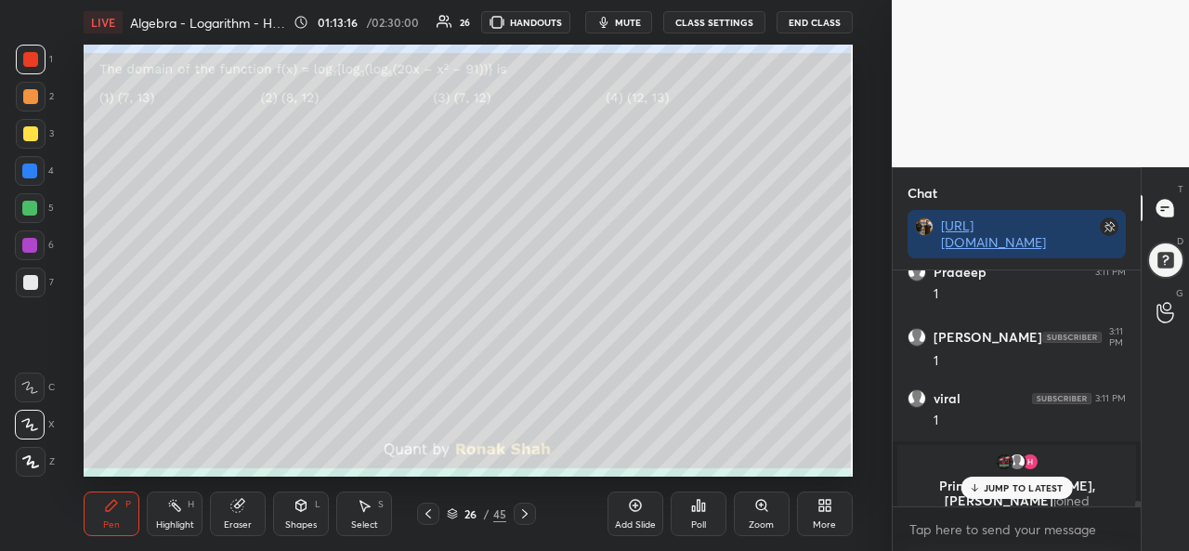
scroll to position [10591, 0]
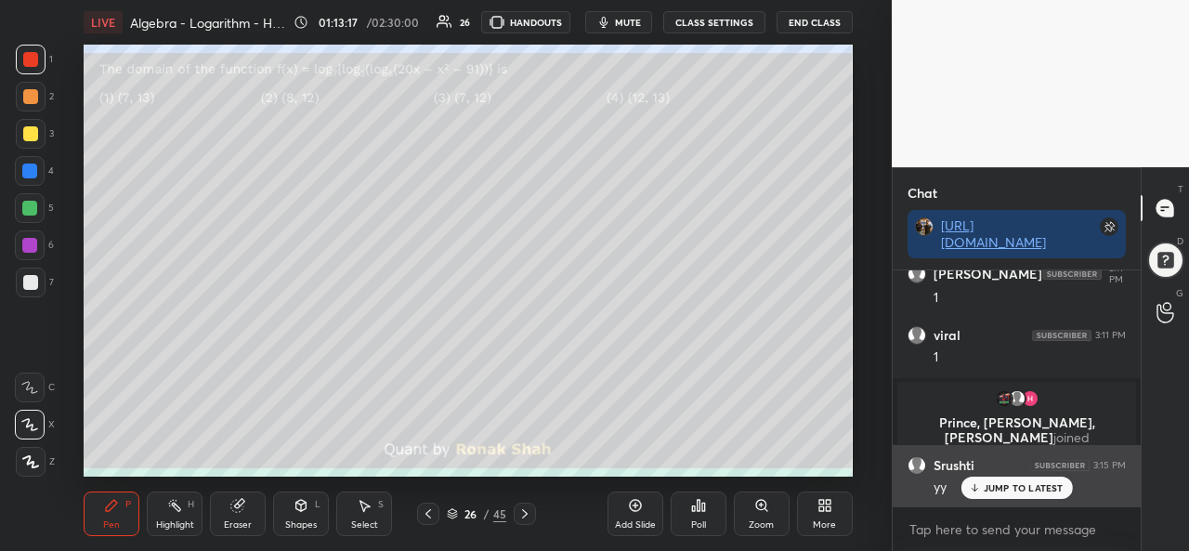
click at [1002, 486] on p "JUMP TO LATEST" at bounding box center [1024, 487] width 80 height 11
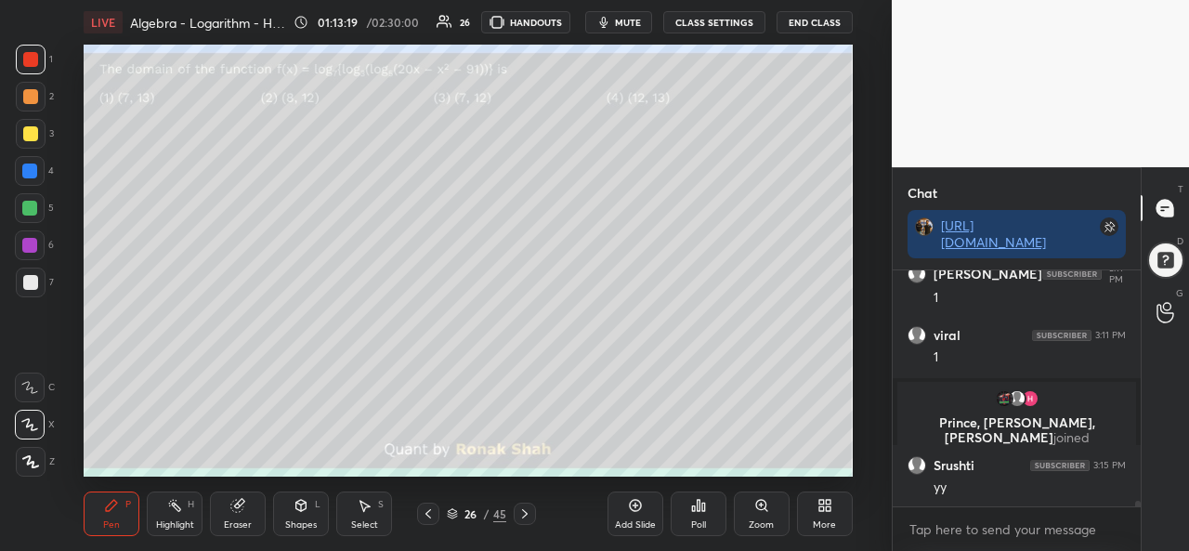
click at [24, 124] on div at bounding box center [31, 134] width 30 height 30
click at [181, 513] on icon at bounding box center [174, 505] width 15 height 15
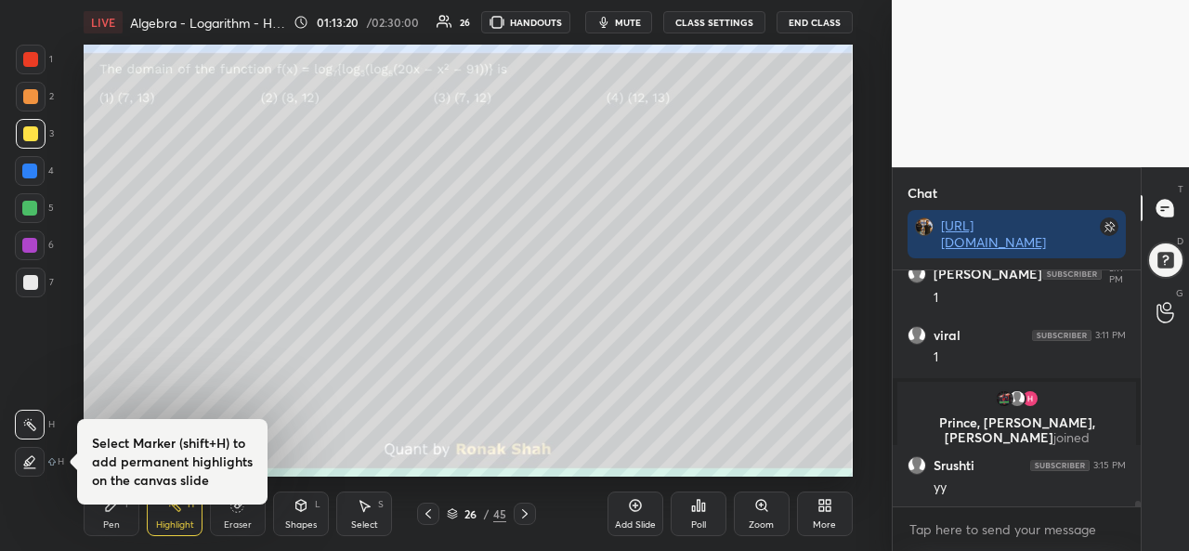
scroll to position [10654, 0]
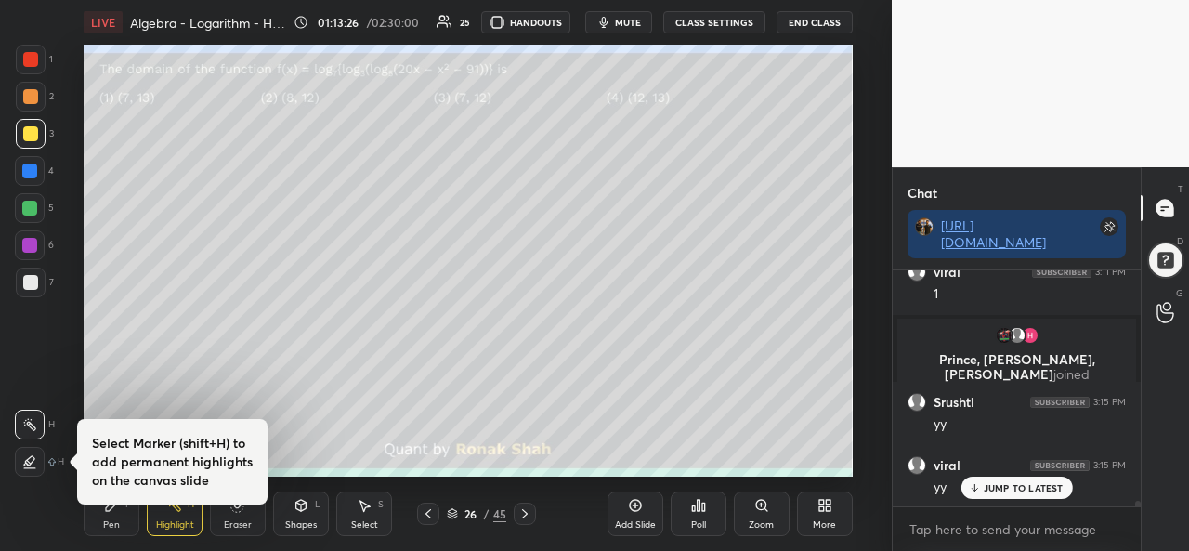
click at [26, 172] on div at bounding box center [29, 171] width 15 height 15
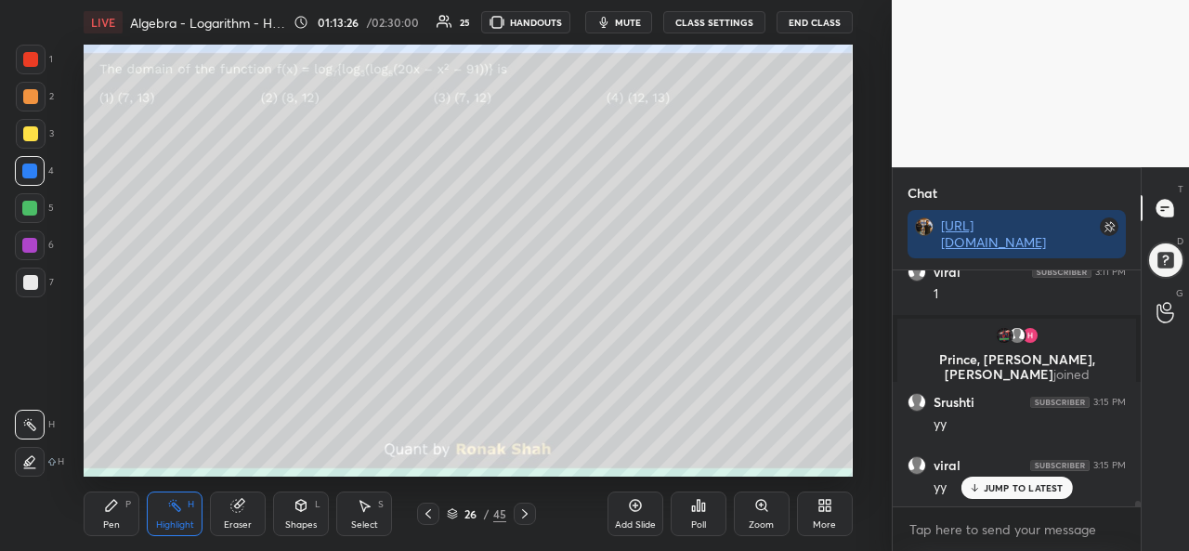
click at [112, 505] on icon at bounding box center [111, 505] width 11 height 11
click at [167, 524] on div "Highlight" at bounding box center [175, 524] width 38 height 9
click at [30, 126] on div at bounding box center [30, 133] width 15 height 15
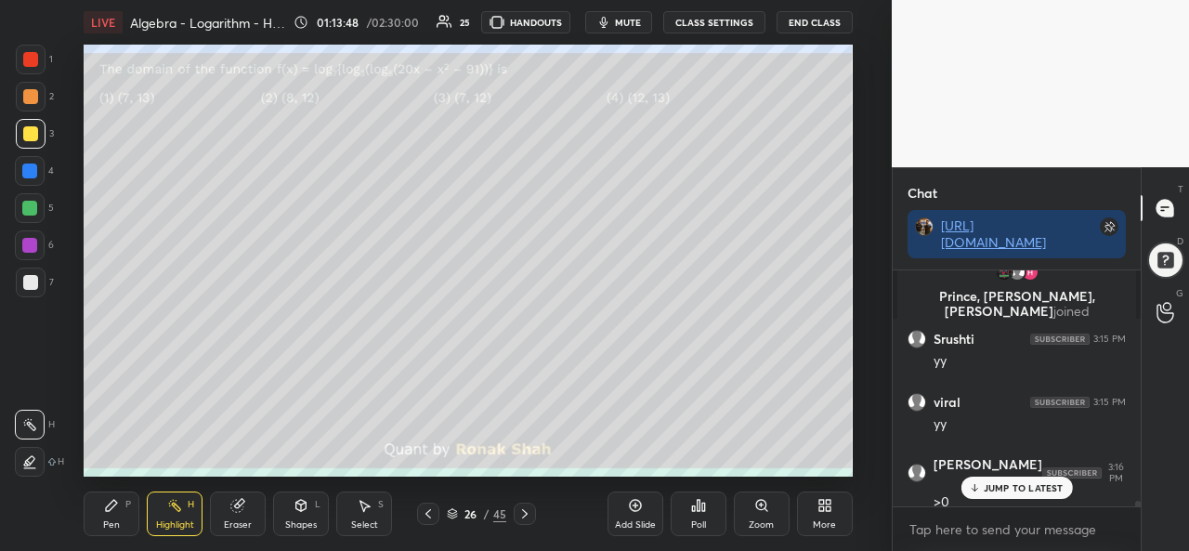
scroll to position [10781, 0]
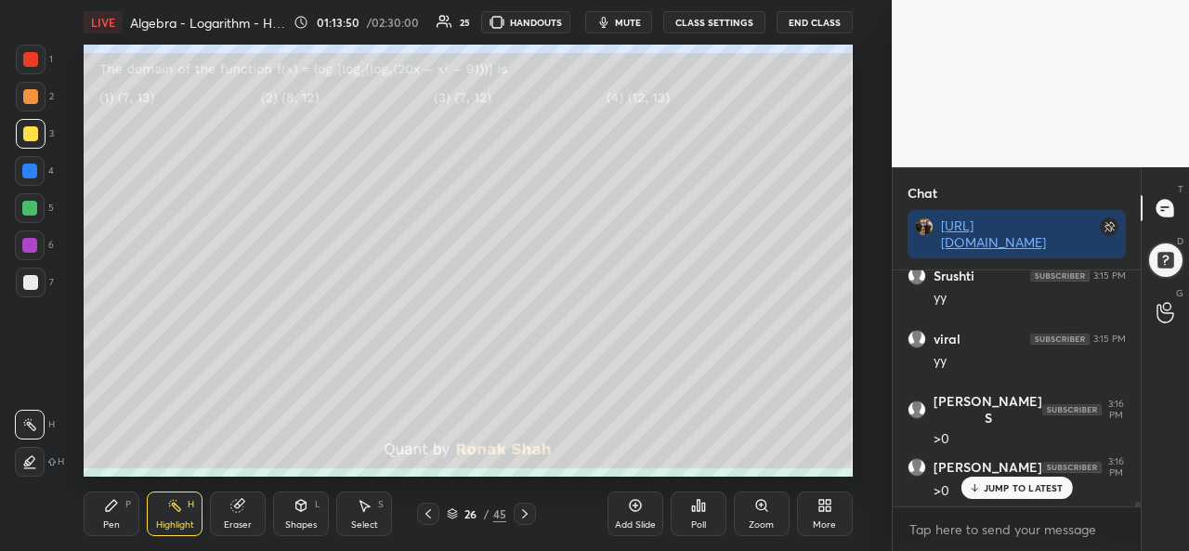
click at [100, 517] on div "Pen P" at bounding box center [112, 514] width 56 height 45
click at [366, 515] on div "Select S" at bounding box center [364, 514] width 56 height 45
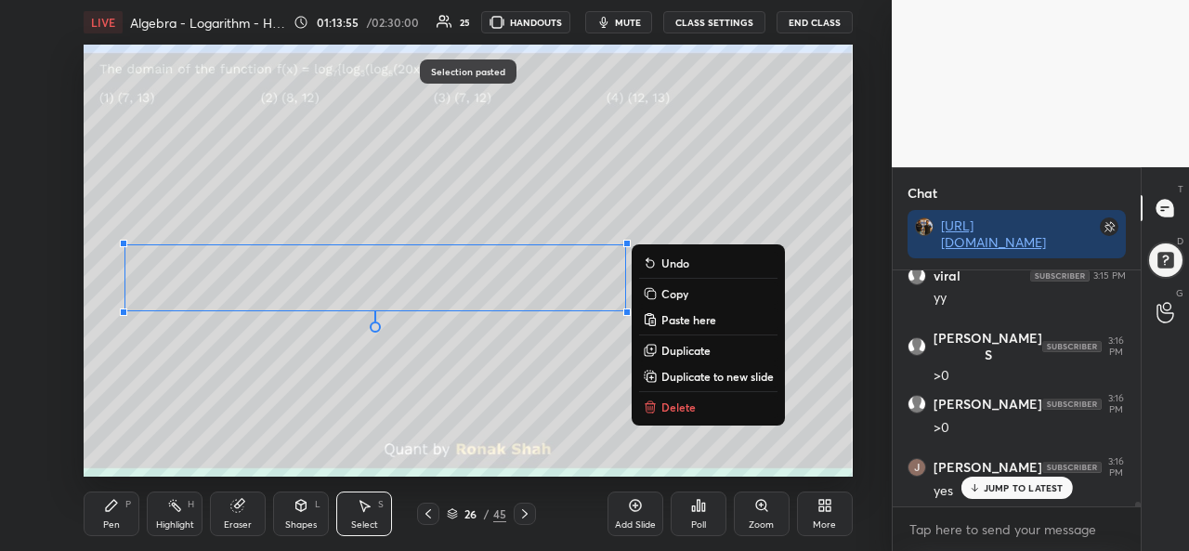
scroll to position [10907, 0]
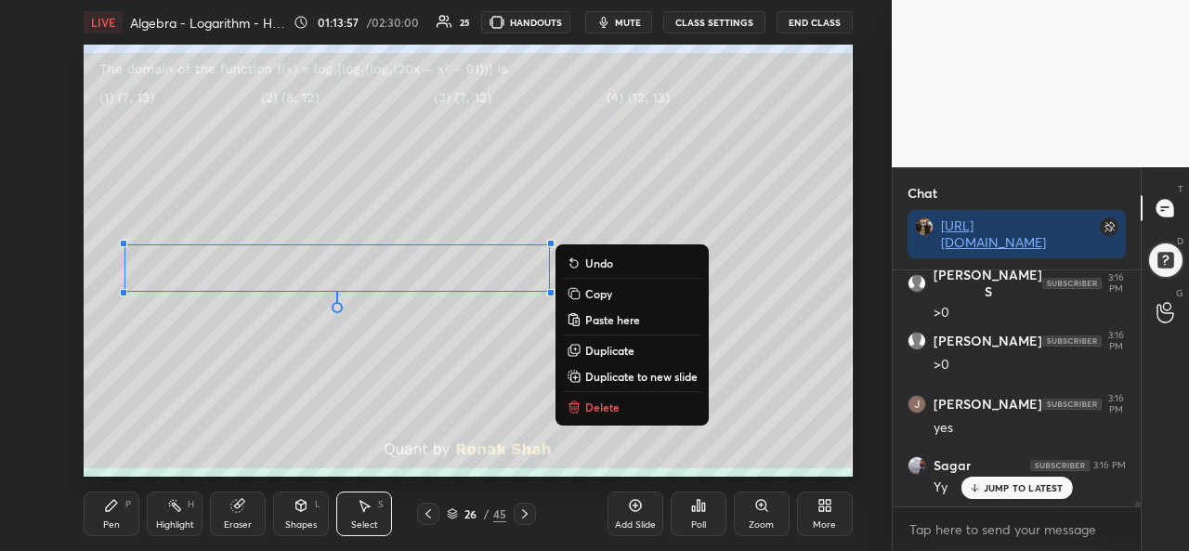
click at [114, 511] on icon at bounding box center [111, 505] width 15 height 15
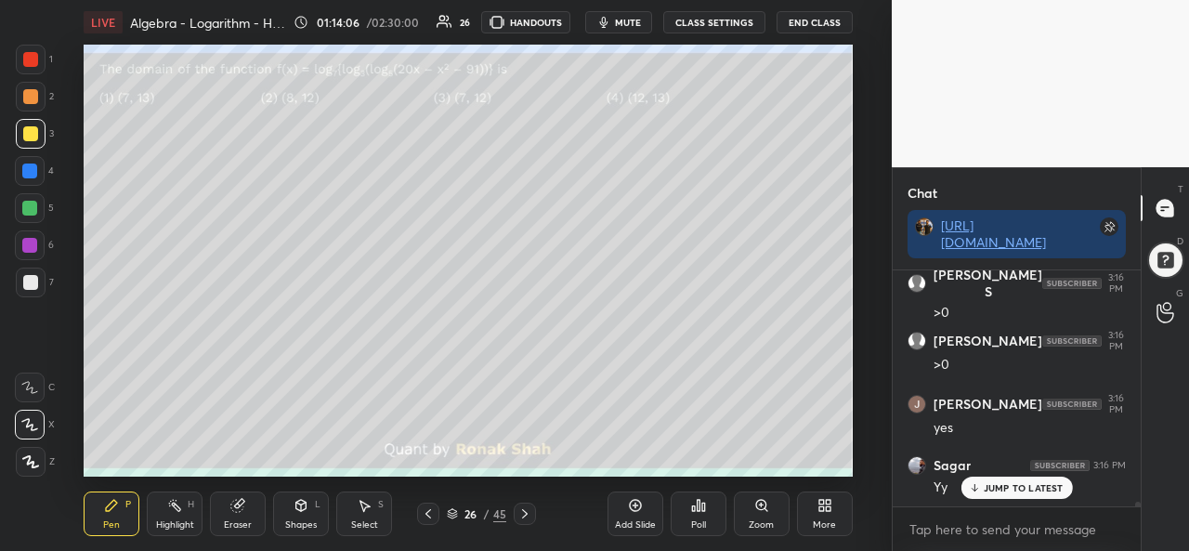
click at [167, 518] on div "Highlight H" at bounding box center [175, 514] width 56 height 45
click at [364, 512] on icon at bounding box center [366, 506] width 10 height 11
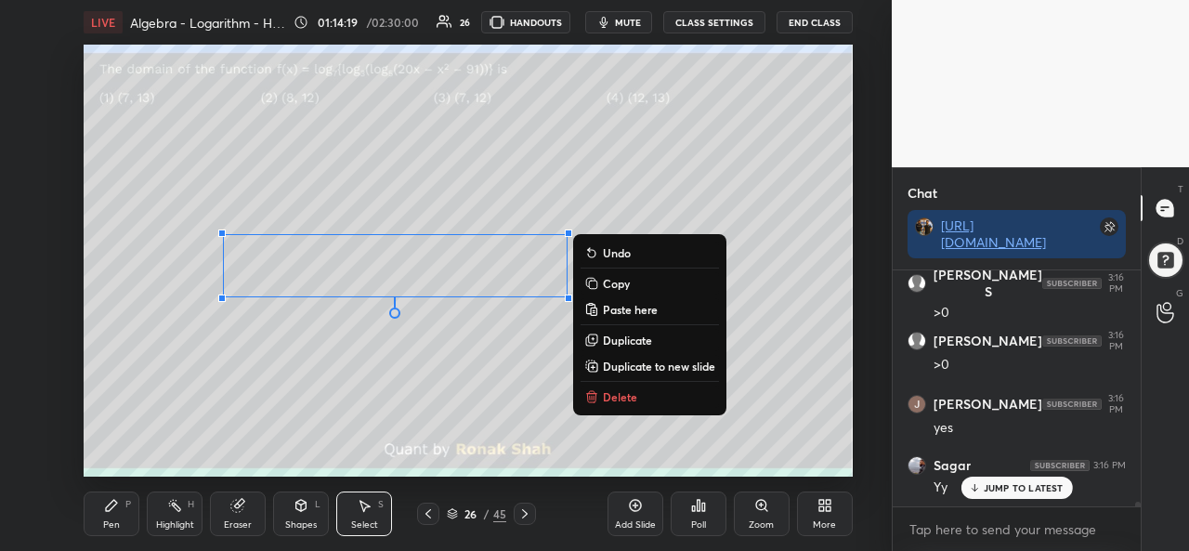
scroll to position [10974, 0]
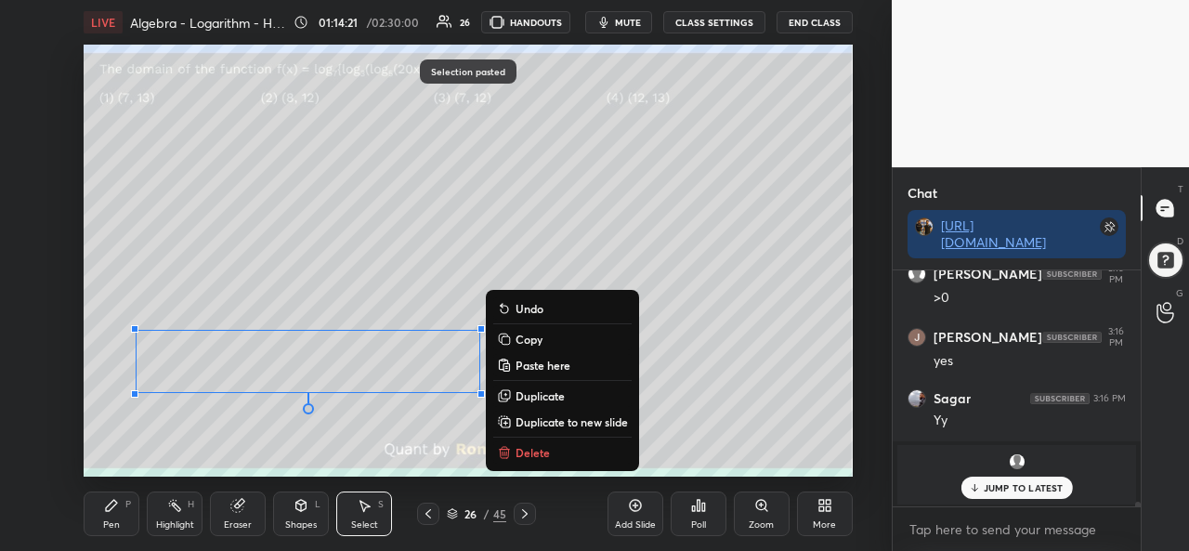
click at [100, 517] on div "Pen P" at bounding box center [112, 514] width 56 height 45
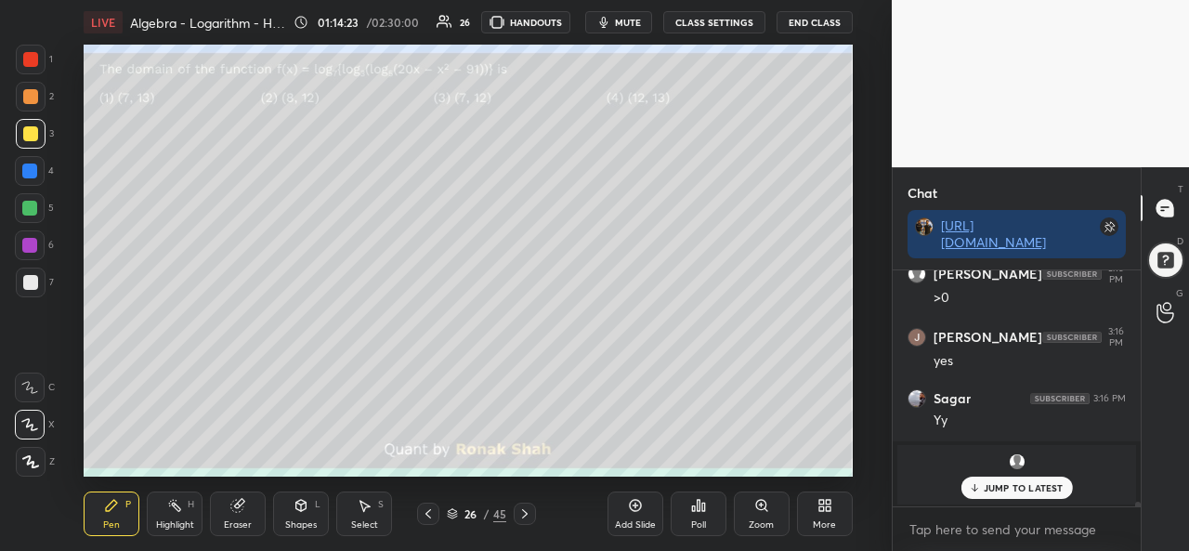
click at [367, 505] on icon at bounding box center [366, 506] width 10 height 11
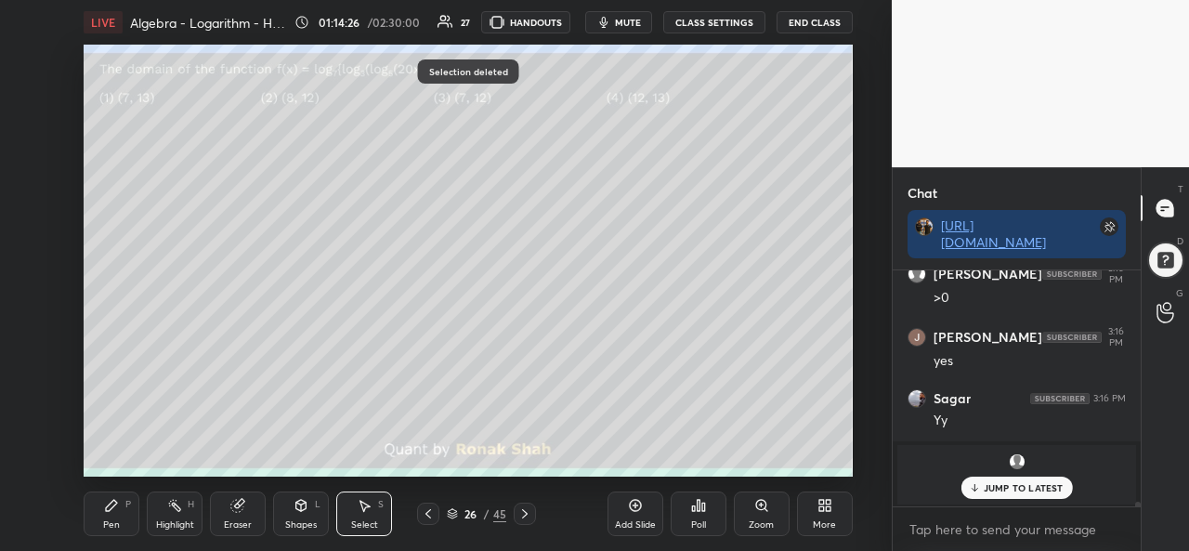
click at [117, 517] on div "Pen P" at bounding box center [112, 514] width 56 height 45
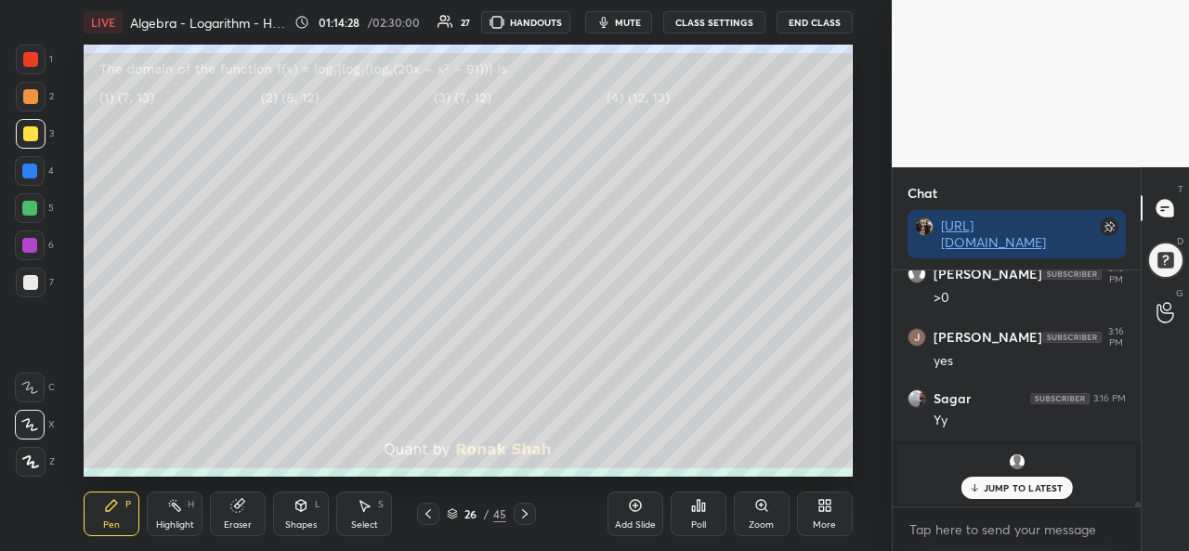
click at [361, 521] on div "Select" at bounding box center [364, 524] width 27 height 9
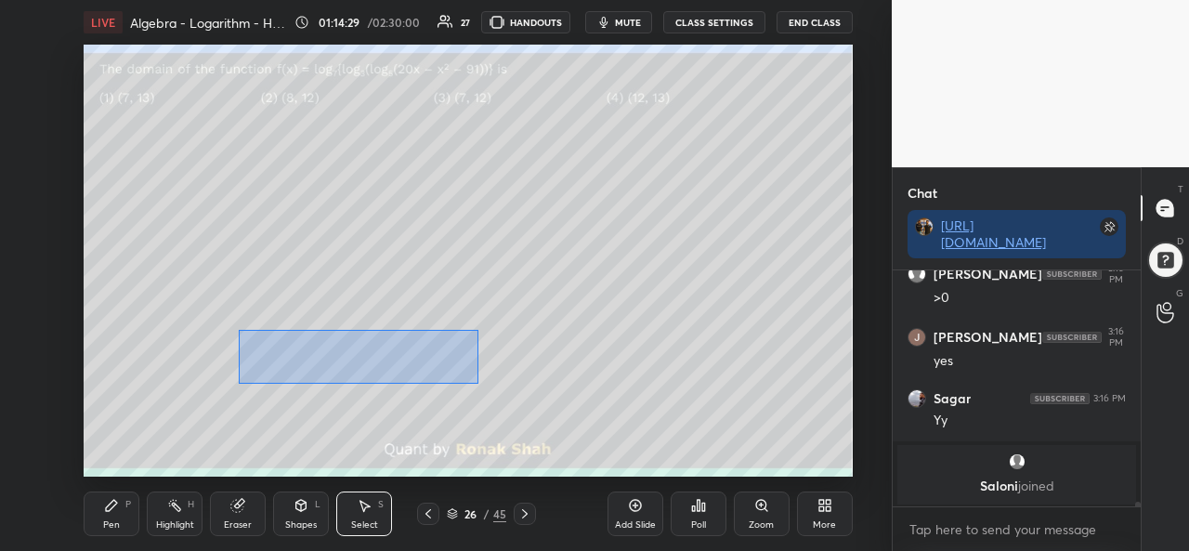
scroll to position [11037, 0]
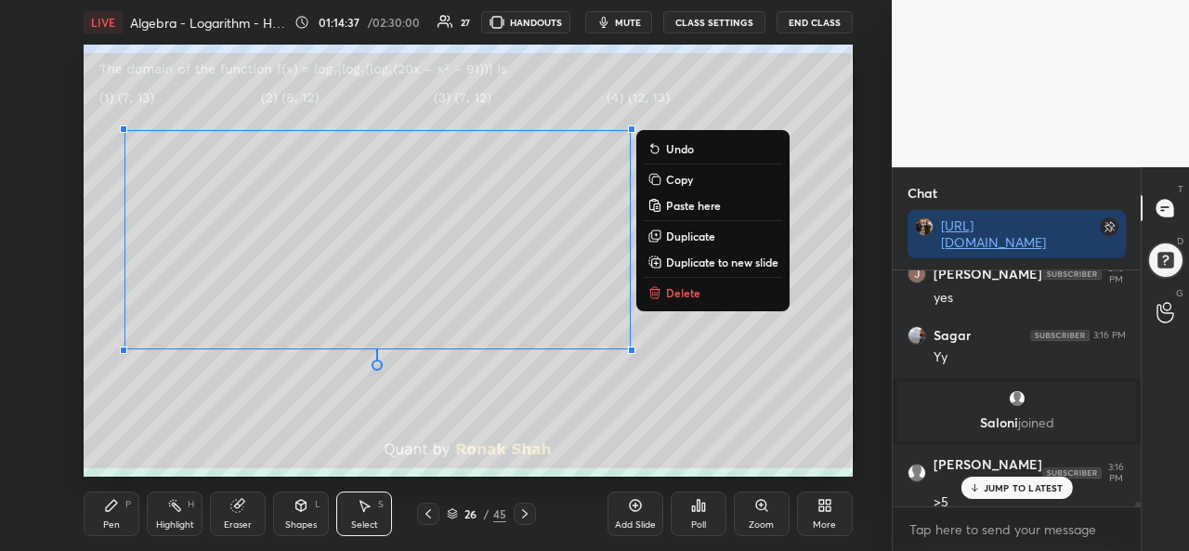
click at [295, 424] on div "0 ° Undo Copy Paste here Duplicate Duplicate to new slide Delete" at bounding box center [468, 261] width 768 height 432
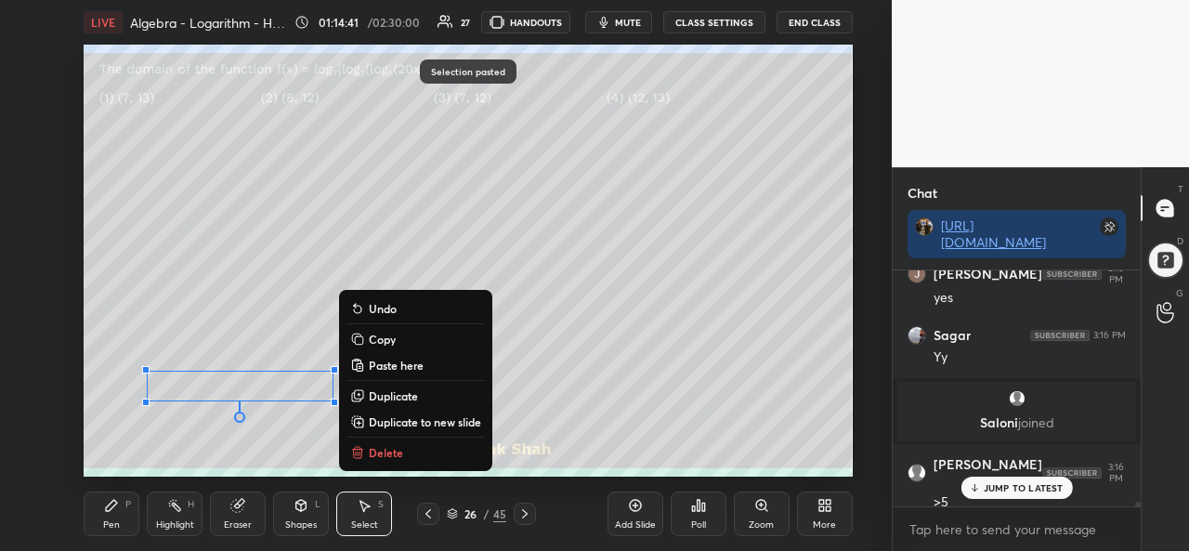
click at [112, 510] on icon at bounding box center [111, 505] width 15 height 15
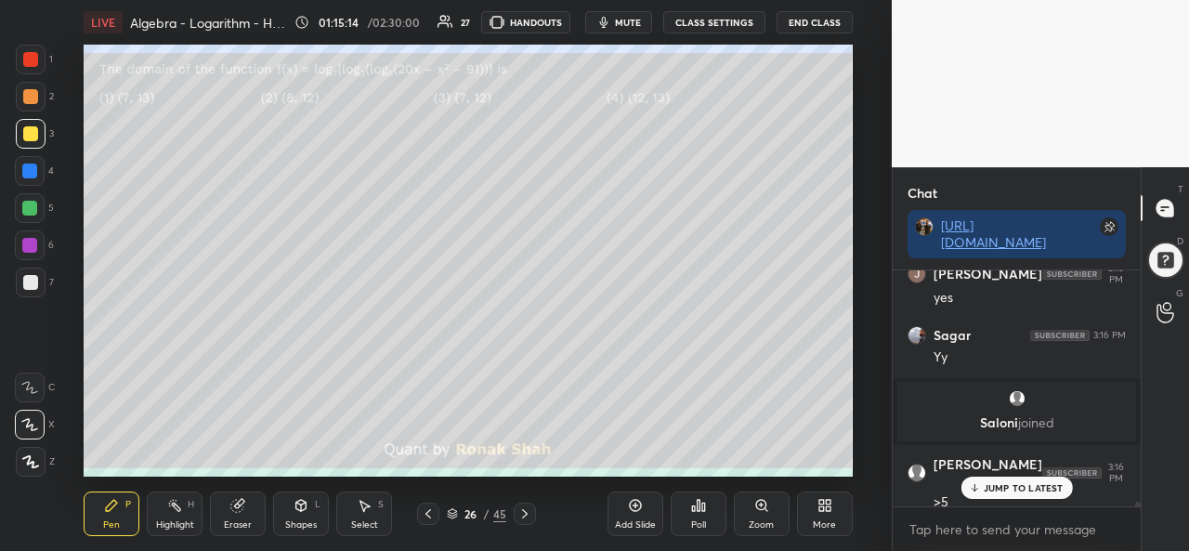
scroll to position [11100, 0]
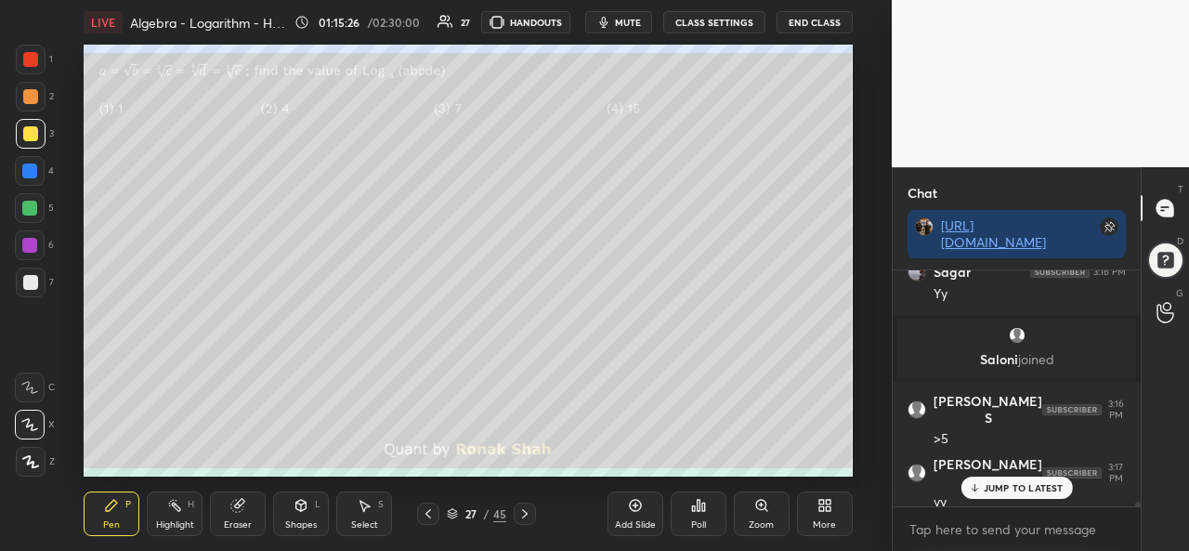
click at [693, 511] on icon at bounding box center [693, 508] width 3 height 5
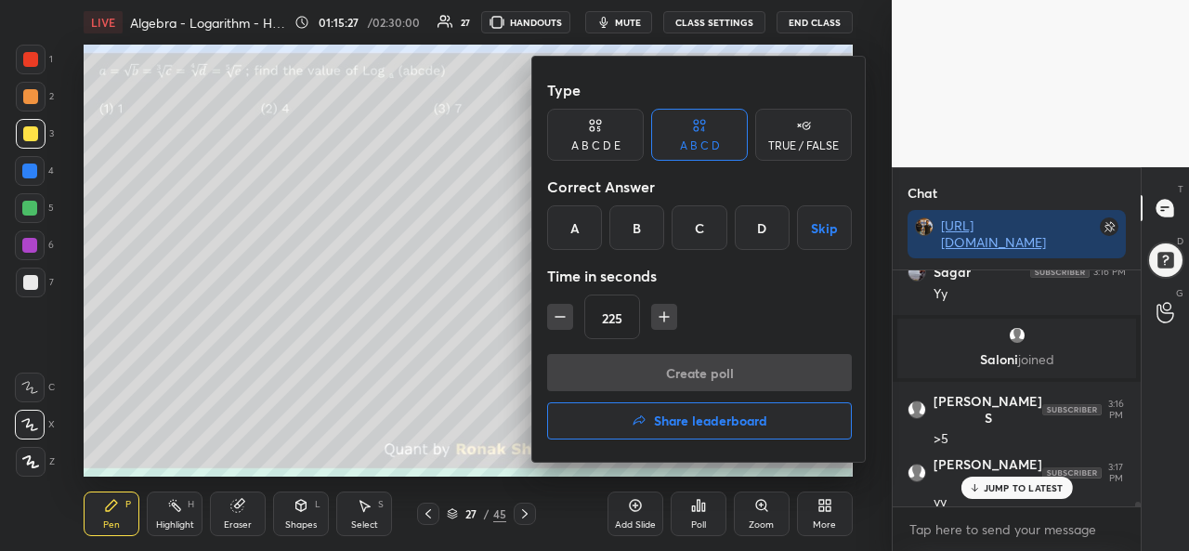
click at [759, 230] on div "D" at bounding box center [762, 227] width 55 height 45
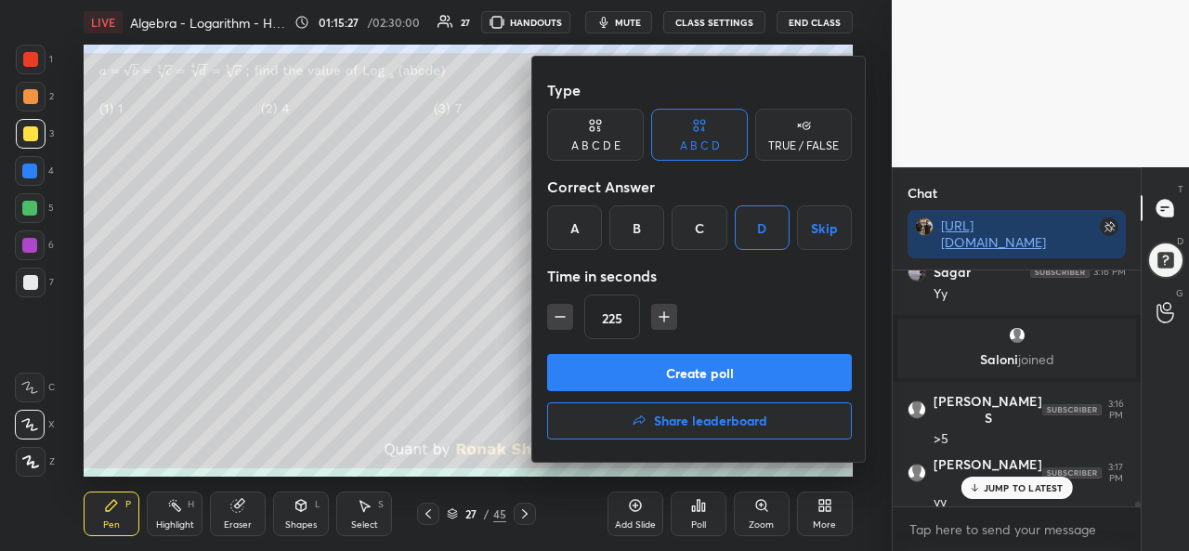
click at [559, 321] on icon "button" at bounding box center [560, 317] width 19 height 19
click at [561, 322] on icon "button" at bounding box center [560, 317] width 19 height 19
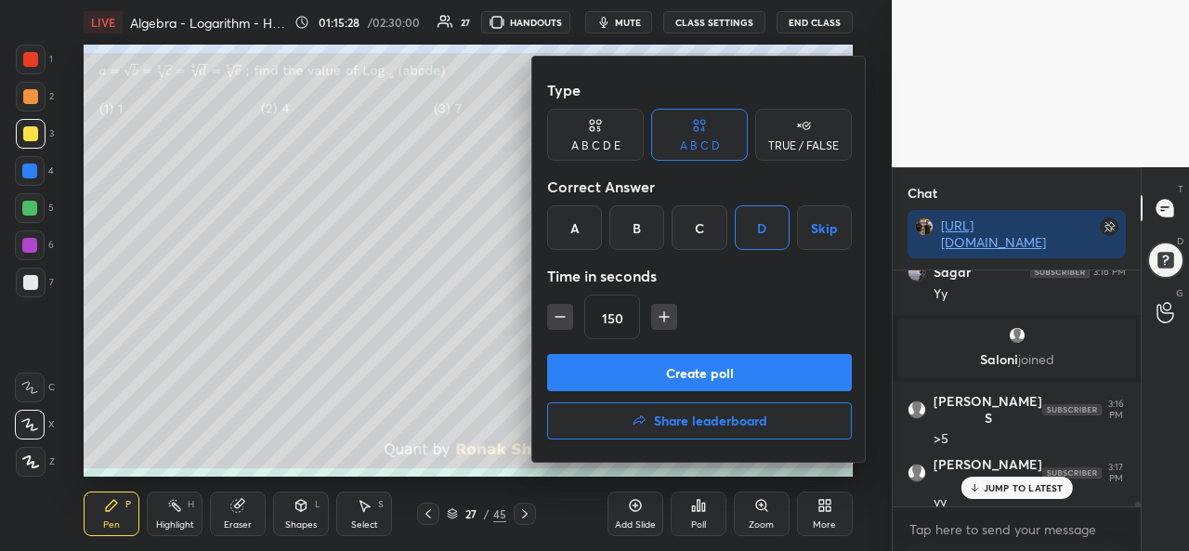
click at [561, 322] on icon "button" at bounding box center [560, 317] width 19 height 19
click at [563, 322] on icon "button" at bounding box center [560, 317] width 19 height 19
click at [560, 322] on icon "button" at bounding box center [560, 317] width 19 height 19
click at [558, 322] on icon "button" at bounding box center [560, 317] width 19 height 19
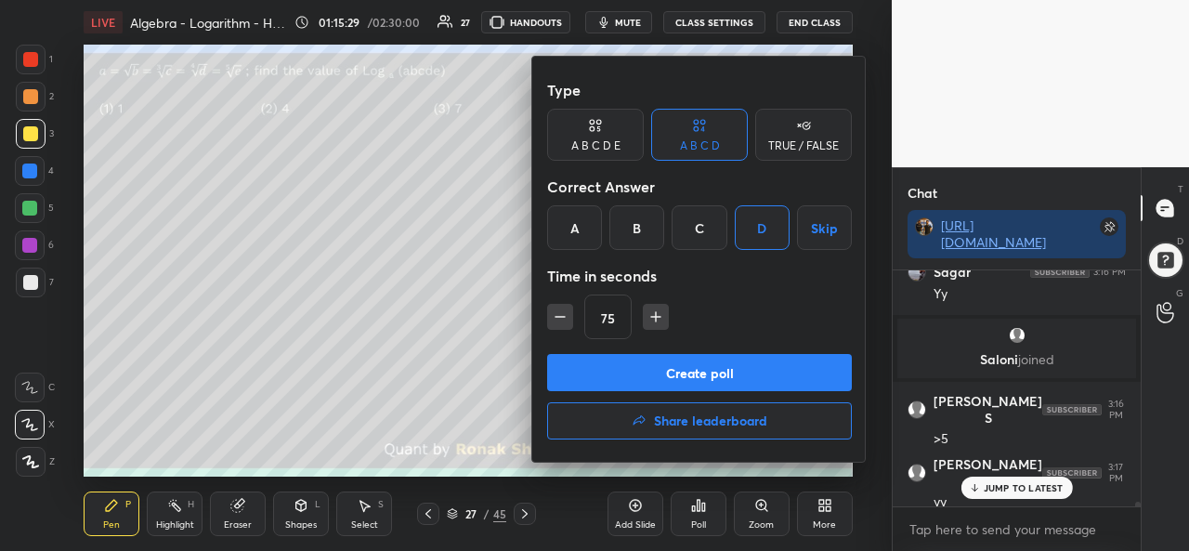
click at [558, 322] on icon "button" at bounding box center [560, 317] width 19 height 19
click at [653, 315] on icon "button" at bounding box center [656, 317] width 19 height 19
click at [652, 315] on icon "button" at bounding box center [656, 317] width 19 height 19
click at [656, 317] on icon "button" at bounding box center [655, 317] width 9 height 0
click at [656, 317] on icon "button" at bounding box center [664, 317] width 19 height 19
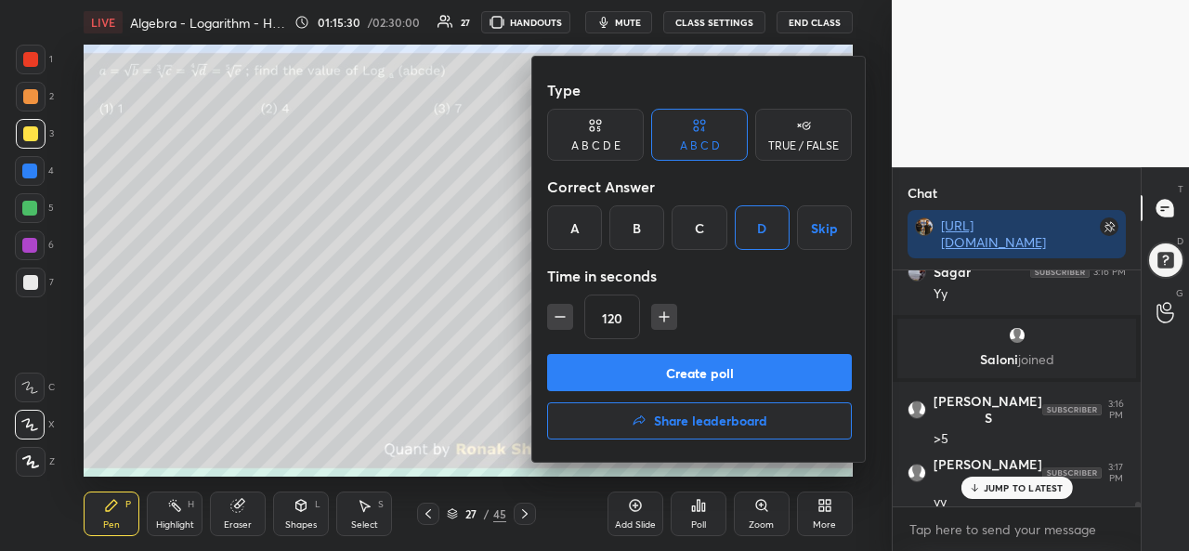
click at [660, 317] on icon "button" at bounding box center [664, 317] width 9 height 0
click at [662, 317] on icon "button" at bounding box center [664, 317] width 9 height 0
click at [663, 317] on icon "button" at bounding box center [664, 317] width 9 height 0
click at [665, 317] on icon "button" at bounding box center [664, 317] width 9 height 0
click at [666, 315] on icon "button" at bounding box center [664, 317] width 19 height 19
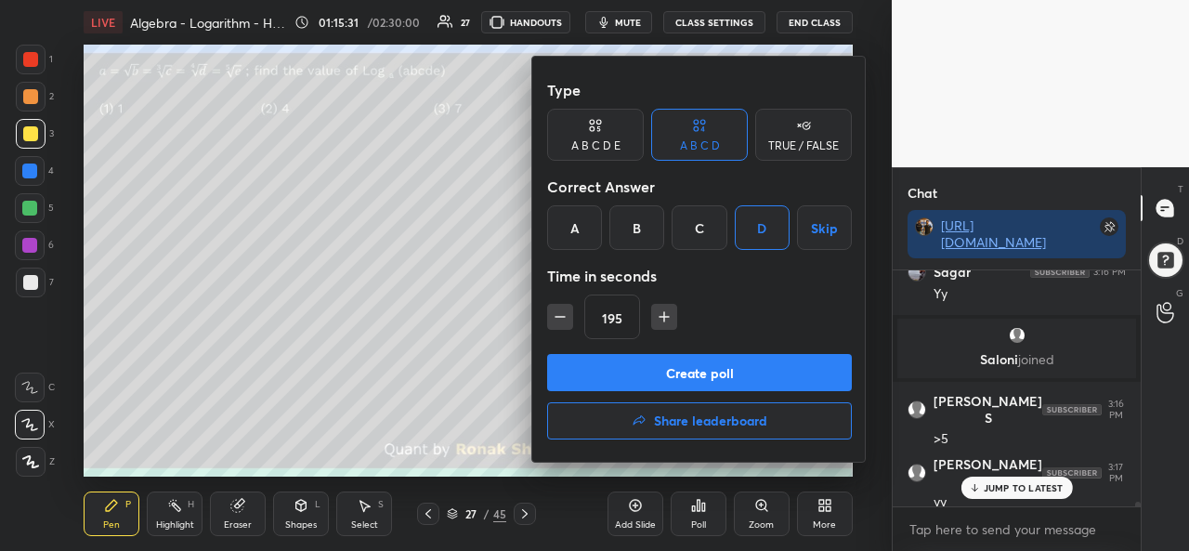
click at [665, 315] on icon "button" at bounding box center [664, 317] width 19 height 19
click at [666, 315] on icon "button" at bounding box center [664, 317] width 19 height 19
type input "240"
click at [701, 374] on button "Create poll" at bounding box center [699, 372] width 305 height 37
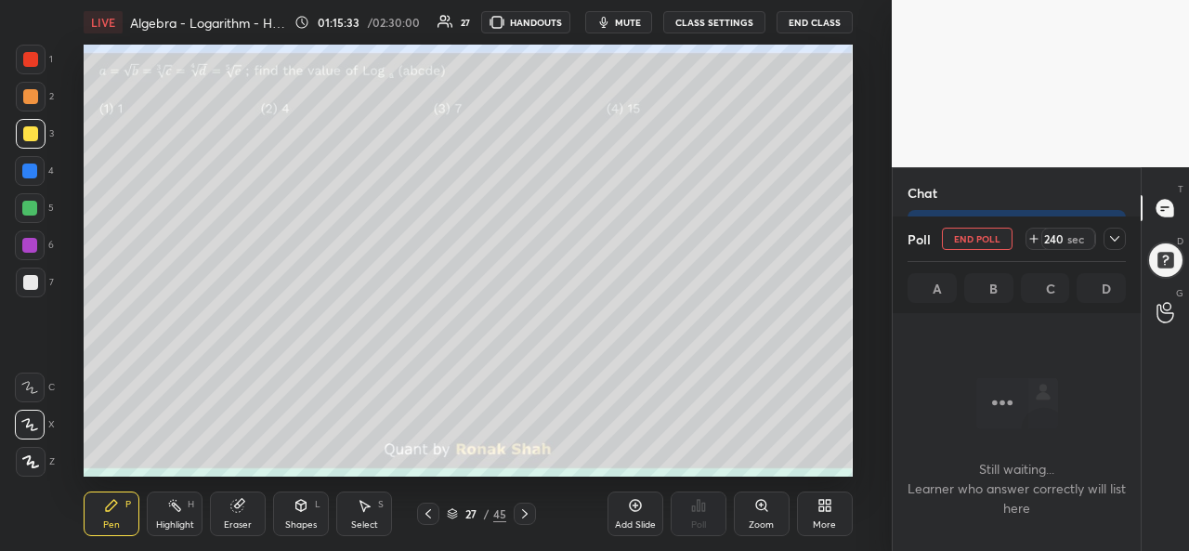
scroll to position [7, 6]
click at [32, 168] on div at bounding box center [29, 171] width 15 height 15
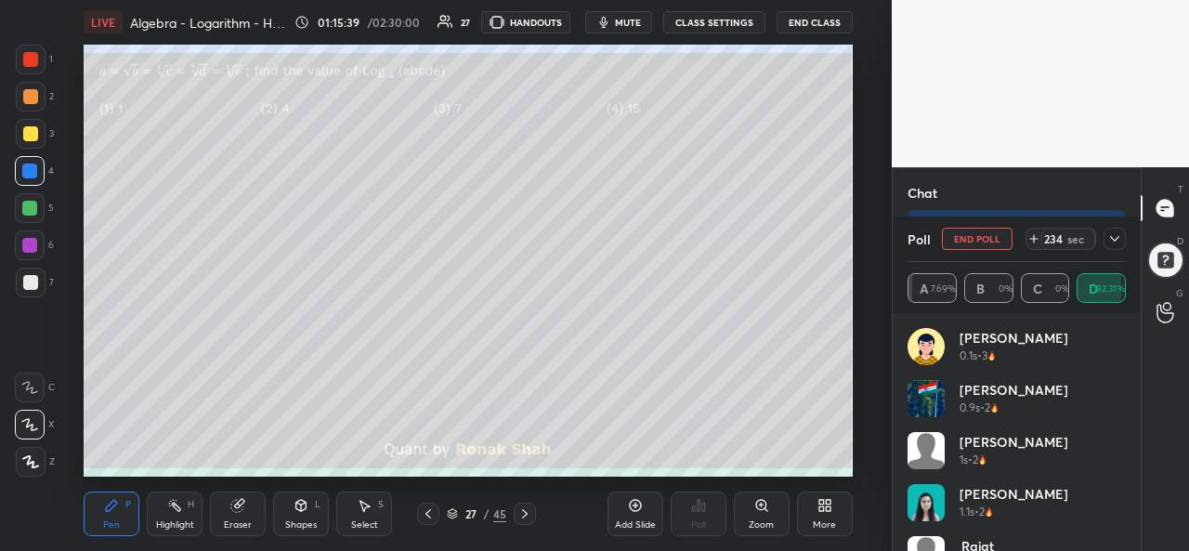
scroll to position [11260, 0]
click at [636, 21] on span "mute" at bounding box center [628, 22] width 26 height 13
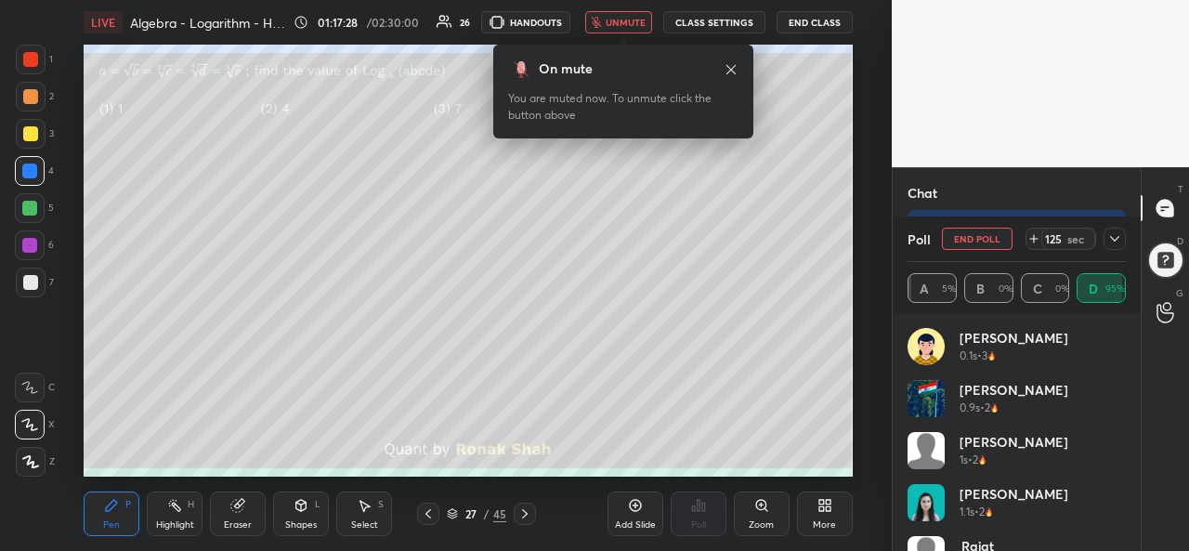
scroll to position [11829, 0]
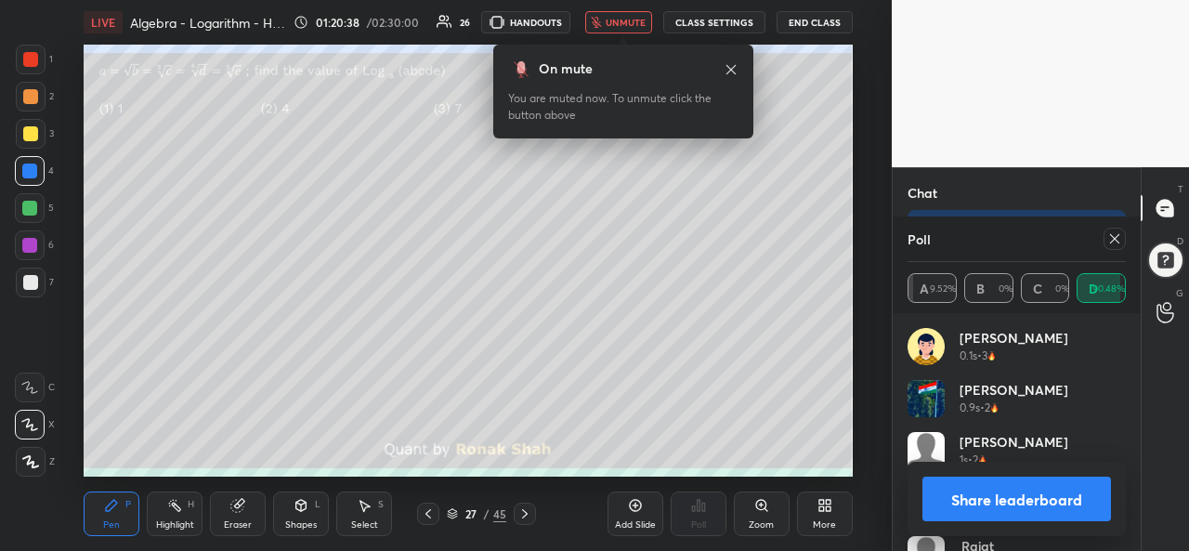
click at [612, 11] on button "unmute" at bounding box center [618, 22] width 67 height 22
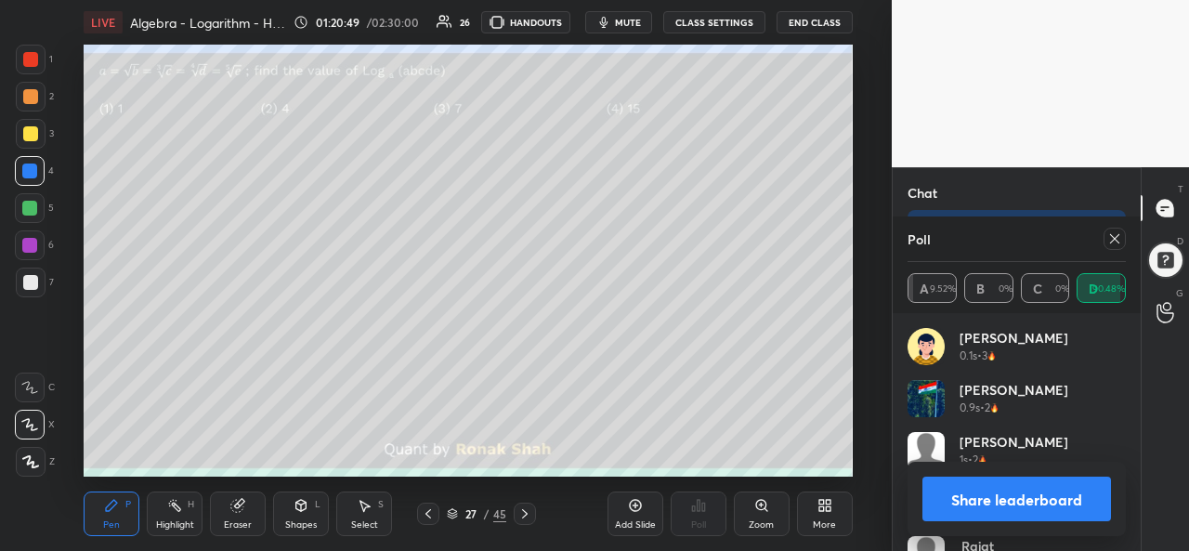
click at [1119, 236] on icon at bounding box center [1115, 238] width 15 height 15
type textarea "x"
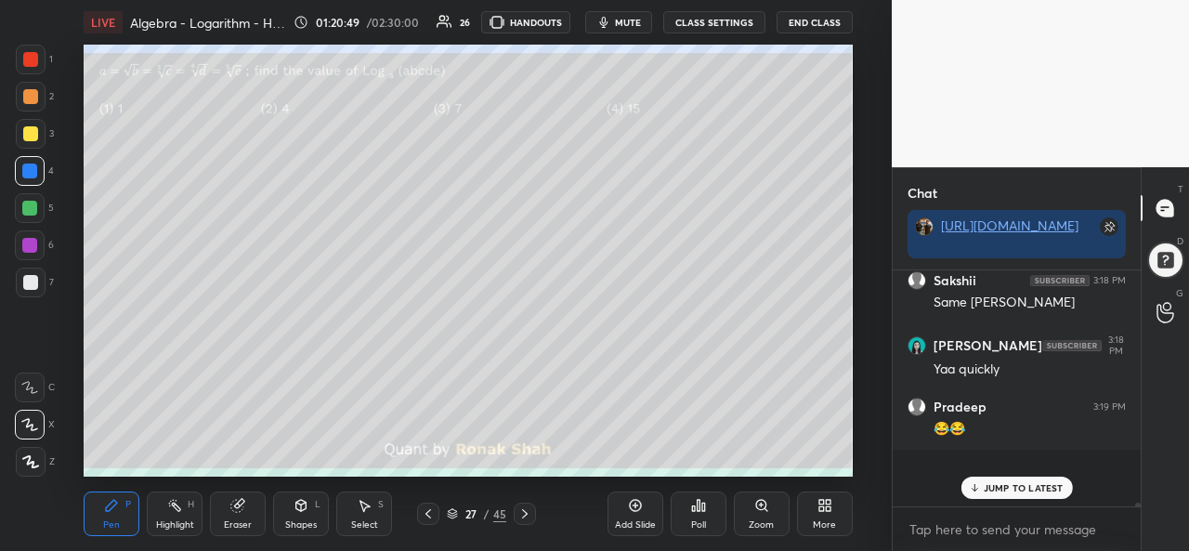
scroll to position [221, 243]
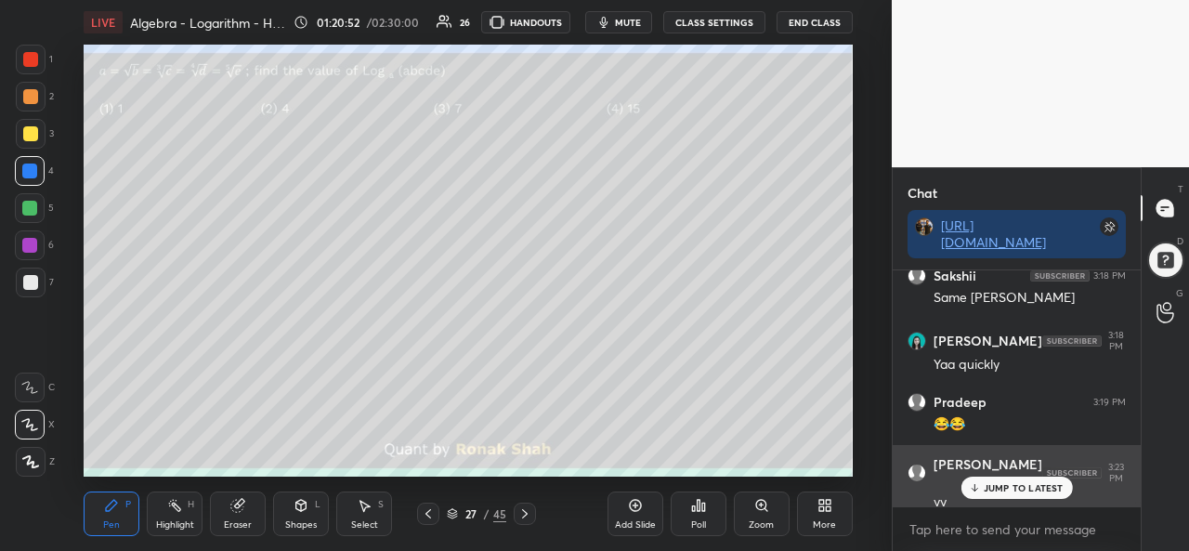
click at [1018, 482] on p "JUMP TO LATEST" at bounding box center [1024, 487] width 80 height 11
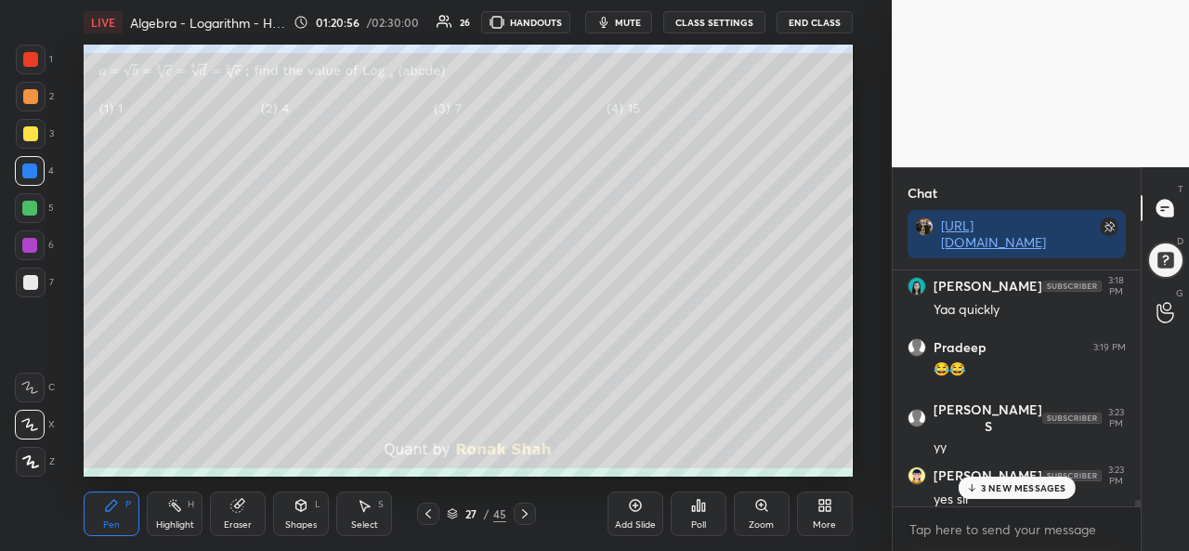
scroll to position [12048, 0]
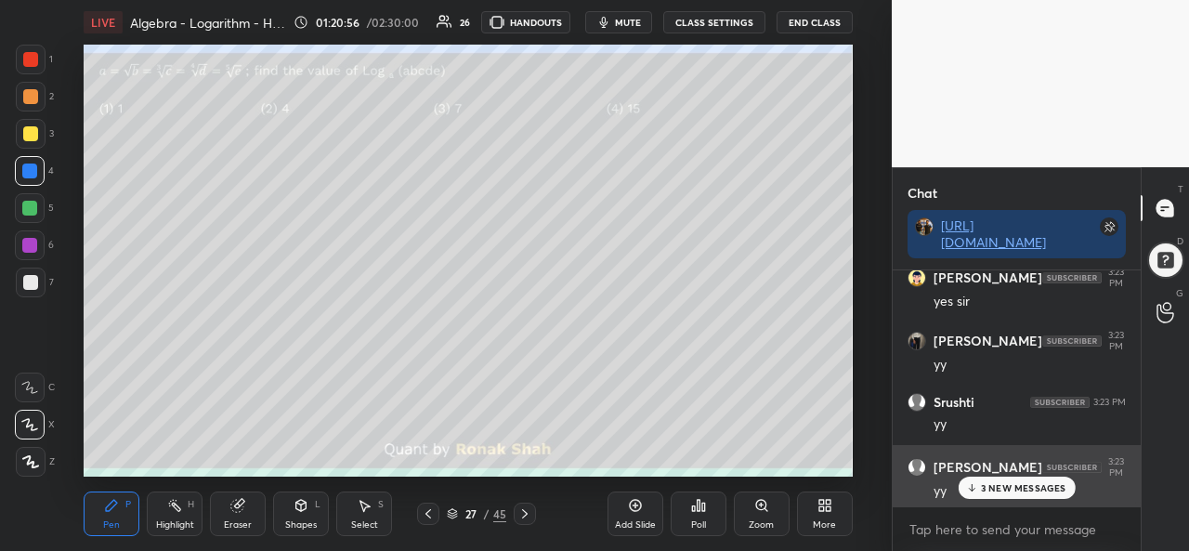
click at [1009, 490] on p "3 NEW MESSAGES" at bounding box center [1023, 487] width 85 height 11
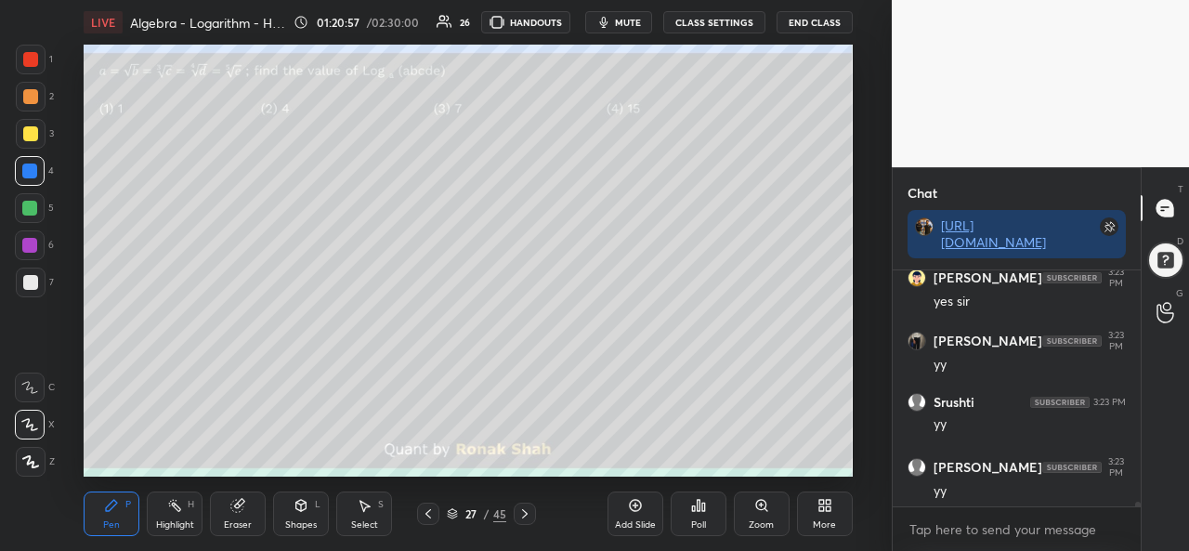
click at [373, 515] on div "Select S" at bounding box center [364, 514] width 56 height 45
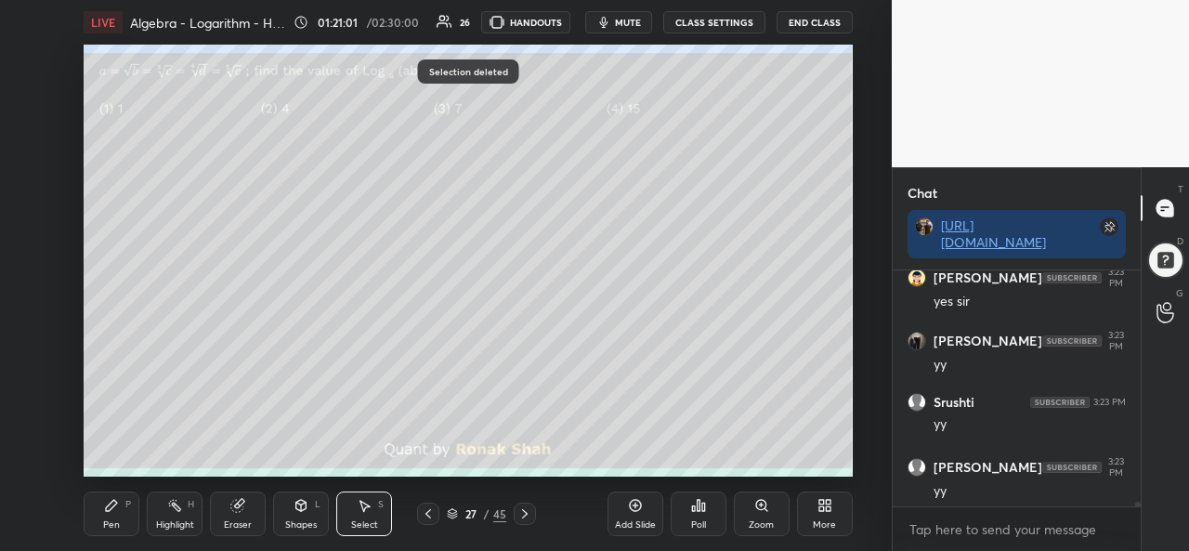
click at [112, 520] on div "Pen" at bounding box center [111, 524] width 17 height 9
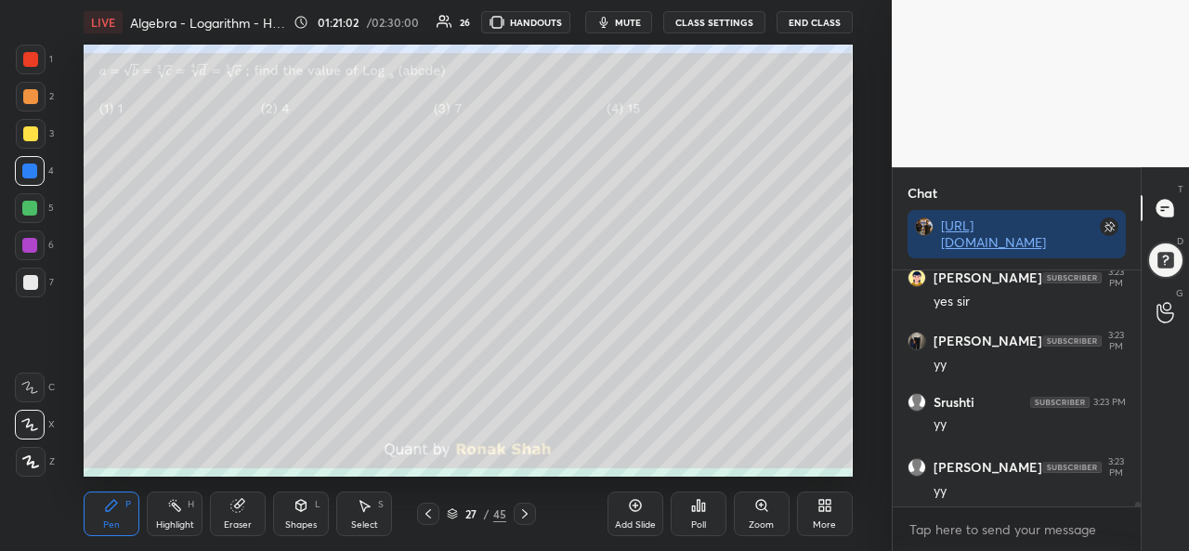
click at [33, 134] on div at bounding box center [30, 133] width 15 height 15
click at [33, 60] on div at bounding box center [30, 59] width 15 height 15
click at [364, 513] on icon at bounding box center [364, 505] width 15 height 15
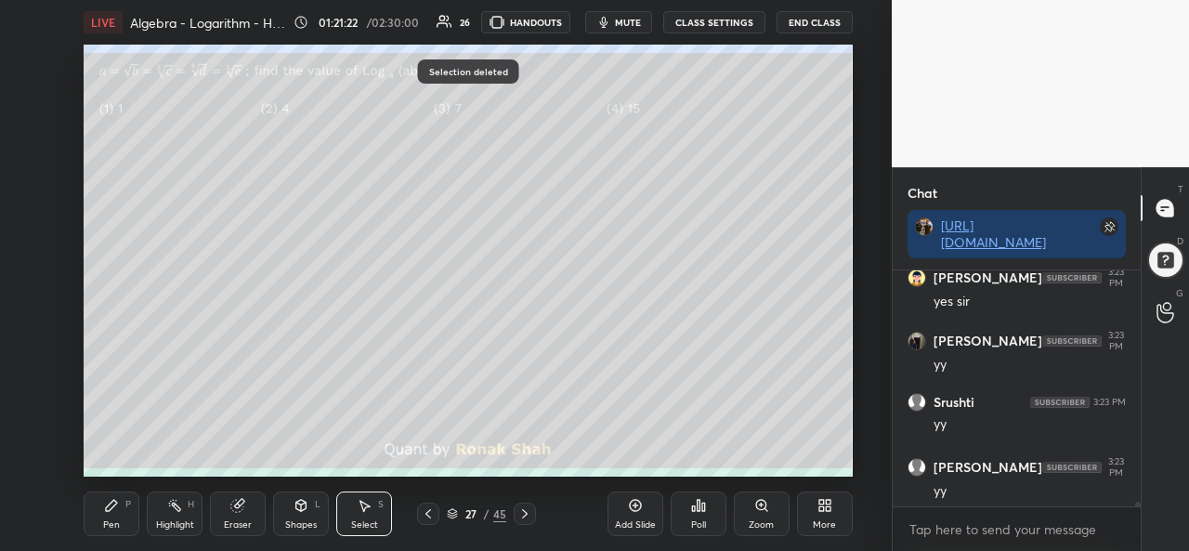
click at [110, 514] on div "Pen P" at bounding box center [112, 514] width 56 height 45
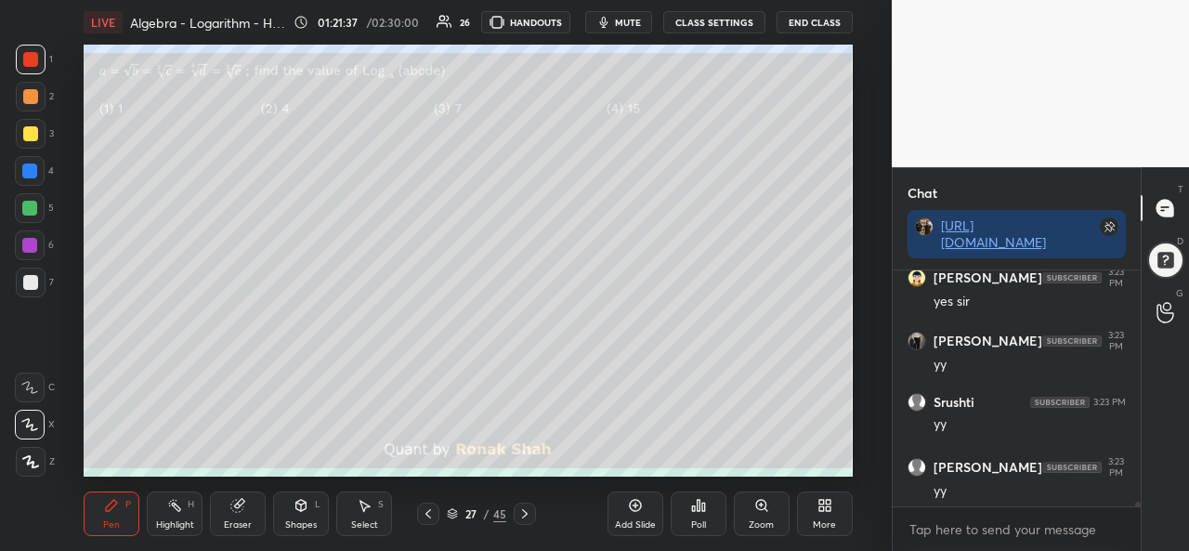
scroll to position [12128, 0]
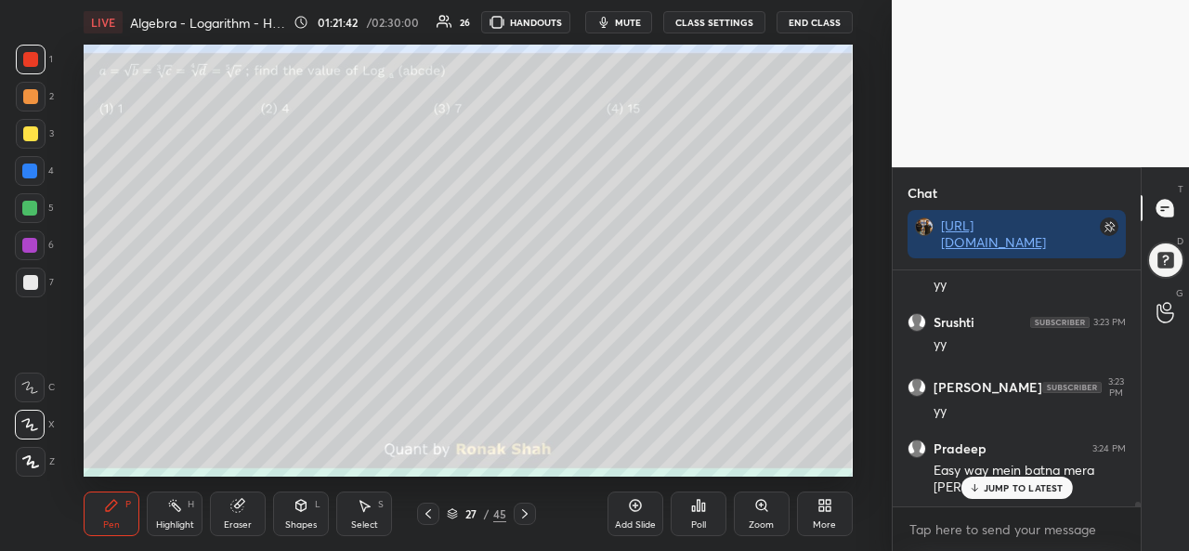
click at [30, 240] on div at bounding box center [29, 245] width 15 height 15
click at [998, 488] on p "JUMP TO LATEST" at bounding box center [1024, 487] width 80 height 11
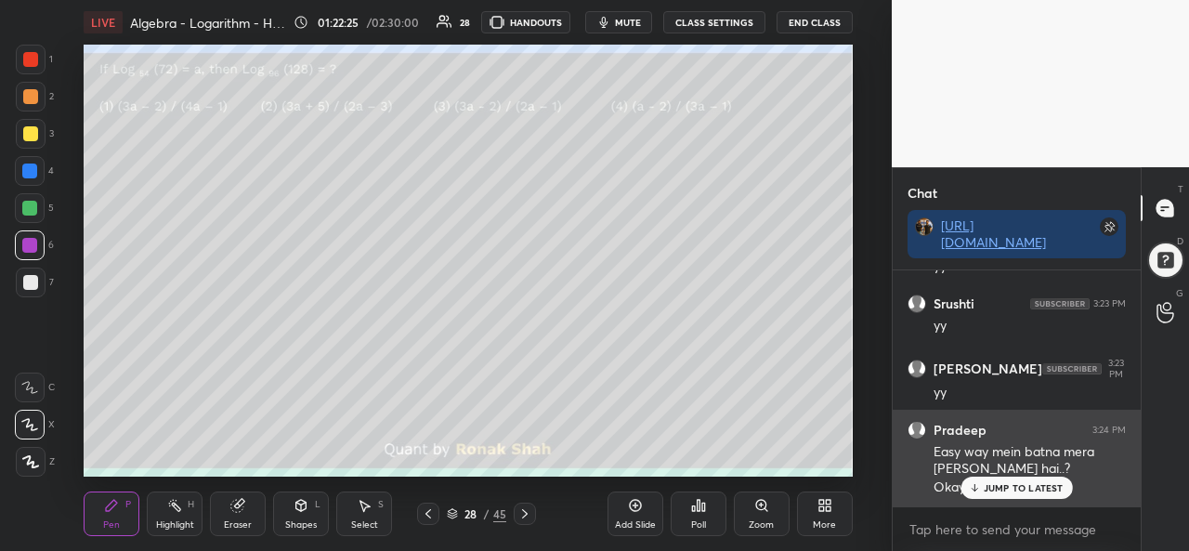
click at [998, 486] on p "JUMP TO LATEST" at bounding box center [1024, 487] width 80 height 11
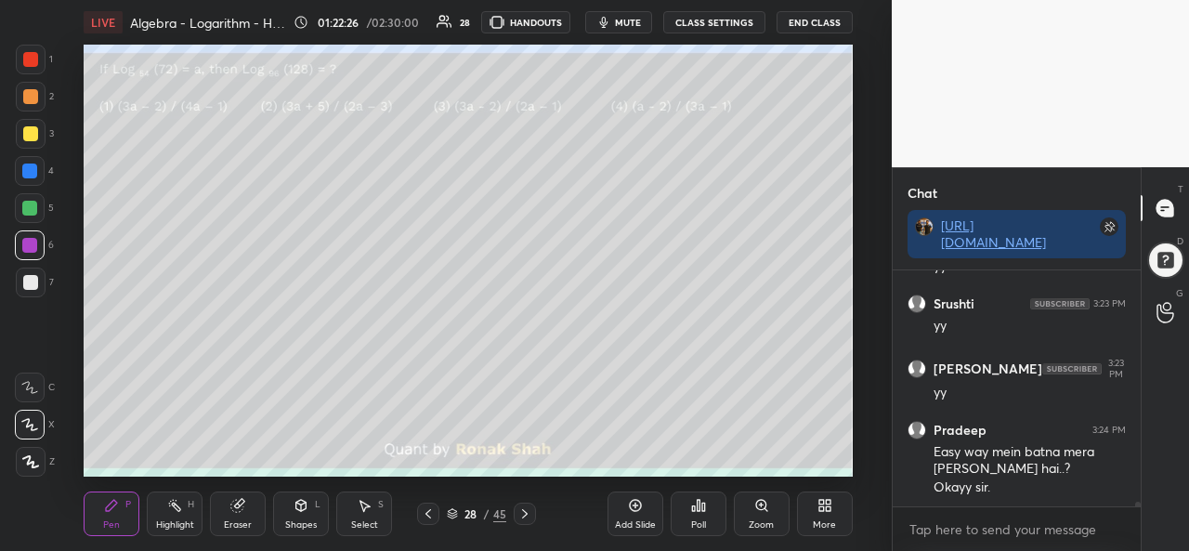
click at [41, 57] on div at bounding box center [31, 60] width 30 height 30
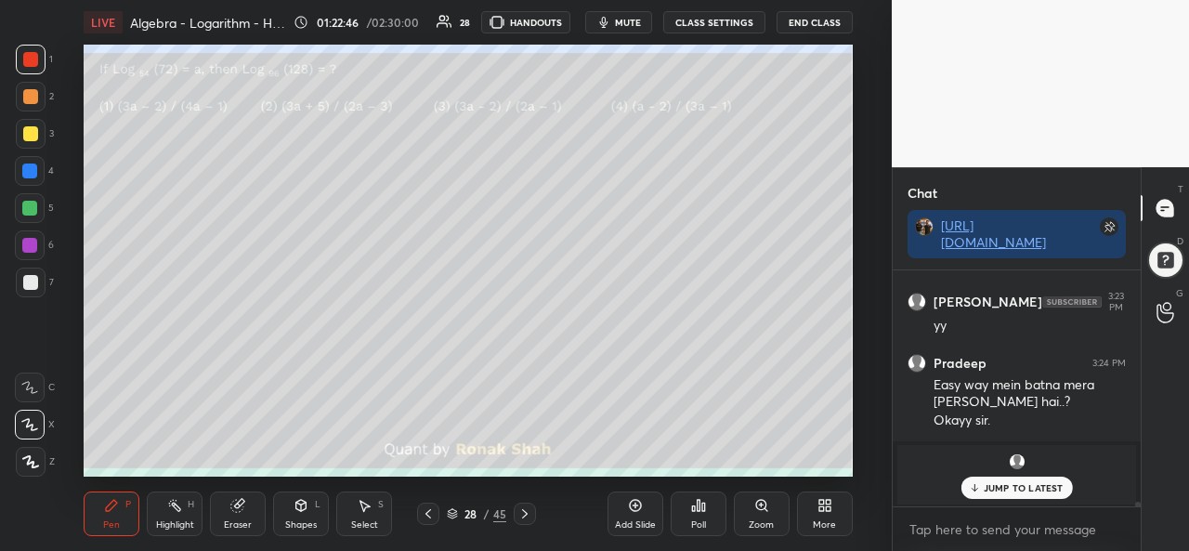
click at [625, 17] on span "mute" at bounding box center [628, 22] width 26 height 13
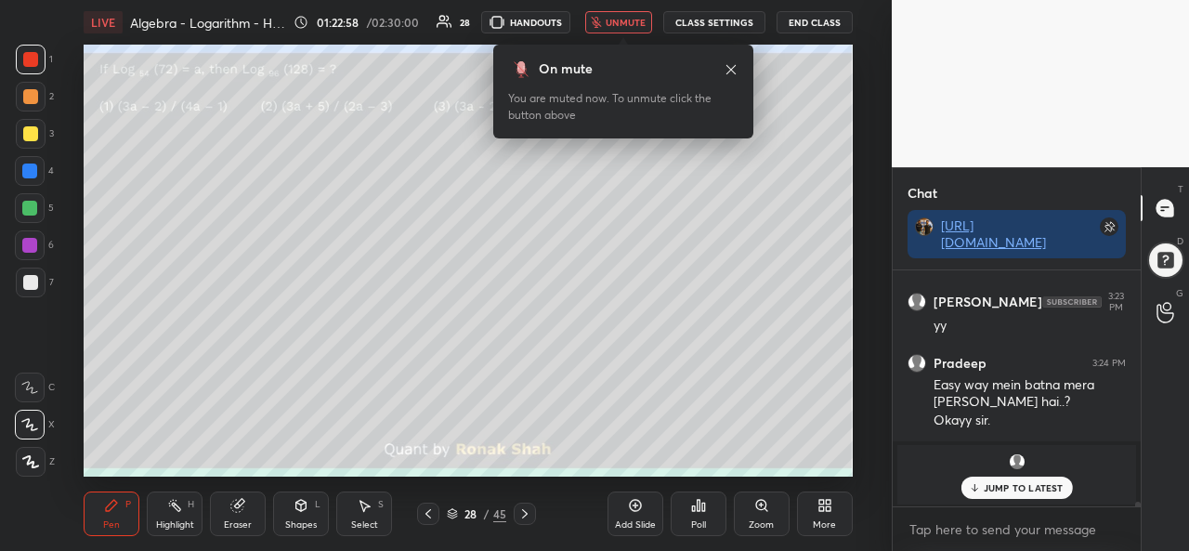
click at [629, 21] on span "unmute" at bounding box center [626, 22] width 40 height 13
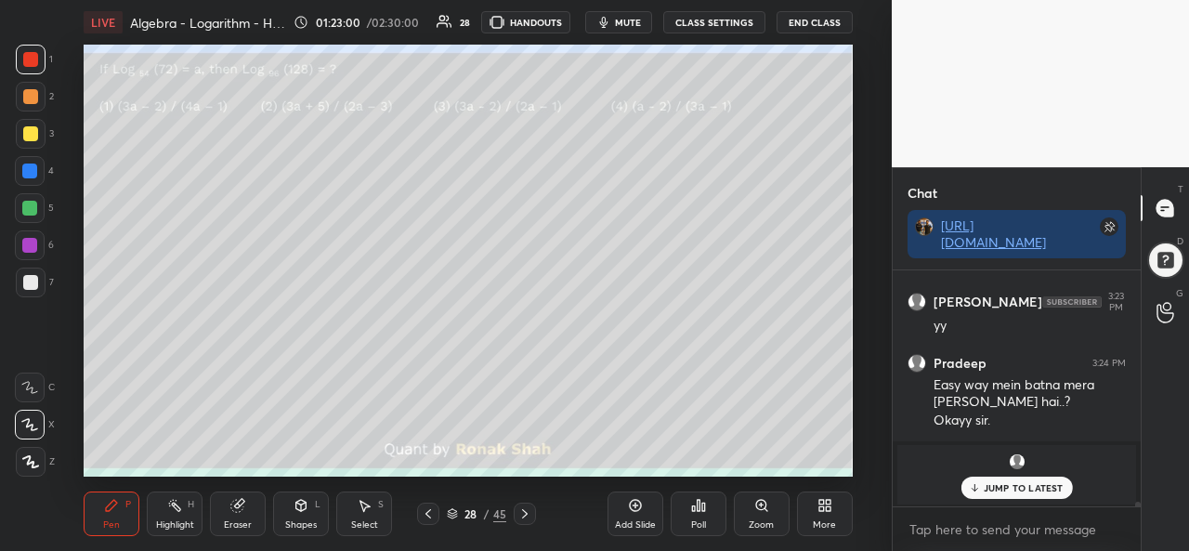
click at [1004, 479] on div "JUMP TO LATEST" at bounding box center [1017, 488] width 112 height 22
click at [694, 520] on div "Poll" at bounding box center [698, 524] width 15 height 9
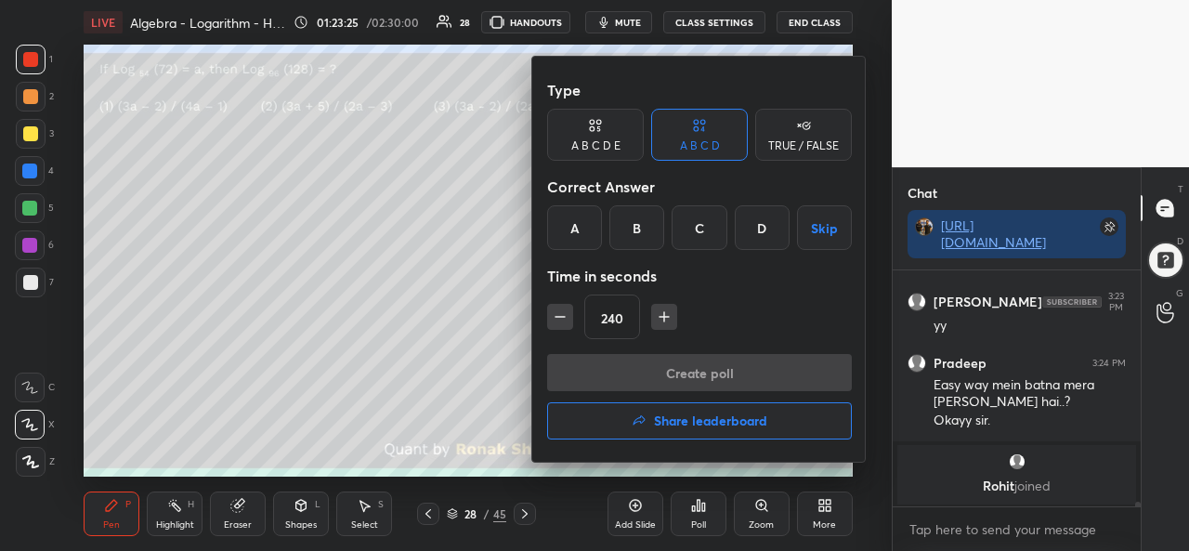
click at [705, 228] on div "C" at bounding box center [699, 227] width 55 height 45
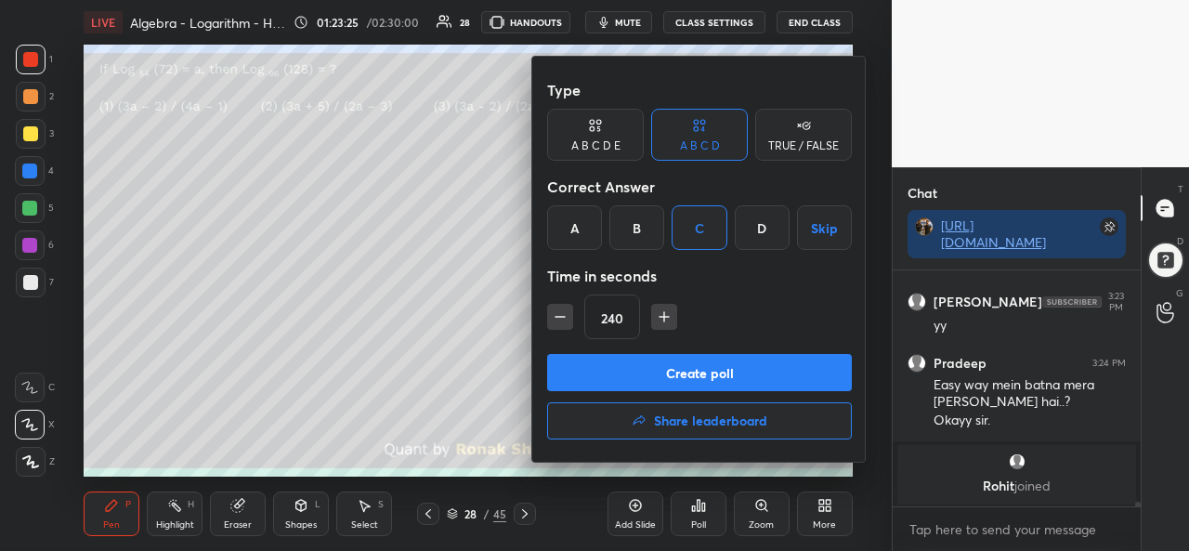
click at [563, 318] on icon "button" at bounding box center [560, 317] width 19 height 19
click at [561, 321] on icon "button" at bounding box center [560, 317] width 19 height 19
click at [561, 322] on icon "button" at bounding box center [560, 317] width 19 height 19
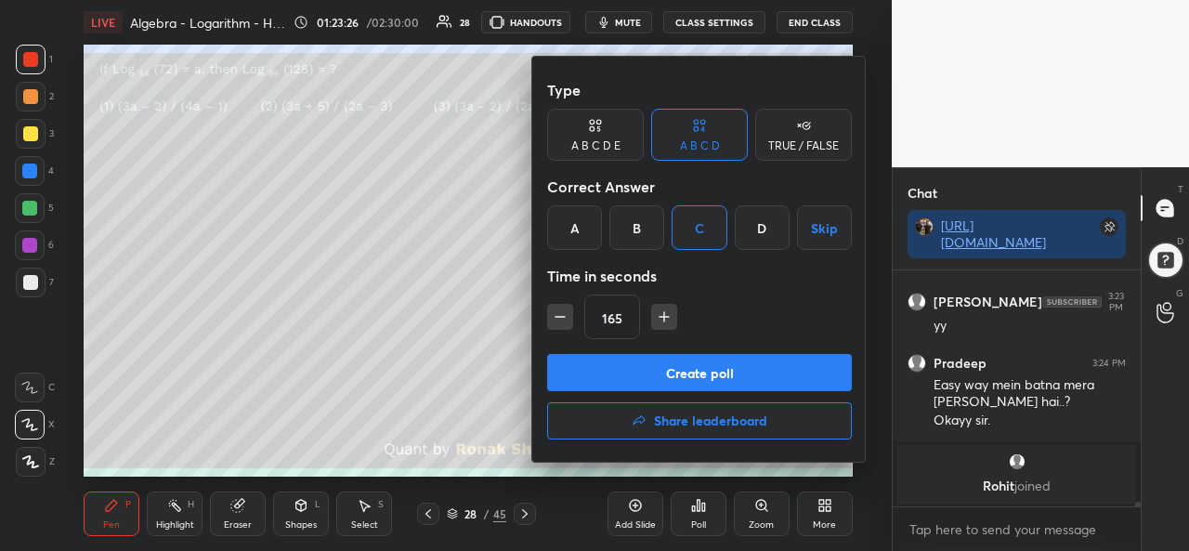
click at [559, 322] on icon "button" at bounding box center [560, 317] width 19 height 19
click at [559, 321] on icon "button" at bounding box center [560, 317] width 19 height 19
click at [560, 320] on icon "button" at bounding box center [560, 317] width 19 height 19
click at [559, 318] on icon "button" at bounding box center [560, 317] width 19 height 19
click at [558, 317] on icon "button" at bounding box center [560, 317] width 9 height 0
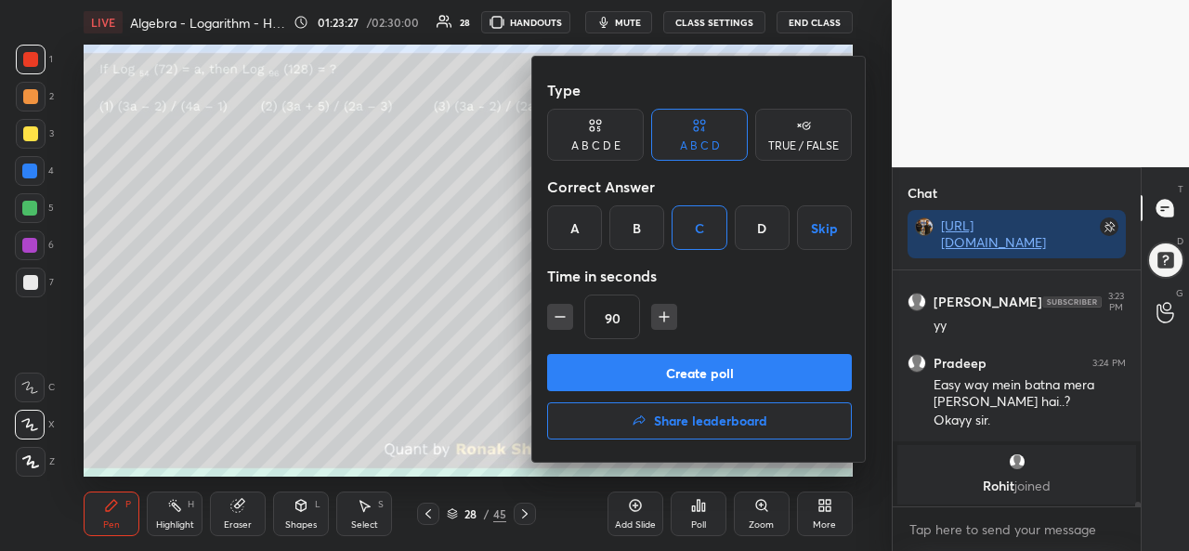
click at [559, 317] on icon "button" at bounding box center [560, 317] width 9 height 0
click at [558, 317] on icon "button" at bounding box center [560, 317] width 9 height 0
click at [556, 317] on icon "button" at bounding box center [560, 317] width 9 height 0
click at [643, 318] on button "button" at bounding box center [656, 317] width 26 height 26
type input "60"
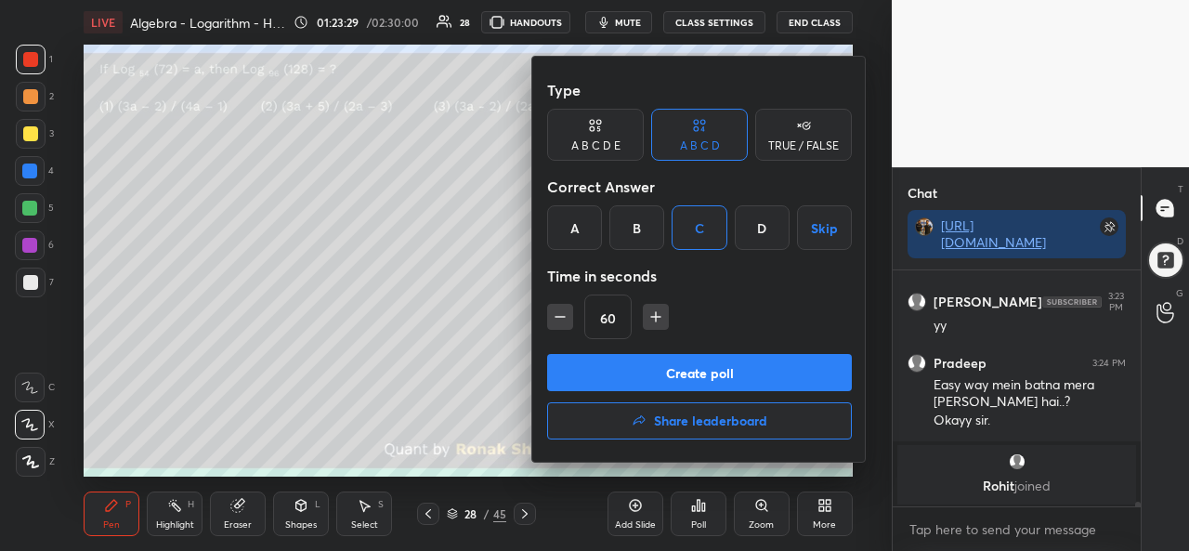
click at [702, 369] on button "Create poll" at bounding box center [699, 372] width 305 height 37
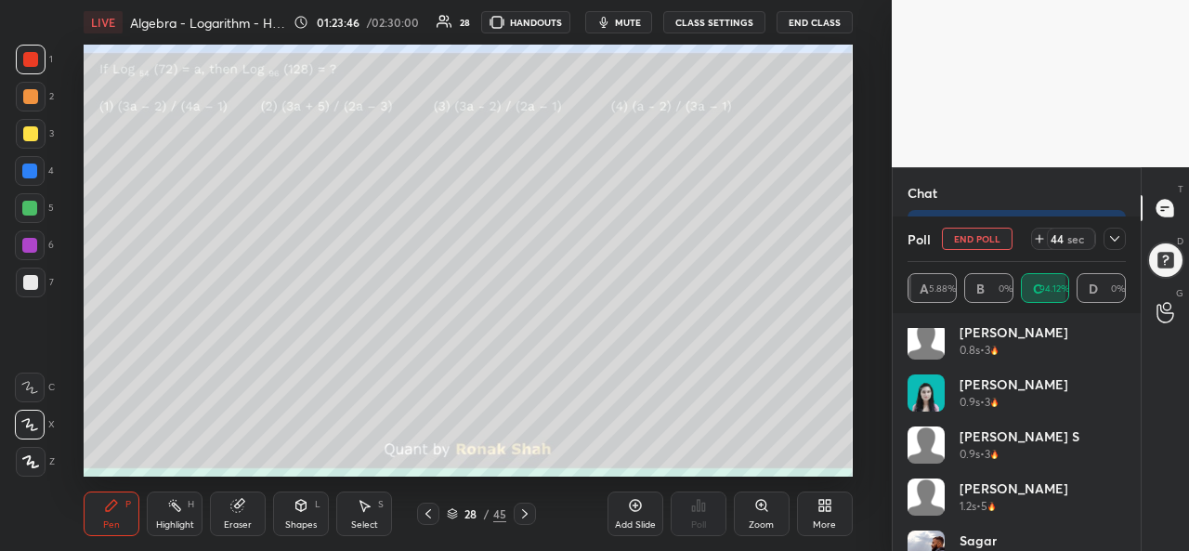
scroll to position [0, 0]
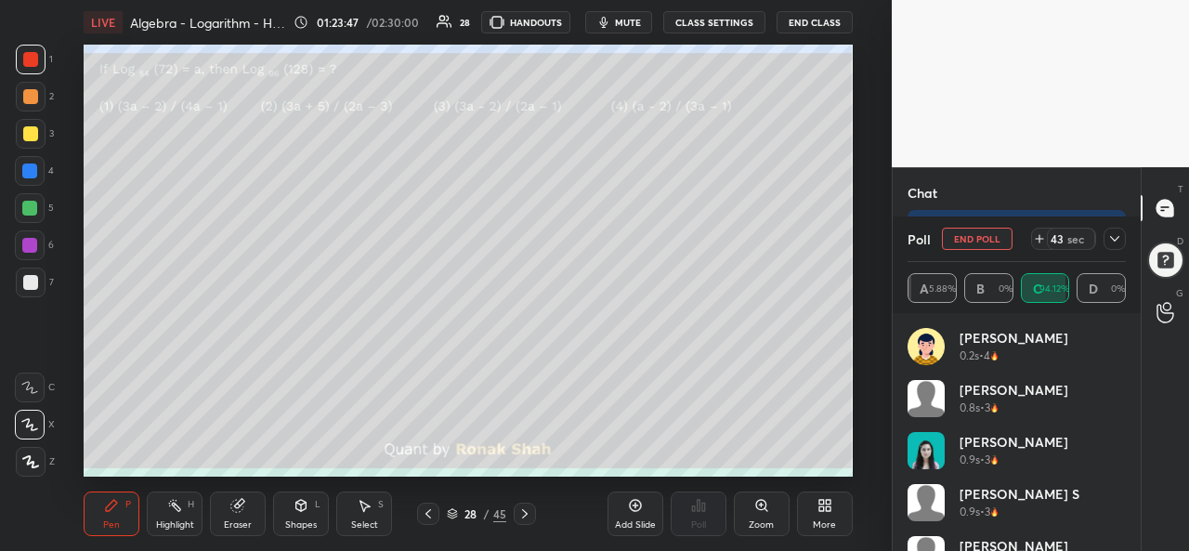
click at [1113, 236] on icon at bounding box center [1115, 238] width 15 height 15
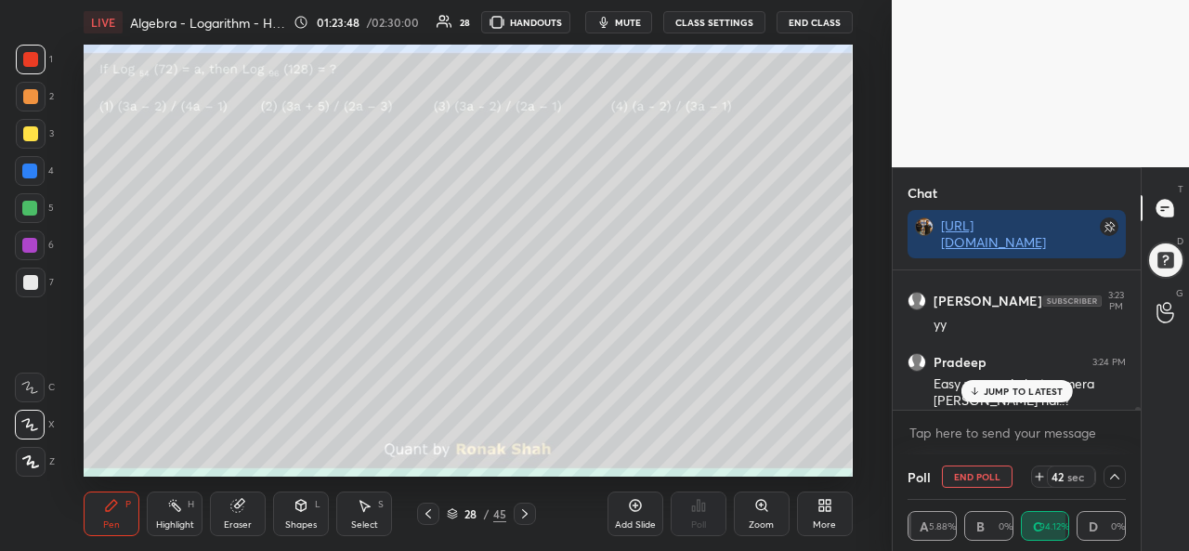
scroll to position [12310, 0]
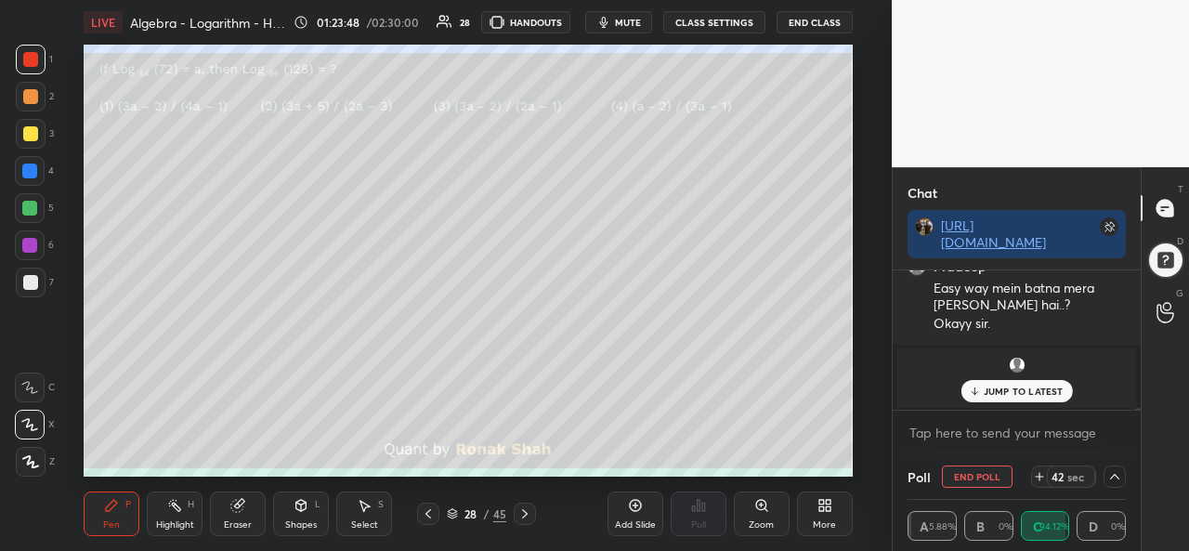
click at [1007, 386] on p "JUMP TO LATEST" at bounding box center [1024, 391] width 80 height 11
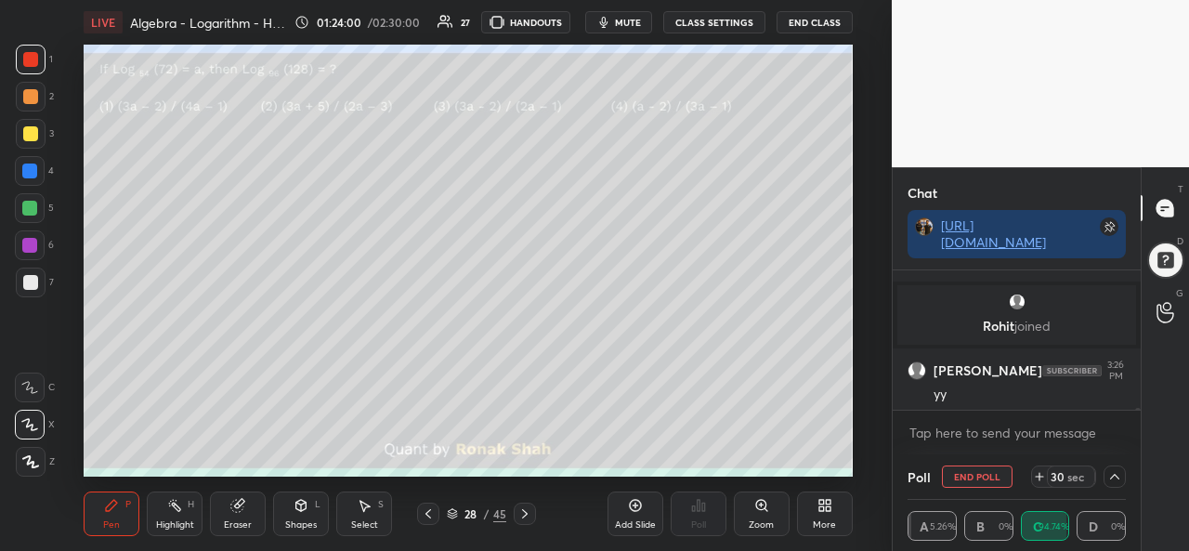
click at [27, 130] on div at bounding box center [30, 133] width 15 height 15
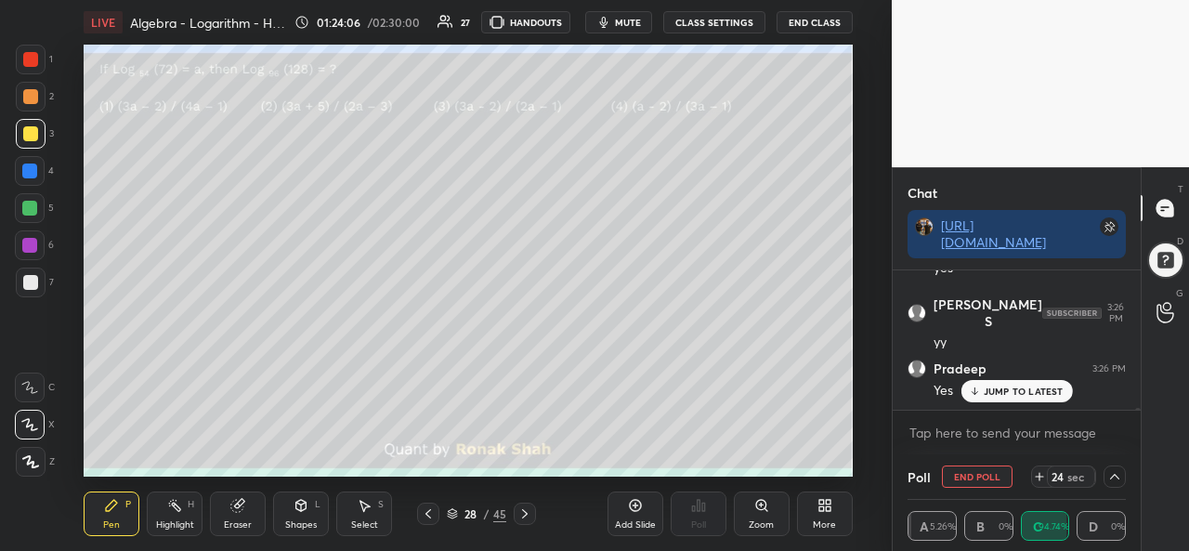
scroll to position [9879, 0]
click at [1004, 393] on p "JUMP TO LATEST" at bounding box center [1024, 391] width 80 height 11
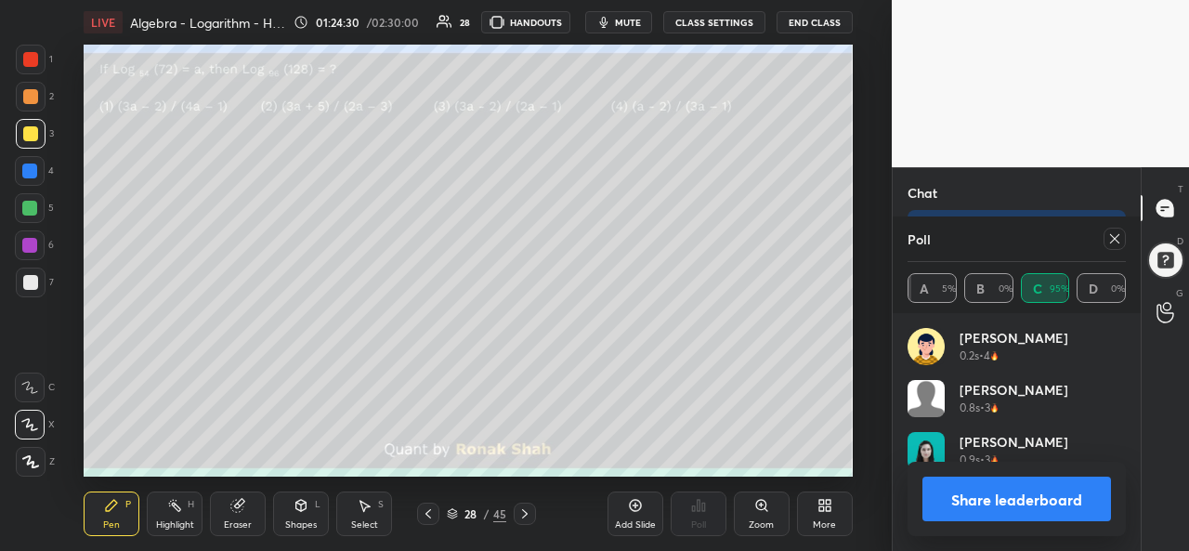
scroll to position [217, 213]
click at [1116, 239] on icon at bounding box center [1114, 238] width 9 height 9
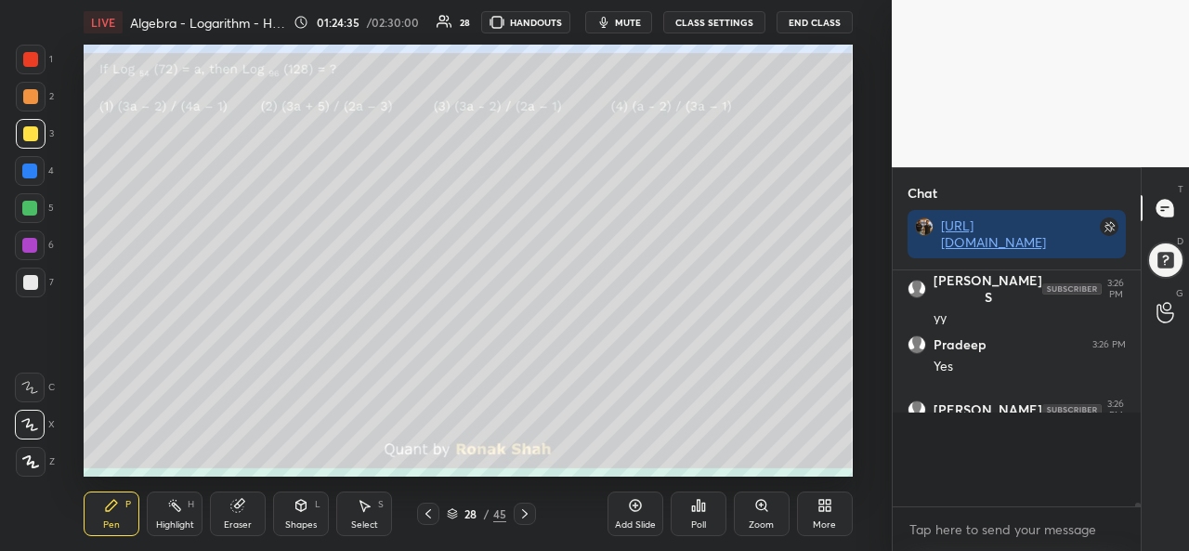
scroll to position [9800, 0]
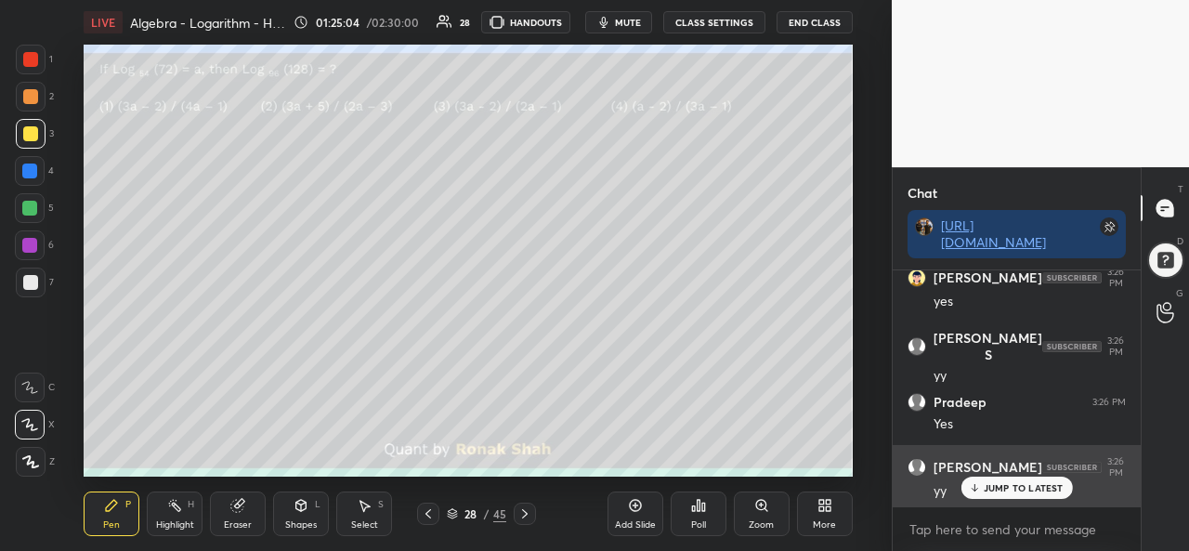
click at [1004, 486] on p "JUMP TO LATEST" at bounding box center [1024, 487] width 80 height 11
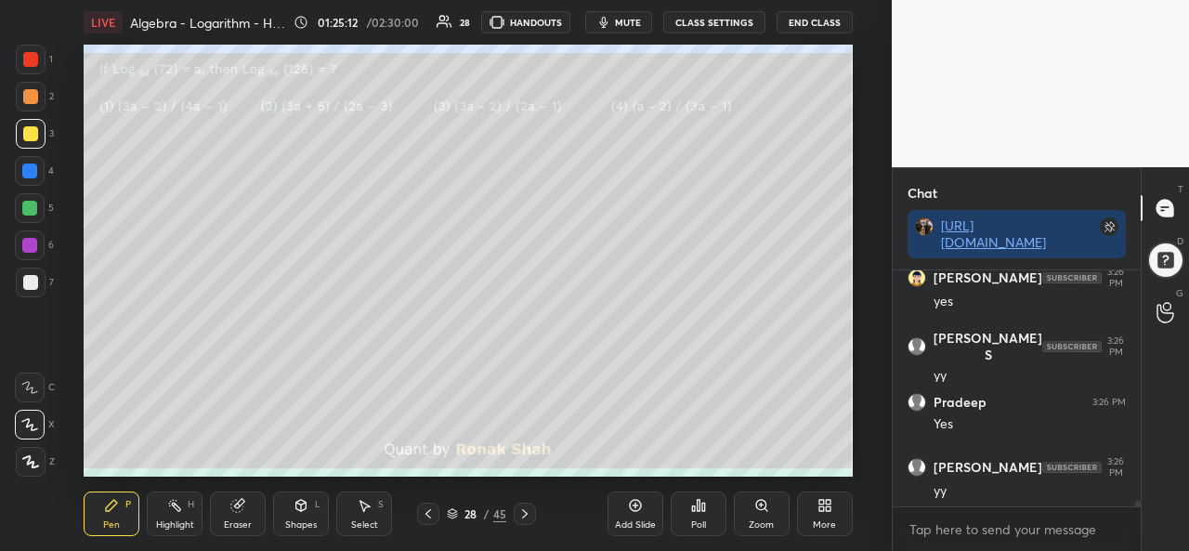
click at [31, 240] on div at bounding box center [29, 245] width 15 height 15
click at [31, 285] on div at bounding box center [30, 282] width 15 height 15
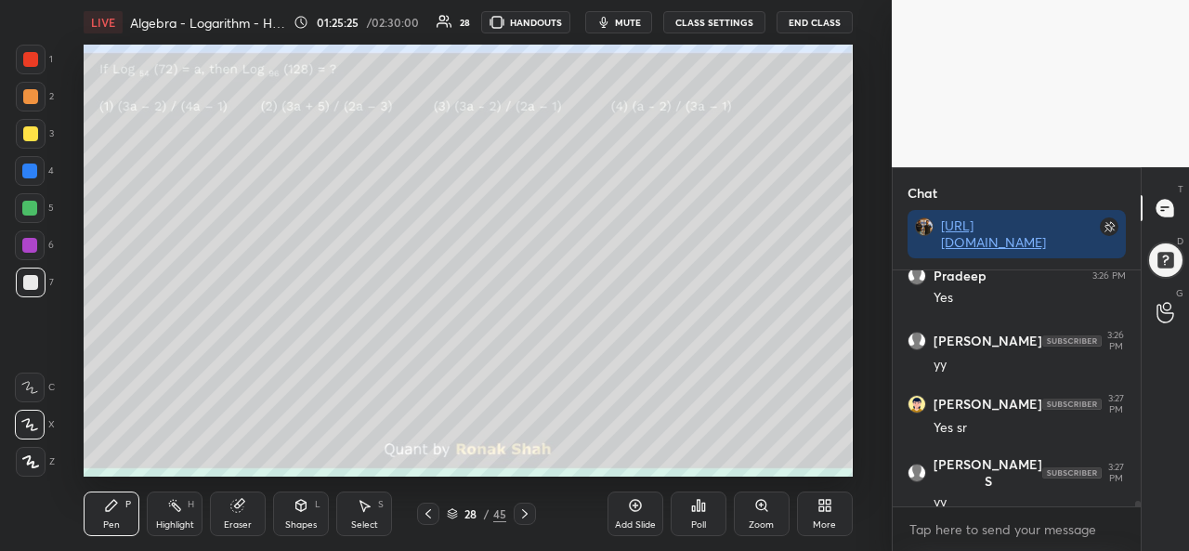
scroll to position [9972, 0]
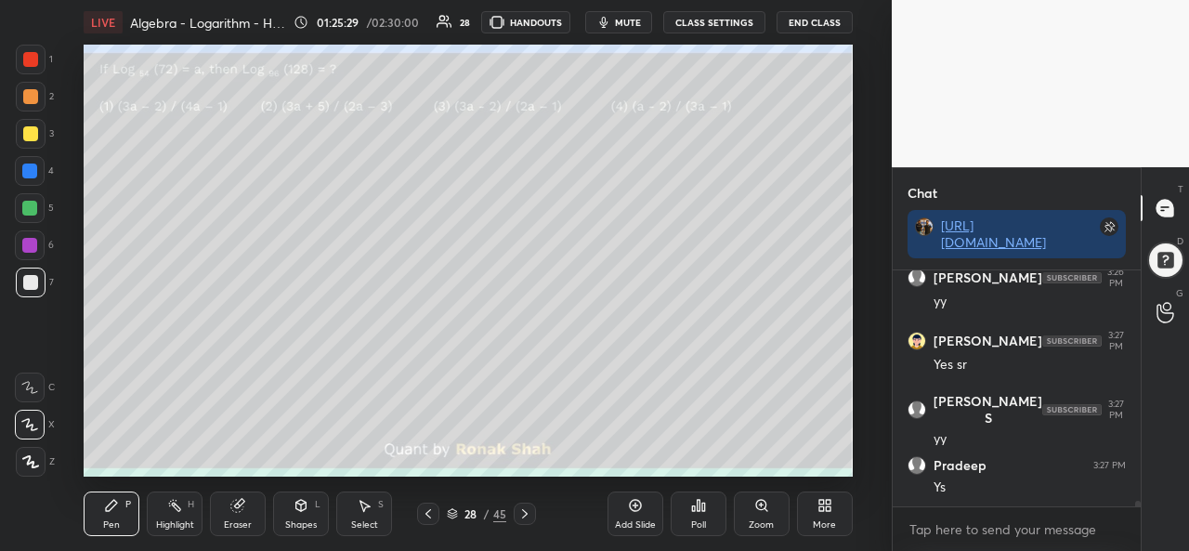
click at [33, 170] on div at bounding box center [29, 171] width 15 height 15
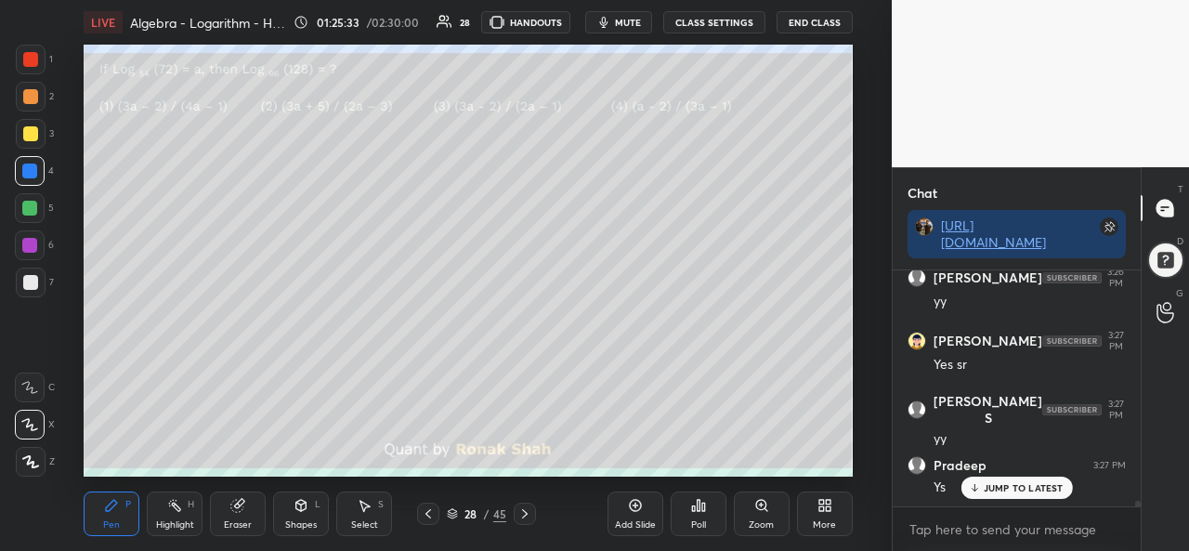
scroll to position [10036, 0]
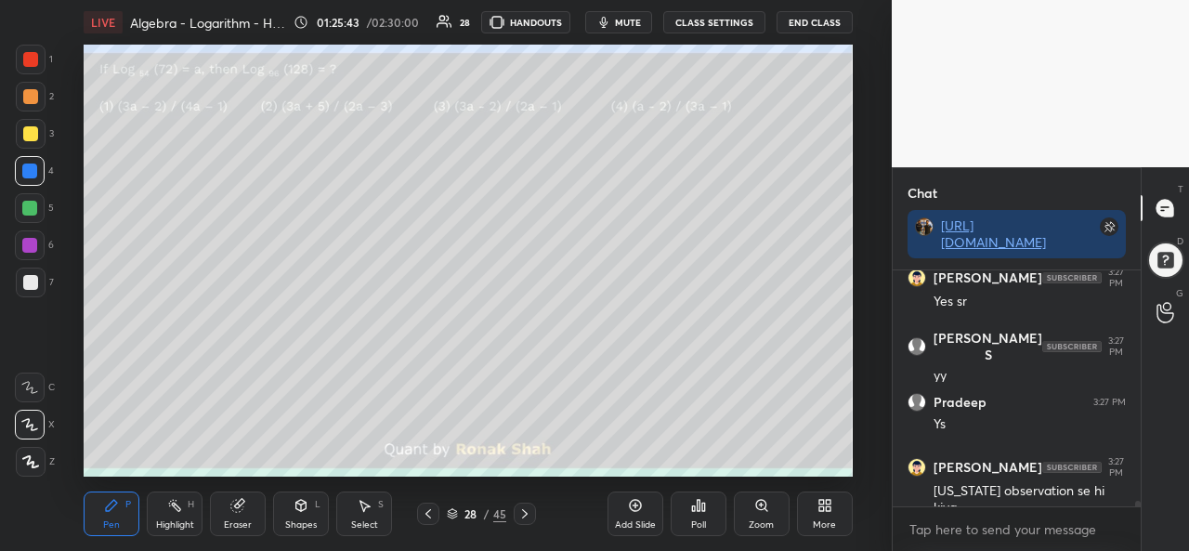
click at [362, 518] on div "Select S" at bounding box center [364, 514] width 56 height 45
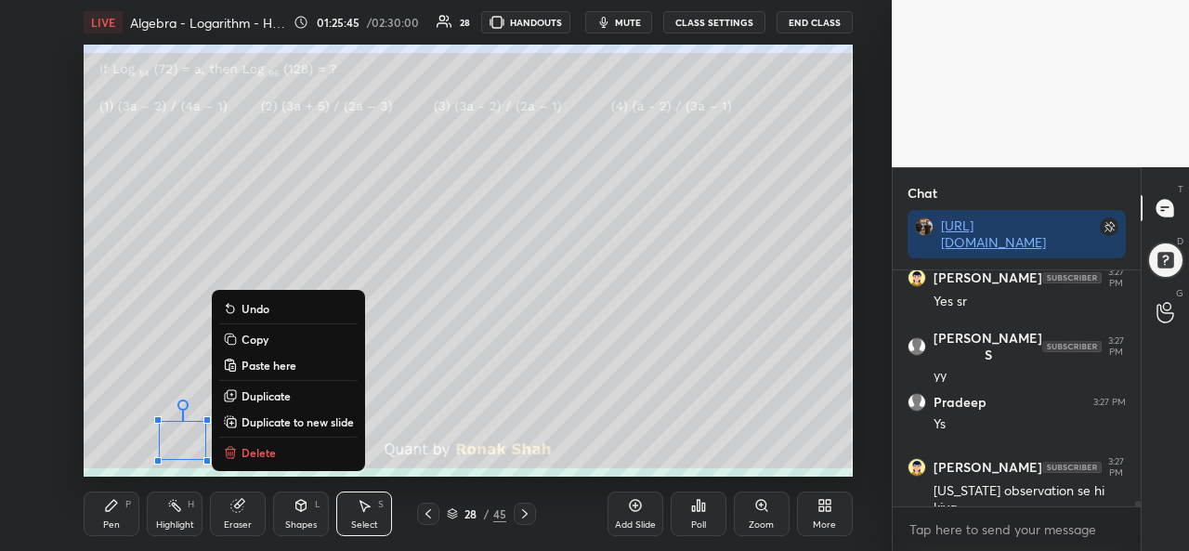
scroll to position [10099, 0]
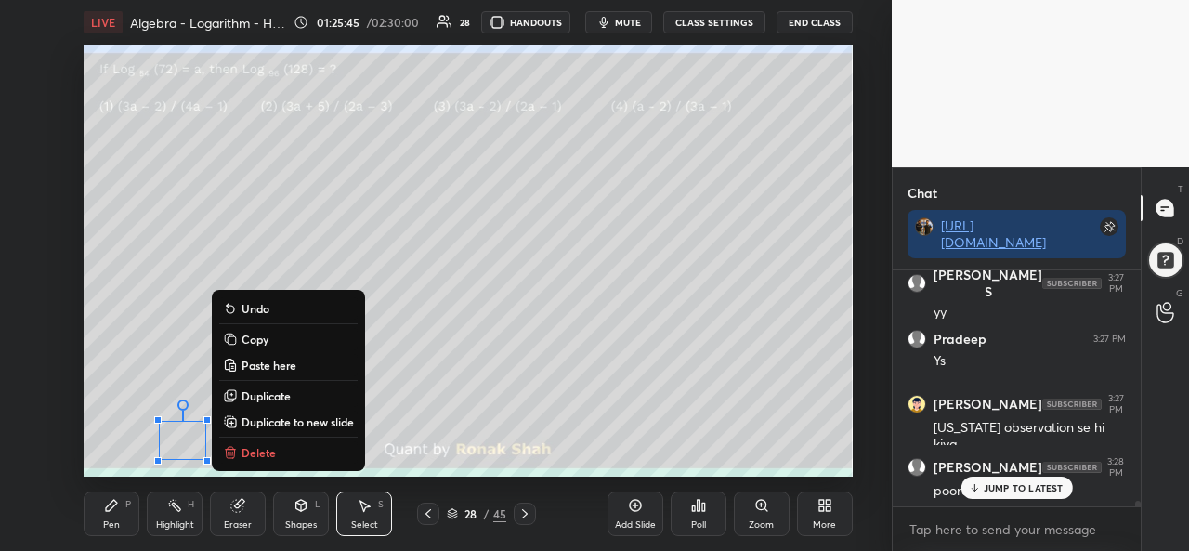
click at [113, 520] on div "Pen" at bounding box center [111, 524] width 17 height 9
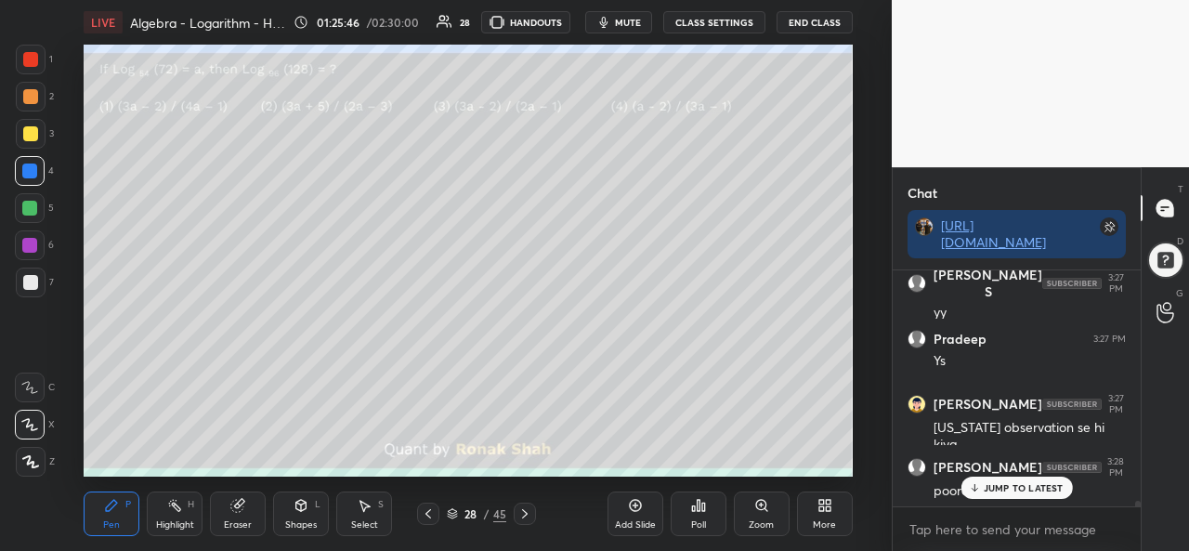
click at [989, 487] on p "JUMP TO LATEST" at bounding box center [1024, 487] width 80 height 11
click at [25, 213] on div at bounding box center [29, 208] width 15 height 15
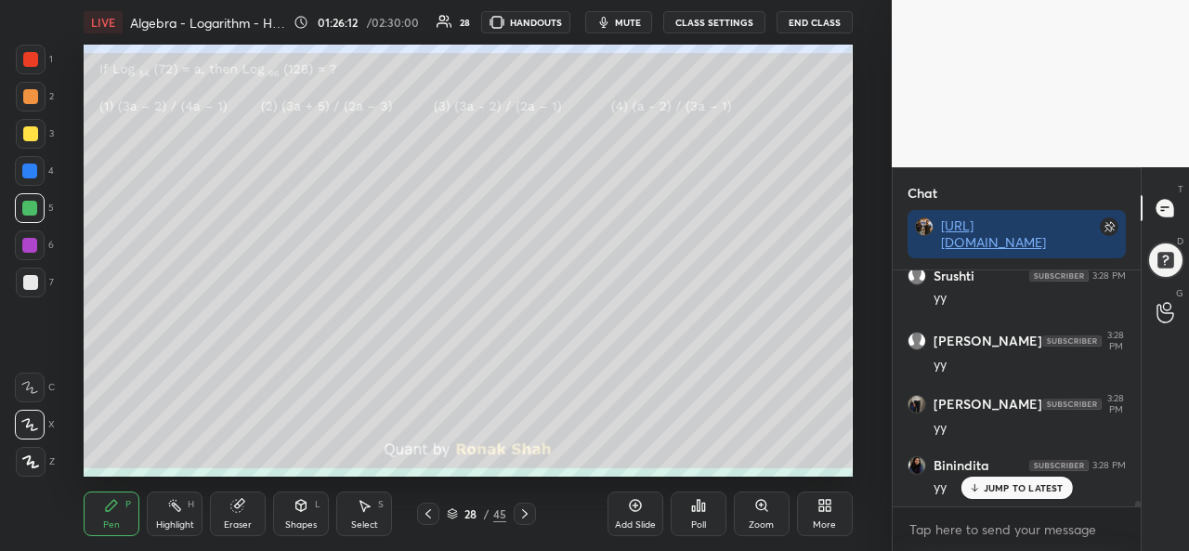
scroll to position [10478, 0]
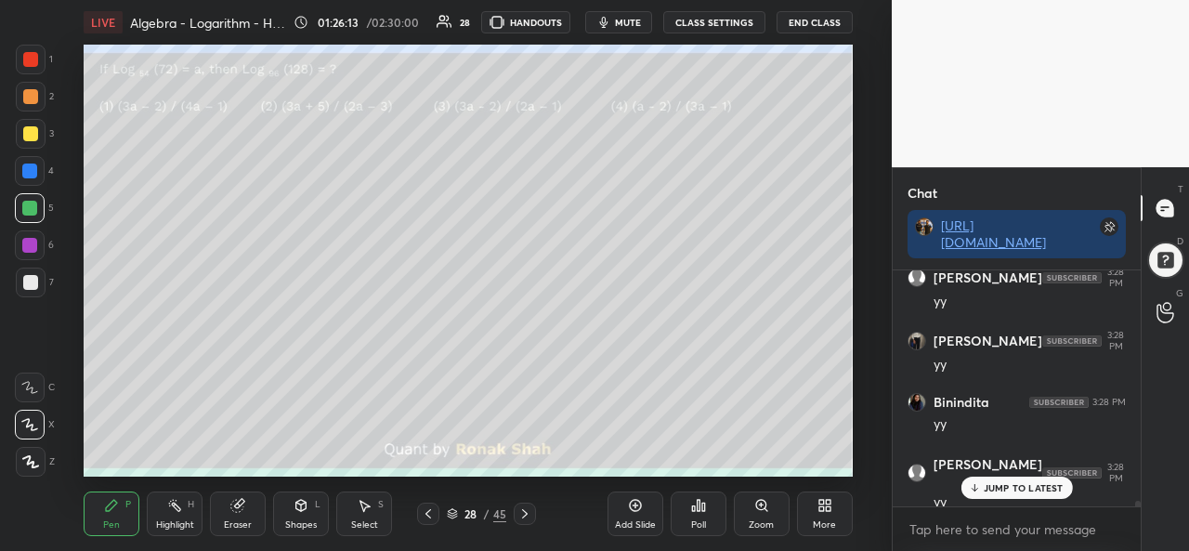
click at [366, 519] on div "Select S" at bounding box center [364, 514] width 56 height 45
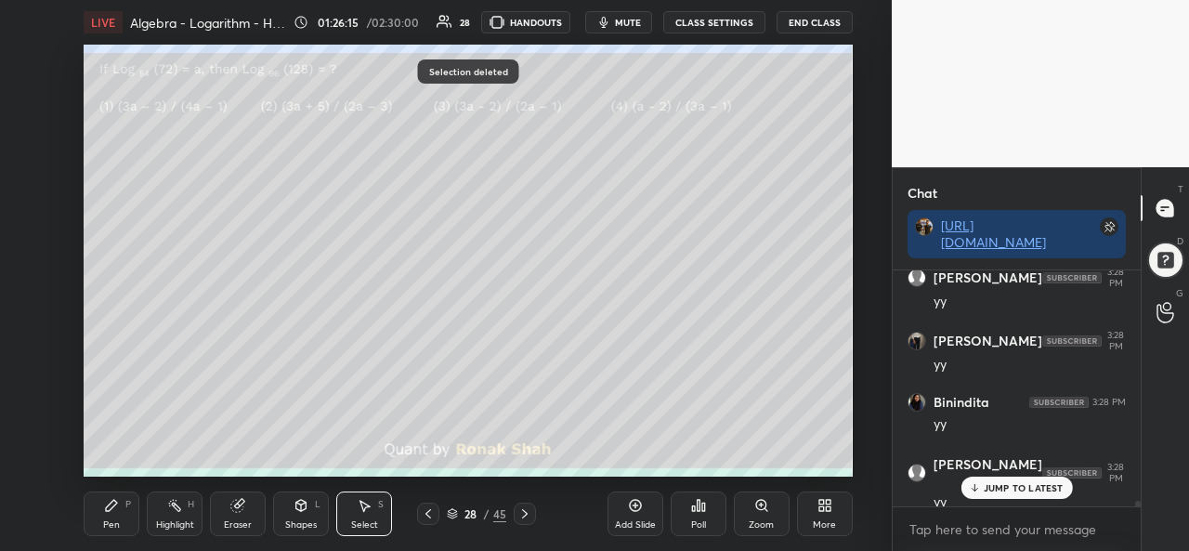
click at [108, 509] on icon at bounding box center [111, 505] width 11 height 11
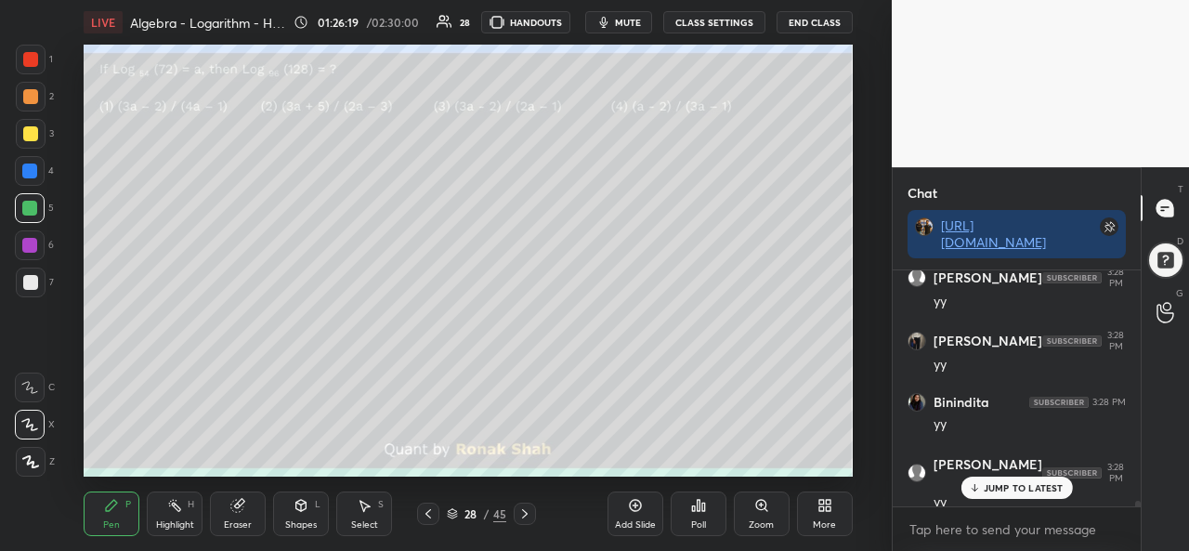
scroll to position [10541, 0]
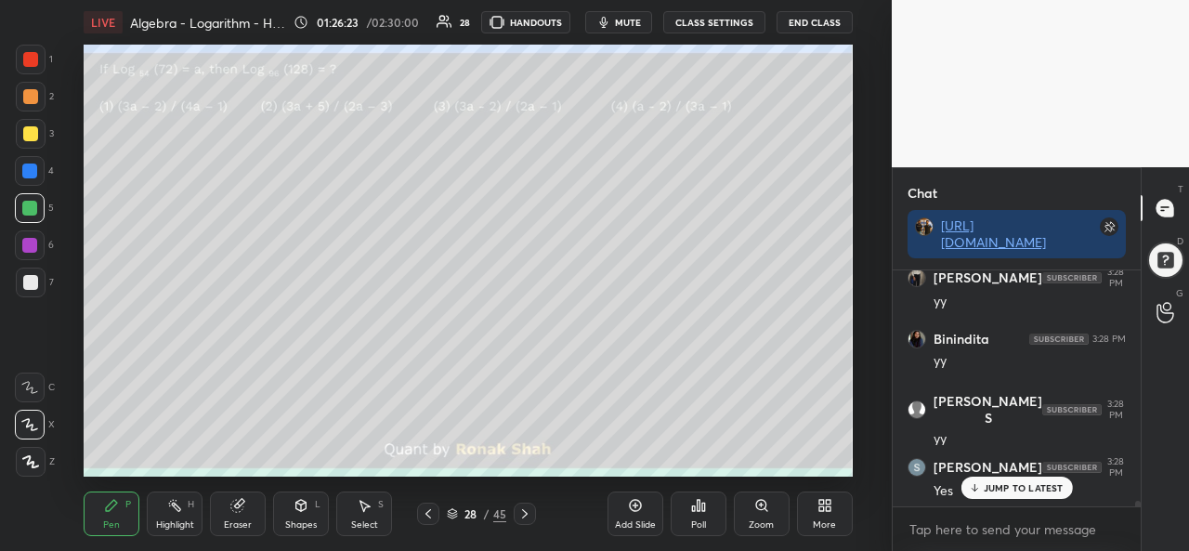
click at [28, 243] on div at bounding box center [29, 245] width 15 height 15
click at [30, 131] on div at bounding box center [30, 133] width 15 height 15
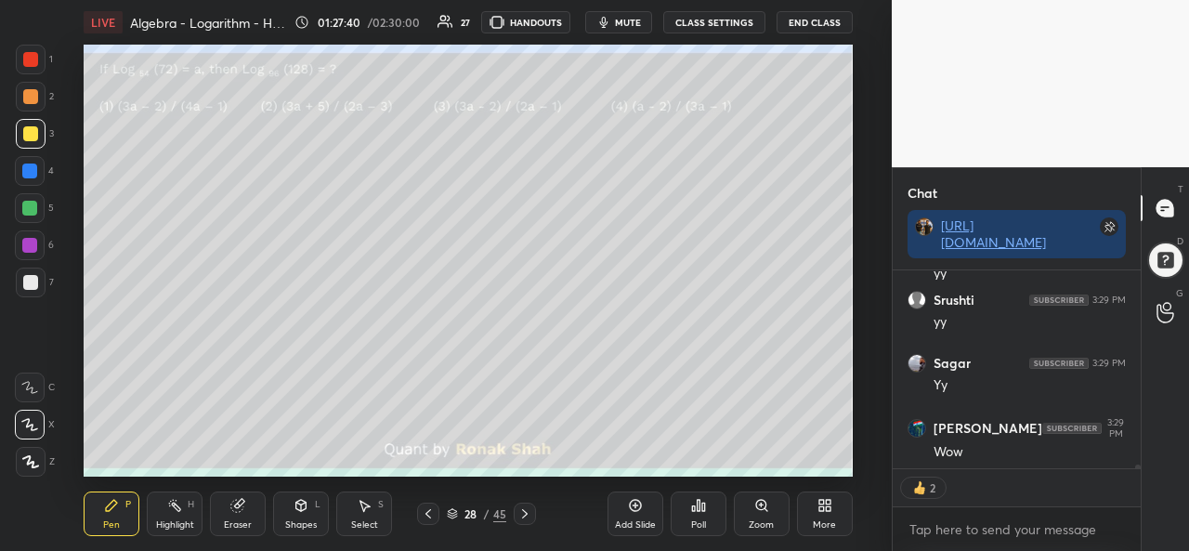
scroll to position [11212, 0]
click at [633, 512] on icon at bounding box center [635, 505] width 15 height 15
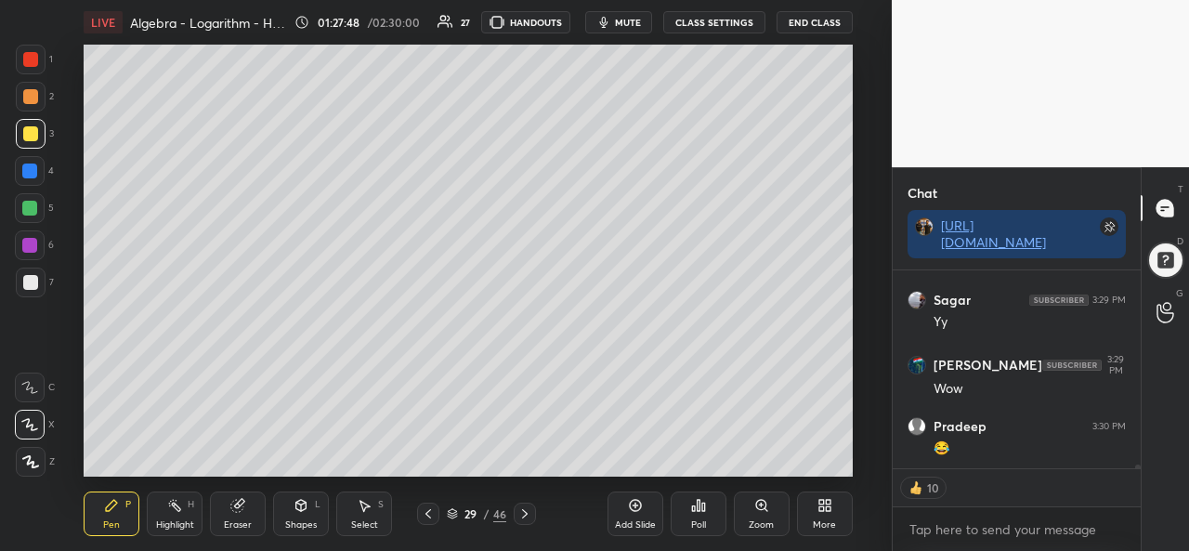
click at [36, 290] on div at bounding box center [31, 283] width 30 height 30
click at [30, 58] on div at bounding box center [30, 59] width 15 height 15
type textarea "x"
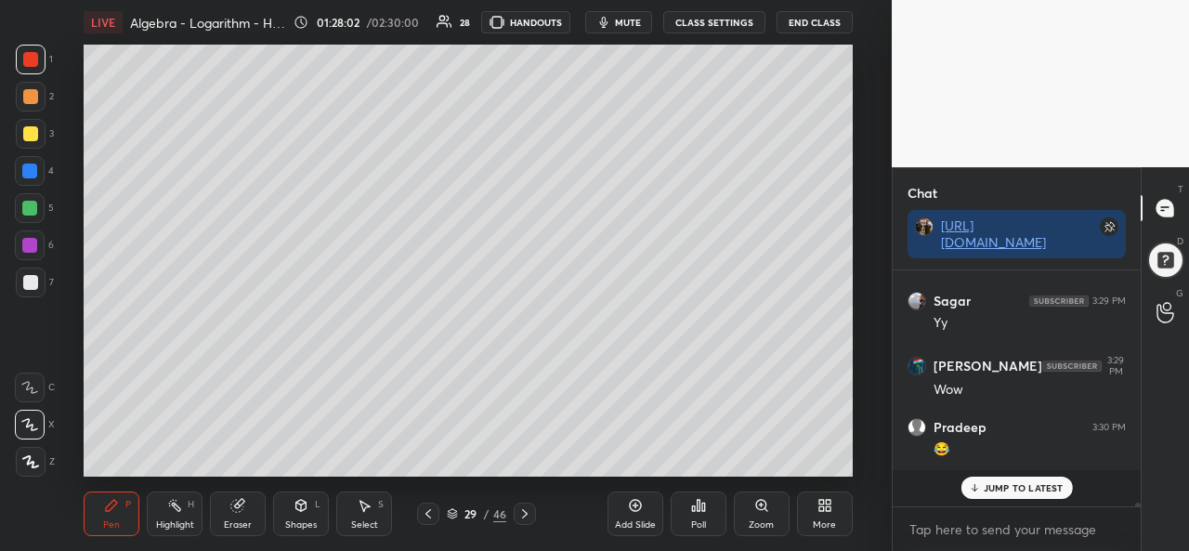
scroll to position [11173, 0]
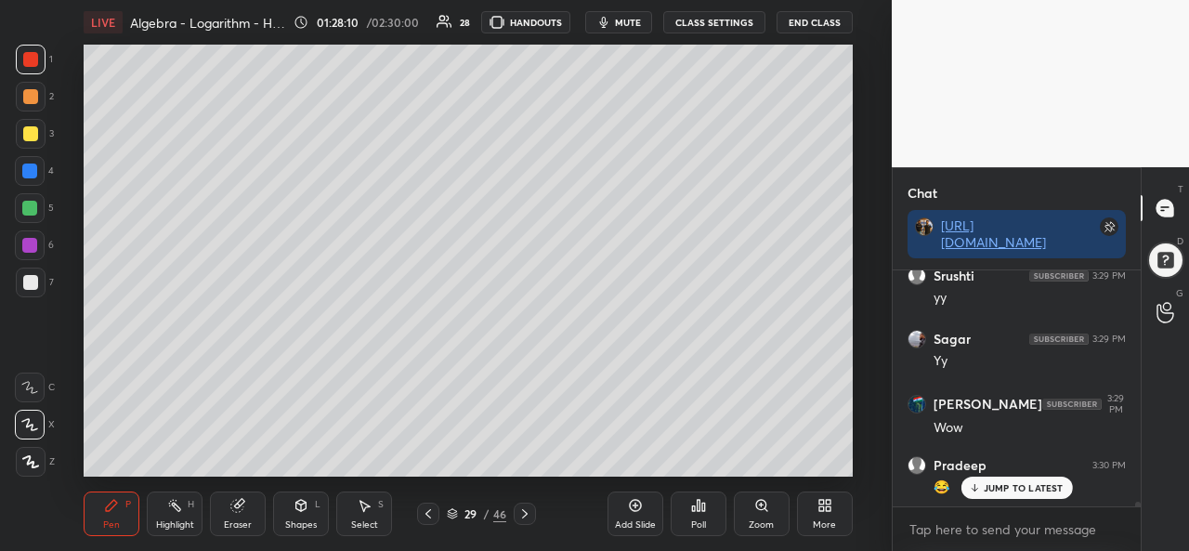
click at [29, 173] on div at bounding box center [29, 171] width 15 height 15
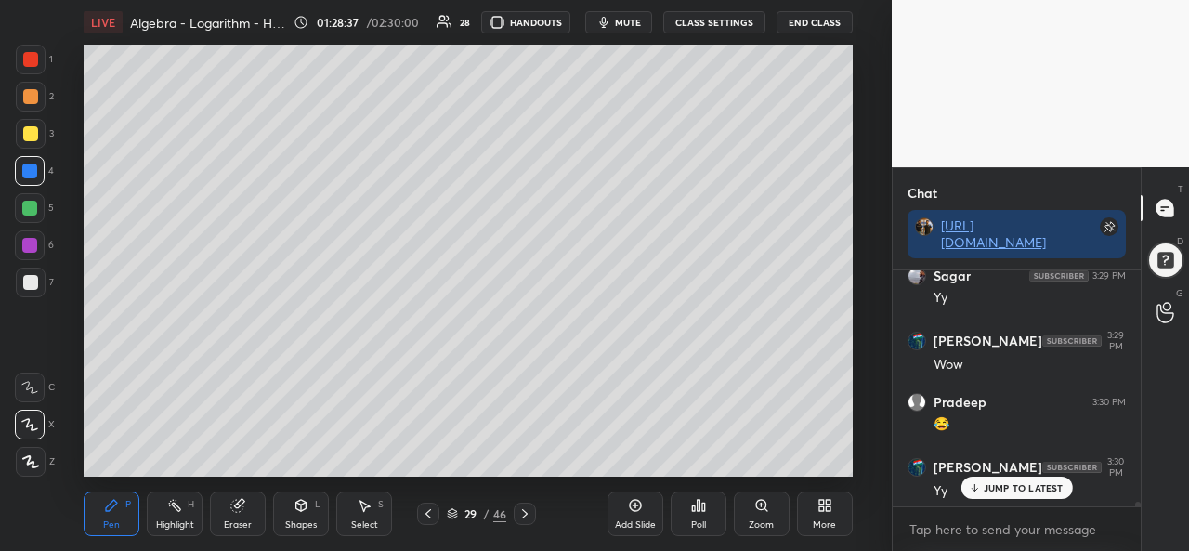
click at [32, 209] on div at bounding box center [29, 208] width 15 height 15
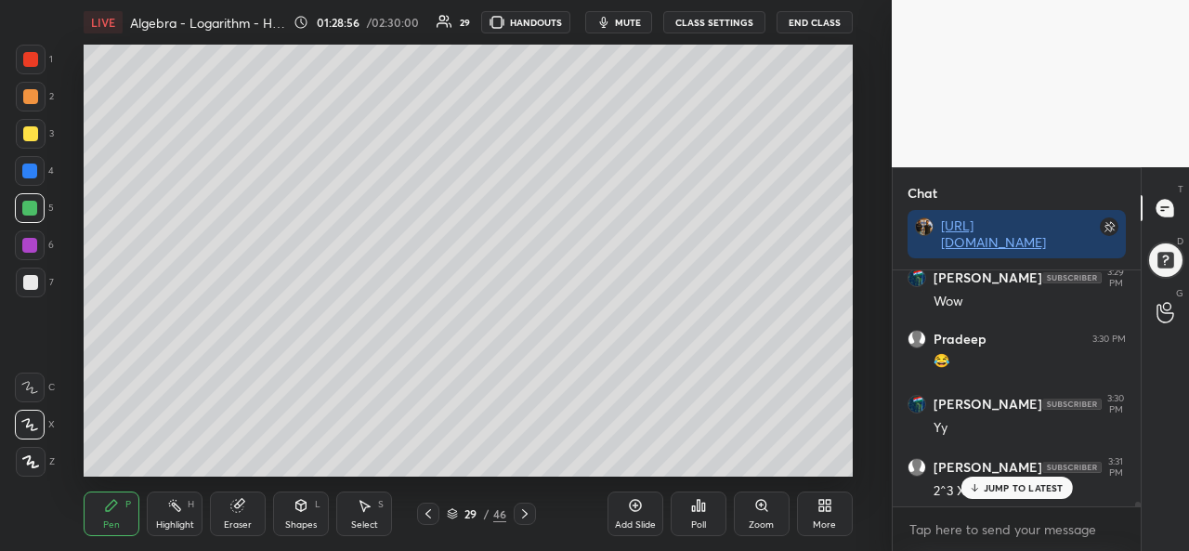
click at [348, 512] on div "Select S" at bounding box center [364, 514] width 56 height 45
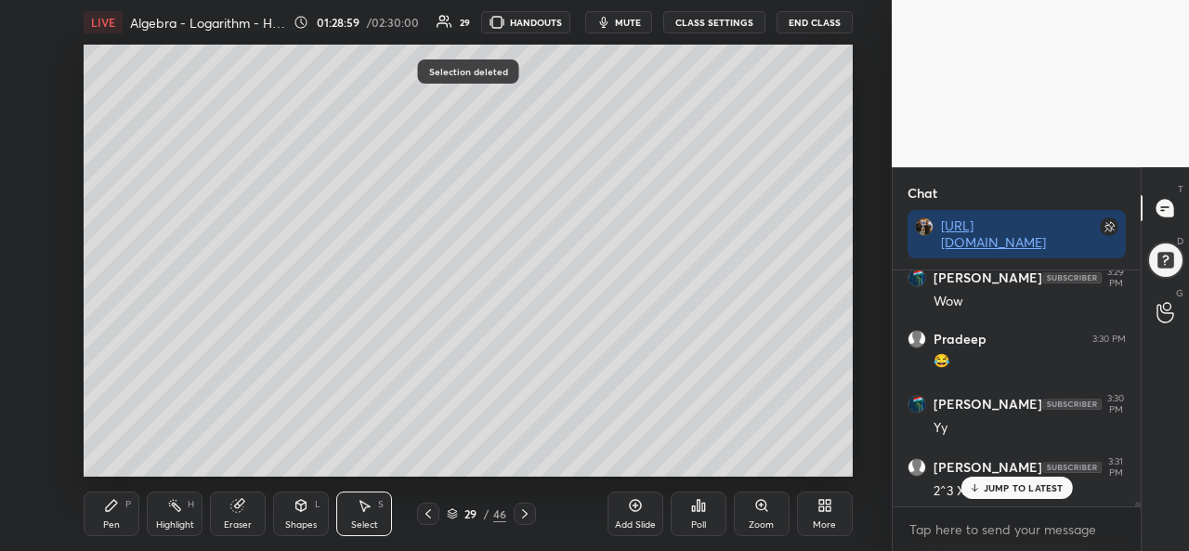
click at [98, 526] on div "Pen P" at bounding box center [112, 514] width 56 height 45
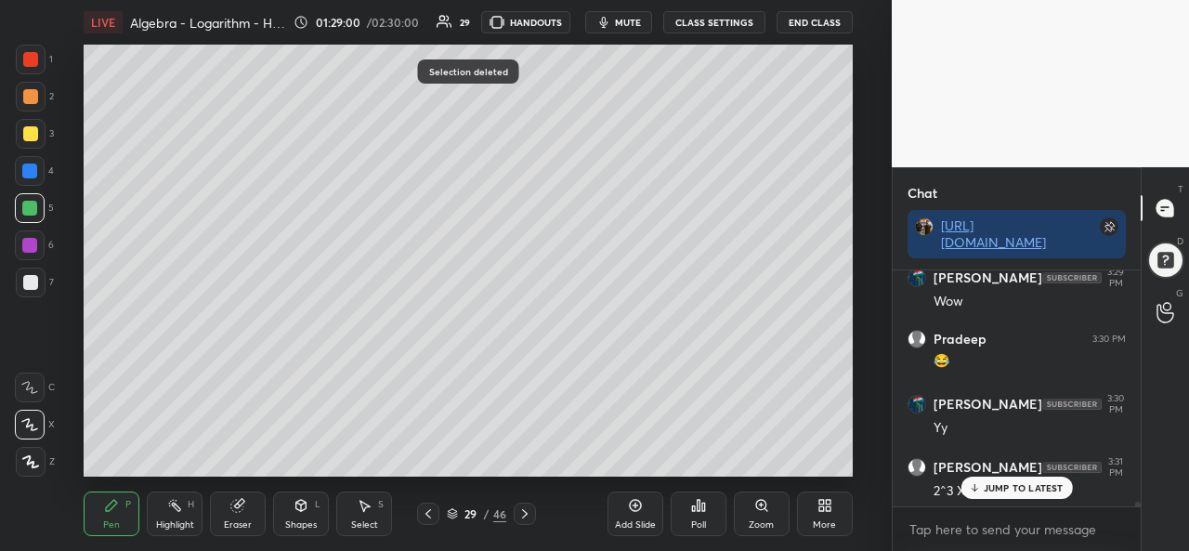
click at [30, 168] on div at bounding box center [29, 171] width 15 height 15
click at [325, 478] on div "Pen P Highlight H Eraser Shapes L Select S 29 / 46 Add Slide Poll Zoom More" at bounding box center [468, 514] width 768 height 74
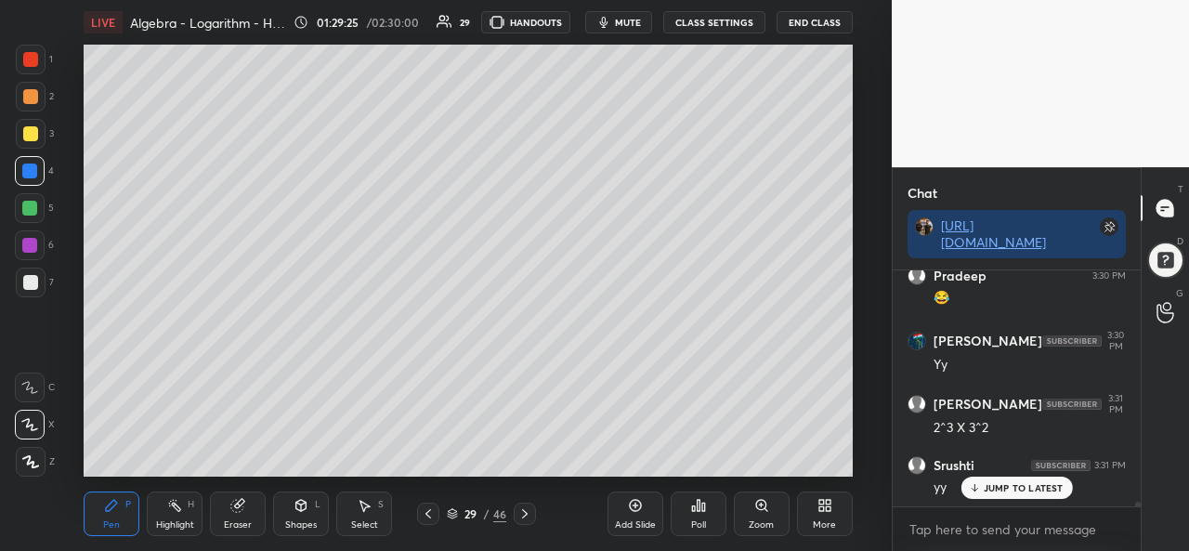
scroll to position [11552, 0]
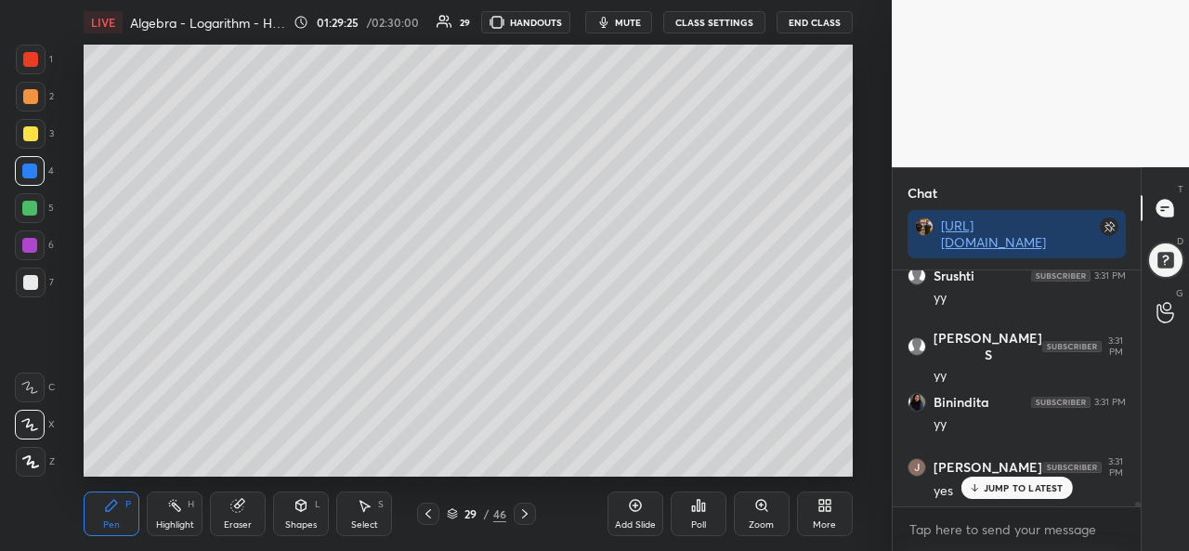
click at [365, 519] on div "Select S" at bounding box center [364, 514] width 56 height 45
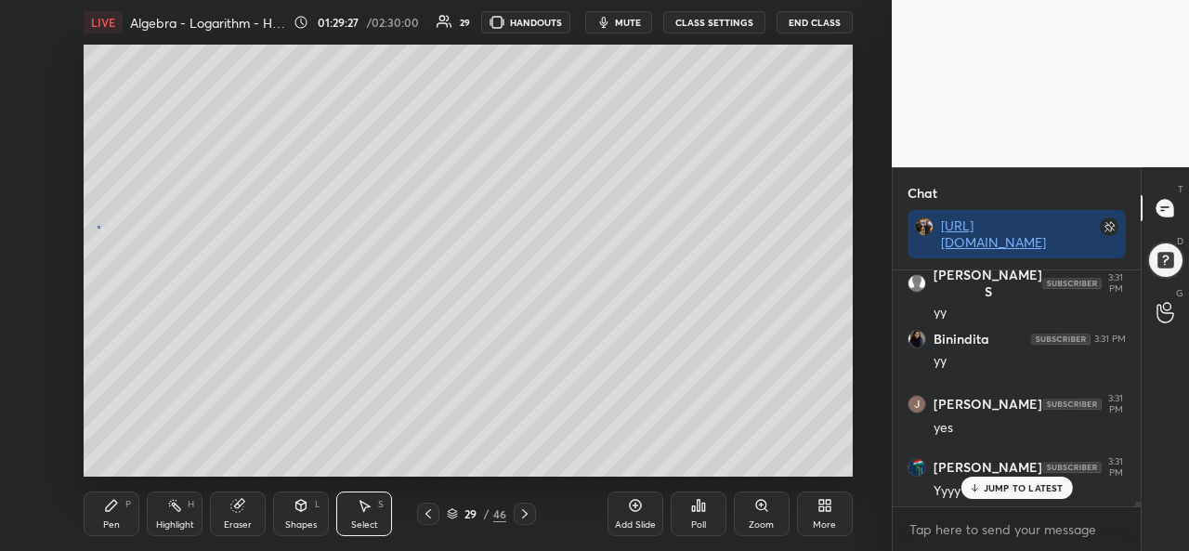
scroll to position [11678, 0]
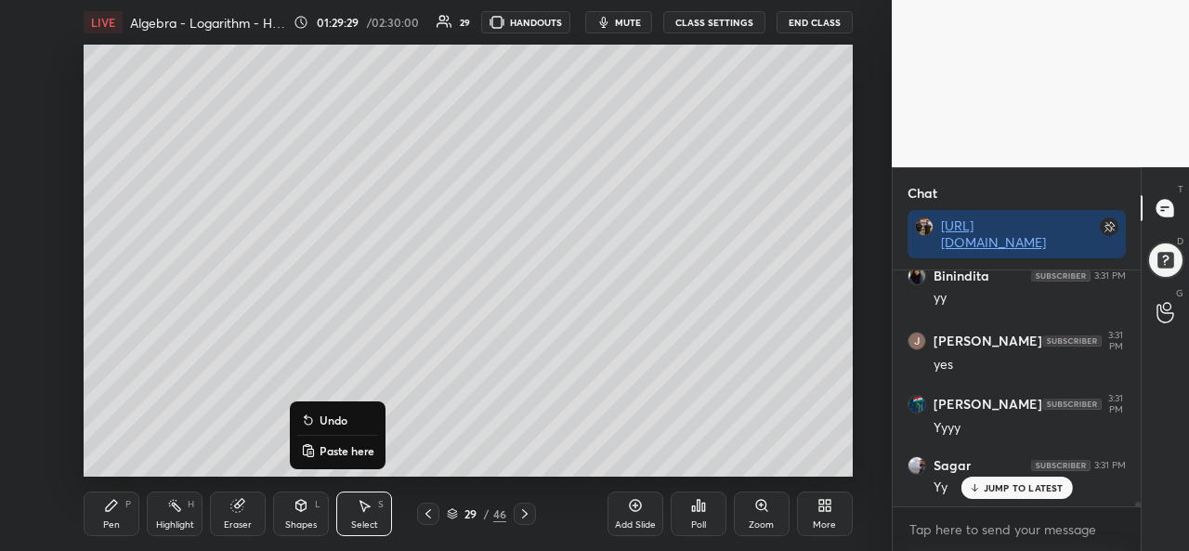
click at [104, 513] on icon at bounding box center [111, 505] width 15 height 15
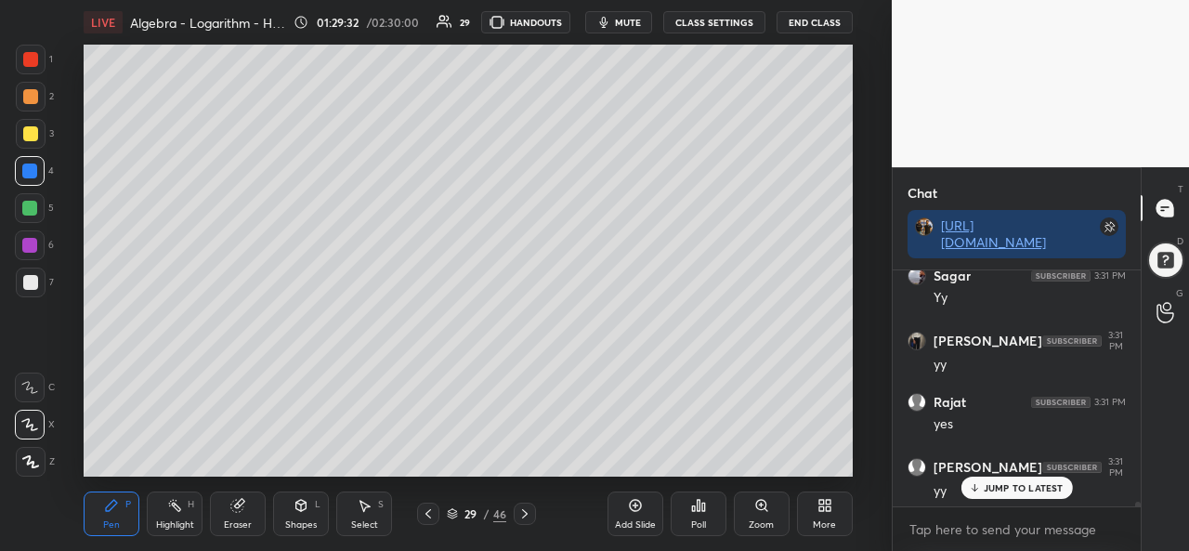
scroll to position [11931, 0]
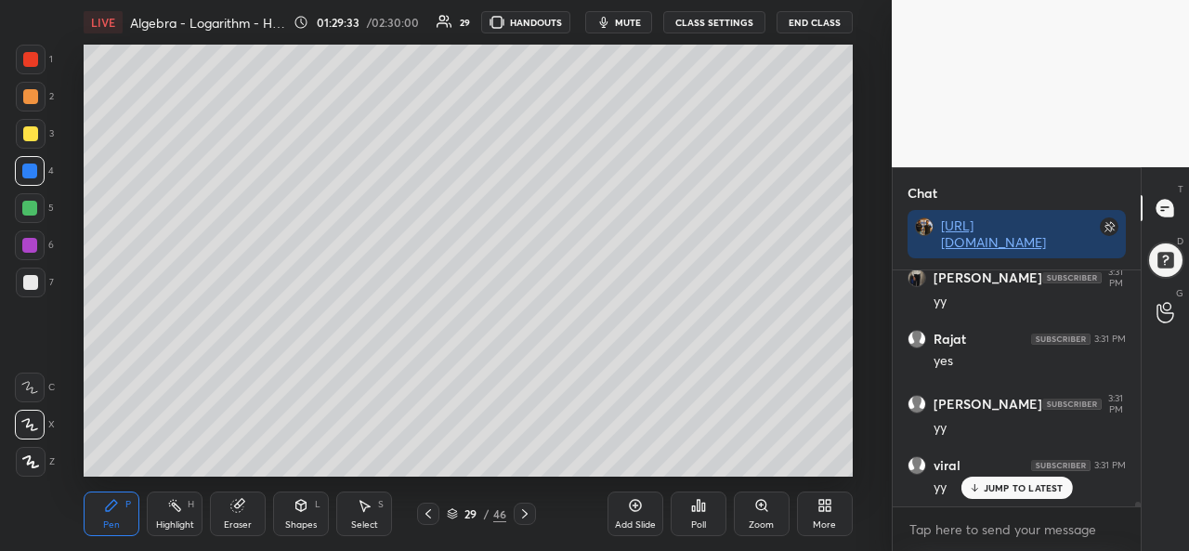
click at [28, 241] on div at bounding box center [29, 245] width 15 height 15
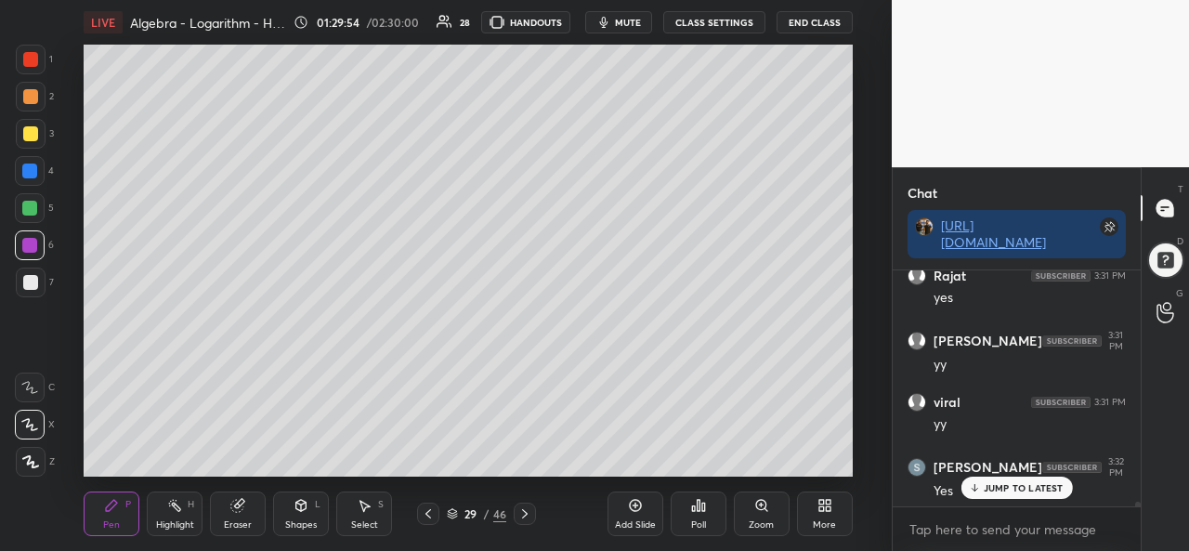
click at [27, 60] on div at bounding box center [30, 59] width 15 height 15
click at [362, 520] on div "Select" at bounding box center [364, 524] width 27 height 9
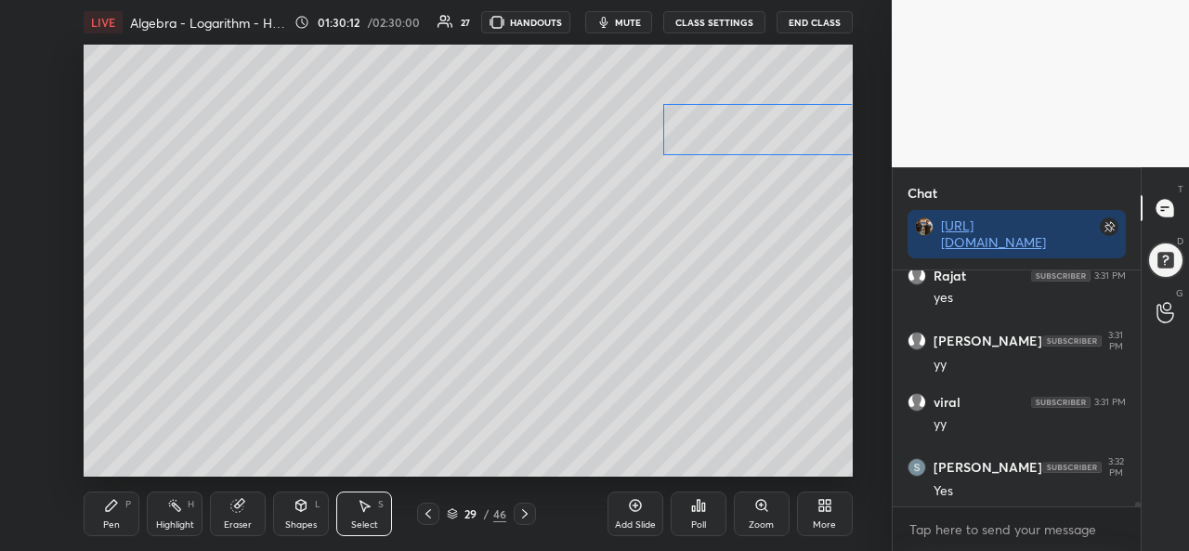
scroll to position [12058, 0]
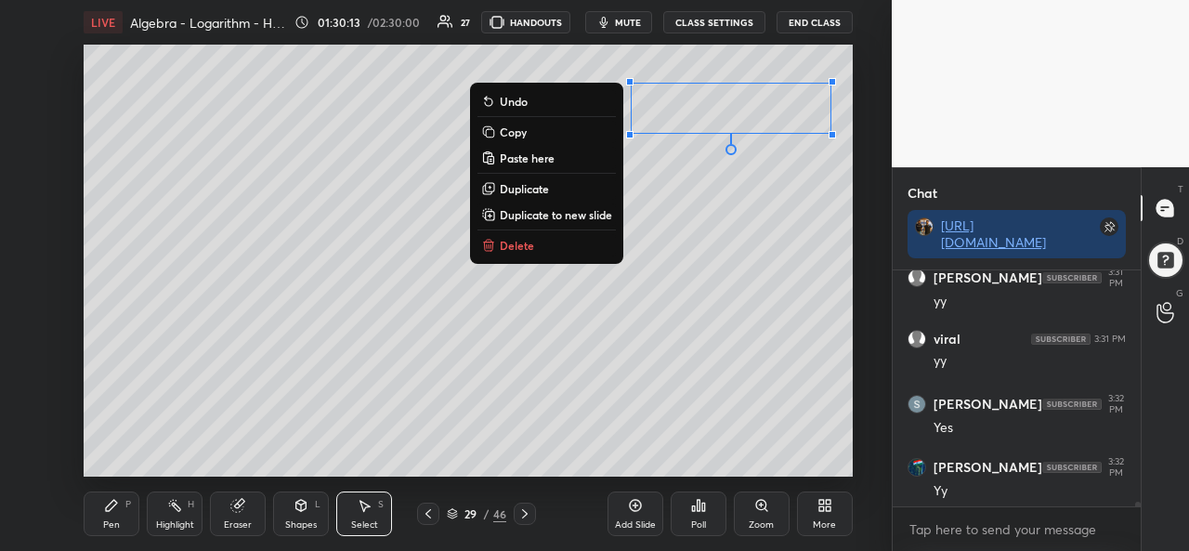
click at [102, 510] on div "Pen P" at bounding box center [112, 514] width 56 height 45
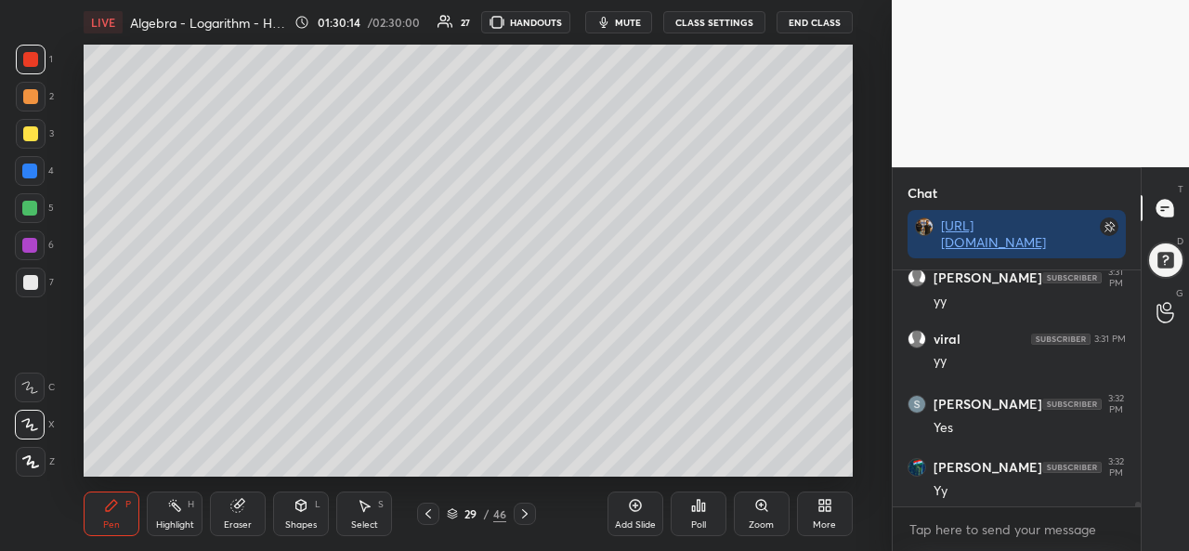
click at [29, 134] on div at bounding box center [30, 133] width 15 height 15
click at [310, 517] on div "Shapes L" at bounding box center [301, 514] width 56 height 45
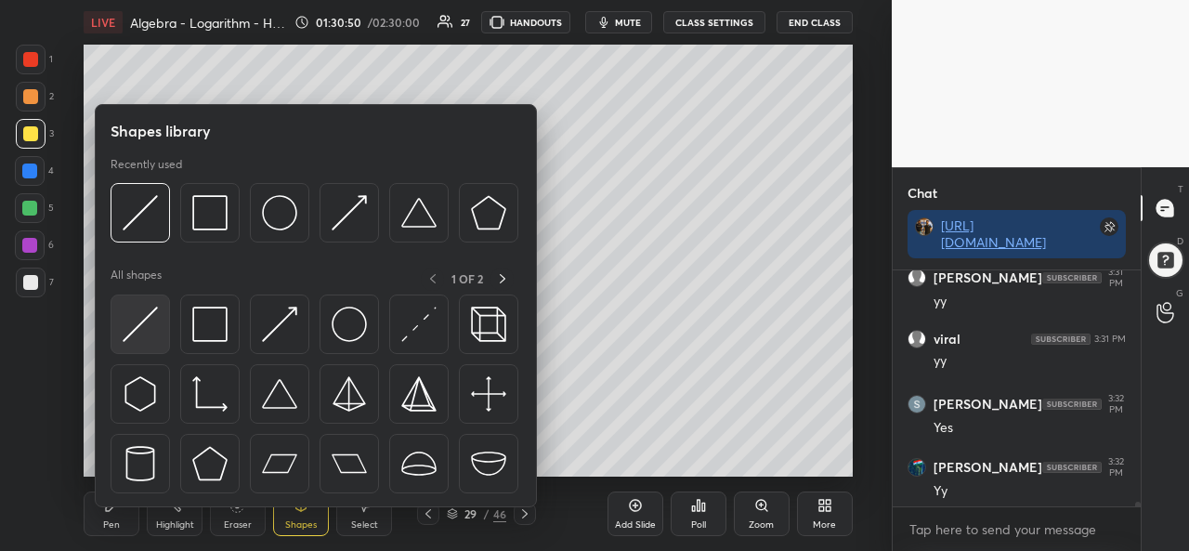
click at [145, 335] on img at bounding box center [140, 324] width 35 height 35
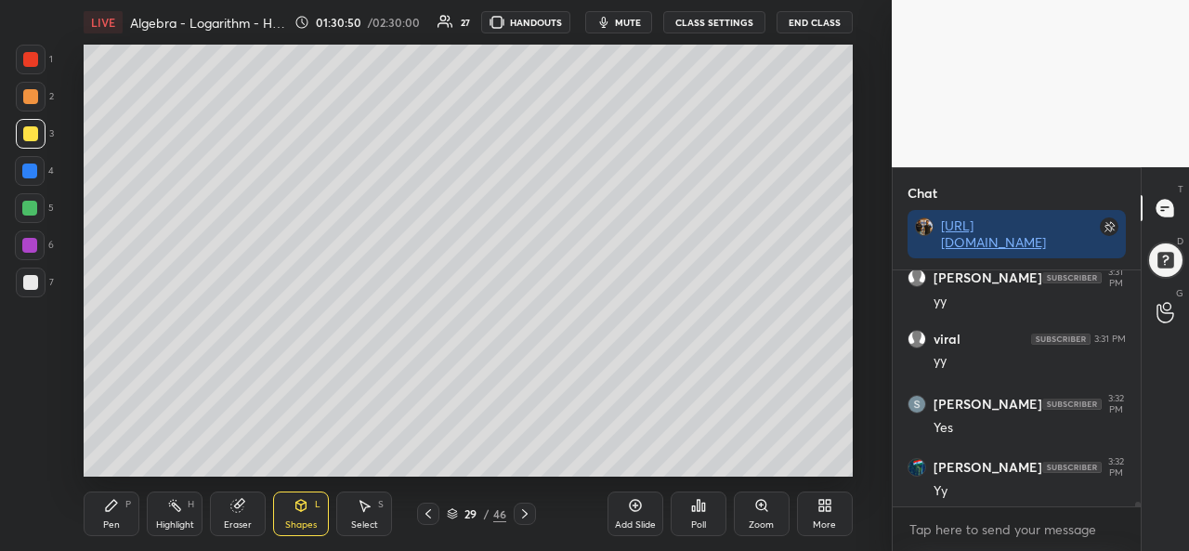
click at [26, 279] on div at bounding box center [30, 282] width 15 height 15
click at [98, 531] on div "Pen P" at bounding box center [112, 514] width 56 height 45
click at [30, 131] on div at bounding box center [30, 133] width 15 height 15
click at [36, 56] on div at bounding box center [30, 59] width 15 height 15
click at [30, 98] on div at bounding box center [30, 96] width 15 height 15
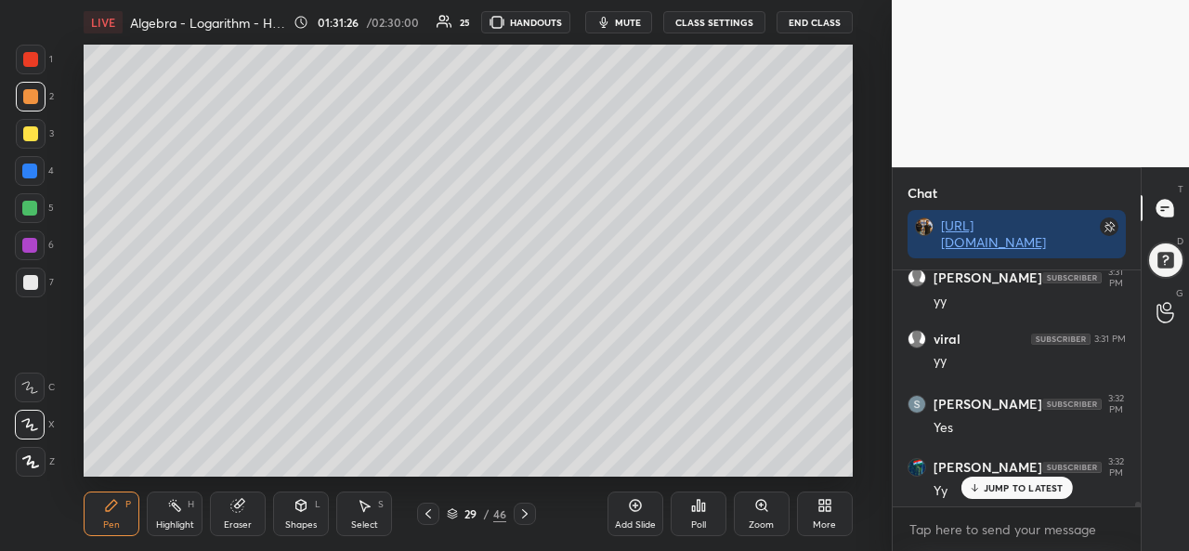
scroll to position [12124, 0]
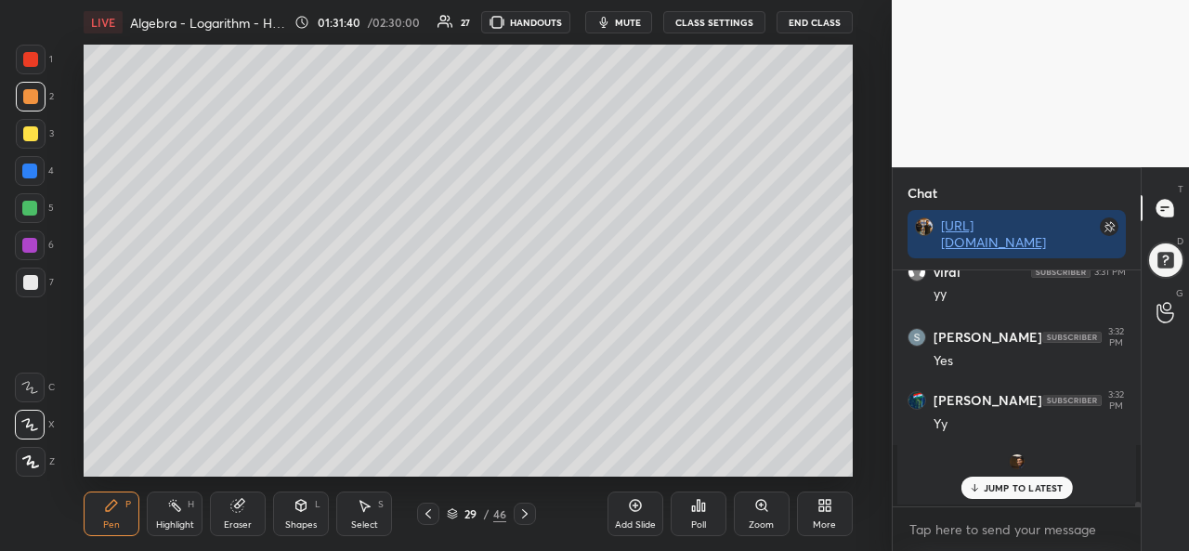
click at [367, 514] on div "Select S" at bounding box center [364, 514] width 56 height 45
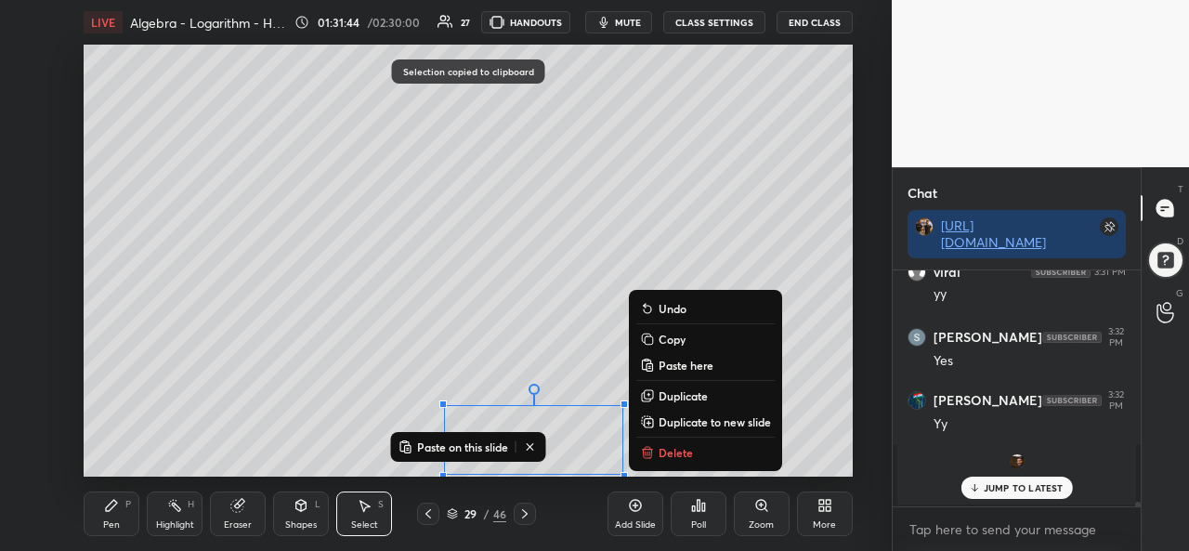
click at [109, 512] on icon at bounding box center [111, 505] width 15 height 15
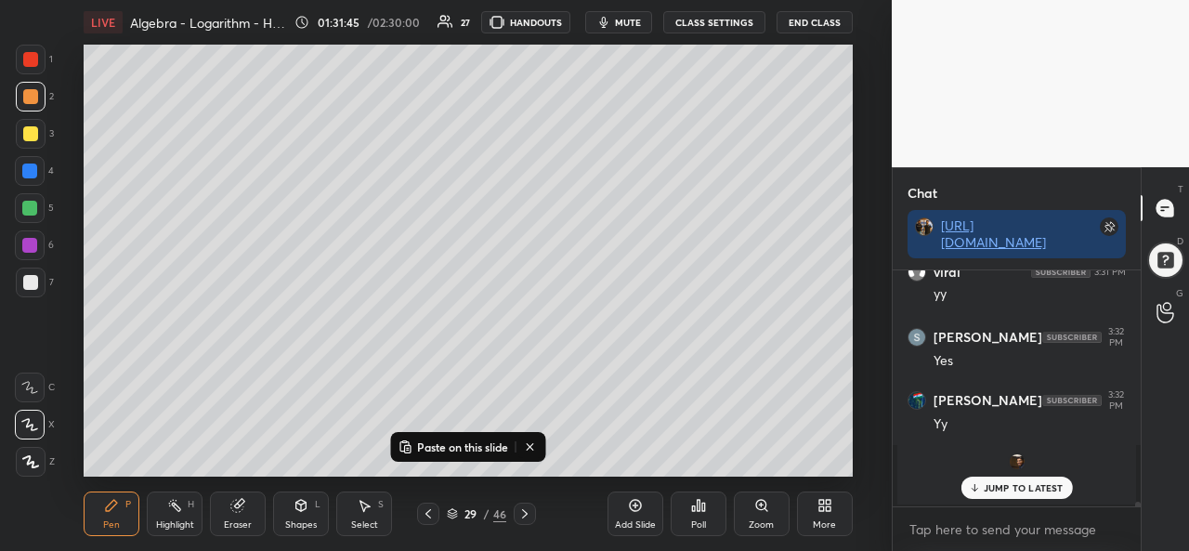
click at [625, 510] on div "Add Slide" at bounding box center [636, 514] width 56 height 45
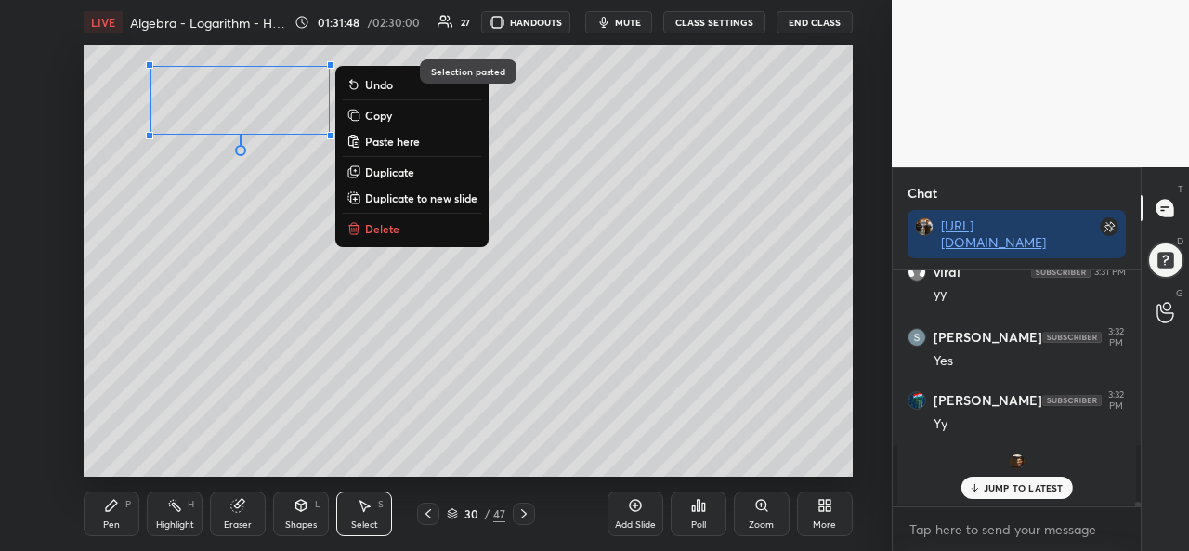
click at [107, 513] on icon at bounding box center [111, 505] width 15 height 15
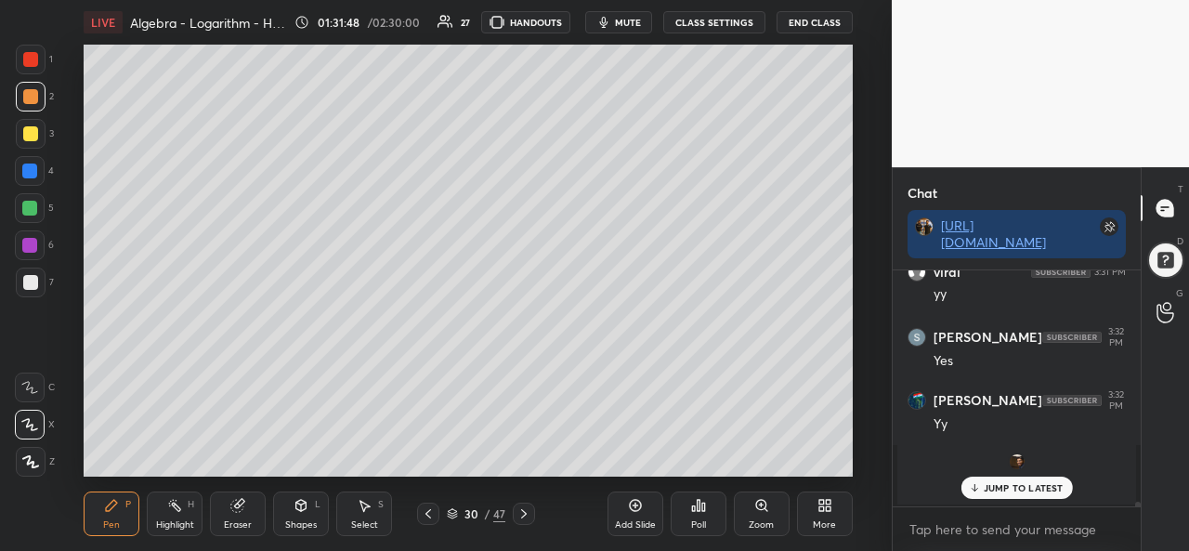
click at [24, 129] on div at bounding box center [30, 133] width 15 height 15
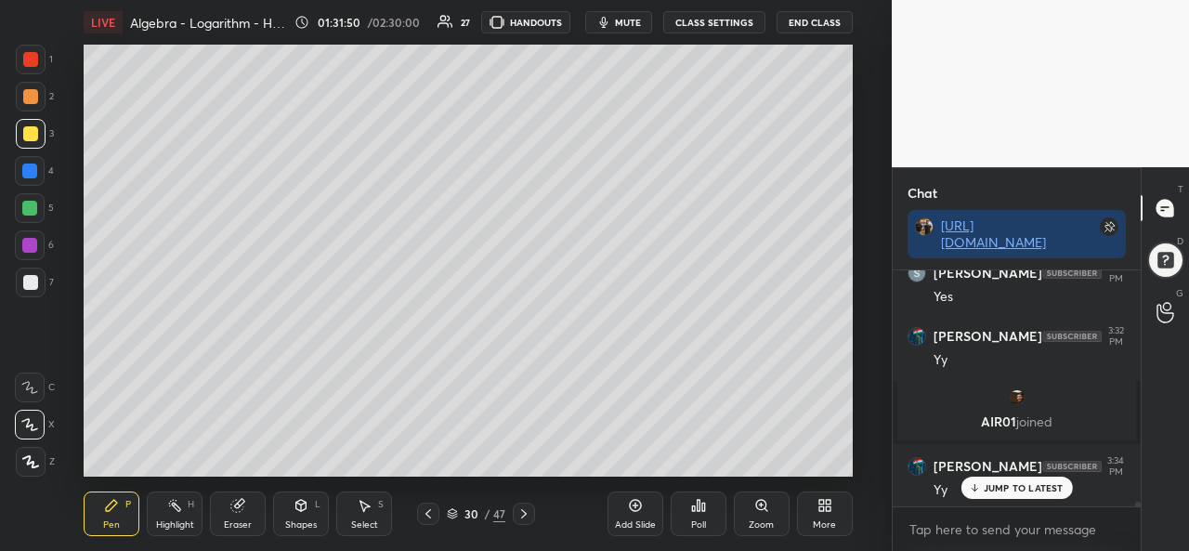
scroll to position [11446, 0]
click at [33, 64] on div at bounding box center [30, 59] width 15 height 15
click at [608, 464] on div "Add Slide Poll Zoom More" at bounding box center [730, 514] width 245 height 104
click at [29, 280] on div at bounding box center [30, 282] width 15 height 15
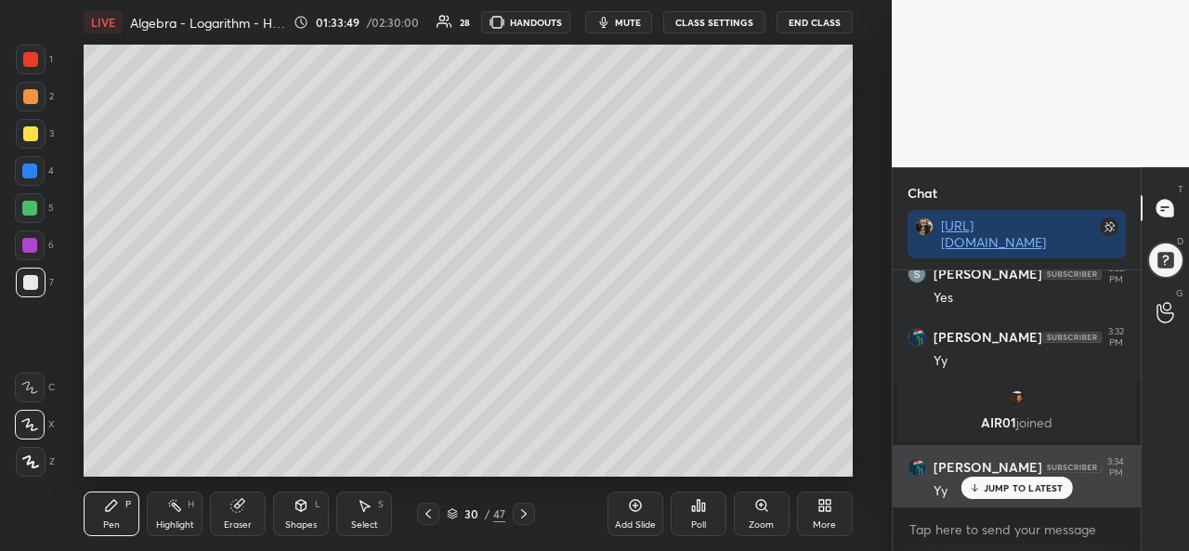
click at [994, 490] on p "JUMP TO LATEST" at bounding box center [1024, 487] width 80 height 11
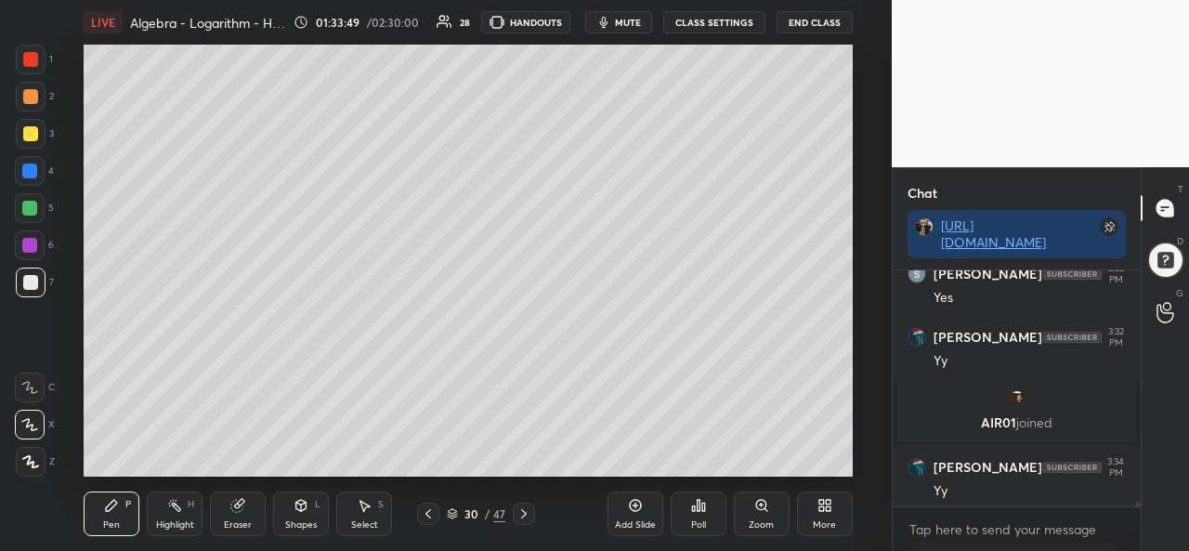
scroll to position [11513, 0]
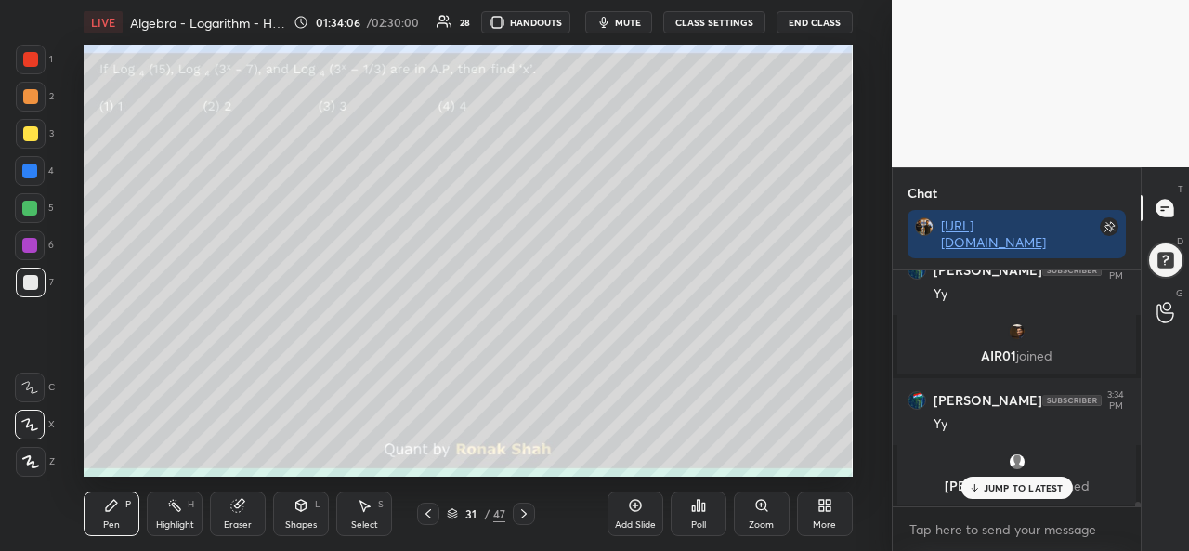
click at [697, 521] on div "Poll" at bounding box center [698, 524] width 15 height 9
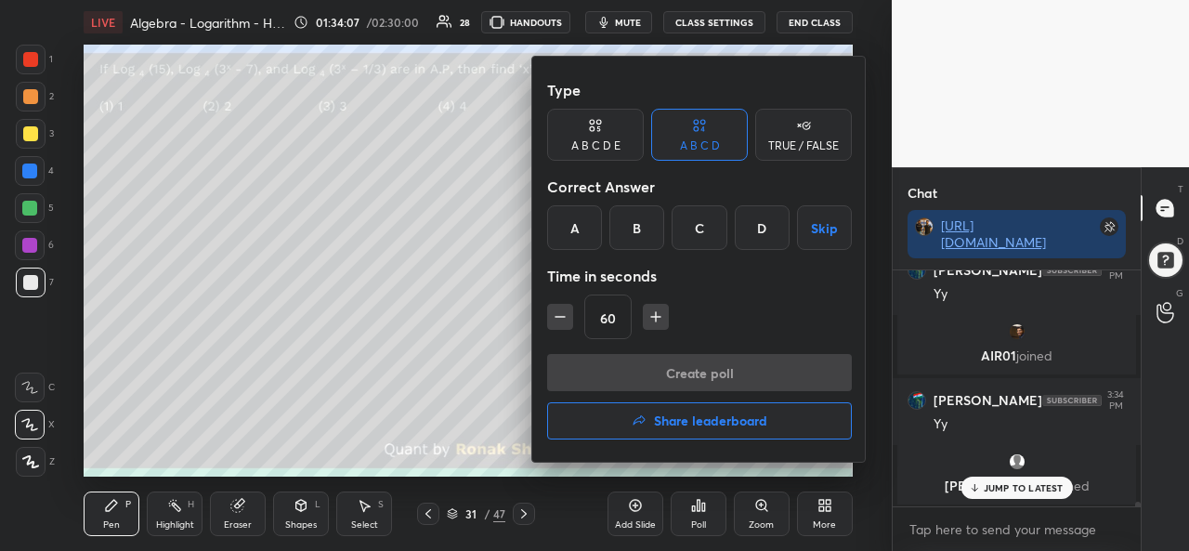
click at [698, 236] on div "C" at bounding box center [699, 227] width 55 height 45
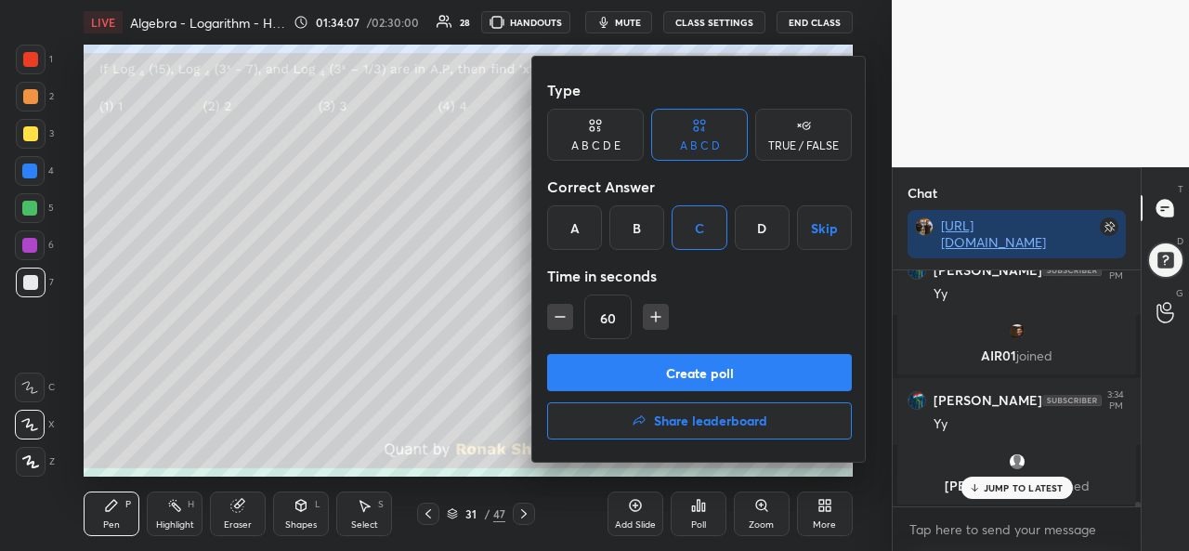
click at [558, 318] on icon "button" at bounding box center [560, 317] width 19 height 19
click at [548, 314] on button "button" at bounding box center [560, 317] width 26 height 26
type input "30"
click at [734, 374] on button "Create poll" at bounding box center [699, 372] width 305 height 37
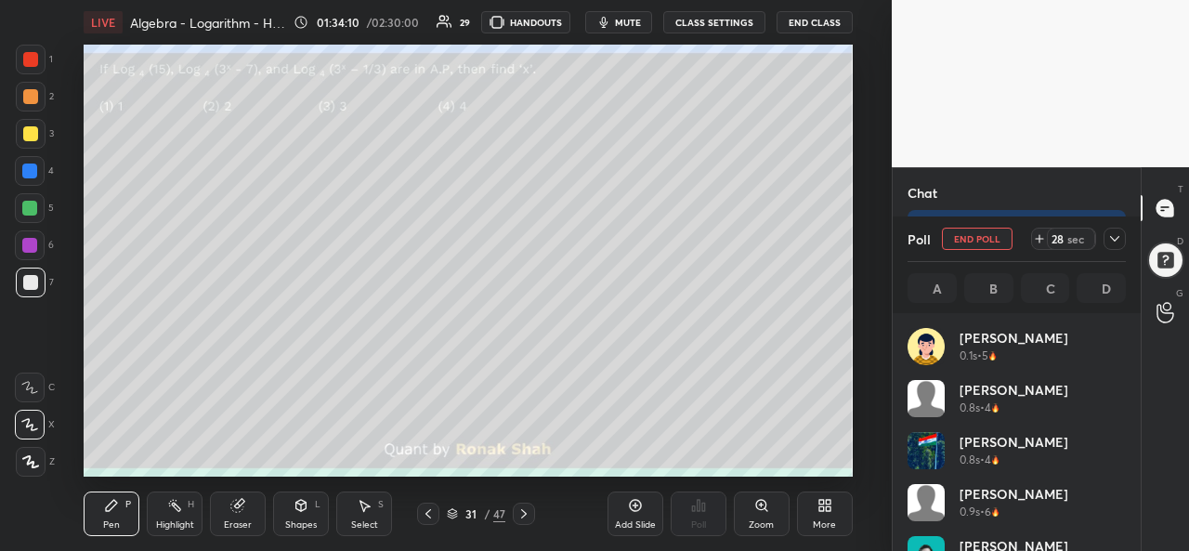
scroll to position [7, 6]
click at [1113, 243] on icon at bounding box center [1115, 238] width 15 height 15
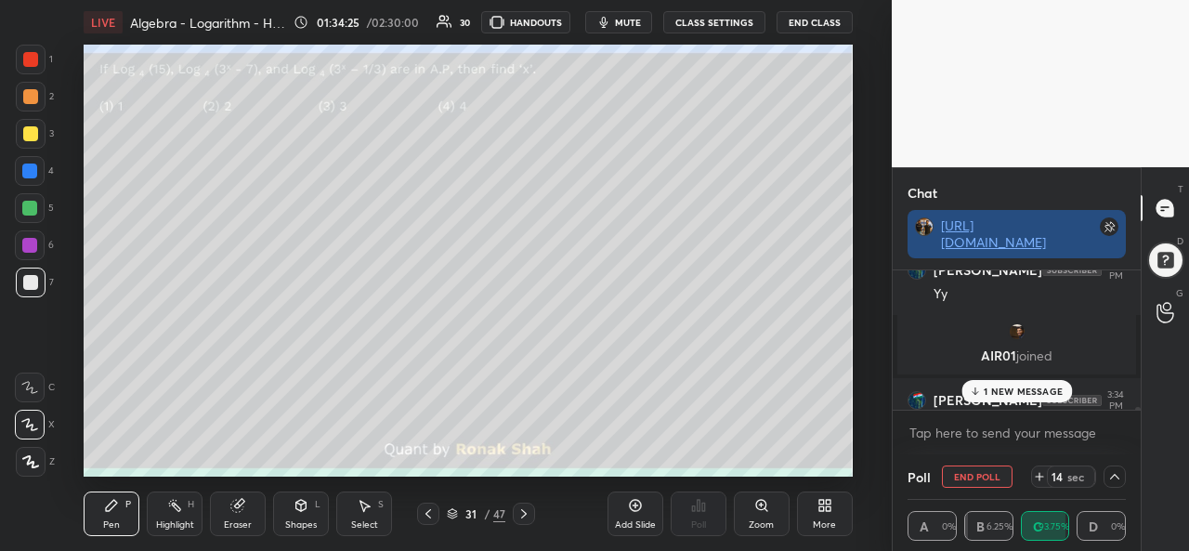
scroll to position [11610, 0]
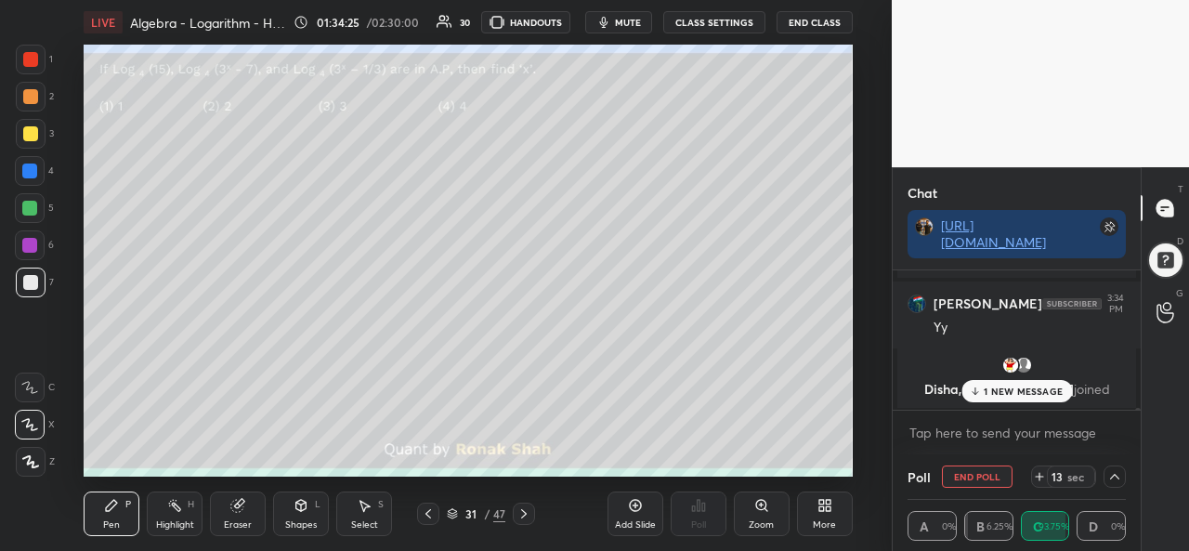
click at [1012, 396] on p "1 NEW MESSAGE" at bounding box center [1023, 391] width 79 height 11
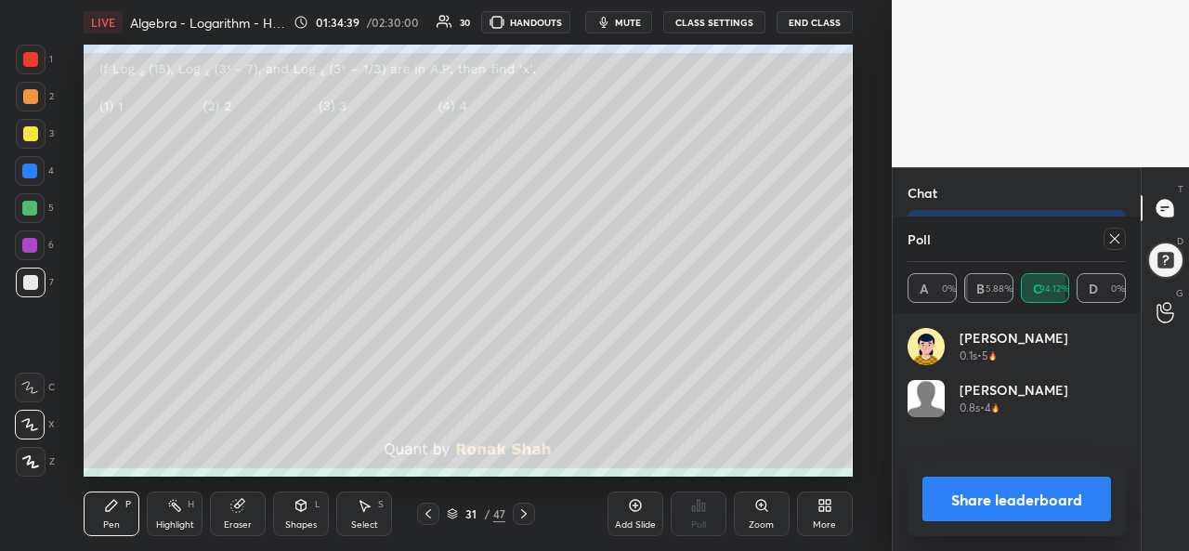
scroll to position [217, 213]
click at [1115, 236] on icon at bounding box center [1115, 238] width 15 height 15
type textarea "x"
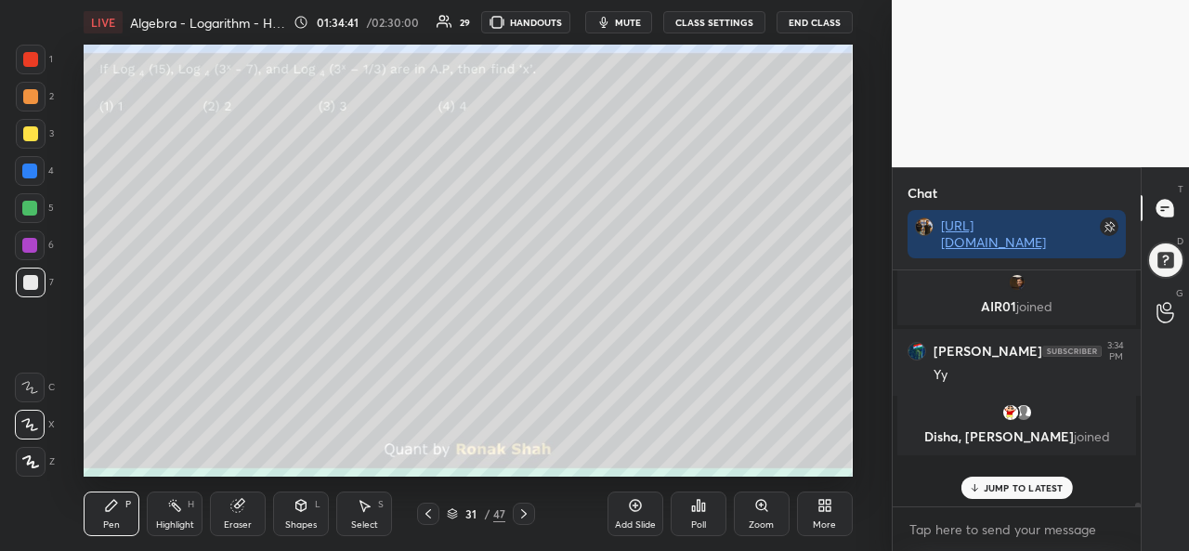
scroll to position [225, 243]
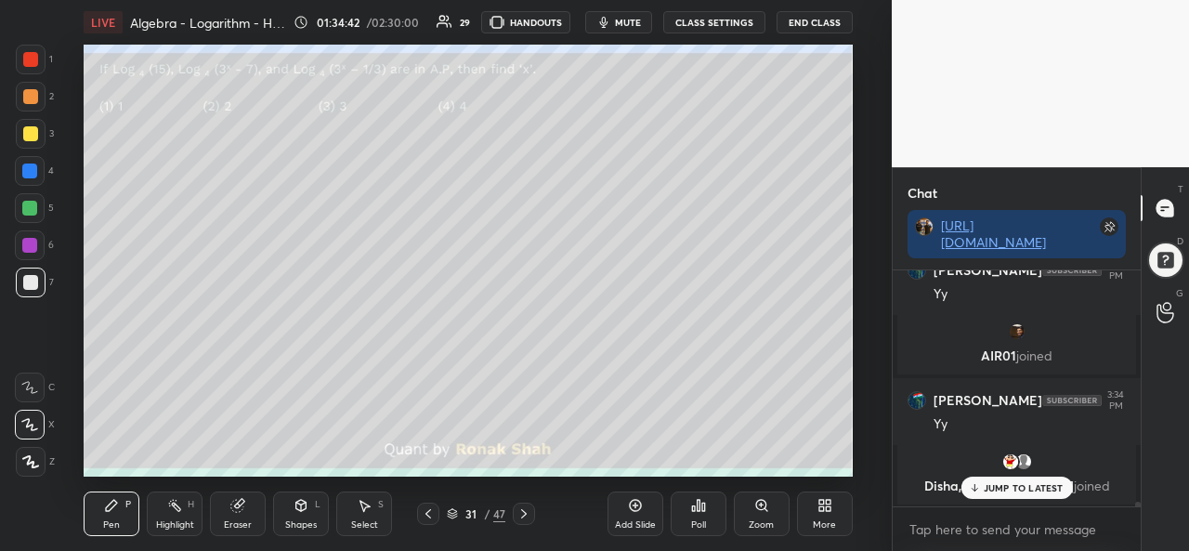
click at [1011, 488] on p "JUMP TO LATEST" at bounding box center [1024, 487] width 80 height 11
click at [25, 131] on div at bounding box center [30, 133] width 15 height 15
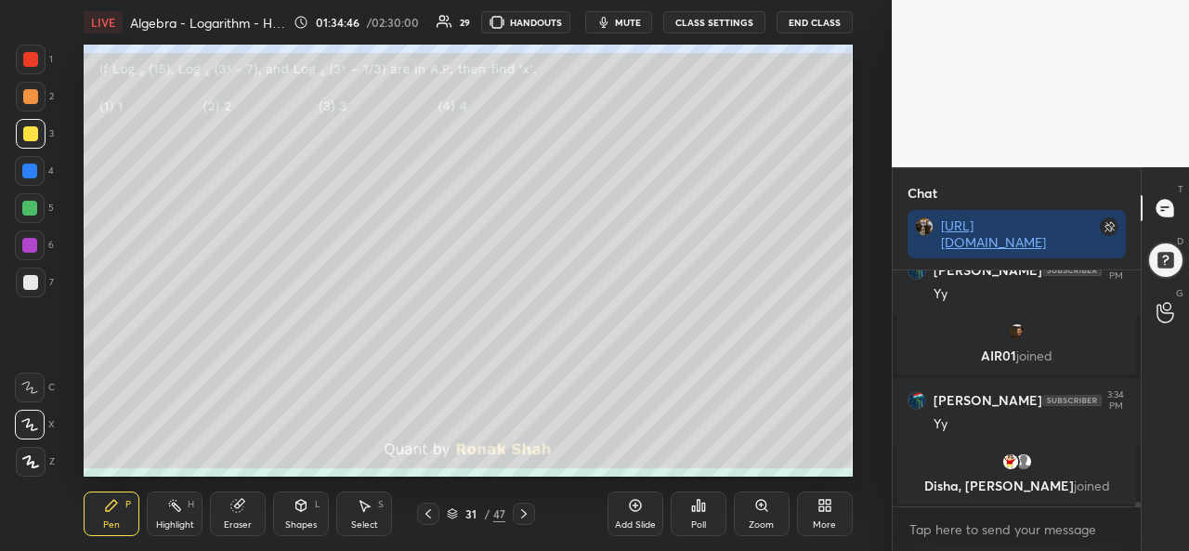
click at [29, 56] on div at bounding box center [30, 59] width 15 height 15
click at [22, 243] on div at bounding box center [29, 245] width 15 height 15
click at [37, 282] on div at bounding box center [31, 283] width 30 height 30
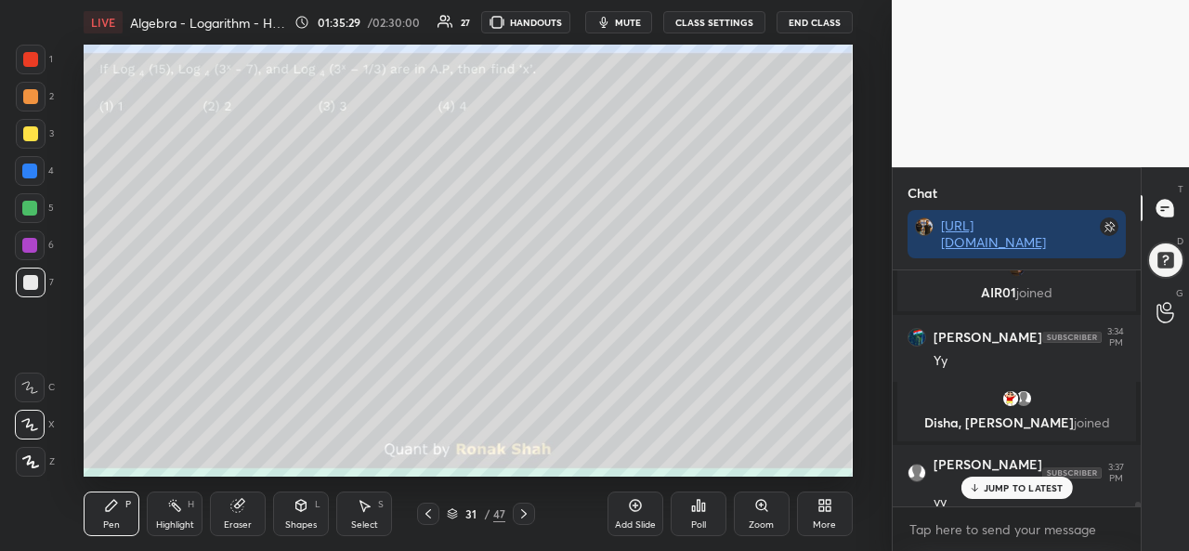
scroll to position [11606, 0]
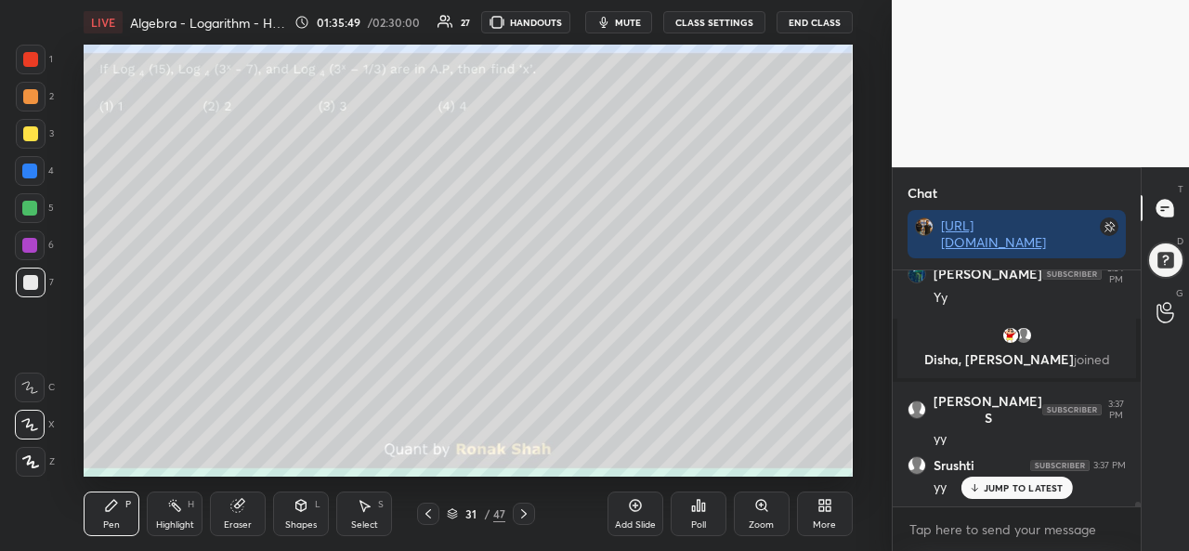
click at [30, 209] on div at bounding box center [29, 208] width 15 height 15
click at [36, 244] on div at bounding box center [29, 245] width 15 height 15
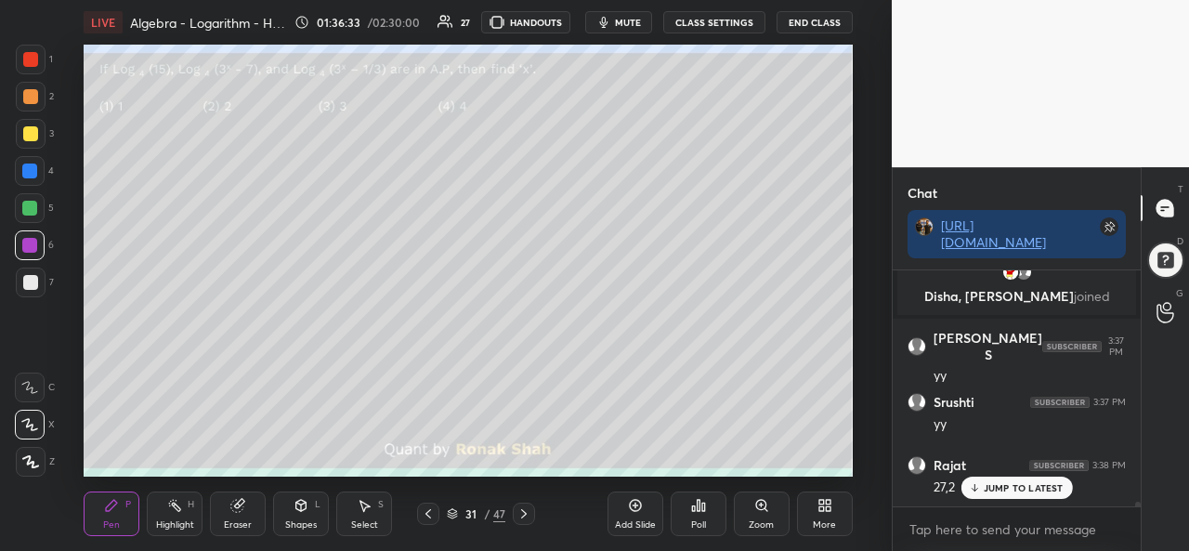
click at [22, 54] on div at bounding box center [31, 60] width 30 height 30
click at [30, 129] on div at bounding box center [30, 133] width 15 height 15
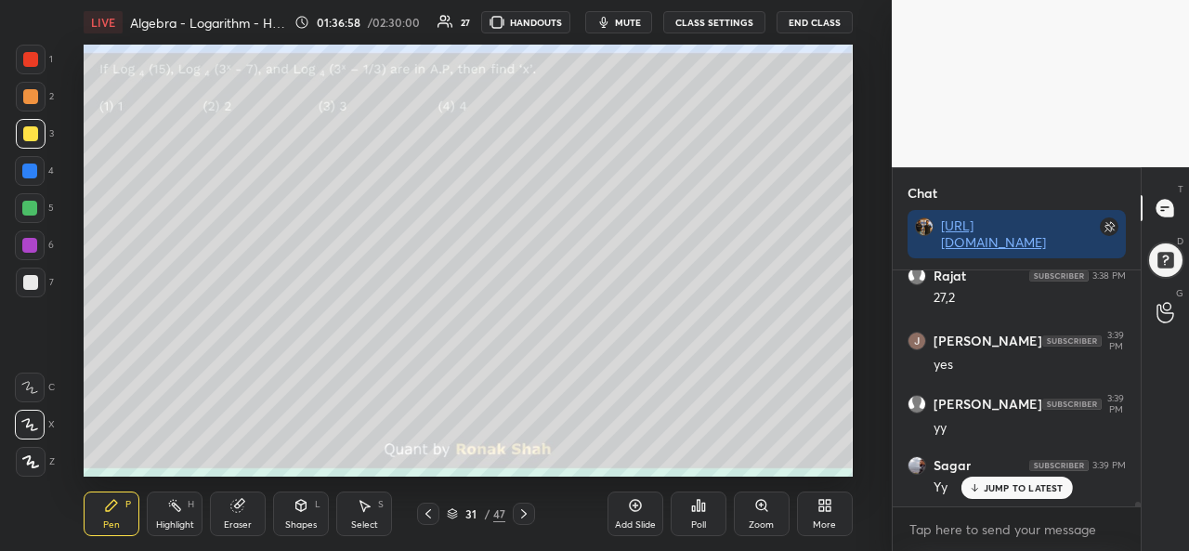
scroll to position [11922, 0]
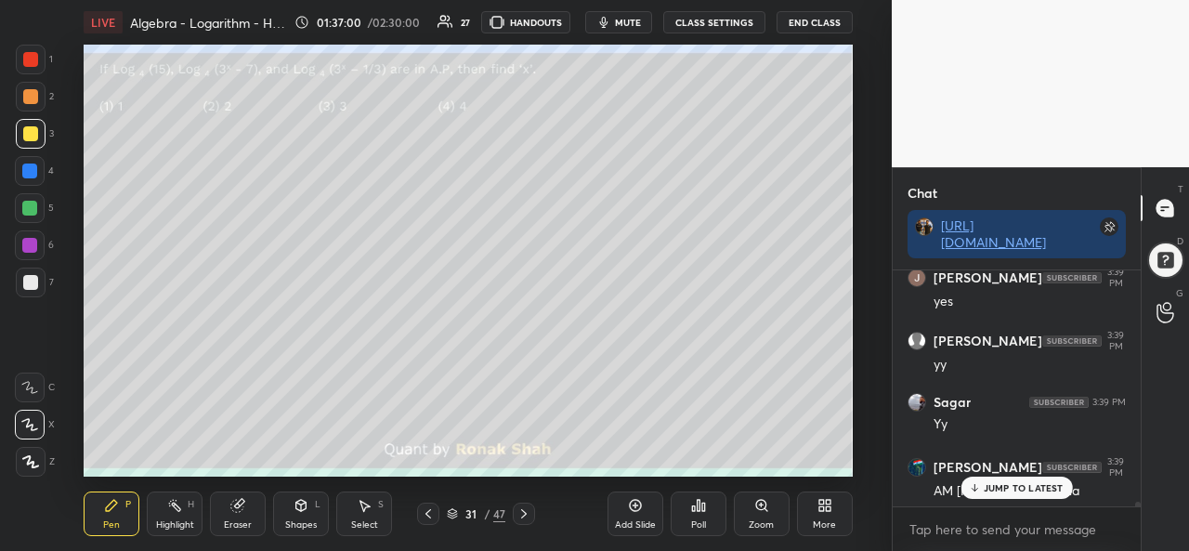
click at [1011, 492] on p "JUMP TO LATEST" at bounding box center [1024, 487] width 80 height 11
click at [32, 58] on div at bounding box center [30, 59] width 15 height 15
click at [697, 512] on icon at bounding box center [698, 505] width 15 height 15
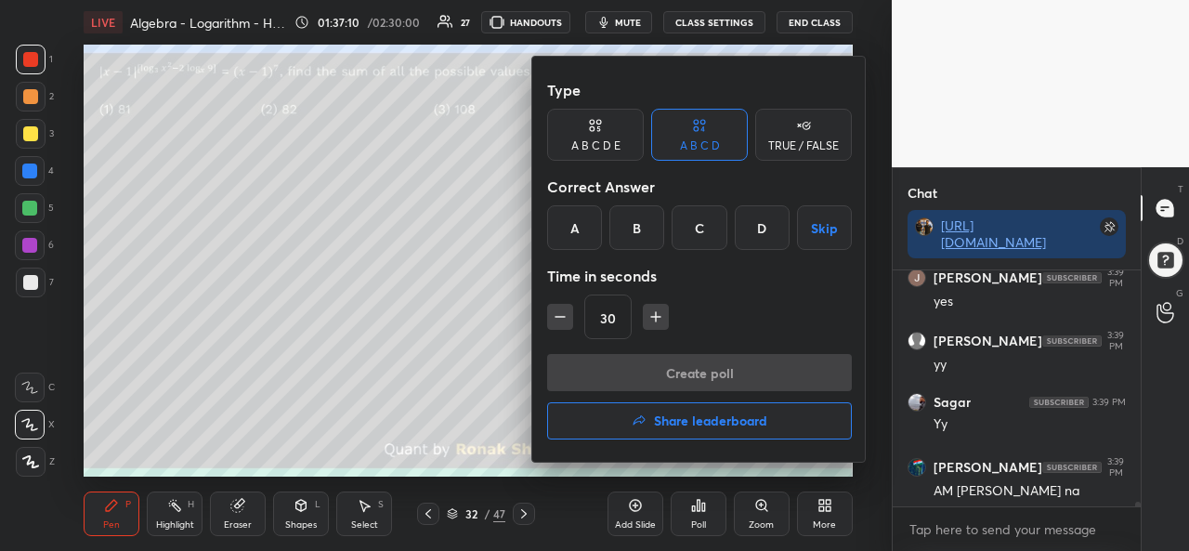
click at [769, 227] on div "D" at bounding box center [762, 227] width 55 height 45
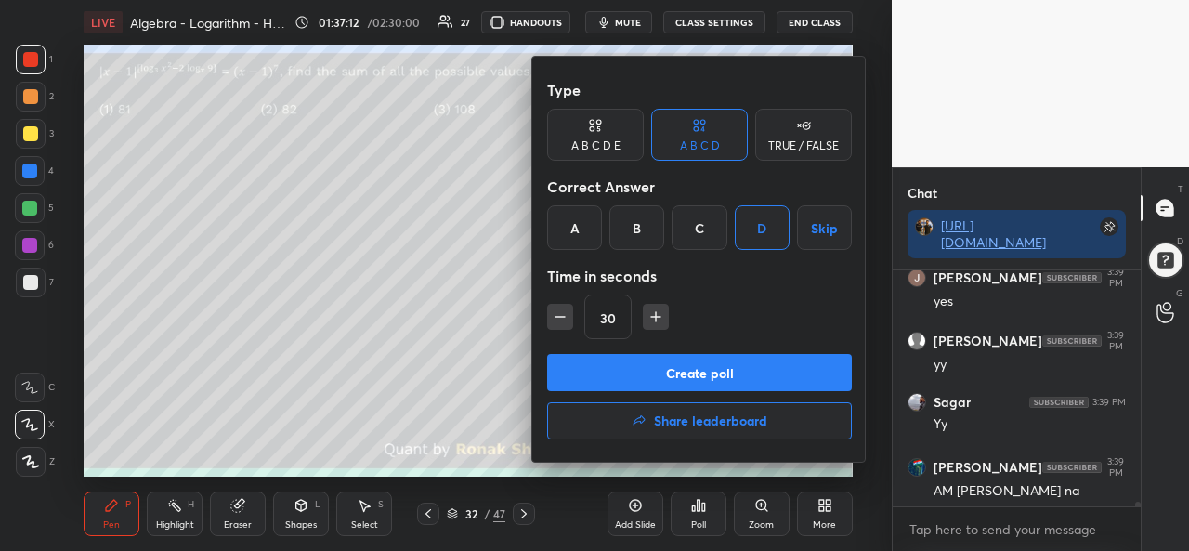
click at [652, 313] on icon "button" at bounding box center [656, 317] width 19 height 19
click at [656, 313] on icon "button" at bounding box center [656, 317] width 19 height 19
type input "60"
click at [723, 367] on button "Create poll" at bounding box center [699, 372] width 305 height 37
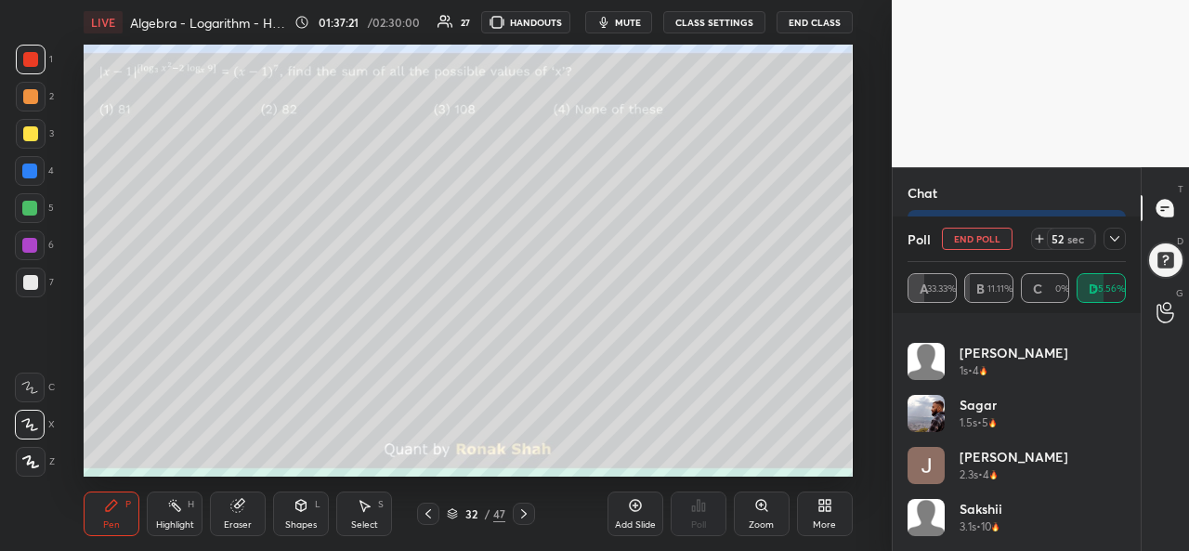
scroll to position [0, 0]
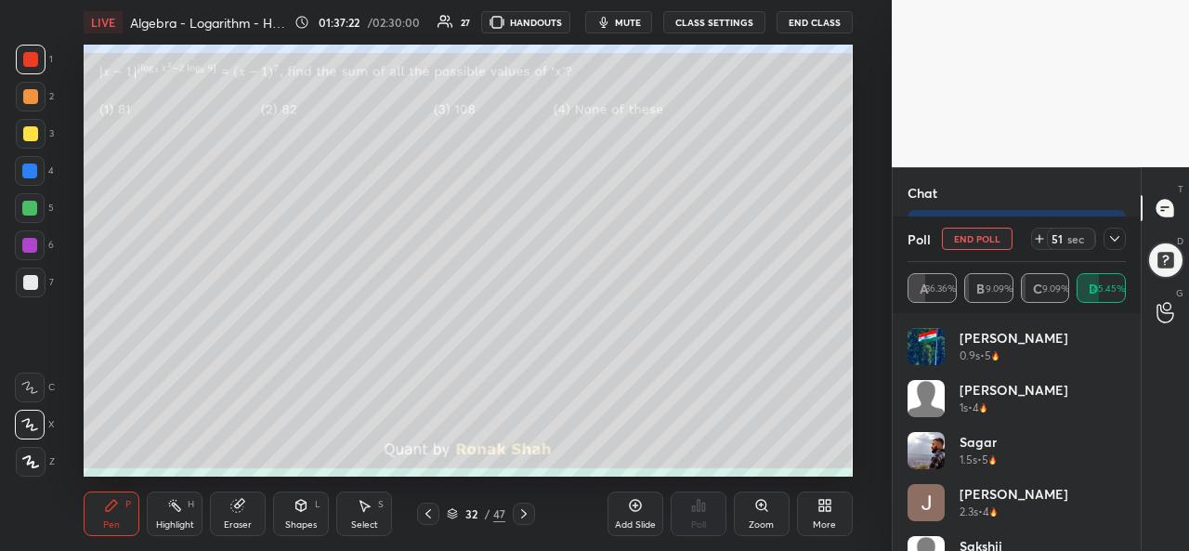
click at [1118, 241] on icon at bounding box center [1115, 238] width 15 height 15
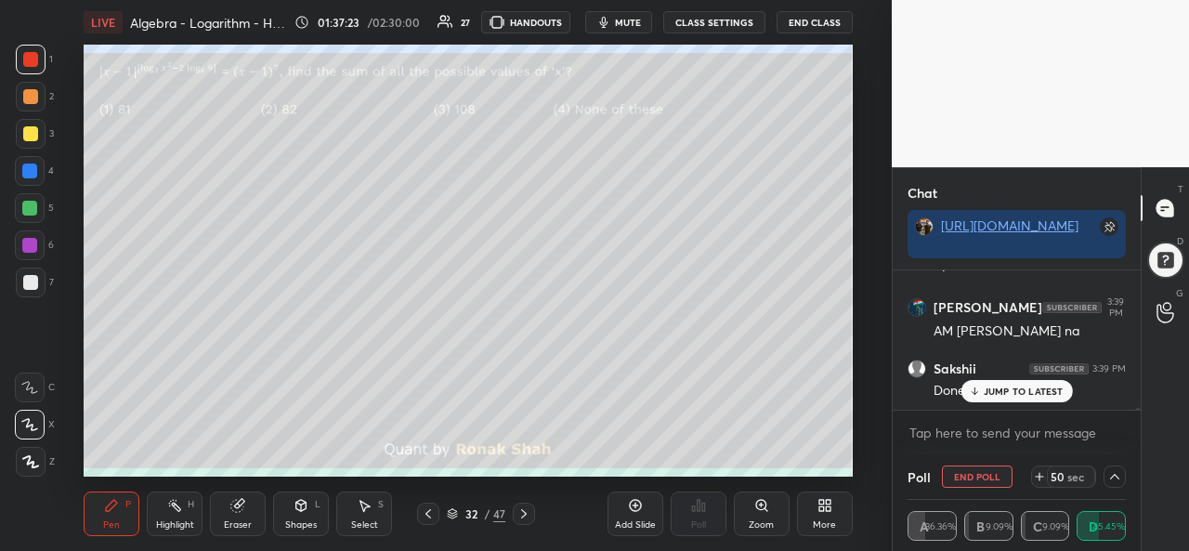
scroll to position [1, 6]
click at [1011, 384] on div "JUMP TO LATEST" at bounding box center [1017, 391] width 112 height 22
click at [1115, 479] on icon at bounding box center [1115, 476] width 15 height 15
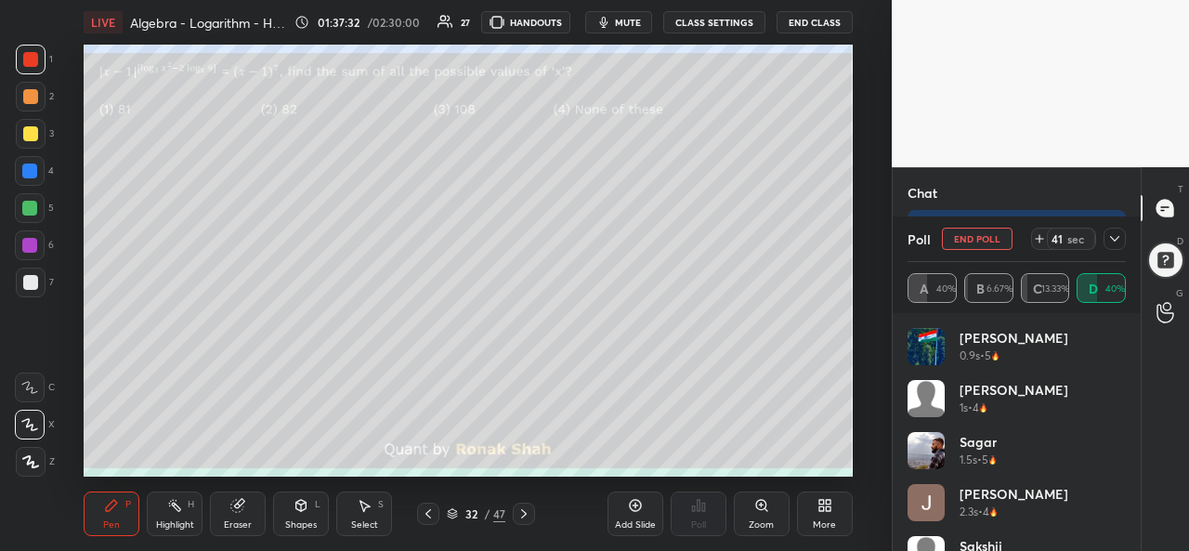
scroll to position [12145, 0]
click at [1121, 230] on div at bounding box center [1115, 239] width 22 height 22
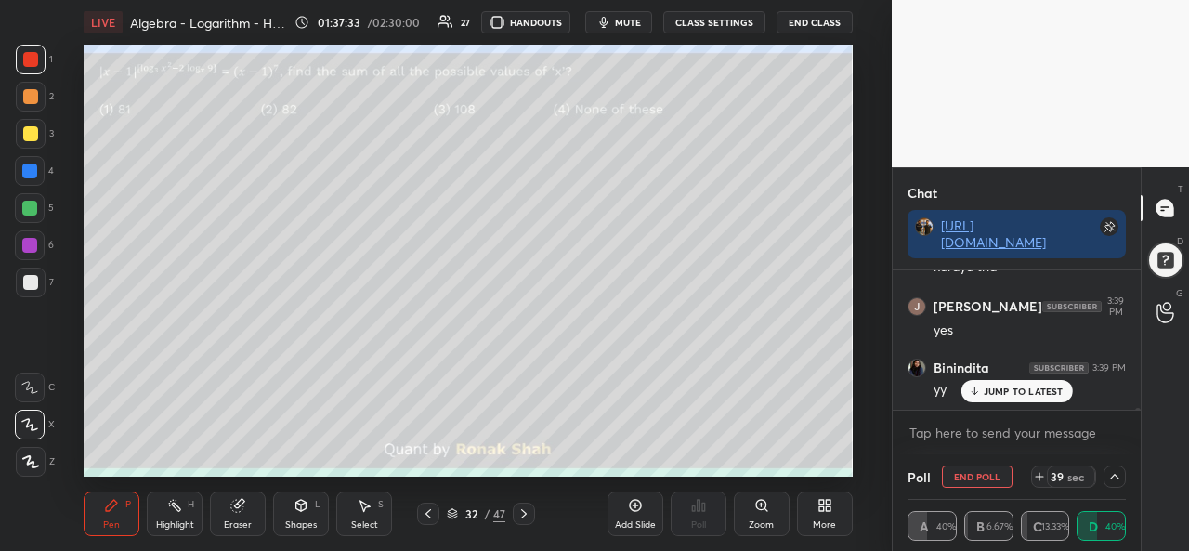
click at [1018, 392] on div "[PERSON_NAME] 3:34 PM Yy [PERSON_NAME], [PERSON_NAME] joined [PERSON_NAME] S 3:…" at bounding box center [1017, 339] width 248 height 139
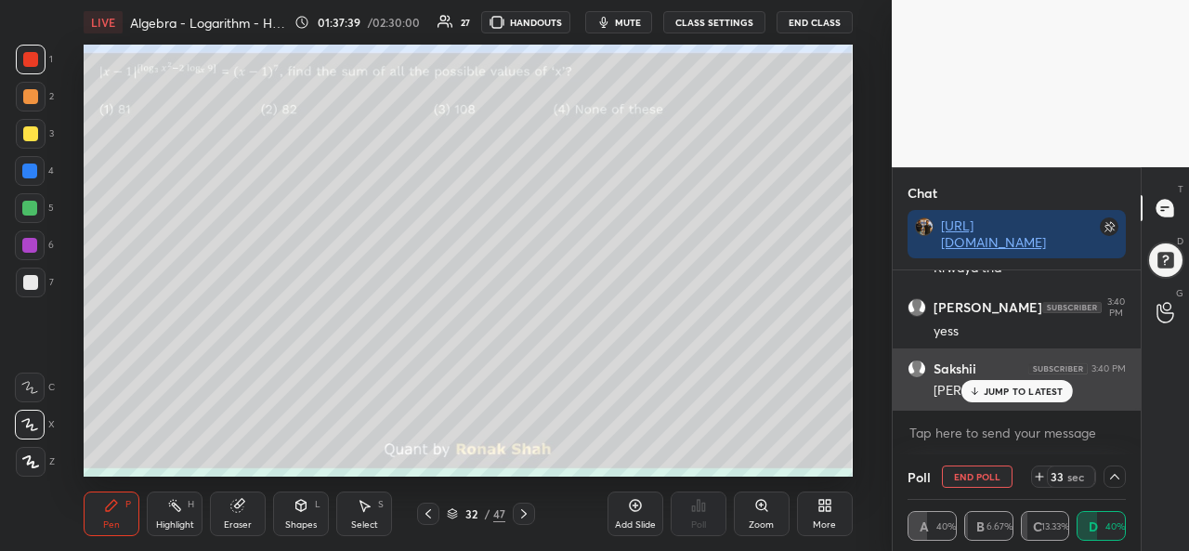
click at [1016, 387] on p "JUMP TO LATEST" at bounding box center [1024, 391] width 80 height 11
click at [996, 390] on p "JUMP TO LATEST" at bounding box center [1024, 391] width 80 height 11
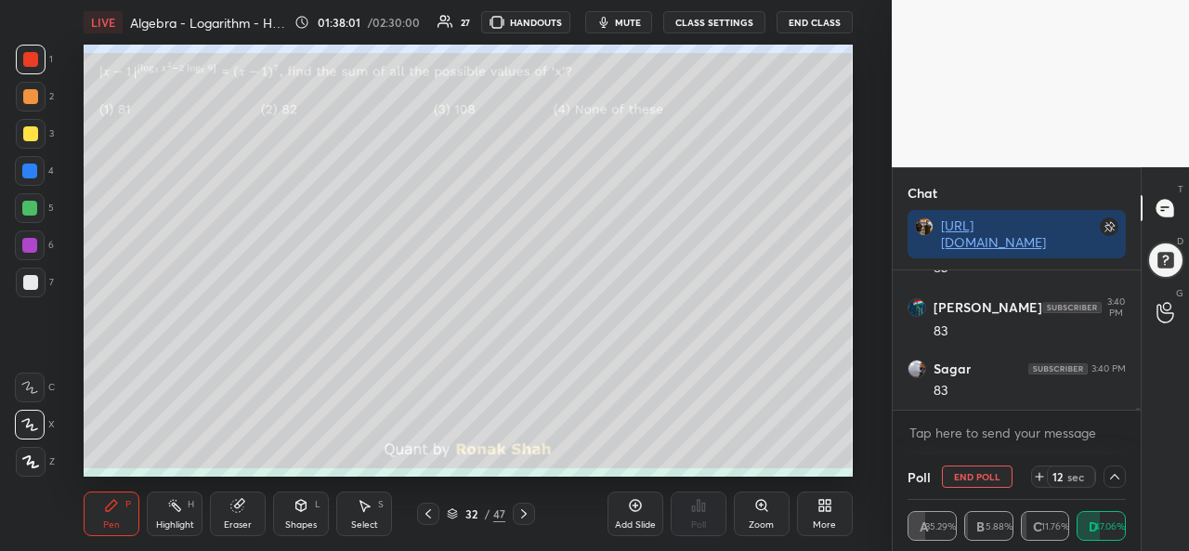
click at [29, 211] on div at bounding box center [29, 208] width 15 height 15
click at [34, 165] on div at bounding box center [29, 171] width 15 height 15
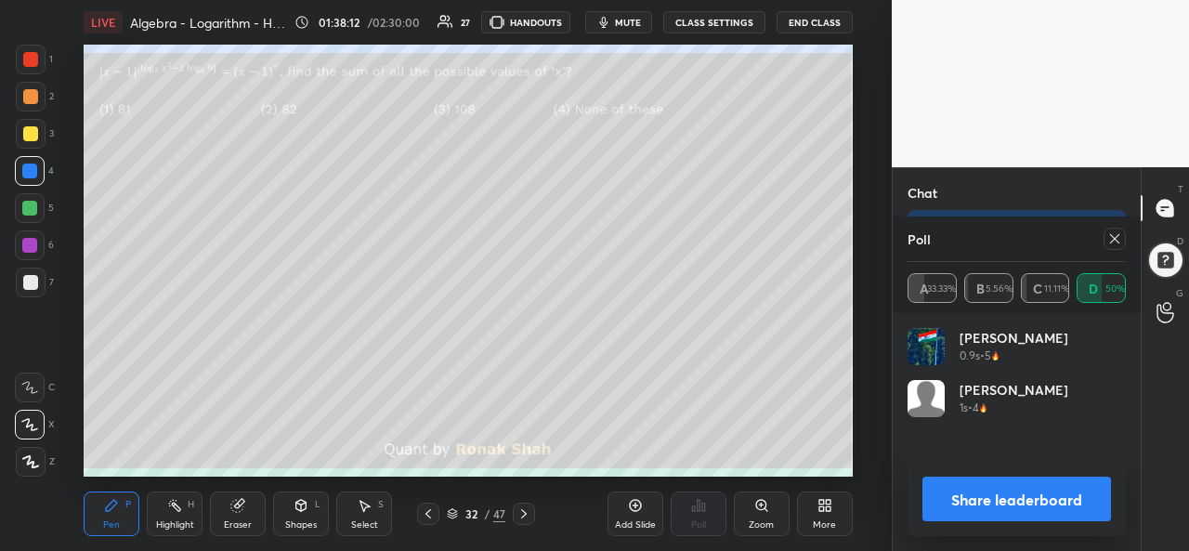
scroll to position [217, 213]
click at [1114, 241] on icon at bounding box center [1114, 238] width 9 height 9
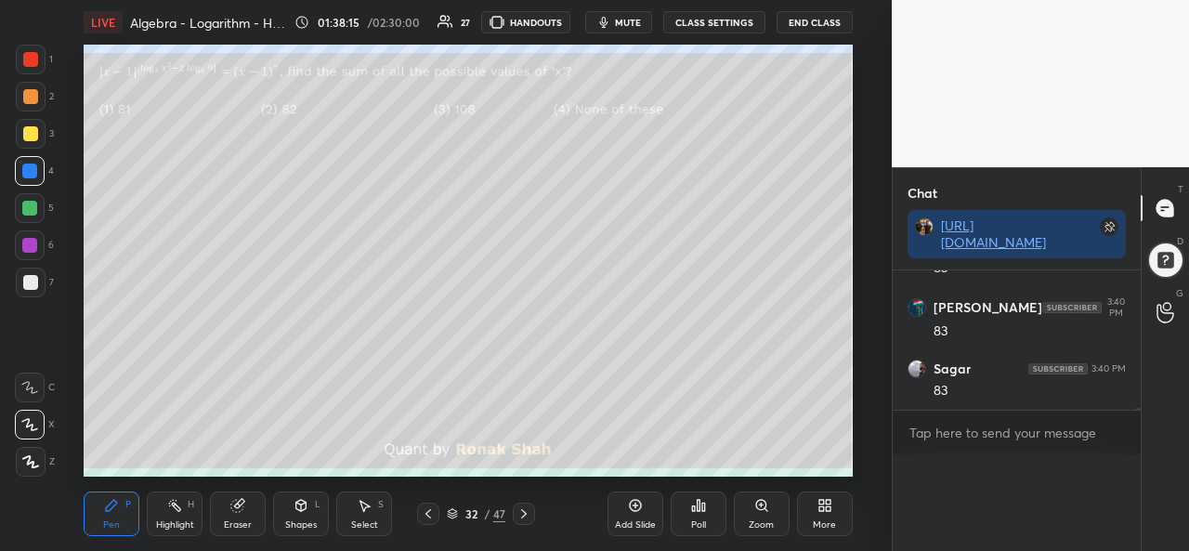
scroll to position [7, 6]
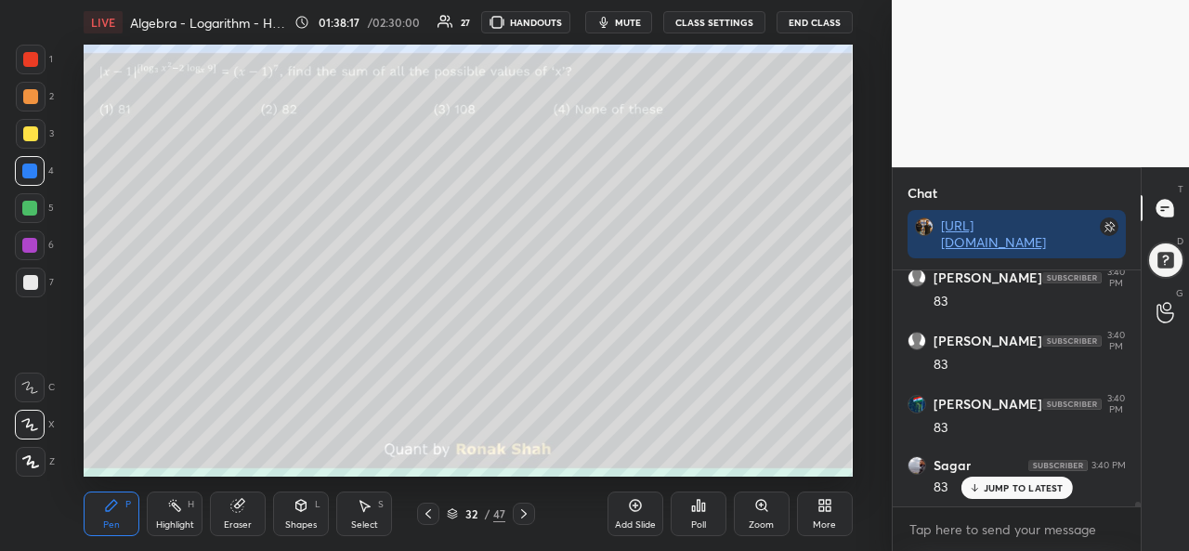
click at [29, 241] on div at bounding box center [29, 245] width 15 height 15
click at [33, 128] on div at bounding box center [30, 133] width 15 height 15
click at [24, 285] on div at bounding box center [30, 282] width 15 height 15
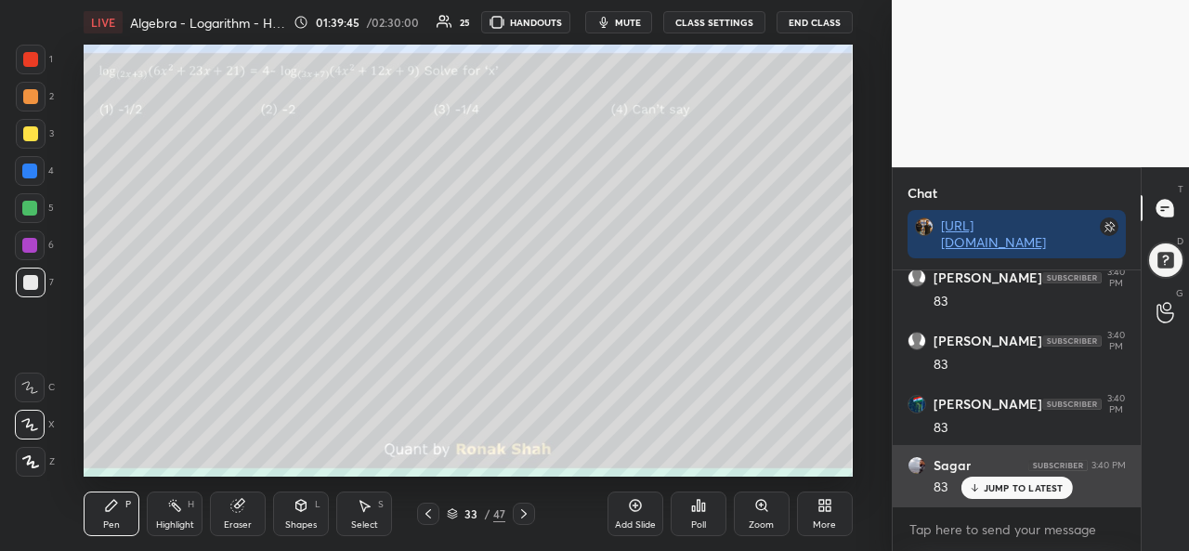
click at [1016, 483] on p "JUMP TO LATEST" at bounding box center [1024, 487] width 80 height 11
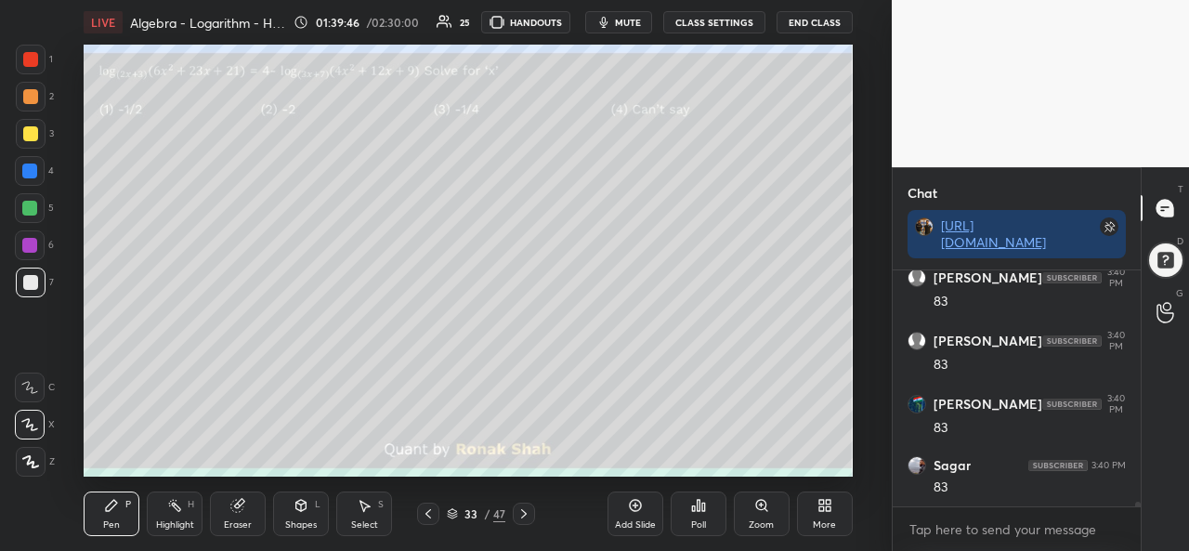
click at [697, 523] on div "Poll" at bounding box center [698, 524] width 15 height 9
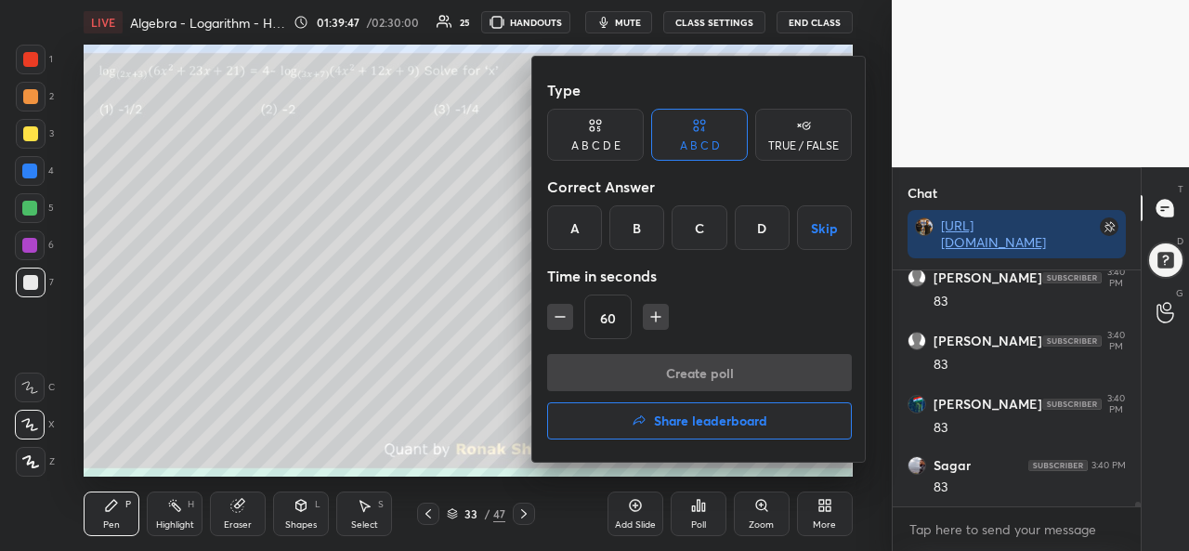
click at [697, 231] on div "C" at bounding box center [699, 227] width 55 height 45
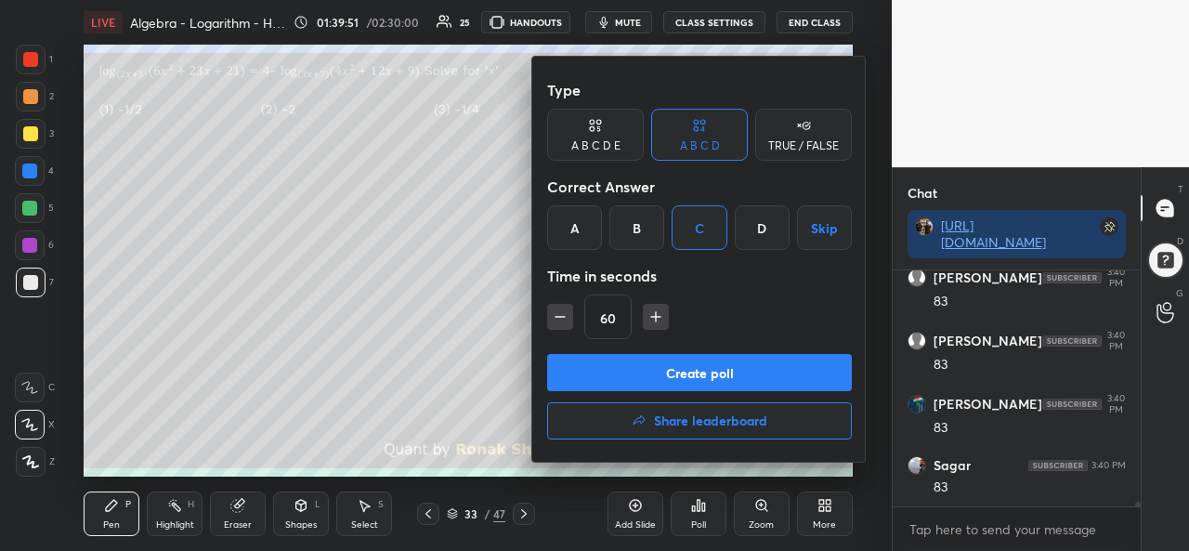
click at [674, 361] on button "Create poll" at bounding box center [699, 372] width 305 height 37
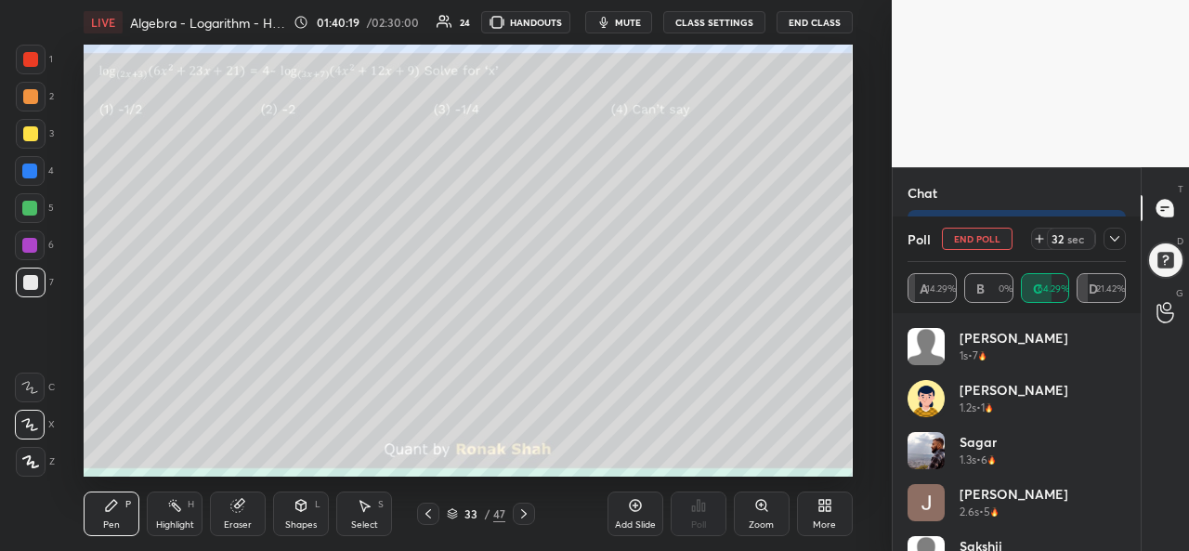
click at [1120, 239] on icon at bounding box center [1115, 238] width 15 height 15
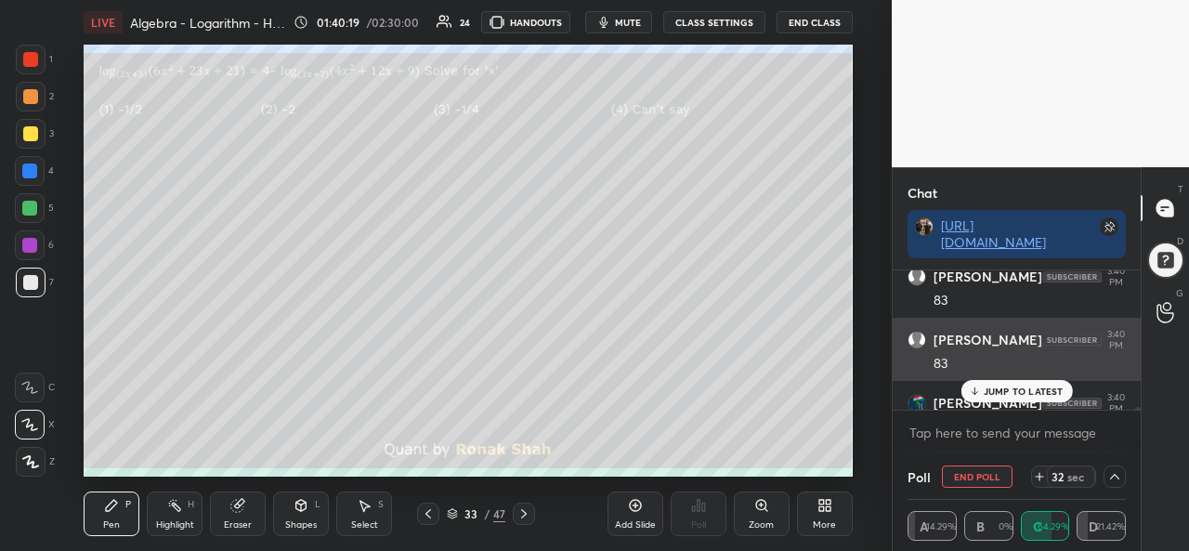
scroll to position [1, 6]
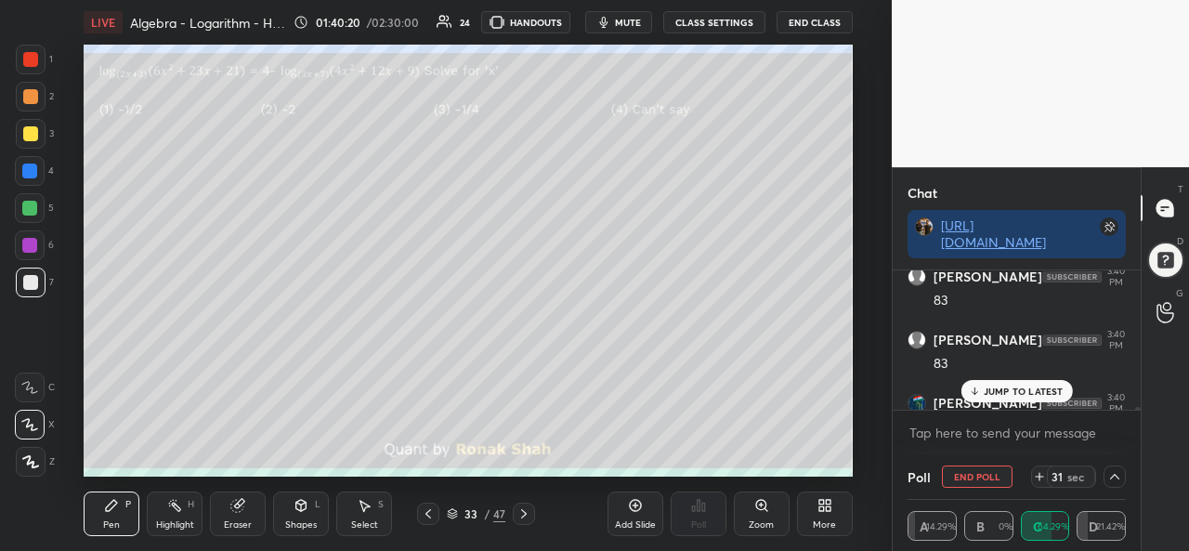
click at [1014, 391] on p "JUMP TO LATEST" at bounding box center [1024, 391] width 80 height 11
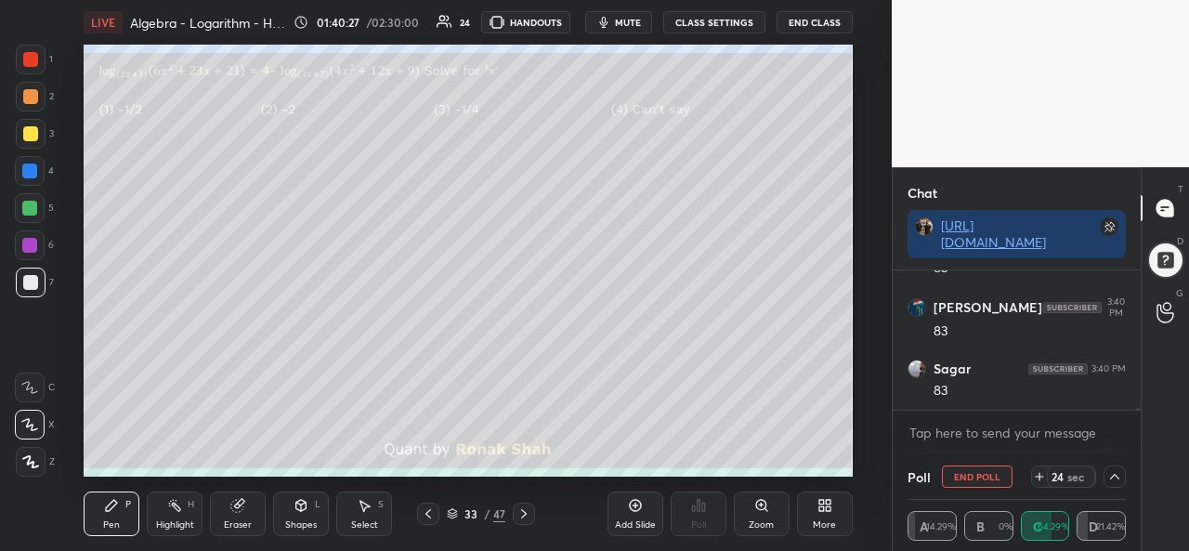
click at [28, 170] on div at bounding box center [29, 171] width 15 height 15
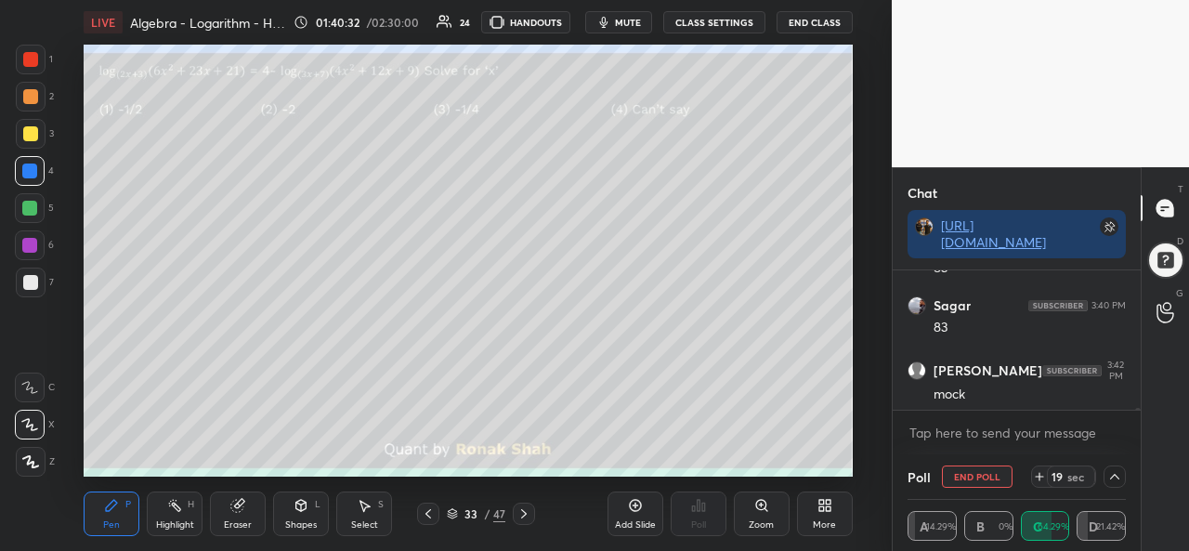
scroll to position [12903, 0]
click at [32, 213] on div at bounding box center [29, 208] width 15 height 15
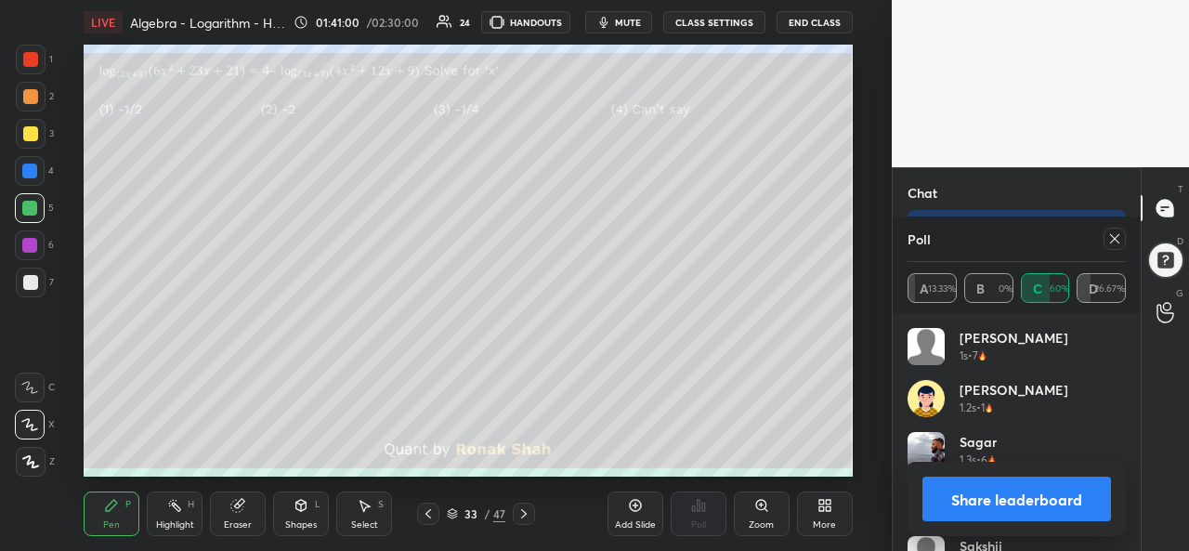
scroll to position [13093, 0]
click at [1115, 239] on icon at bounding box center [1114, 238] width 9 height 9
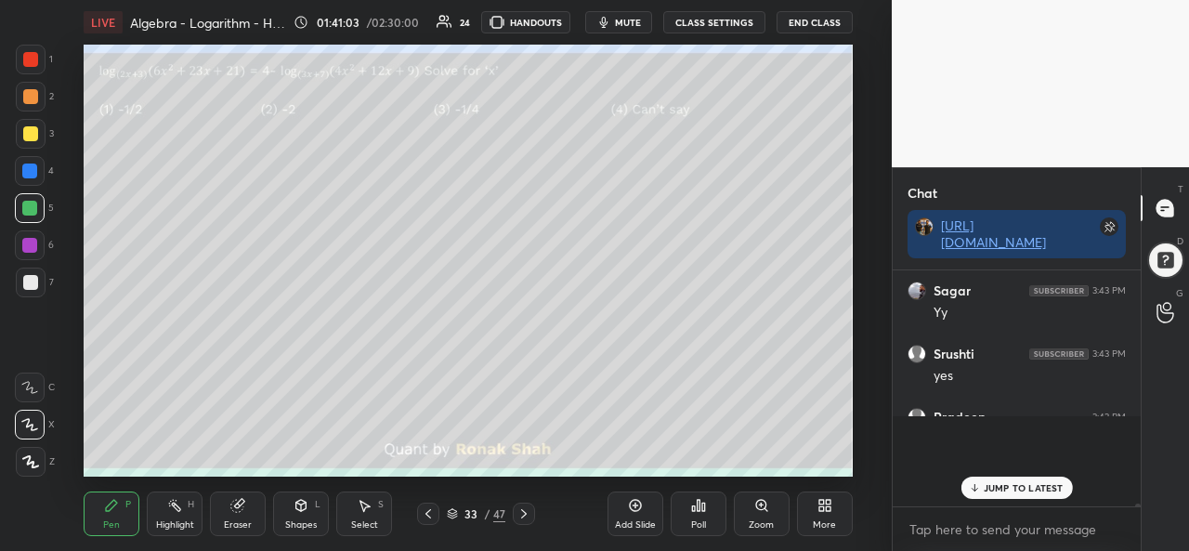
scroll to position [7, 6]
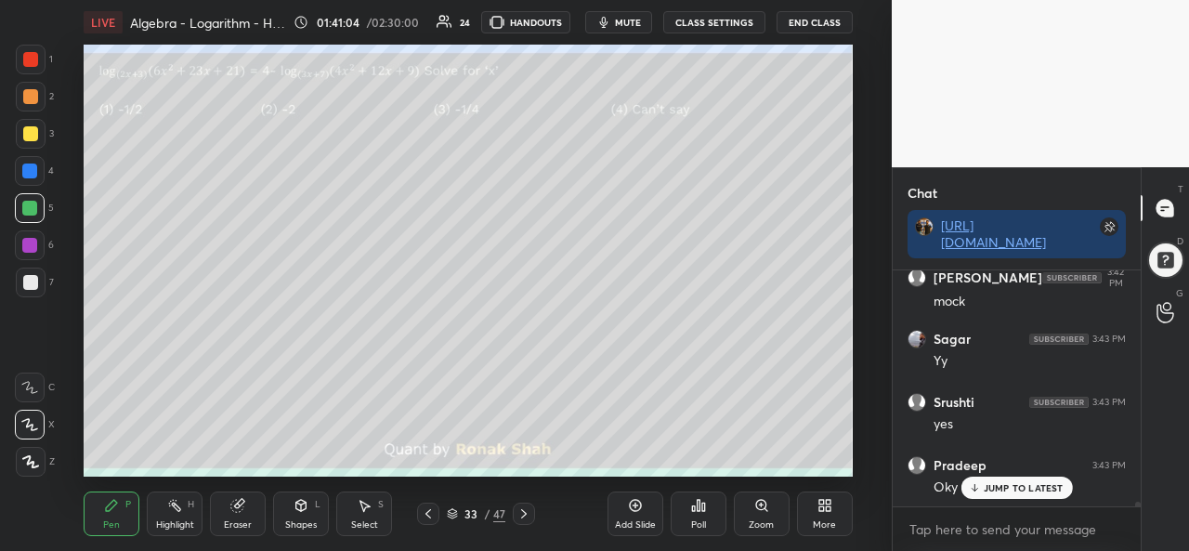
click at [998, 489] on p "JUMP TO LATEST" at bounding box center [1024, 487] width 80 height 11
click at [368, 510] on icon at bounding box center [364, 505] width 15 height 15
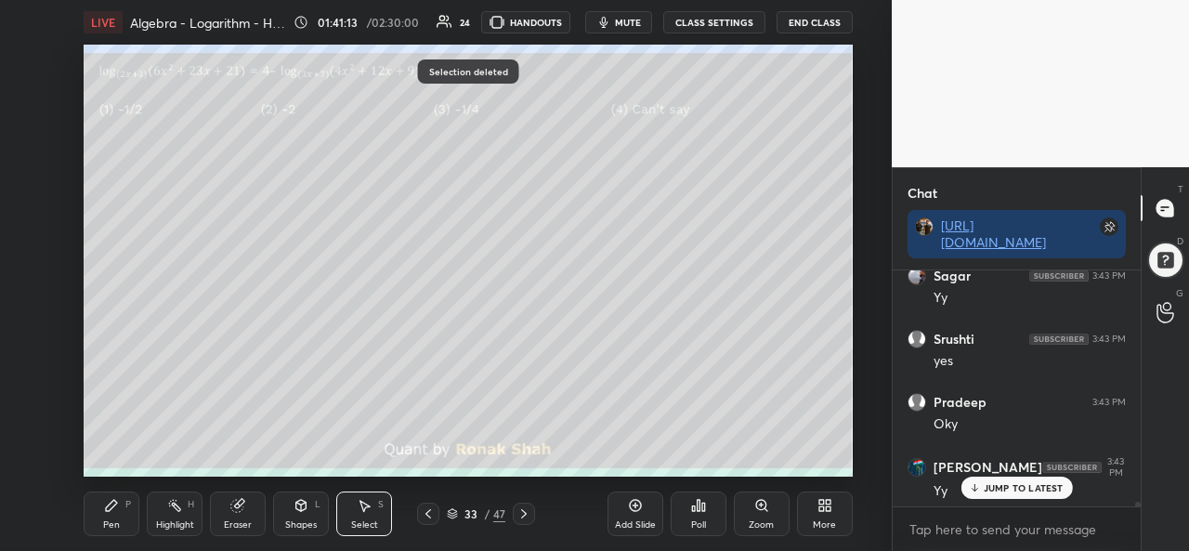
click at [95, 525] on div "Pen P" at bounding box center [112, 514] width 56 height 45
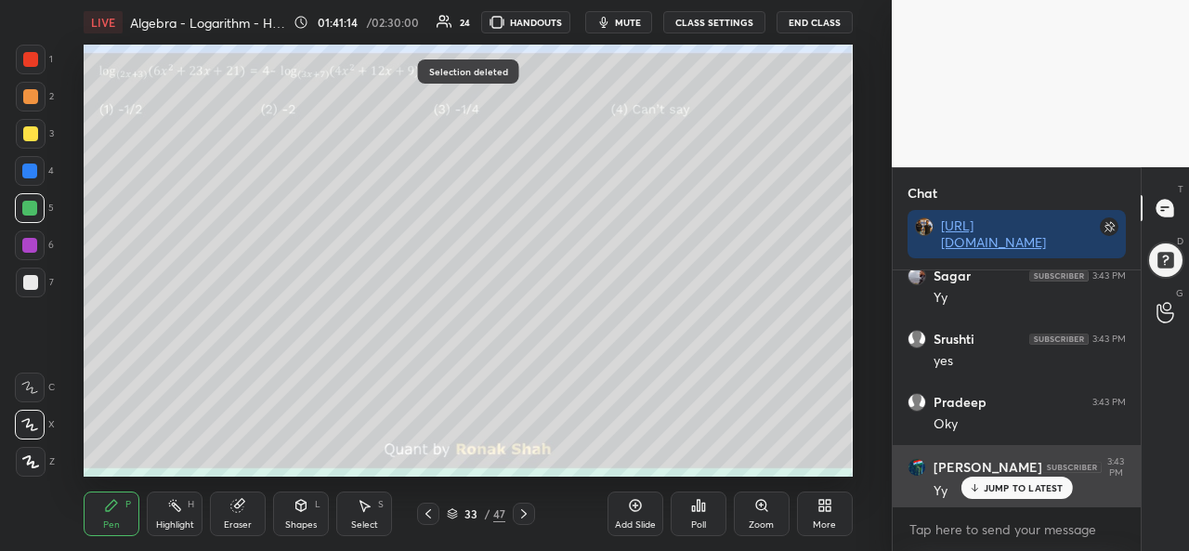
click at [995, 488] on p "JUMP TO LATEST" at bounding box center [1024, 487] width 80 height 11
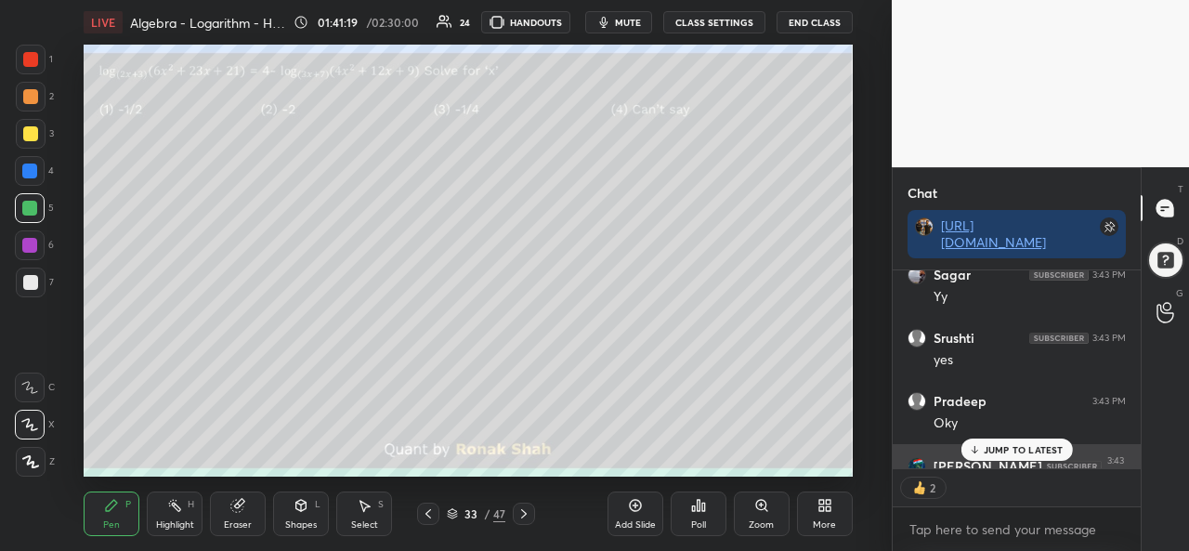
click at [1011, 445] on p "JUMP TO LATEST" at bounding box center [1024, 449] width 80 height 11
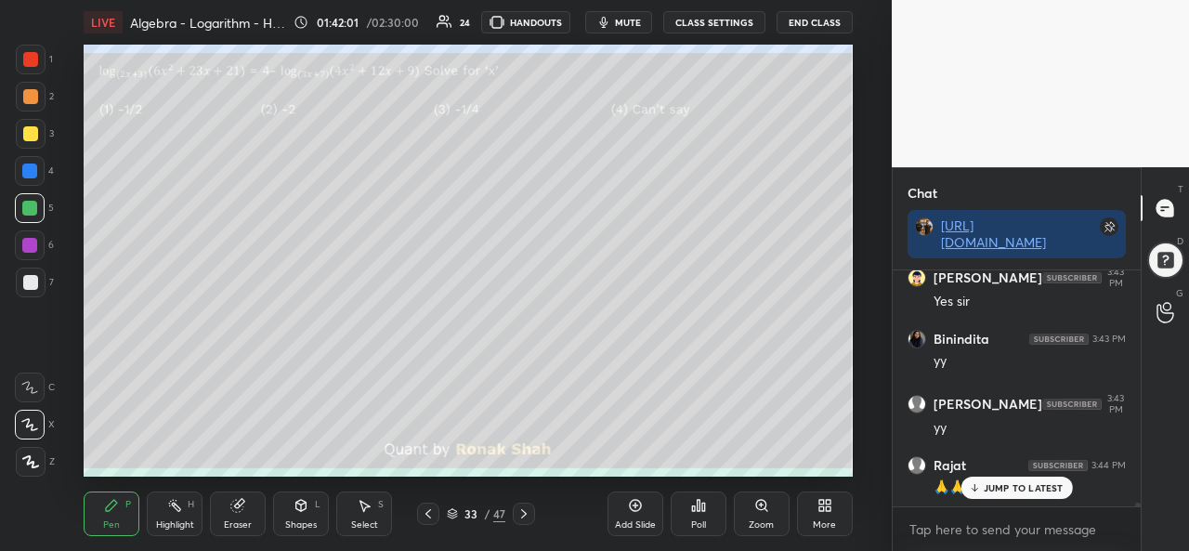
scroll to position [13375, 0]
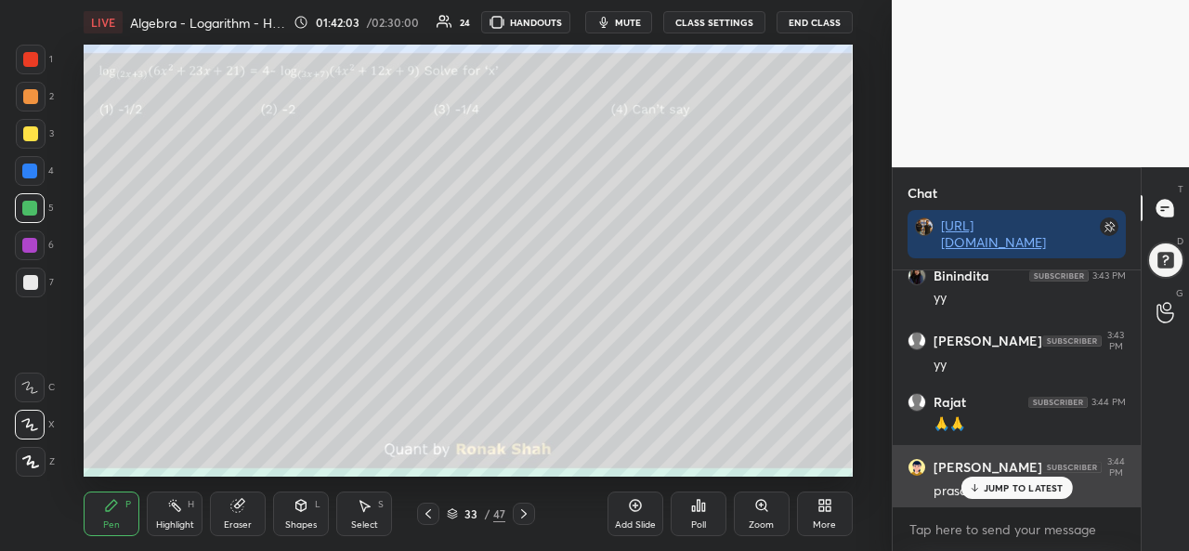
click at [996, 488] on p "JUMP TO LATEST" at bounding box center [1024, 487] width 80 height 11
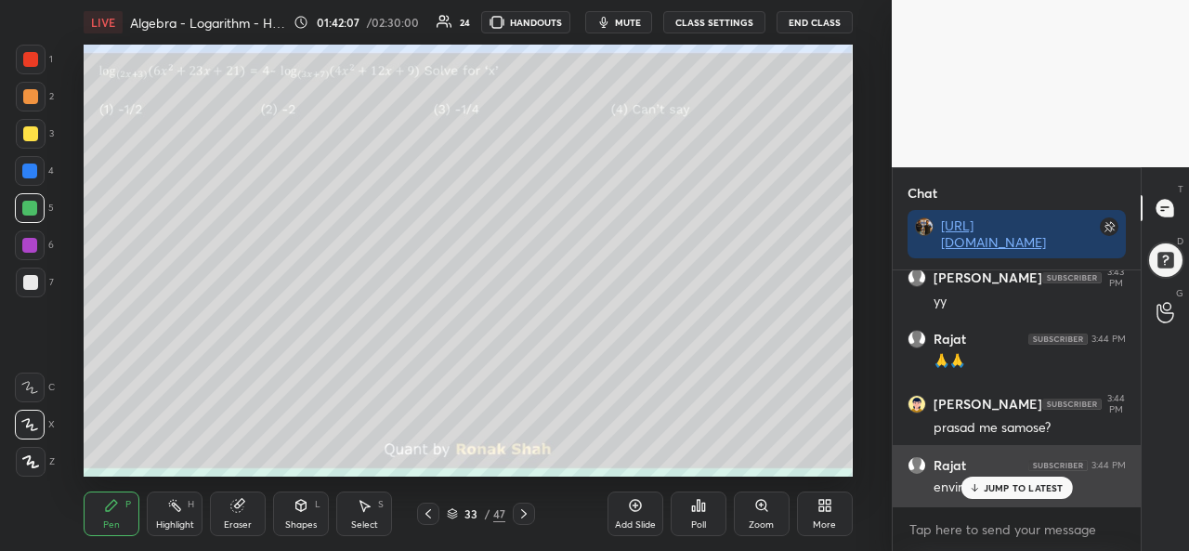
click at [1005, 488] on p "JUMP TO LATEST" at bounding box center [1024, 487] width 80 height 11
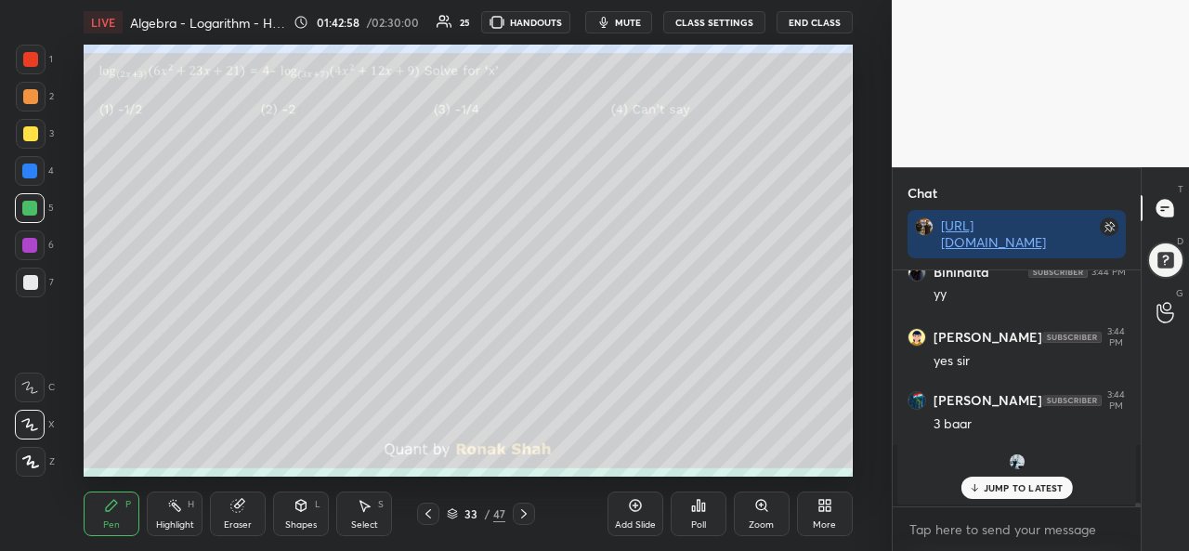
scroll to position [14091, 0]
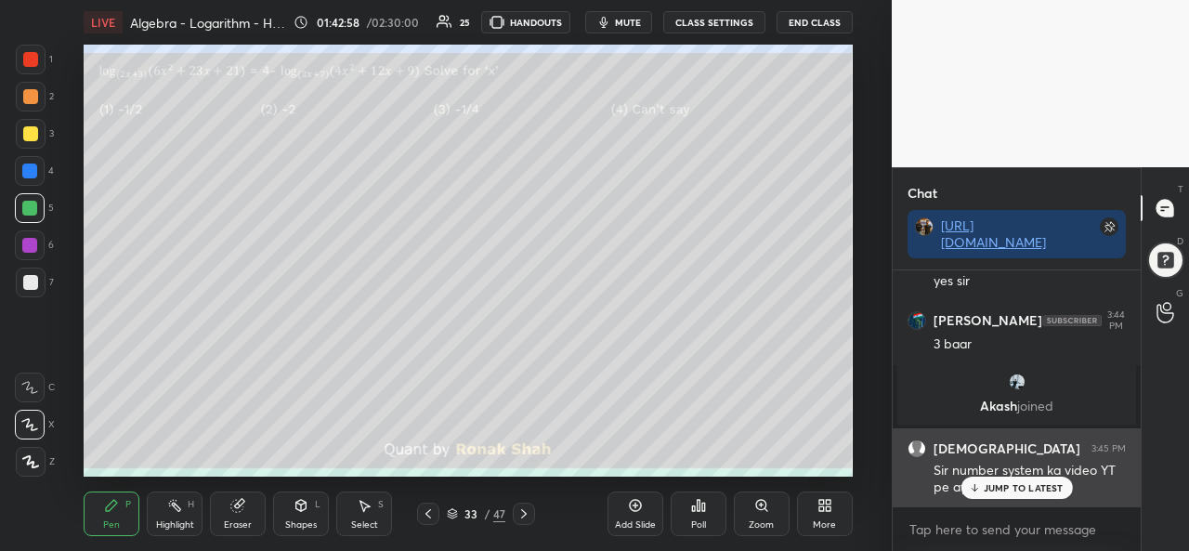
click at [1002, 483] on p "JUMP TO LATEST" at bounding box center [1024, 487] width 80 height 11
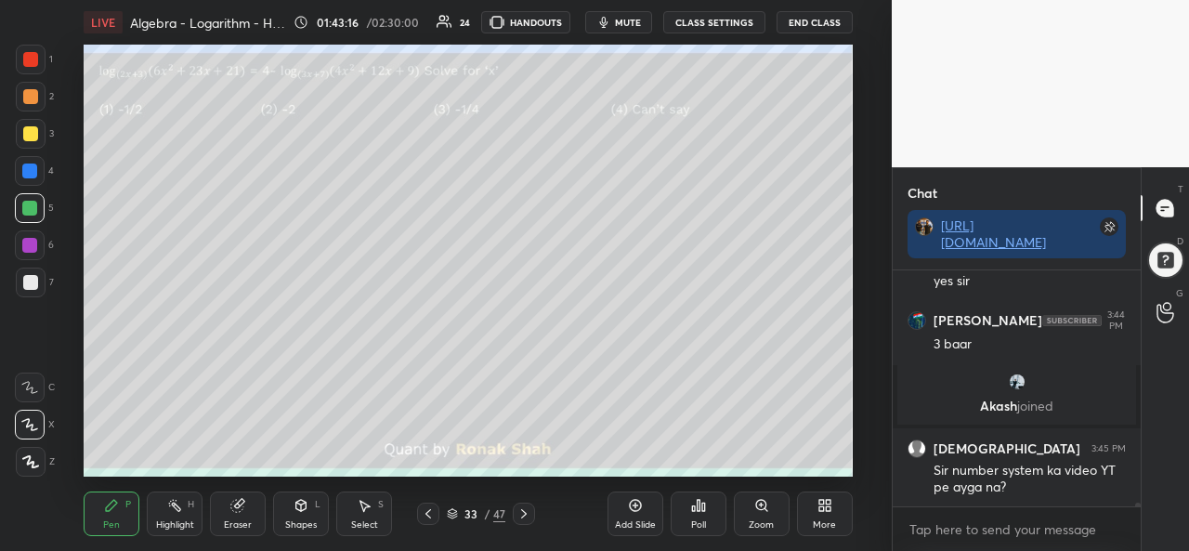
click at [370, 506] on icon at bounding box center [366, 506] width 10 height 11
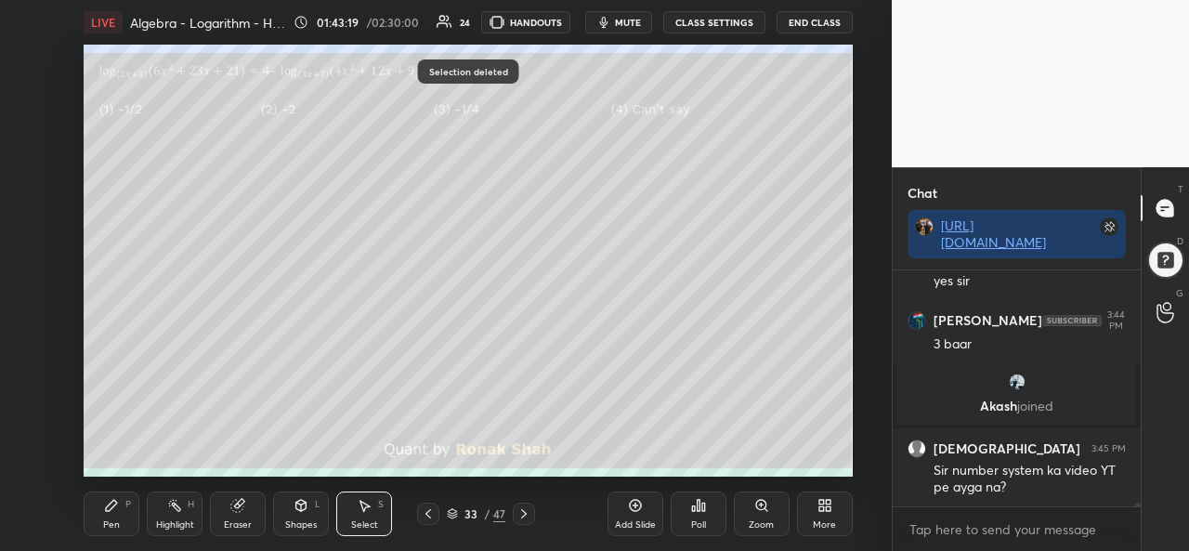
click at [121, 519] on div "Pen P" at bounding box center [112, 514] width 56 height 45
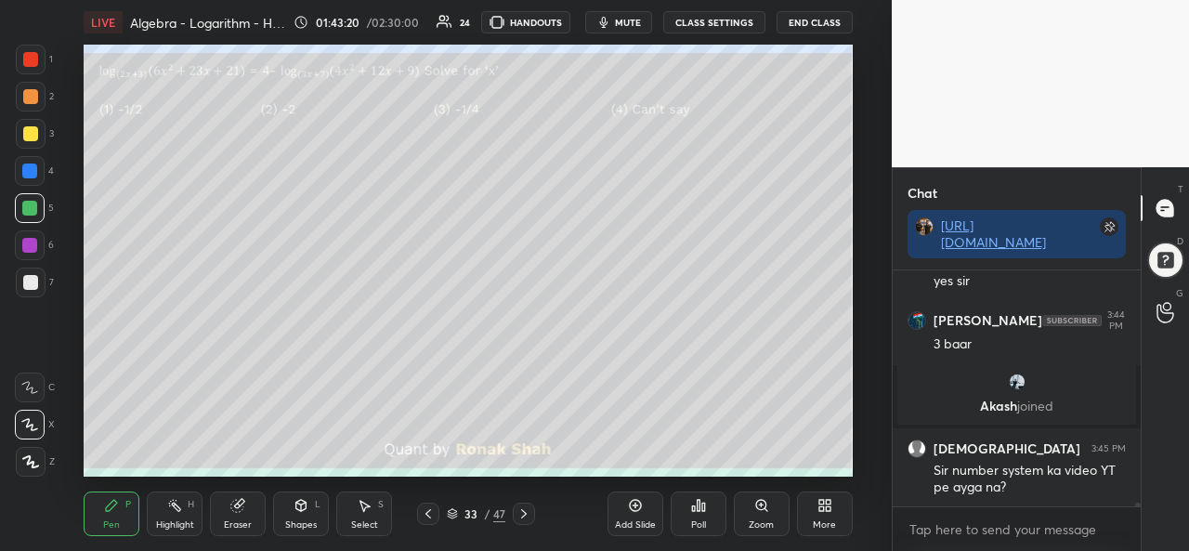
click at [29, 60] on div at bounding box center [30, 59] width 15 height 15
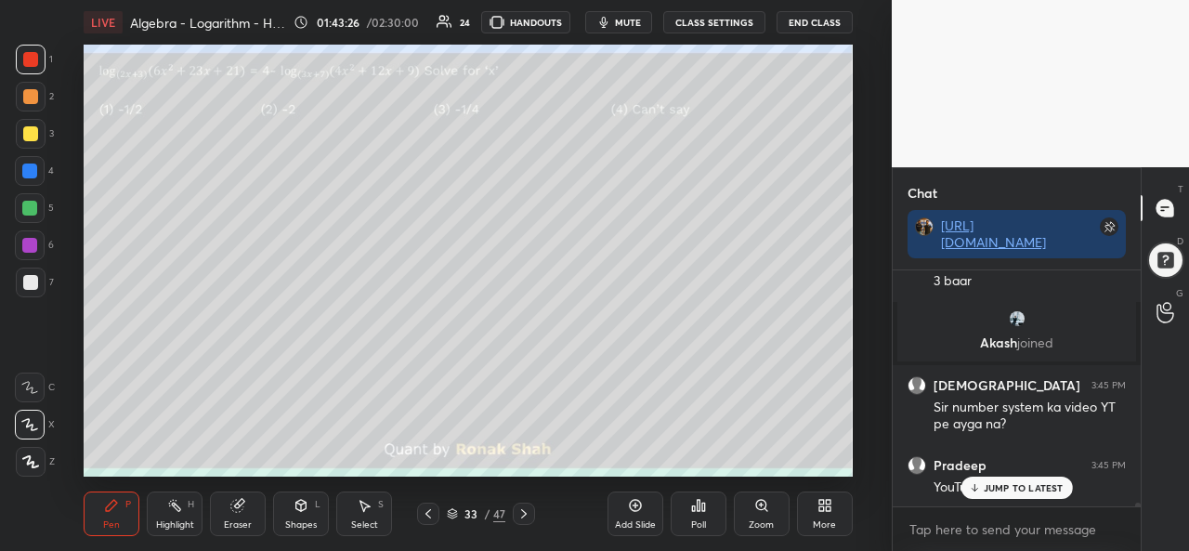
click at [1011, 484] on p "JUMP TO LATEST" at bounding box center [1024, 487] width 80 height 11
click at [379, 516] on div "Select S" at bounding box center [364, 514] width 56 height 45
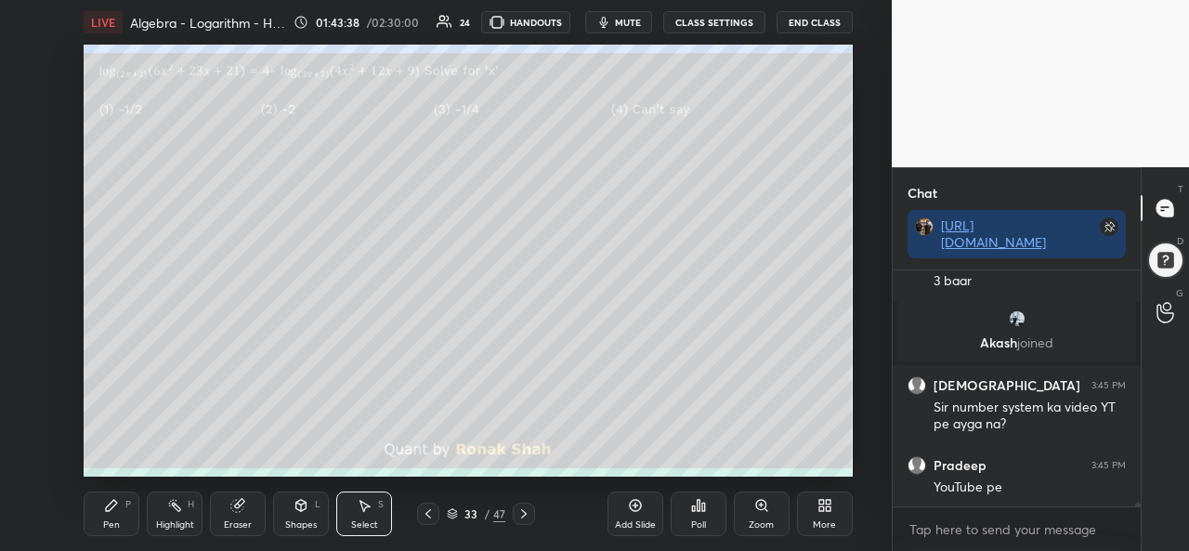
scroll to position [14217, 0]
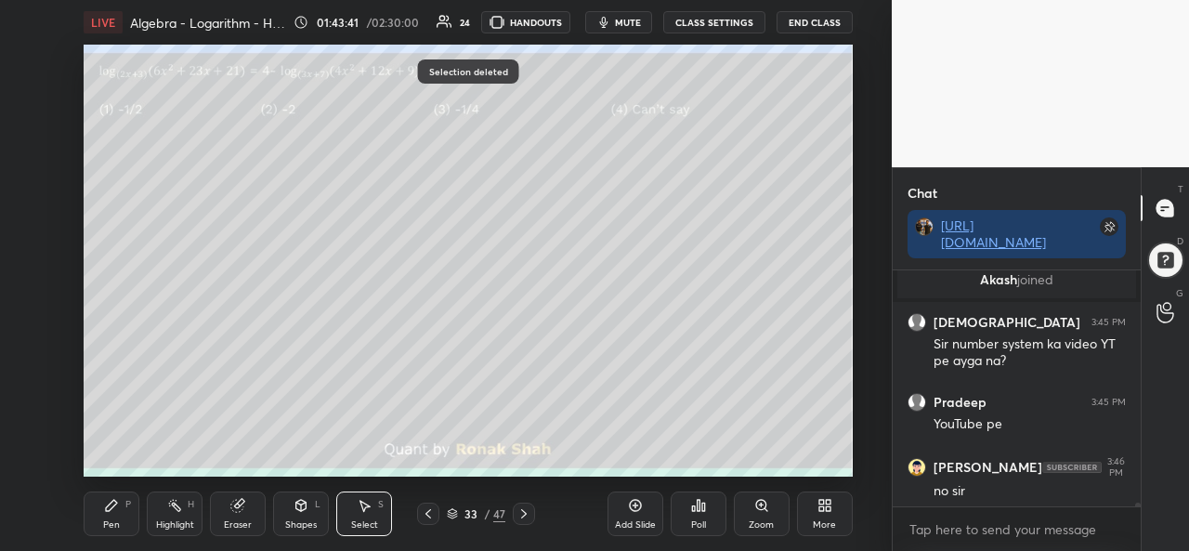
click at [108, 516] on div "Pen P" at bounding box center [112, 514] width 56 height 45
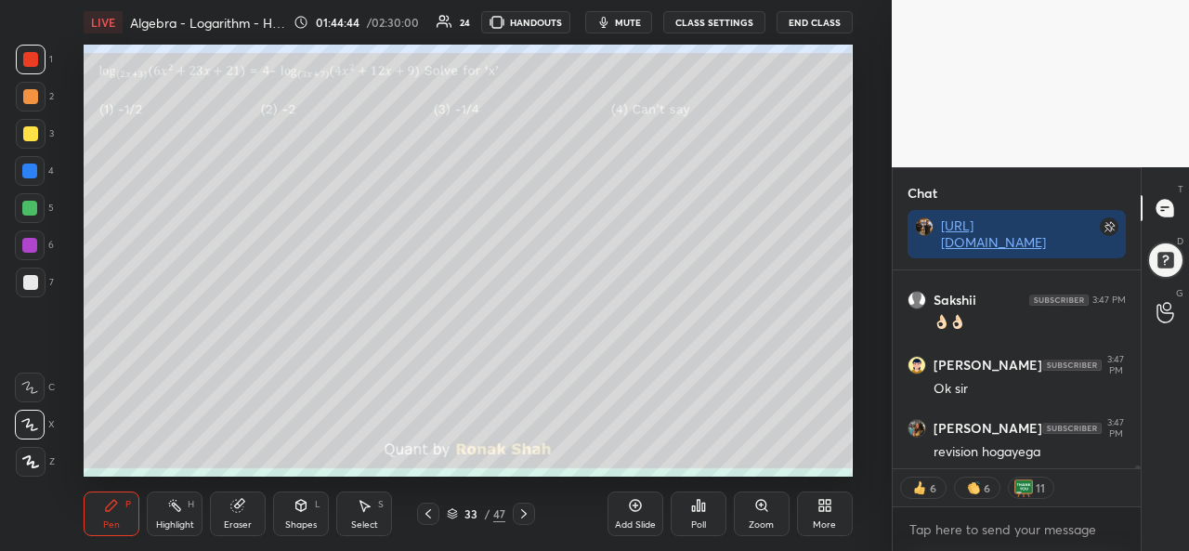
scroll to position [14970, 0]
type textarea "x"
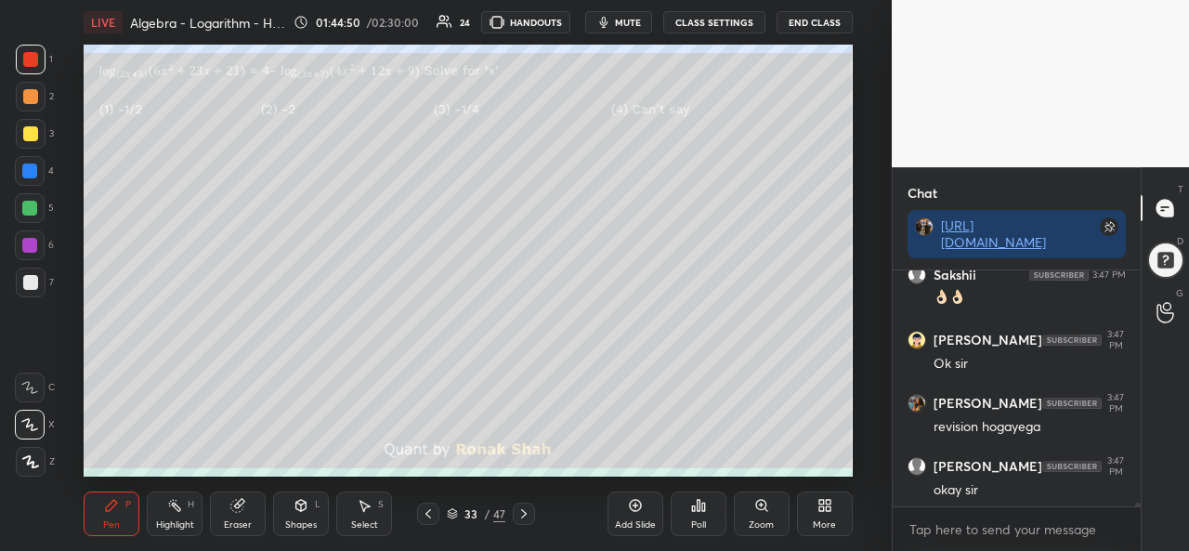
scroll to position [14931, 0]
click at [360, 519] on div "Select S" at bounding box center [364, 514] width 56 height 45
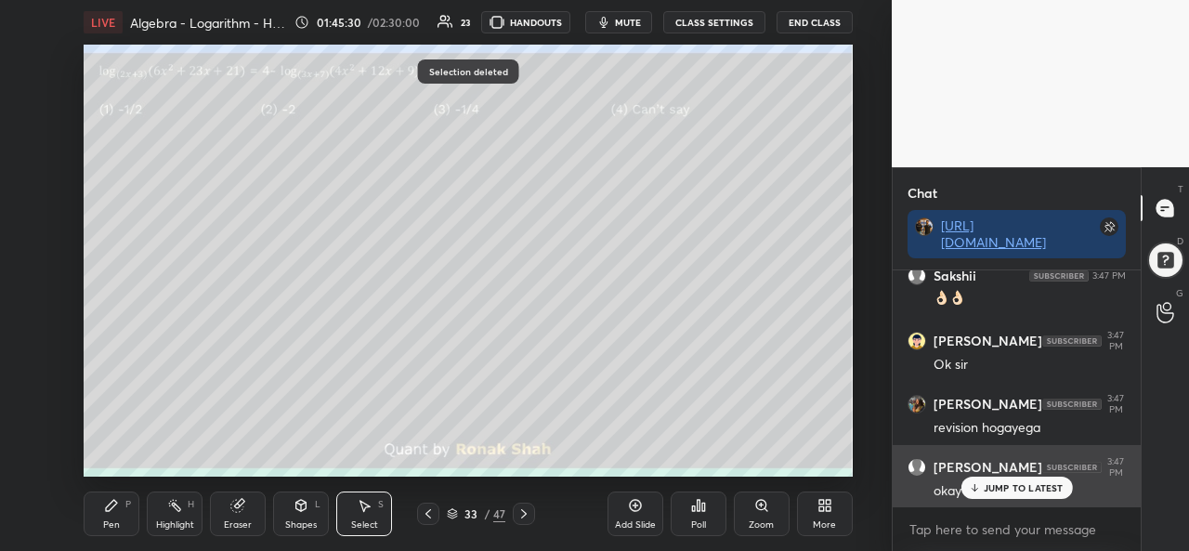
click at [1022, 487] on p "JUMP TO LATEST" at bounding box center [1024, 487] width 80 height 11
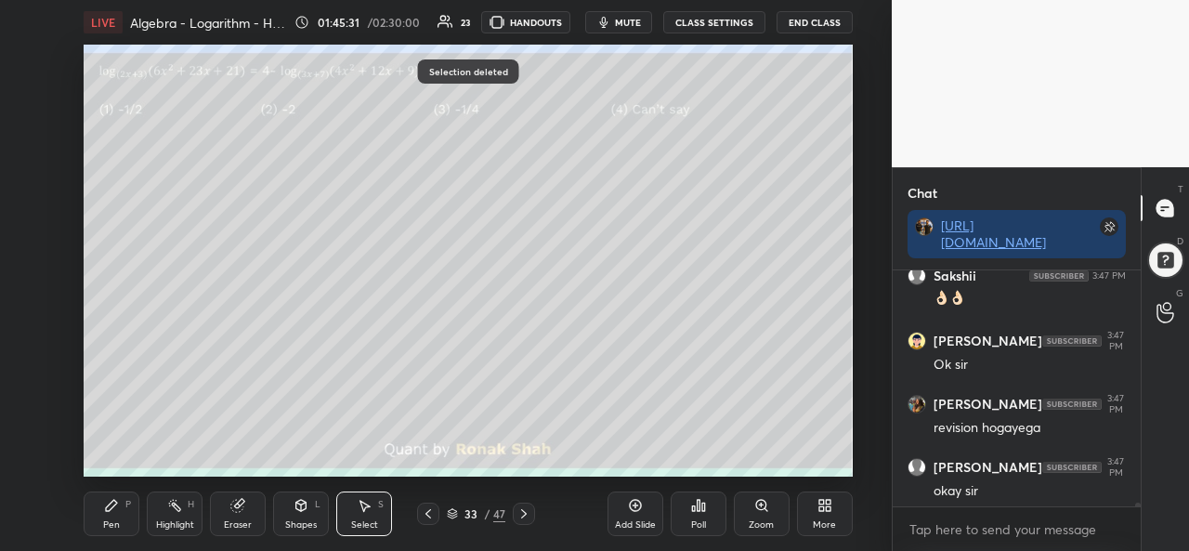
click at [117, 520] on div "Pen" at bounding box center [111, 524] width 17 height 9
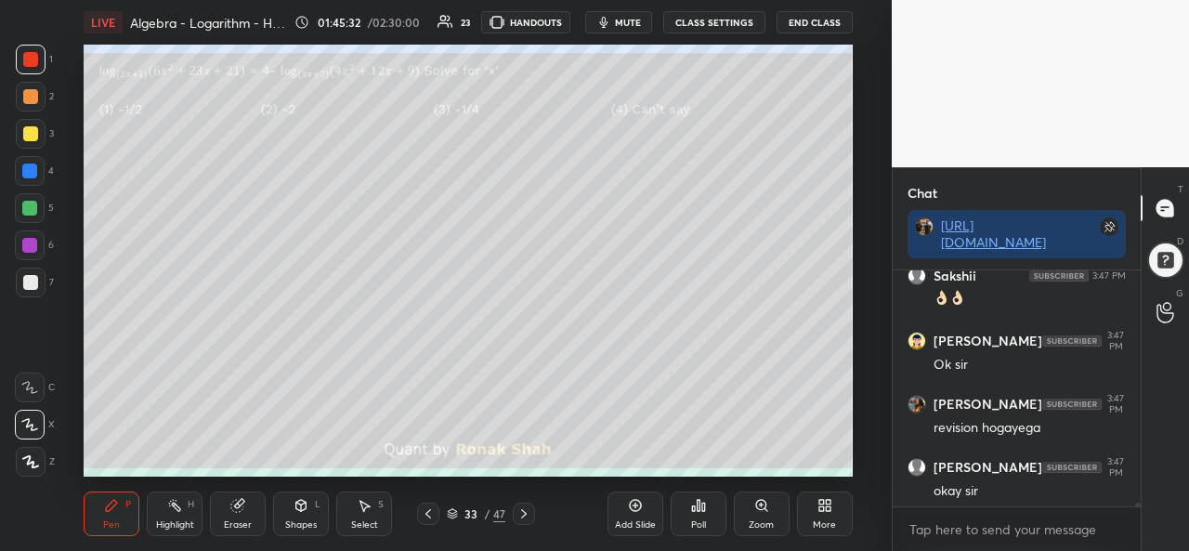
scroll to position [14994, 0]
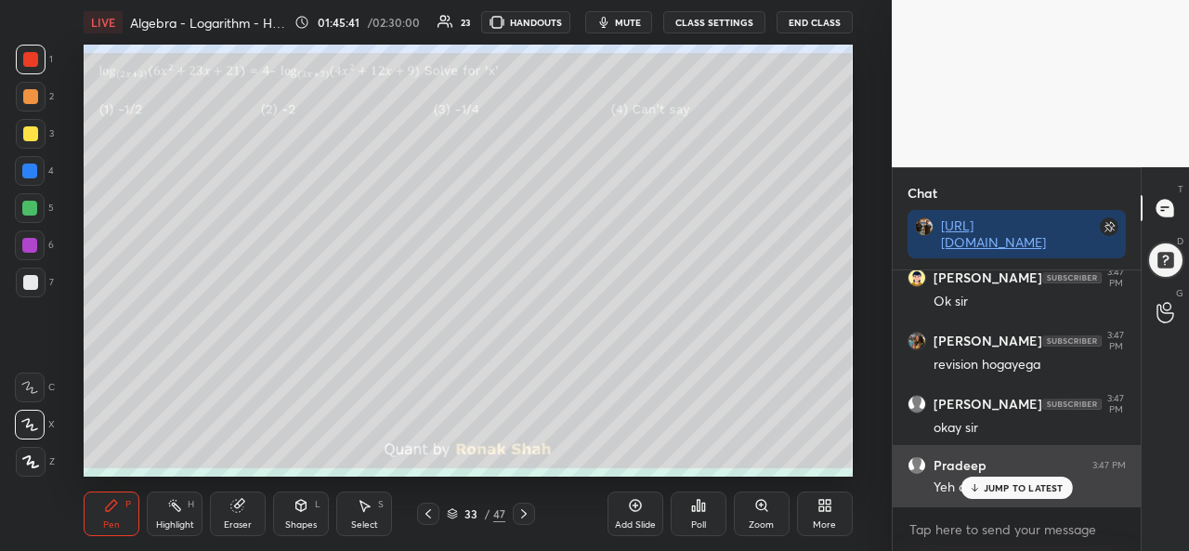
click at [1008, 484] on p "JUMP TO LATEST" at bounding box center [1024, 487] width 80 height 11
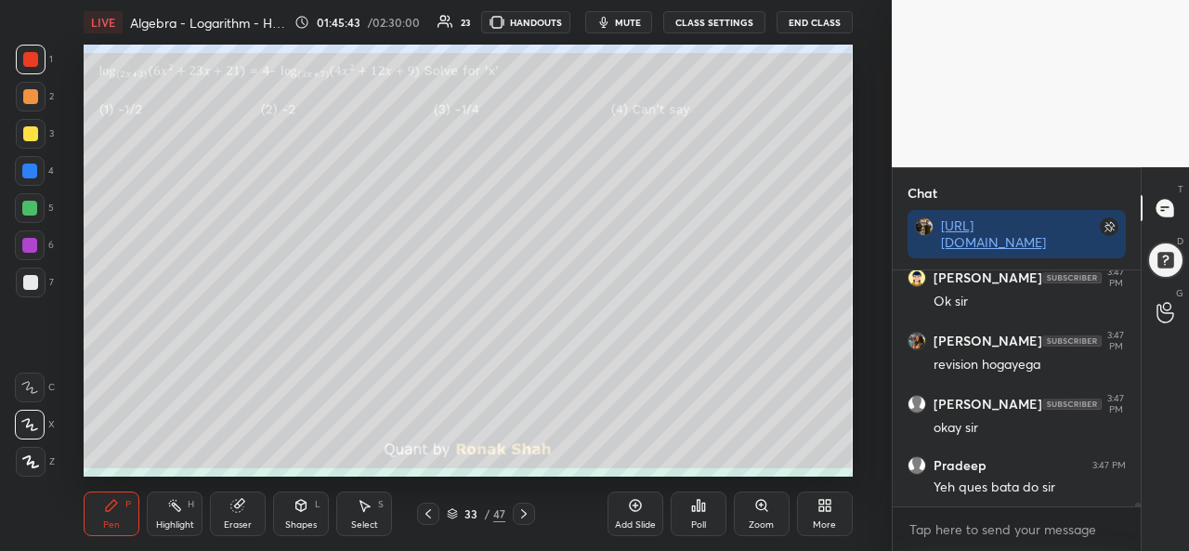
click at [23, 55] on div at bounding box center [30, 59] width 15 height 15
click at [23, 136] on div at bounding box center [30, 133] width 15 height 15
click at [35, 52] on div at bounding box center [30, 59] width 15 height 15
click at [31, 163] on div at bounding box center [30, 171] width 30 height 30
click at [30, 212] on div at bounding box center [29, 208] width 15 height 15
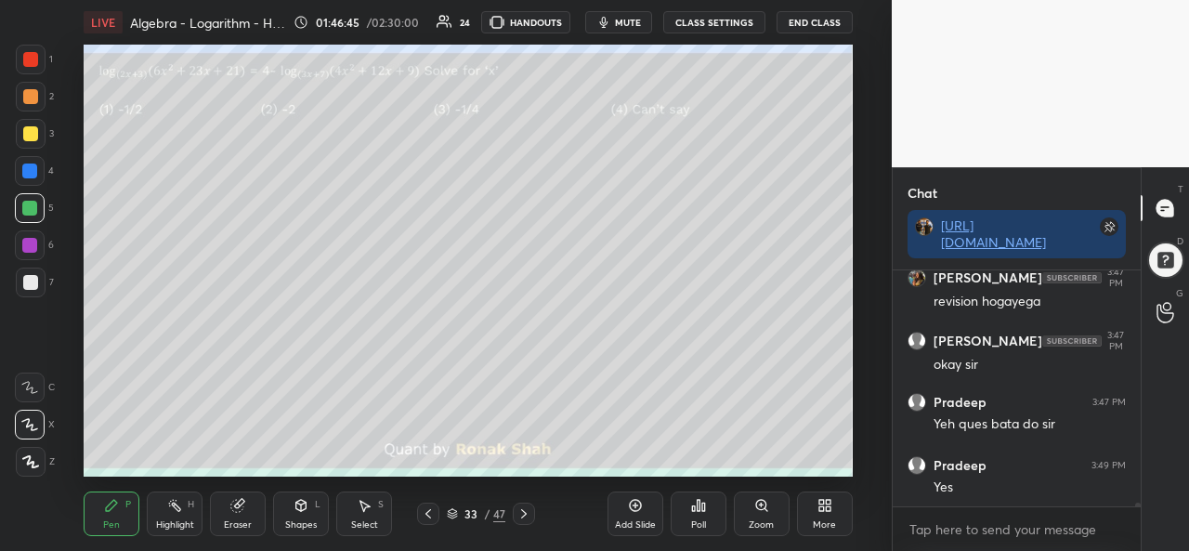
scroll to position [15120, 0]
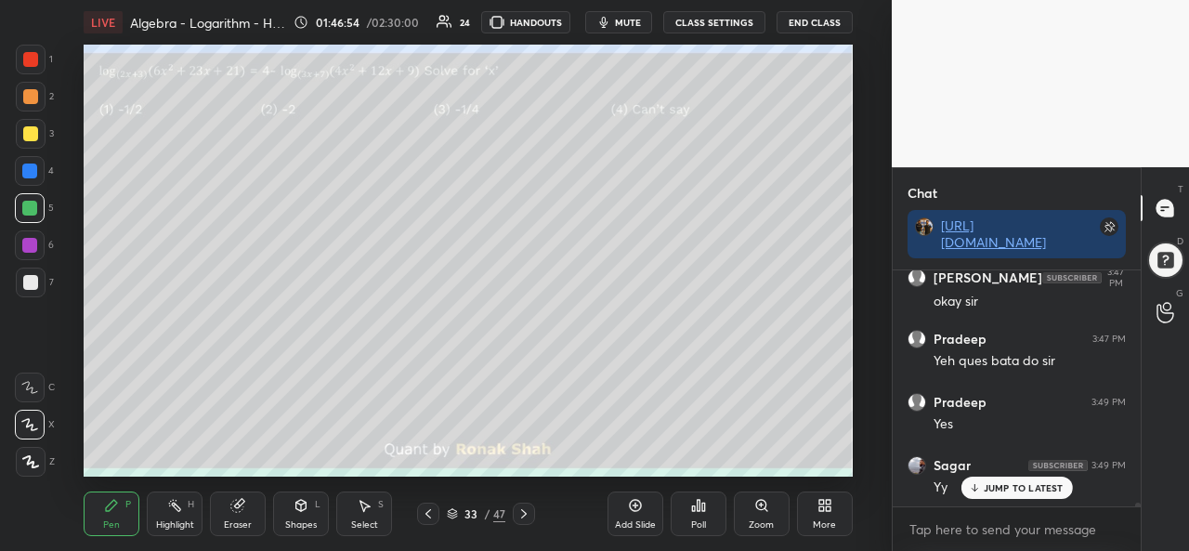
click at [301, 513] on icon at bounding box center [301, 505] width 15 height 15
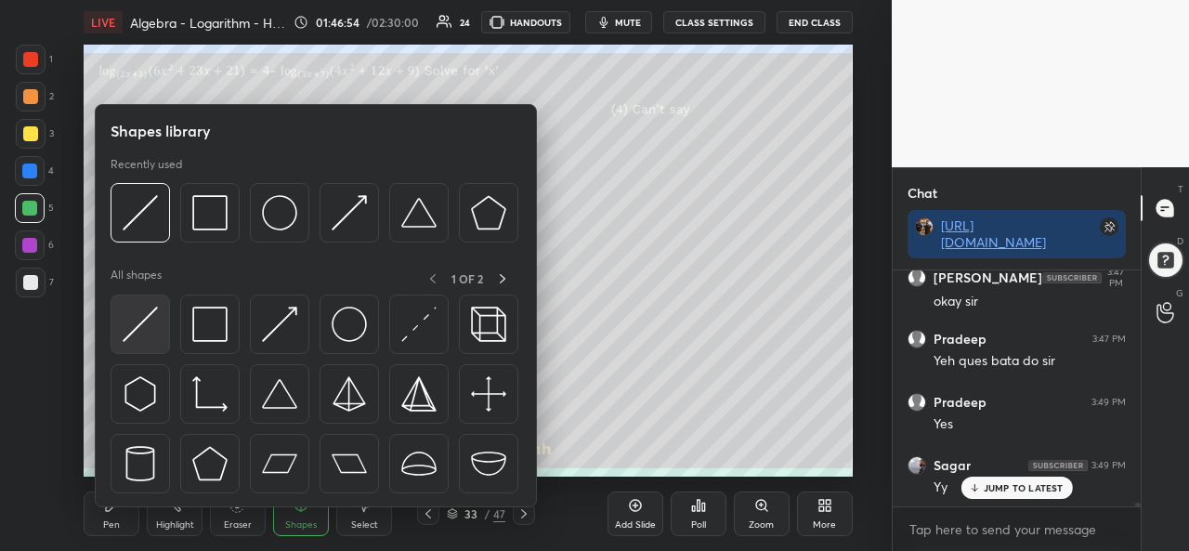
click at [127, 324] on img at bounding box center [140, 324] width 35 height 35
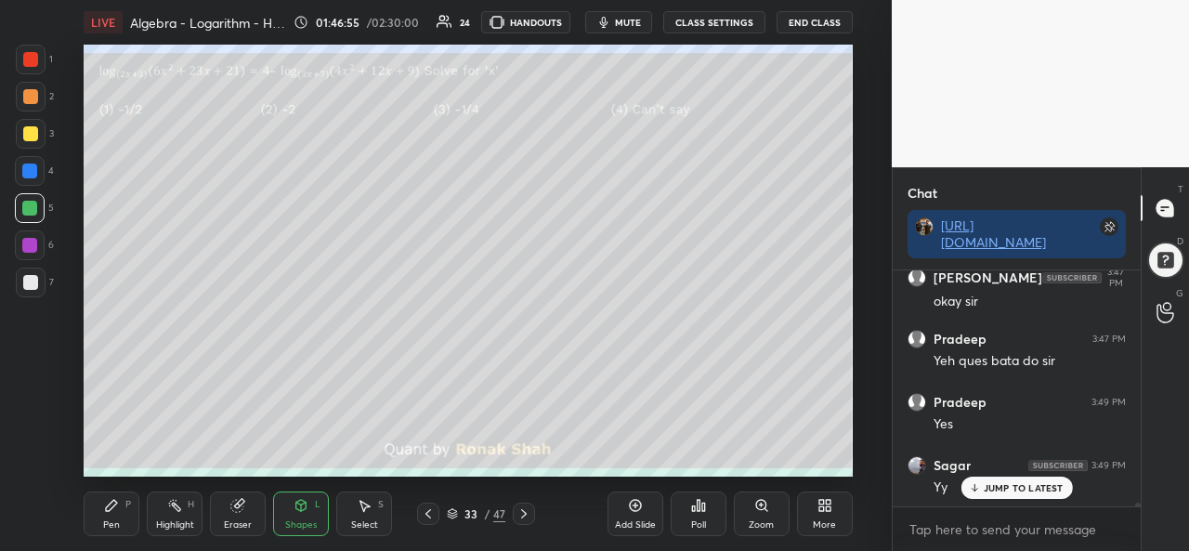
click at [33, 278] on div at bounding box center [30, 282] width 15 height 15
click at [107, 525] on div "Pen" at bounding box center [111, 524] width 17 height 9
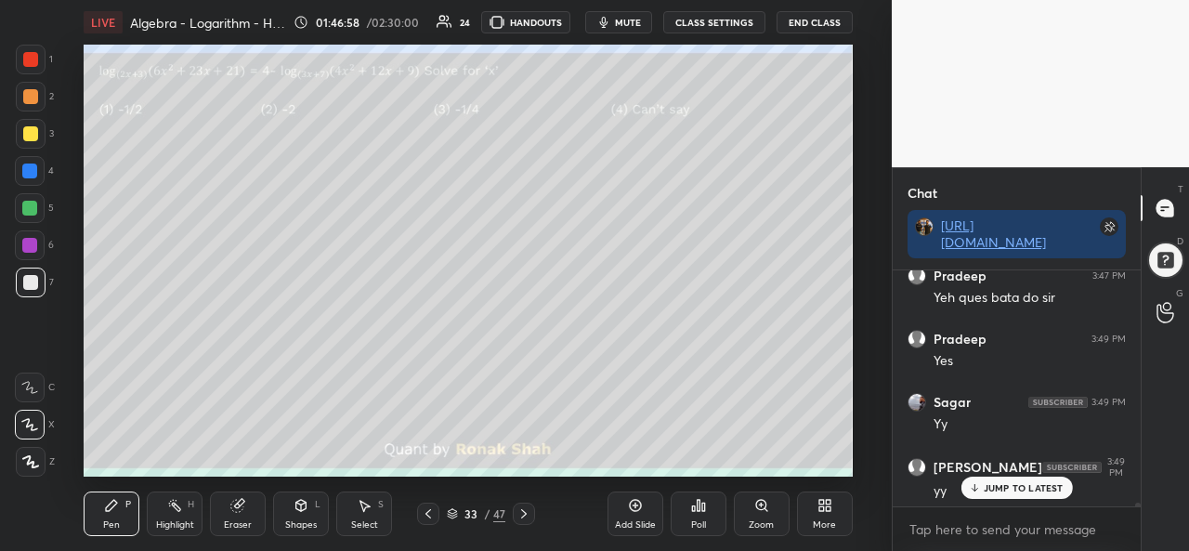
click at [22, 125] on div at bounding box center [31, 134] width 30 height 30
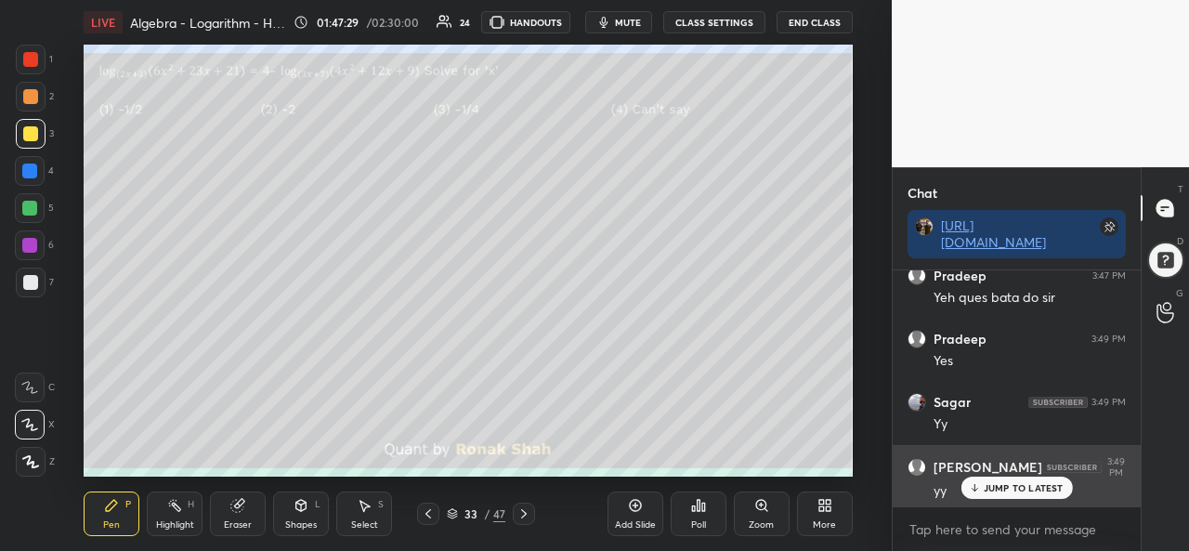
click at [1016, 479] on div "JUMP TO LATEST" at bounding box center [1017, 488] width 112 height 22
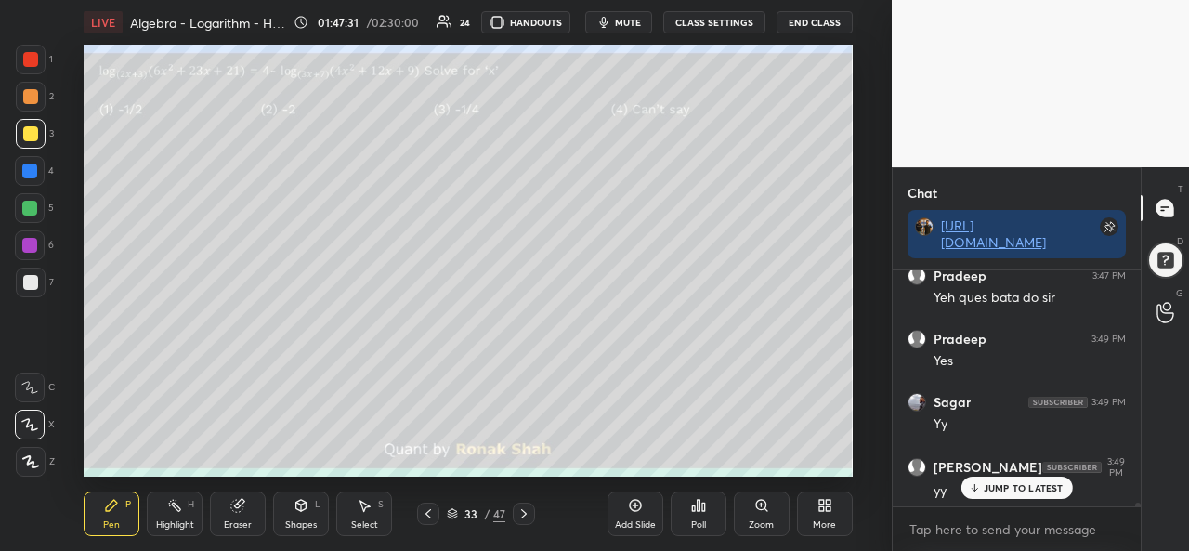
scroll to position [15250, 0]
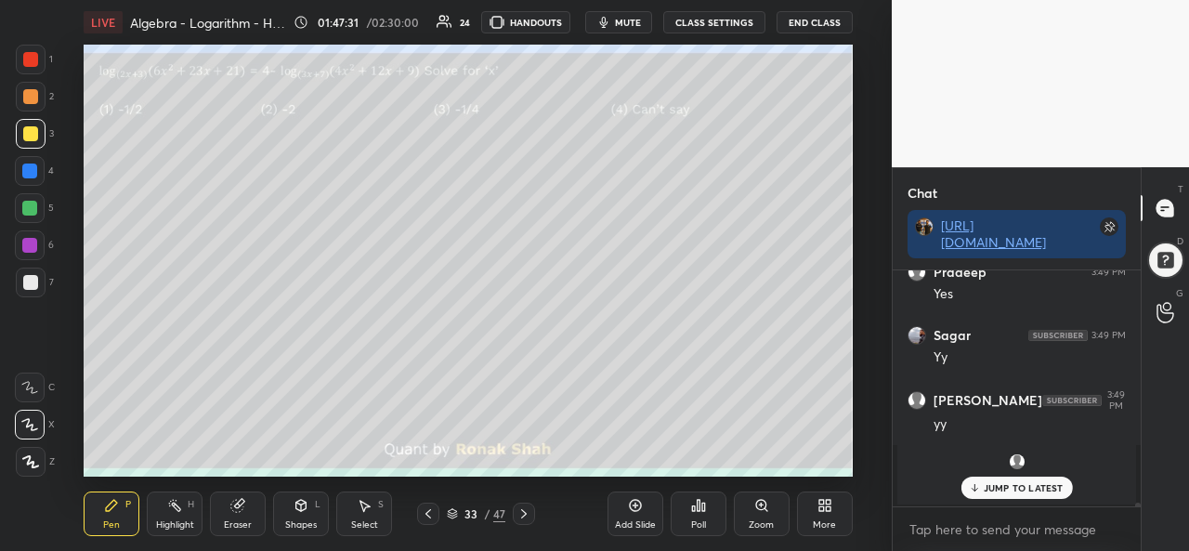
click at [26, 169] on div at bounding box center [29, 171] width 15 height 15
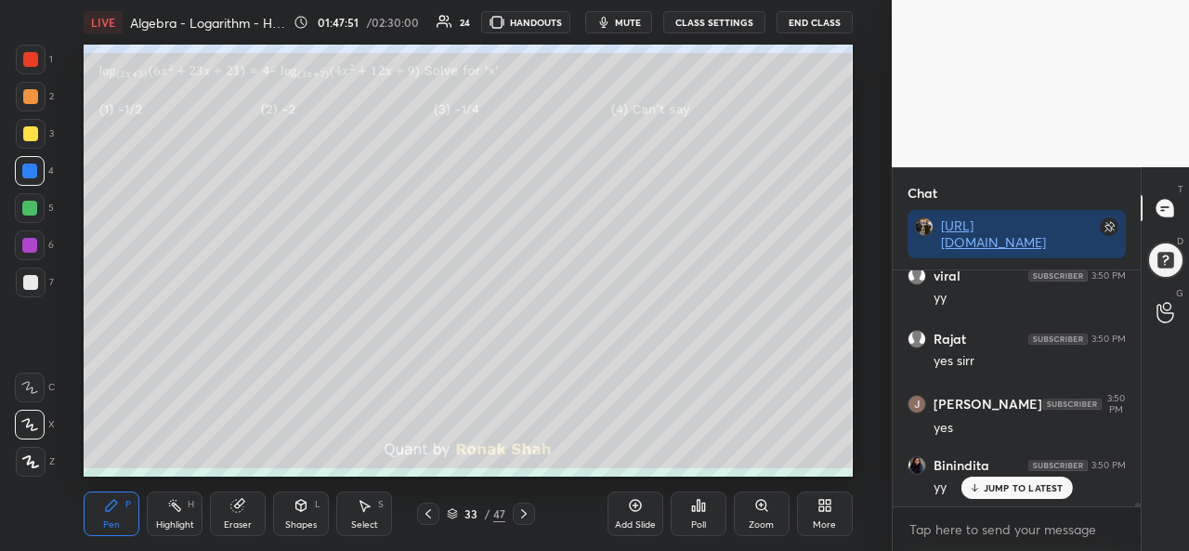
scroll to position [14596, 0]
click at [29, 207] on div at bounding box center [29, 208] width 15 height 15
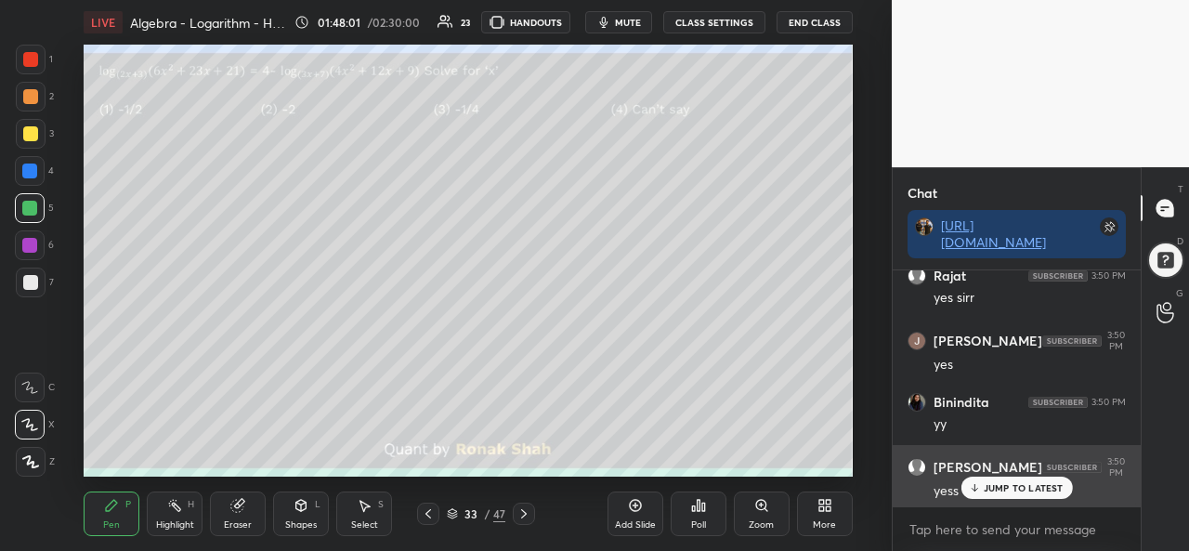
click at [1029, 490] on p "JUMP TO LATEST" at bounding box center [1024, 487] width 80 height 11
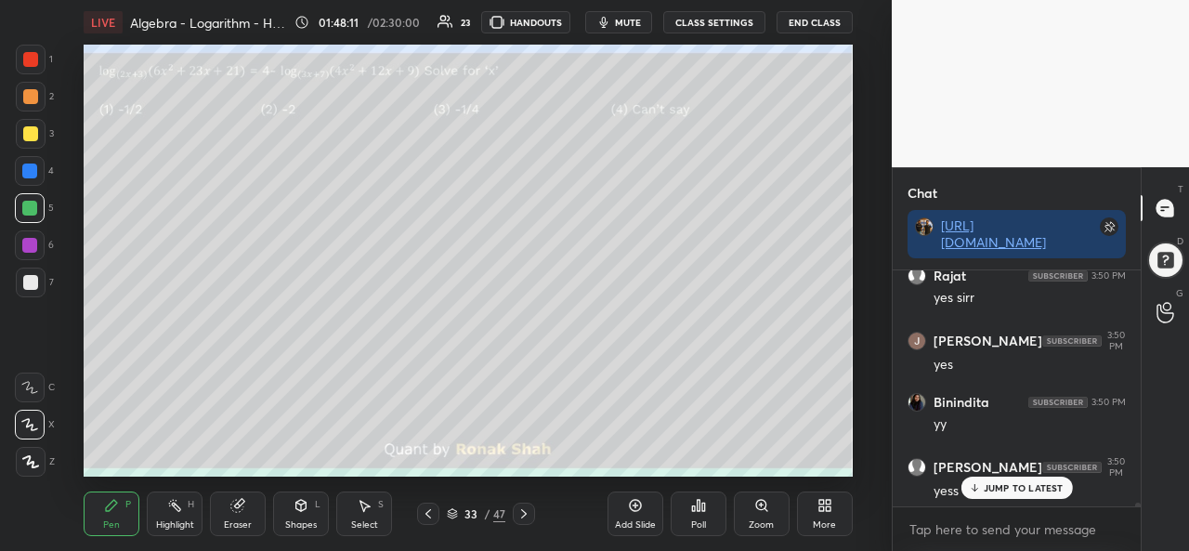
scroll to position [14663, 0]
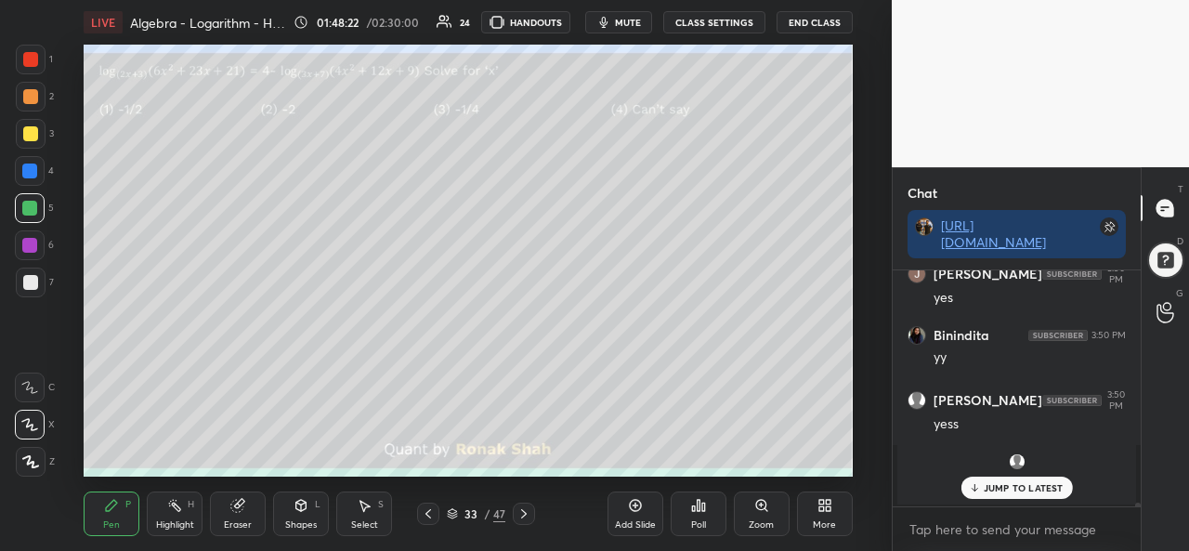
click at [667, 466] on div "Add Slide Poll Zoom More" at bounding box center [730, 514] width 245 height 104
click at [630, 514] on div "Add Slide" at bounding box center [636, 514] width 56 height 45
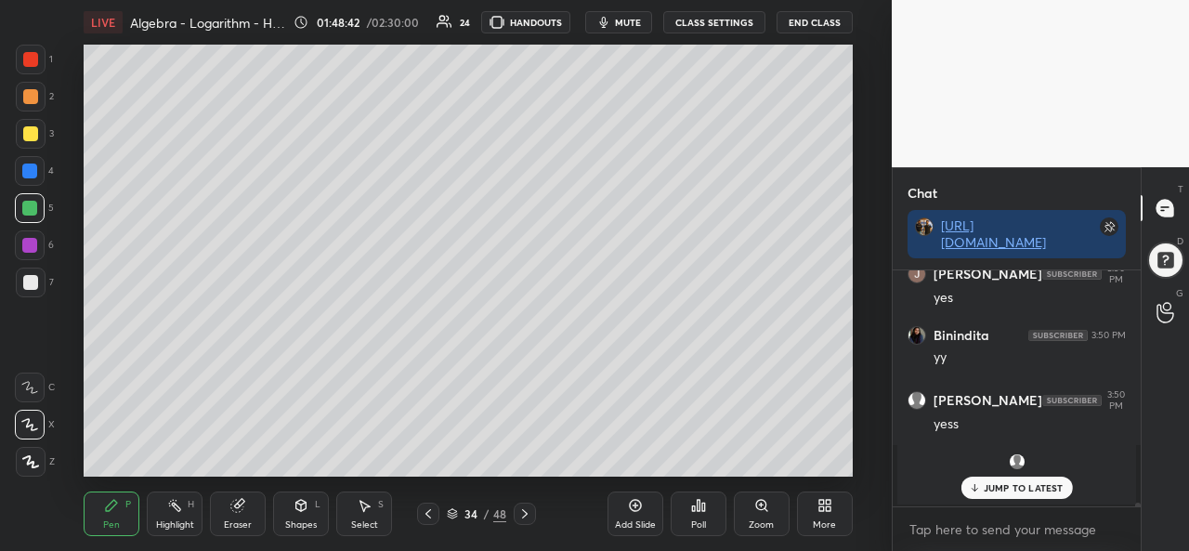
click at [363, 521] on div "Select" at bounding box center [364, 524] width 27 height 9
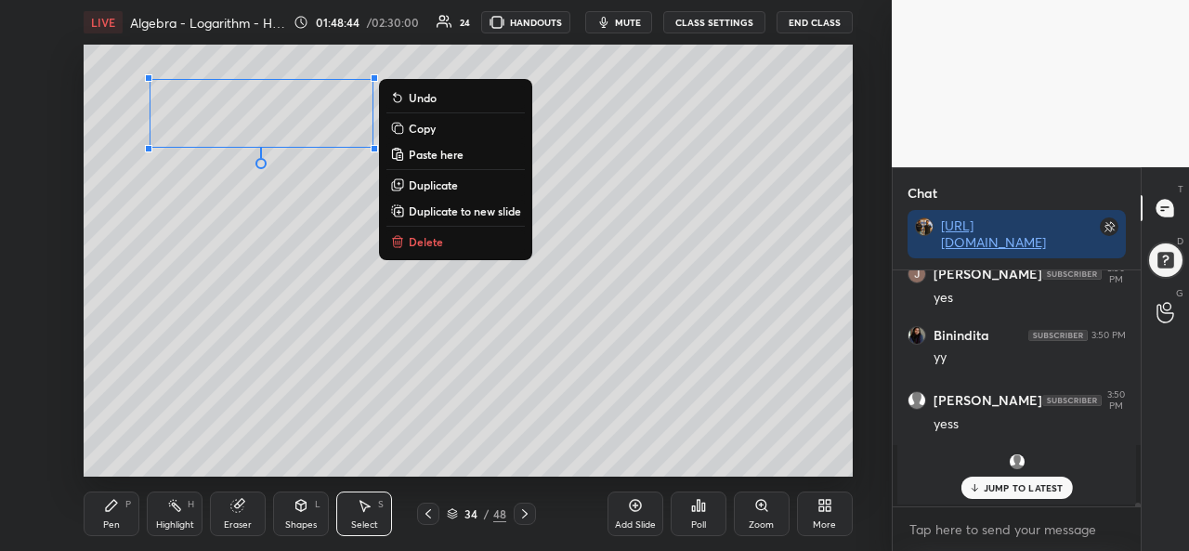
click at [382, 231] on div "0 ° Undo Copy Paste here Duplicate Duplicate to new slide Delete" at bounding box center [468, 261] width 768 height 432
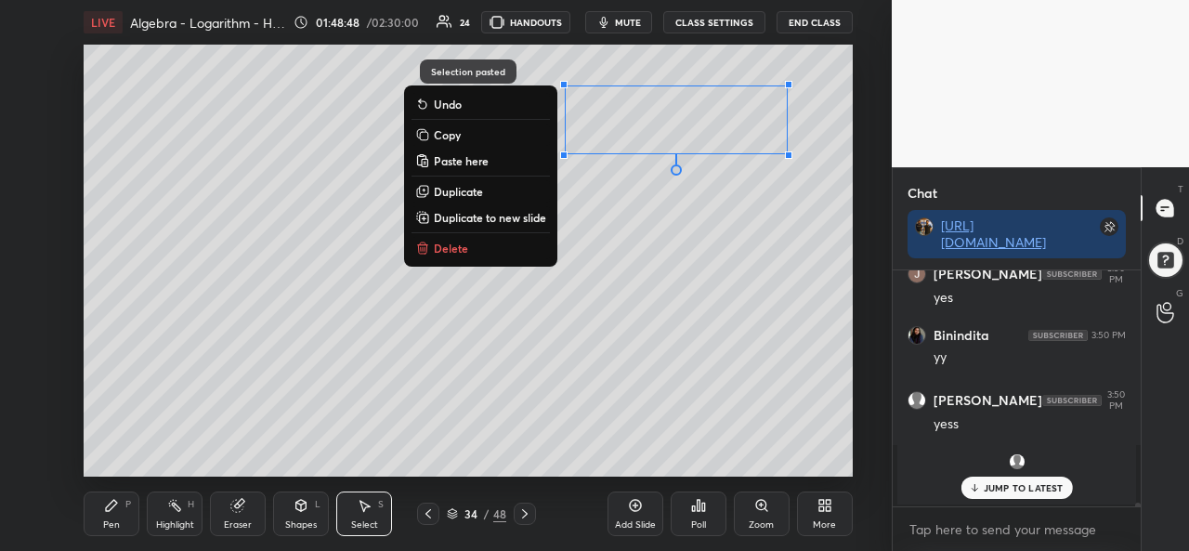
click at [136, 499] on div "Pen P" at bounding box center [112, 514] width 56 height 45
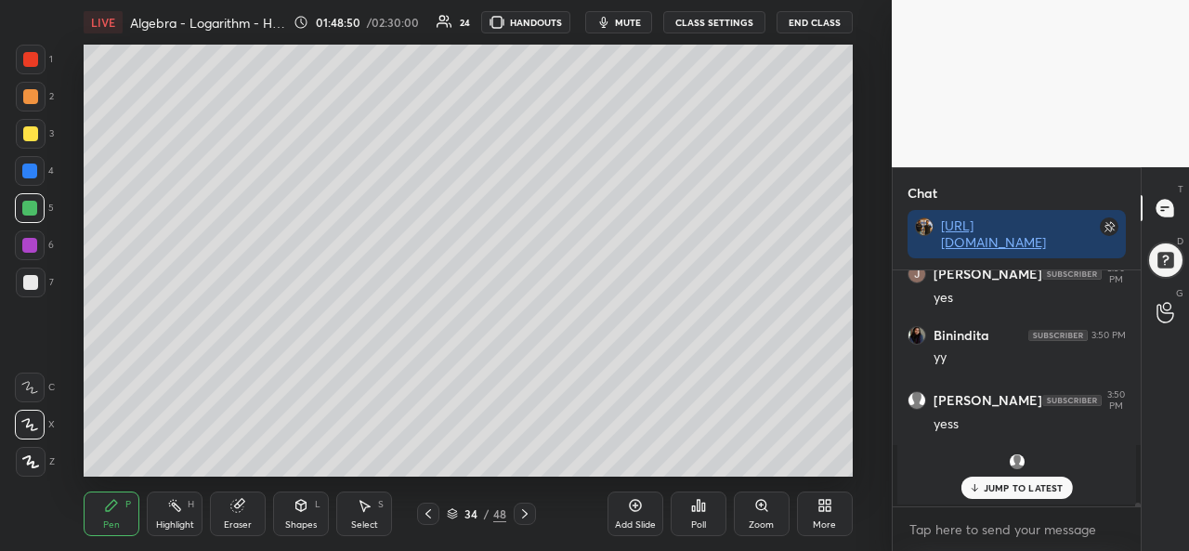
click at [35, 140] on div at bounding box center [30, 133] width 15 height 15
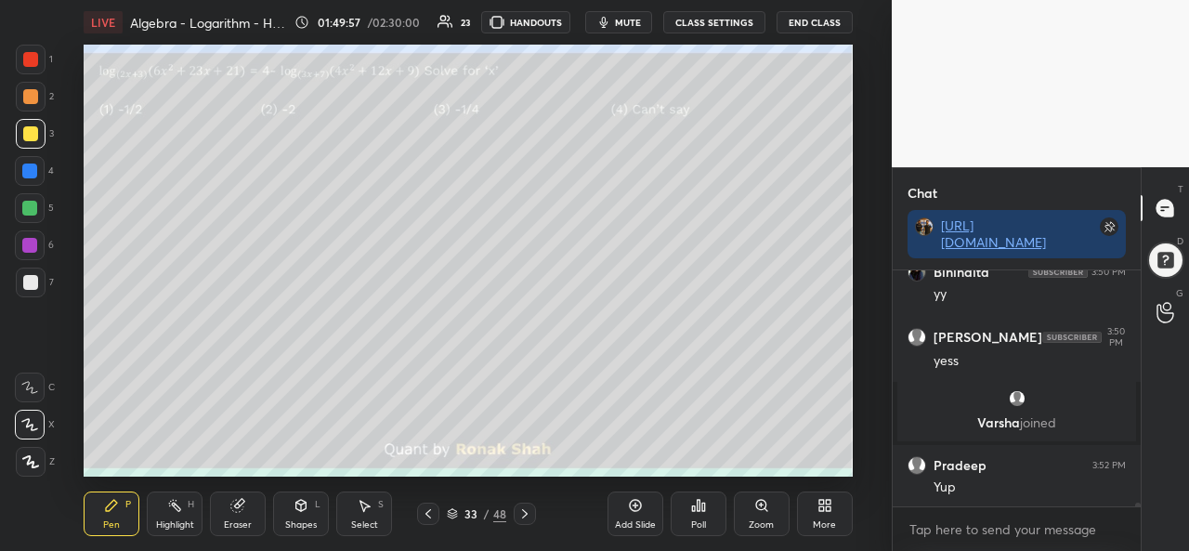
scroll to position [14672, 0]
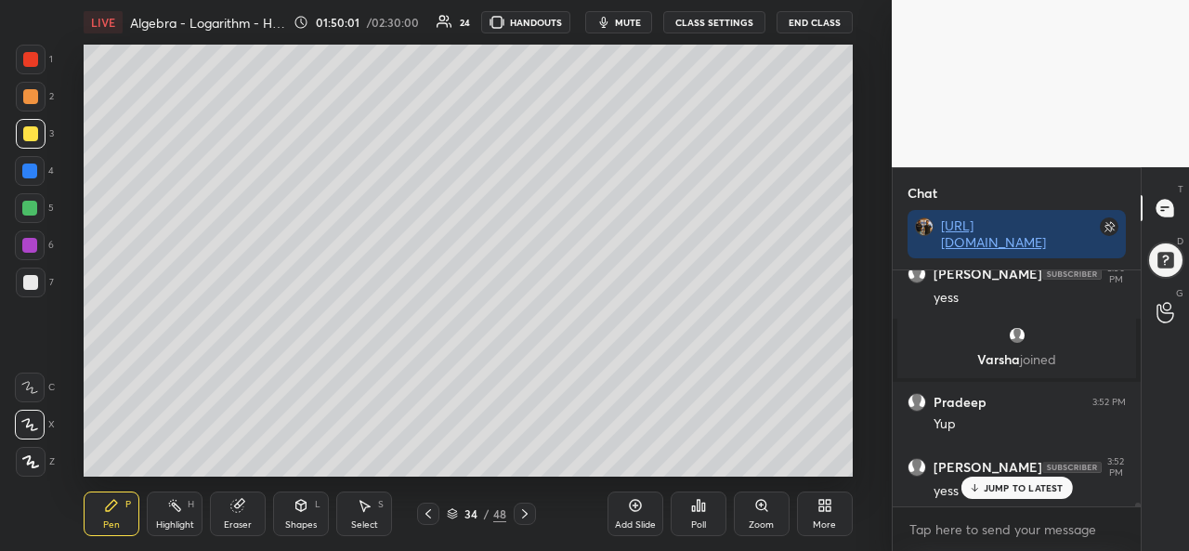
click at [27, 204] on div at bounding box center [29, 208] width 15 height 15
click at [33, 167] on div at bounding box center [29, 171] width 15 height 15
click at [857, 475] on div "Setting up your live class Poll for secs No correct answer Start poll" at bounding box center [468, 261] width 818 height 432
click at [838, 473] on div "Add Slide Poll Zoom More" at bounding box center [730, 514] width 245 height 104
click at [836, 473] on div "Add Slide Poll Zoom More" at bounding box center [730, 514] width 245 height 104
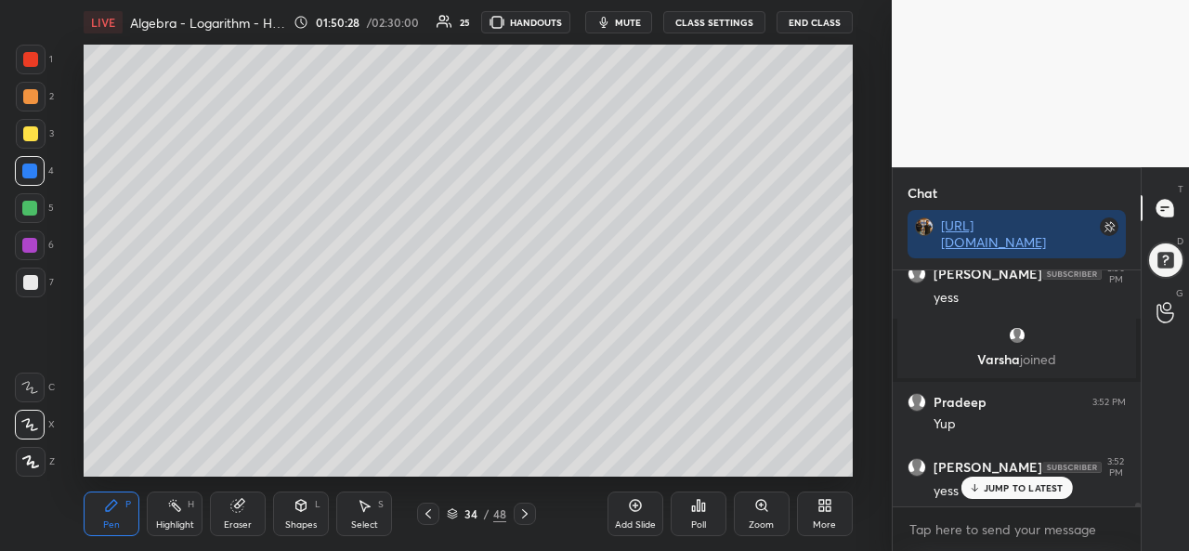
click at [853, 469] on div "Setting up your live class Poll for secs No correct answer Start poll" at bounding box center [468, 261] width 818 height 432
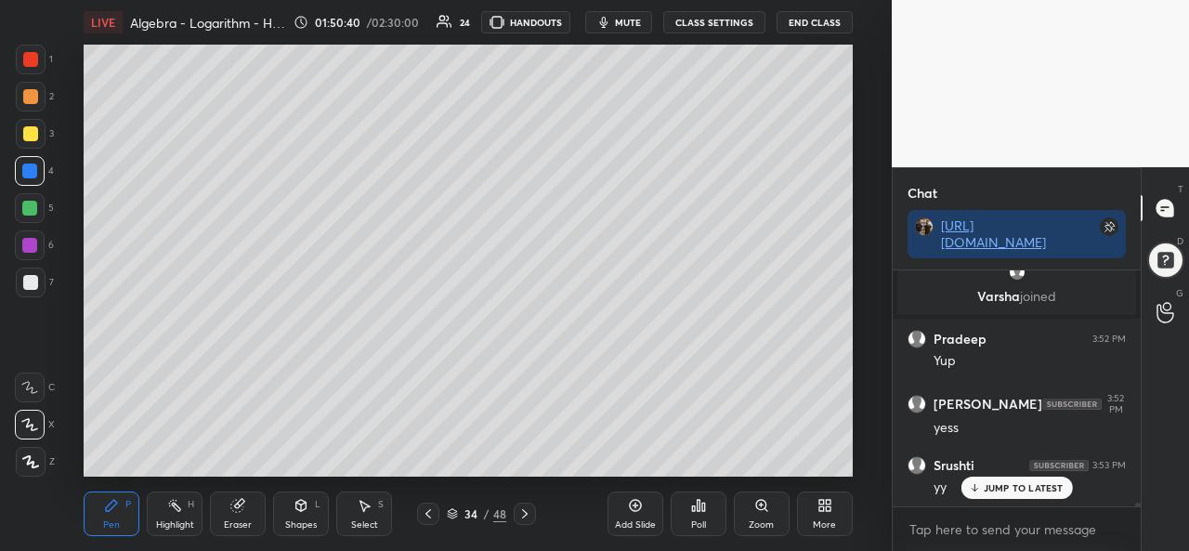
scroll to position [14799, 0]
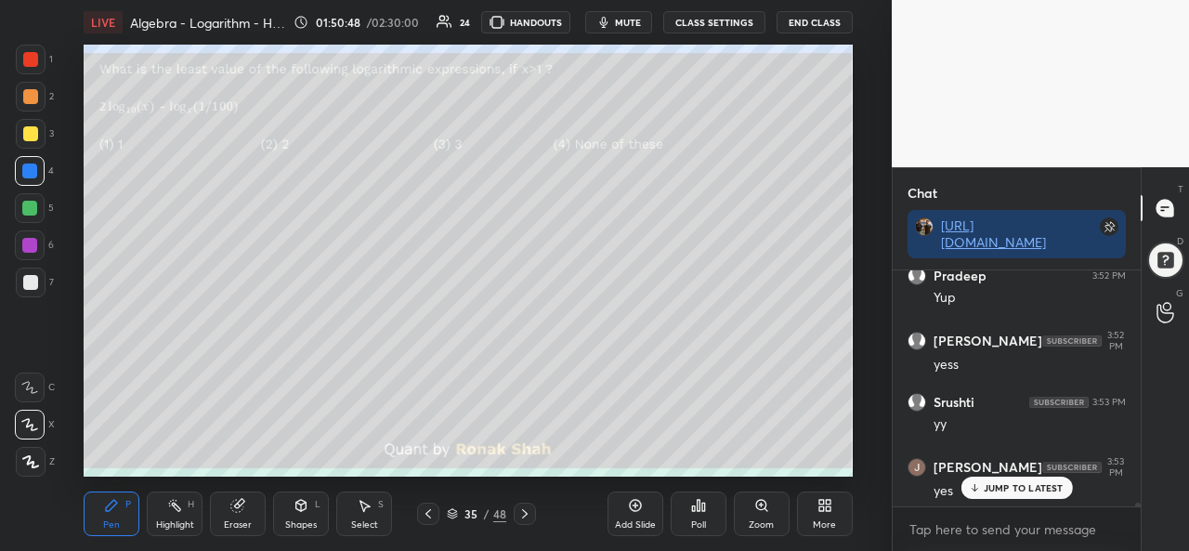
click at [26, 60] on div at bounding box center [30, 59] width 15 height 15
click at [698, 515] on div "Poll" at bounding box center [699, 514] width 56 height 45
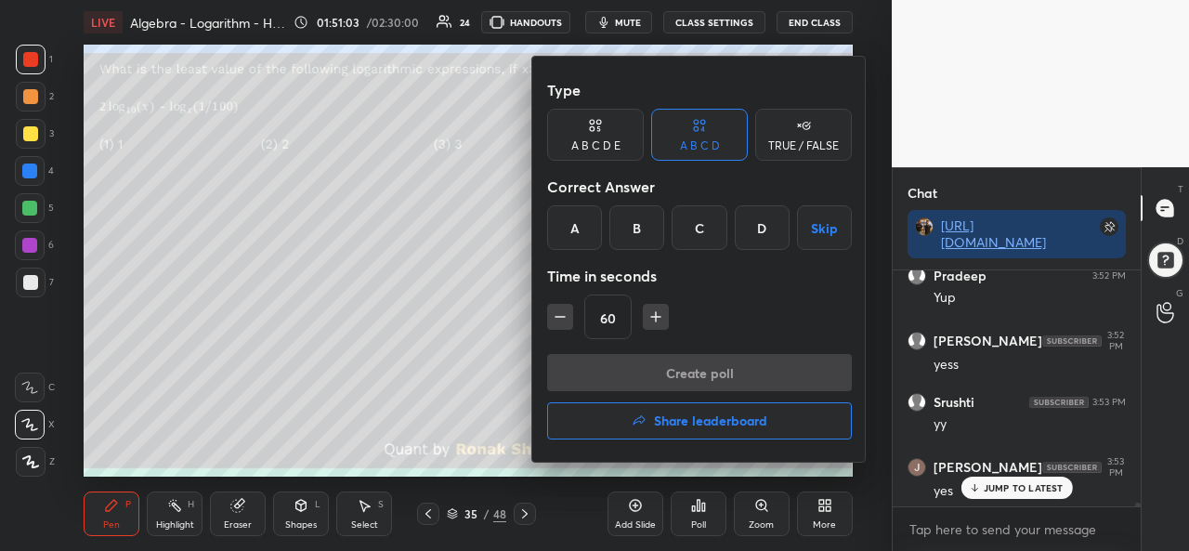
click at [757, 222] on div "D" at bounding box center [762, 227] width 55 height 45
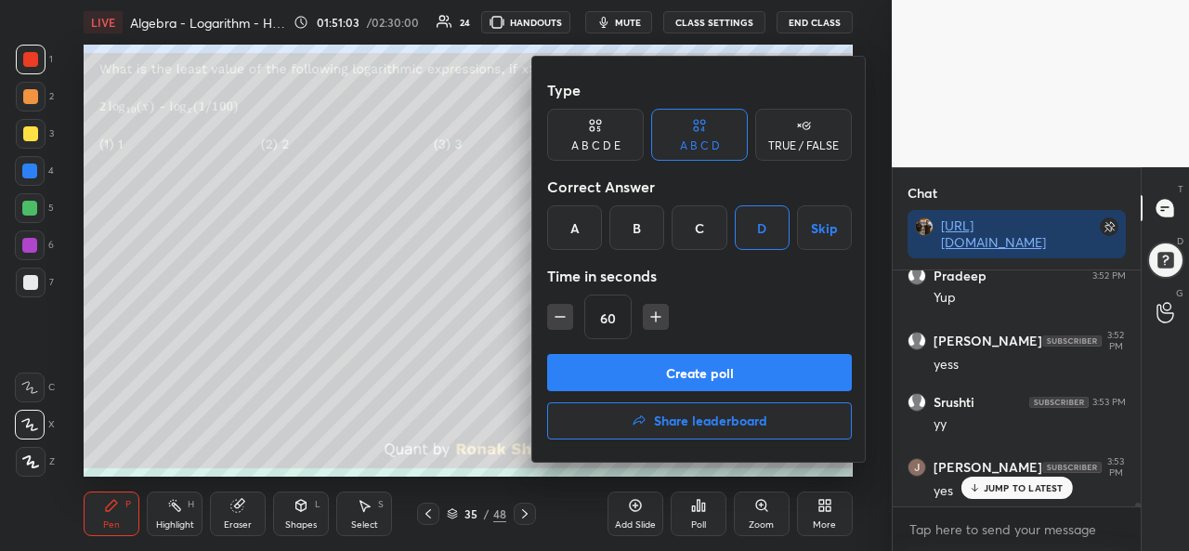
click at [551, 308] on icon "button" at bounding box center [560, 317] width 19 height 19
click at [551, 311] on icon "button" at bounding box center [560, 317] width 19 height 19
type input "30"
click at [702, 370] on button "Create poll" at bounding box center [699, 372] width 305 height 37
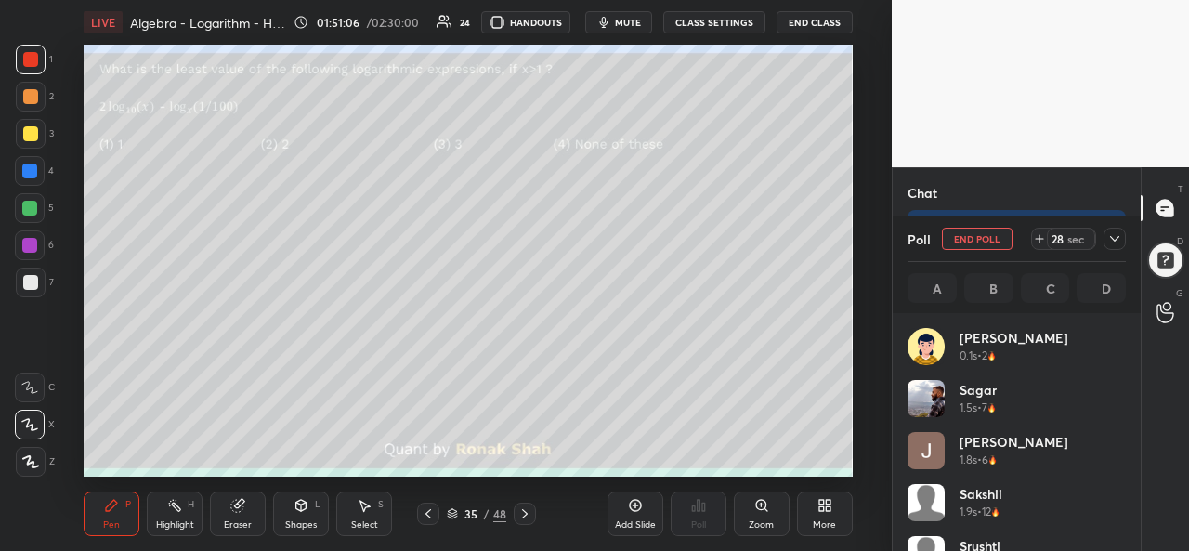
scroll to position [7, 6]
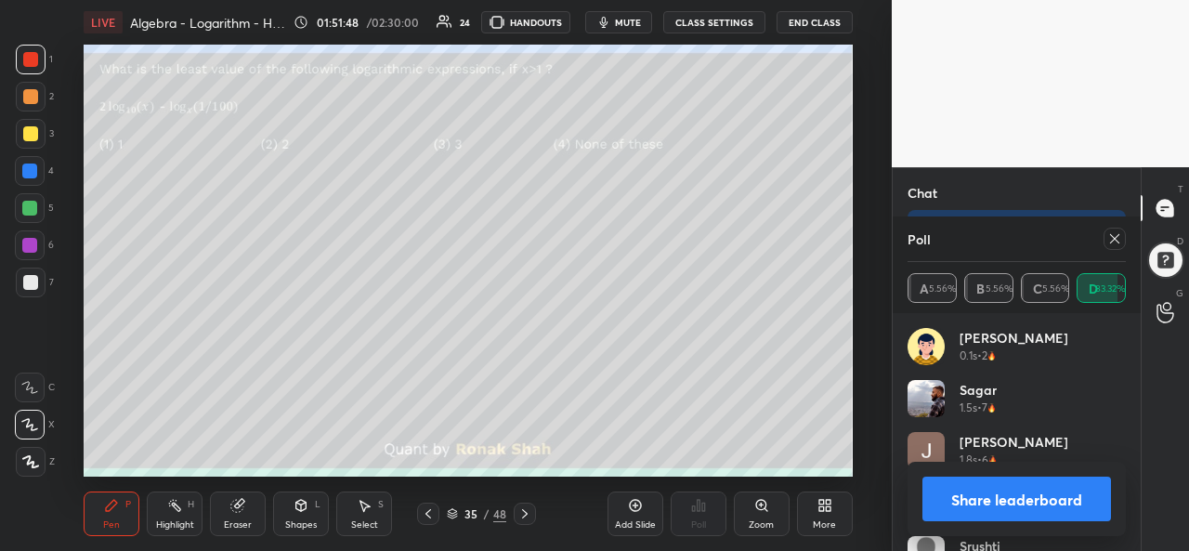
click at [242, 506] on icon at bounding box center [237, 506] width 12 height 12
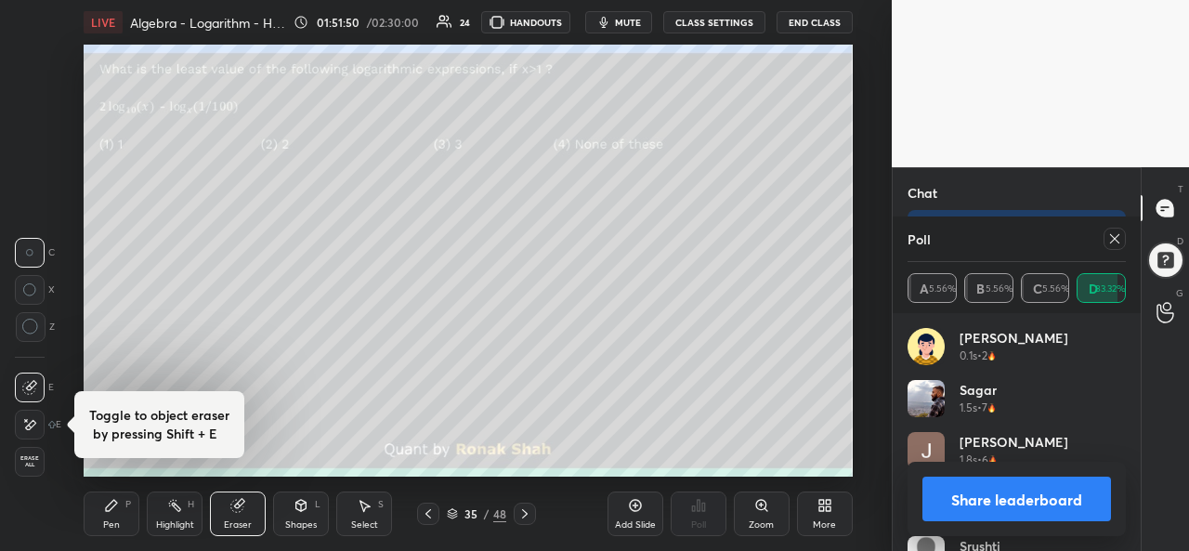
click at [108, 514] on div "Pen P" at bounding box center [112, 514] width 56 height 45
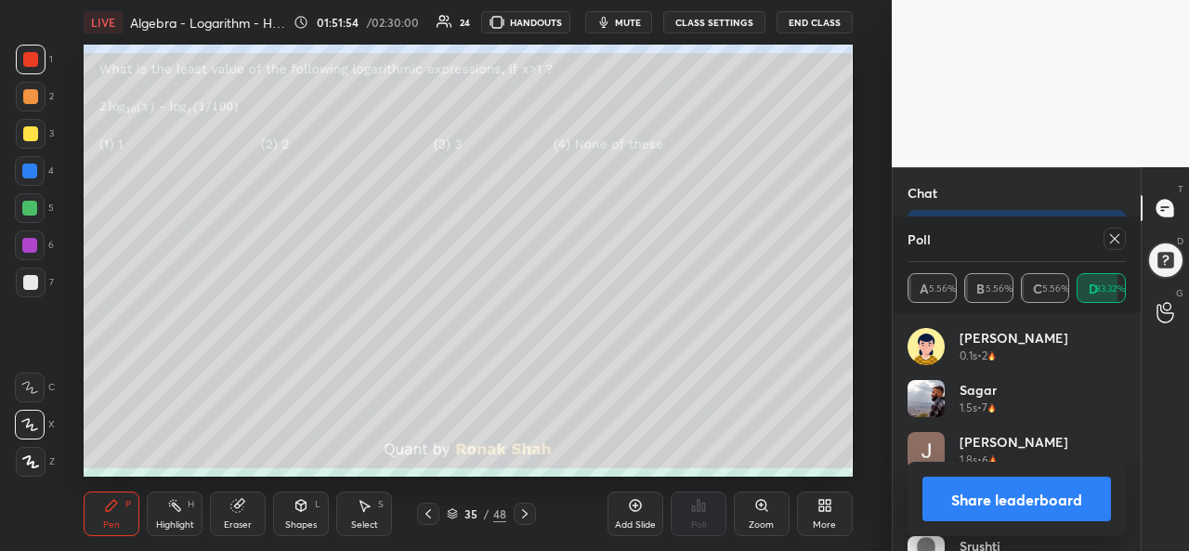
click at [34, 244] on div at bounding box center [29, 245] width 15 height 15
click at [1118, 241] on icon at bounding box center [1115, 238] width 15 height 15
type textarea "x"
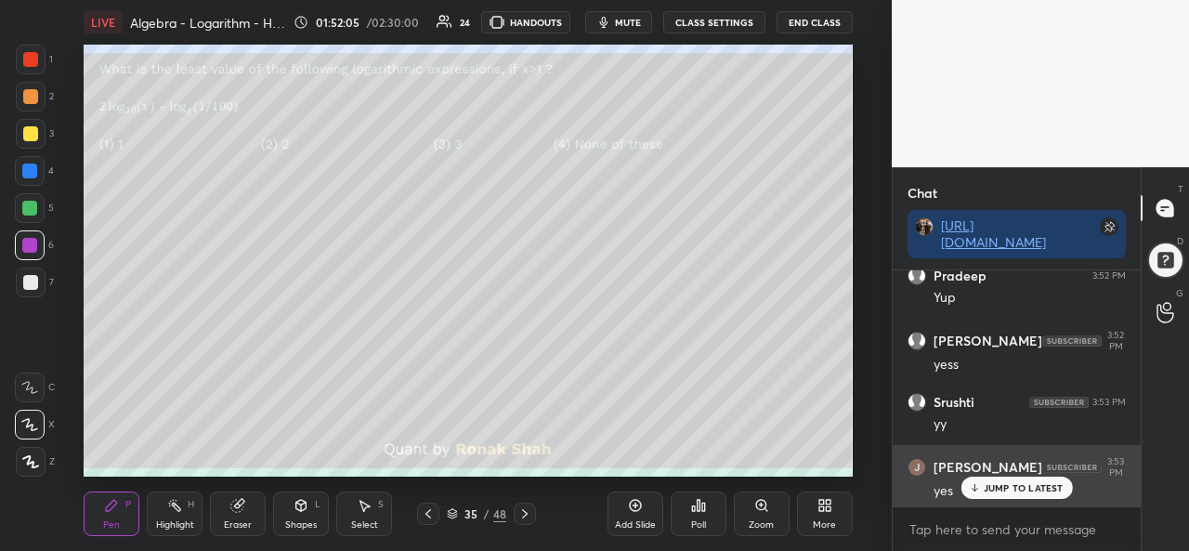
scroll to position [230, 243]
click at [1011, 489] on p "JUMP TO LATEST" at bounding box center [1024, 487] width 80 height 11
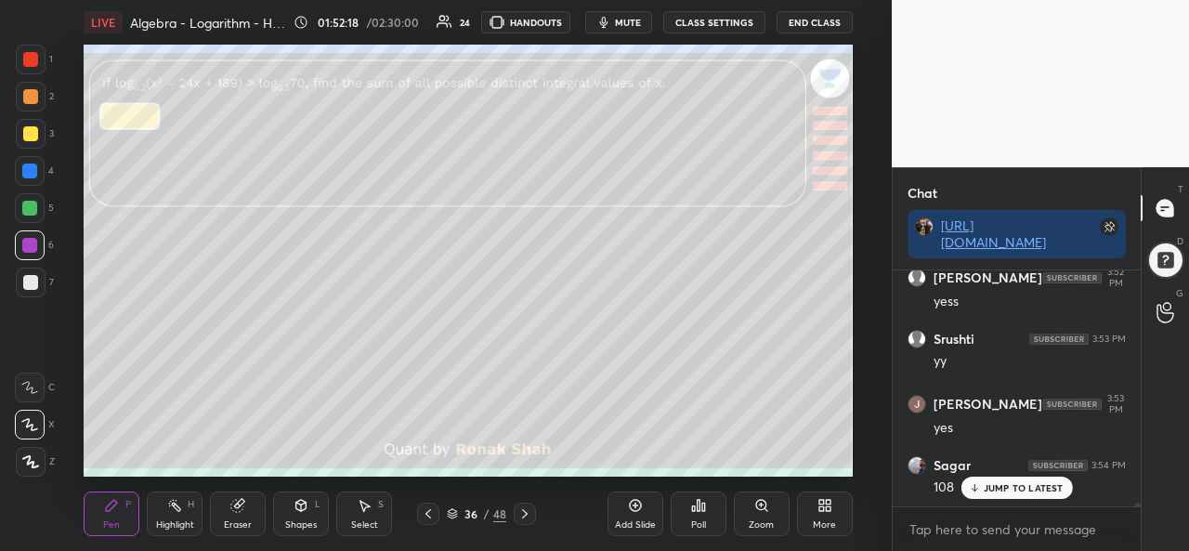
scroll to position [15051, 0]
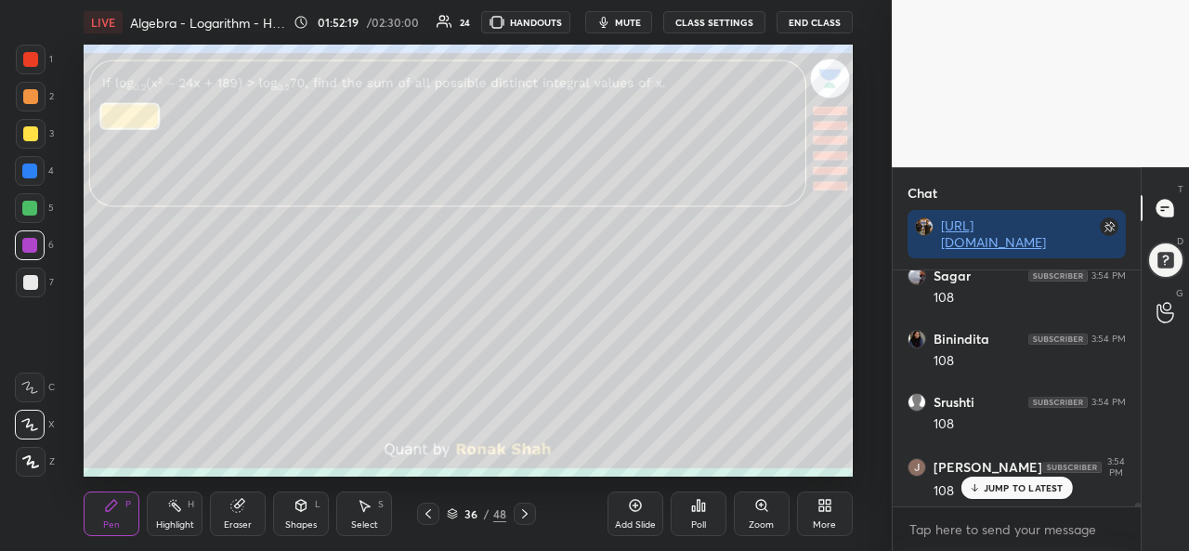
click at [20, 135] on div at bounding box center [31, 134] width 30 height 30
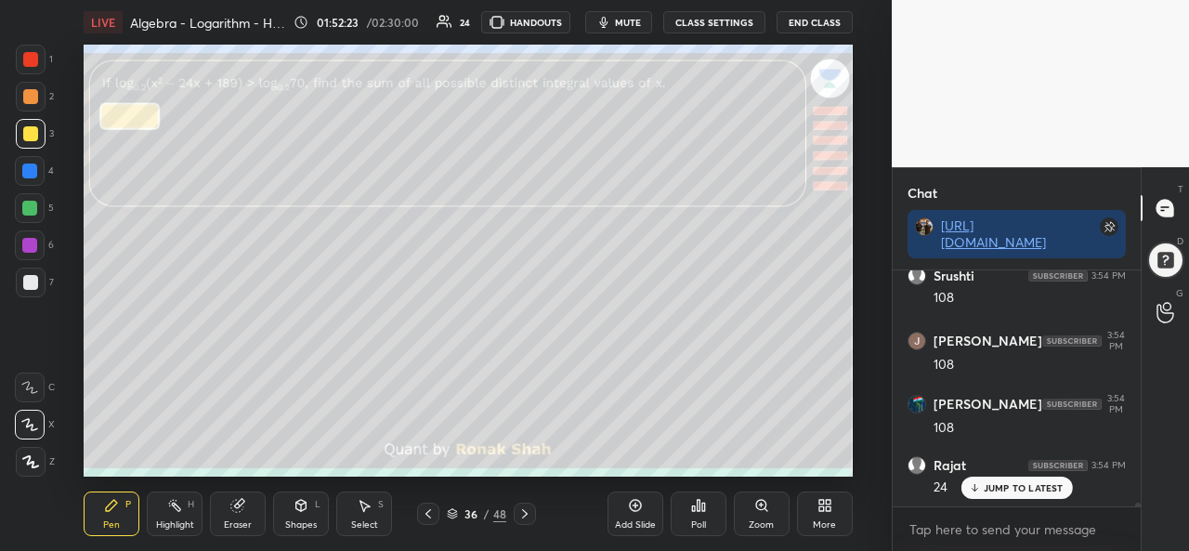
scroll to position [15241, 0]
click at [356, 512] on div "Select S" at bounding box center [364, 514] width 56 height 45
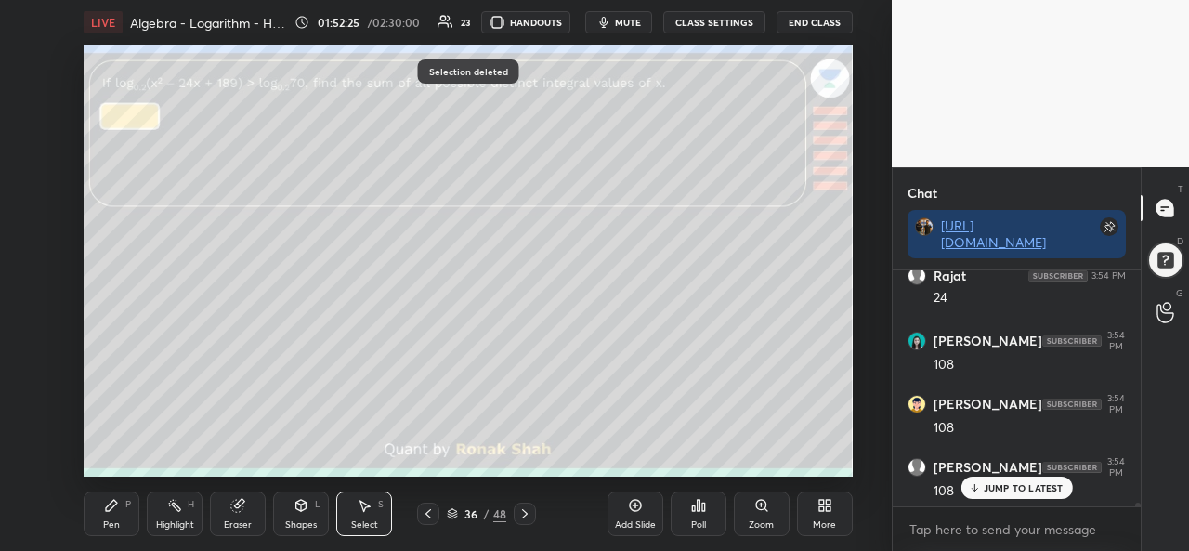
scroll to position [15431, 0]
click at [117, 512] on icon at bounding box center [111, 505] width 15 height 15
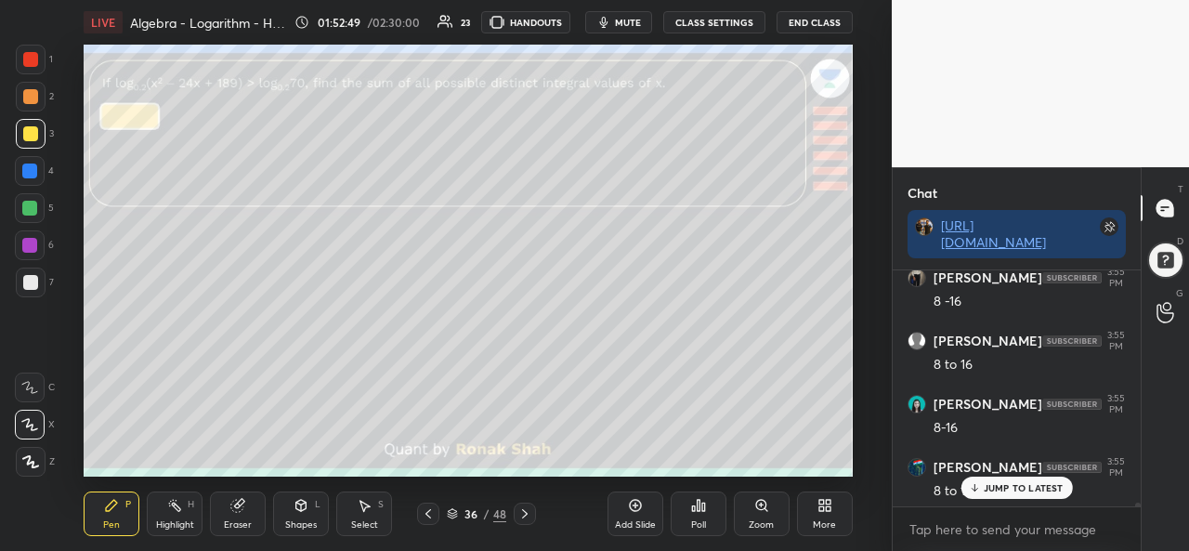
scroll to position [15999, 0]
click at [30, 216] on div at bounding box center [30, 208] width 30 height 30
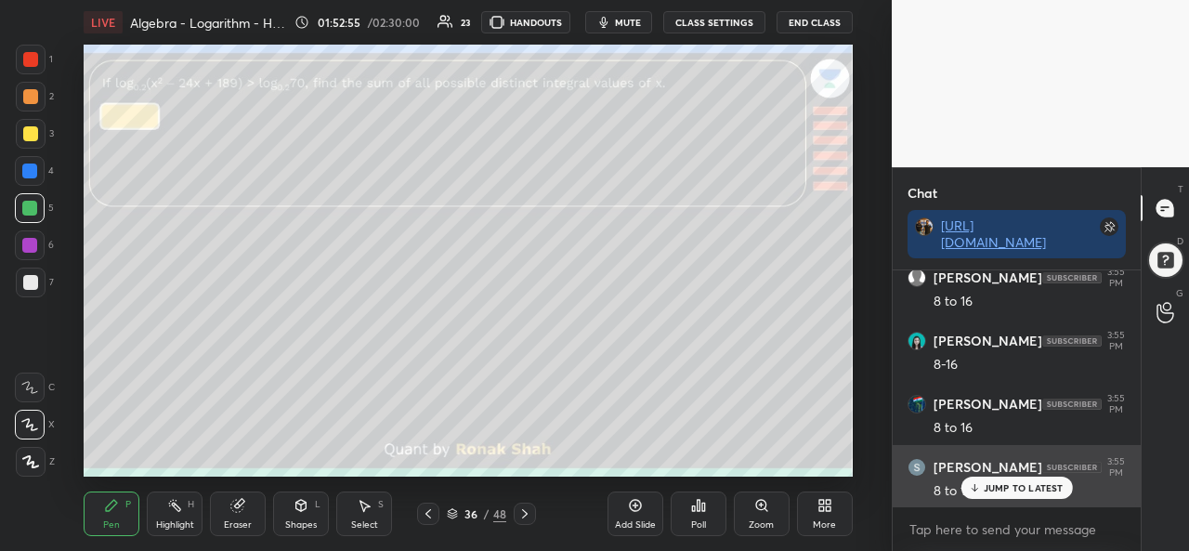
click at [1017, 486] on p "JUMP TO LATEST" at bounding box center [1024, 487] width 80 height 11
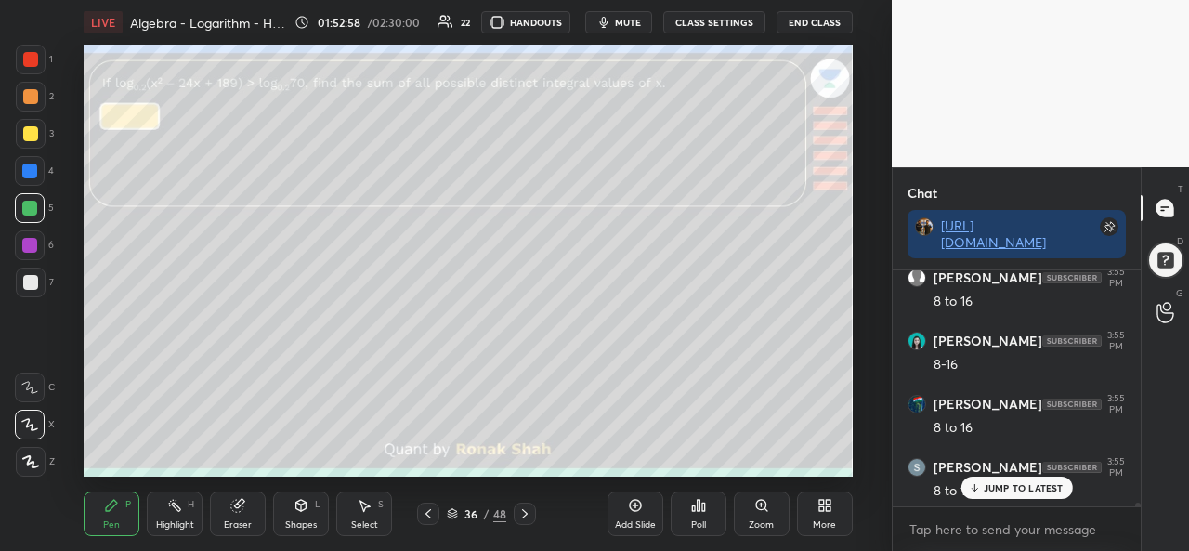
scroll to position [16062, 0]
click at [227, 515] on div "Eraser" at bounding box center [238, 514] width 56 height 45
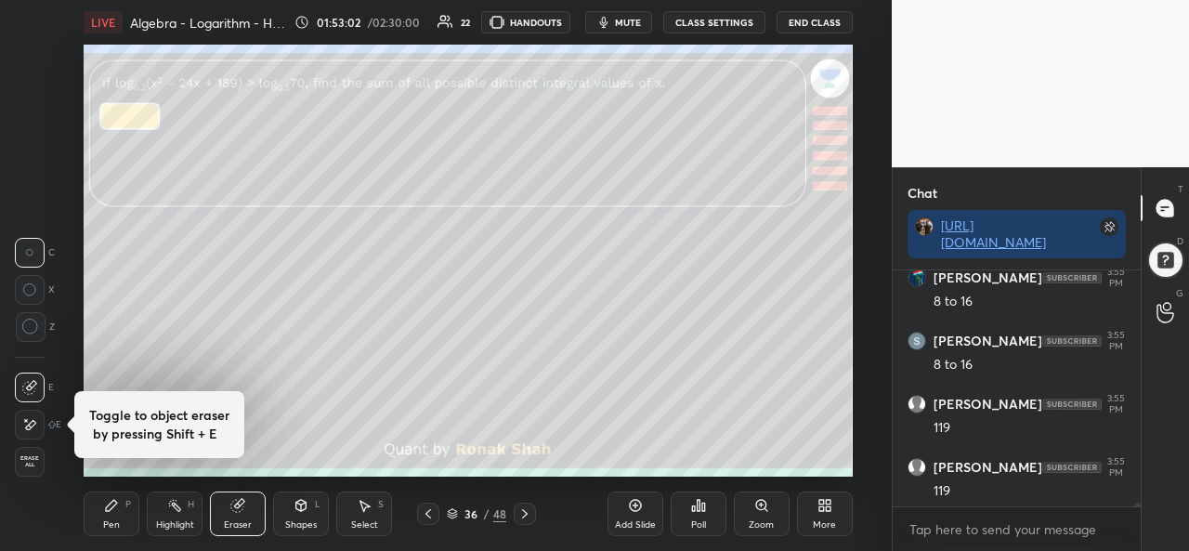
scroll to position [16189, 0]
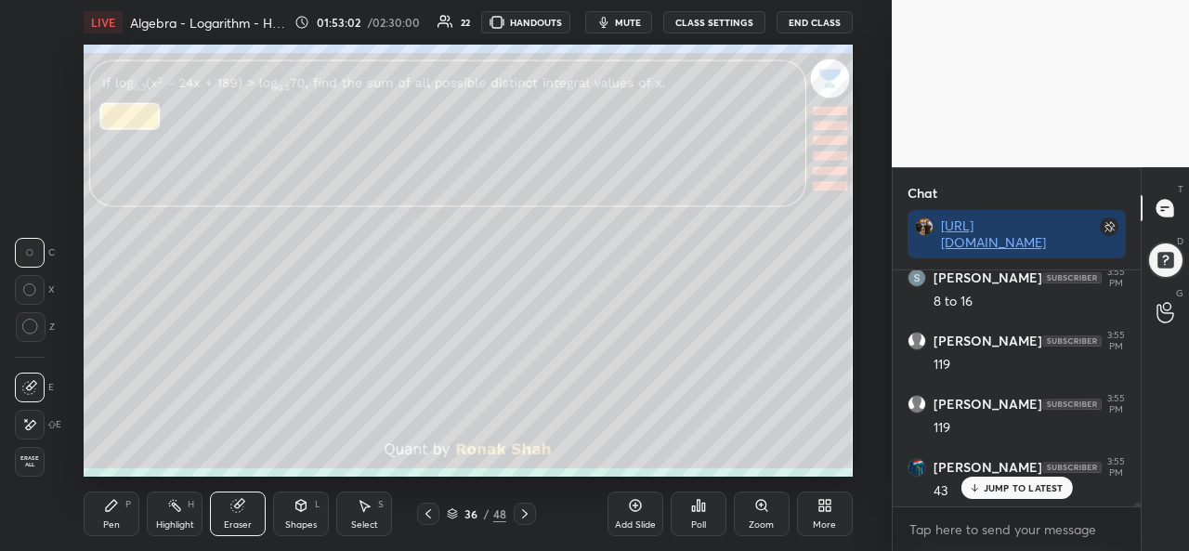
click at [94, 515] on div "Pen P" at bounding box center [112, 514] width 56 height 45
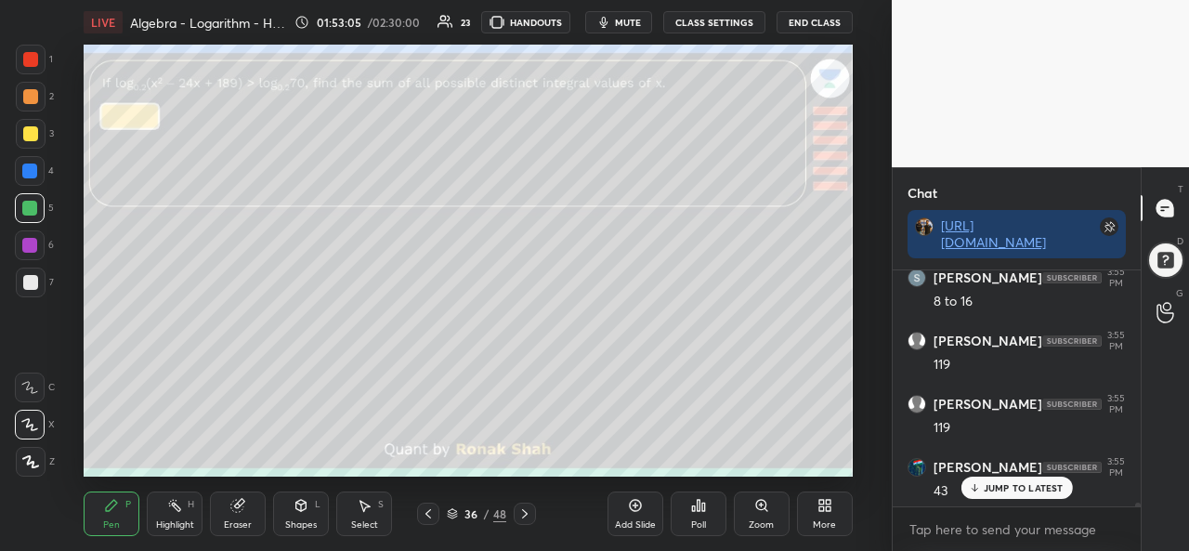
click at [33, 129] on div at bounding box center [30, 133] width 15 height 15
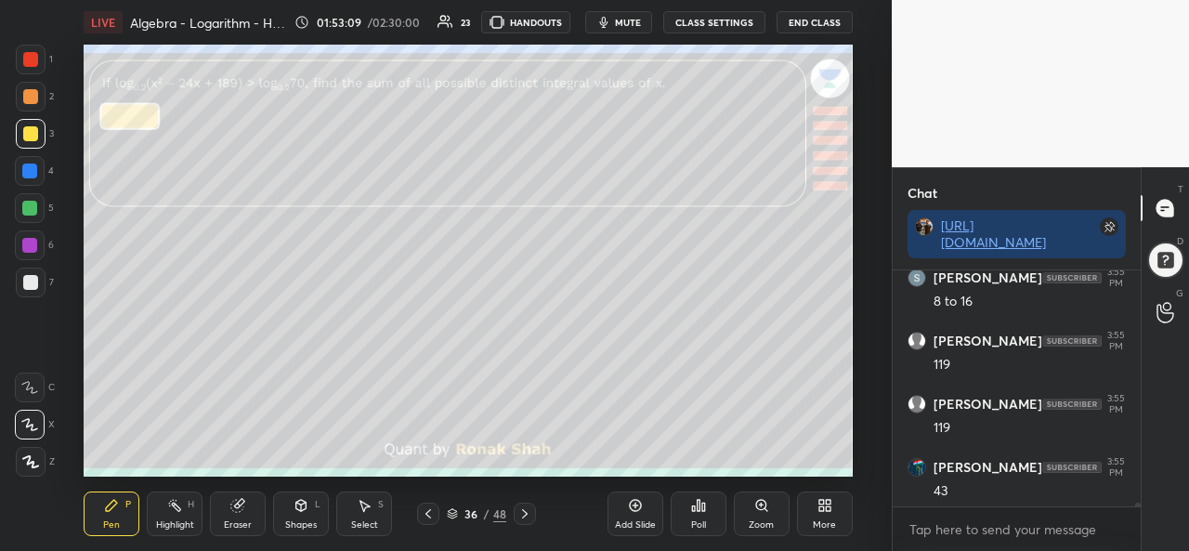
scroll to position [16252, 0]
click at [24, 214] on div at bounding box center [29, 208] width 15 height 15
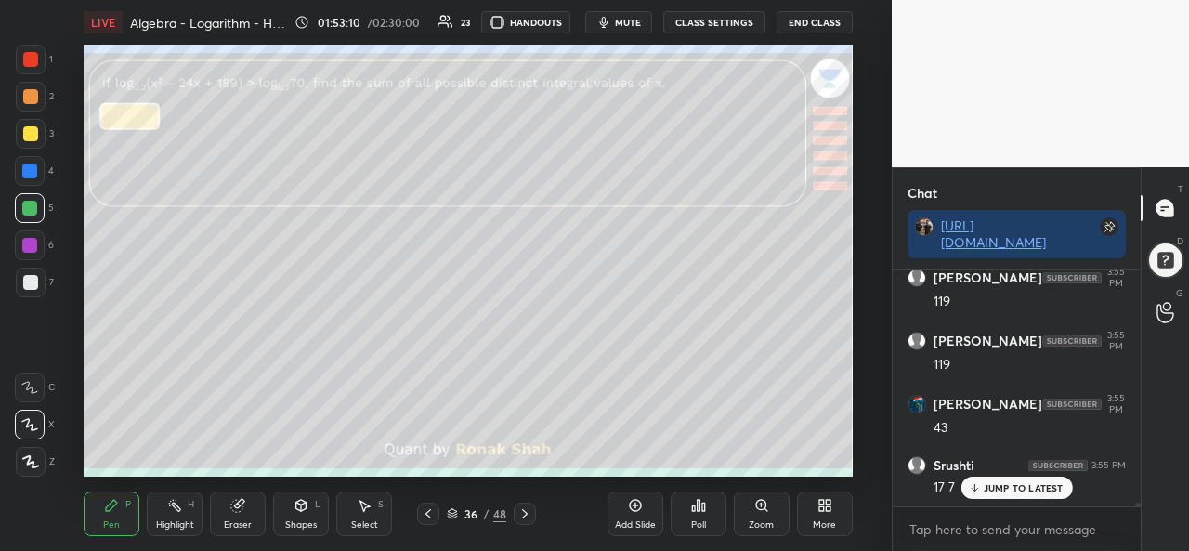
scroll to position [16315, 0]
click at [23, 237] on div at bounding box center [30, 245] width 30 height 30
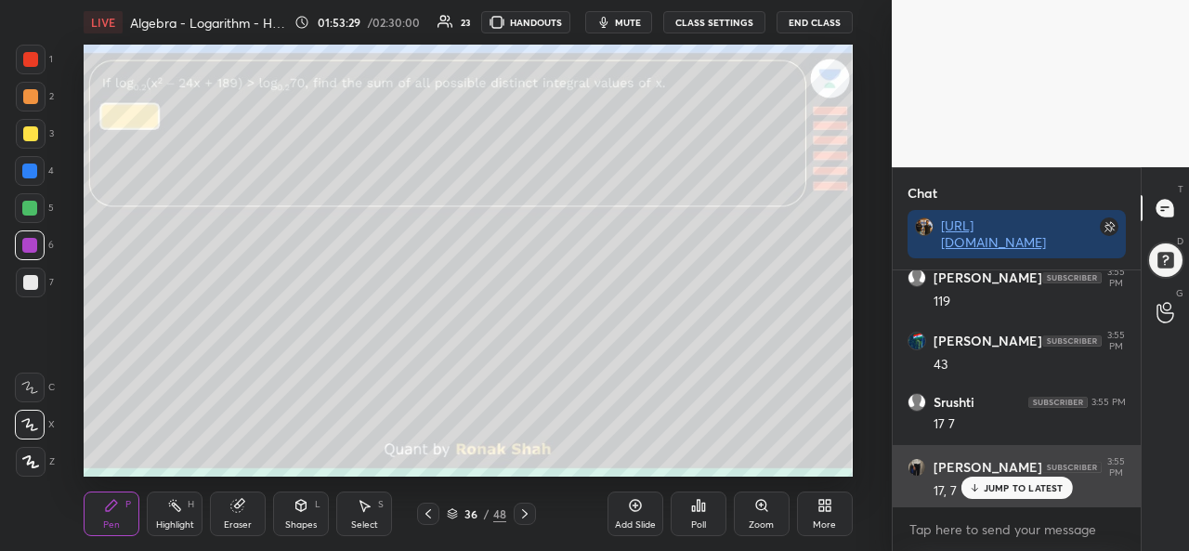
click at [1001, 483] on p "JUMP TO LATEST" at bounding box center [1024, 487] width 80 height 11
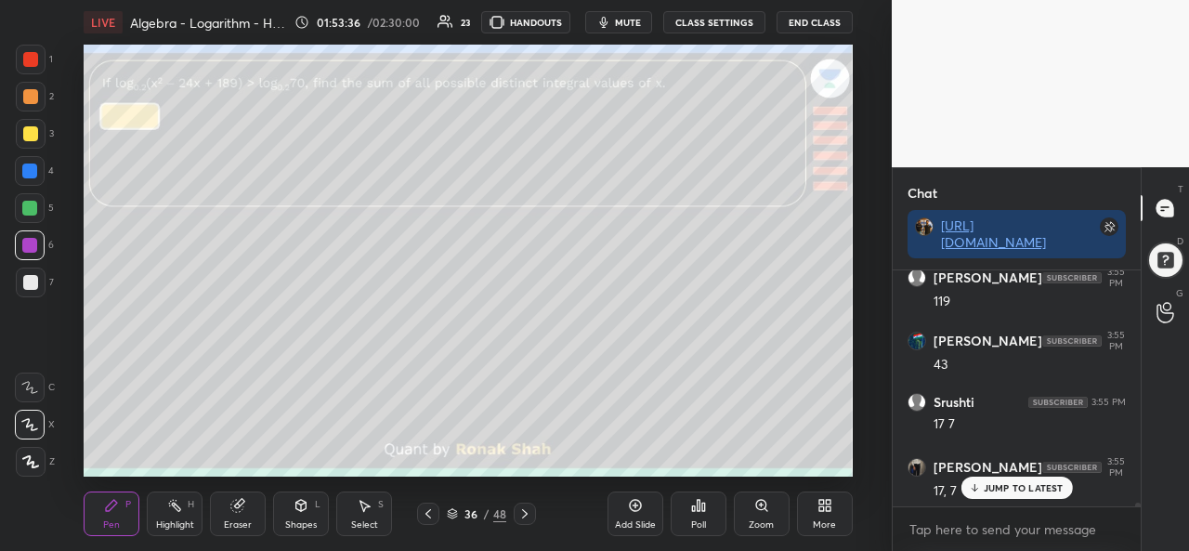
click at [1020, 481] on div "JUMP TO LATEST" at bounding box center [1017, 488] width 112 height 22
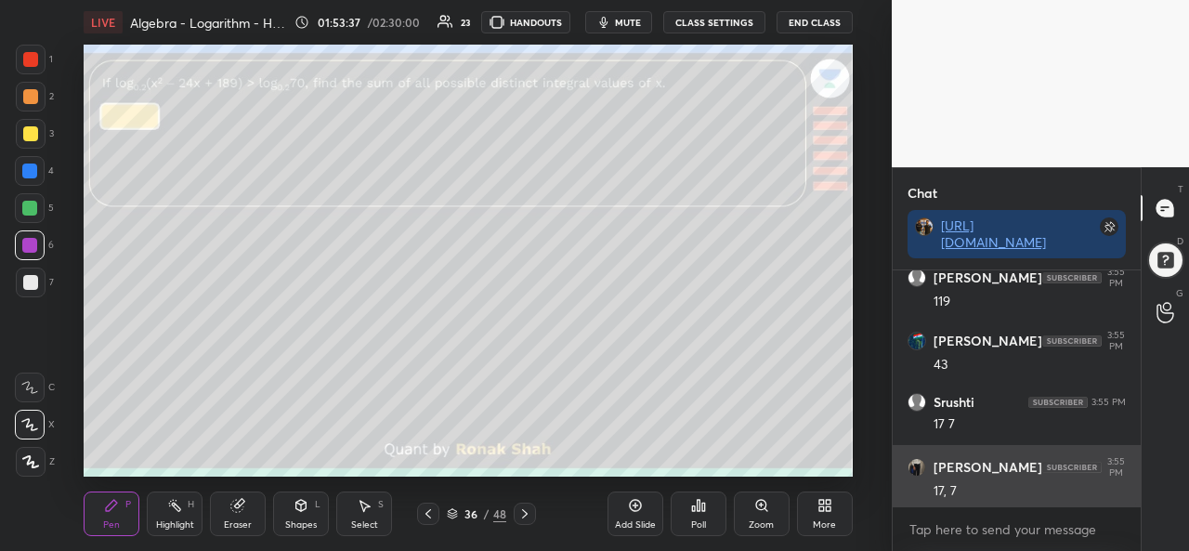
scroll to position [16378, 0]
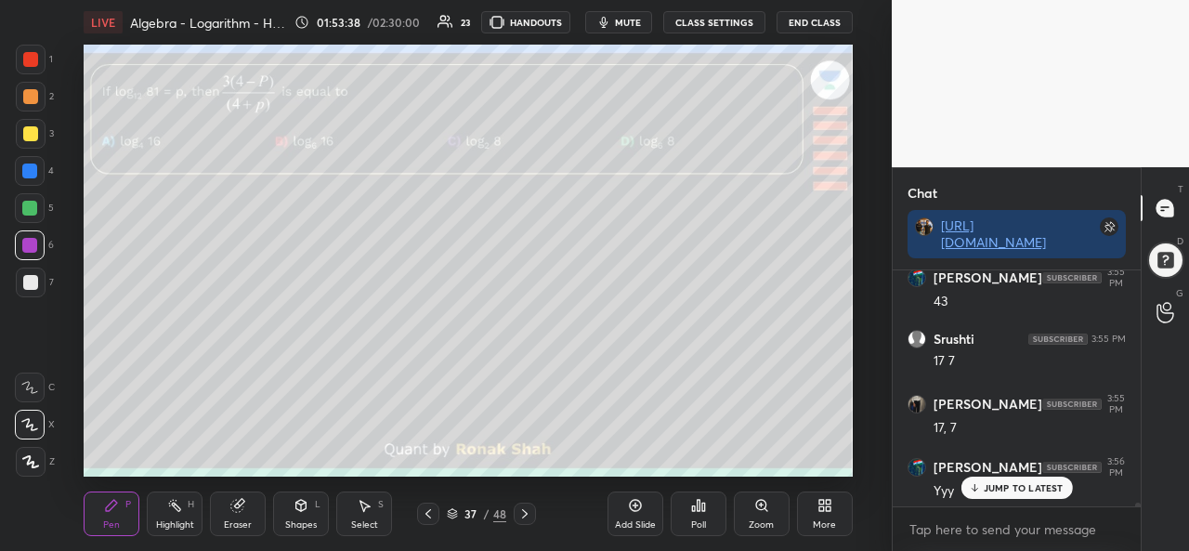
click at [34, 56] on div at bounding box center [30, 59] width 15 height 15
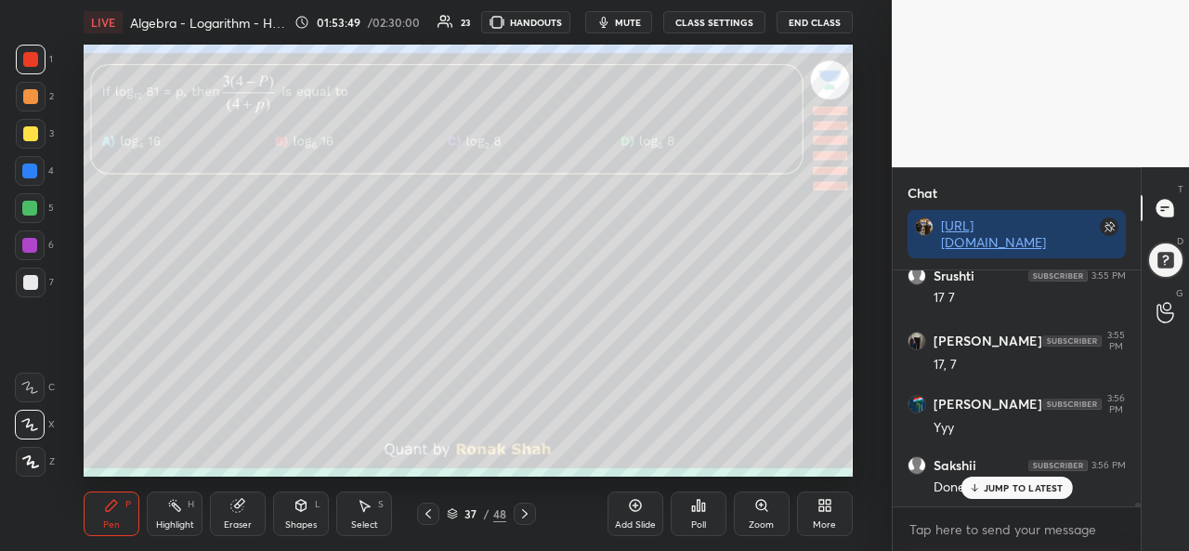
scroll to position [16505, 0]
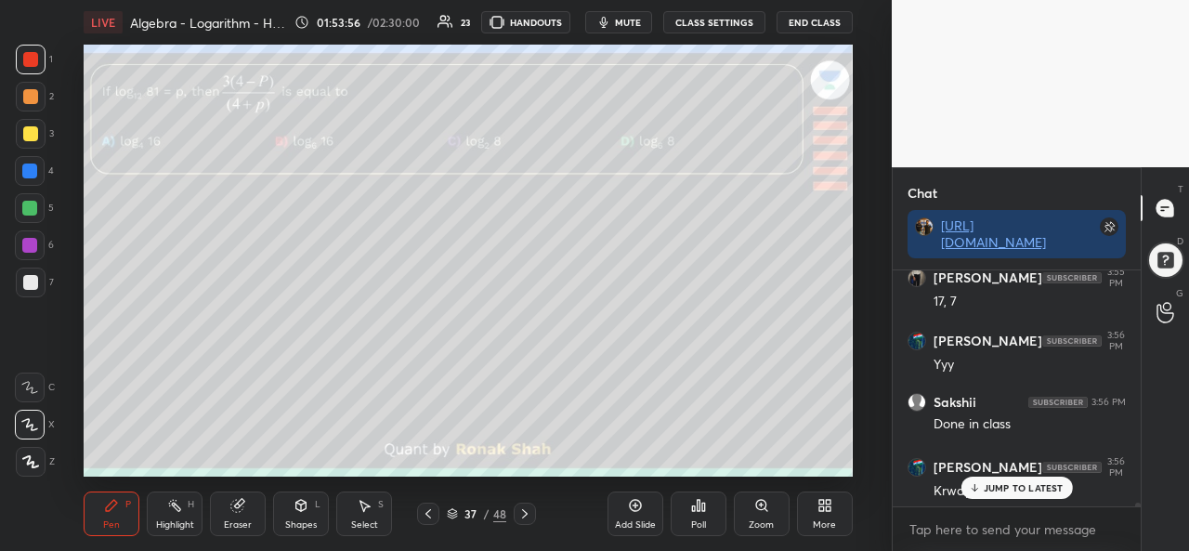
click at [1006, 487] on p "JUMP TO LATEST" at bounding box center [1024, 487] width 80 height 11
click at [24, 131] on div at bounding box center [30, 133] width 15 height 15
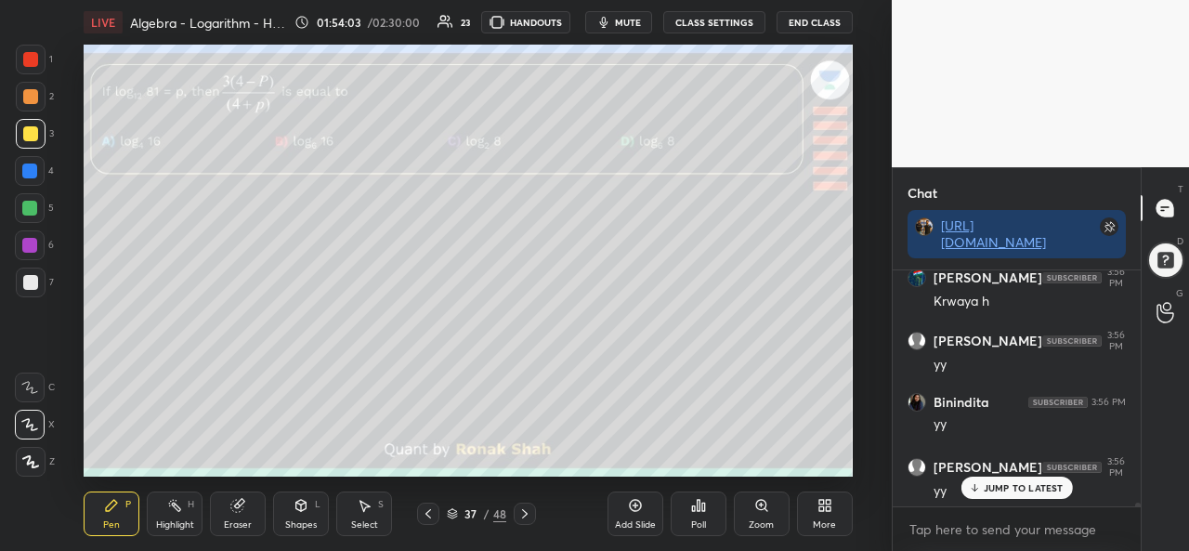
scroll to position [16821, 0]
click at [696, 521] on div "Poll" at bounding box center [698, 524] width 15 height 9
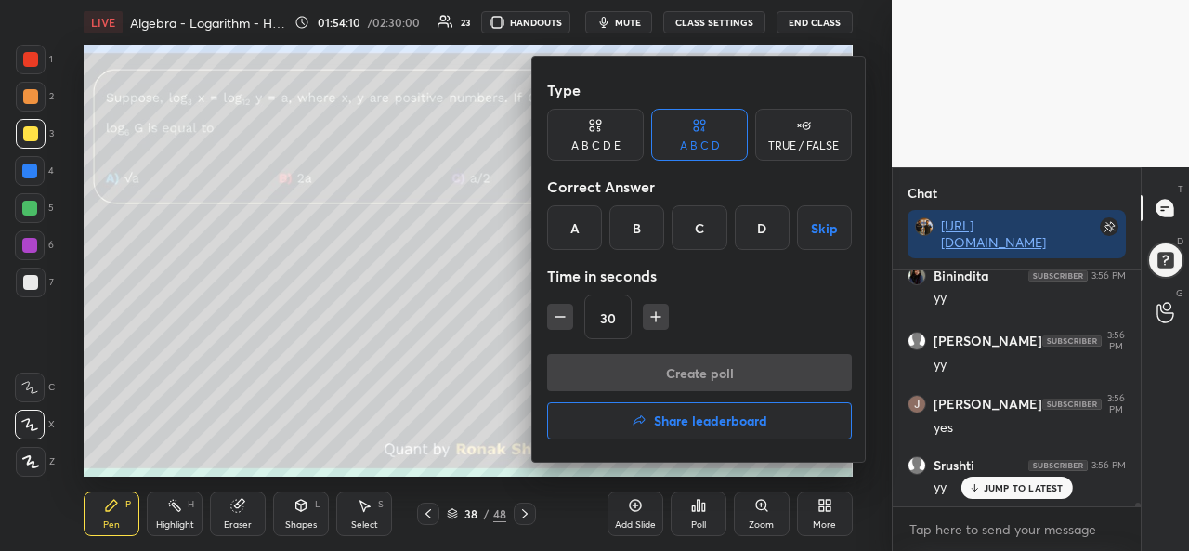
click at [763, 225] on div "D" at bounding box center [762, 227] width 55 height 45
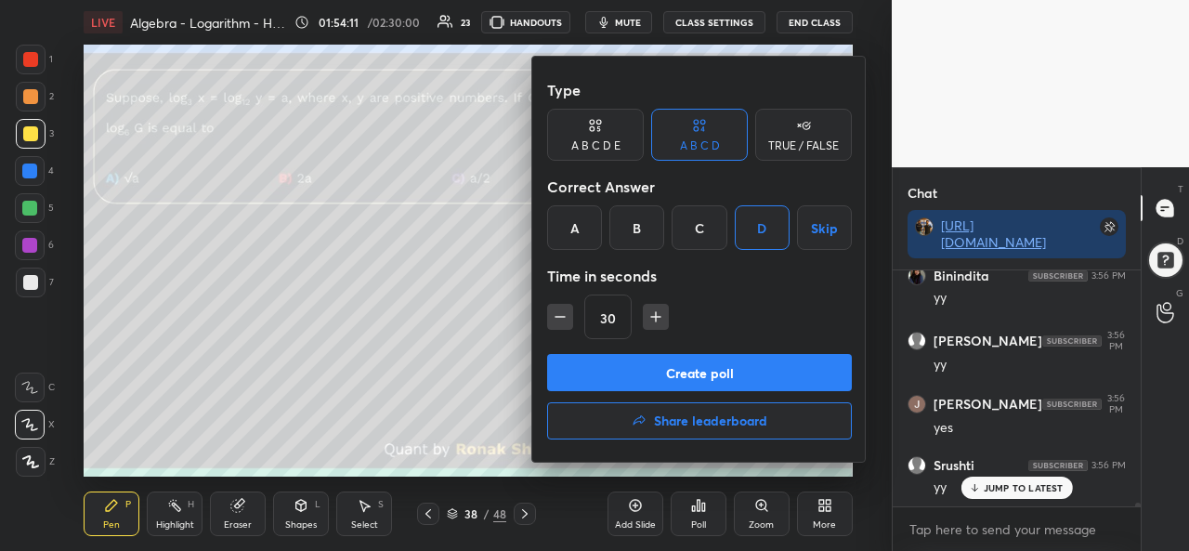
click at [653, 312] on icon "button" at bounding box center [656, 317] width 19 height 19
click at [656, 312] on icon "button" at bounding box center [656, 316] width 0 height 9
type input "60"
click at [723, 368] on button "Create poll" at bounding box center [699, 372] width 305 height 37
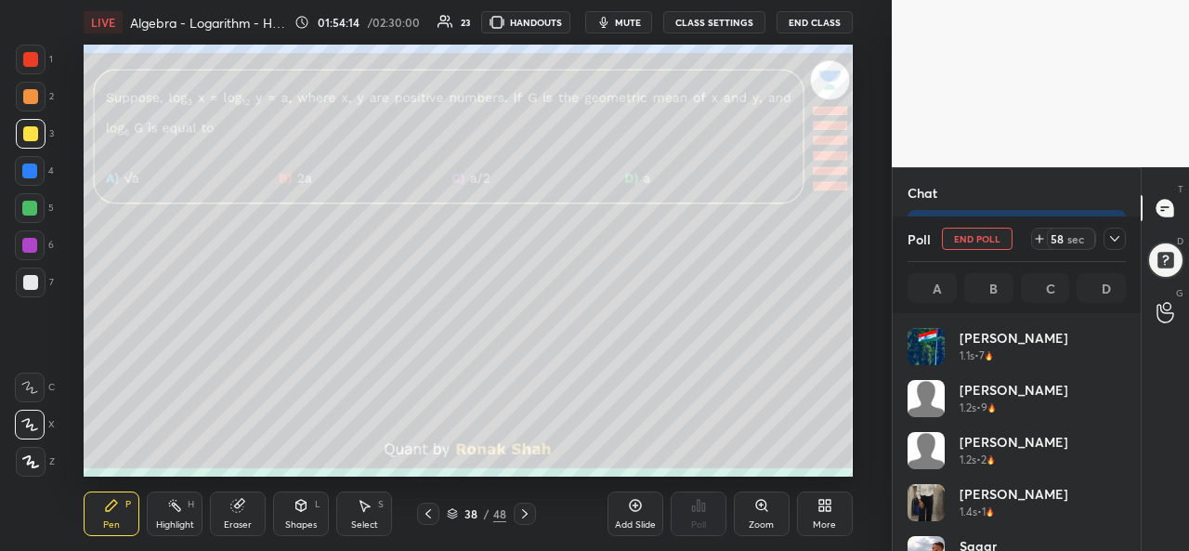
scroll to position [217, 213]
click at [1110, 235] on icon at bounding box center [1115, 238] width 15 height 15
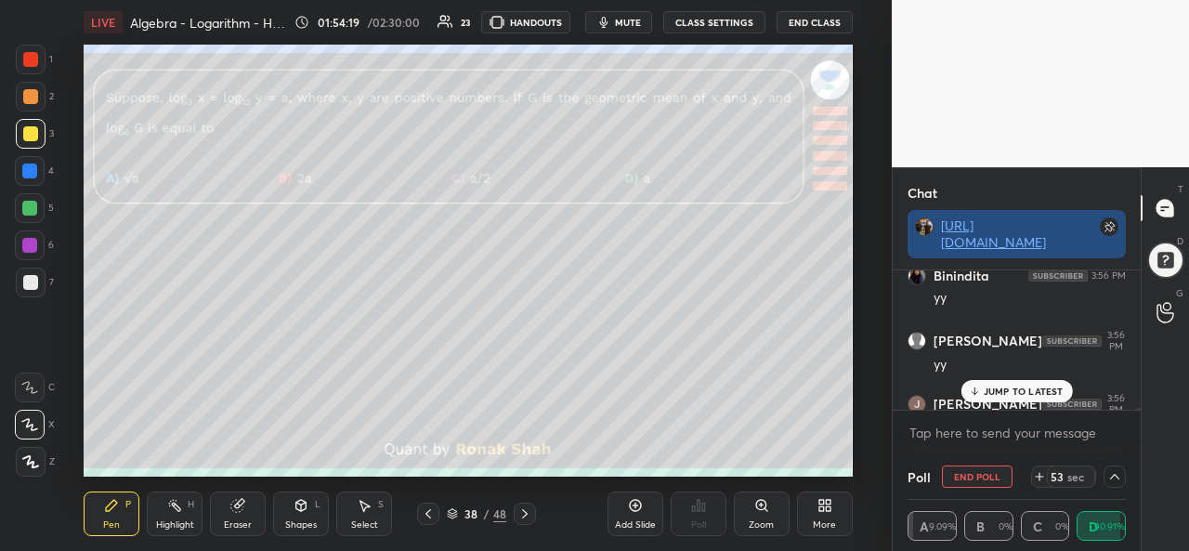
scroll to position [16917, 0]
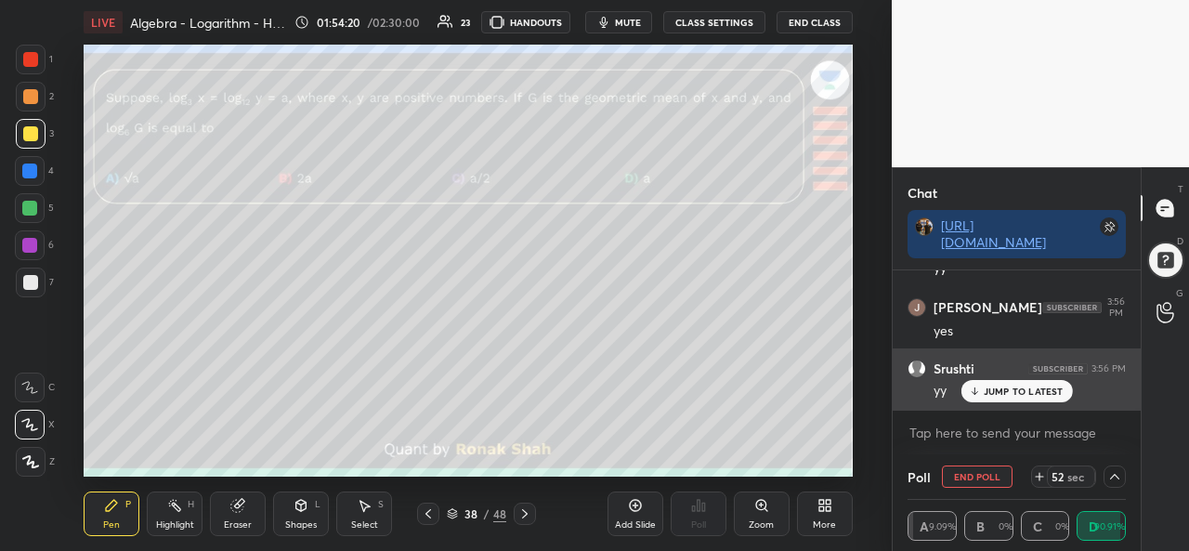
click at [1005, 389] on p "JUMP TO LATEST" at bounding box center [1024, 391] width 80 height 11
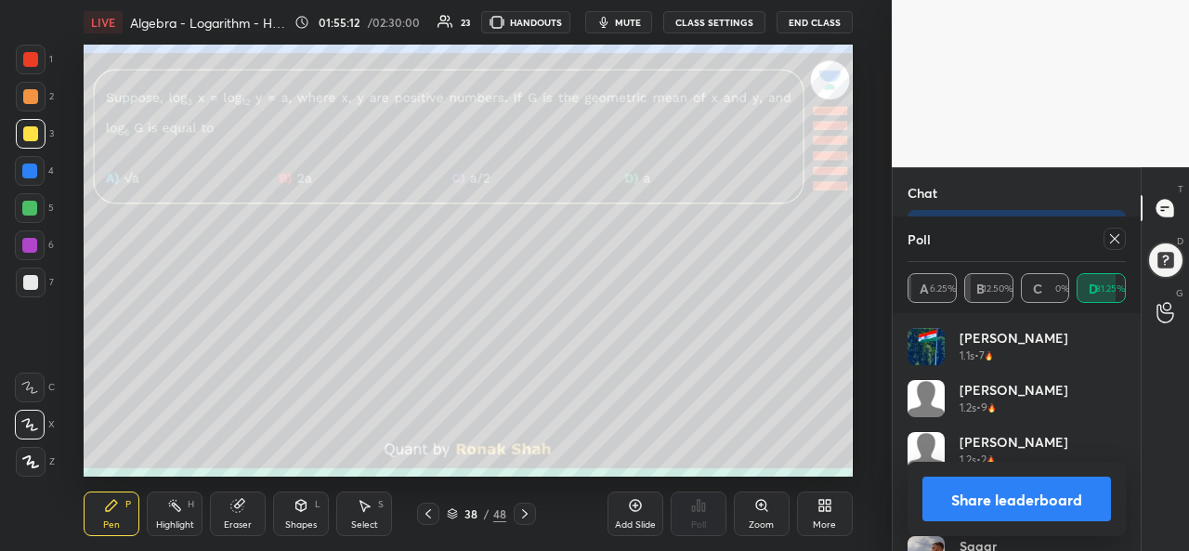
scroll to position [217, 213]
click at [1113, 239] on icon at bounding box center [1115, 238] width 15 height 15
type textarea "x"
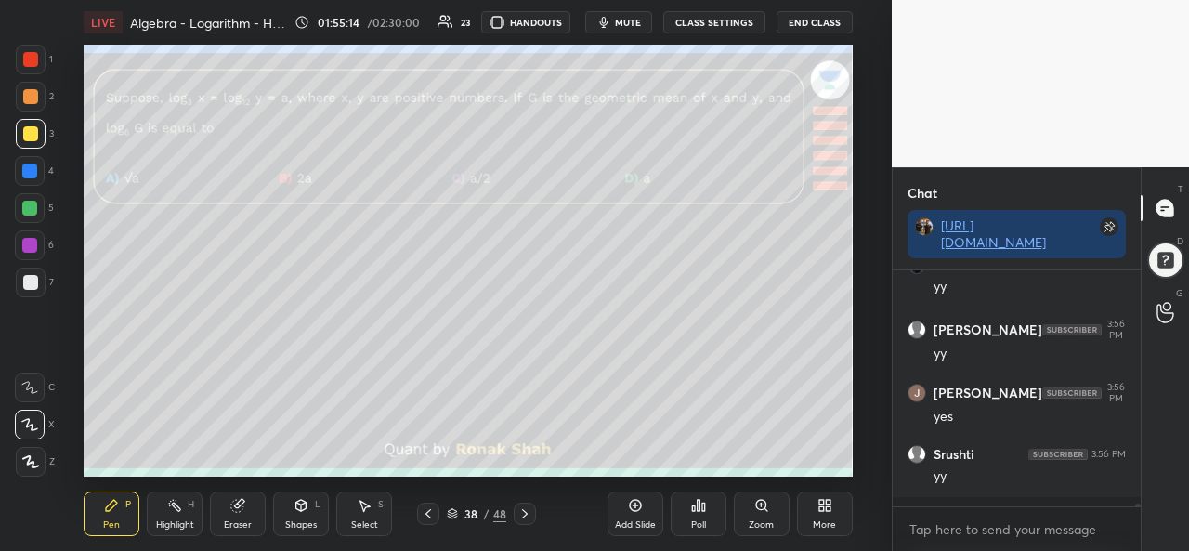
scroll to position [6, 6]
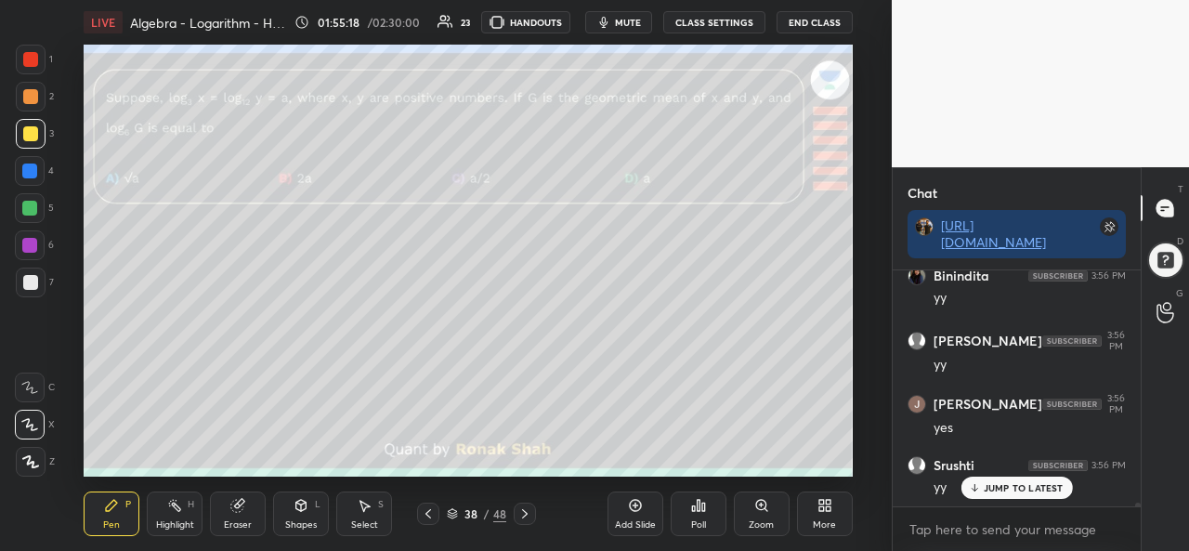
click at [697, 521] on div "Poll" at bounding box center [698, 524] width 15 height 9
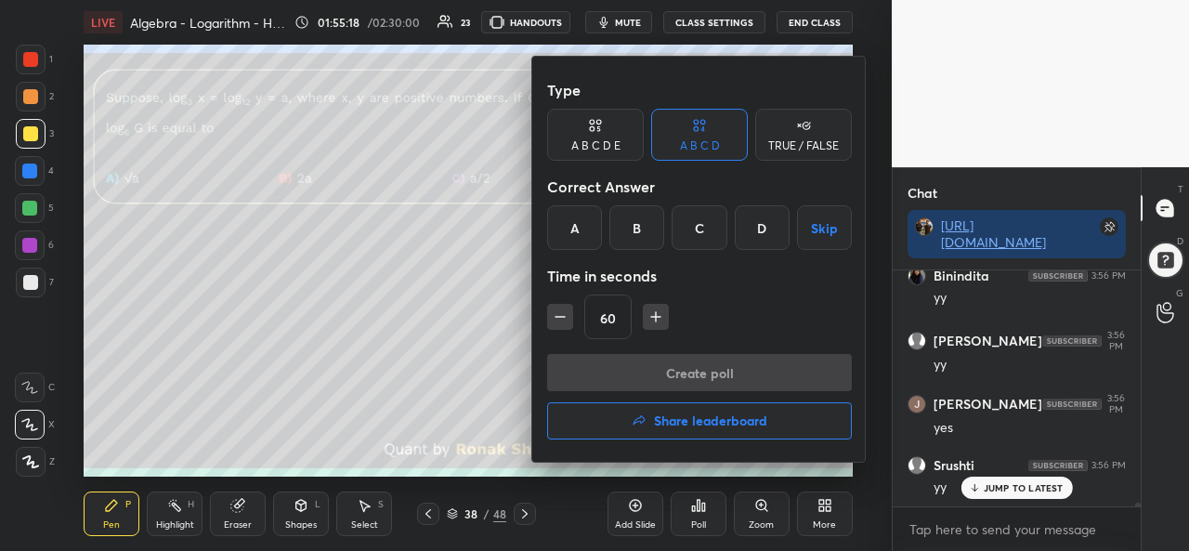
click at [710, 423] on h4 "Share leaderboard" at bounding box center [710, 420] width 113 height 13
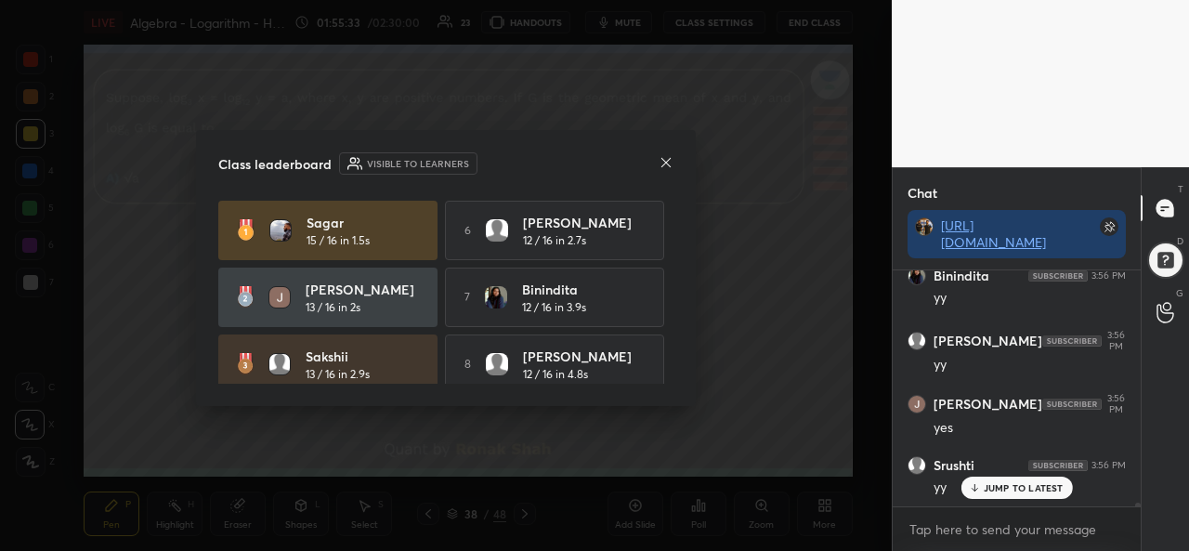
scroll to position [150, 0]
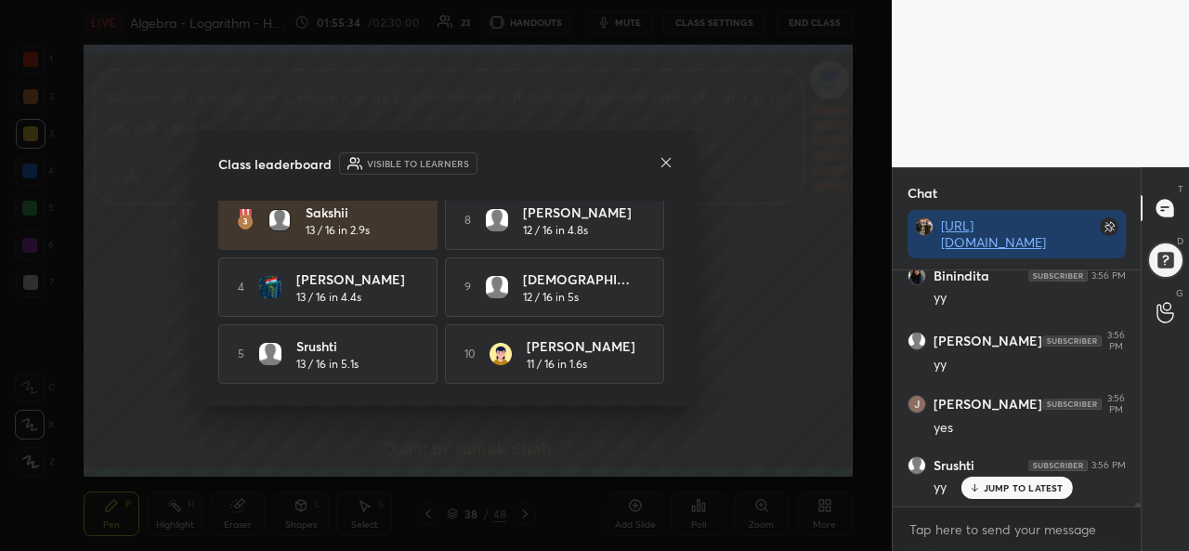
click at [670, 161] on icon at bounding box center [666, 162] width 15 height 15
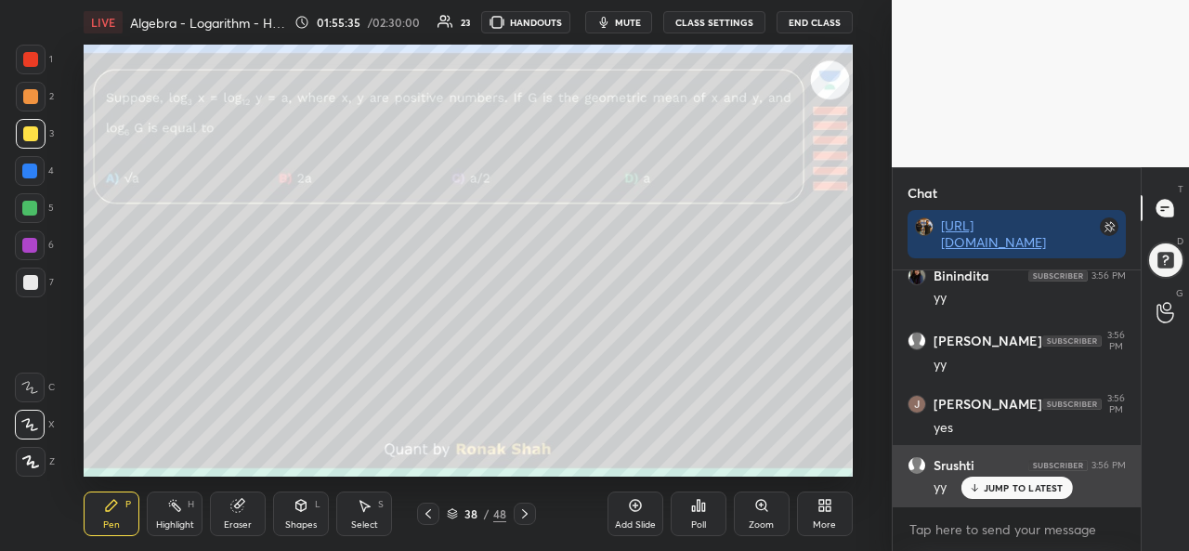
click at [996, 488] on p "JUMP TO LATEST" at bounding box center [1024, 487] width 80 height 11
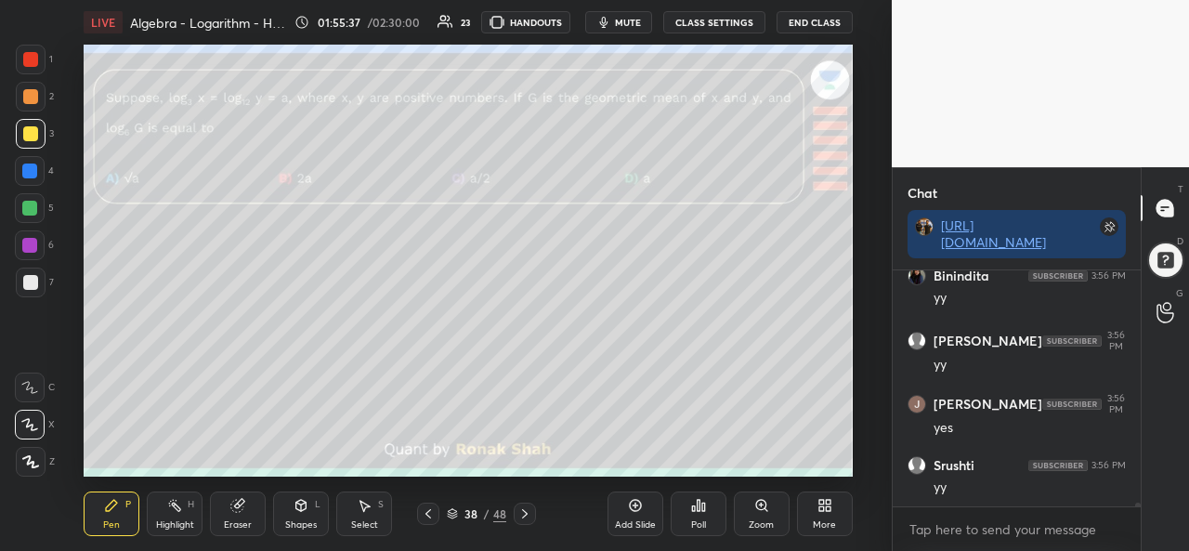
click at [30, 164] on div at bounding box center [29, 171] width 15 height 15
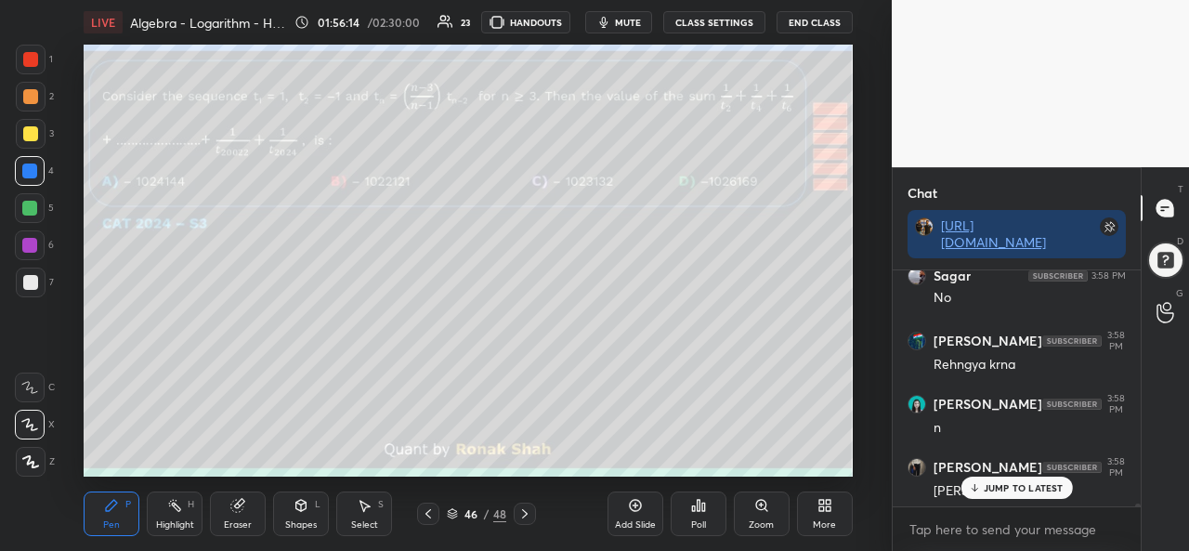
scroll to position [17453, 0]
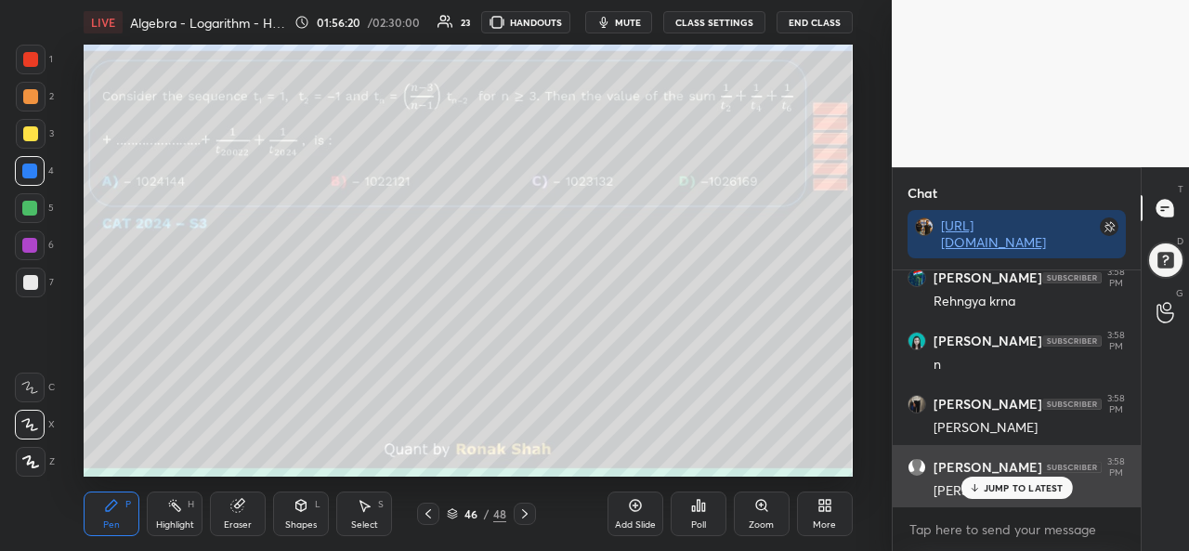
click at [1004, 485] on p "JUMP TO LATEST" at bounding box center [1024, 487] width 80 height 11
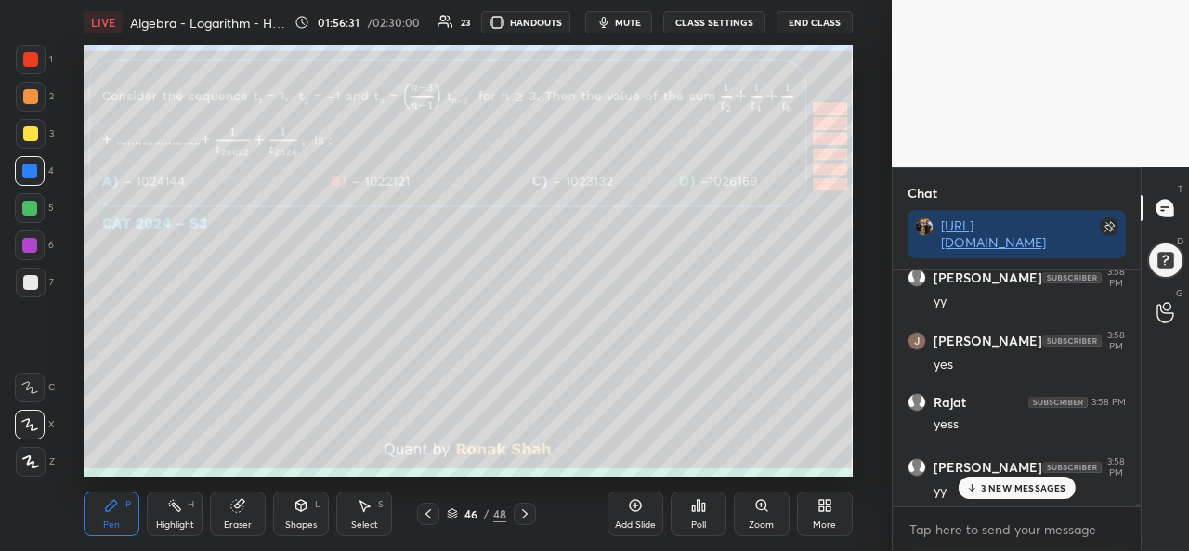
scroll to position [17958, 0]
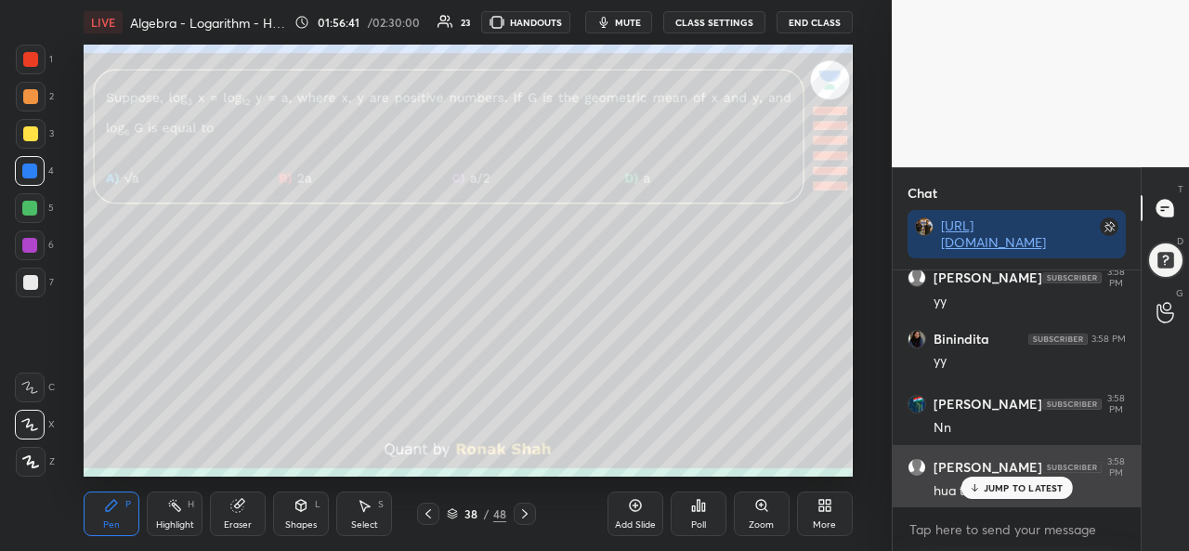
click at [1012, 484] on p "JUMP TO LATEST" at bounding box center [1024, 487] width 80 height 11
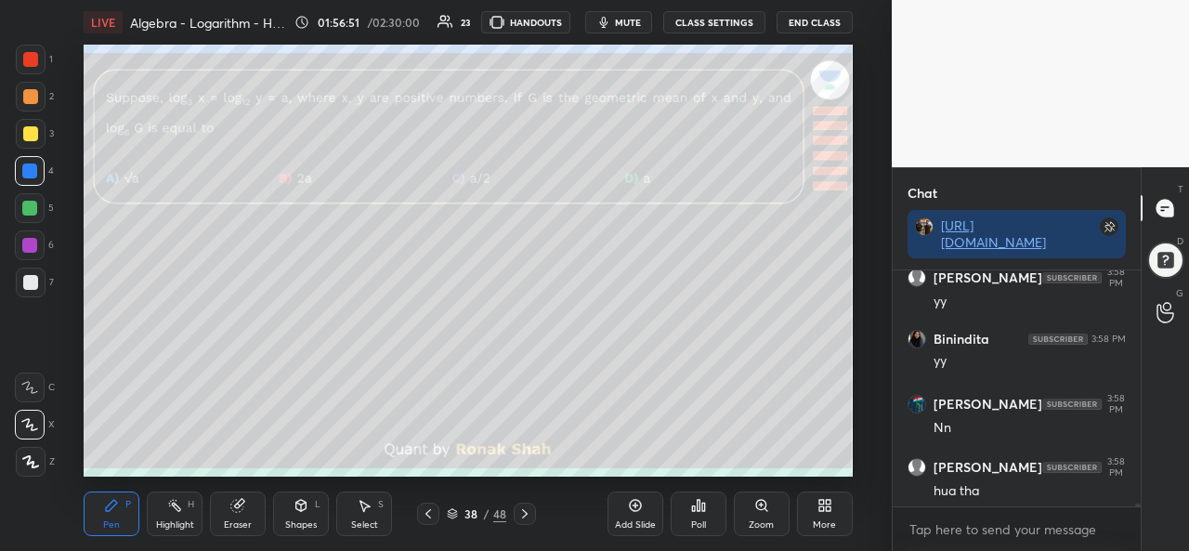
click at [28, 59] on div at bounding box center [30, 59] width 15 height 15
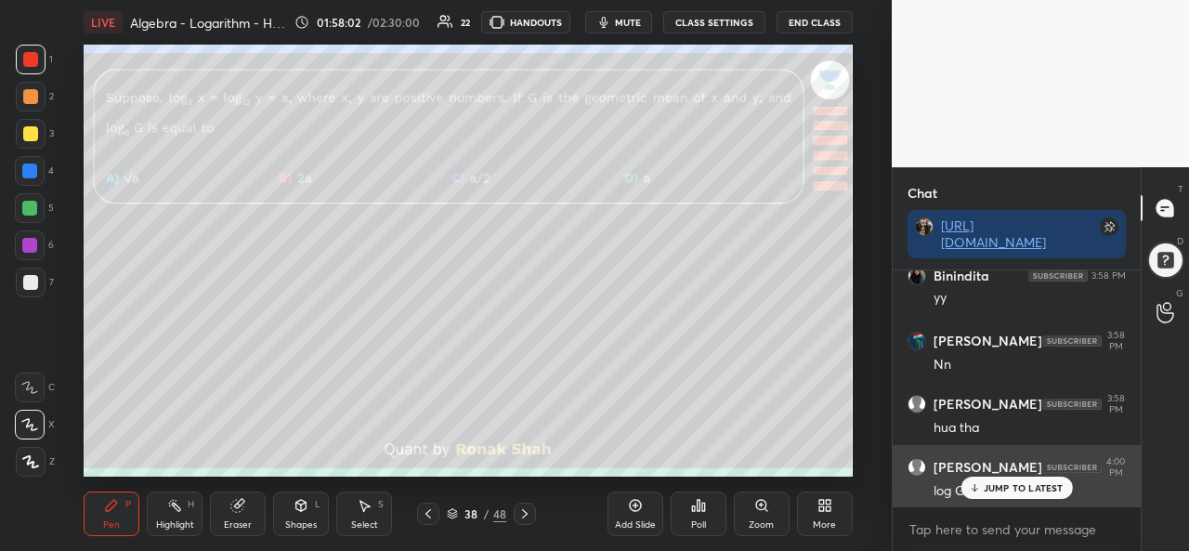
click at [1025, 485] on p "JUMP TO LATEST" at bounding box center [1024, 487] width 80 height 11
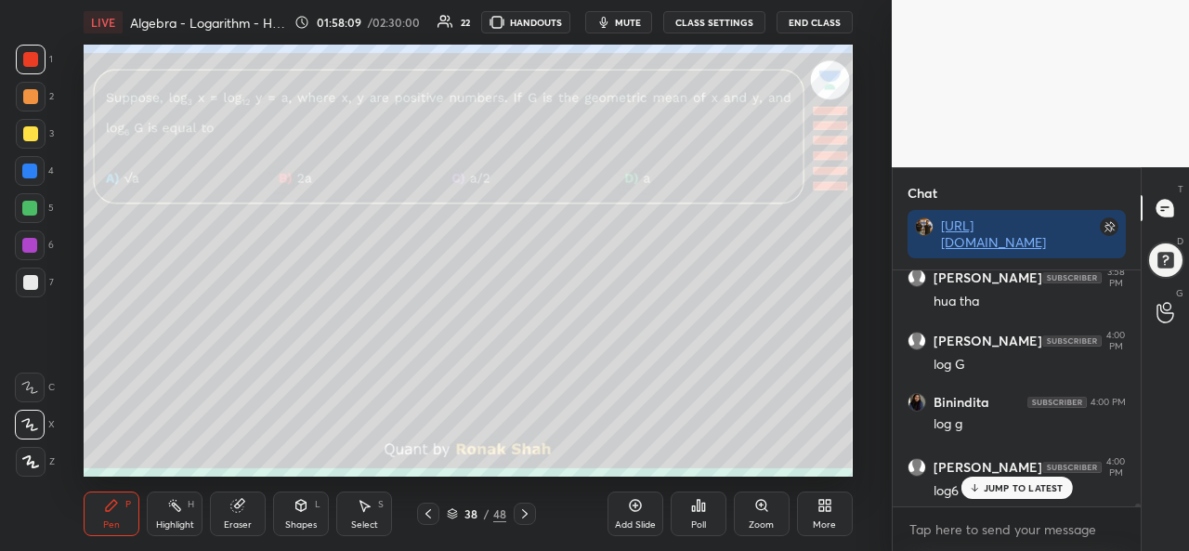
scroll to position [18211, 0]
click at [26, 133] on div at bounding box center [30, 133] width 15 height 15
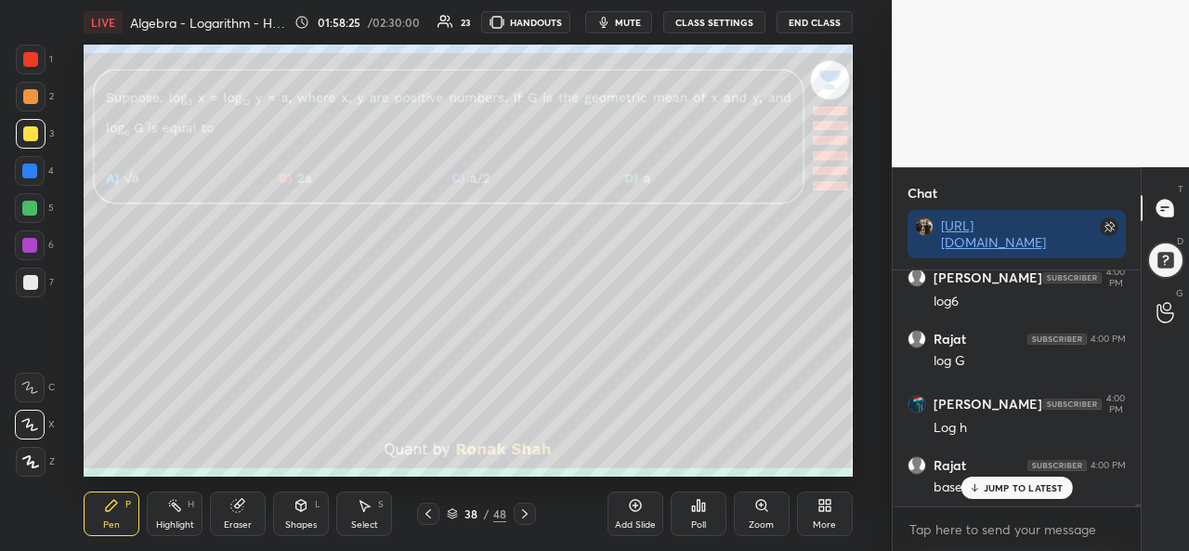
scroll to position [18400, 0]
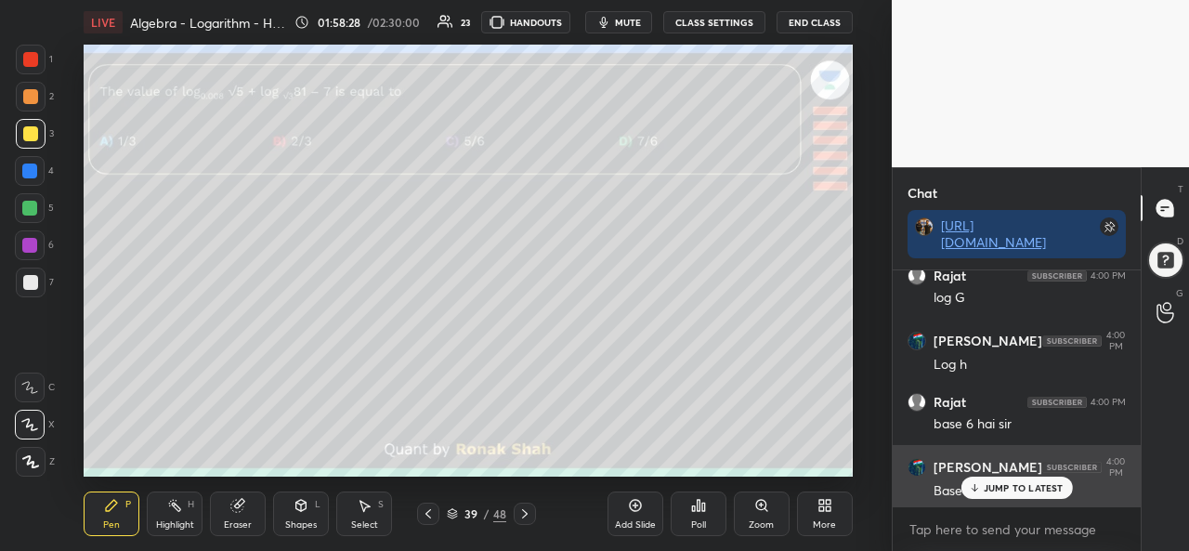
click at [996, 490] on p "JUMP TO LATEST" at bounding box center [1024, 487] width 80 height 11
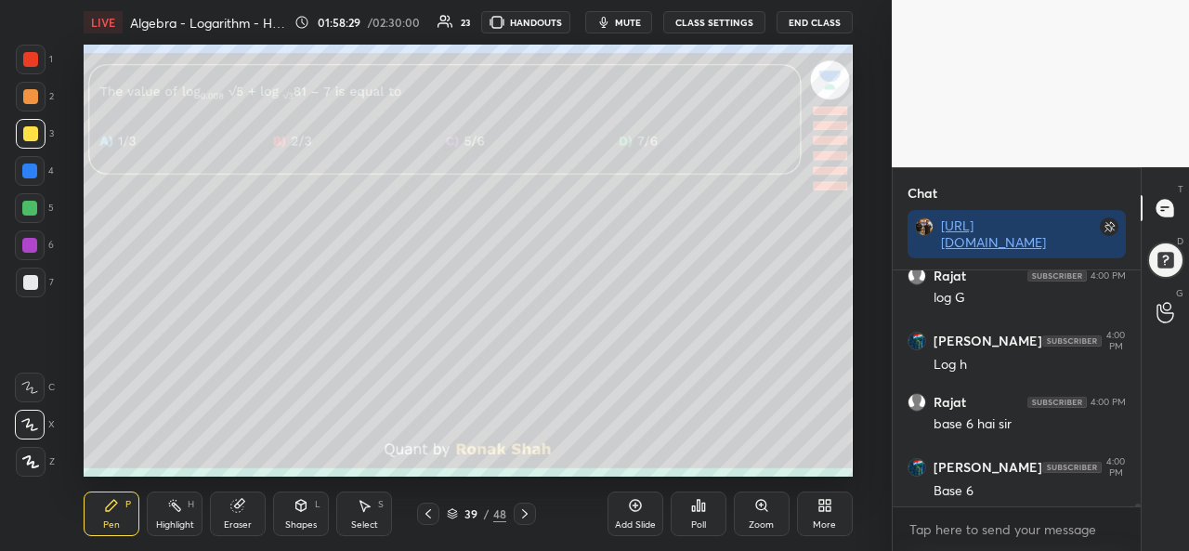
click at [361, 504] on icon at bounding box center [366, 506] width 10 height 11
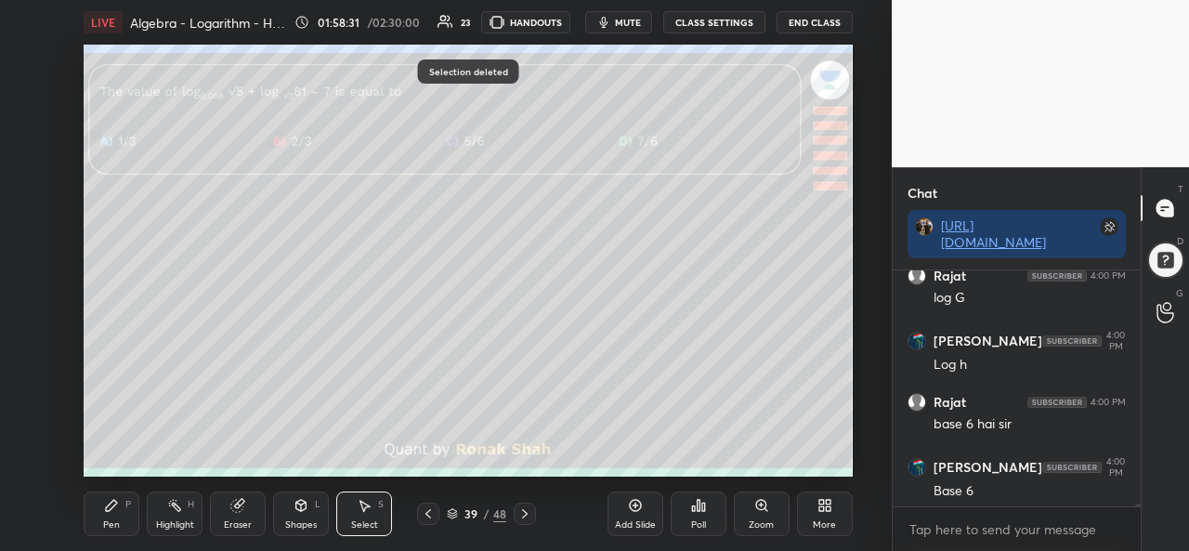
click at [113, 512] on icon at bounding box center [111, 505] width 15 height 15
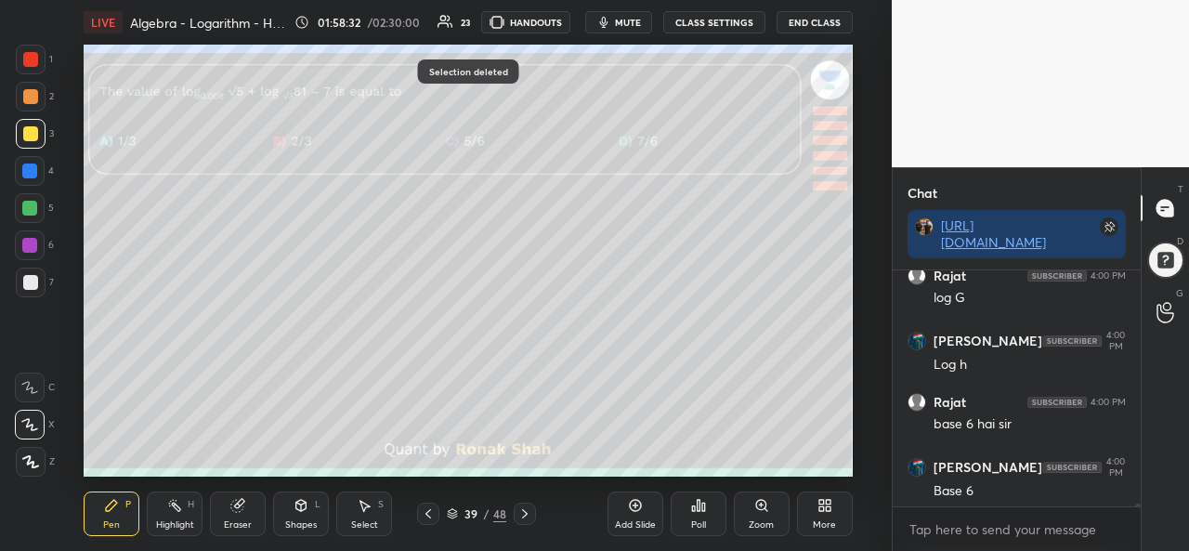
click at [39, 60] on div at bounding box center [31, 60] width 30 height 30
click at [702, 516] on div "Poll" at bounding box center [699, 514] width 56 height 45
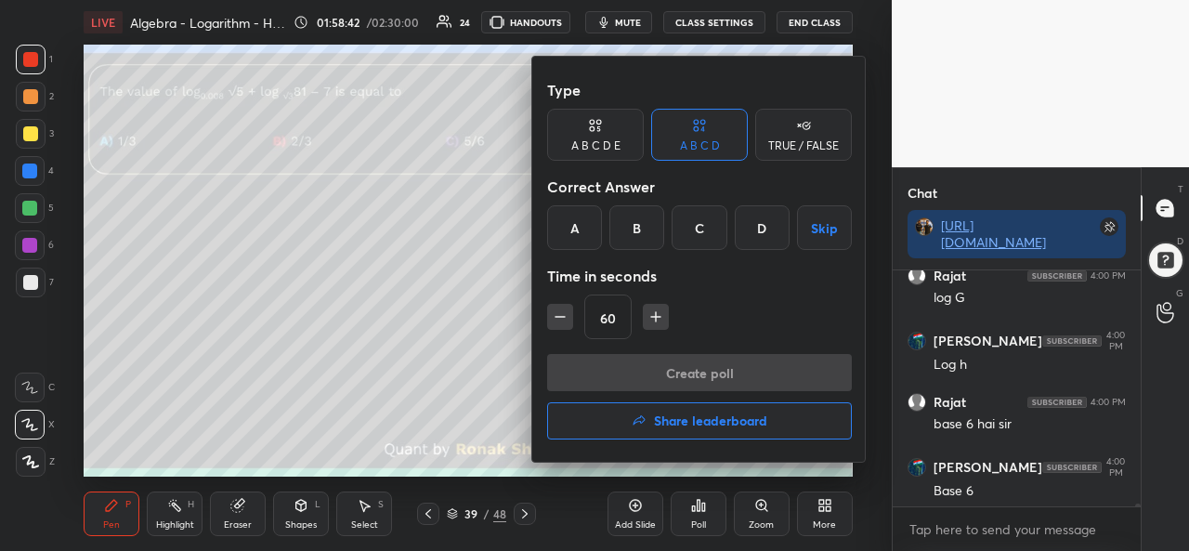
click at [695, 230] on div "C" at bounding box center [699, 227] width 55 height 45
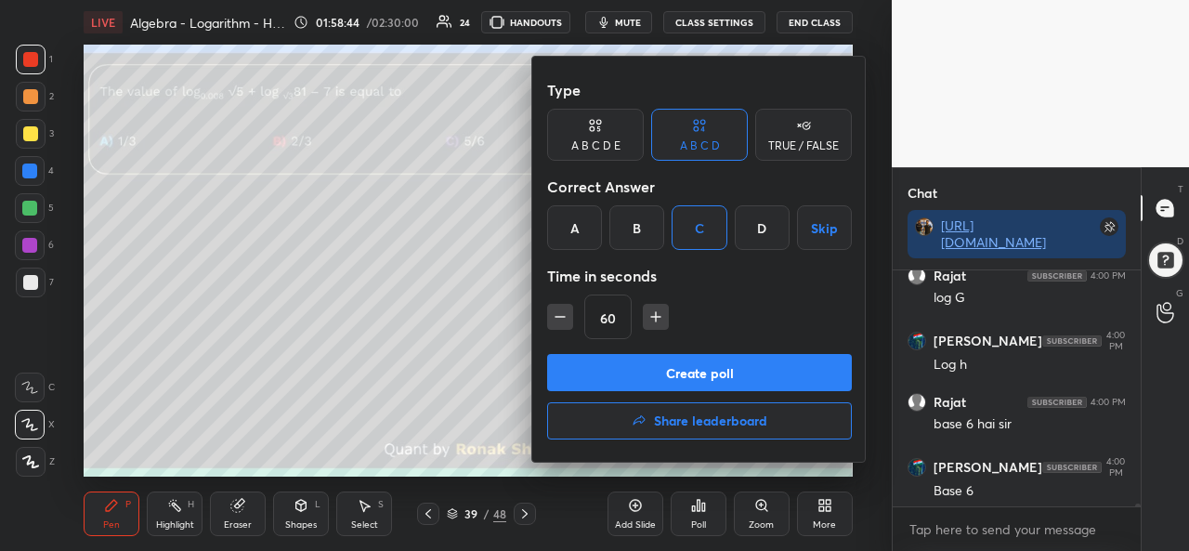
click at [552, 308] on icon "button" at bounding box center [560, 317] width 19 height 19
click at [553, 309] on icon "button" at bounding box center [560, 317] width 19 height 19
type input "30"
click at [702, 374] on button "Create poll" at bounding box center [699, 372] width 305 height 37
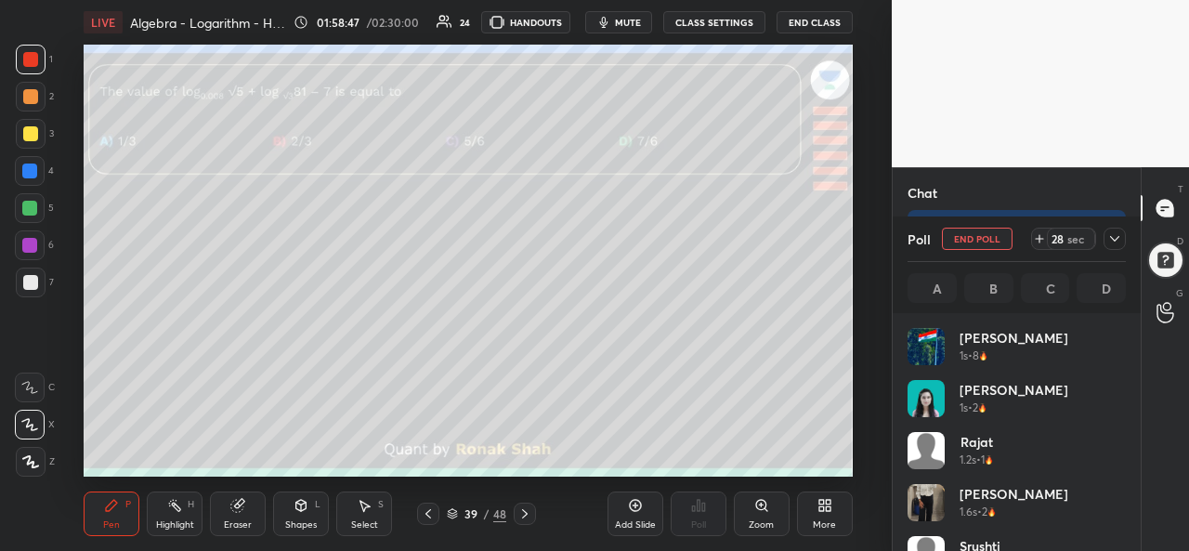
scroll to position [217, 213]
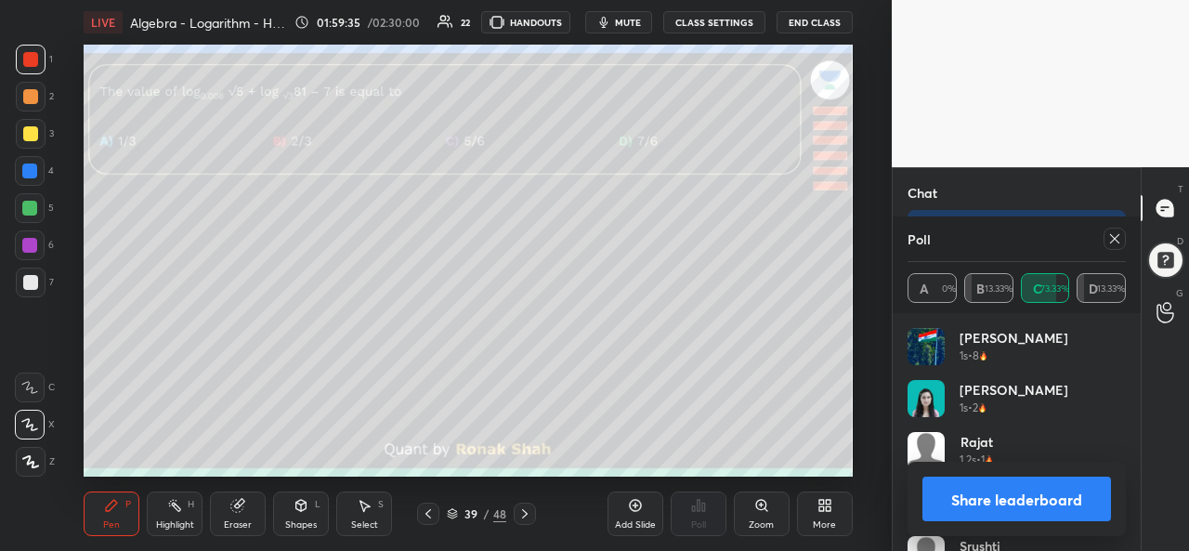
click at [1118, 237] on icon at bounding box center [1114, 238] width 9 height 9
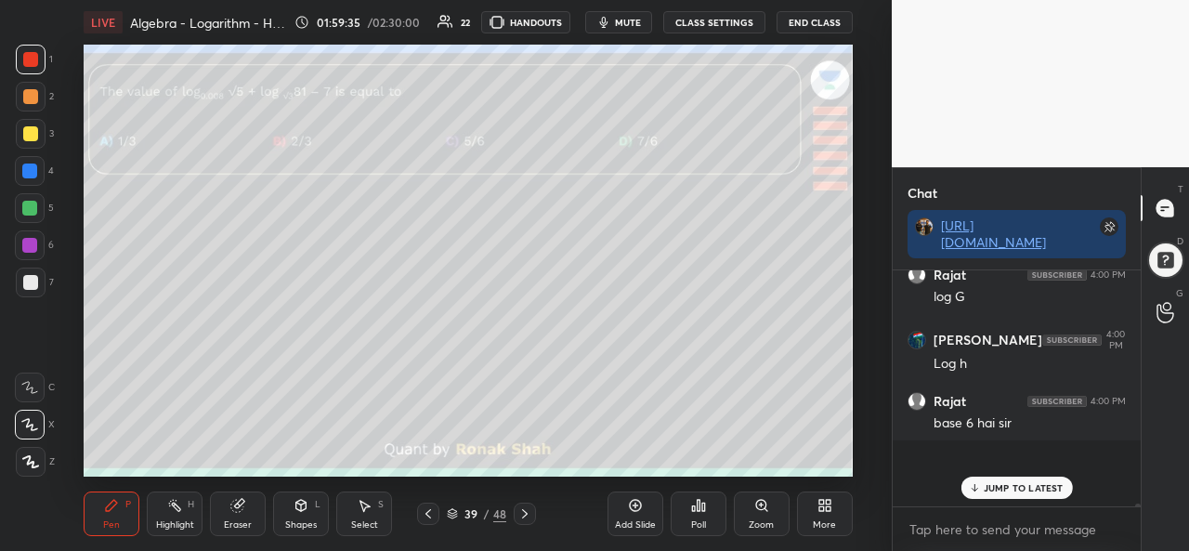
scroll to position [216, 243]
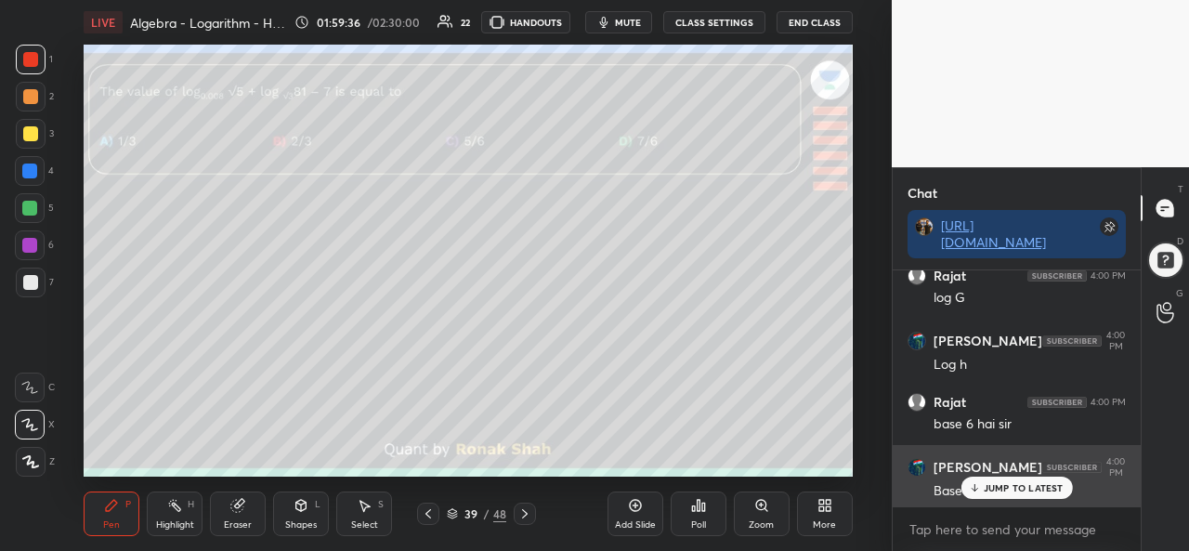
click at [989, 484] on p "JUMP TO LATEST" at bounding box center [1024, 487] width 80 height 11
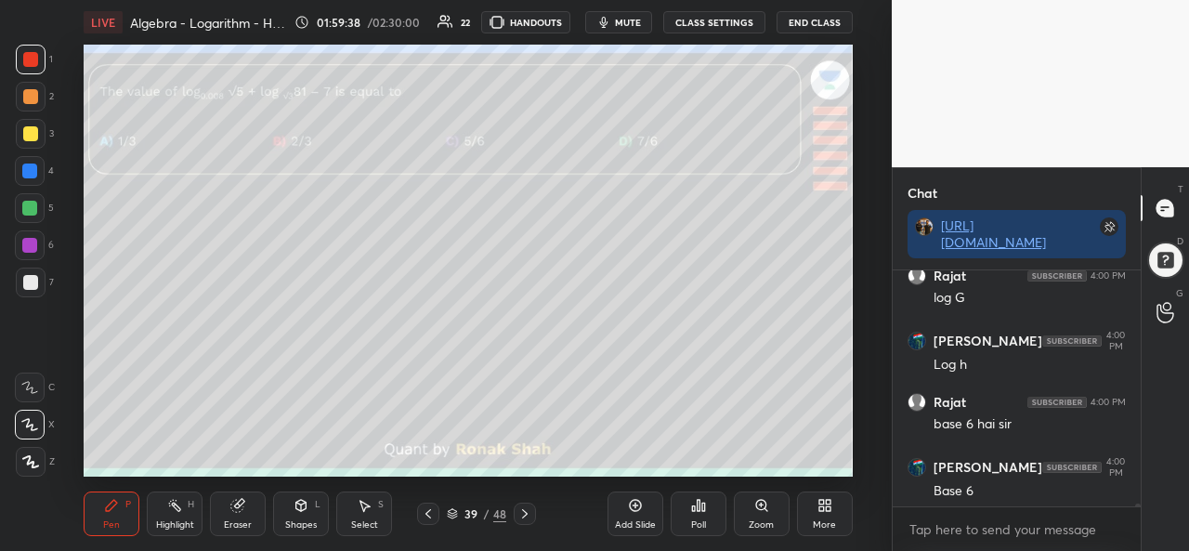
click at [29, 138] on div at bounding box center [30, 133] width 15 height 15
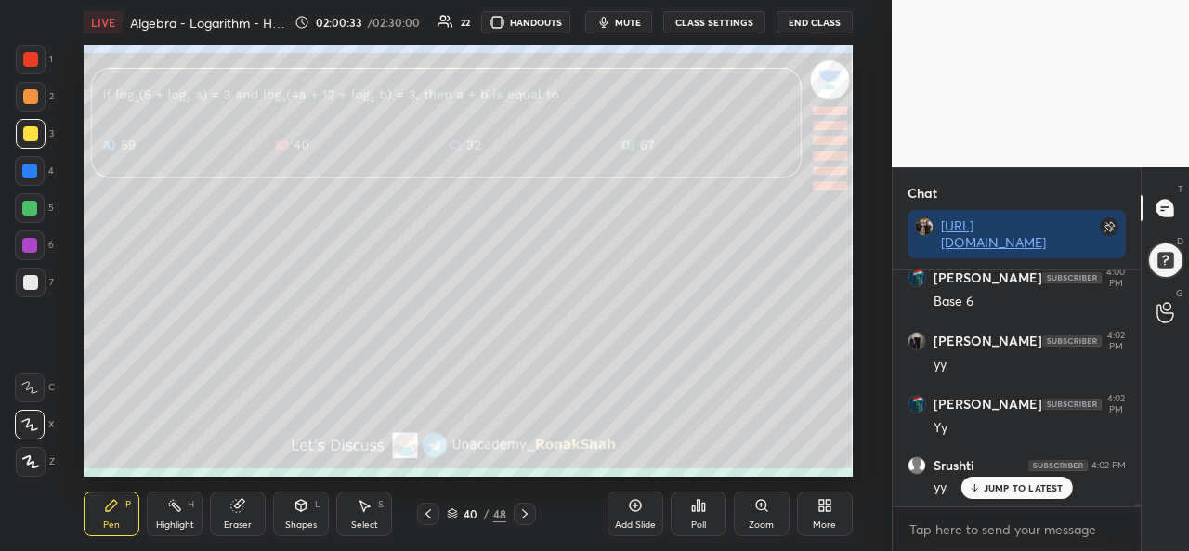
scroll to position [18657, 0]
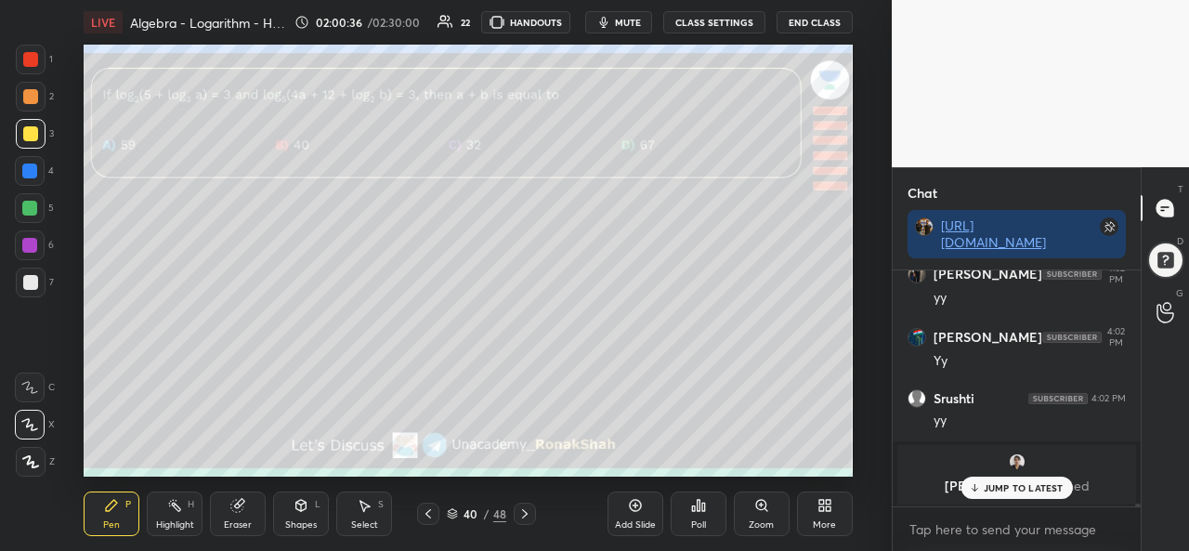
click at [694, 519] on div "Poll" at bounding box center [699, 514] width 56 height 45
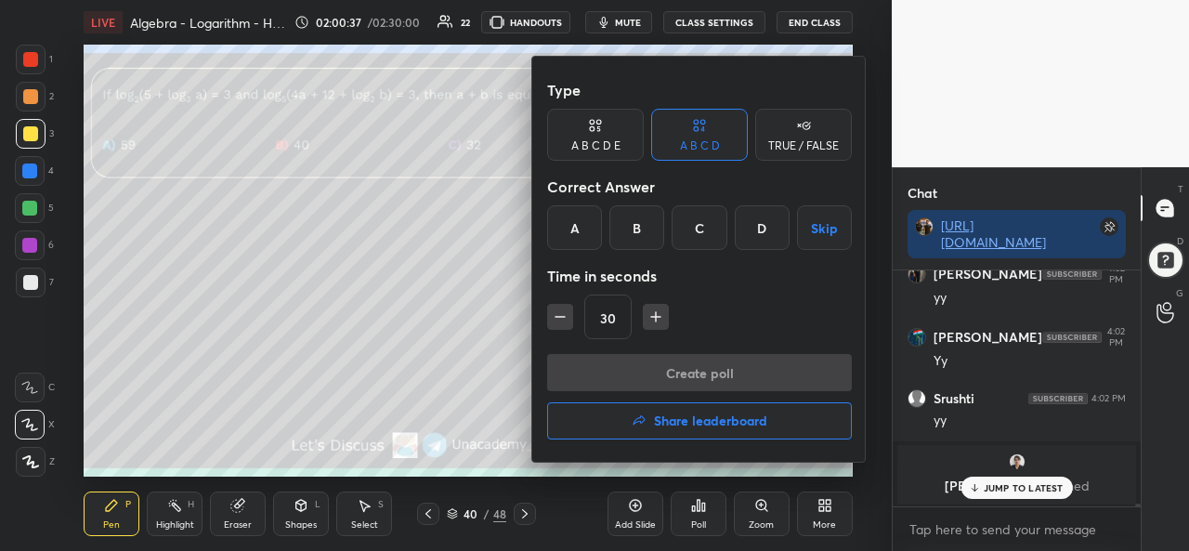
click at [570, 227] on div "A" at bounding box center [574, 227] width 55 height 45
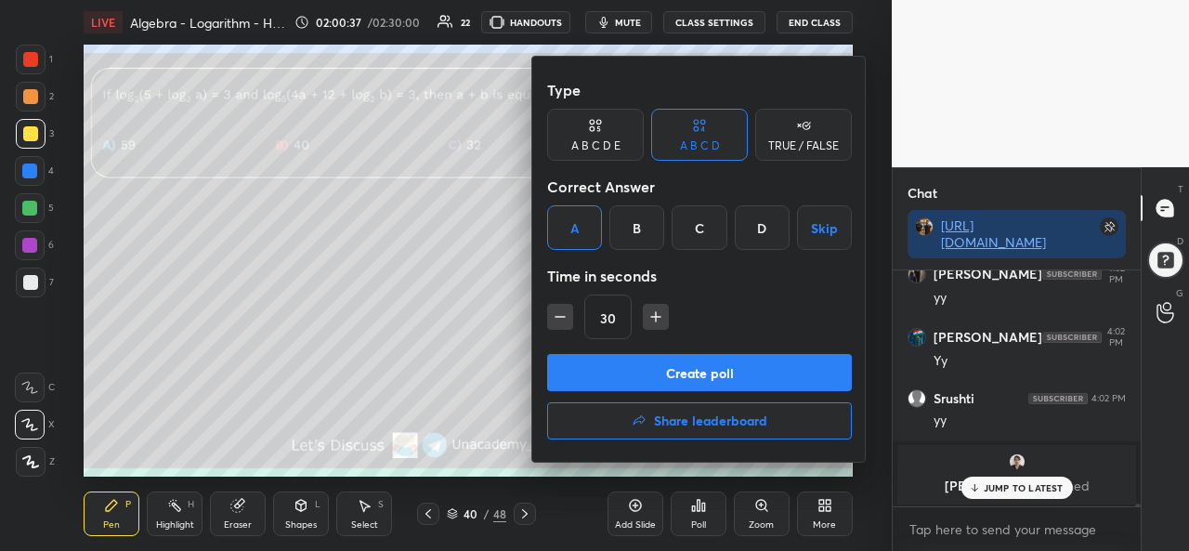
click at [683, 369] on button "Create poll" at bounding box center [699, 372] width 305 height 37
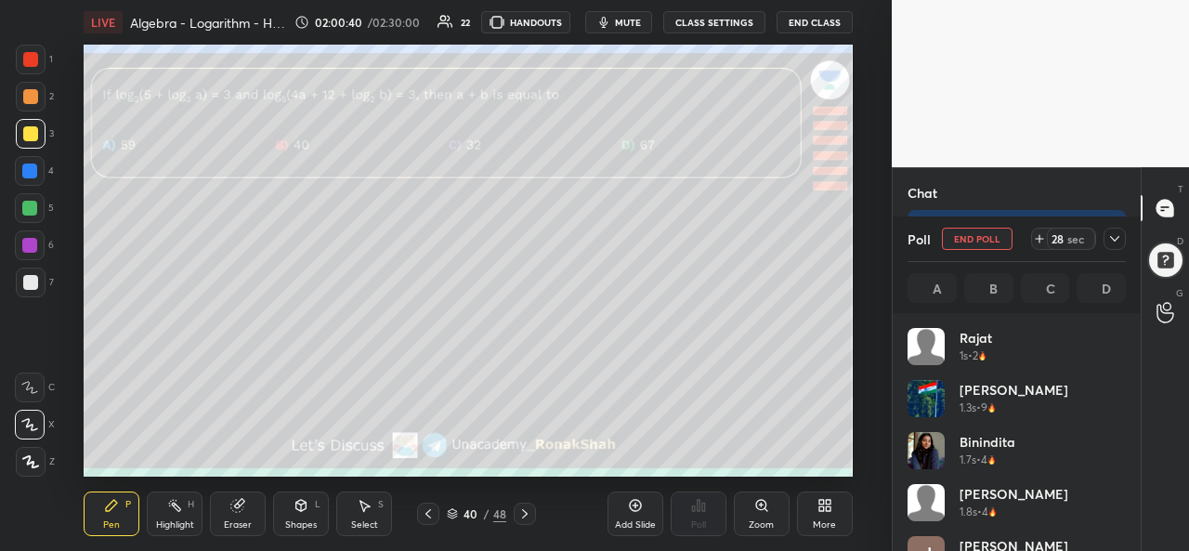
scroll to position [217, 213]
click at [369, 516] on div "Select S" at bounding box center [364, 514] width 56 height 45
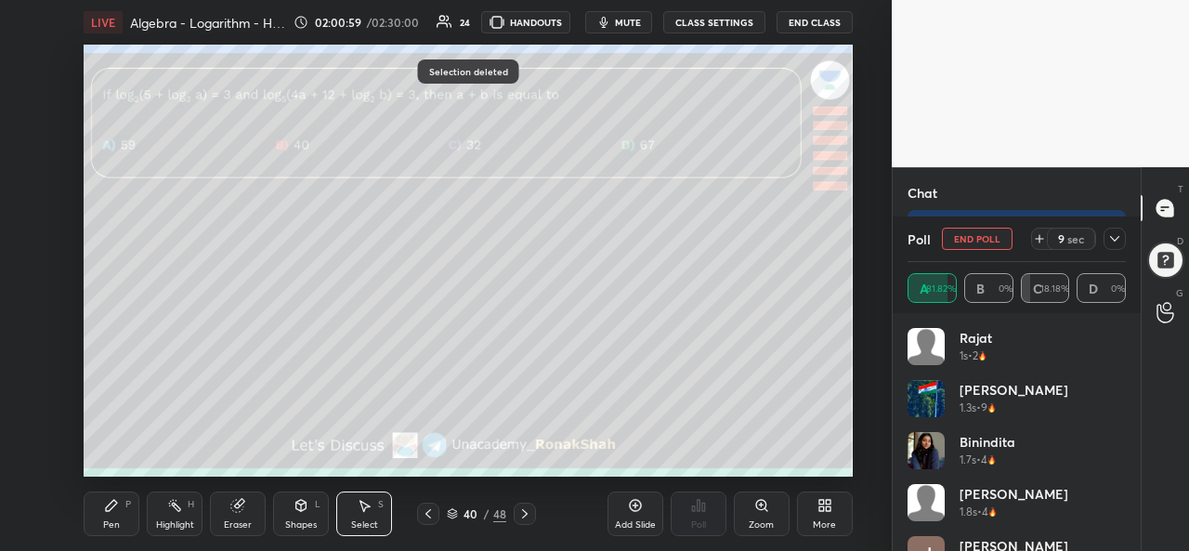
click at [120, 520] on div "Pen P" at bounding box center [112, 514] width 56 height 45
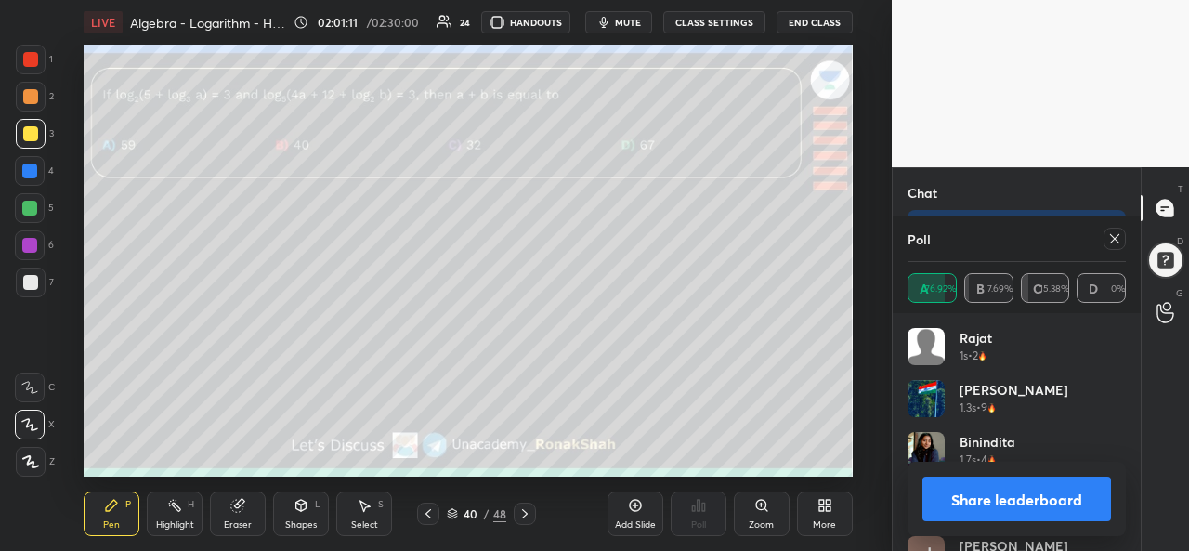
click at [1116, 237] on icon at bounding box center [1114, 238] width 9 height 9
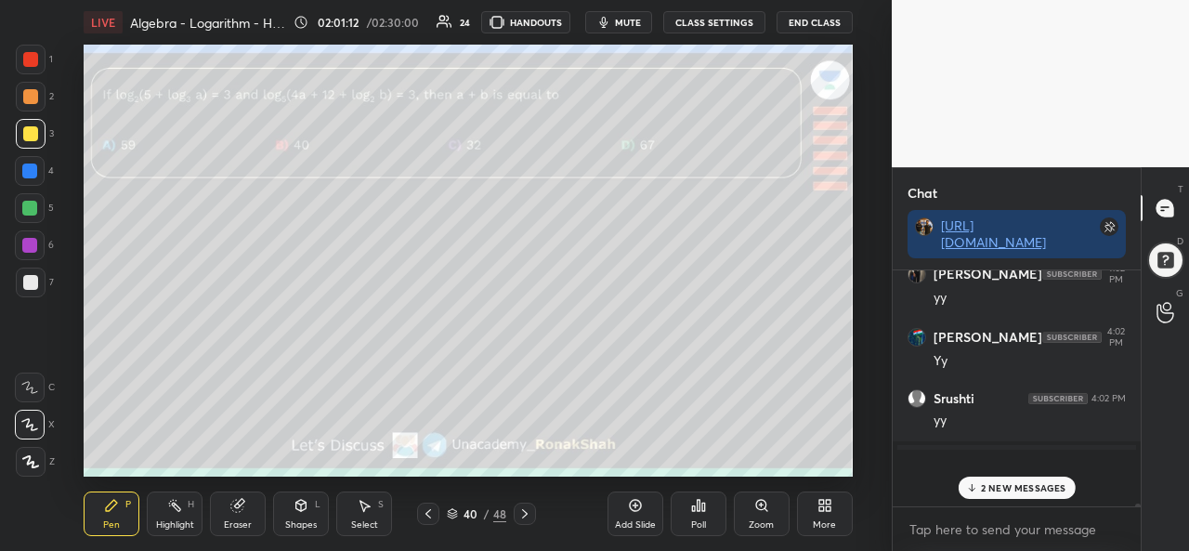
scroll to position [221, 243]
click at [40, 203] on div at bounding box center [30, 208] width 30 height 30
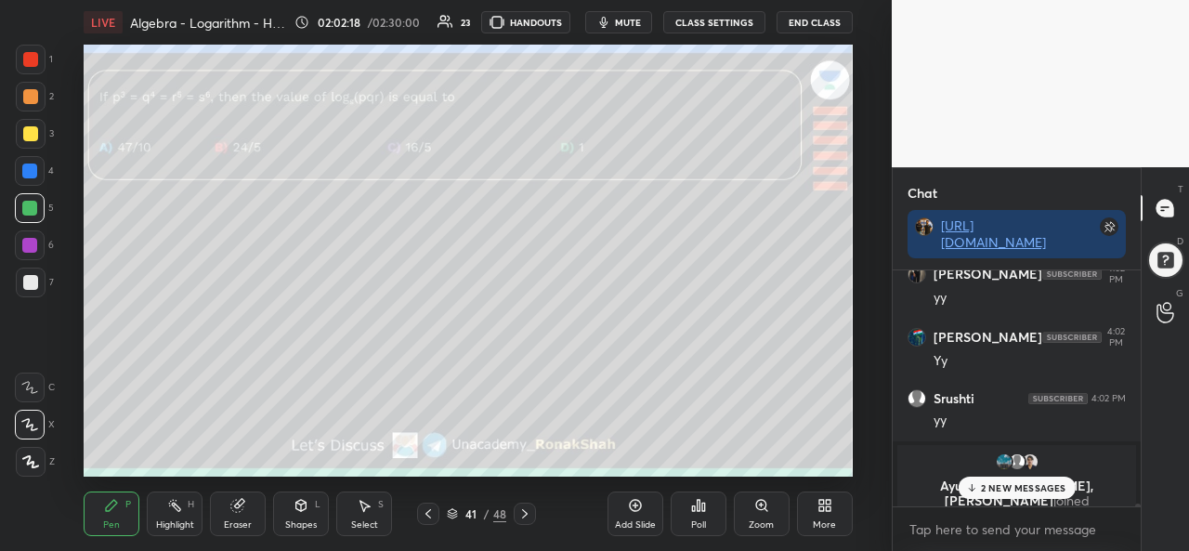
click at [708, 516] on div "Poll" at bounding box center [699, 514] width 56 height 45
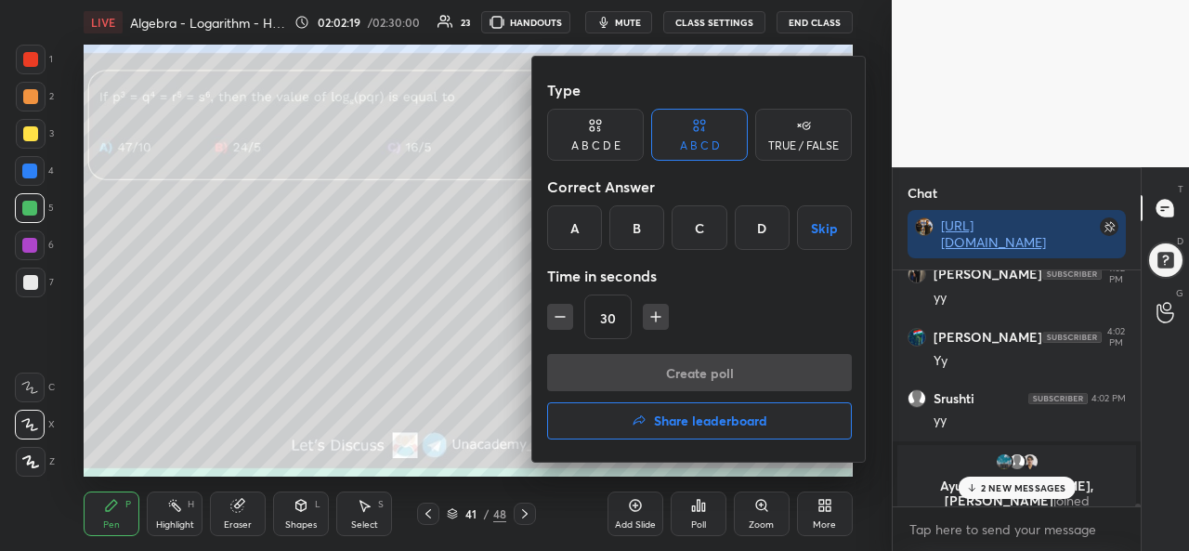
click at [571, 228] on div "A" at bounding box center [574, 227] width 55 height 45
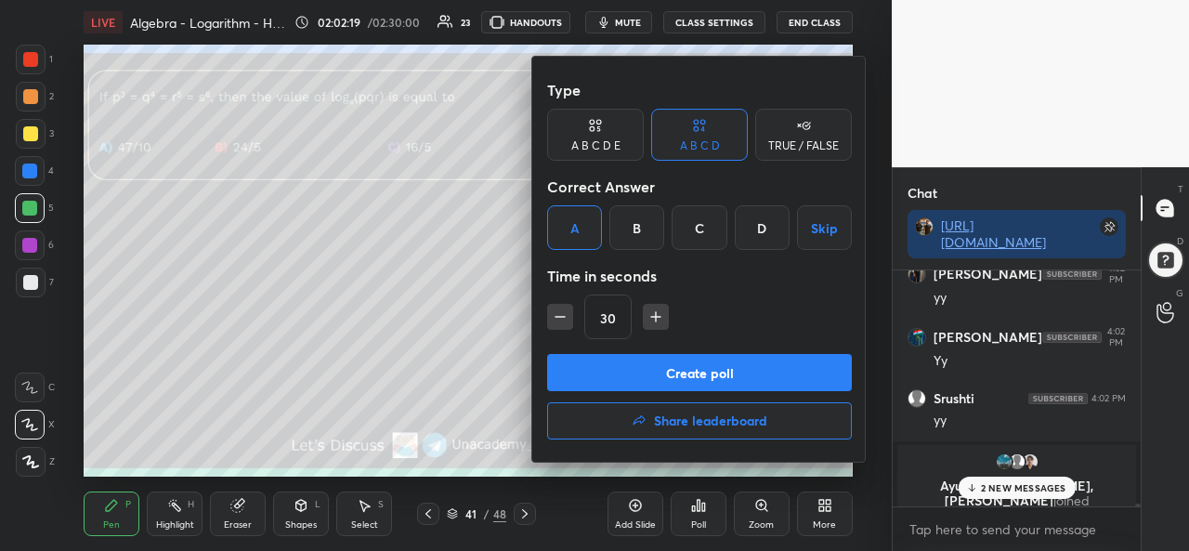
click at [697, 373] on button "Create poll" at bounding box center [699, 372] width 305 height 37
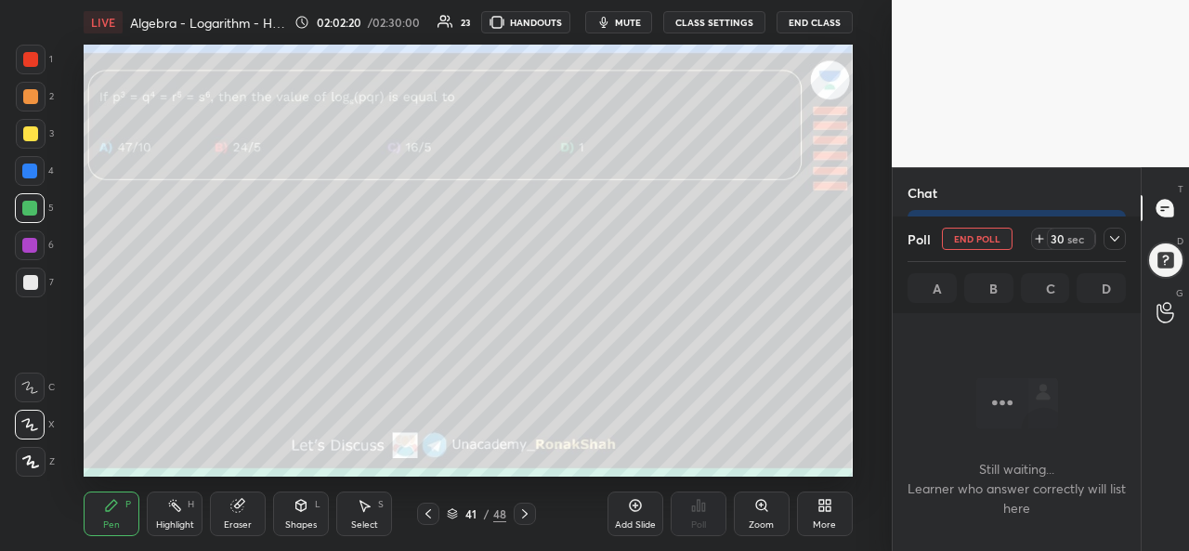
scroll to position [7, 6]
click at [353, 516] on div "Select S" at bounding box center [364, 514] width 56 height 45
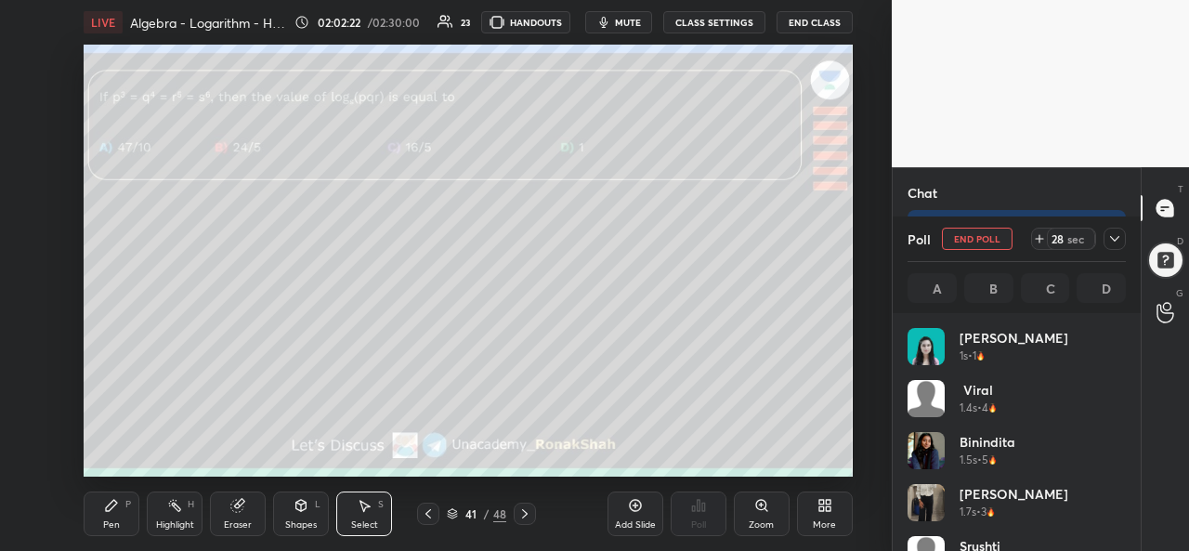
scroll to position [217, 213]
click at [108, 508] on icon at bounding box center [111, 505] width 11 height 11
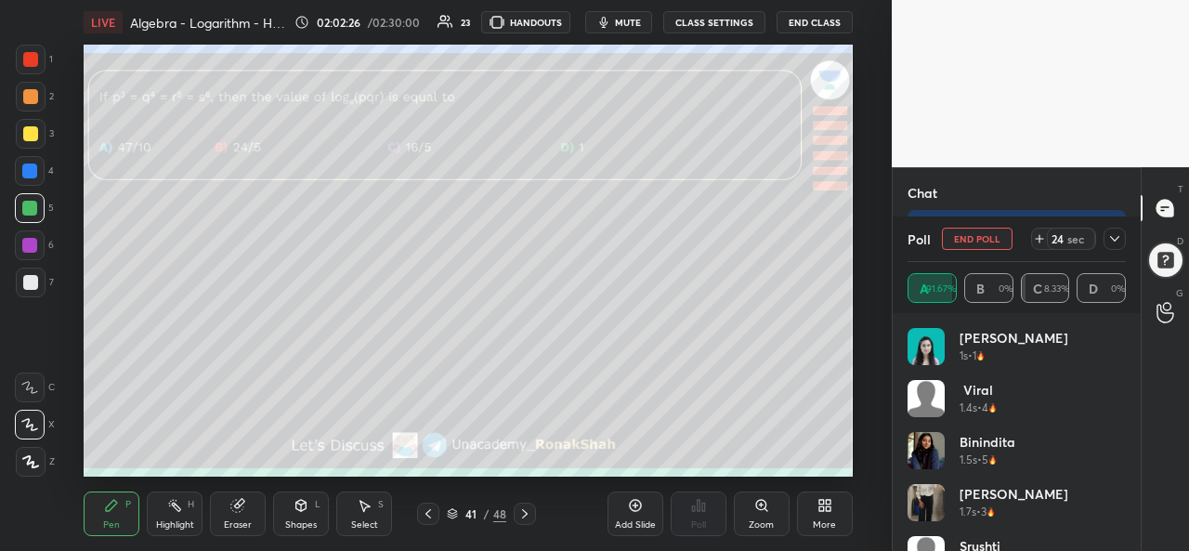
click at [23, 135] on div at bounding box center [30, 133] width 15 height 15
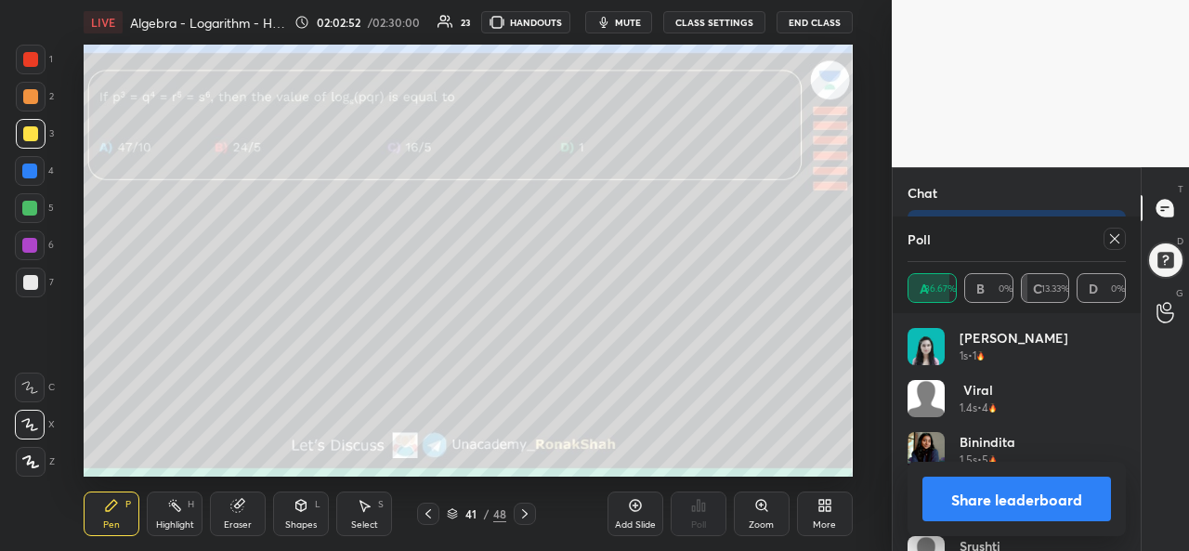
click at [1121, 244] on icon at bounding box center [1115, 238] width 15 height 15
type textarea "x"
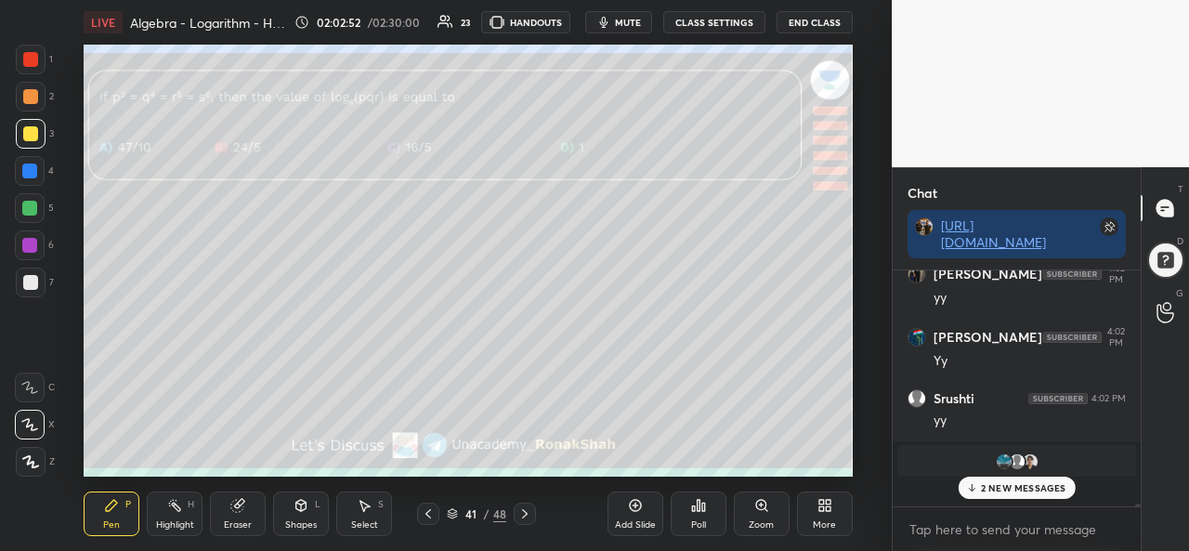
scroll to position [216, 243]
click at [41, 71] on div at bounding box center [31, 60] width 30 height 30
click at [699, 520] on div "Poll" at bounding box center [698, 524] width 15 height 9
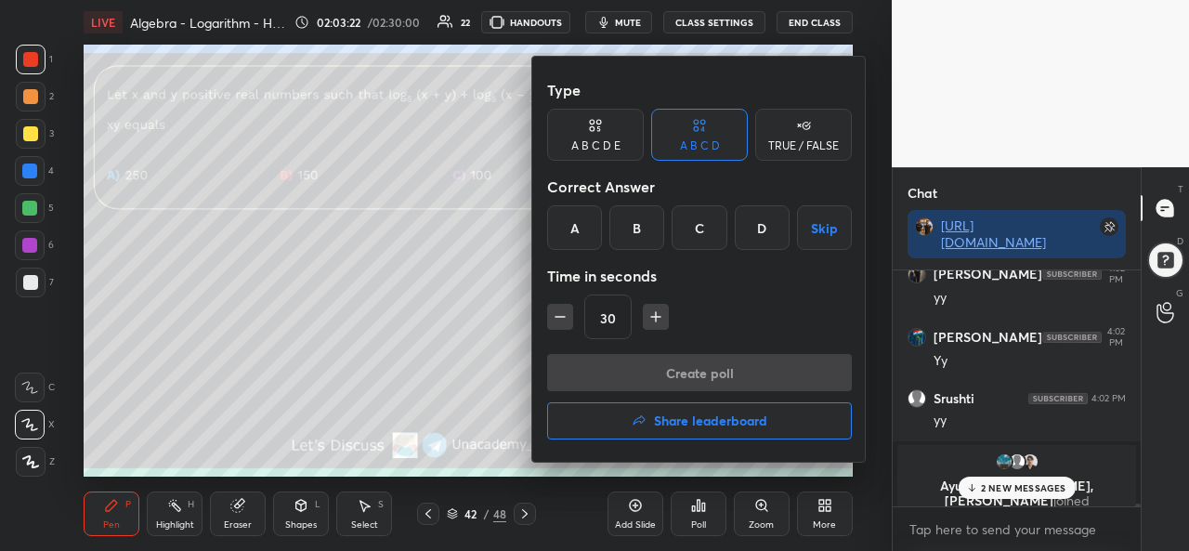
click at [634, 222] on div "B" at bounding box center [637, 227] width 55 height 45
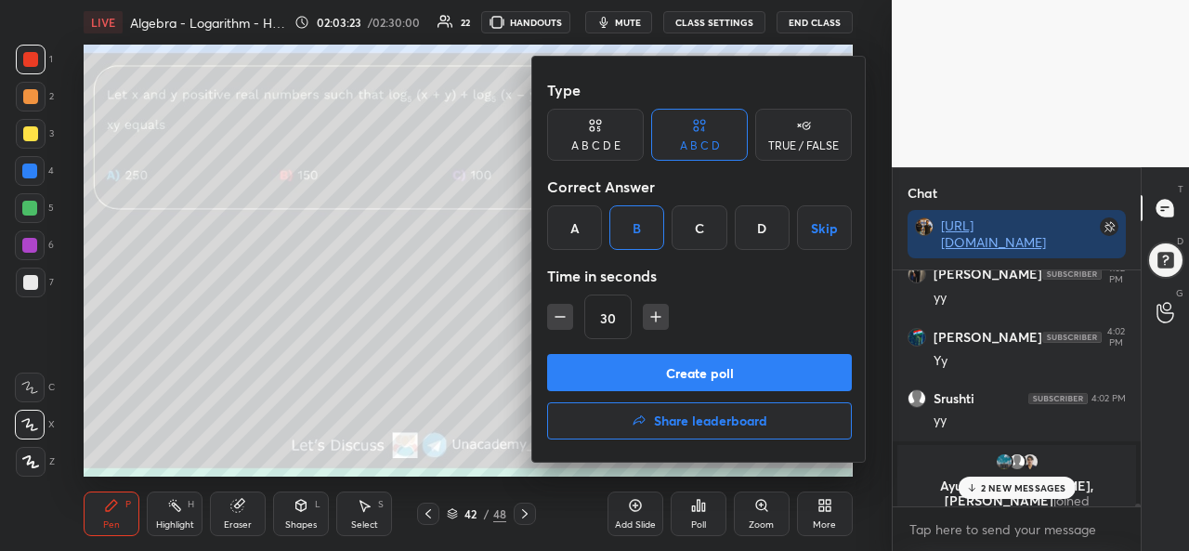
click at [656, 311] on icon "button" at bounding box center [656, 317] width 19 height 19
type input "45"
click at [706, 373] on button "Create poll" at bounding box center [699, 372] width 305 height 37
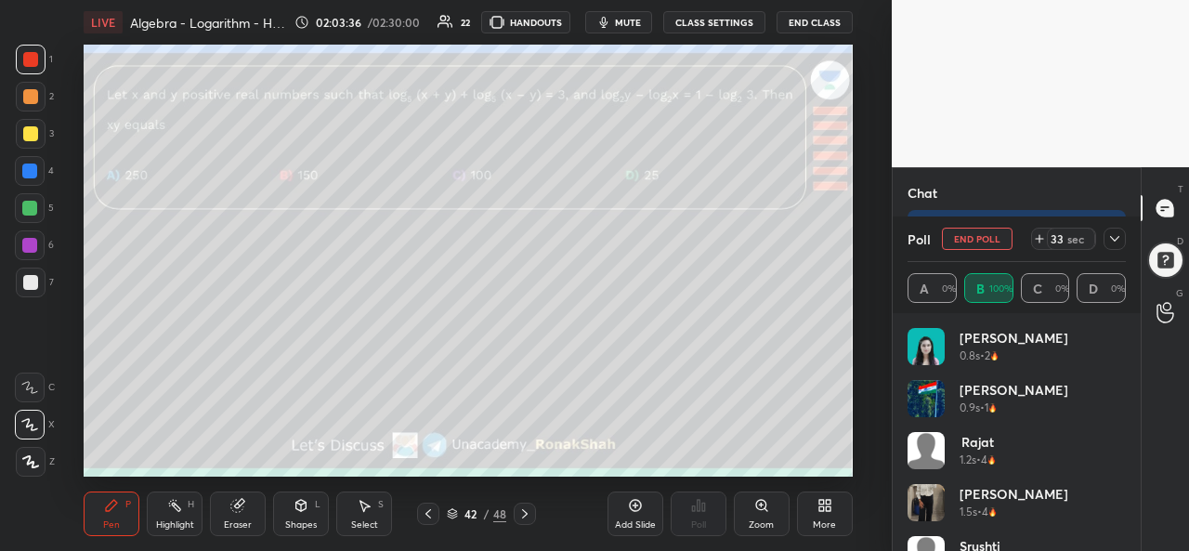
scroll to position [18817, 0]
click at [368, 514] on div "Select S" at bounding box center [364, 514] width 56 height 45
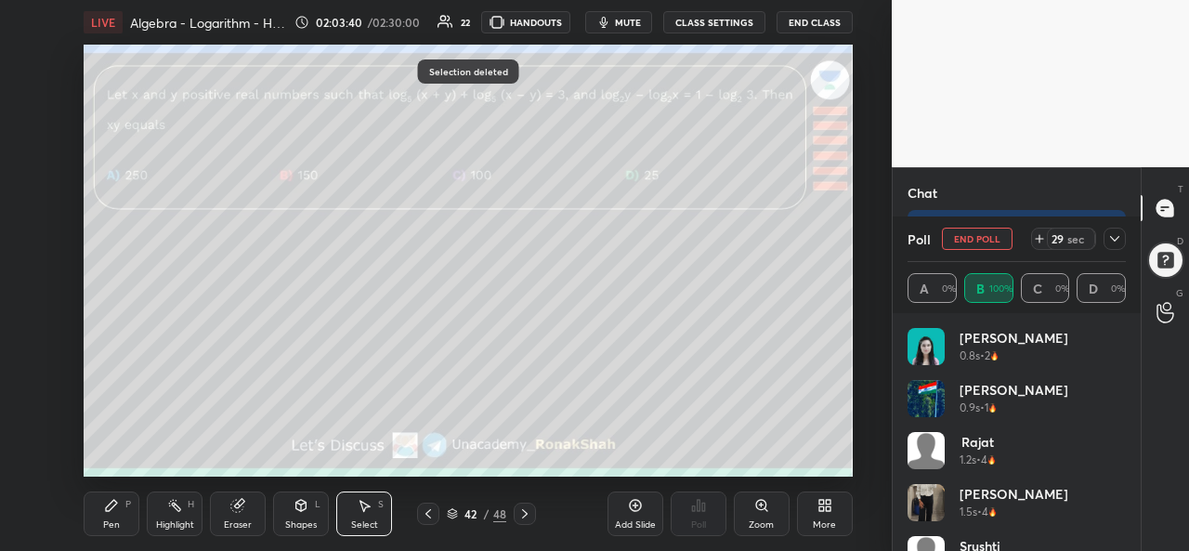
click at [113, 506] on icon at bounding box center [111, 505] width 11 height 11
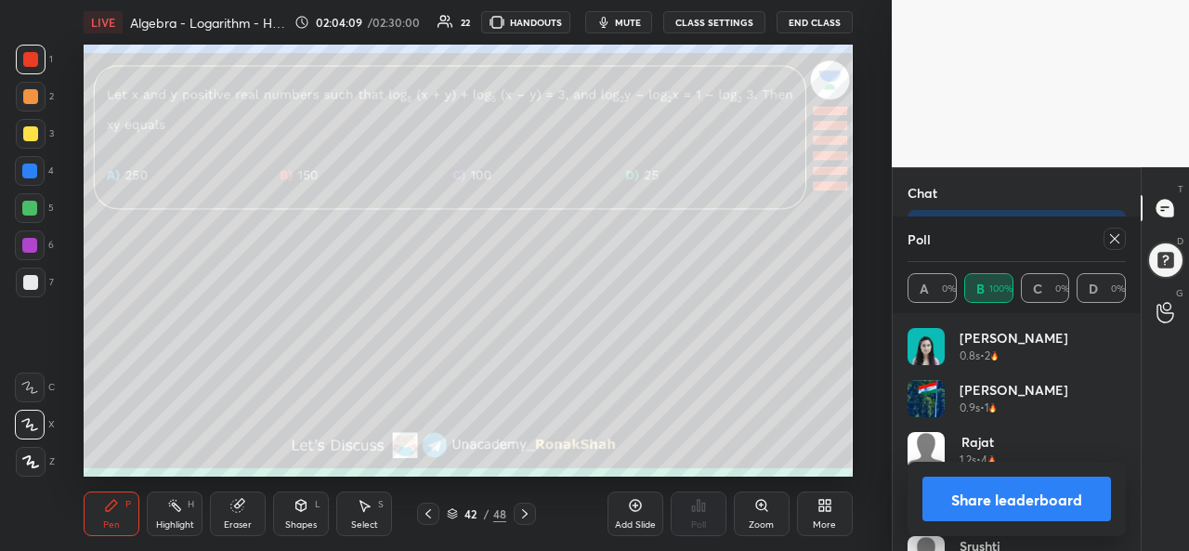
click at [1117, 244] on icon at bounding box center [1115, 238] width 15 height 15
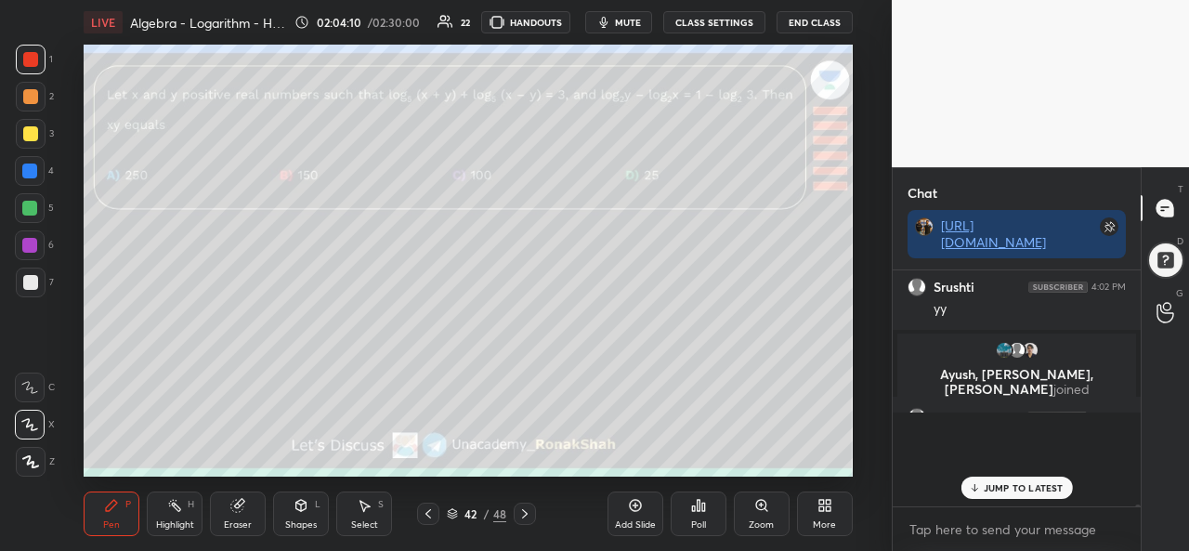
scroll to position [0, 0]
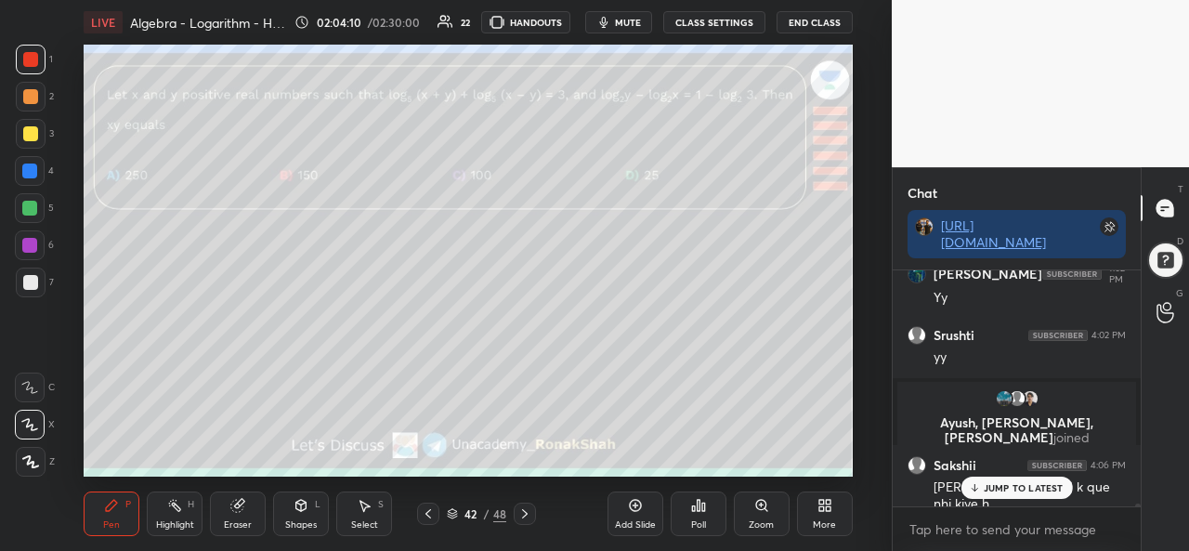
click at [1000, 488] on p "JUMP TO LATEST" at bounding box center [1024, 487] width 80 height 11
click at [16, 133] on div at bounding box center [31, 134] width 30 height 30
click at [28, 210] on div at bounding box center [29, 208] width 15 height 15
click at [27, 131] on div at bounding box center [30, 133] width 15 height 15
click at [37, 282] on div at bounding box center [31, 283] width 30 height 30
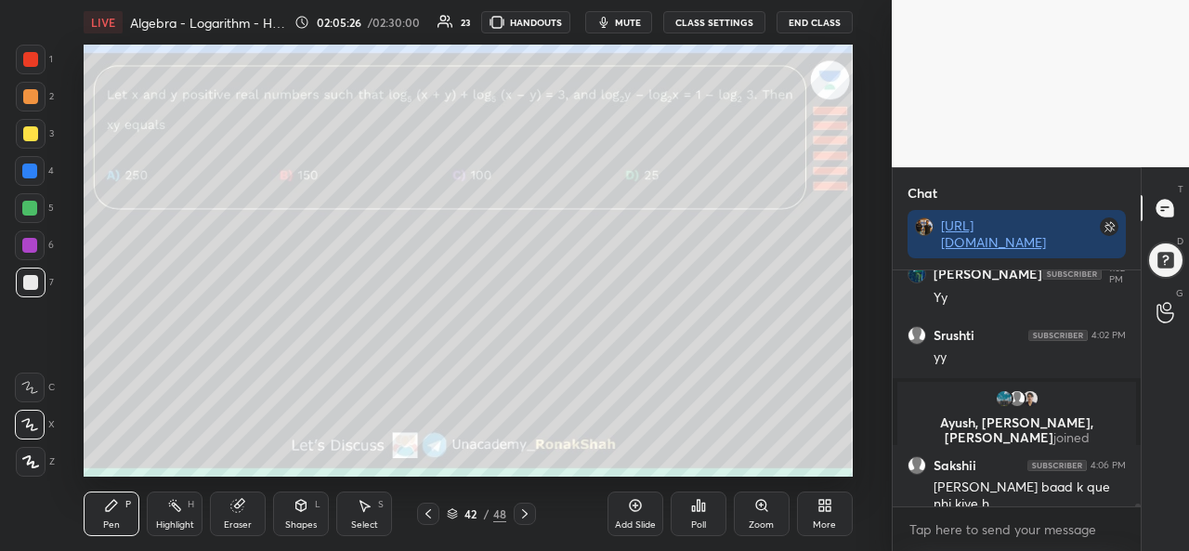
click at [371, 516] on div "Select S" at bounding box center [364, 514] width 56 height 45
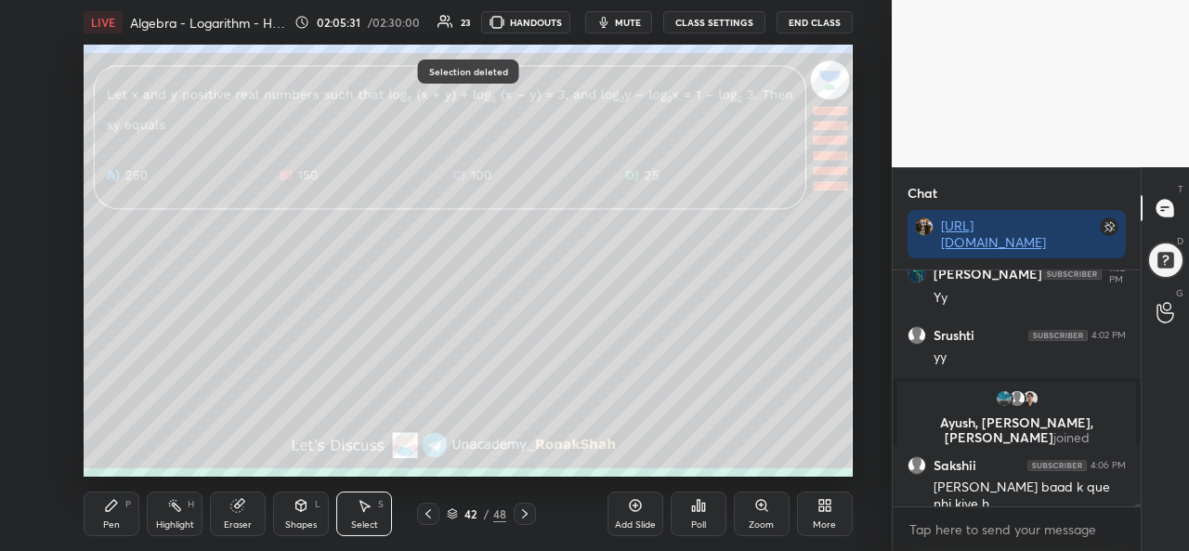
click at [107, 508] on icon at bounding box center [111, 505] width 11 height 11
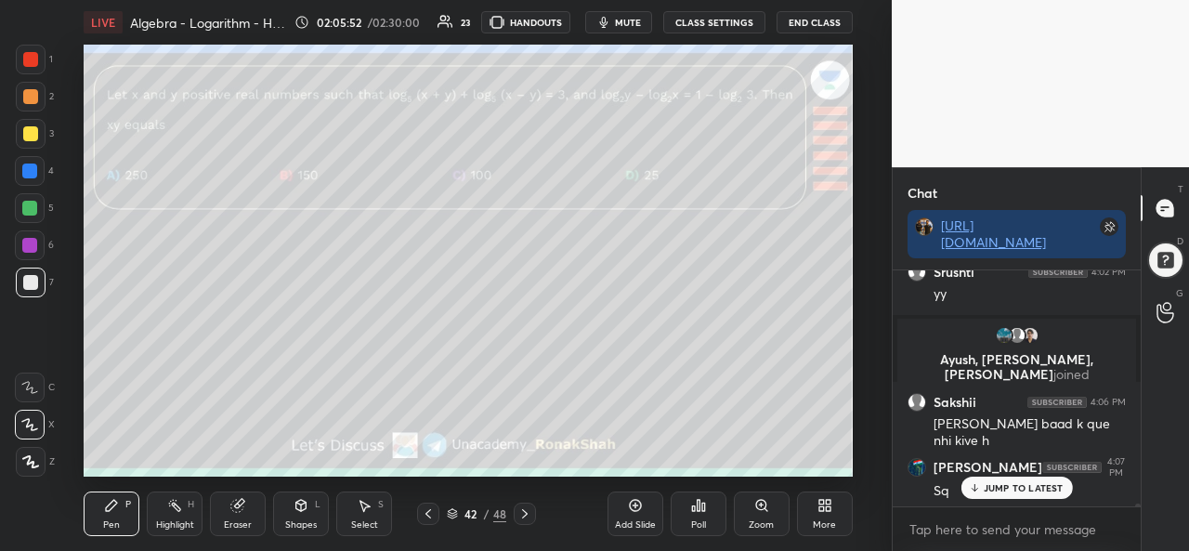
scroll to position [18846, 0]
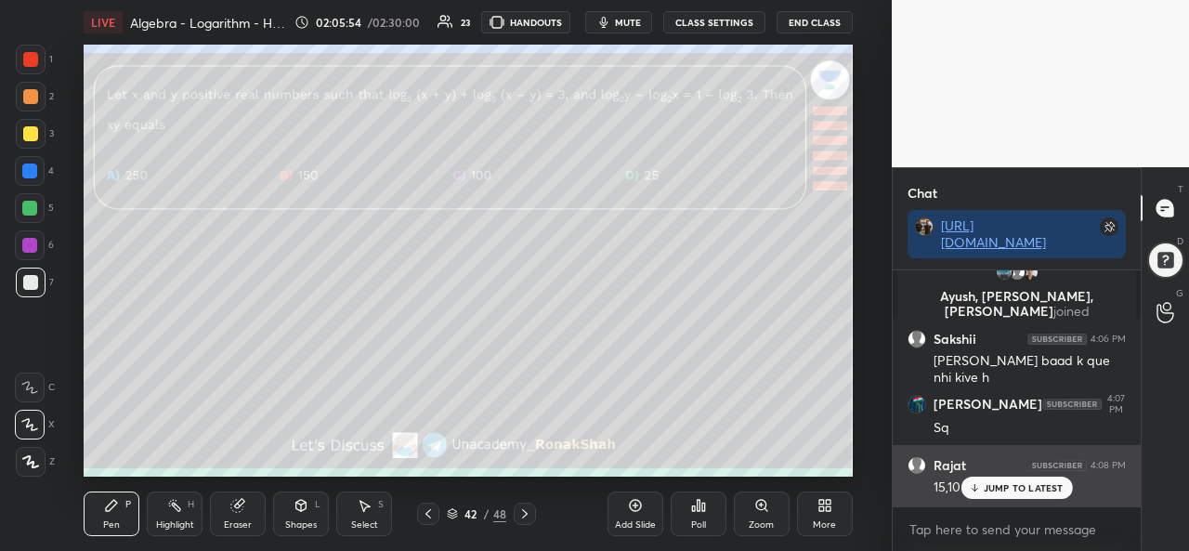
click at [994, 485] on p "JUMP TO LATEST" at bounding box center [1024, 487] width 80 height 11
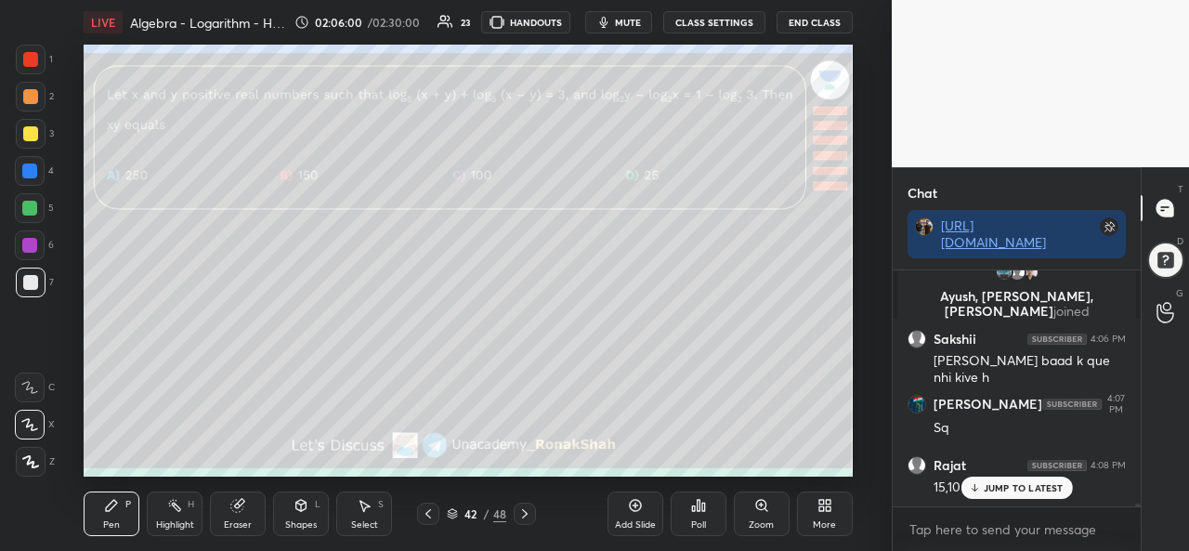
scroll to position [18910, 0]
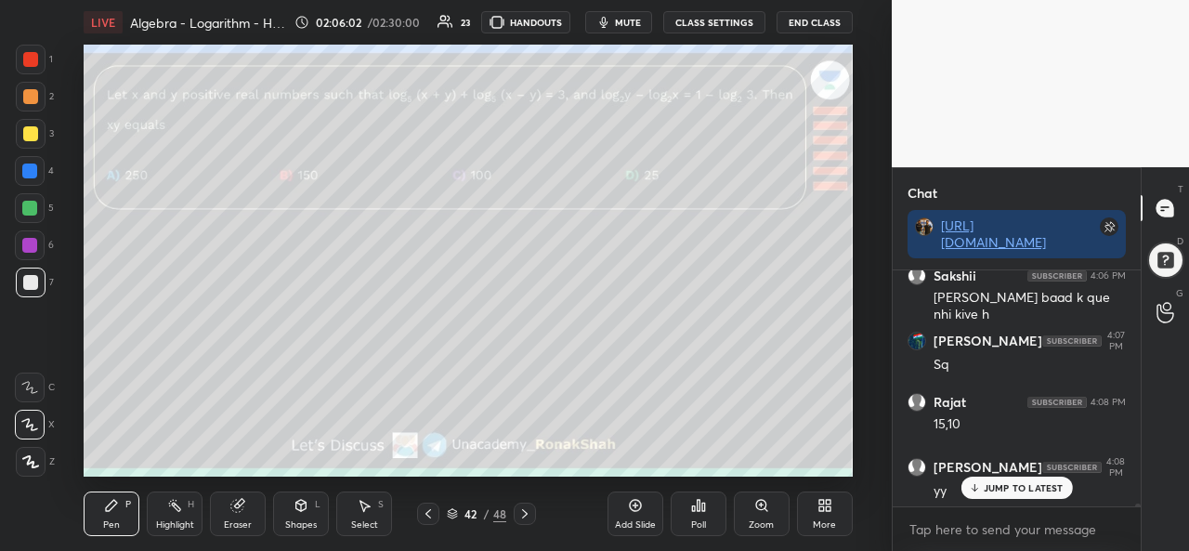
click at [855, 380] on div "Setting up your live class Poll for secs No correct answer Start poll" at bounding box center [468, 261] width 818 height 432
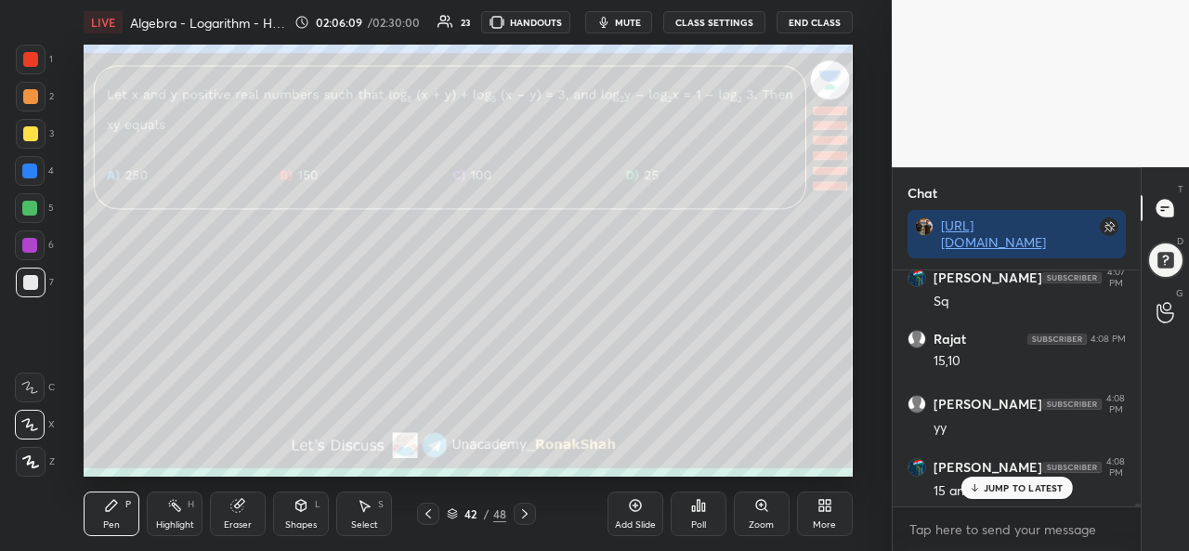
click at [997, 490] on p "JUMP TO LATEST" at bounding box center [1024, 487] width 80 height 11
click at [31, 49] on div at bounding box center [31, 60] width 30 height 30
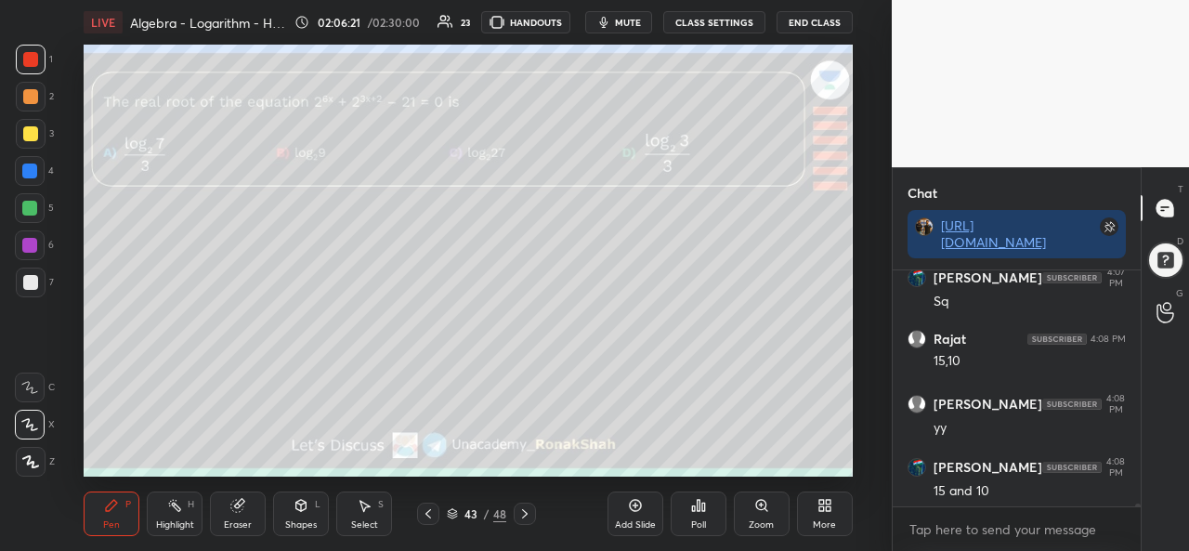
click at [697, 521] on div "Poll" at bounding box center [698, 524] width 15 height 9
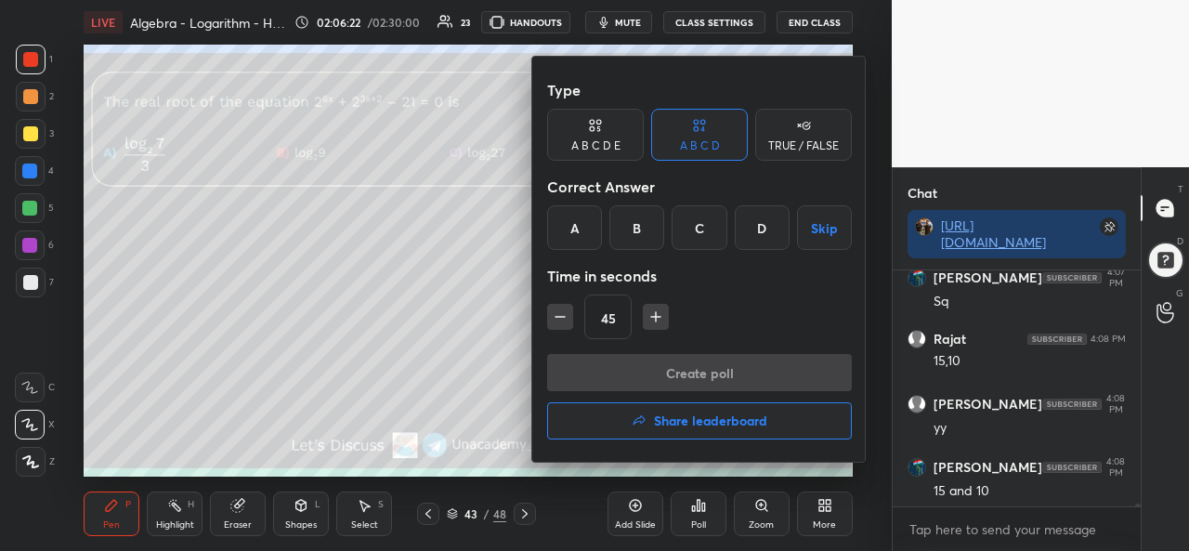
click at [761, 224] on div "D" at bounding box center [762, 227] width 55 height 45
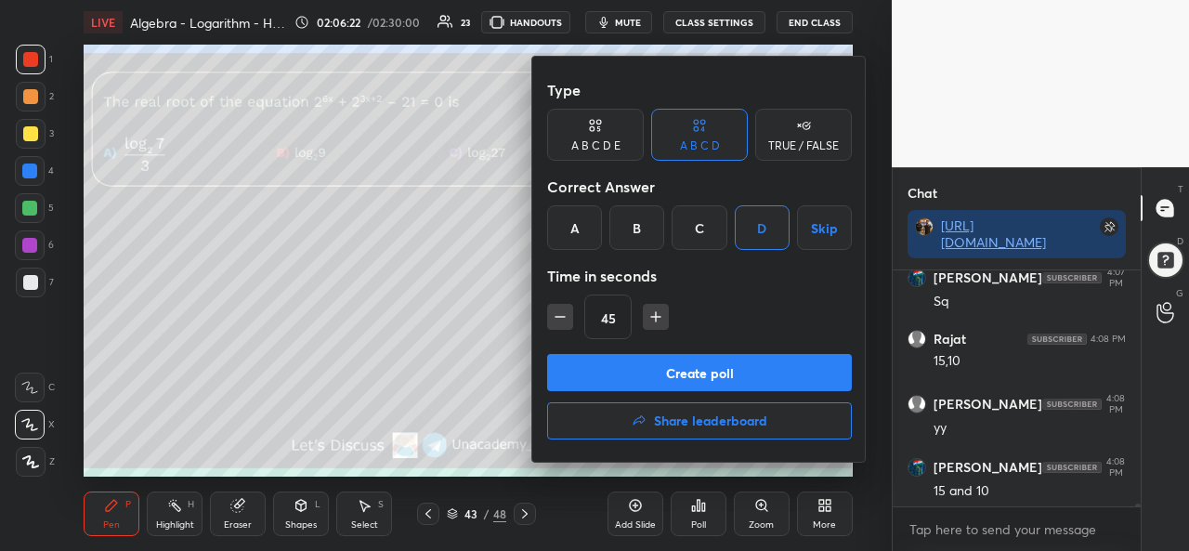
click at [686, 369] on button "Create poll" at bounding box center [699, 372] width 305 height 37
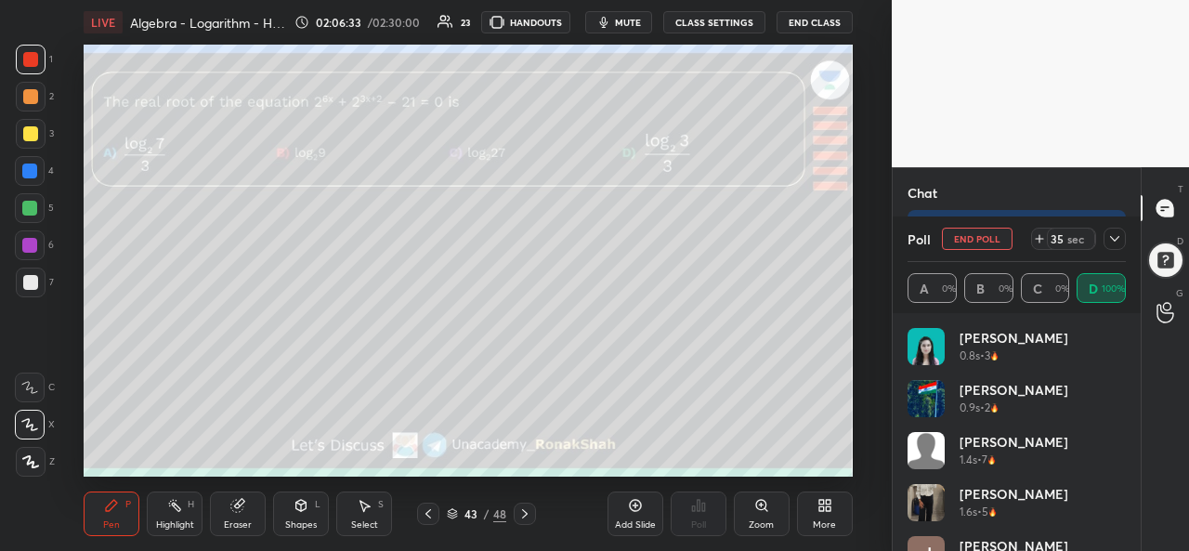
scroll to position [19136, 0]
click at [1114, 239] on icon at bounding box center [1115, 238] width 15 height 15
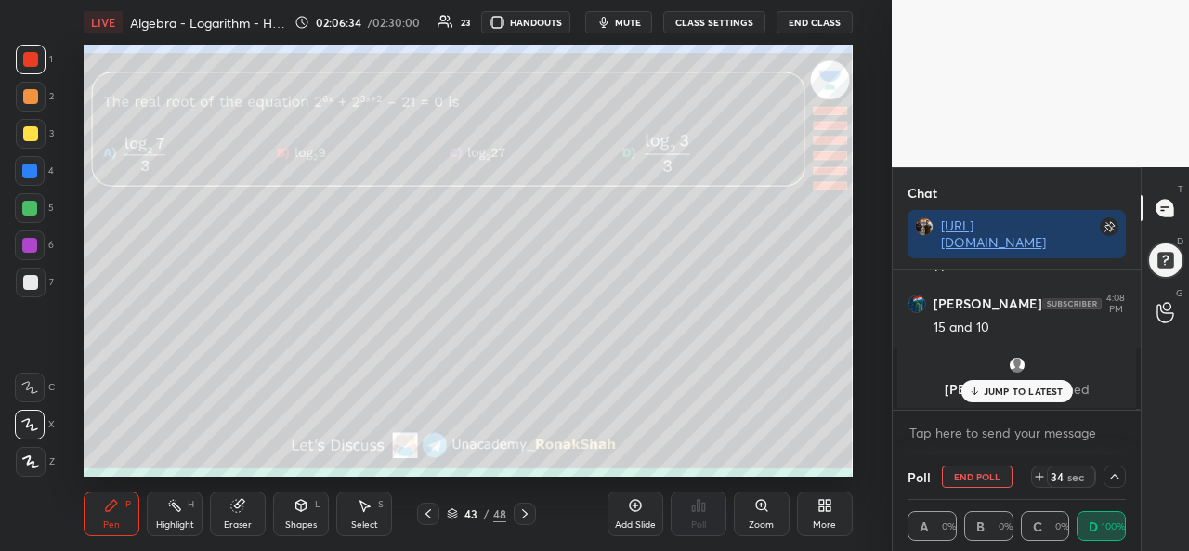
scroll to position [1, 6]
click at [1005, 391] on p "1 NEW MESSAGE" at bounding box center [1023, 391] width 79 height 11
click at [371, 512] on icon at bounding box center [364, 505] width 15 height 15
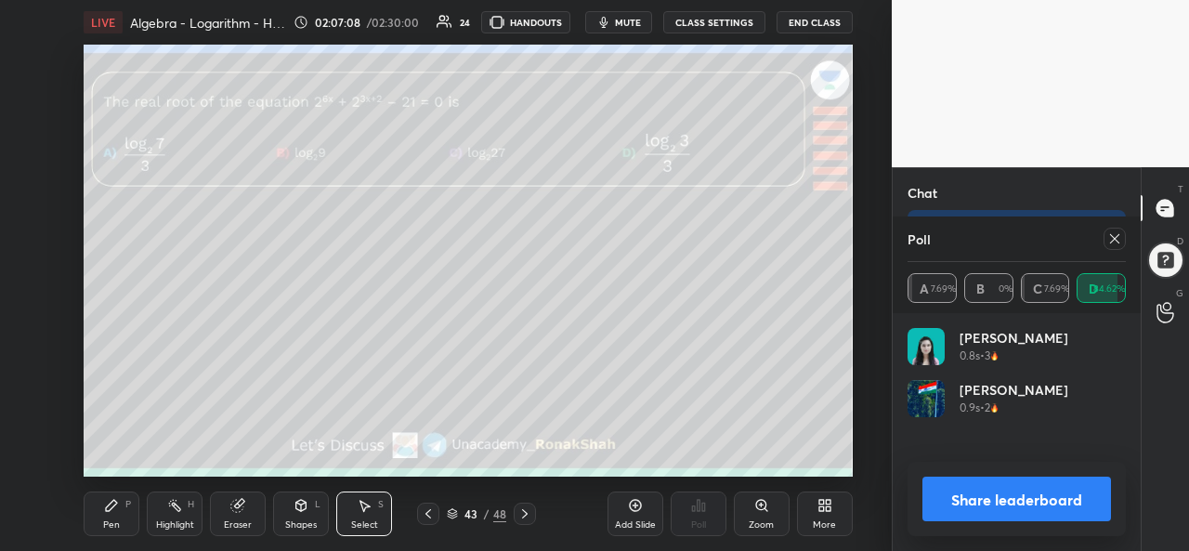
scroll to position [217, 213]
click at [1115, 235] on icon at bounding box center [1115, 238] width 15 height 15
type textarea "x"
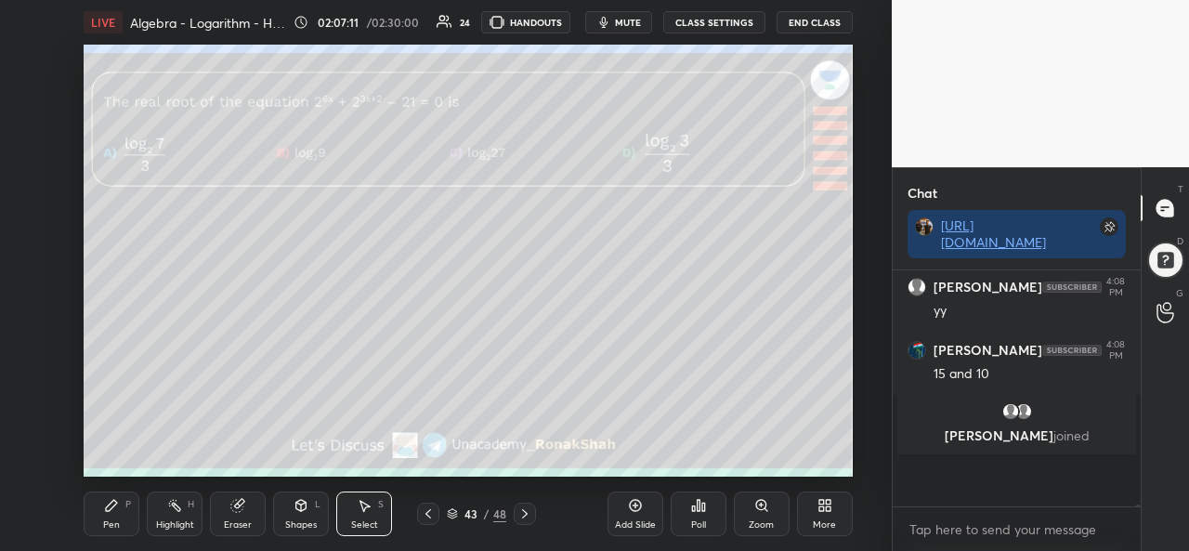
scroll to position [230, 243]
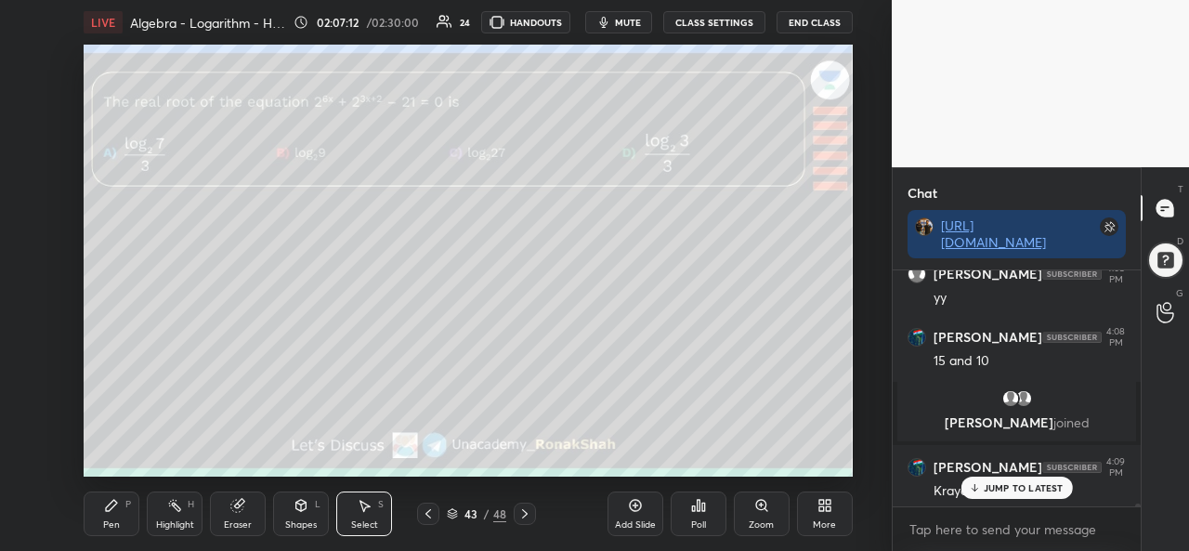
click at [108, 518] on div "Pen P" at bounding box center [112, 514] width 56 height 45
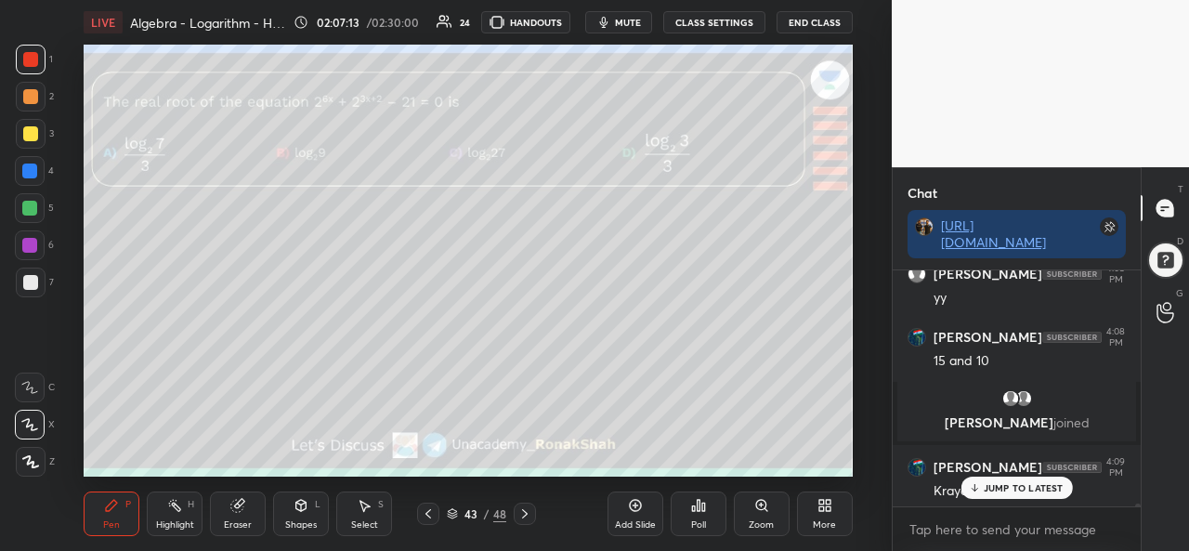
click at [32, 131] on div at bounding box center [30, 133] width 15 height 15
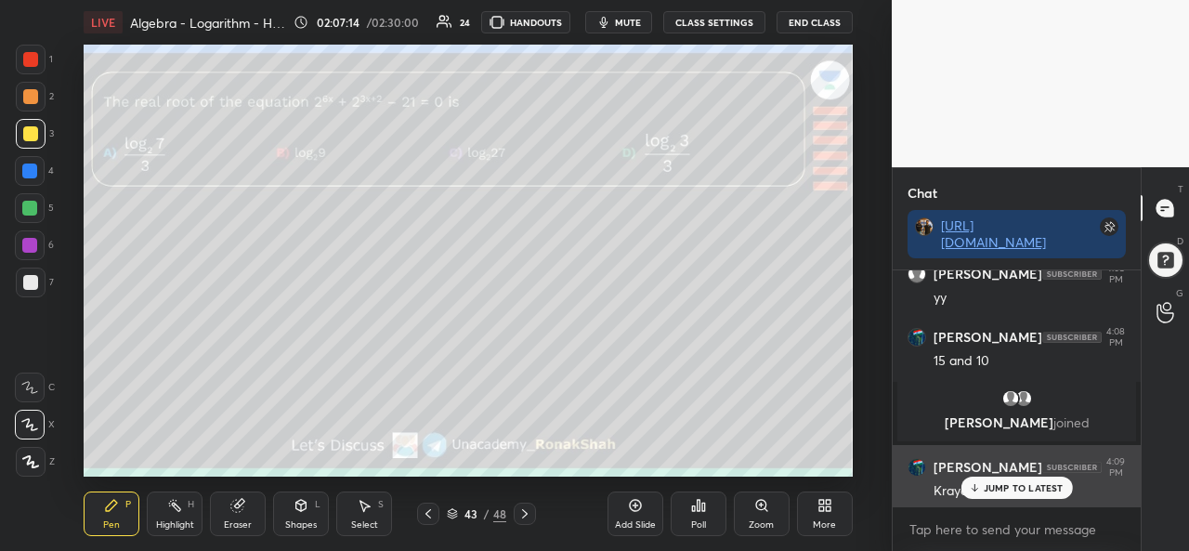
click at [1002, 493] on p "JUMP TO LATEST" at bounding box center [1024, 487] width 80 height 11
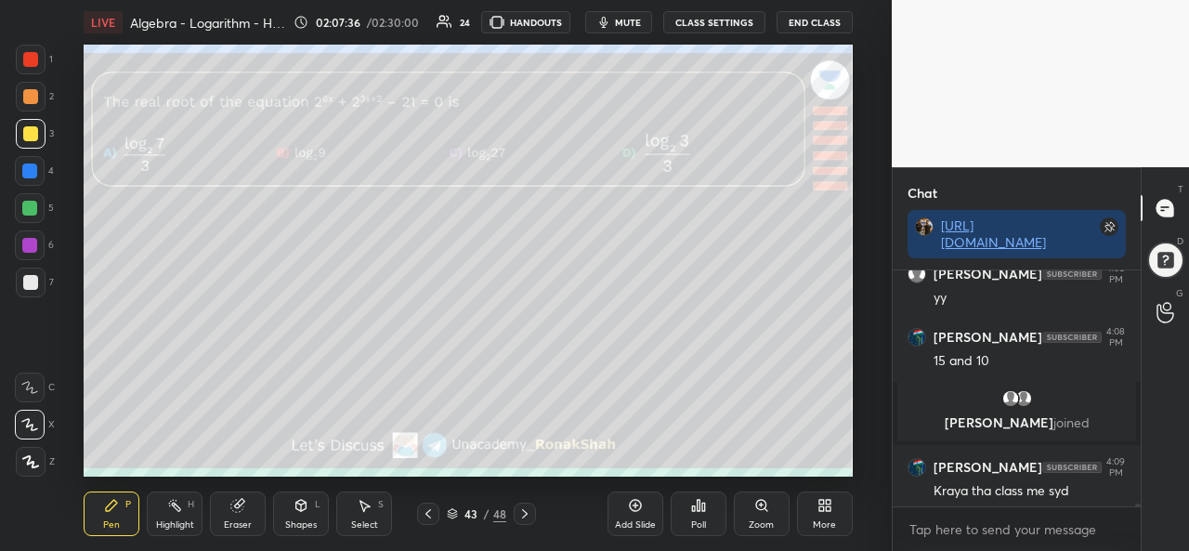
click at [373, 516] on div "Select S" at bounding box center [364, 514] width 56 height 45
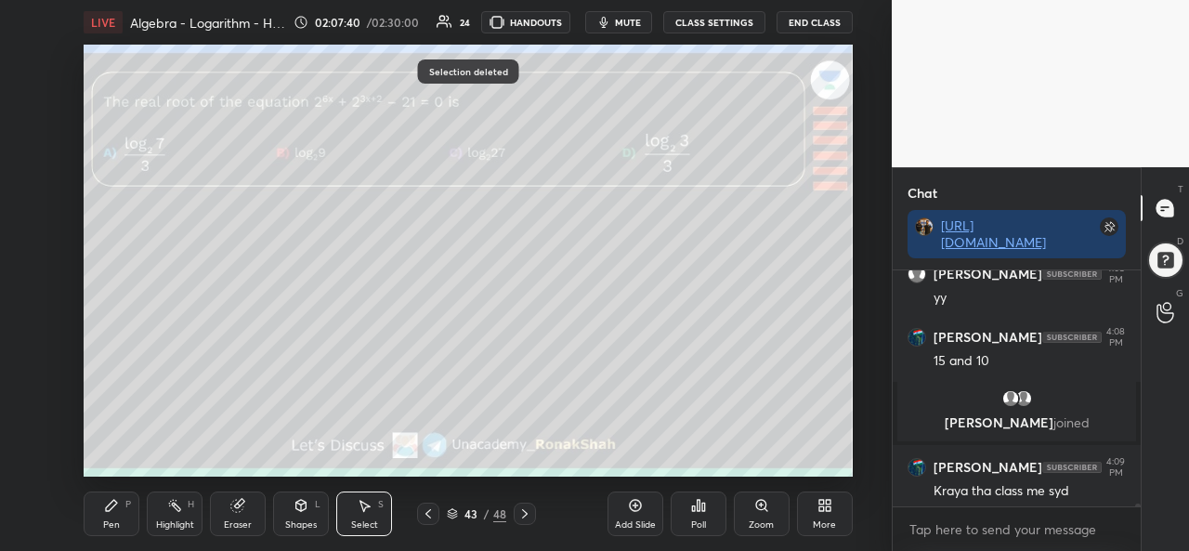
click at [111, 513] on icon at bounding box center [111, 505] width 15 height 15
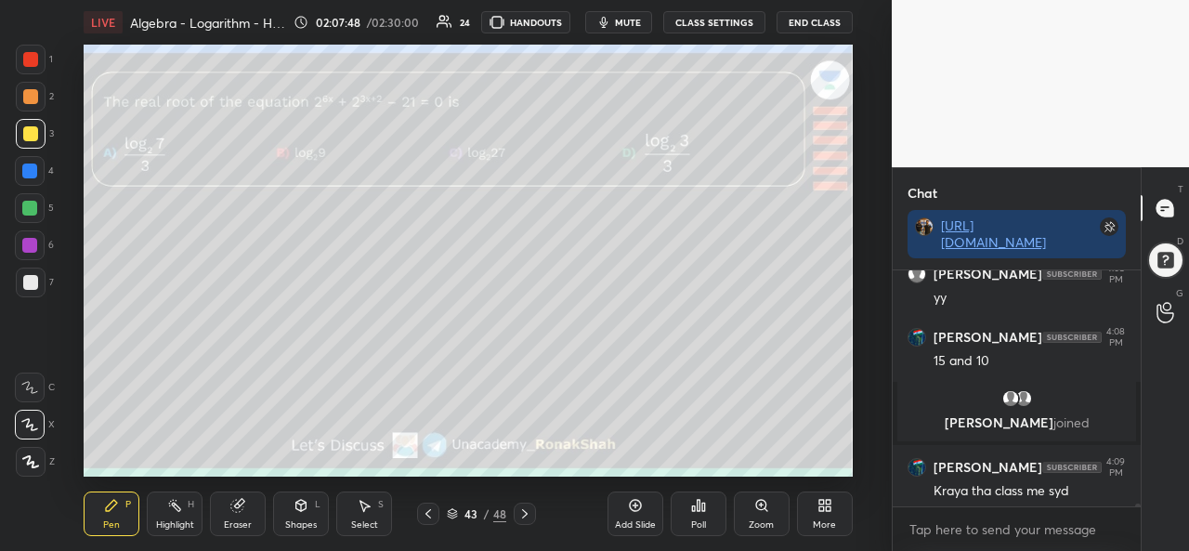
click at [29, 237] on div at bounding box center [30, 245] width 30 height 30
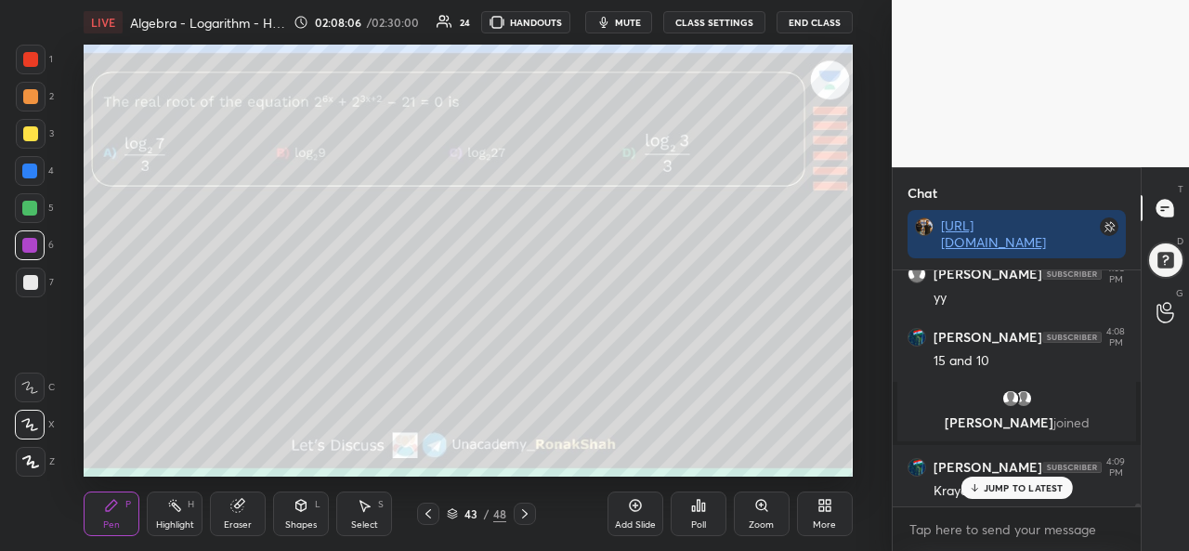
scroll to position [19166, 0]
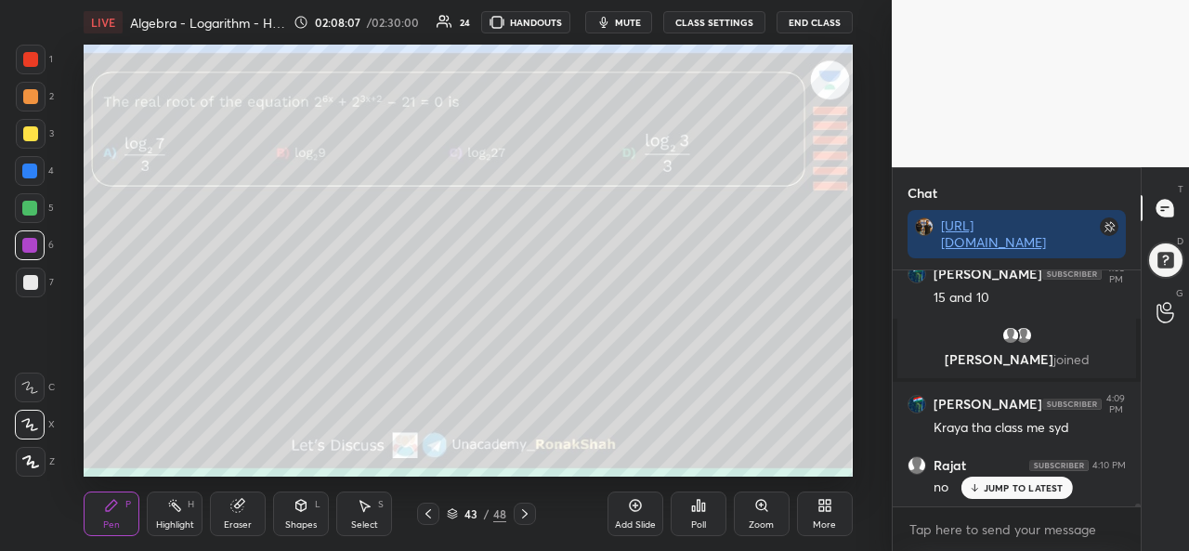
click at [29, 174] on div at bounding box center [29, 171] width 15 height 15
click at [662, 462] on div "Add Slide Poll Zoom More" at bounding box center [730, 514] width 245 height 104
click at [855, 433] on div "Setting up your live class Poll for secs No correct answer Start poll" at bounding box center [468, 261] width 818 height 432
click at [370, 514] on div "Select S" at bounding box center [364, 514] width 56 height 45
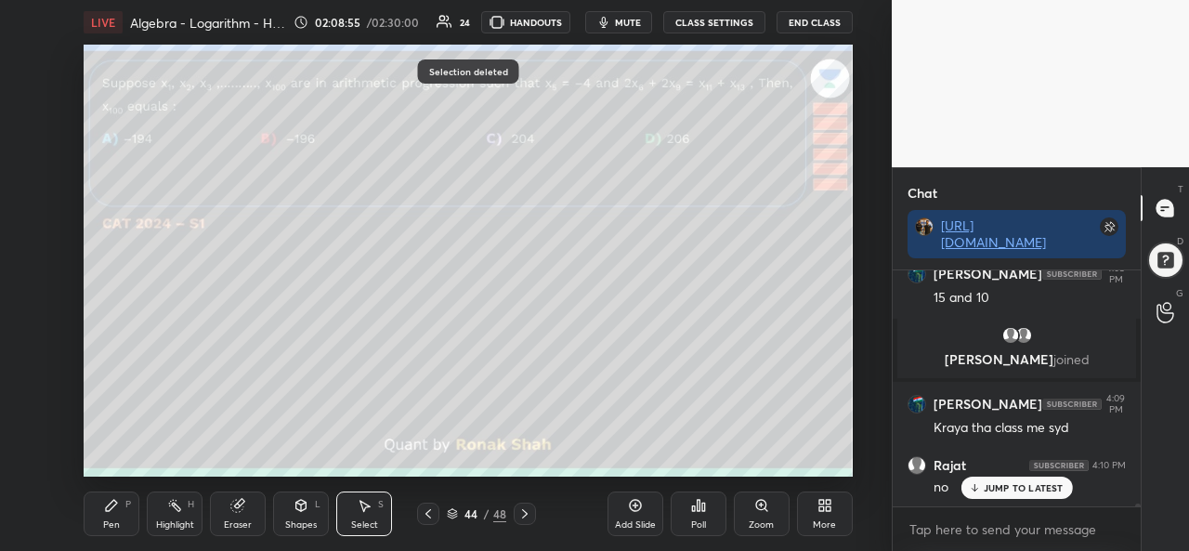
click at [107, 517] on div "Pen P" at bounding box center [112, 514] width 56 height 45
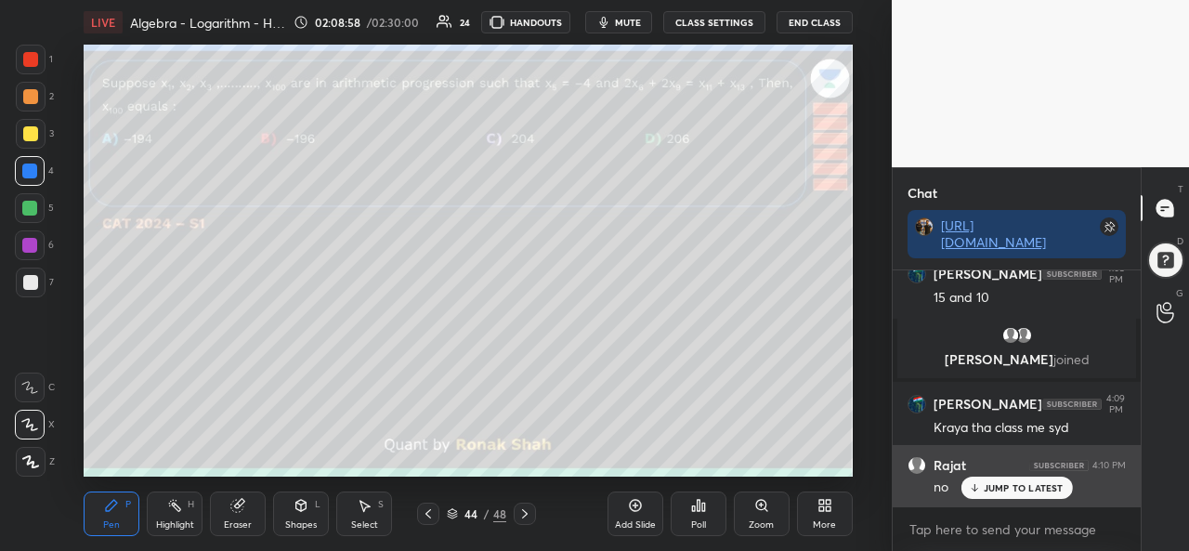
click at [1004, 483] on p "JUMP TO LATEST" at bounding box center [1024, 487] width 80 height 11
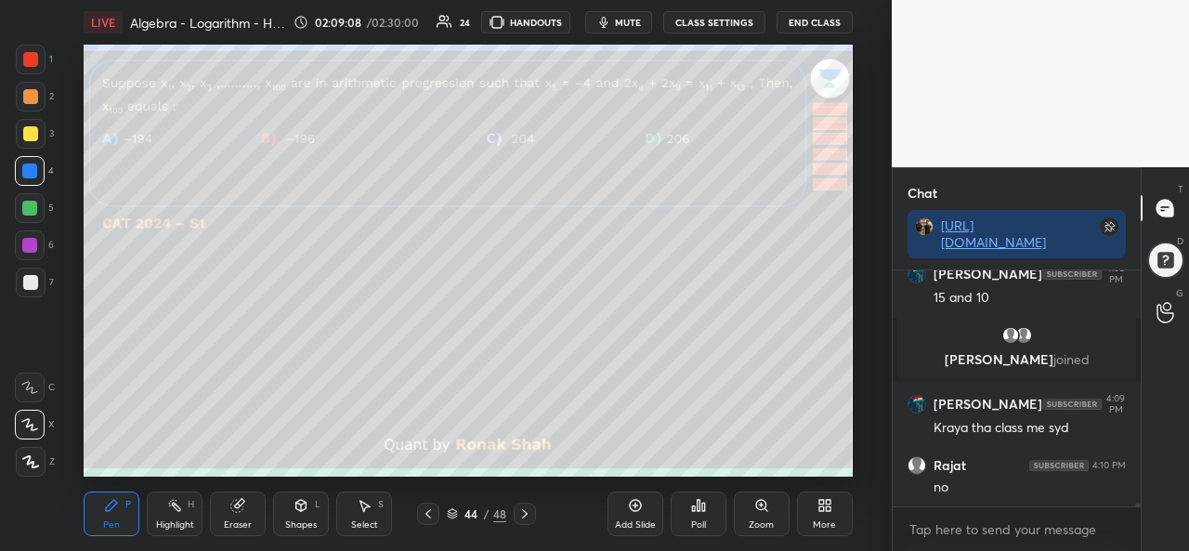
click at [700, 520] on div "Poll" at bounding box center [698, 524] width 15 height 9
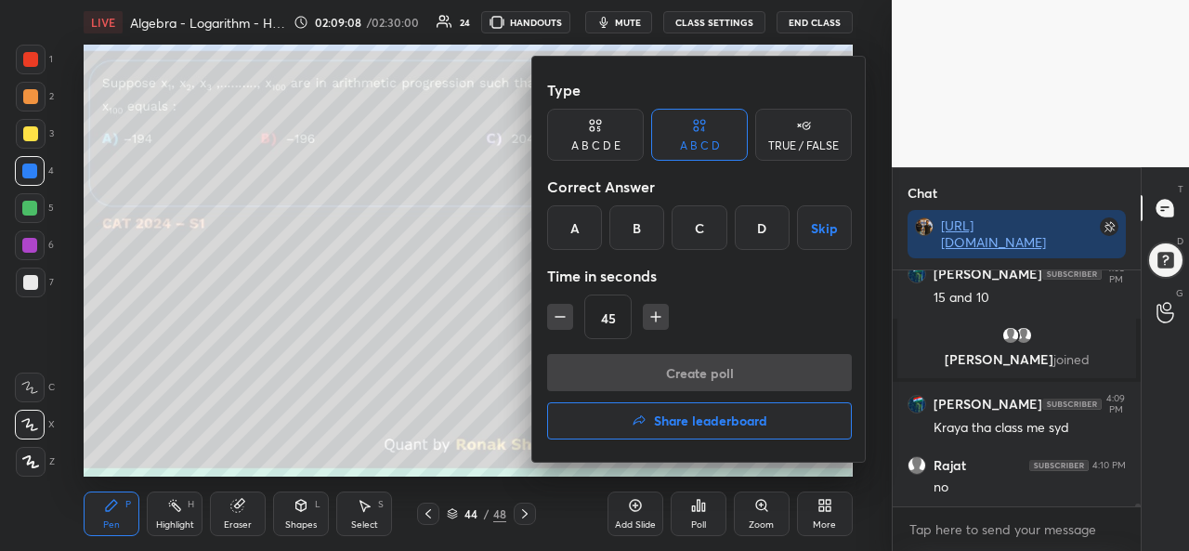
click at [571, 230] on div "A" at bounding box center [574, 227] width 55 height 45
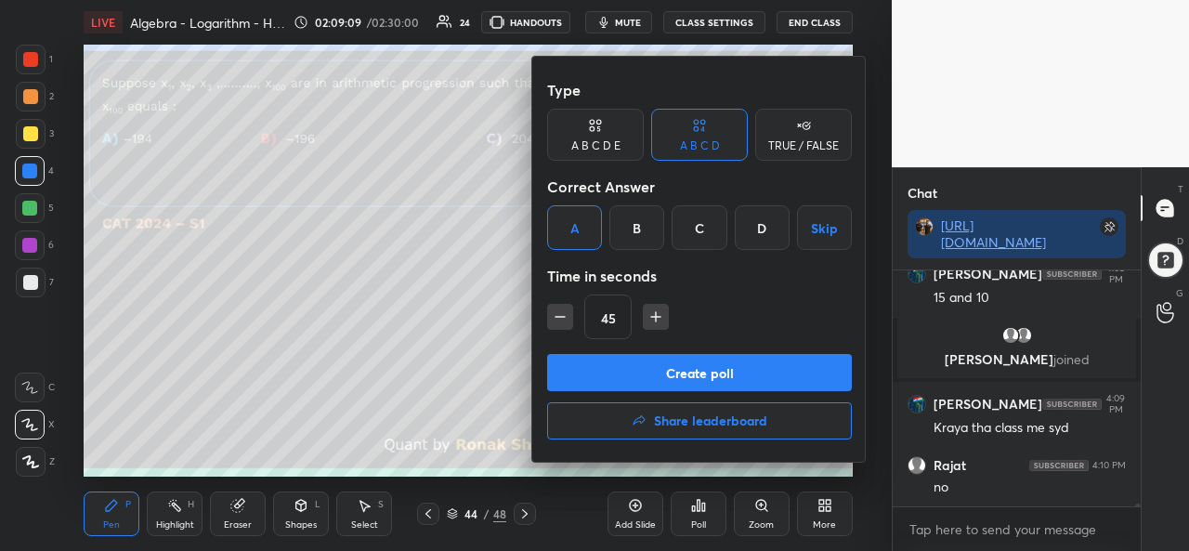
click at [658, 313] on icon "button" at bounding box center [656, 317] width 19 height 19
type input "60"
click at [692, 365] on button "Create poll" at bounding box center [699, 372] width 305 height 37
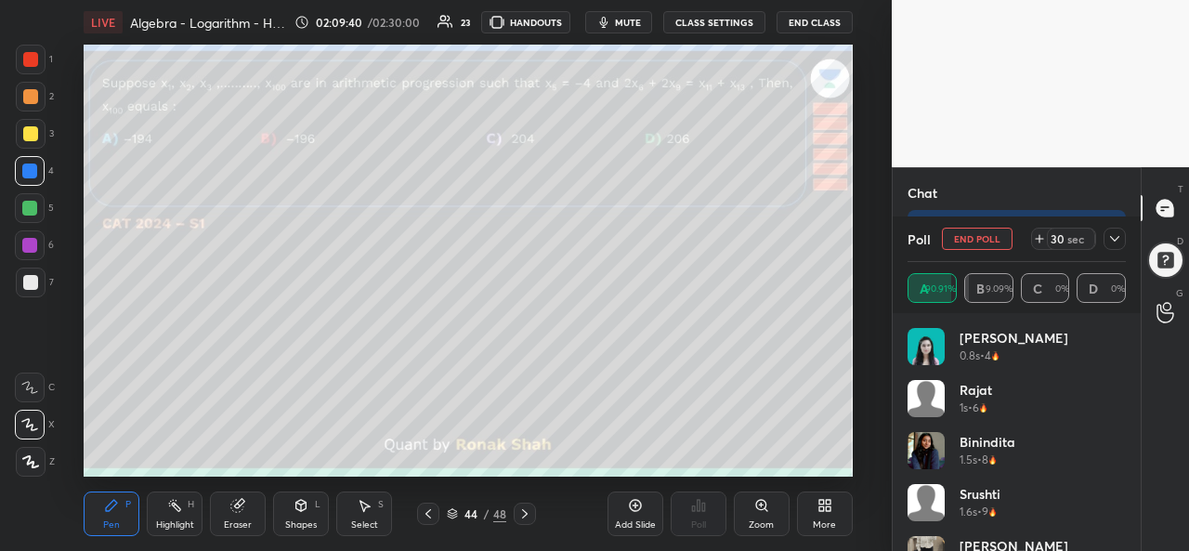
scroll to position [19330, 0]
click at [1113, 237] on icon at bounding box center [1115, 238] width 15 height 15
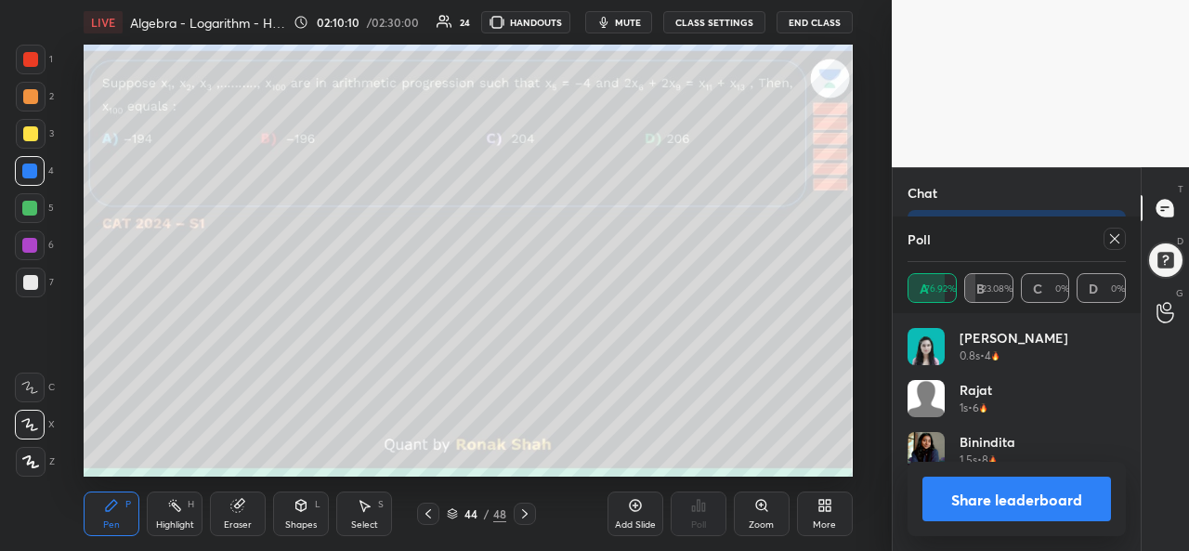
scroll to position [217, 213]
click at [1115, 238] on icon at bounding box center [1115, 238] width 15 height 15
type textarea "x"
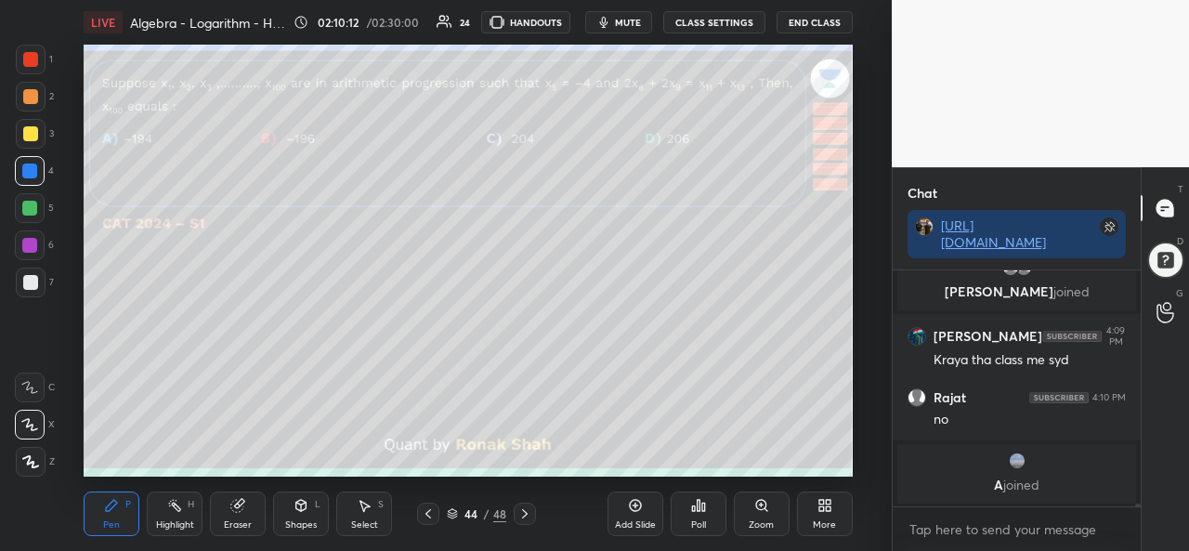
scroll to position [230, 243]
click at [36, 60] on div at bounding box center [30, 59] width 15 height 15
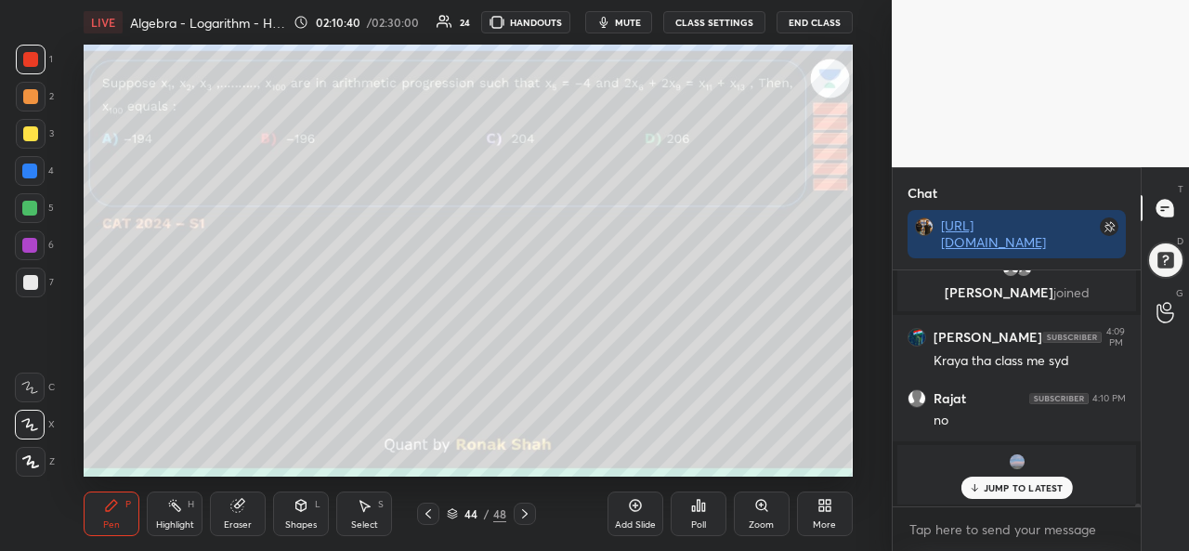
click at [364, 508] on icon at bounding box center [366, 506] width 10 height 11
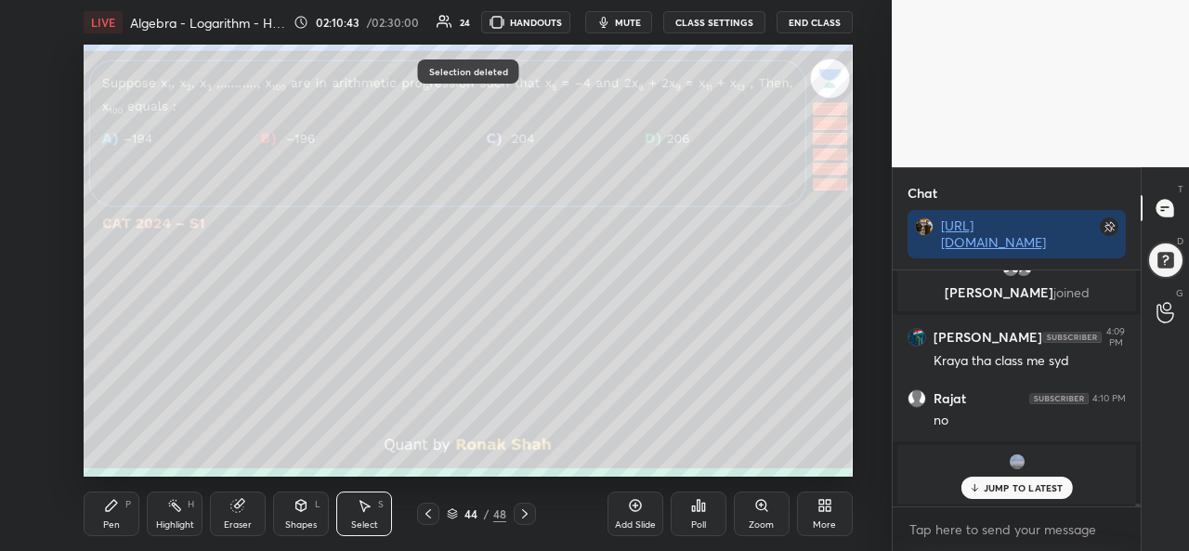
click at [117, 510] on icon at bounding box center [111, 505] width 15 height 15
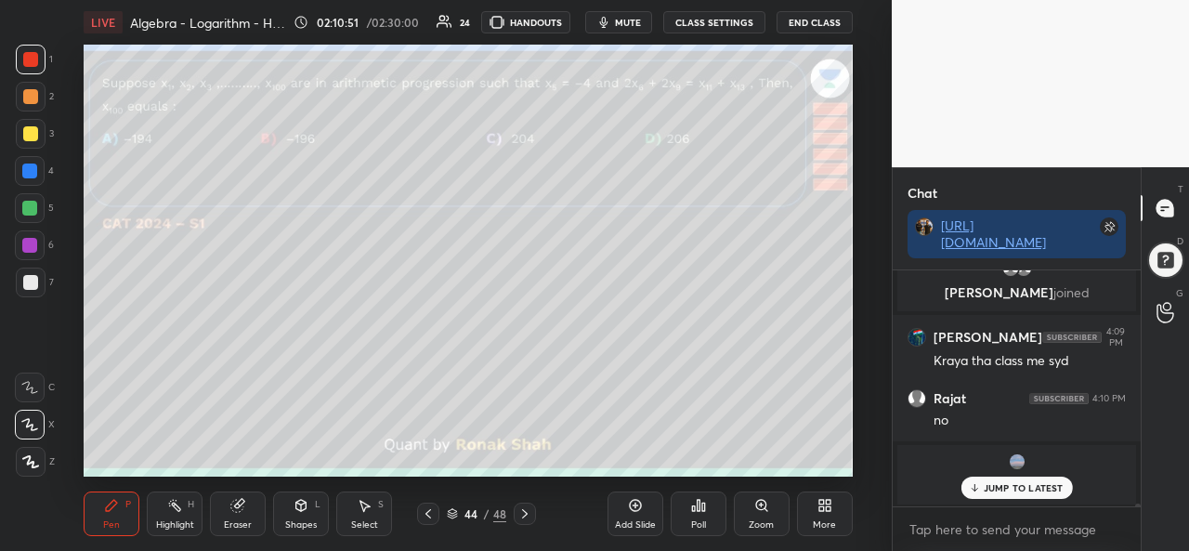
click at [30, 166] on div at bounding box center [29, 171] width 15 height 15
click at [39, 70] on div at bounding box center [31, 60] width 30 height 30
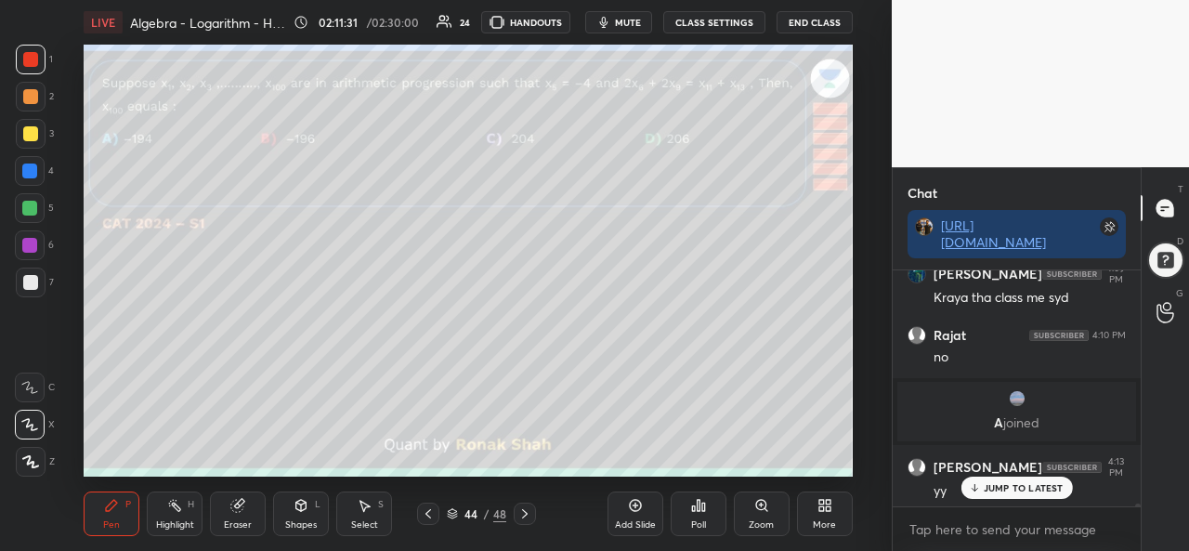
click at [39, 132] on div at bounding box center [31, 134] width 30 height 30
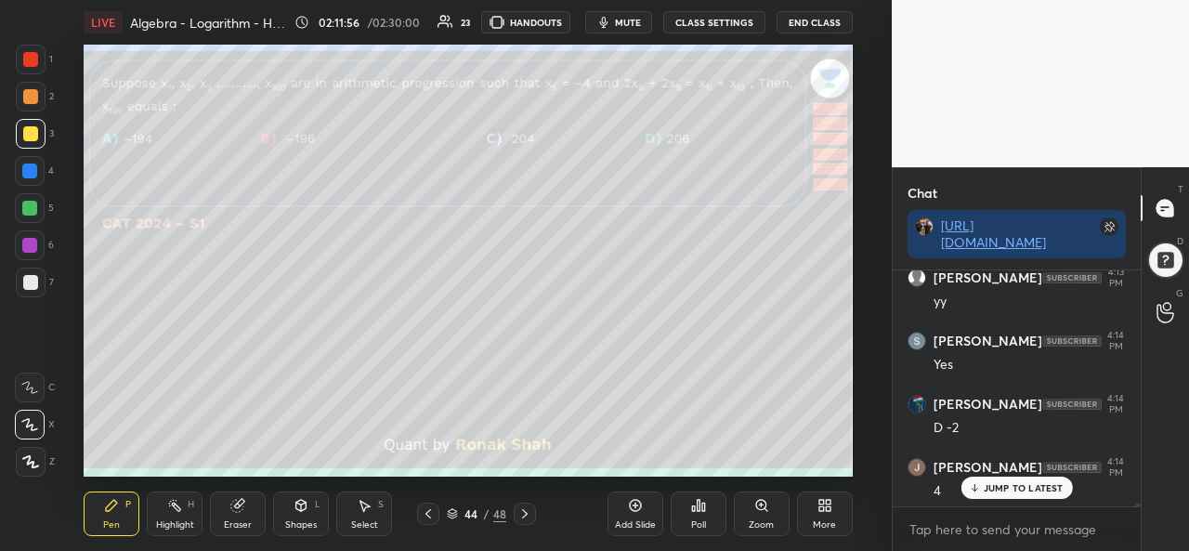
scroll to position [19549, 0]
click at [25, 212] on div at bounding box center [29, 208] width 15 height 15
click at [368, 514] on div "Select S" at bounding box center [364, 514] width 56 height 45
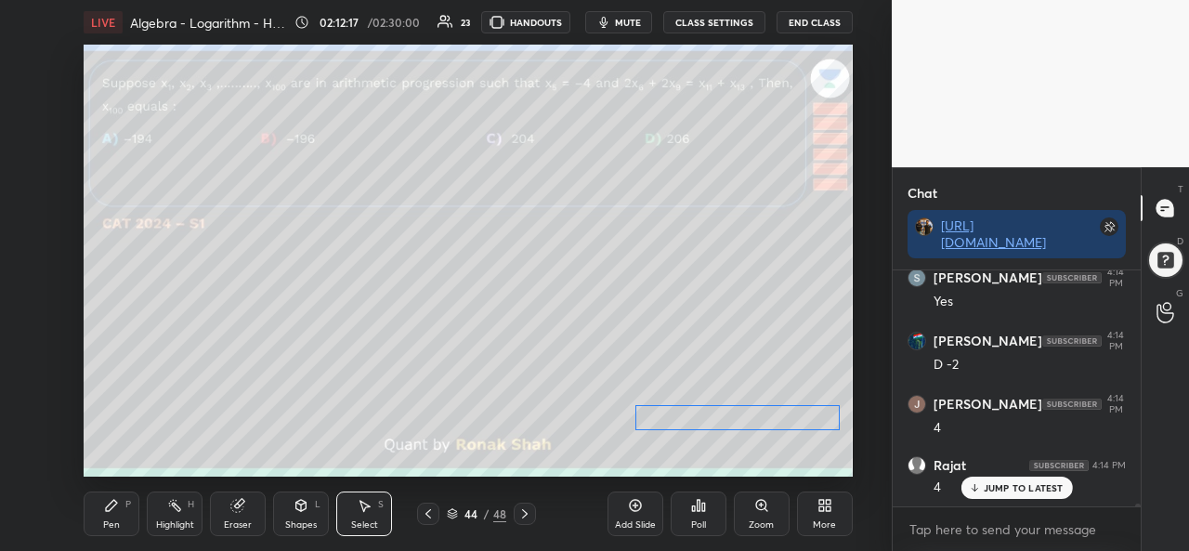
click at [714, 421] on div "0 ° Undo Copy Paste here Duplicate Duplicate to new slide Delete" at bounding box center [468, 261] width 768 height 432
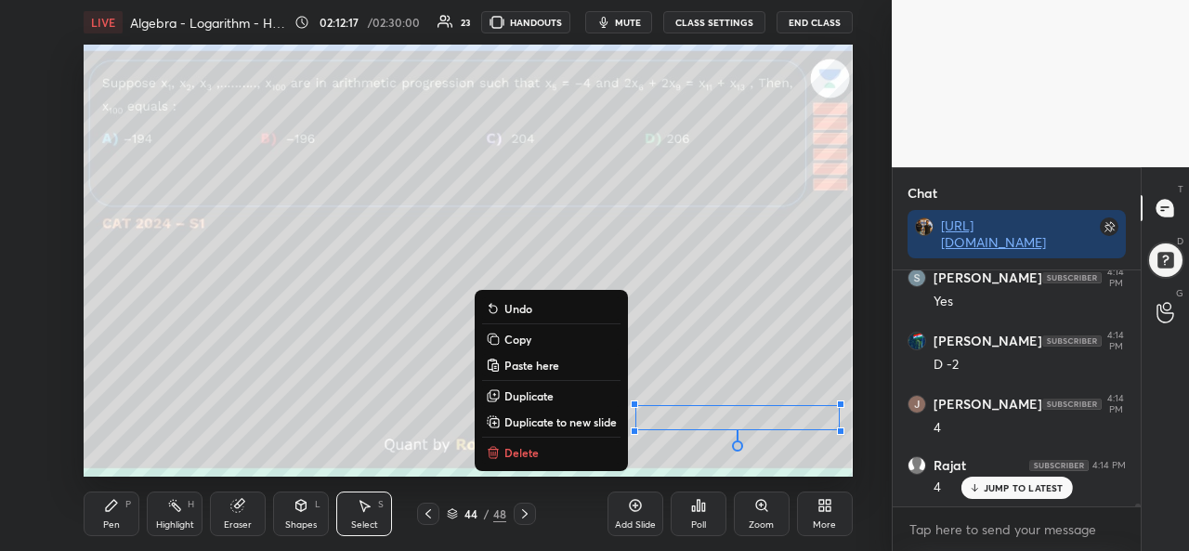
click at [112, 507] on icon at bounding box center [111, 505] width 11 height 11
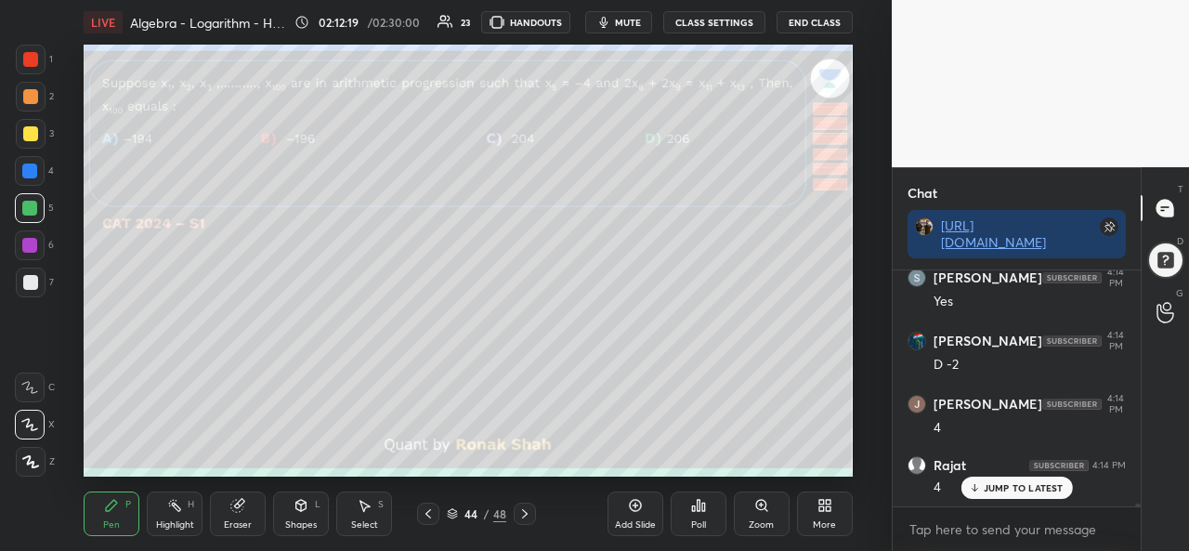
click at [697, 464] on div "Poll" at bounding box center [699, 514] width 56 height 104
click at [736, 469] on div "Add Slide Poll Zoom More" at bounding box center [730, 514] width 245 height 104
click at [34, 281] on div at bounding box center [30, 282] width 15 height 15
click at [359, 508] on icon at bounding box center [364, 505] width 15 height 15
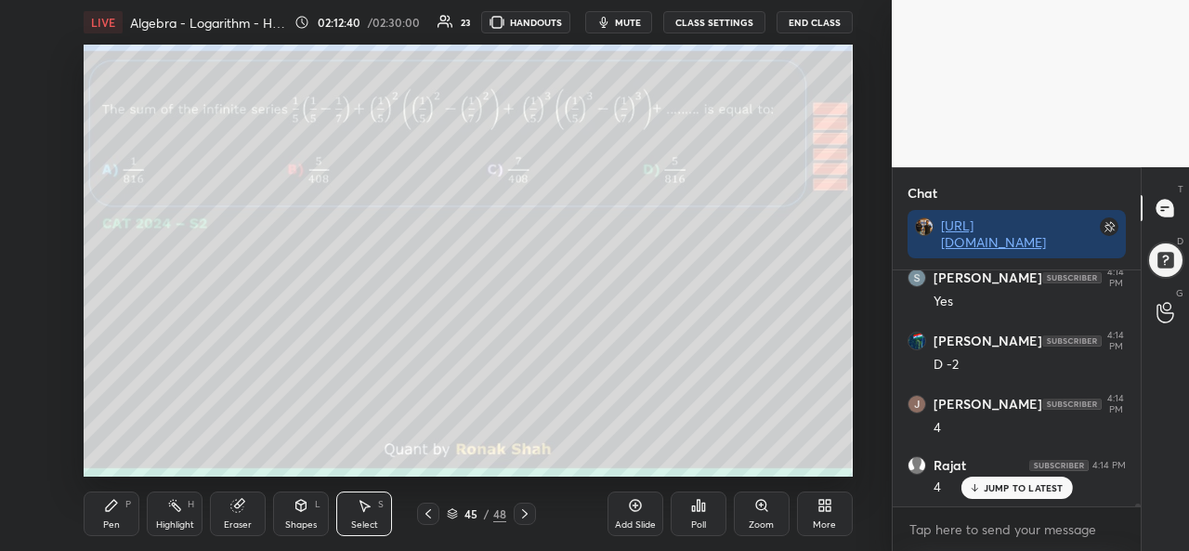
click at [693, 521] on div "Poll" at bounding box center [698, 524] width 15 height 9
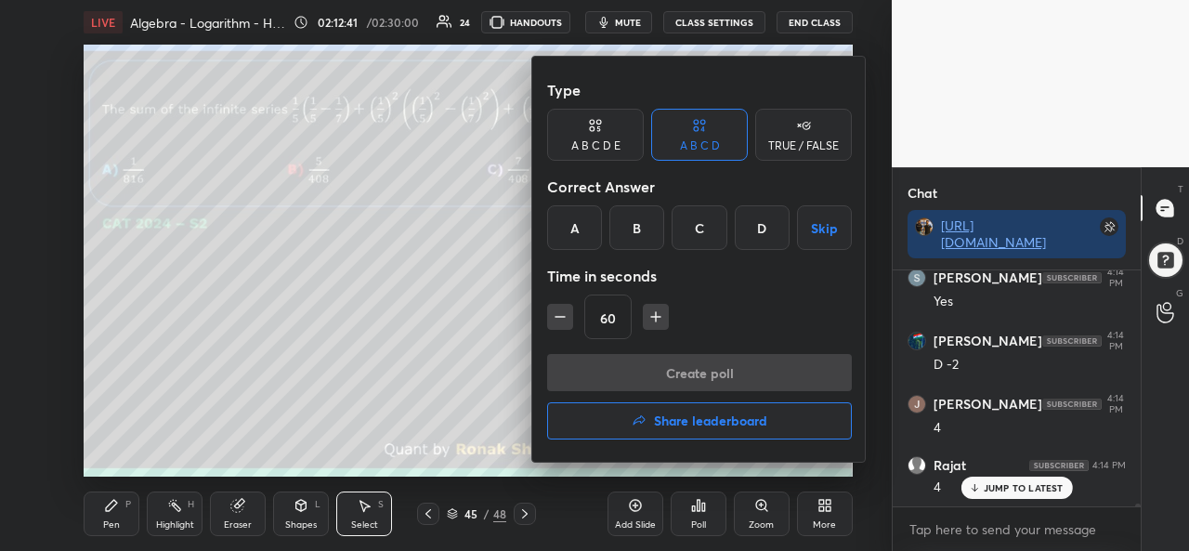
click at [637, 226] on div "B" at bounding box center [637, 227] width 55 height 45
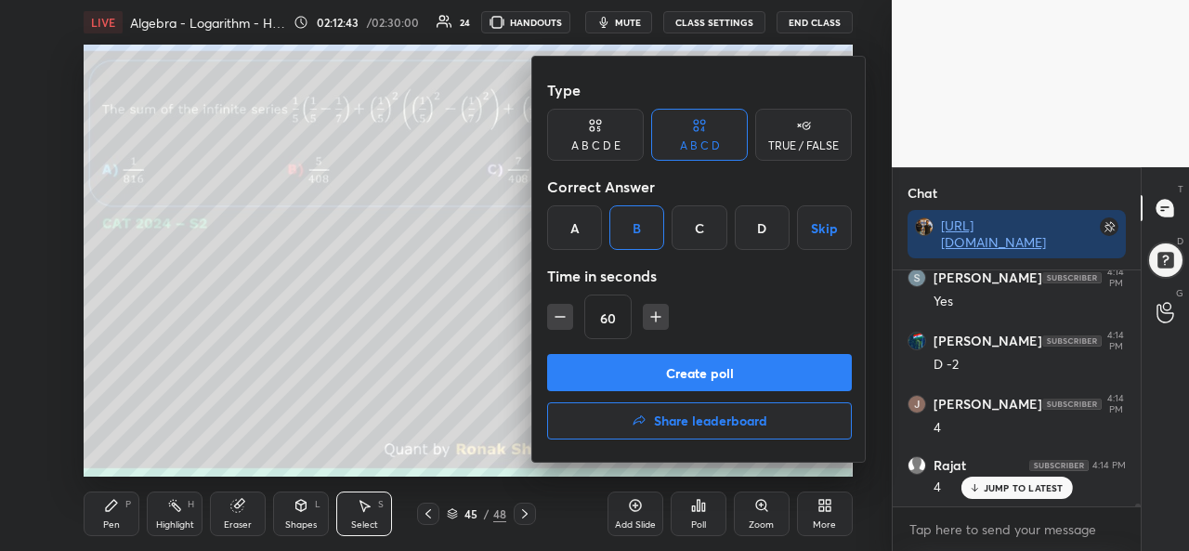
click at [650, 315] on icon "button" at bounding box center [656, 317] width 19 height 19
type input "75"
click at [710, 376] on button "Create poll" at bounding box center [699, 372] width 305 height 37
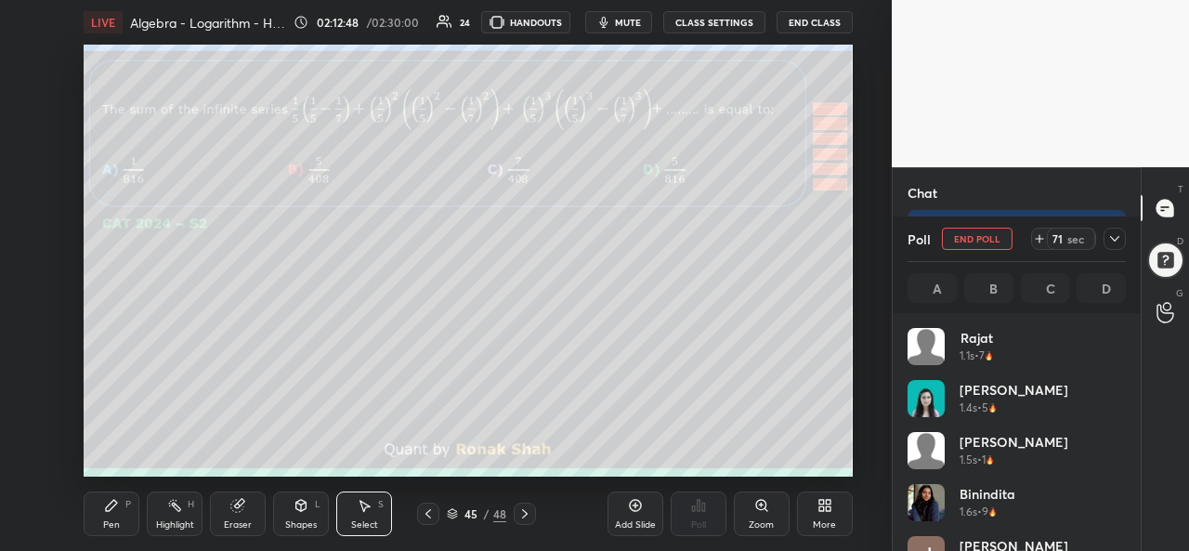
scroll to position [19712, 0]
click at [1116, 241] on icon at bounding box center [1115, 238] width 15 height 15
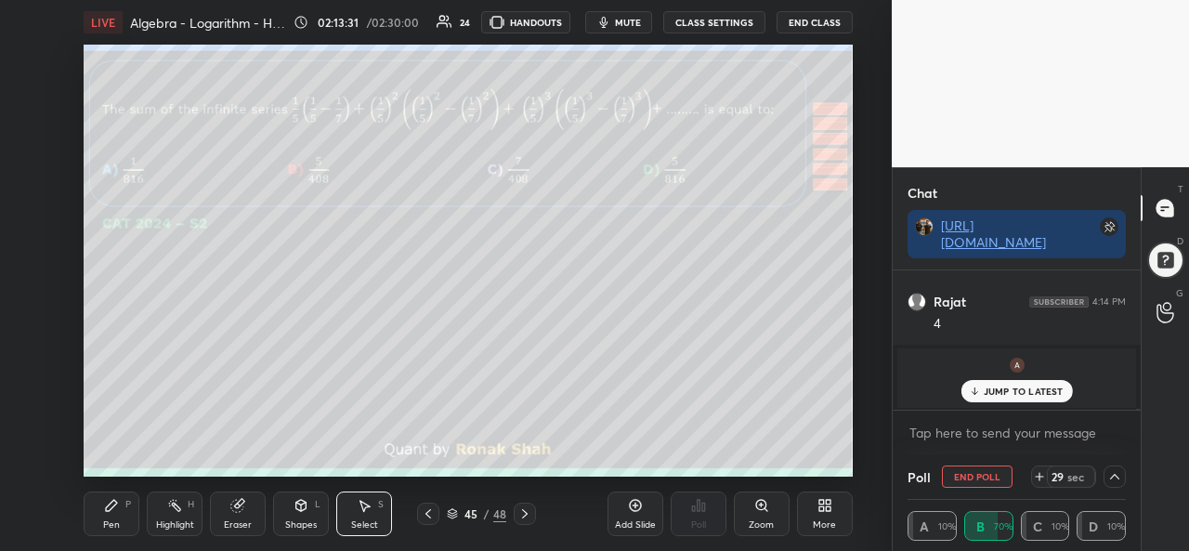
scroll to position [19776, 0]
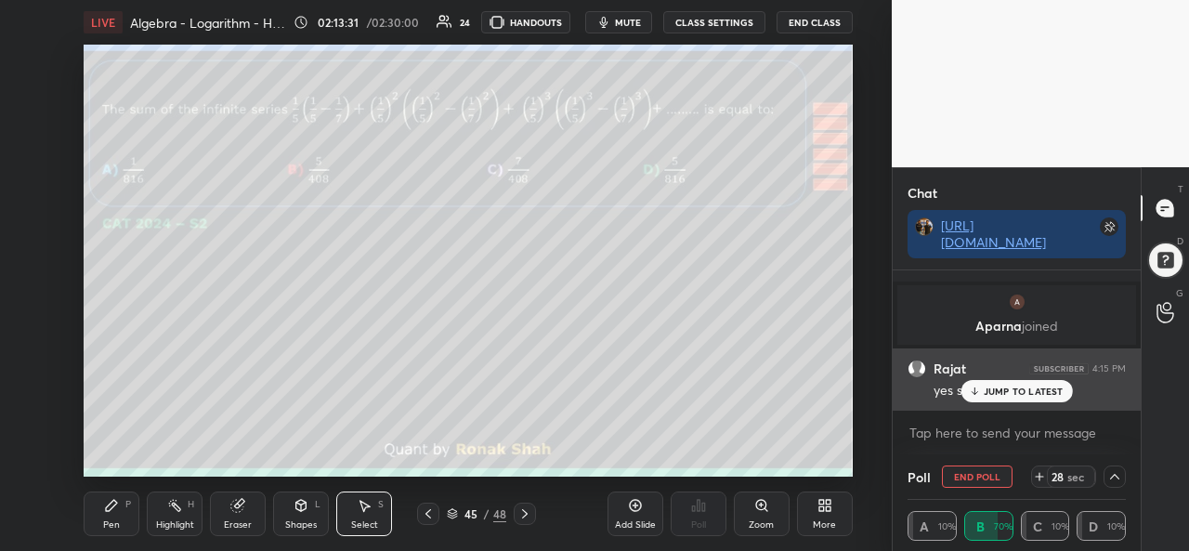
click at [1004, 394] on p "JUMP TO LATEST" at bounding box center [1024, 391] width 80 height 11
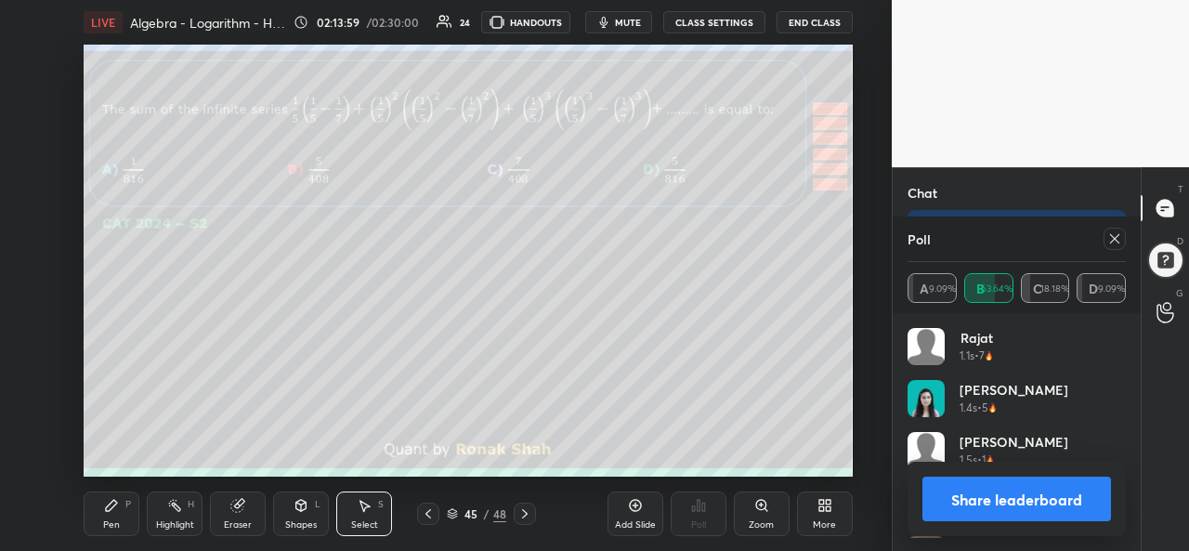
scroll to position [217, 213]
click at [1108, 239] on icon at bounding box center [1115, 238] width 15 height 15
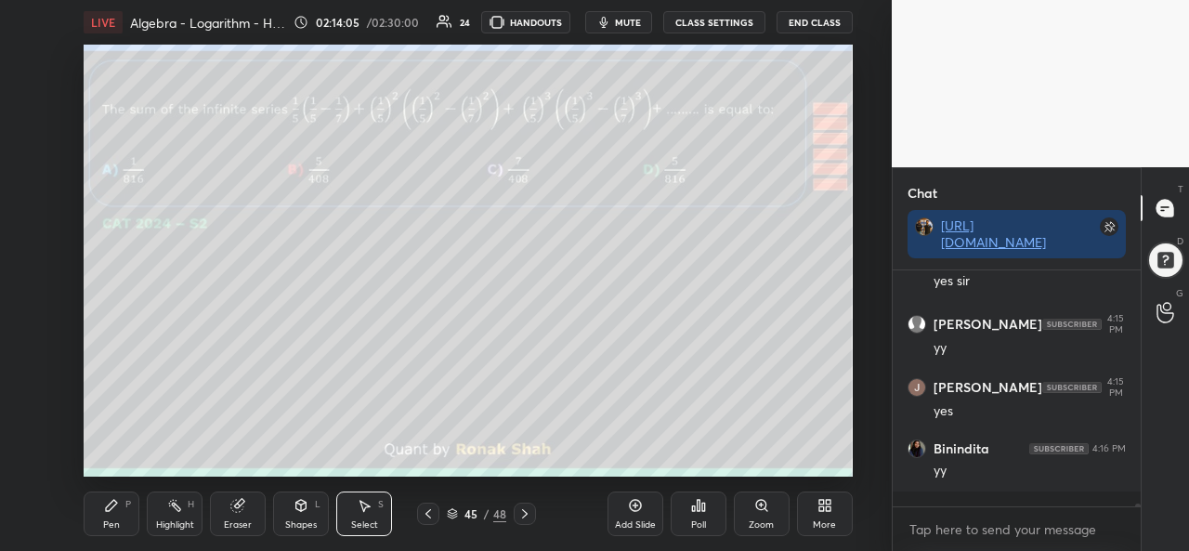
scroll to position [230, 243]
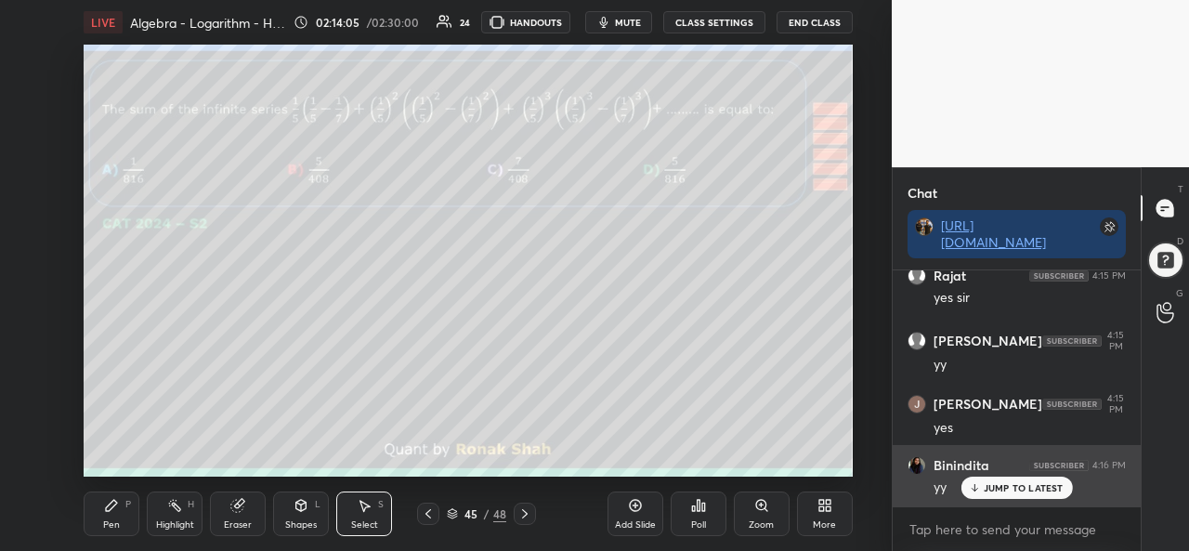
click at [1005, 492] on p "JUMP TO LATEST" at bounding box center [1024, 487] width 80 height 11
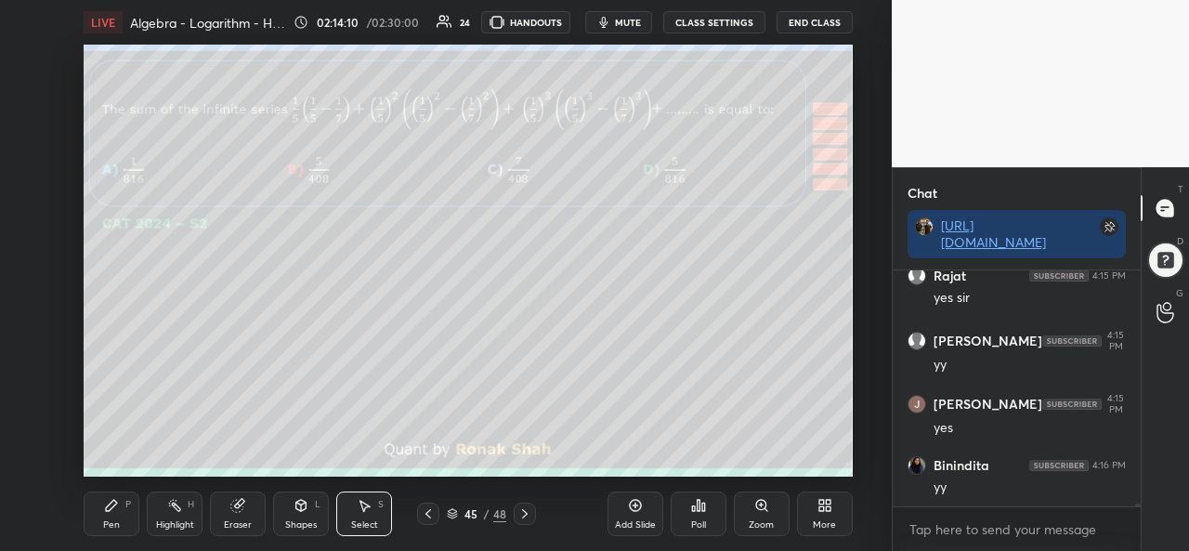
click at [110, 518] on div "Pen P" at bounding box center [112, 514] width 56 height 45
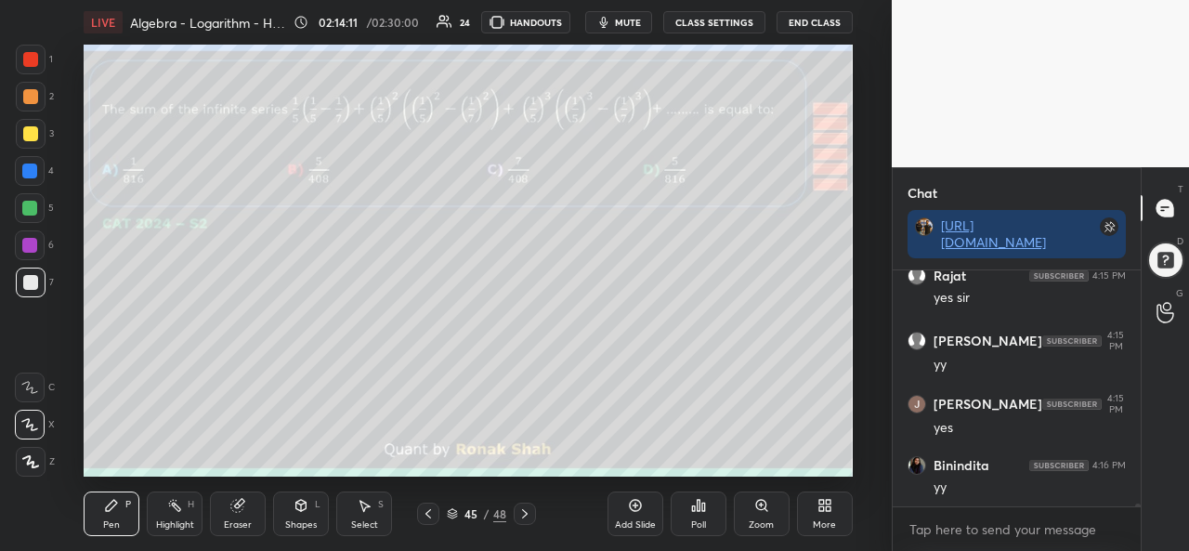
click at [32, 136] on div at bounding box center [30, 133] width 15 height 15
click at [32, 204] on div at bounding box center [29, 208] width 15 height 15
click at [30, 237] on div at bounding box center [30, 245] width 30 height 30
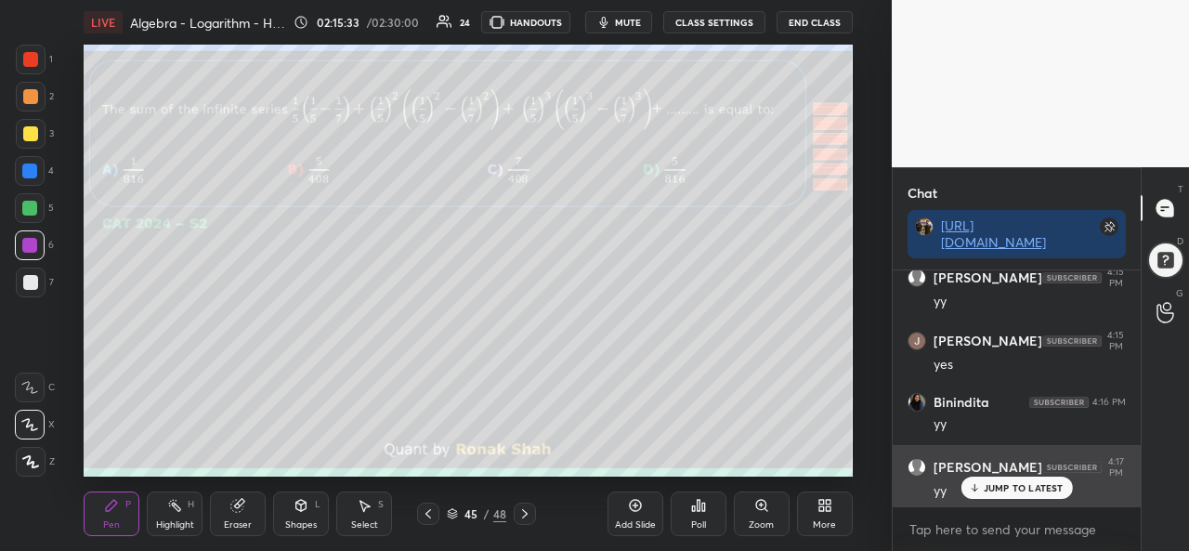
click at [991, 482] on p "JUMP TO LATEST" at bounding box center [1024, 487] width 80 height 11
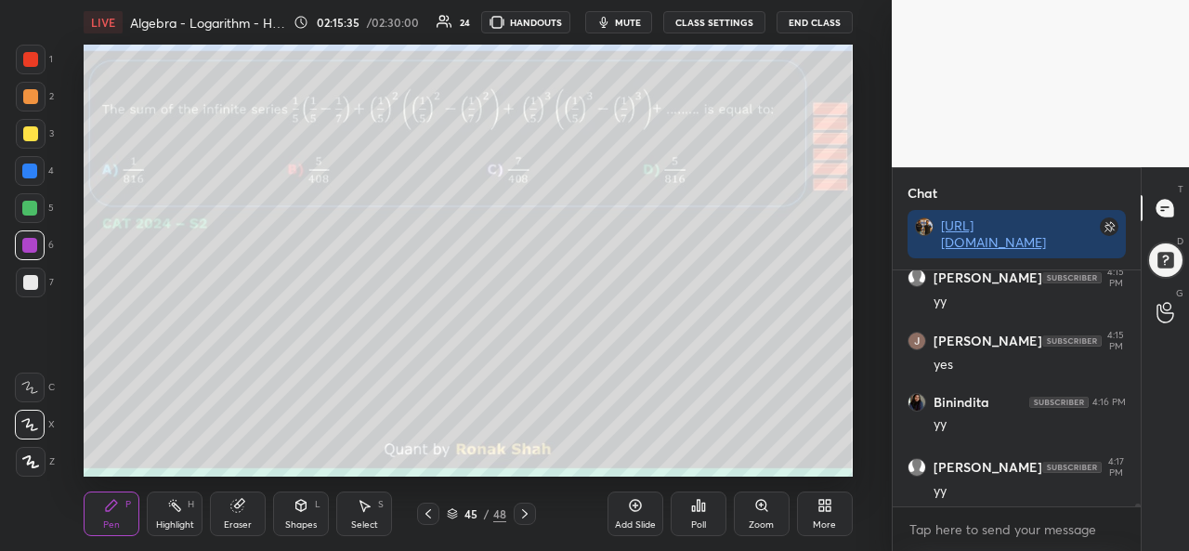
click at [24, 167] on div at bounding box center [29, 171] width 15 height 15
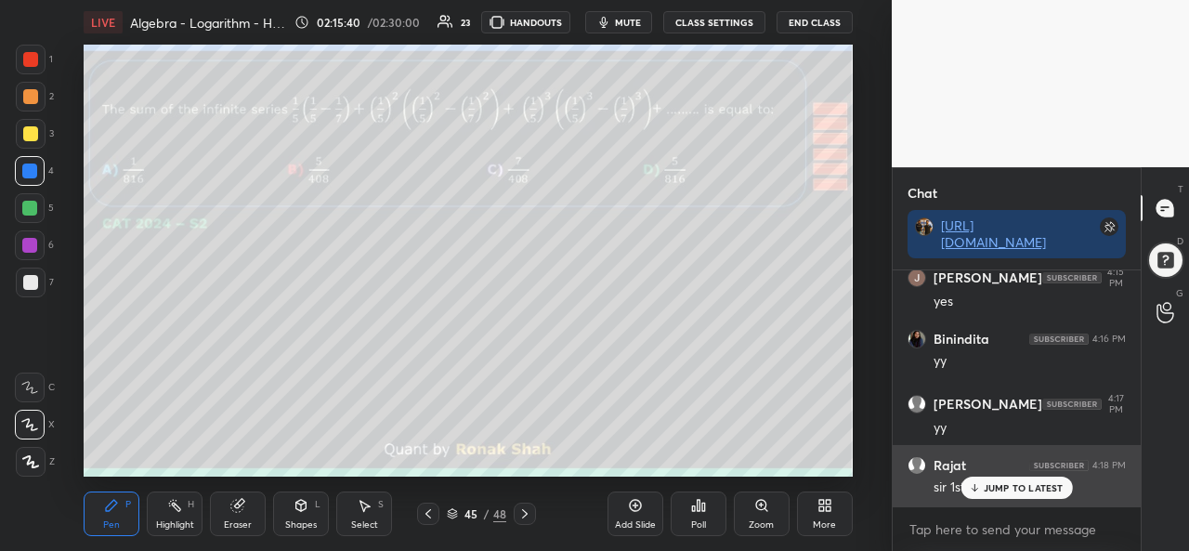
click at [999, 487] on p "JUMP TO LATEST" at bounding box center [1024, 487] width 80 height 11
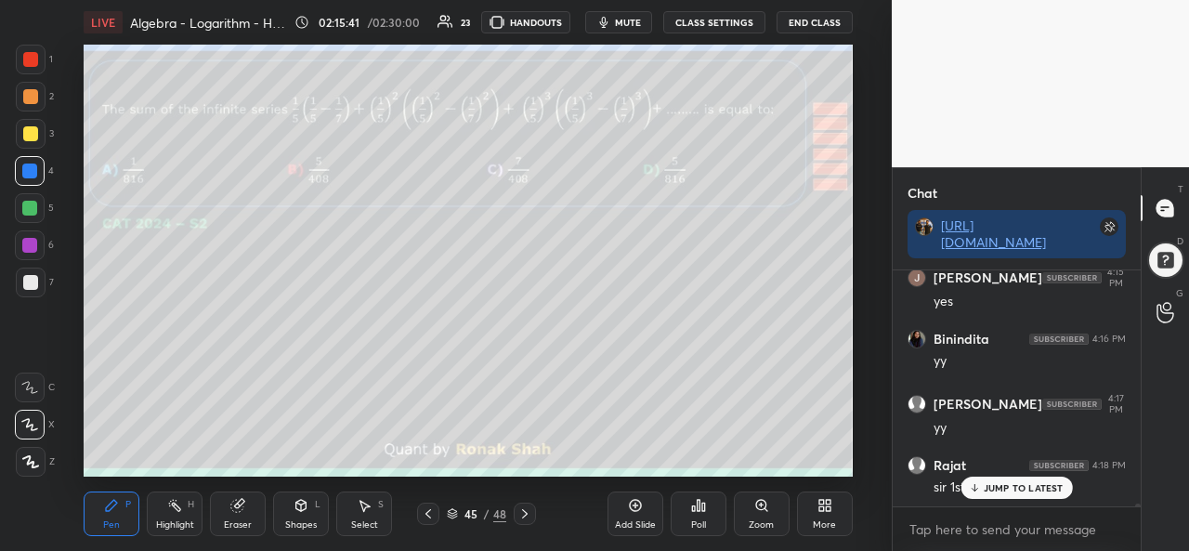
scroll to position [20062, 0]
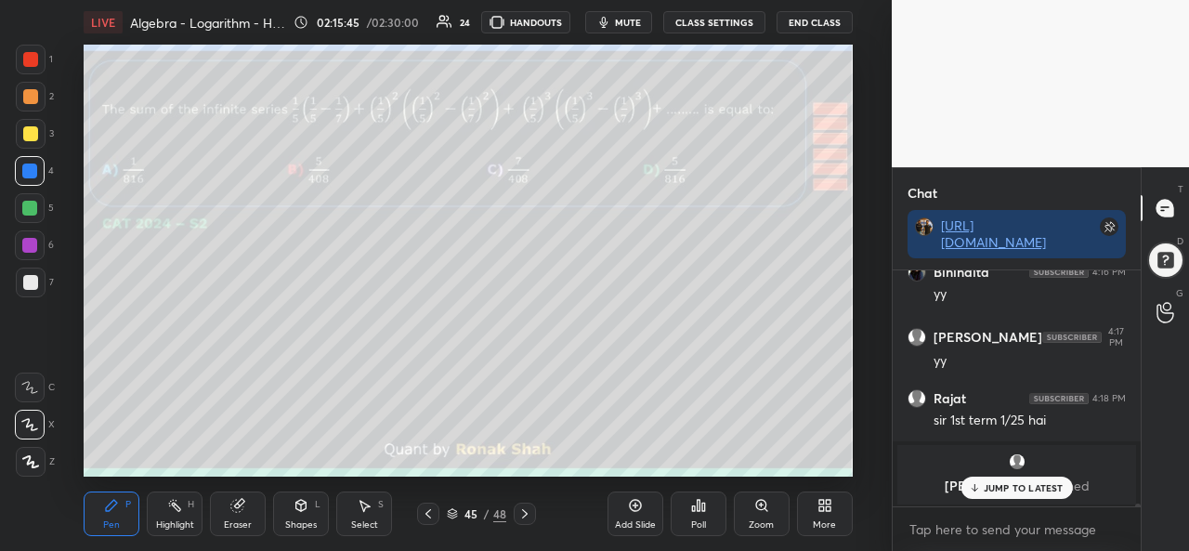
click at [366, 510] on icon at bounding box center [364, 505] width 15 height 15
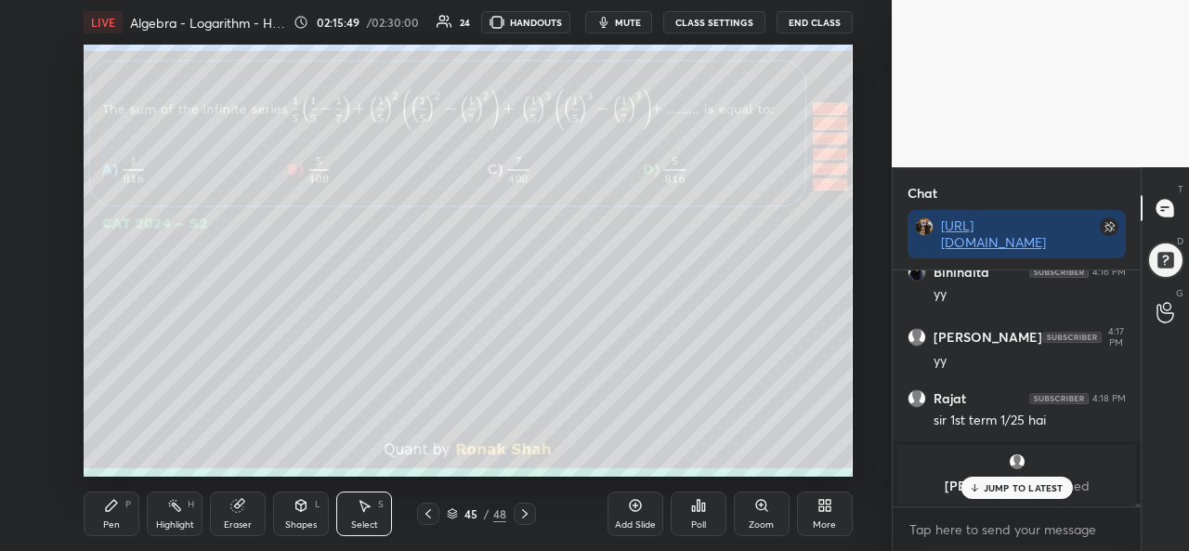
click at [112, 523] on div "Pen" at bounding box center [111, 524] width 17 height 9
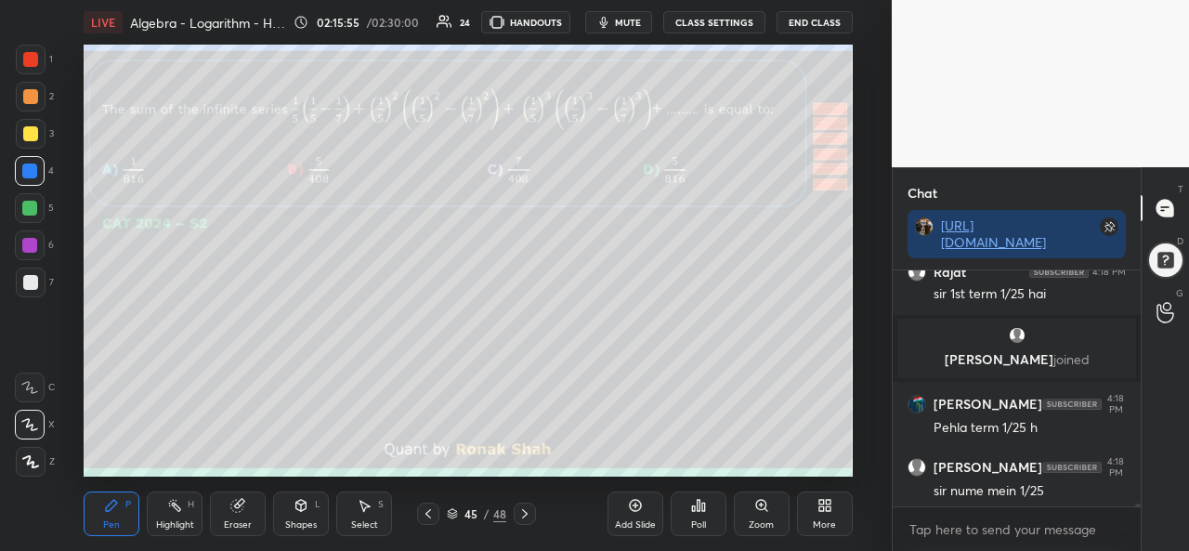
scroll to position [18781, 0]
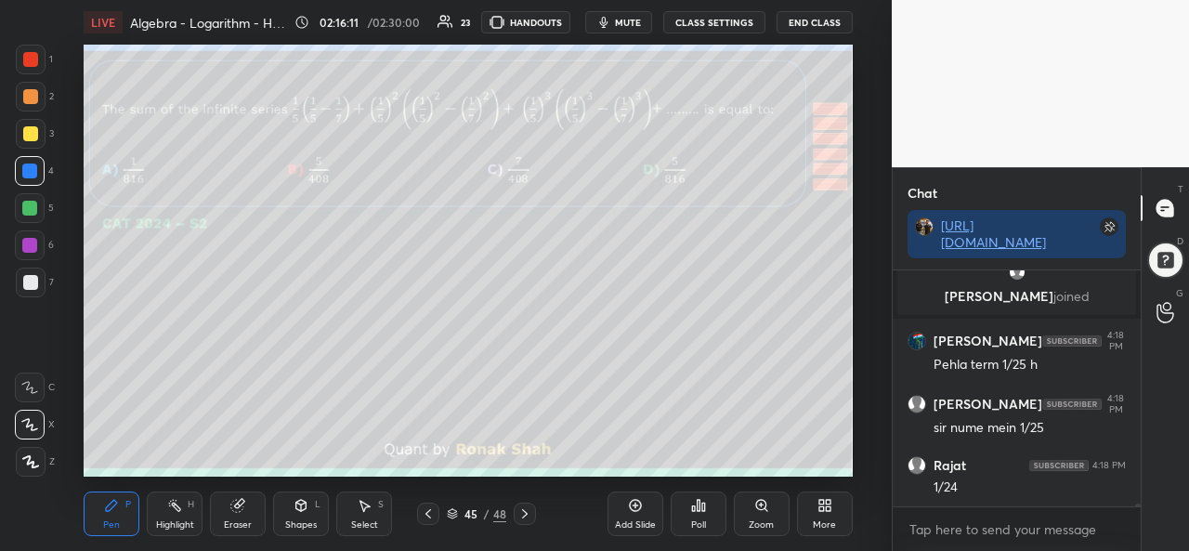
click at [651, 467] on div "Add Slide Poll Zoom More" at bounding box center [730, 514] width 245 height 104
click at [702, 470] on div "Poll" at bounding box center [699, 514] width 56 height 104
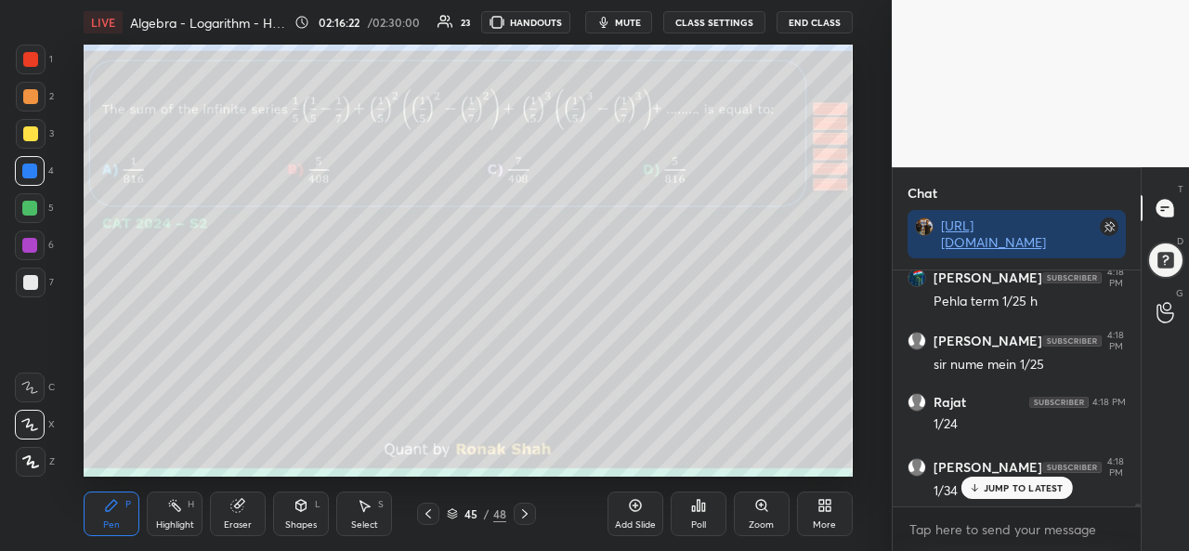
scroll to position [18908, 0]
click at [640, 510] on icon at bounding box center [635, 505] width 15 height 15
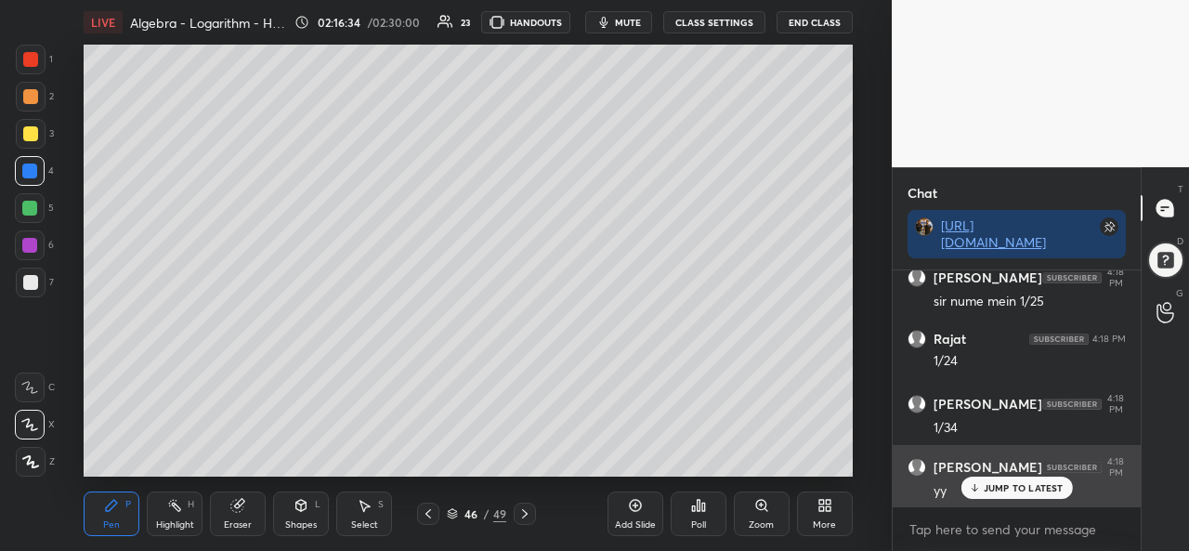
click at [998, 480] on div "JUMP TO LATEST" at bounding box center [1017, 488] width 112 height 22
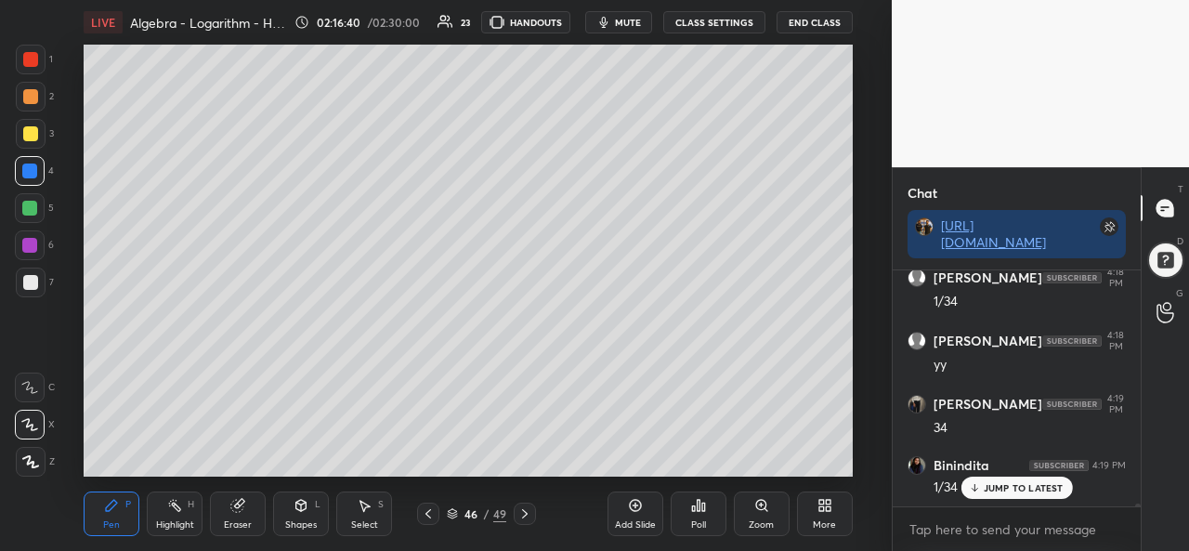
scroll to position [19097, 0]
click at [366, 514] on div "Select S" at bounding box center [364, 514] width 56 height 45
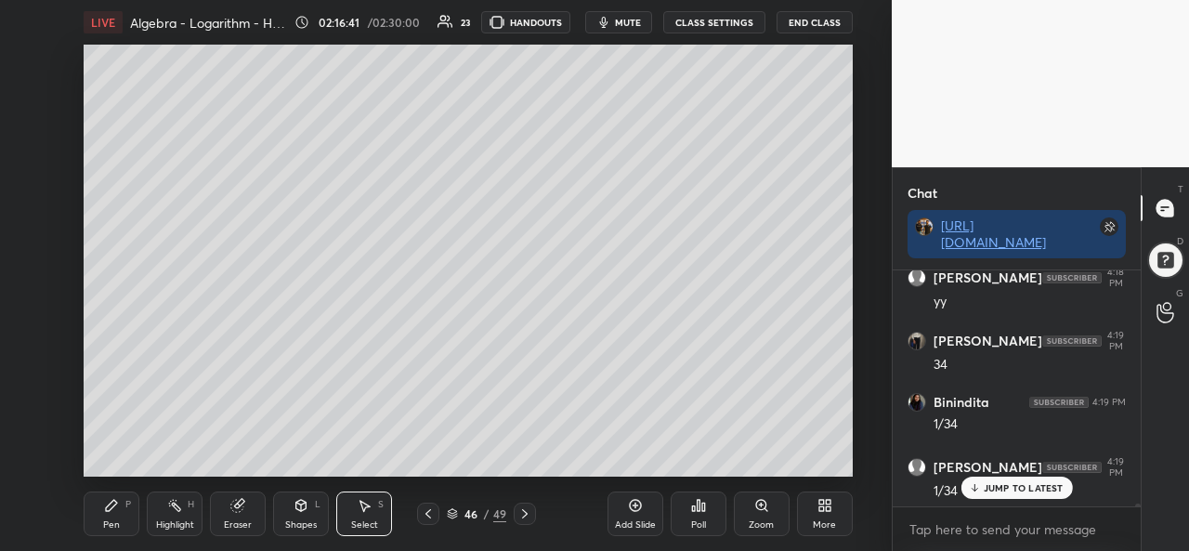
scroll to position [19160, 0]
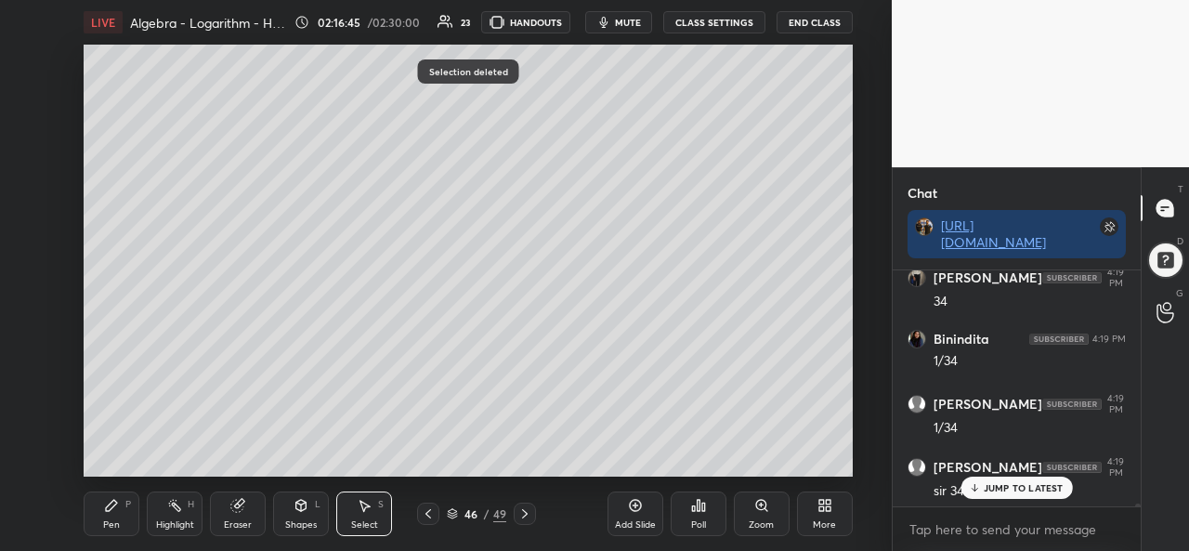
click at [89, 501] on div "Pen P" at bounding box center [112, 514] width 56 height 45
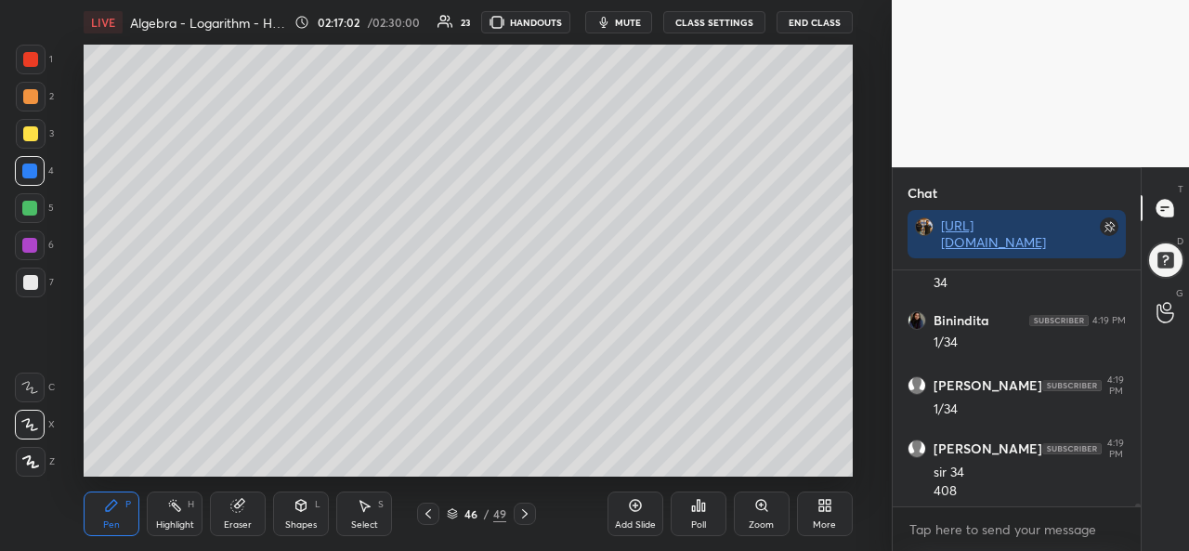
scroll to position [19242, 0]
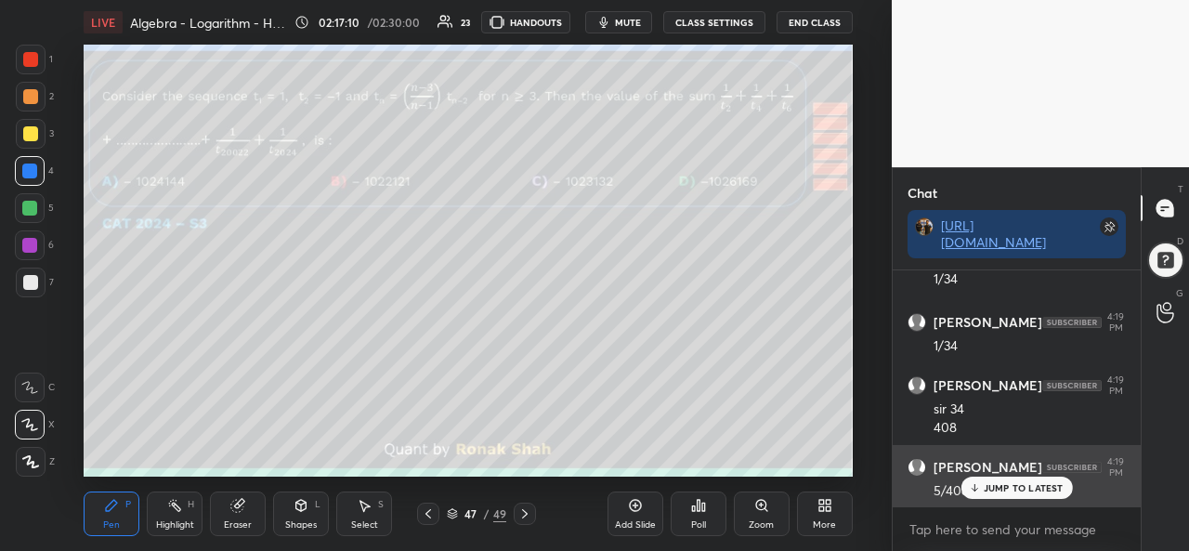
click at [981, 490] on div "JUMP TO LATEST" at bounding box center [1017, 488] width 112 height 22
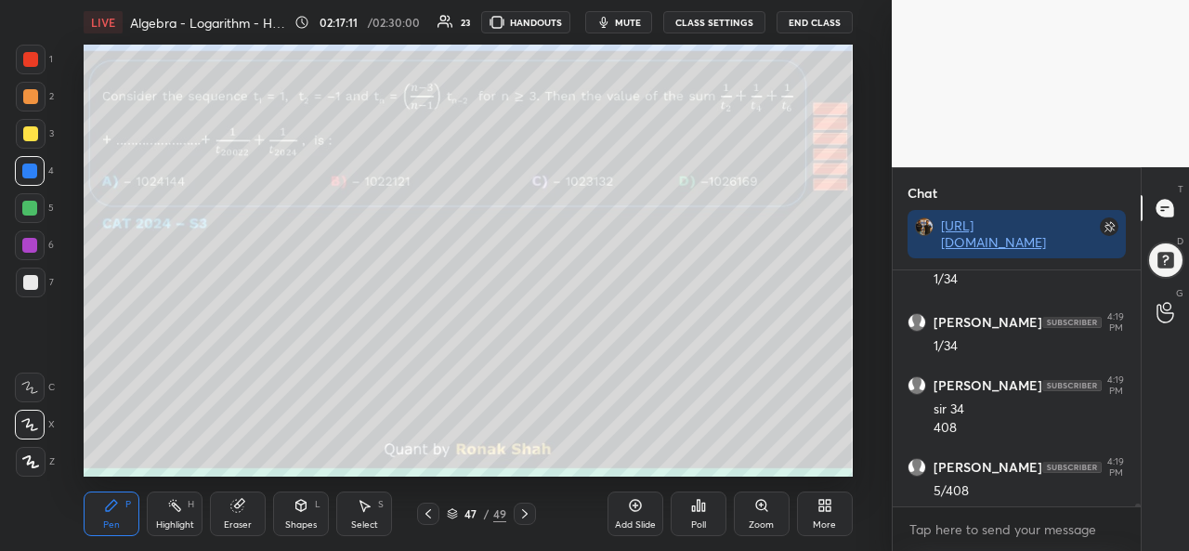
click at [362, 500] on icon at bounding box center [364, 505] width 15 height 15
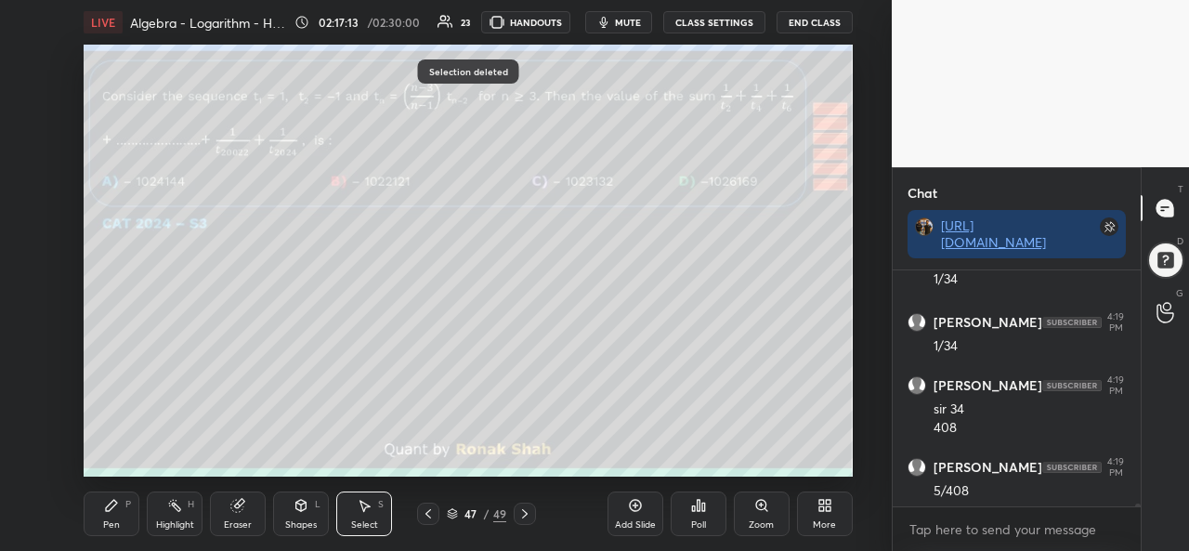
click at [125, 534] on div "Pen P" at bounding box center [112, 514] width 56 height 45
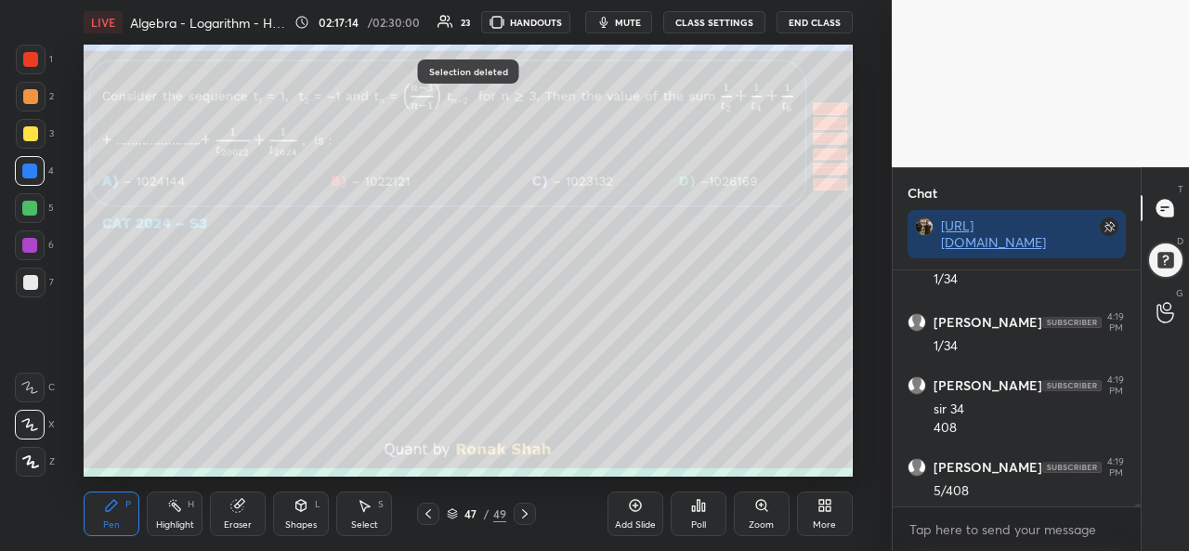
click at [39, 67] on div at bounding box center [31, 60] width 30 height 30
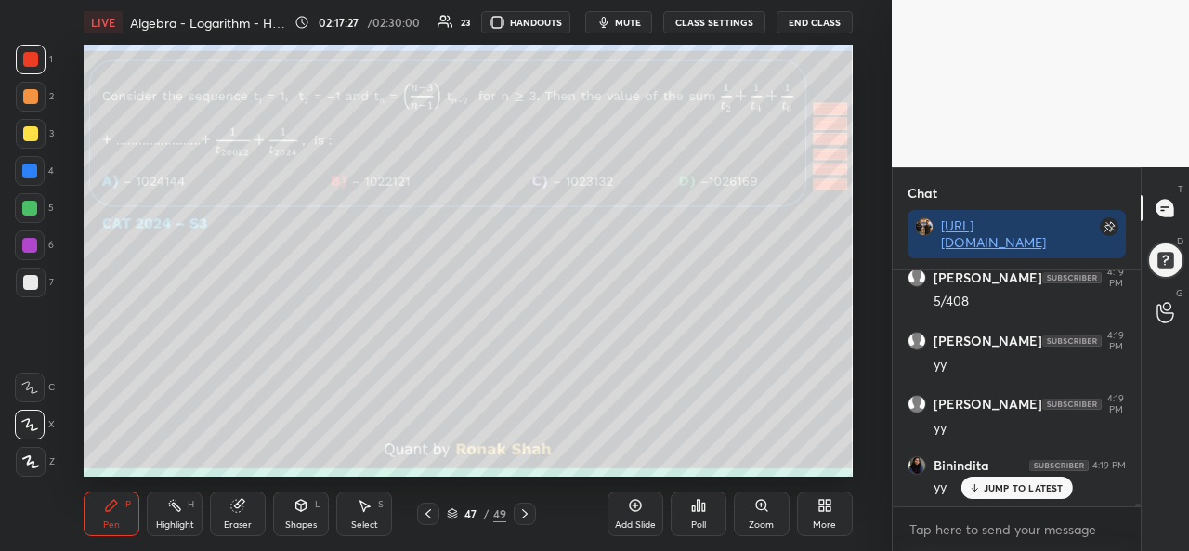
scroll to position [19495, 0]
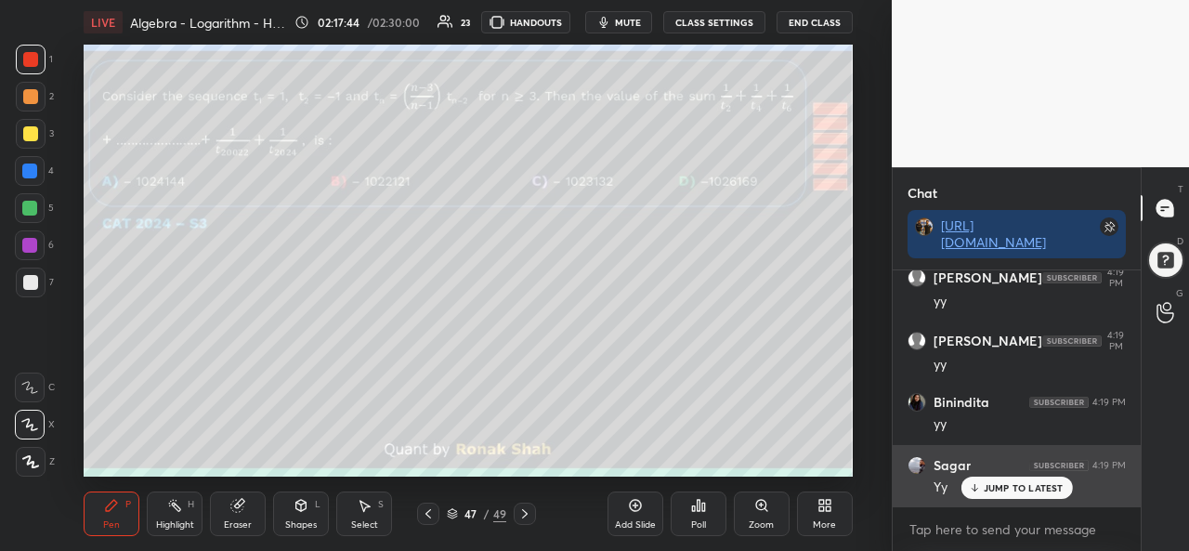
click at [1011, 480] on div "JUMP TO LATEST" at bounding box center [1017, 488] width 112 height 22
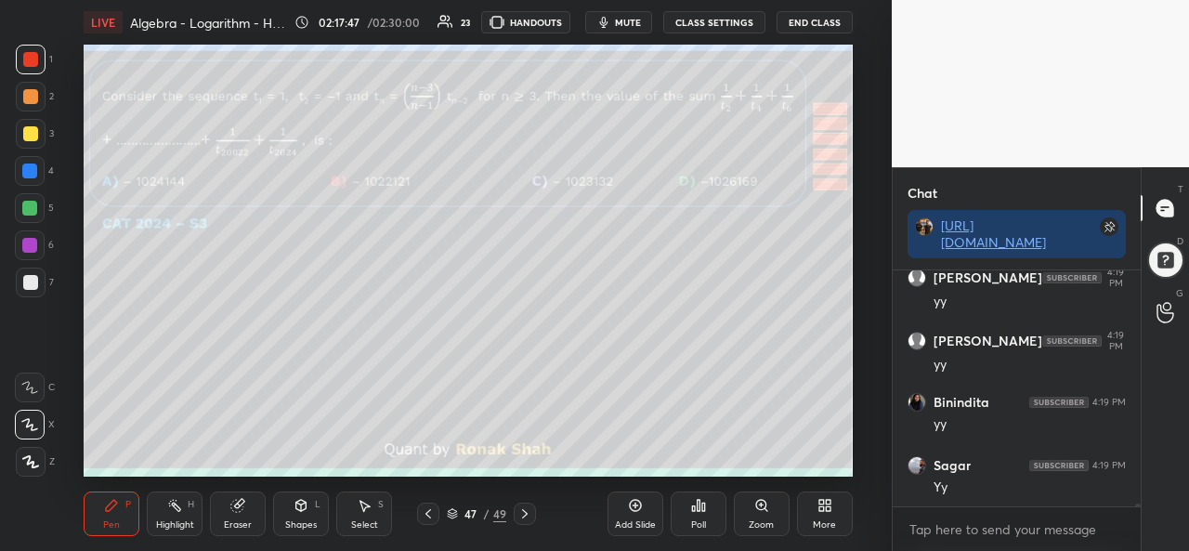
click at [25, 210] on div at bounding box center [29, 208] width 15 height 15
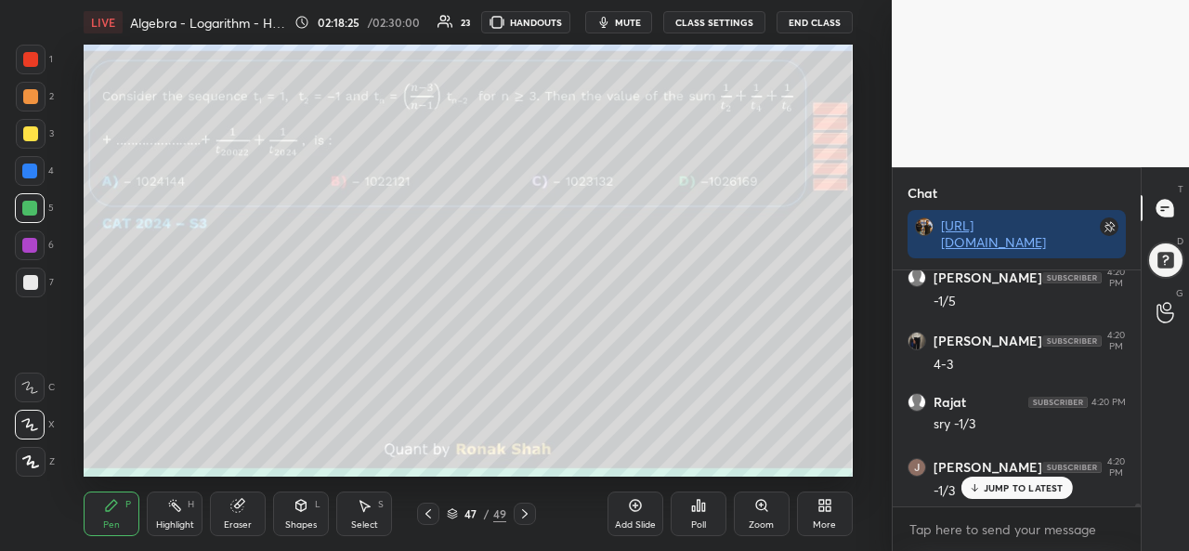
scroll to position [19874, 0]
click at [379, 508] on div "S" at bounding box center [381, 504] width 6 height 9
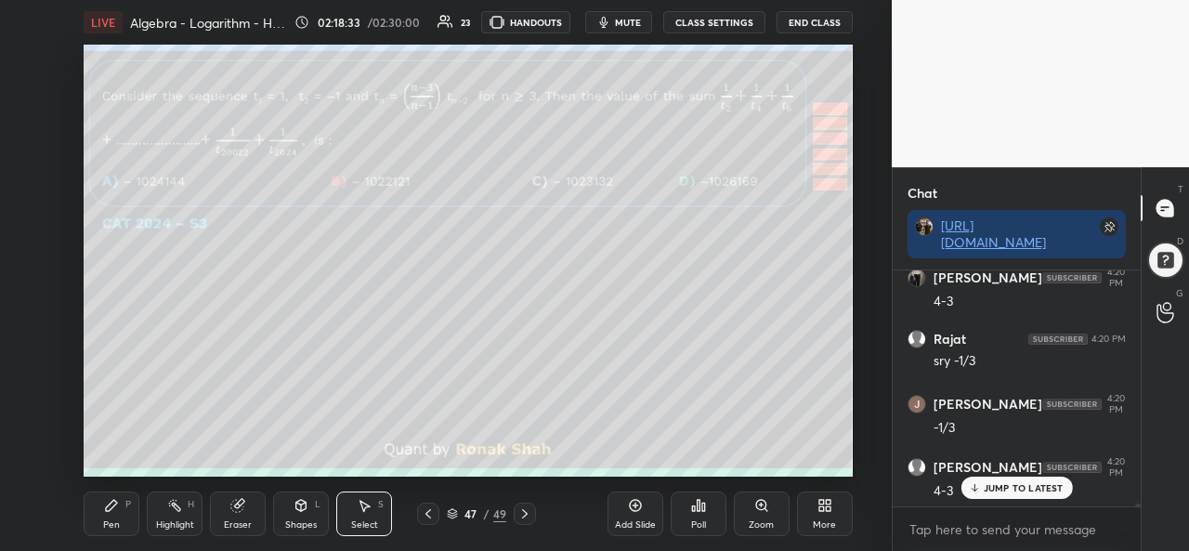
click at [99, 515] on div "Pen P" at bounding box center [112, 514] width 56 height 45
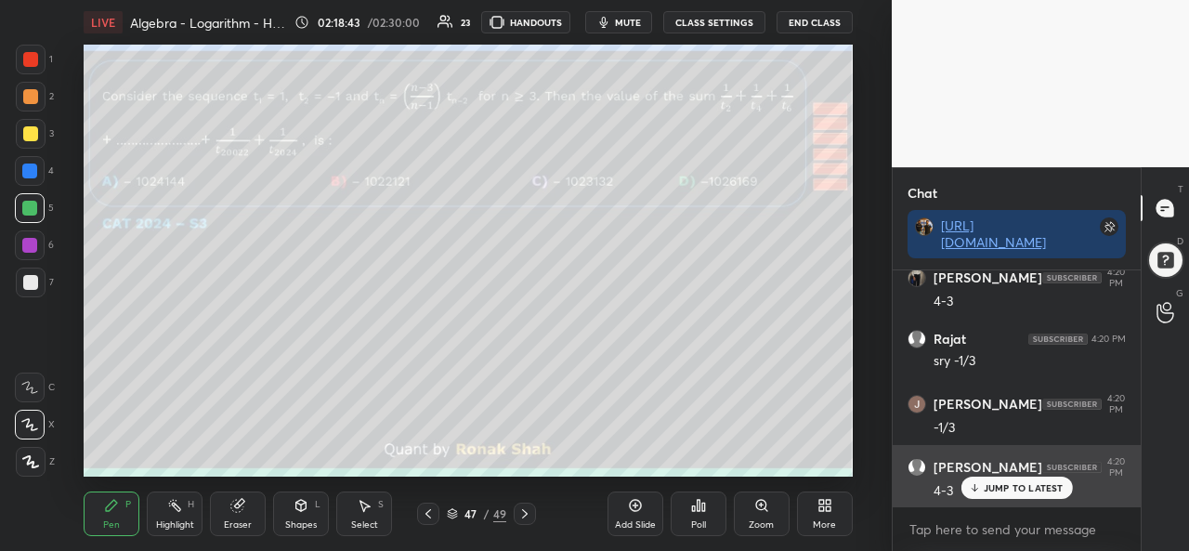
click at [1011, 491] on p "JUMP TO LATEST" at bounding box center [1024, 487] width 80 height 11
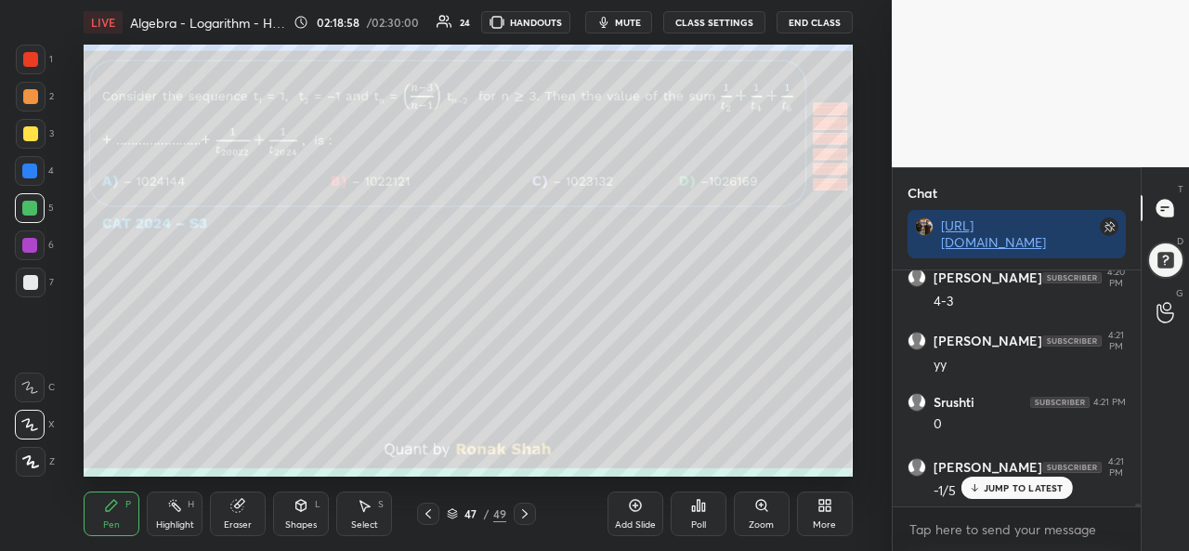
scroll to position [20131, 0]
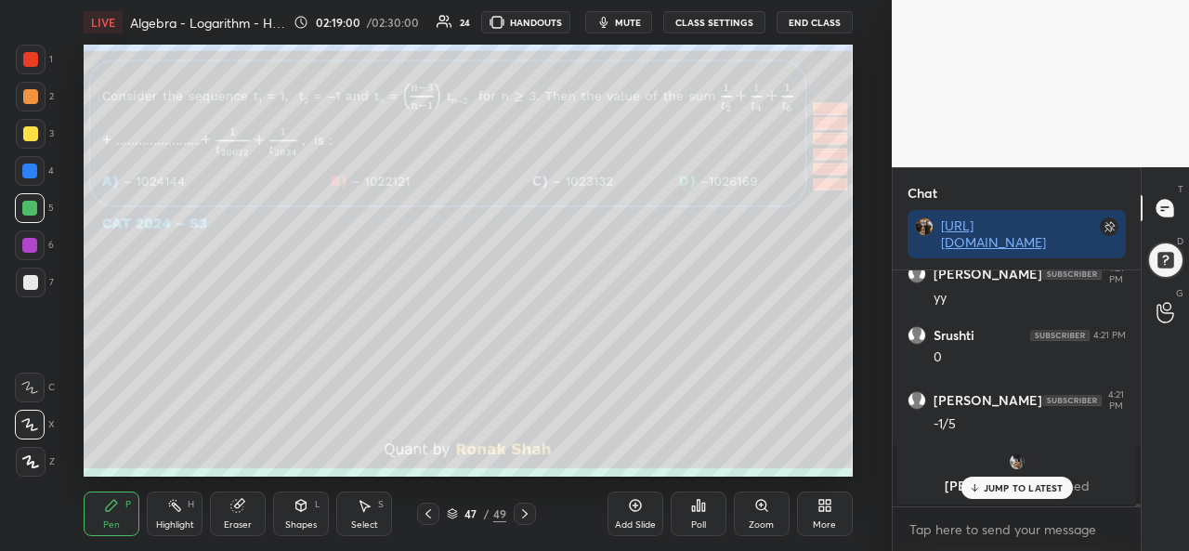
click at [39, 244] on div at bounding box center [30, 245] width 30 height 30
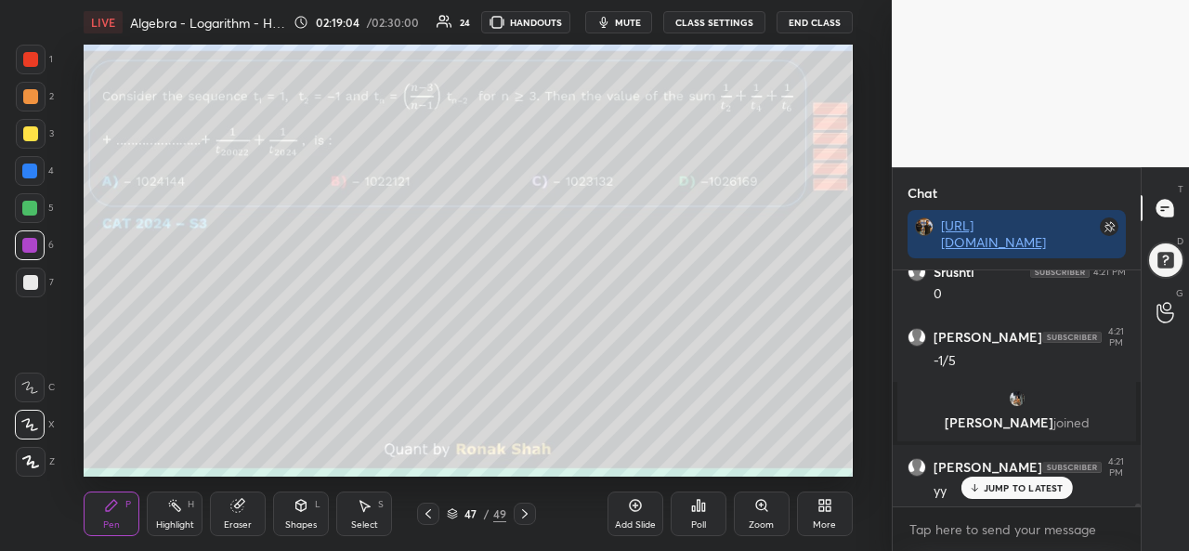
scroll to position [20257, 0]
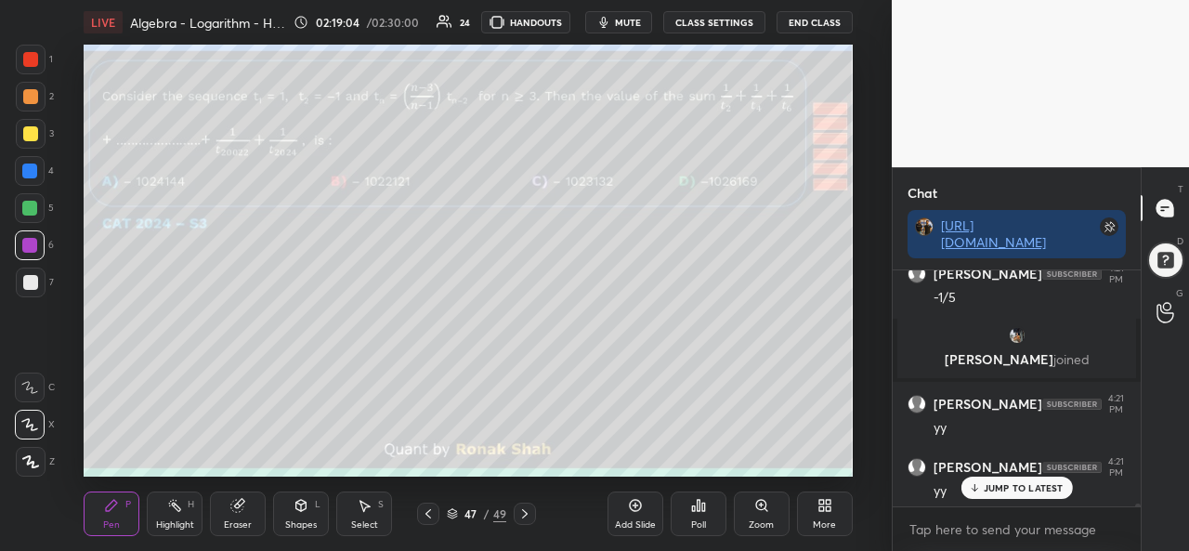
click at [356, 503] on div "Select S" at bounding box center [364, 514] width 56 height 45
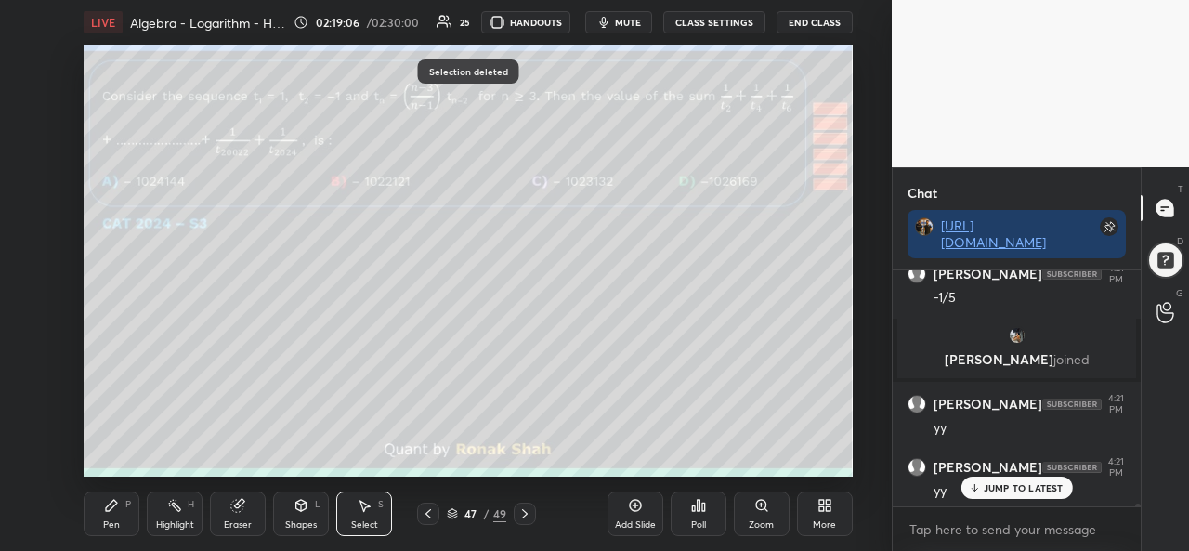
click at [110, 512] on icon at bounding box center [111, 505] width 15 height 15
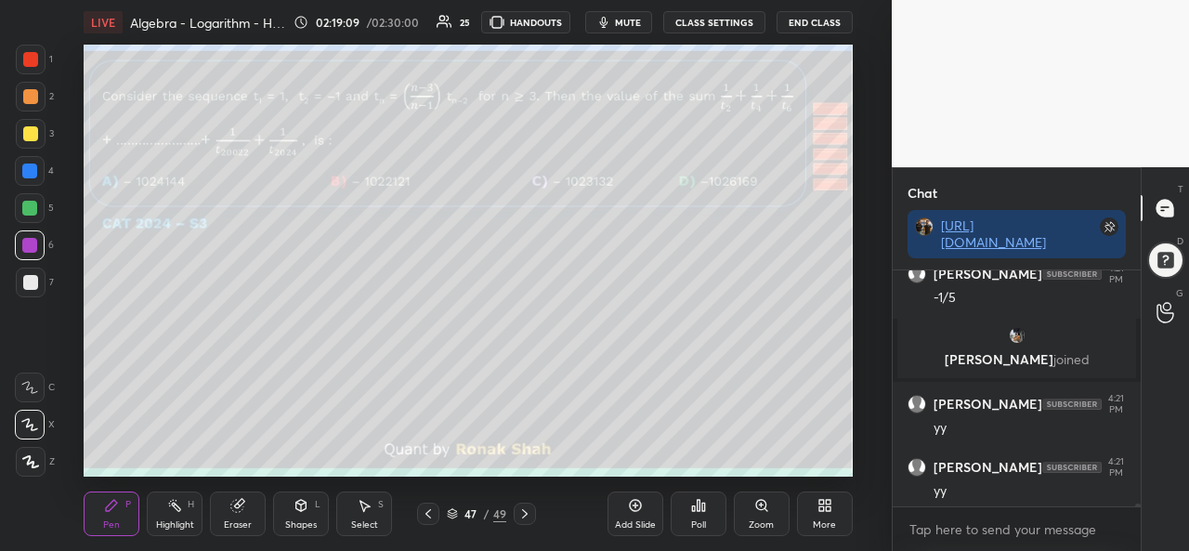
scroll to position [20320, 0]
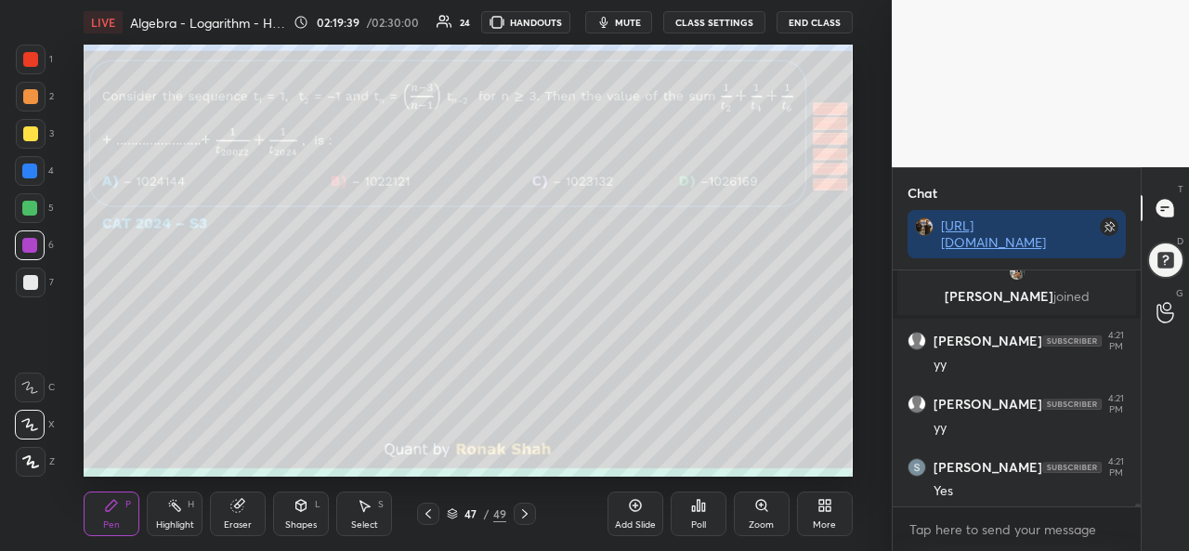
click at [36, 165] on div at bounding box center [29, 171] width 15 height 15
click at [26, 280] on div at bounding box center [30, 282] width 15 height 15
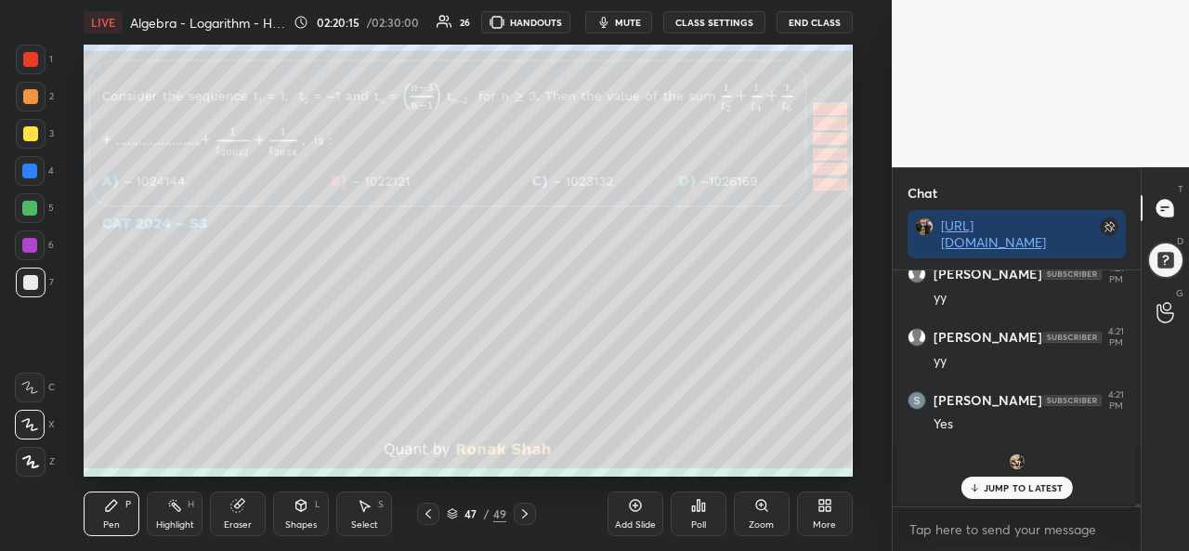
click at [20, 51] on div at bounding box center [31, 60] width 30 height 30
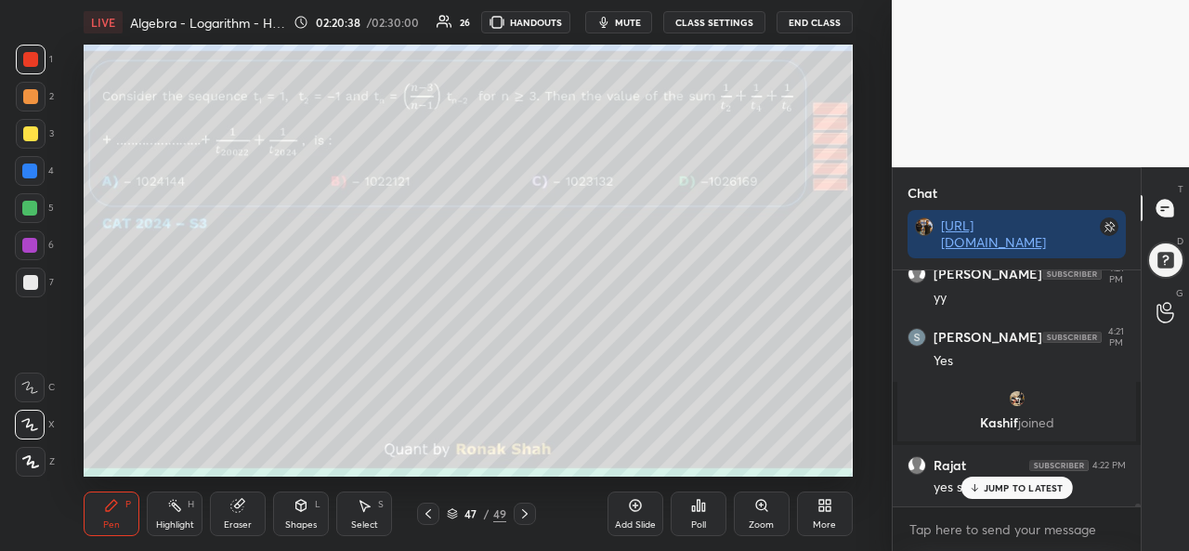
scroll to position [20015, 0]
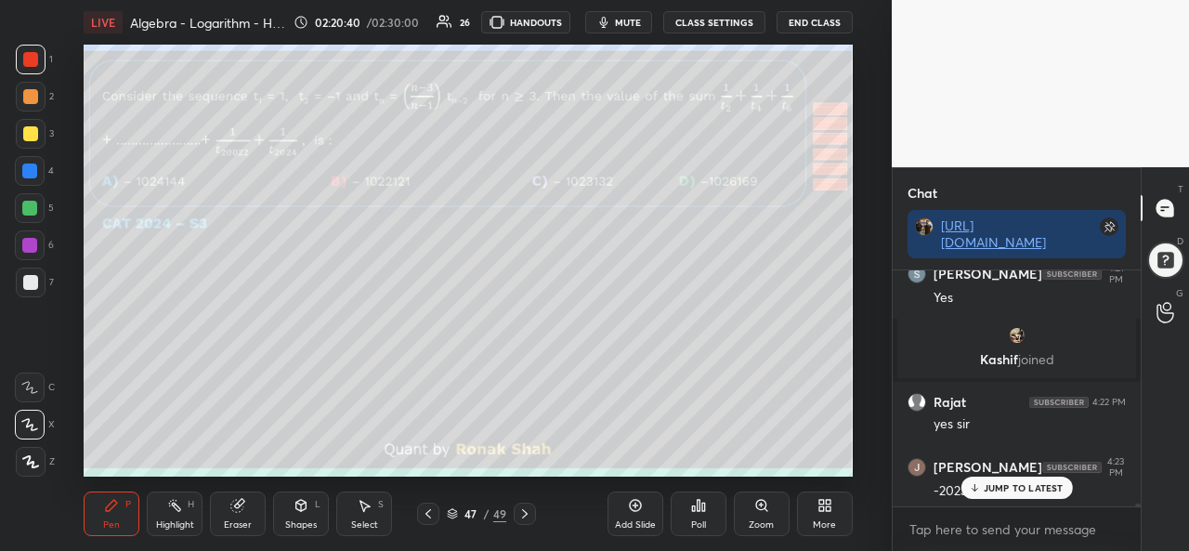
click at [992, 484] on p "JUMP TO LATEST" at bounding box center [1024, 487] width 80 height 11
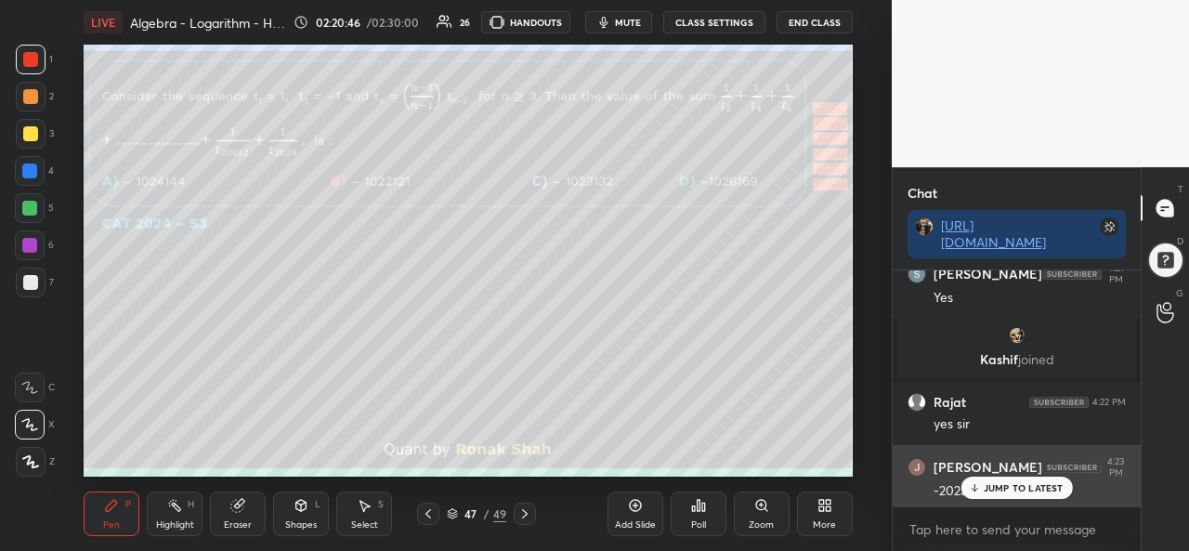
scroll to position [20078, 0]
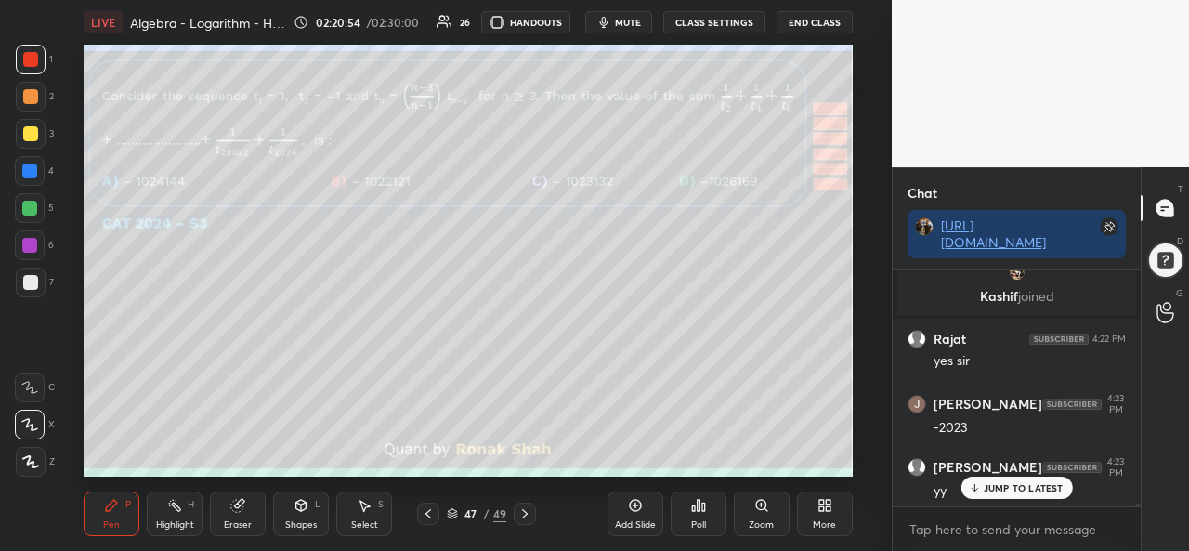
click at [640, 467] on div "Add Slide Poll Zoom More" at bounding box center [730, 514] width 245 height 104
click at [685, 465] on div "Poll" at bounding box center [699, 514] width 56 height 104
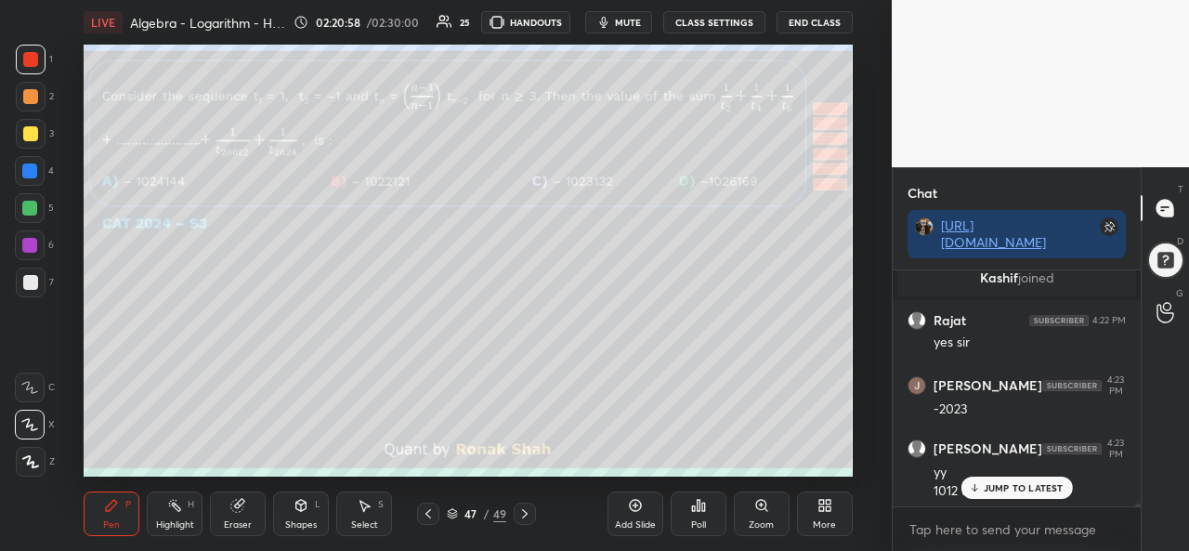
scroll to position [20160, 0]
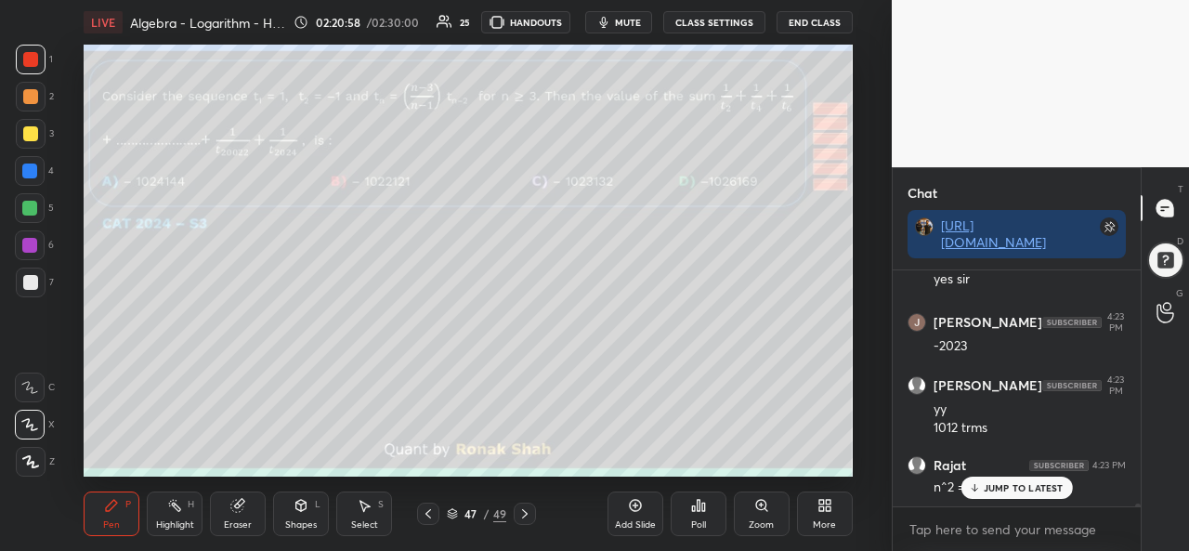
click at [707, 465] on div "Poll" at bounding box center [699, 514] width 56 height 104
click at [798, 465] on div "Add Slide Poll Zoom More" at bounding box center [730, 514] width 245 height 104
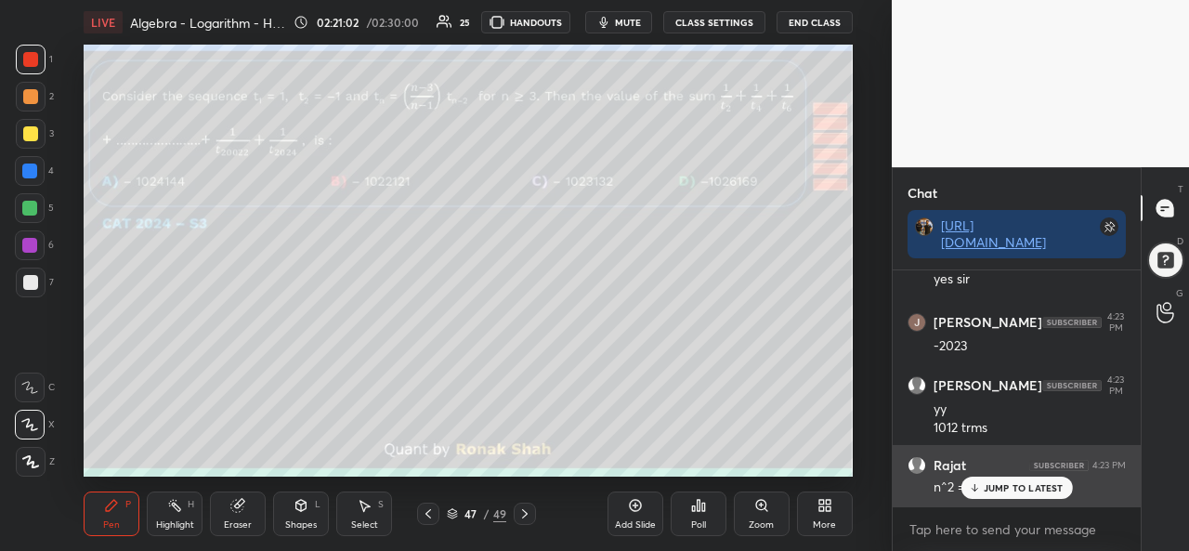
click at [996, 487] on p "JUMP TO LATEST" at bounding box center [1024, 487] width 80 height 11
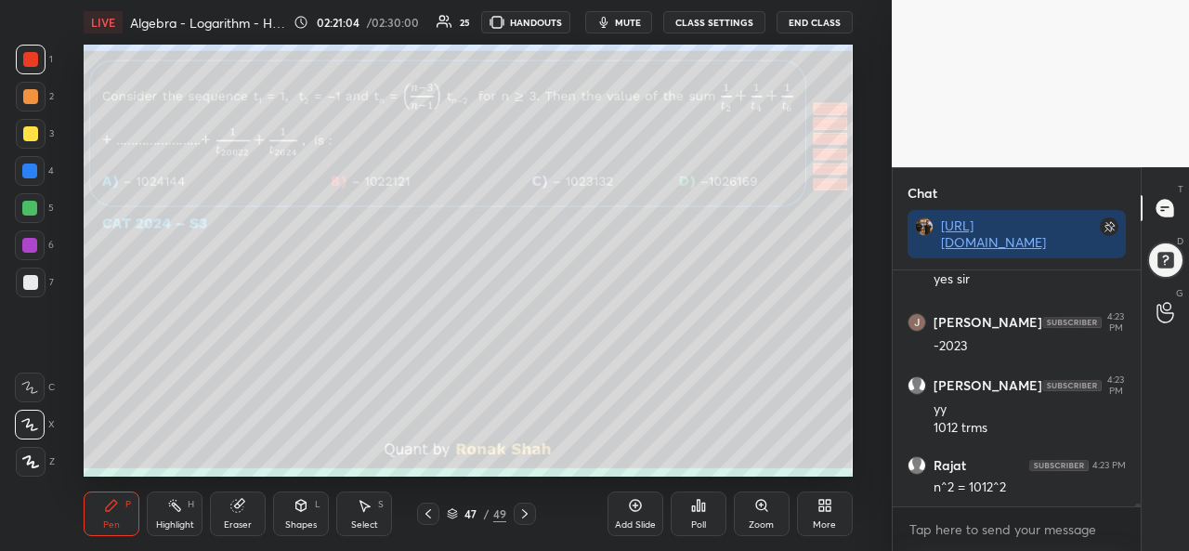
click at [251, 516] on div "Eraser" at bounding box center [238, 514] width 56 height 45
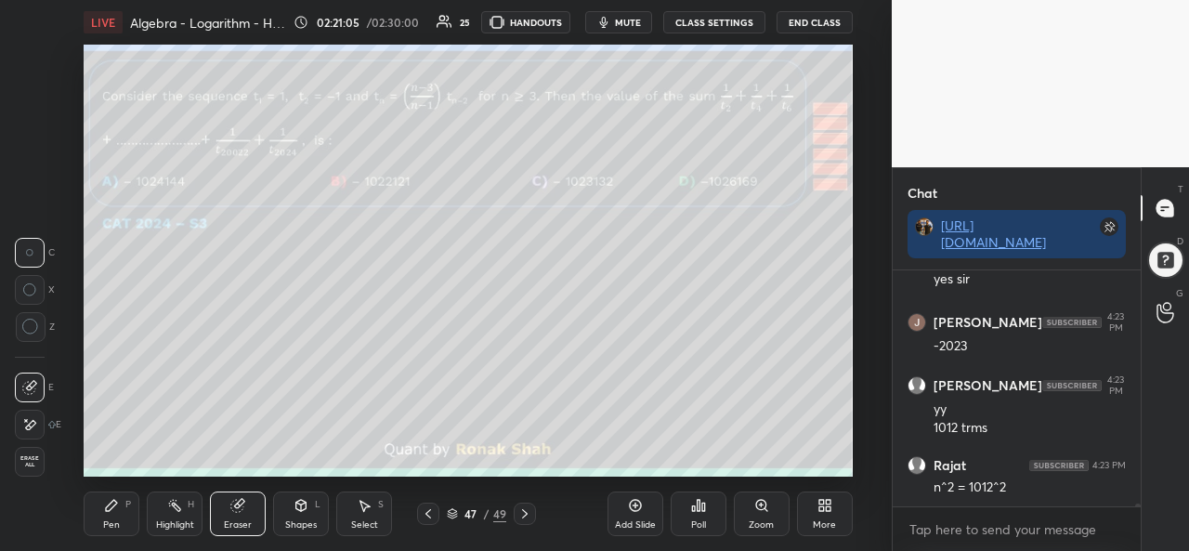
click at [674, 466] on div "Poll" at bounding box center [699, 514] width 56 height 104
click at [121, 518] on div "Pen P" at bounding box center [112, 514] width 56 height 45
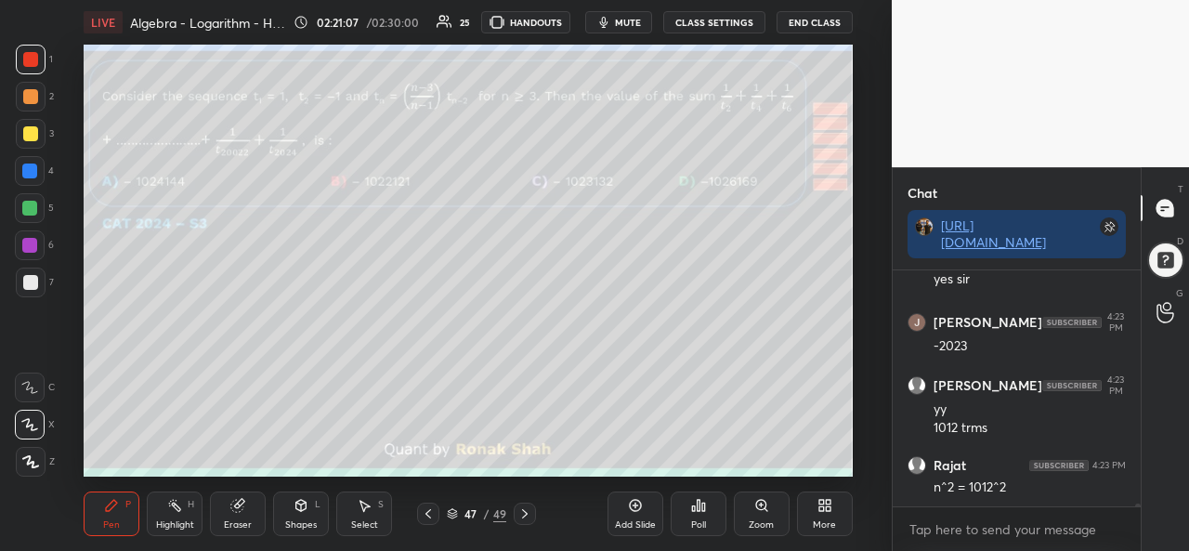
scroll to position [20223, 0]
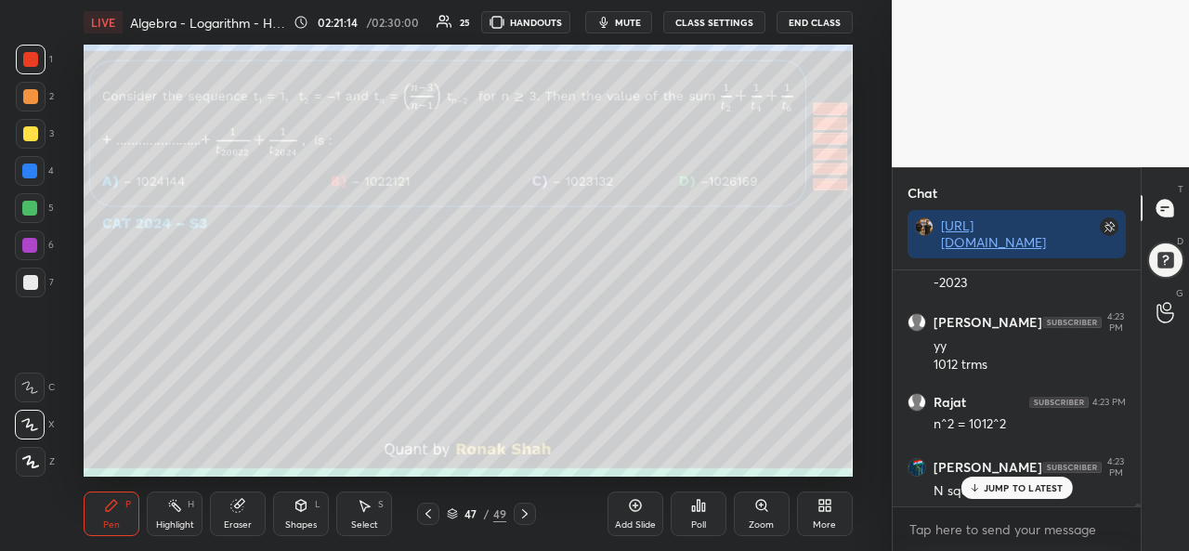
click at [635, 517] on div "Add Slide" at bounding box center [636, 514] width 56 height 45
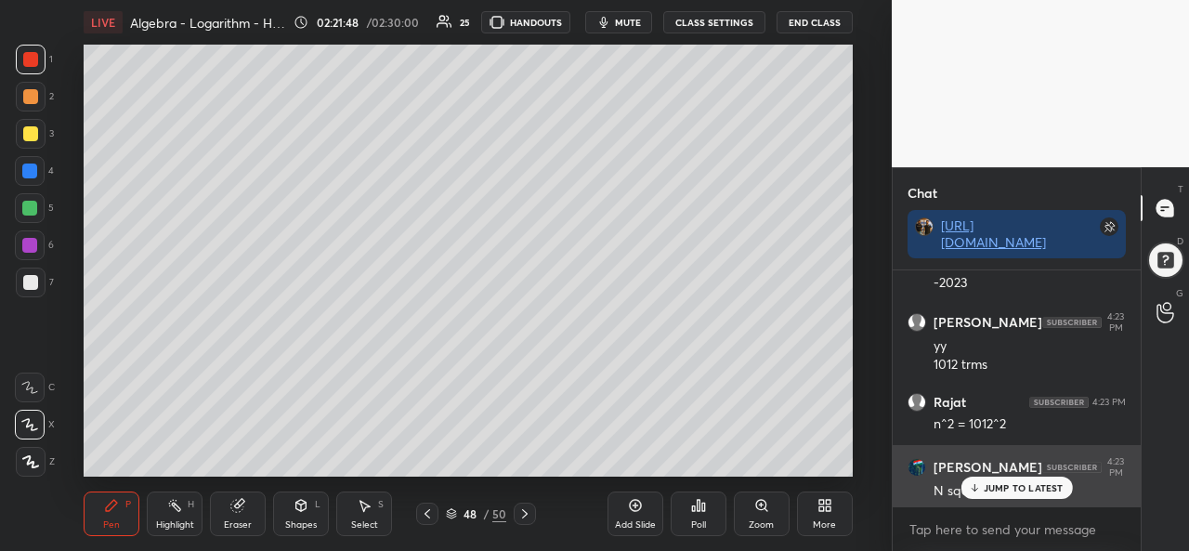
click at [1017, 487] on p "JUMP TO LATEST" at bounding box center [1024, 487] width 80 height 11
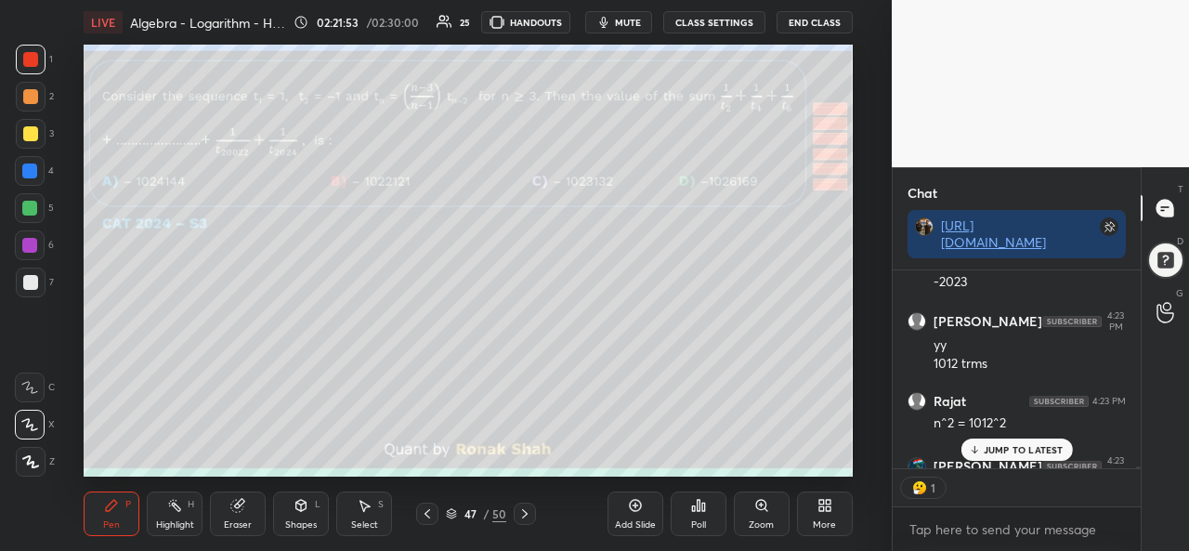
scroll to position [192, 243]
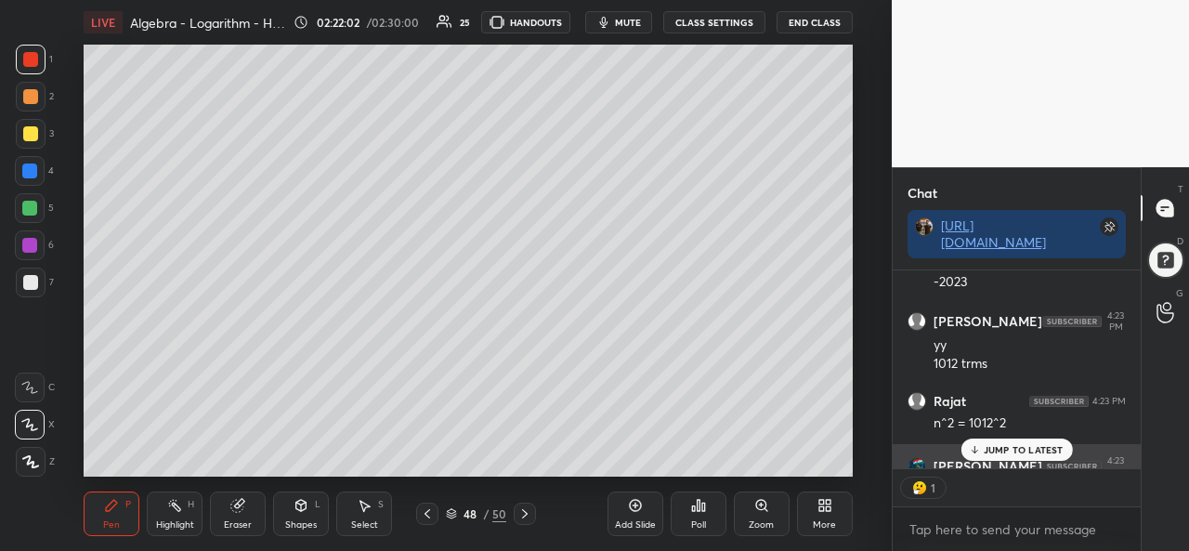
click at [1011, 449] on p "JUMP TO LATEST" at bounding box center [1024, 449] width 80 height 11
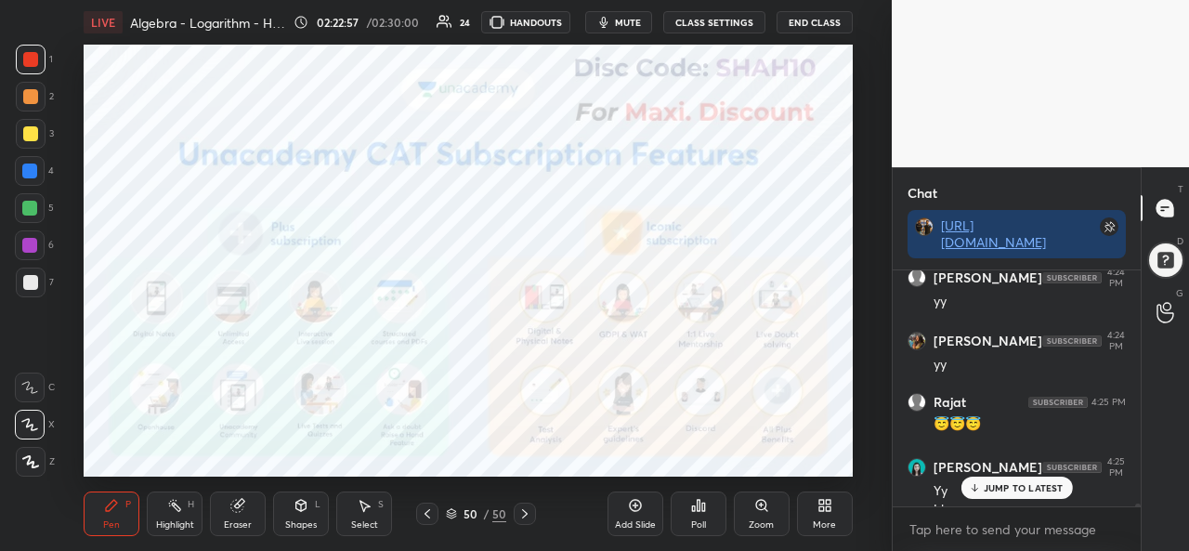
scroll to position [20811, 0]
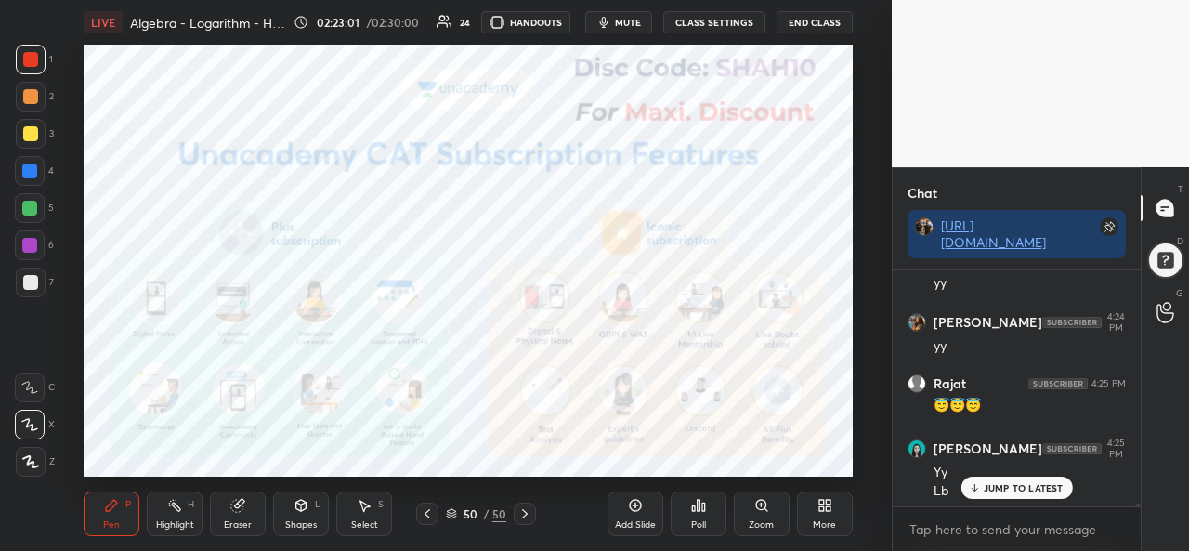
click at [699, 520] on div "Poll" at bounding box center [698, 524] width 15 height 9
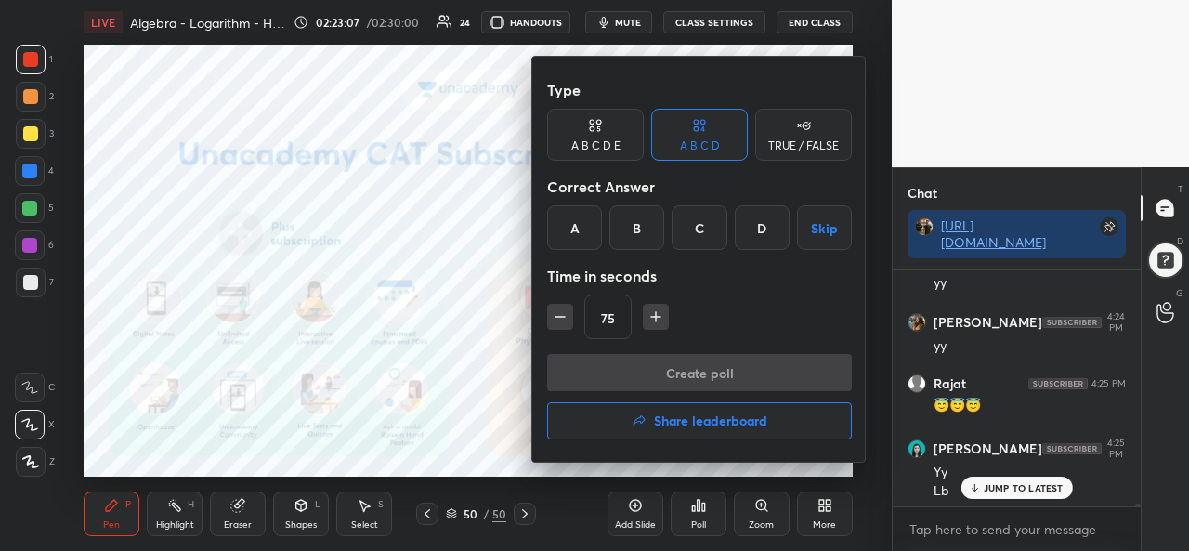
click at [718, 415] on h4 "Share leaderboard" at bounding box center [710, 420] width 113 height 13
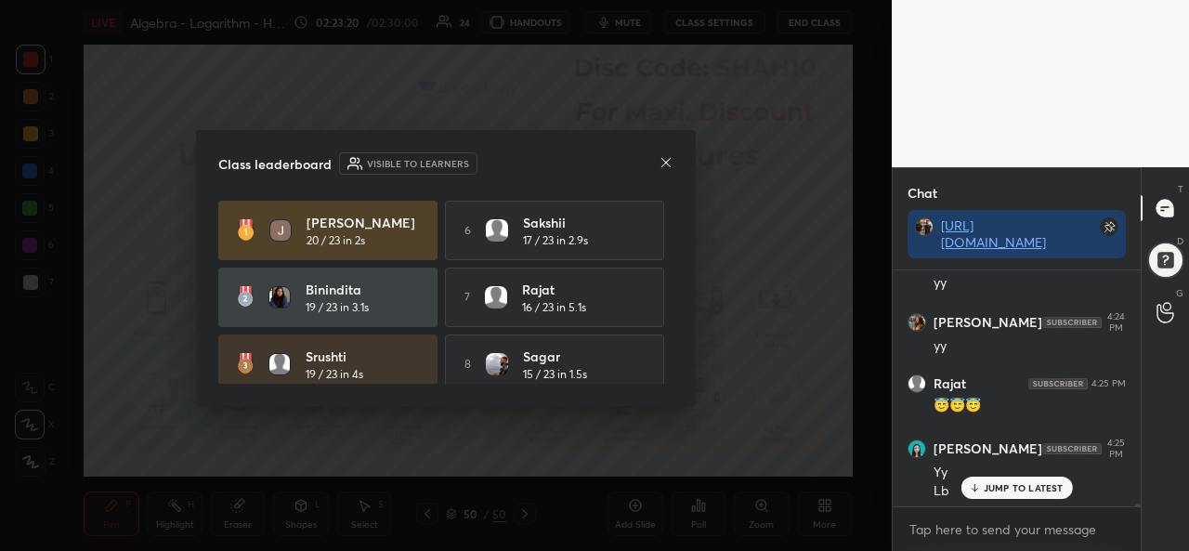
scroll to position [1, 0]
click at [666, 161] on icon at bounding box center [666, 162] width 15 height 15
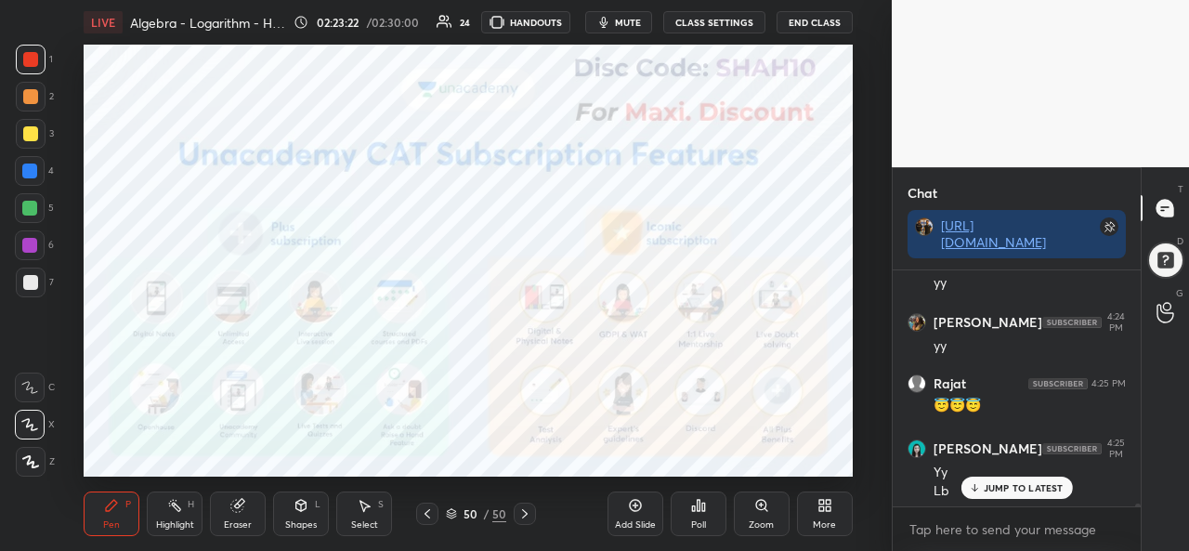
scroll to position [20874, 0]
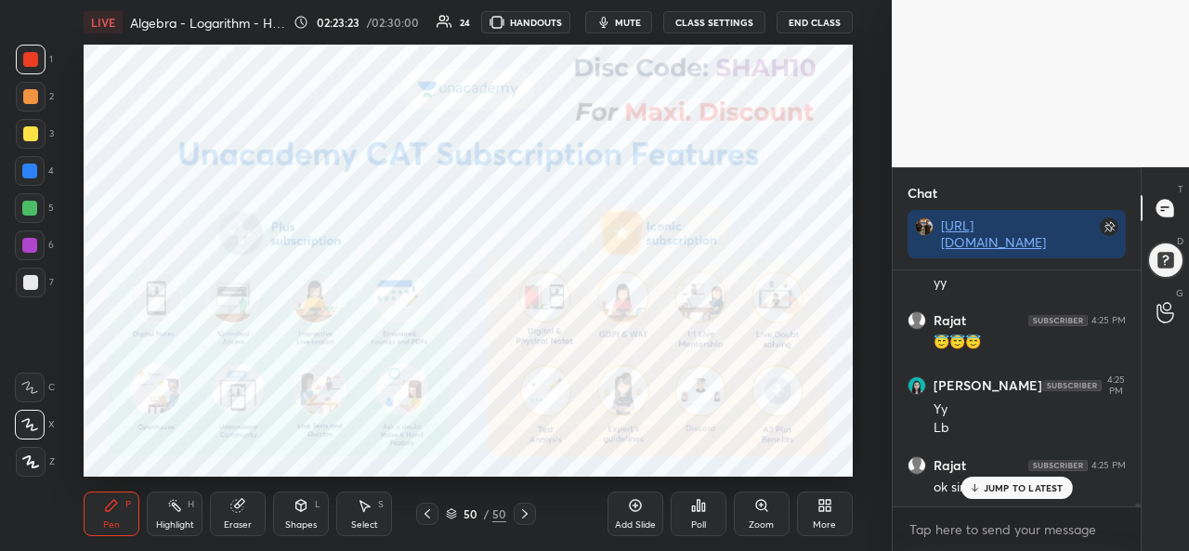
click at [1026, 480] on div "JUMP TO LATEST" at bounding box center [1017, 488] width 112 height 22
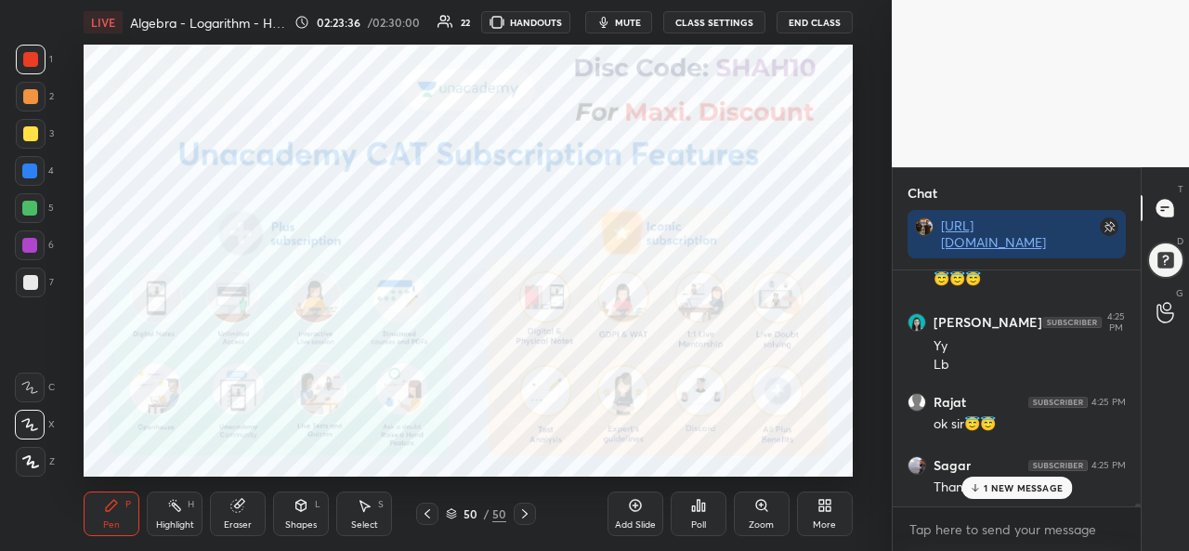
scroll to position [21000, 0]
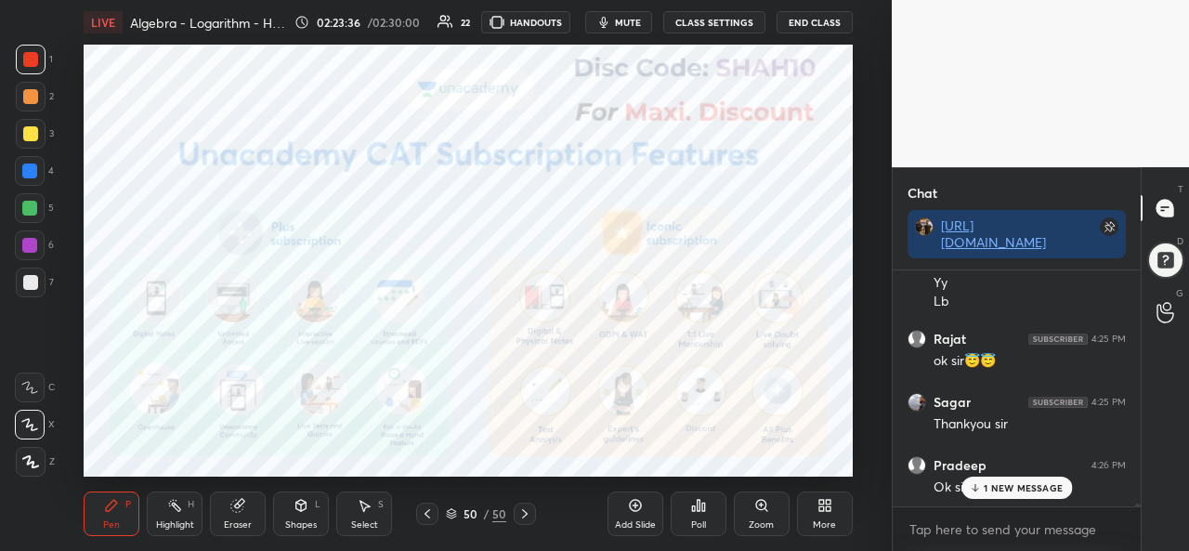
click at [1004, 484] on p "1 NEW MESSAGE" at bounding box center [1023, 487] width 79 height 11
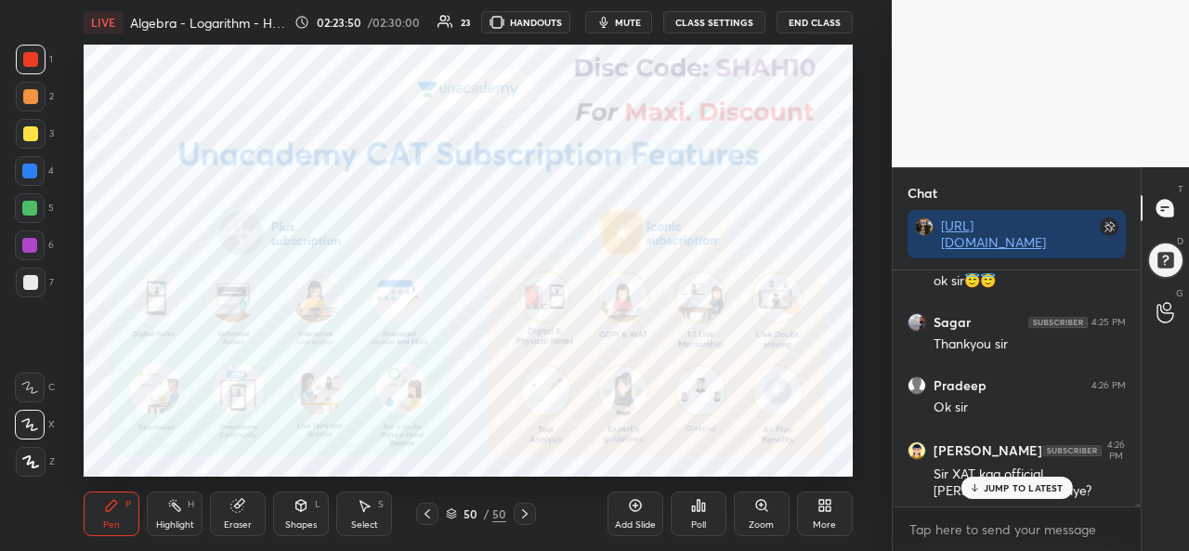
click at [1005, 488] on p "JUMP TO LATEST" at bounding box center [1024, 487] width 80 height 11
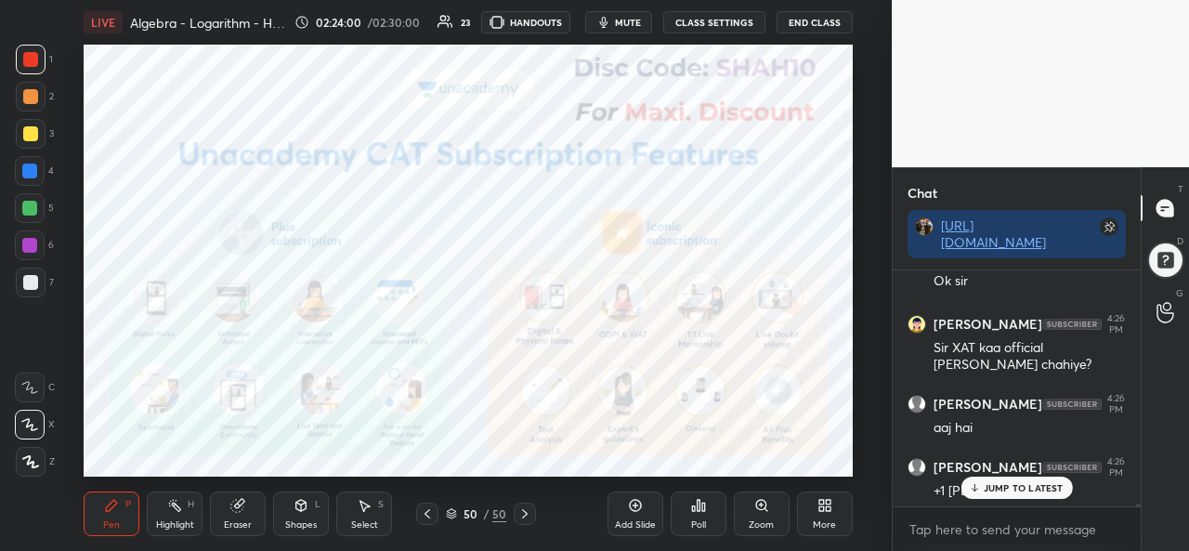
scroll to position [21270, 0]
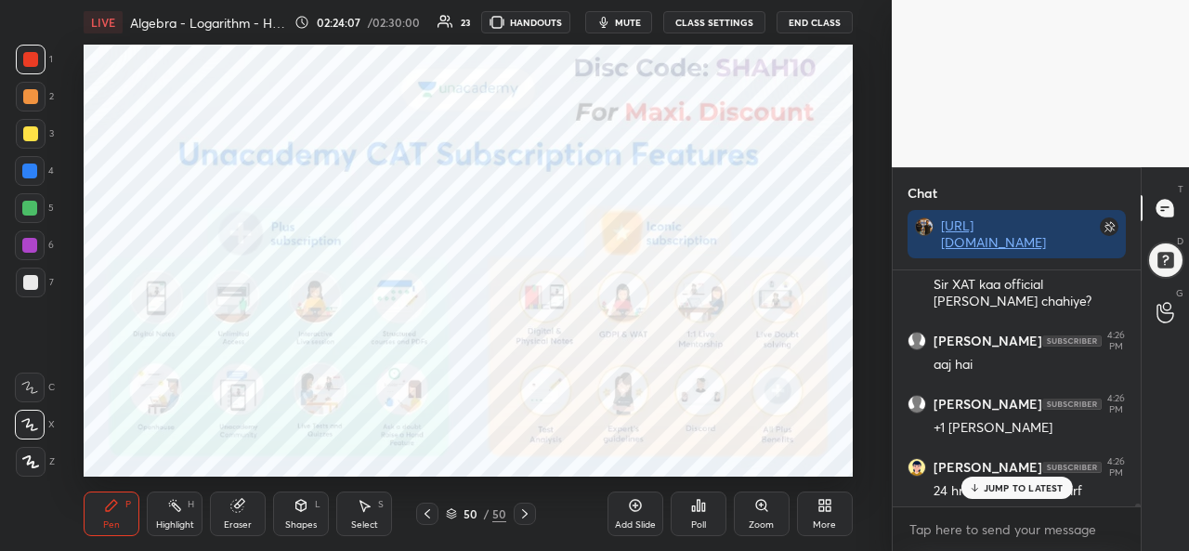
click at [1018, 492] on p "JUMP TO LATEST" at bounding box center [1024, 487] width 80 height 11
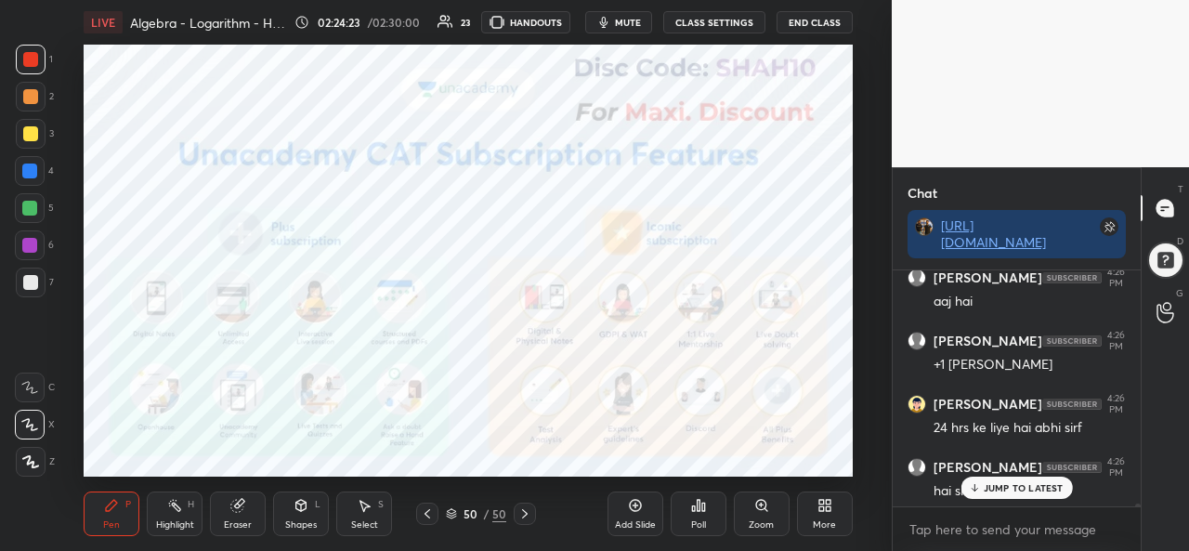
click at [1004, 491] on p "JUMP TO LATEST" at bounding box center [1024, 487] width 80 height 11
click at [986, 491] on p "JUMP TO LATEST" at bounding box center [1024, 487] width 80 height 11
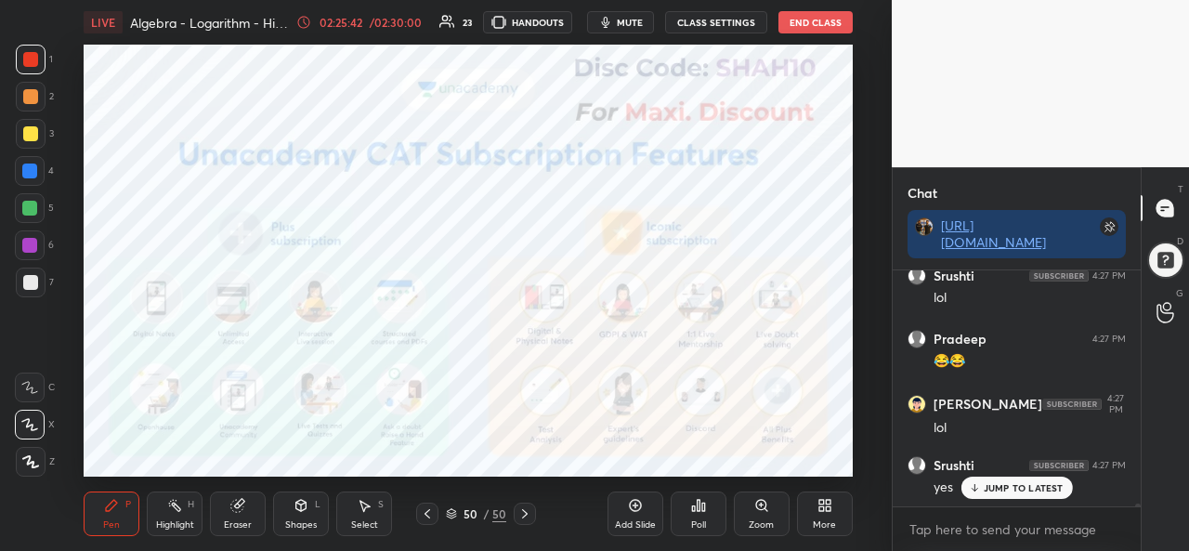
scroll to position [22407, 0]
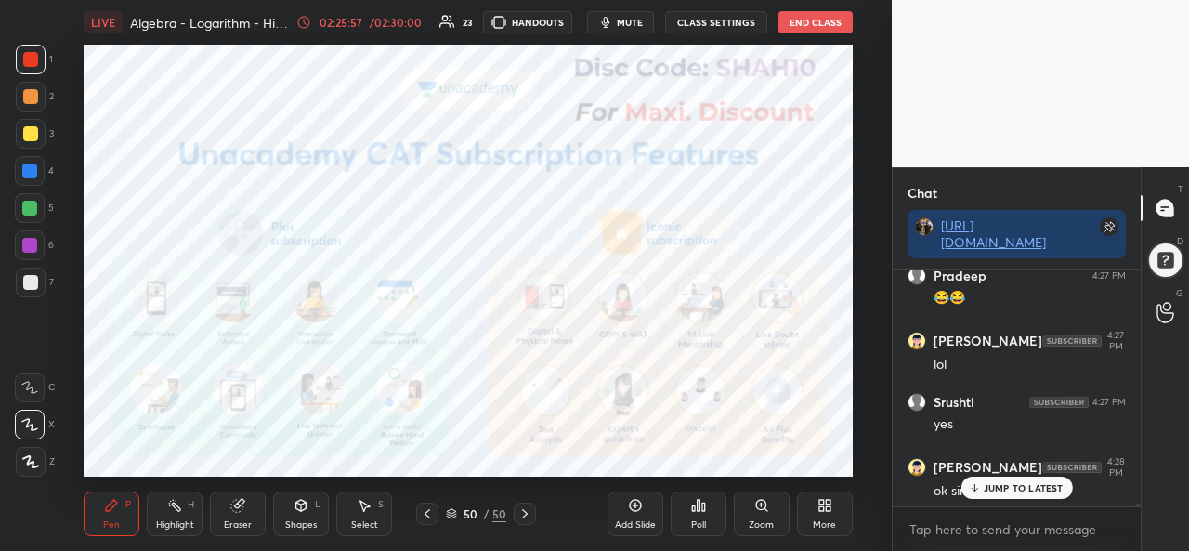
click at [366, 512] on icon at bounding box center [364, 505] width 15 height 15
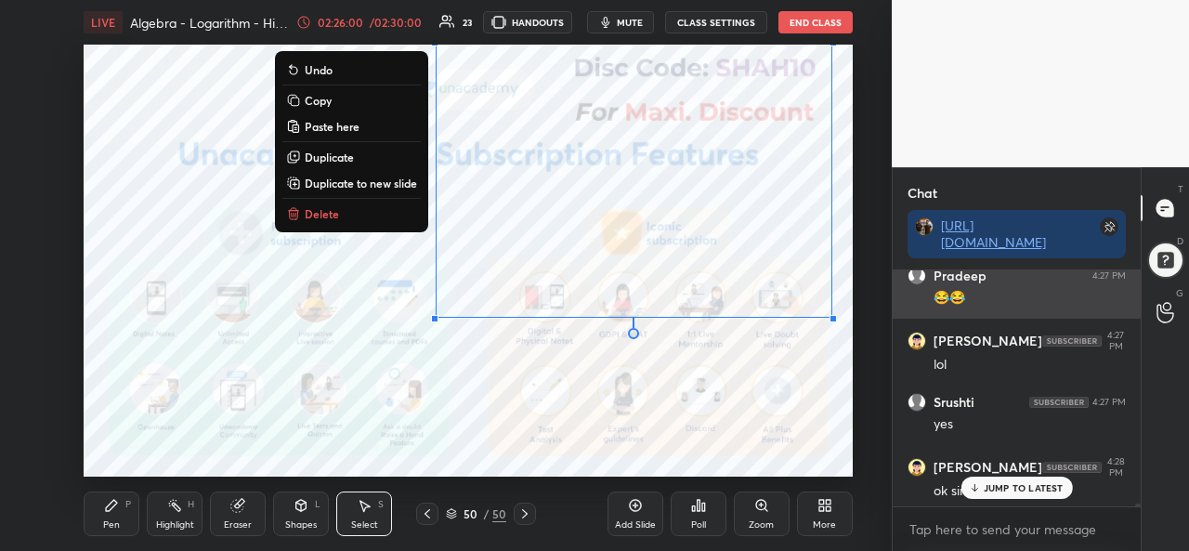
scroll to position [22487, 0]
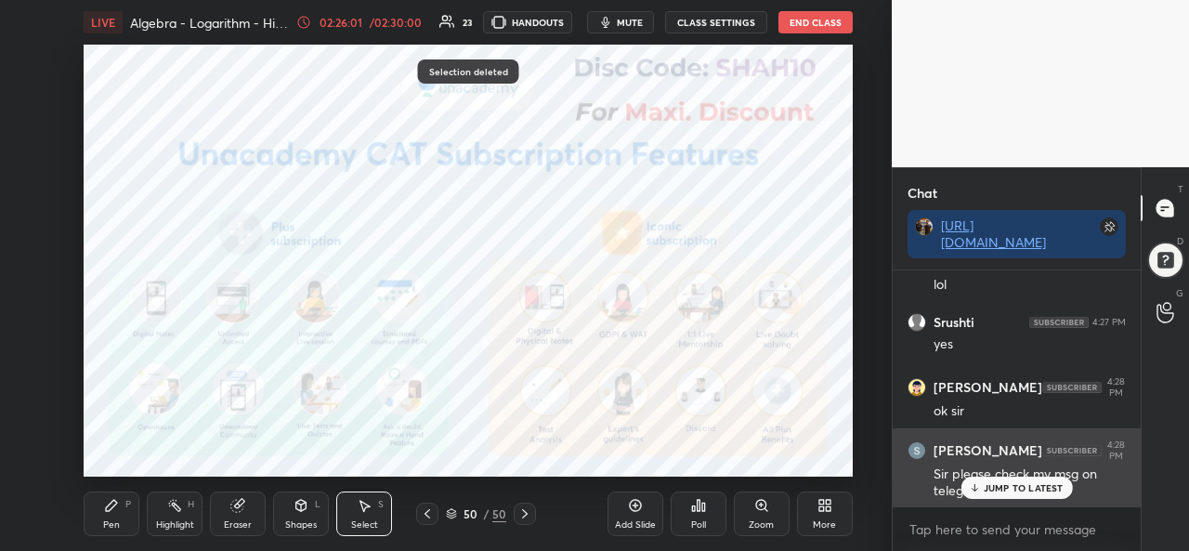
click at [1020, 486] on p "JUMP TO LATEST" at bounding box center [1024, 487] width 80 height 11
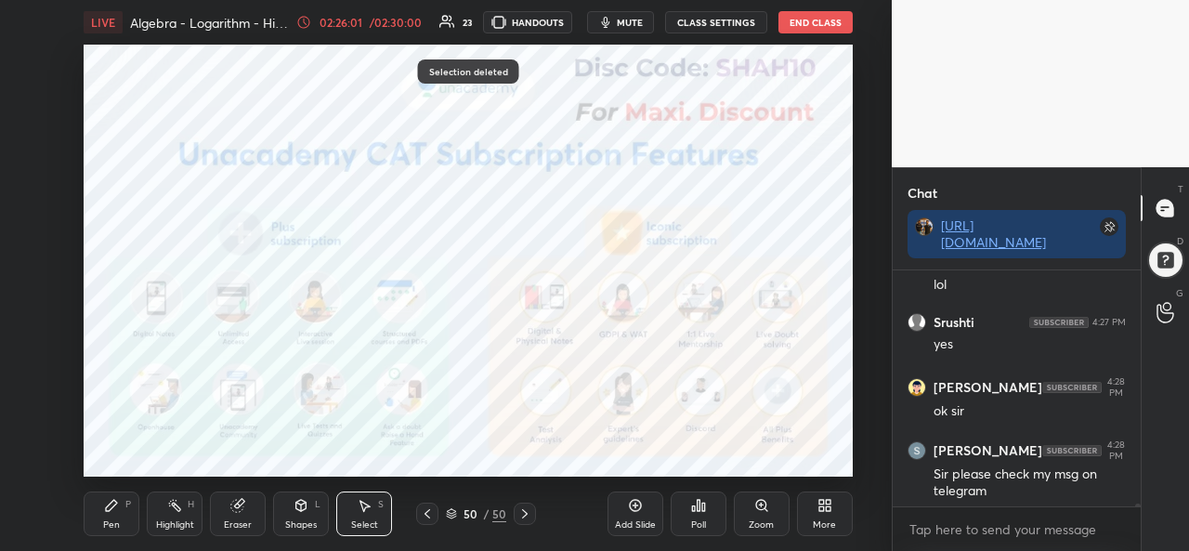
click at [117, 516] on div "Pen P" at bounding box center [112, 514] width 56 height 45
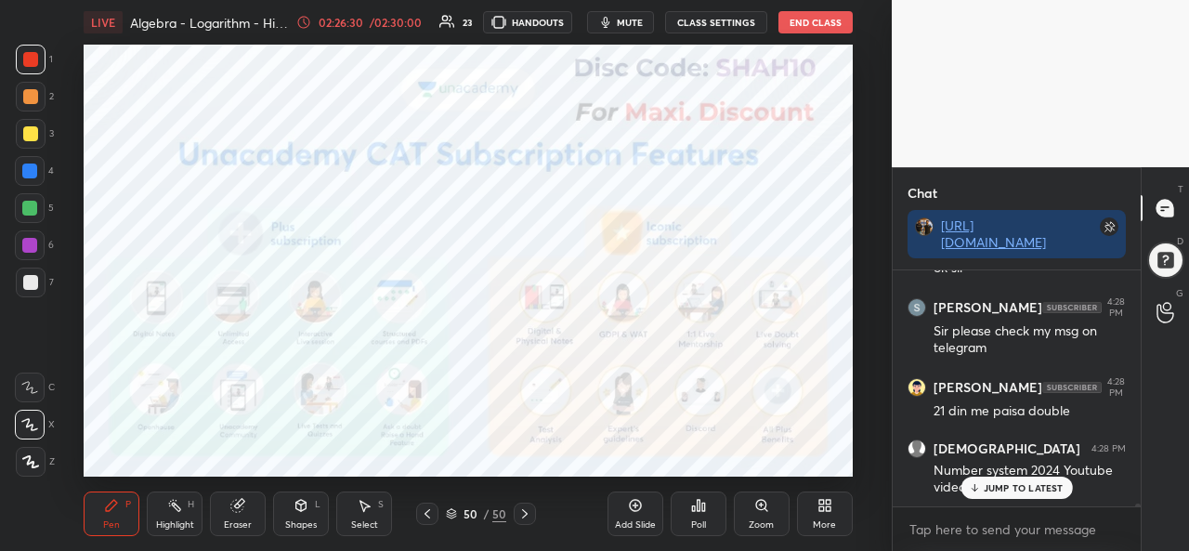
scroll to position [22693, 0]
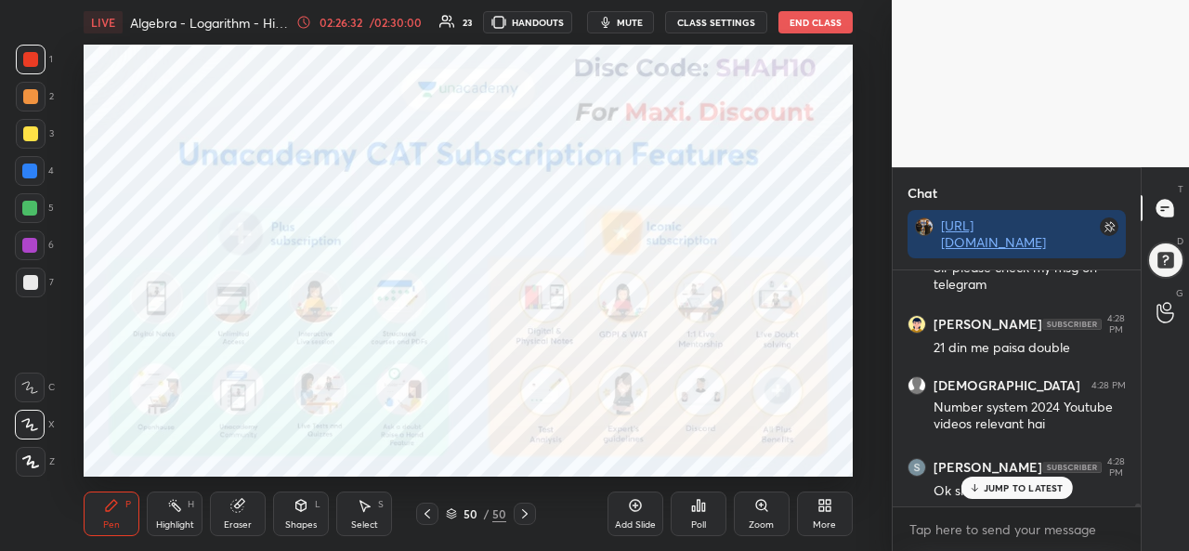
click at [996, 492] on p "JUMP TO LATEST" at bounding box center [1024, 487] width 80 height 11
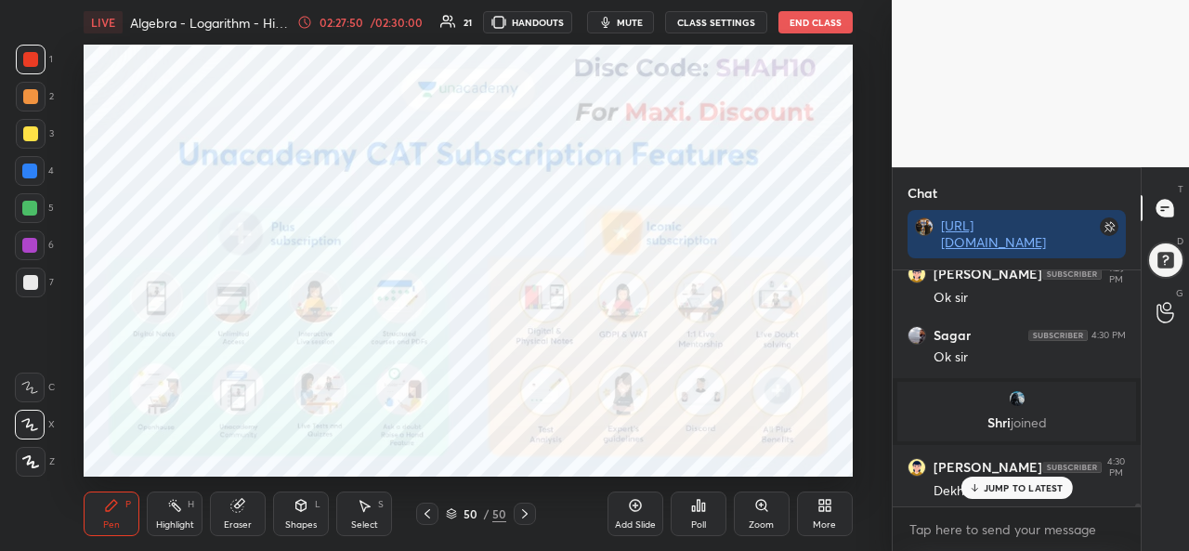
scroll to position [23366, 0]
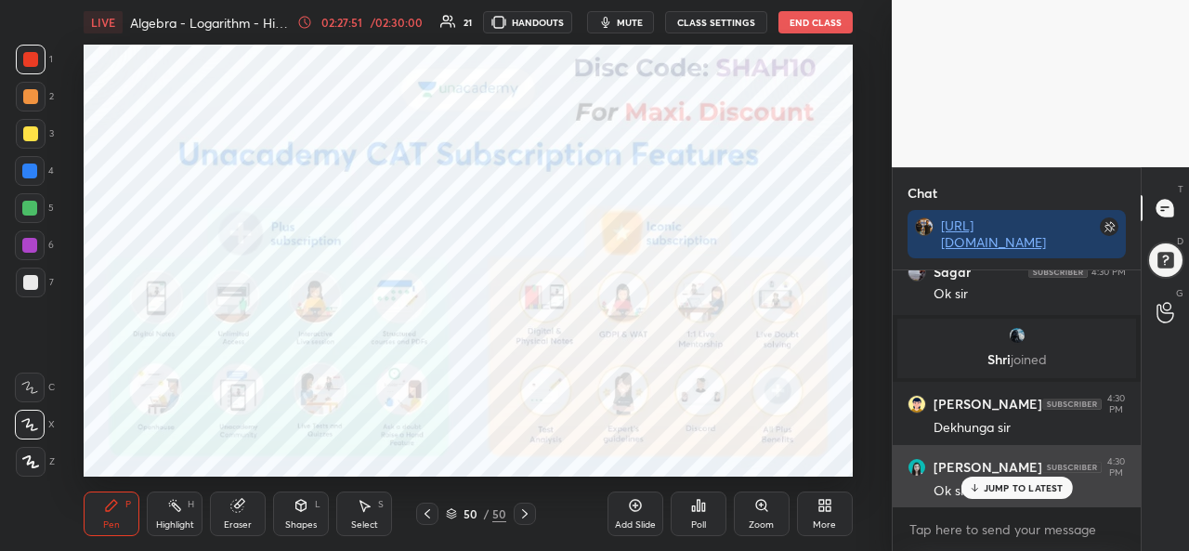
click at [1022, 489] on p "JUMP TO LATEST" at bounding box center [1024, 487] width 80 height 11
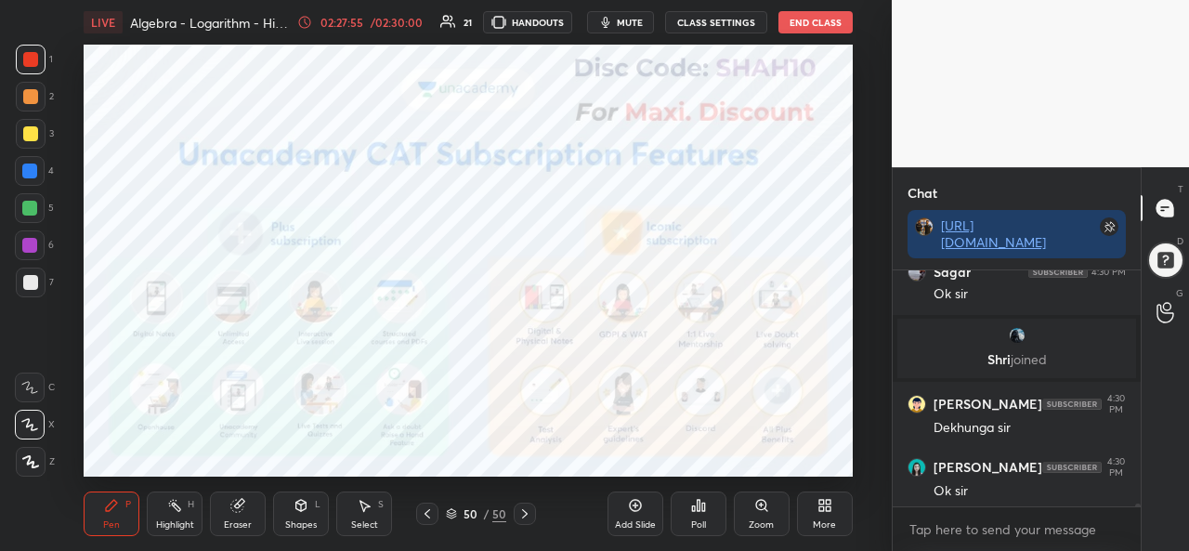
scroll to position [23429, 0]
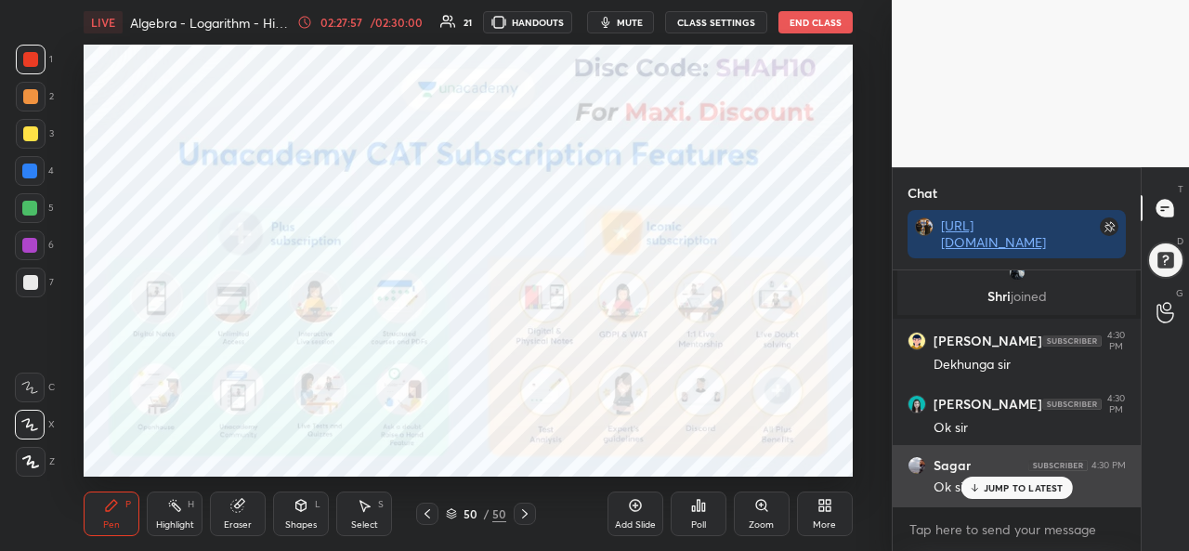
click at [1017, 490] on p "JUMP TO LATEST" at bounding box center [1024, 487] width 80 height 11
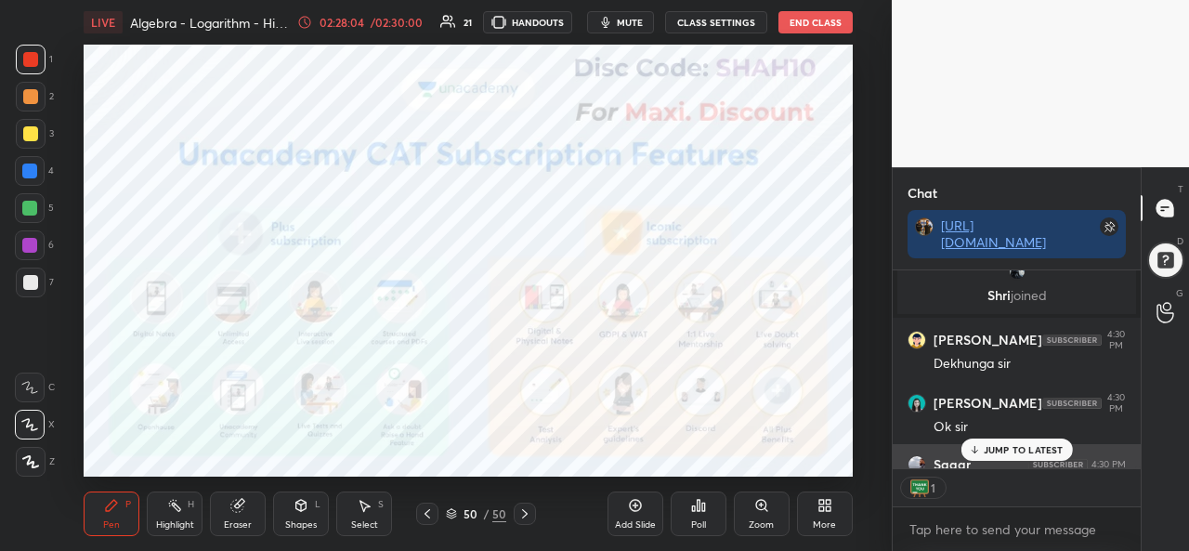
scroll to position [192, 243]
click at [1020, 447] on p "JUMP TO LATEST" at bounding box center [1024, 449] width 80 height 11
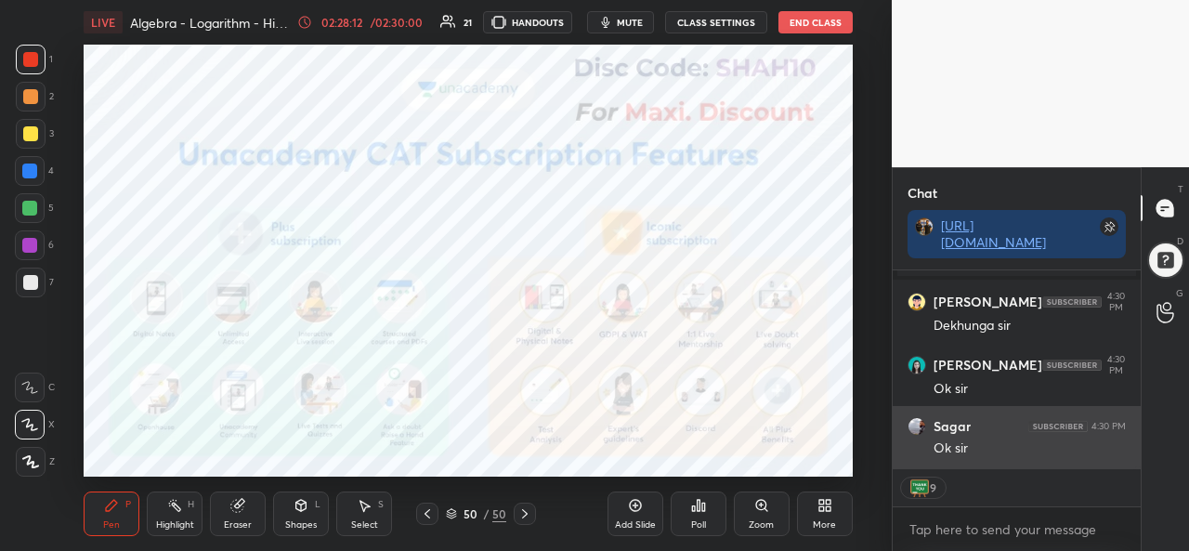
type textarea "x"
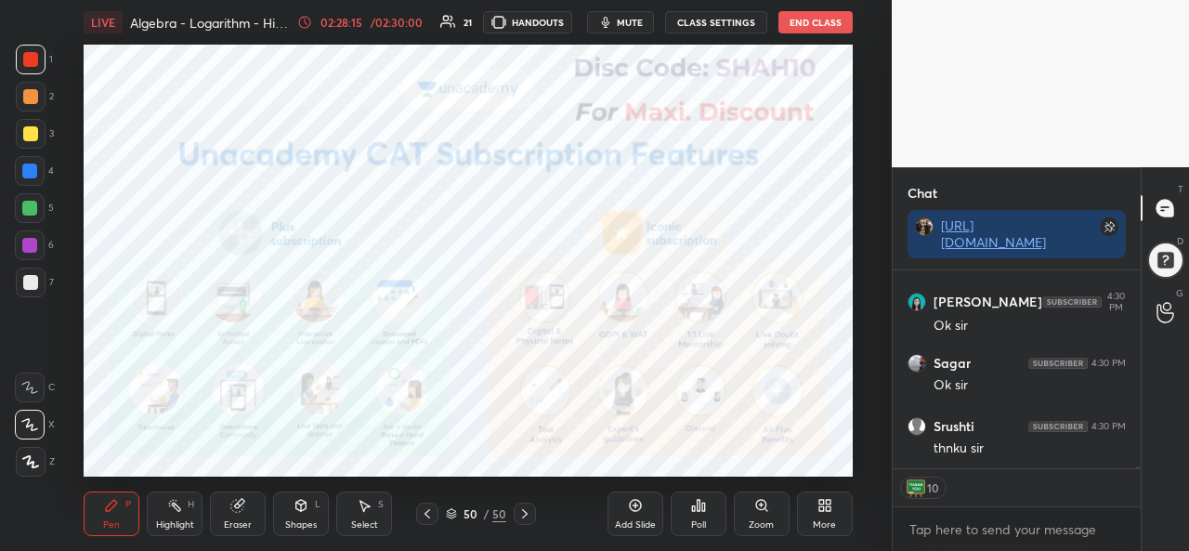
scroll to position [23595, 0]
click at [643, 21] on span "mute" at bounding box center [630, 22] width 26 height 13
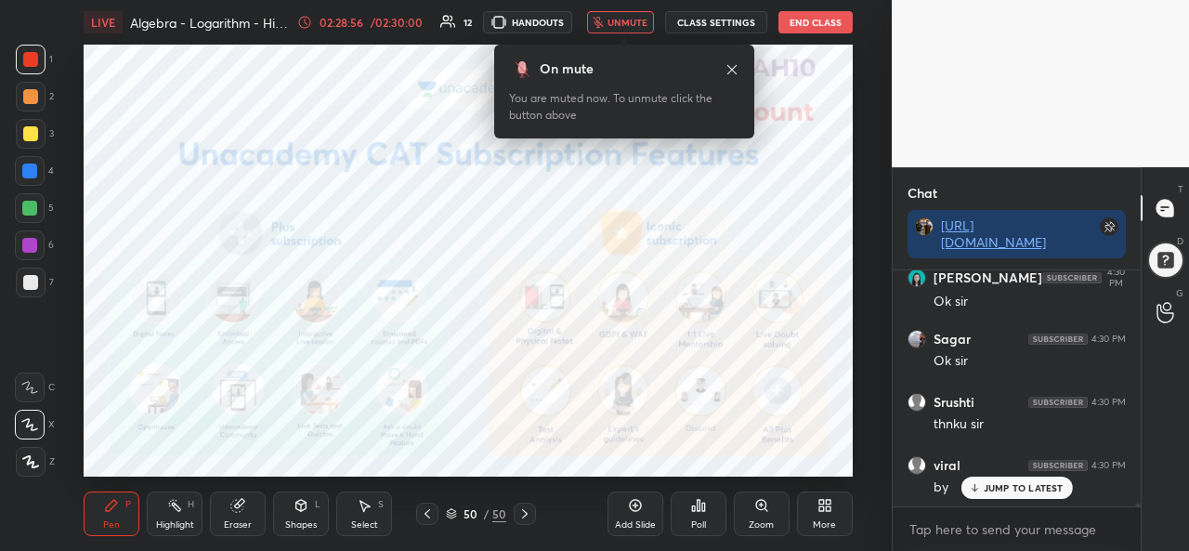
click at [820, 20] on button "End Class" at bounding box center [816, 22] width 74 height 22
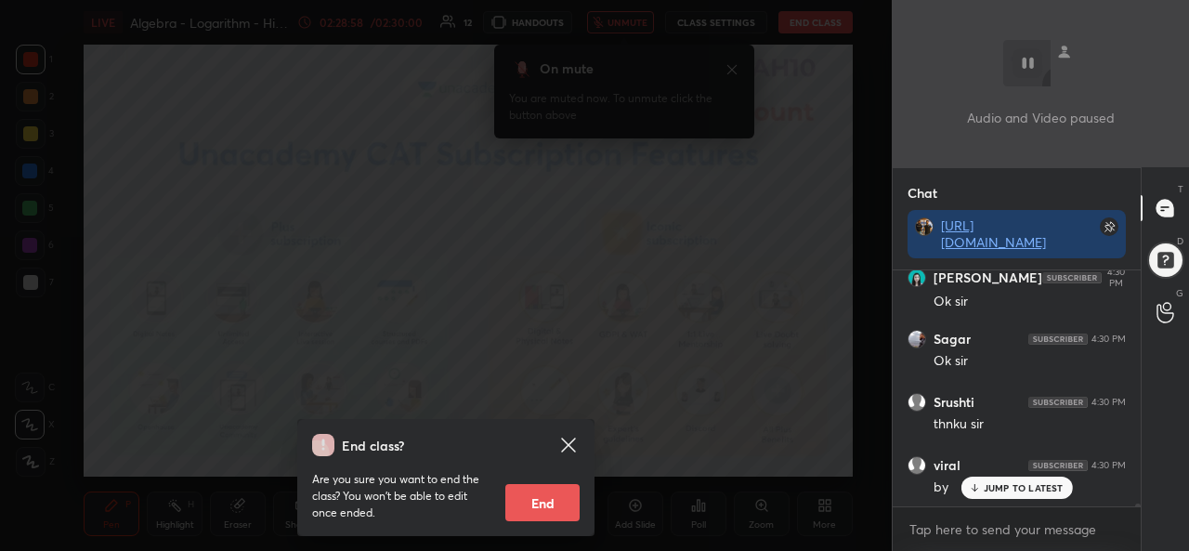
click at [556, 503] on button "End" at bounding box center [542, 502] width 74 height 37
type textarea "x"
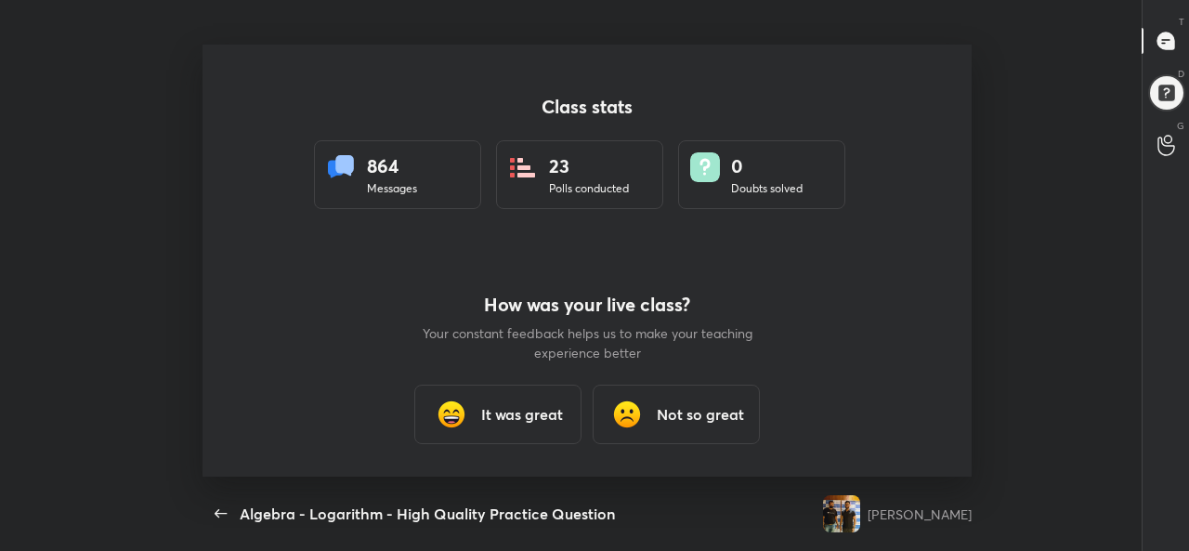
scroll to position [0, 0]
click at [538, 417] on h3 "It was great" at bounding box center [522, 414] width 82 height 22
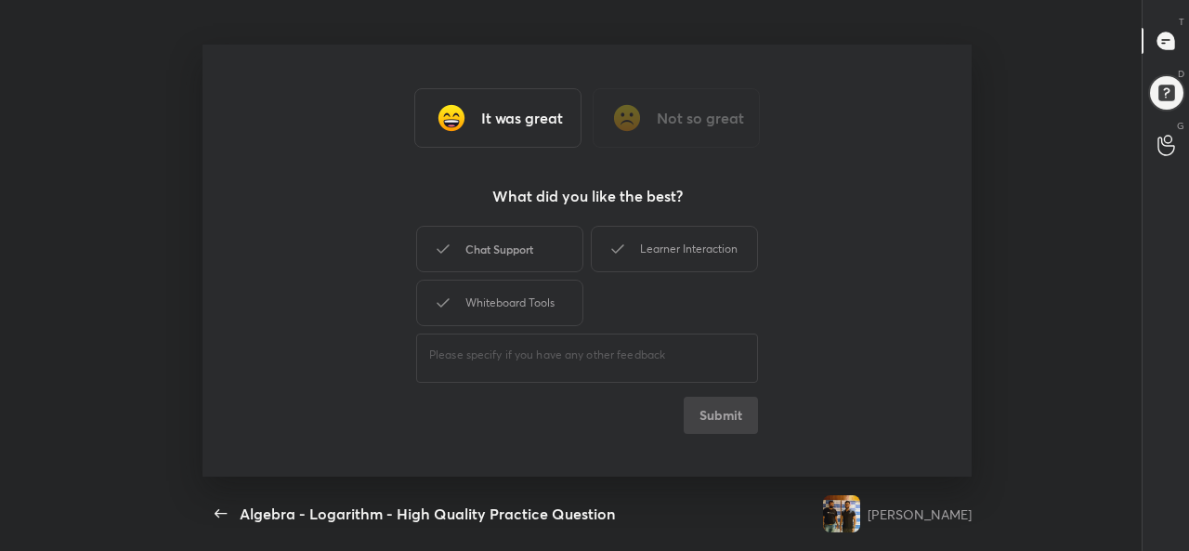
click at [476, 253] on div "Chat Support" at bounding box center [499, 249] width 167 height 46
click at [712, 414] on button "Submit" at bounding box center [721, 415] width 74 height 37
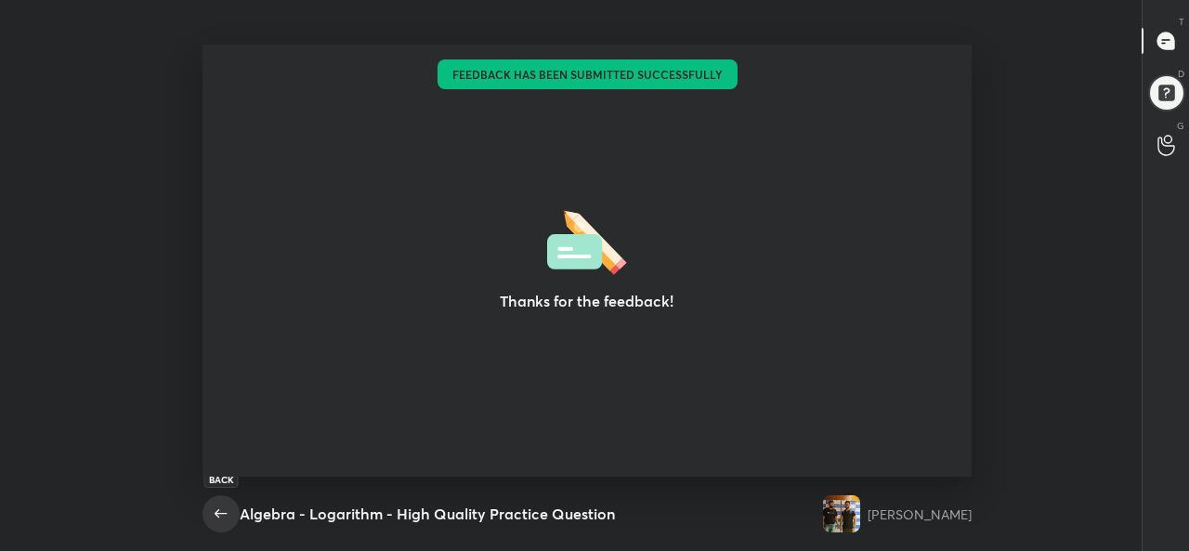
click at [221, 513] on icon "button" at bounding box center [221, 513] width 12 height 8
